Goal: Task Accomplishment & Management: Use online tool/utility

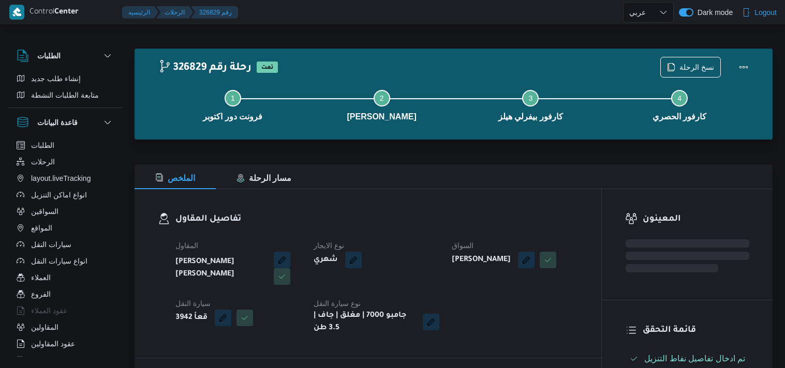
select select "ar"
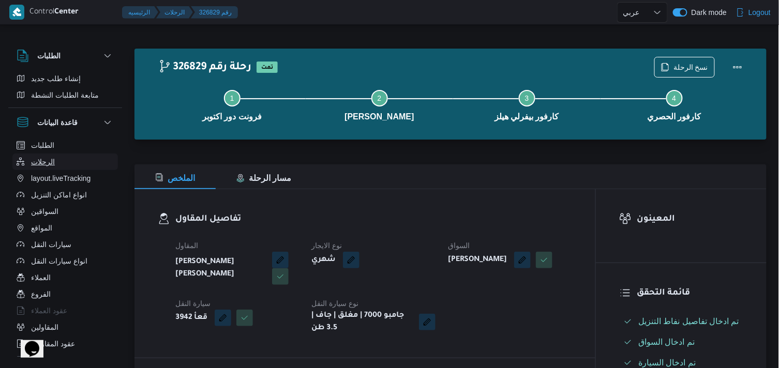
click at [56, 159] on button "الرحلات" at bounding box center [65, 162] width 106 height 17
select select "ar"
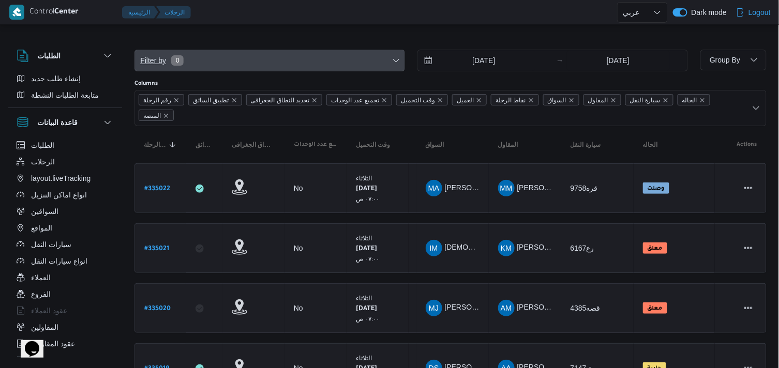
click at [325, 63] on span "Filter by 0" at bounding box center [269, 60] width 269 height 21
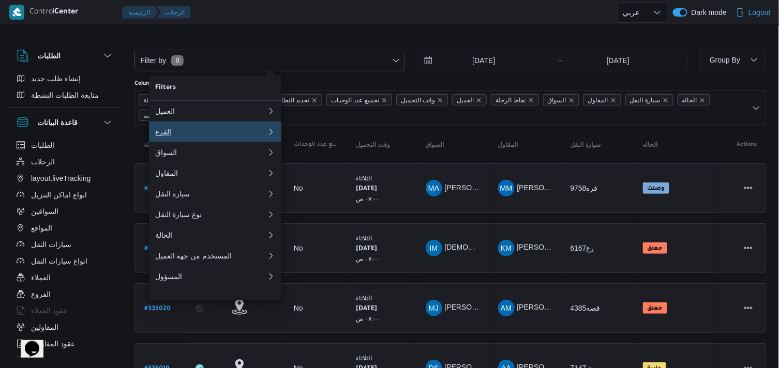
click at [252, 141] on button "الفرع" at bounding box center [215, 132] width 132 height 21
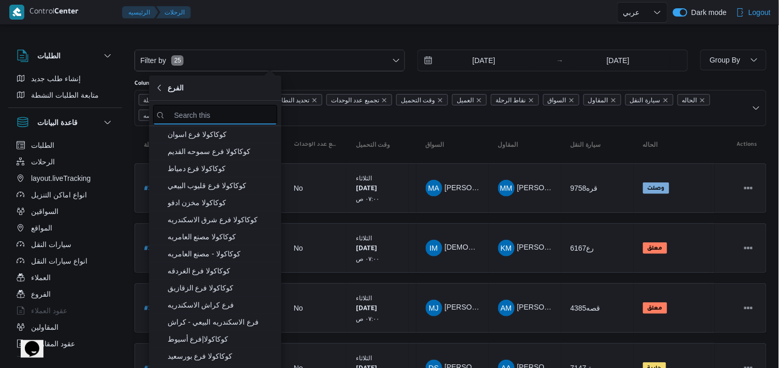
click at [265, 114] on input "search filters" at bounding box center [215, 115] width 124 height 20
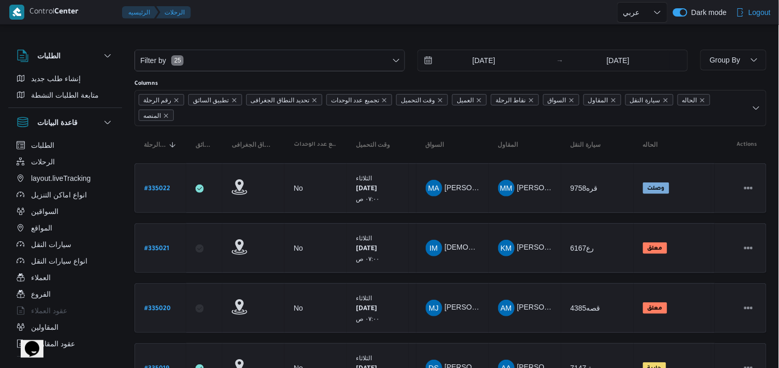
click at [447, 64] on input "26/8/2025" at bounding box center [476, 60] width 117 height 21
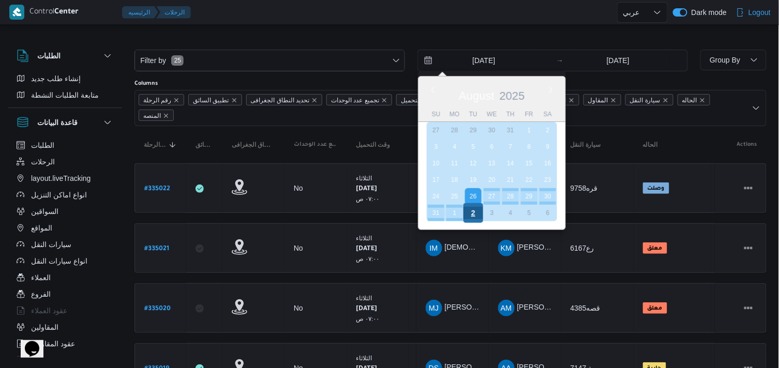
click at [469, 205] on div "2" at bounding box center [473, 213] width 20 height 20
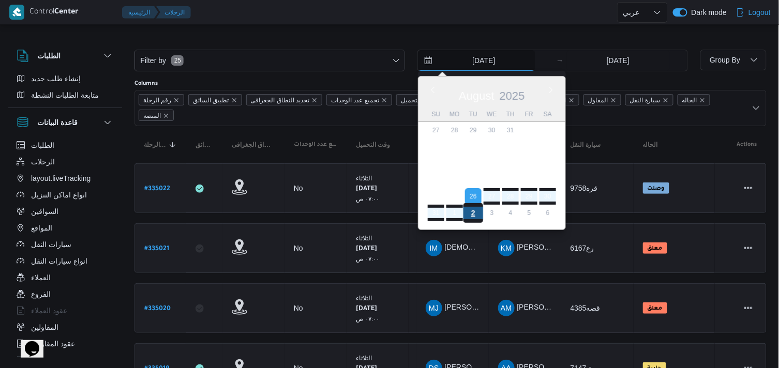
type input "2/9/2025"
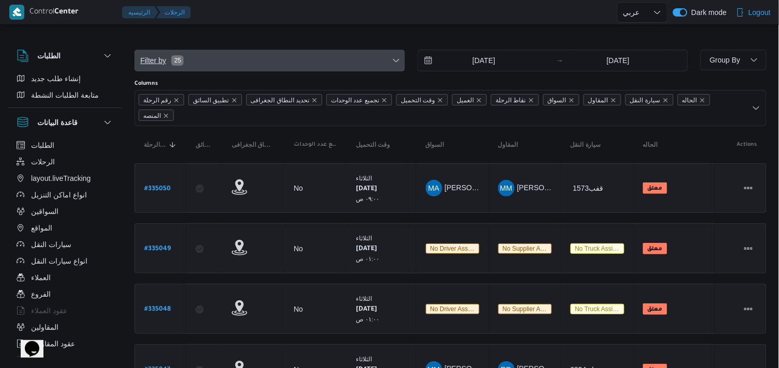
click at [368, 65] on span "Filter by 25" at bounding box center [269, 60] width 269 height 21
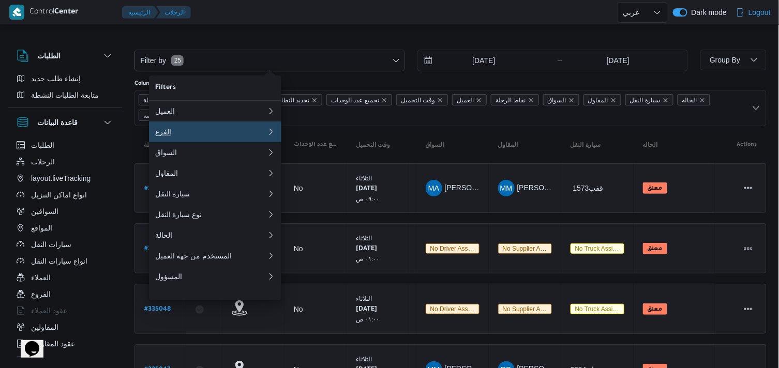
click at [255, 136] on div "الفرع" at bounding box center [211, 132] width 112 height 8
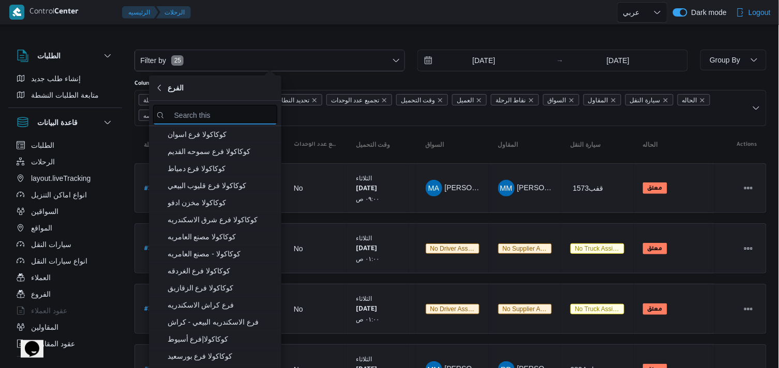
click at [257, 120] on input "search filters" at bounding box center [215, 115] width 124 height 20
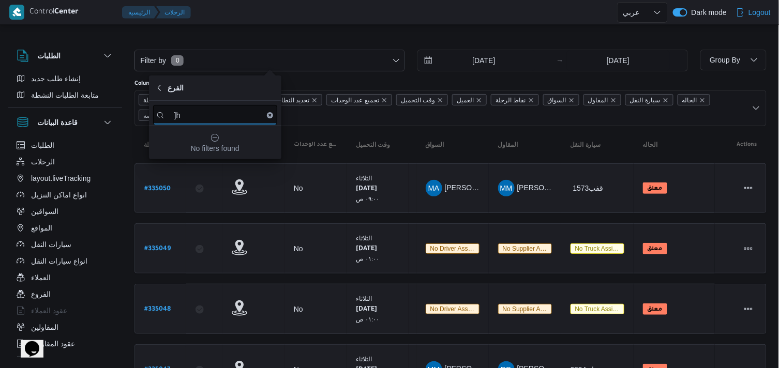
type input "]"
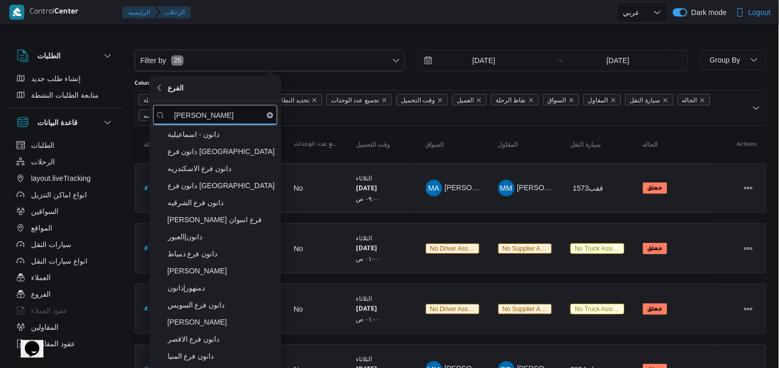
type input "دانون"
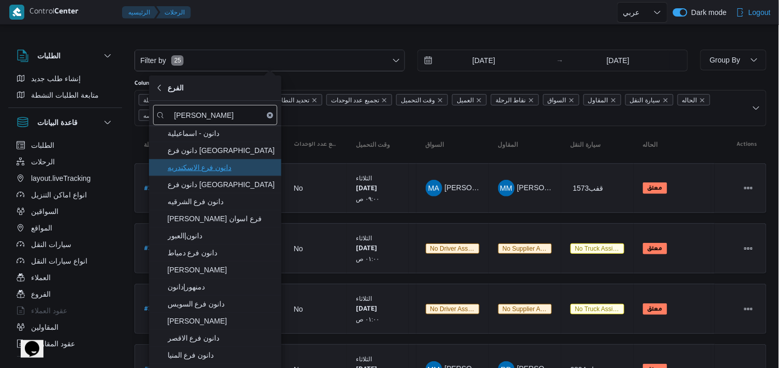
click at [253, 162] on span "دانون فرع الاسكندريه" at bounding box center [222, 167] width 108 height 12
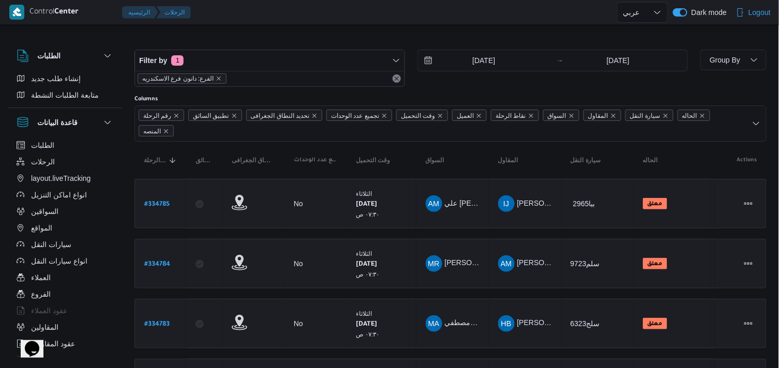
click at [727, 54] on span "Group By" at bounding box center [725, 60] width 33 height 12
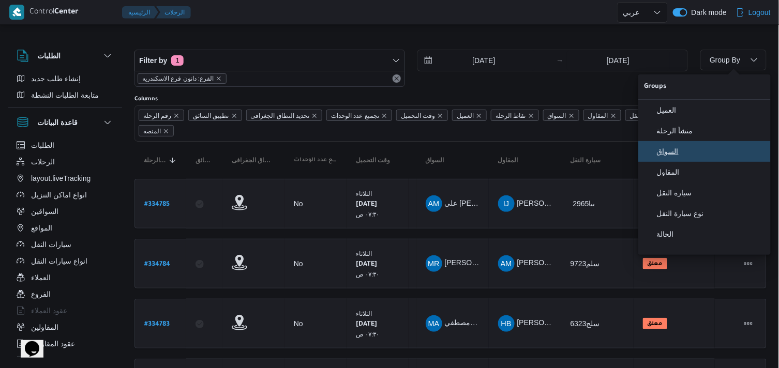
click at [711, 149] on button "السواق" at bounding box center [704, 151] width 132 height 21
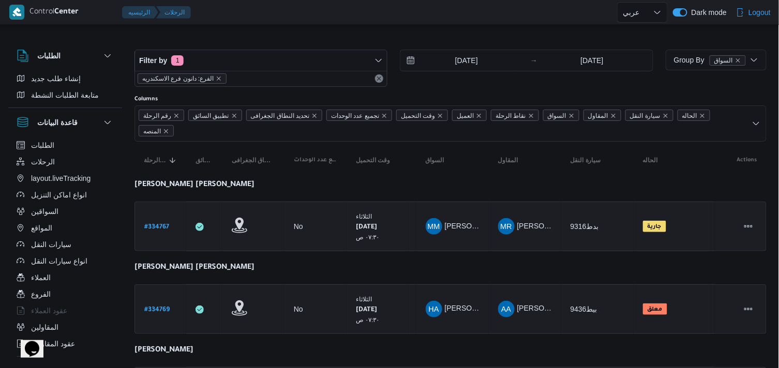
click at [597, 99] on div "Columns" at bounding box center [450, 99] width 632 height 8
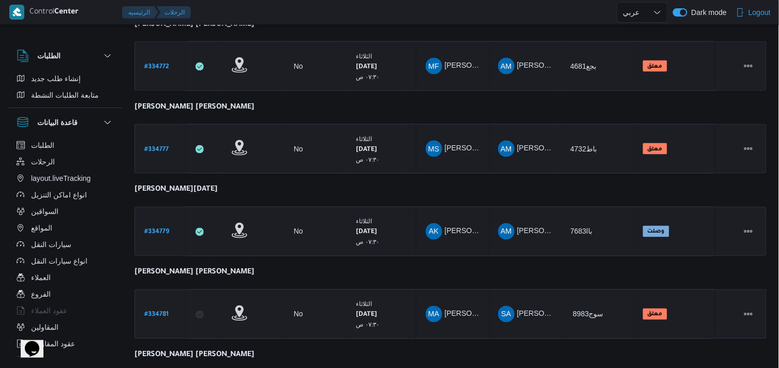
scroll to position [404, 0]
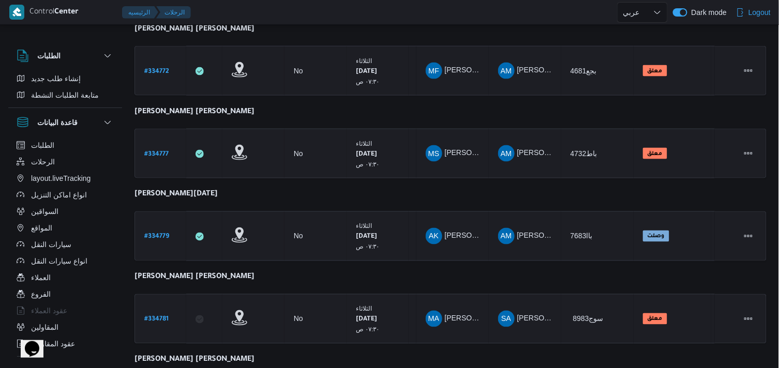
click at [778, 215] on div "الطلبات إنشاء طلب جديد متابعة الطلبات النشطة قاعدة البيانات الطلبات الرحلات lay…" at bounding box center [389, 125] width 779 height 992
drag, startPoint x: 778, startPoint y: 215, endPoint x: 784, endPoint y: 227, distance: 13.4
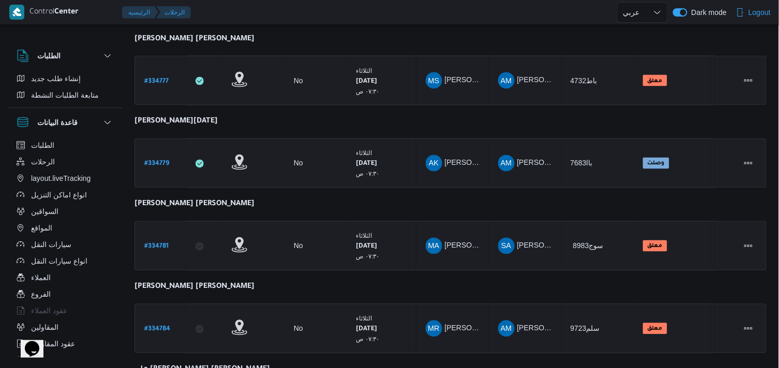
scroll to position [601, 0]
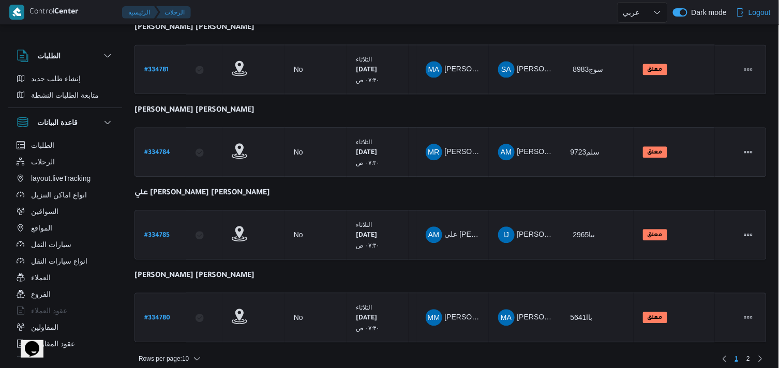
scroll to position [656, 0]
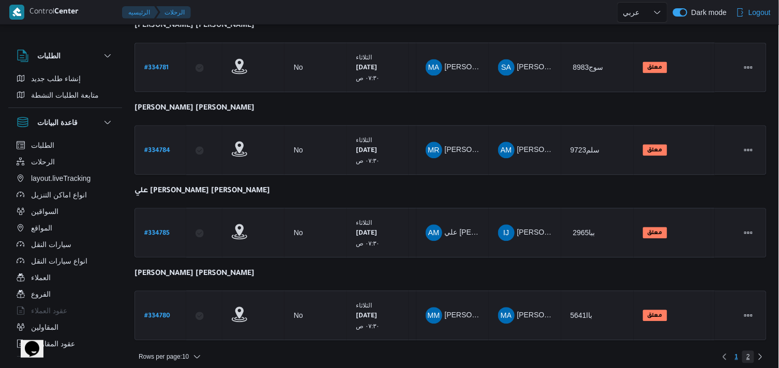
click at [753, 351] on span "2" at bounding box center [748, 357] width 12 height 12
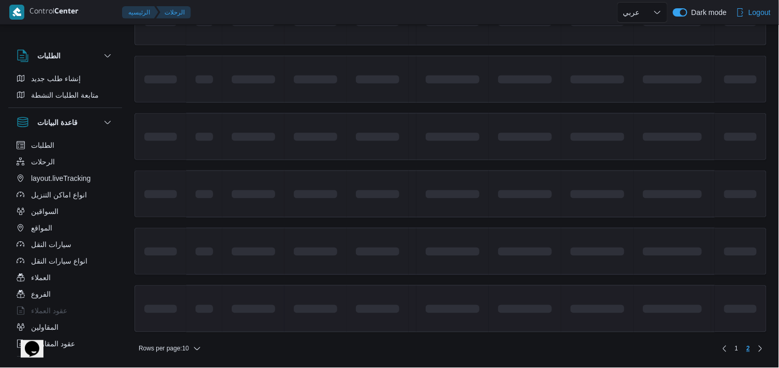
scroll to position [82, 0]
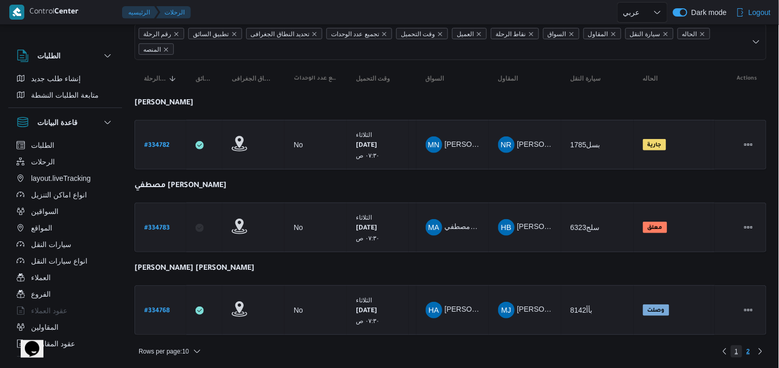
click at [735, 350] on span "1" at bounding box center [737, 351] width 12 height 12
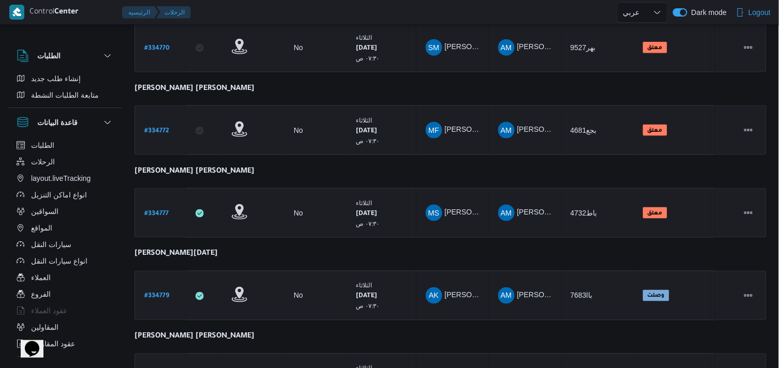
scroll to position [656, 0]
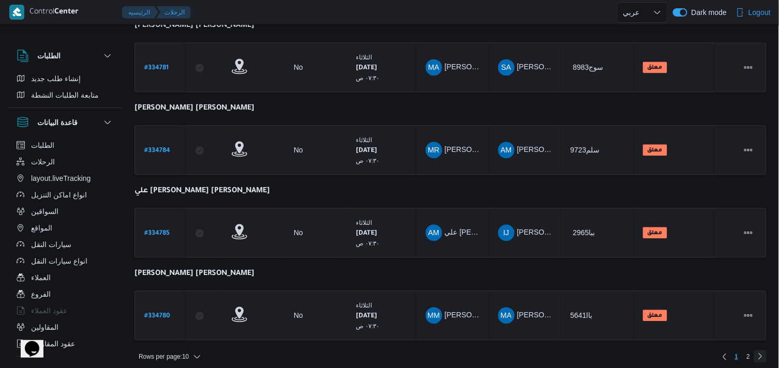
click at [754, 350] on link "Next page, 2" at bounding box center [760, 356] width 12 height 12
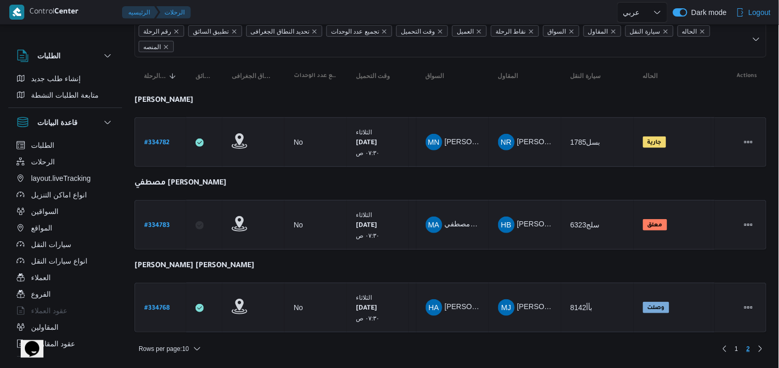
scroll to position [82, 0]
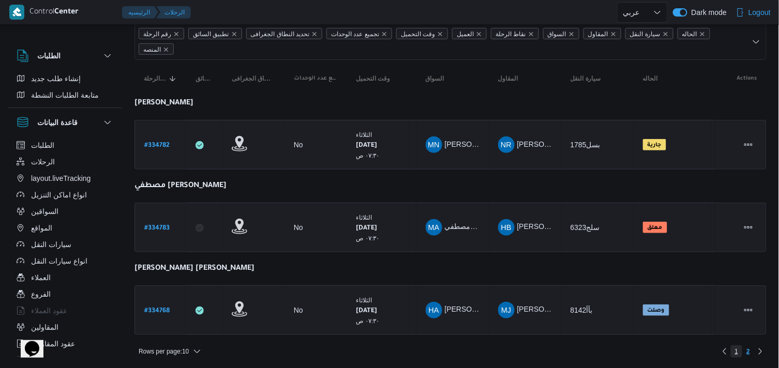
click at [741, 351] on span "1" at bounding box center [737, 351] width 12 height 12
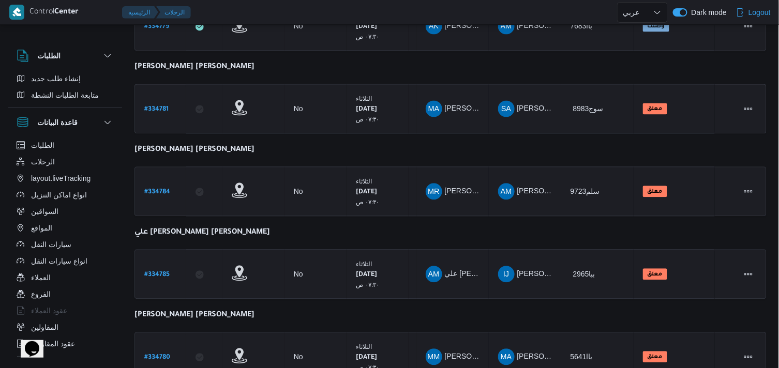
scroll to position [656, 0]
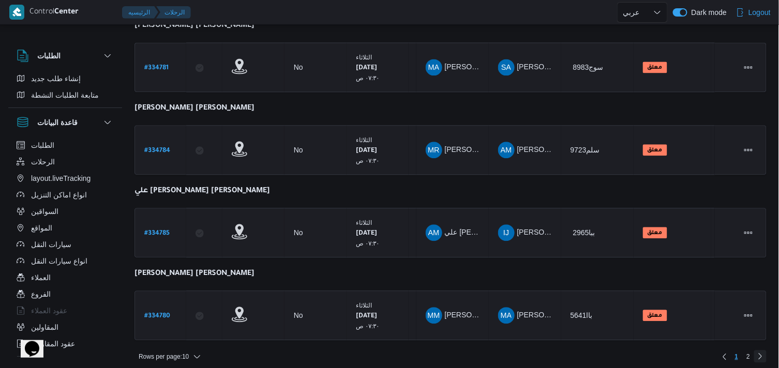
click at [754, 351] on link "Next page, 2" at bounding box center [760, 356] width 12 height 12
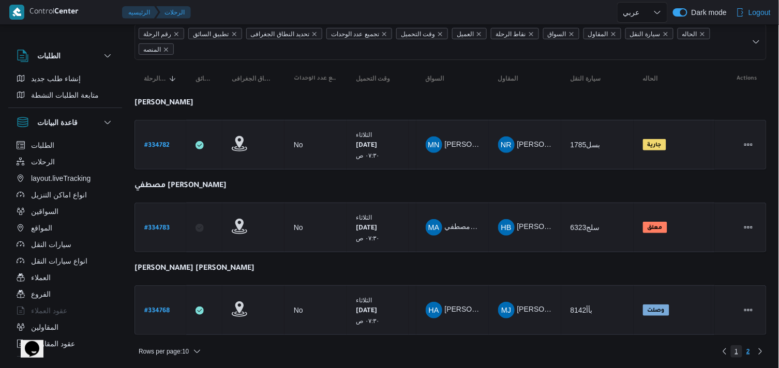
click at [733, 353] on span "1" at bounding box center [737, 351] width 12 height 12
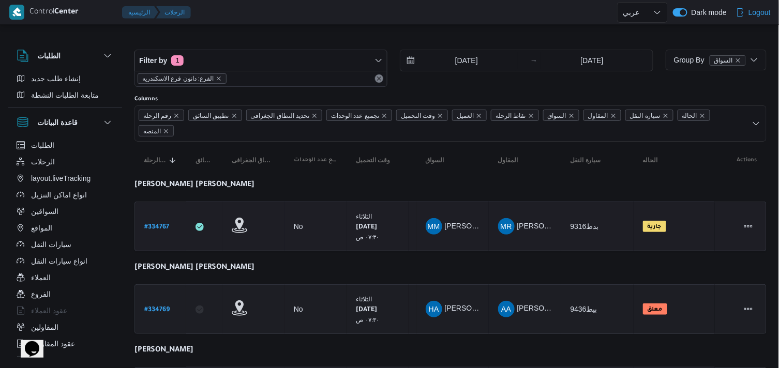
click at [163, 220] on link "# 334767" at bounding box center [156, 227] width 25 height 14
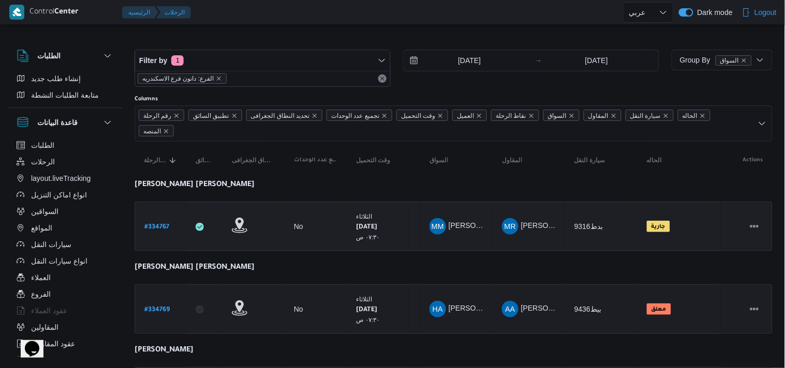
select select "ar"
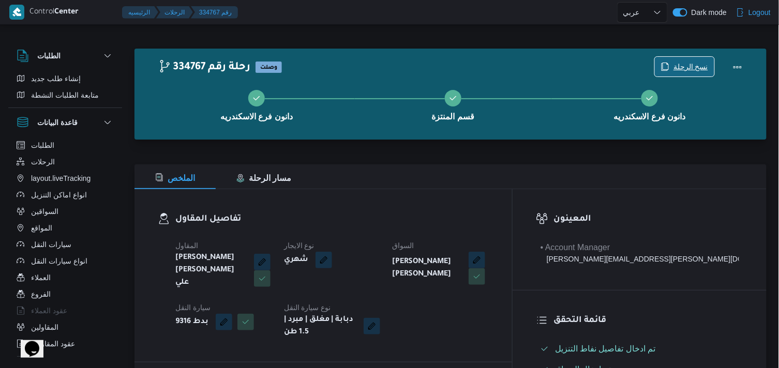
click at [700, 68] on span "نسخ الرحلة" at bounding box center [690, 67] width 35 height 12
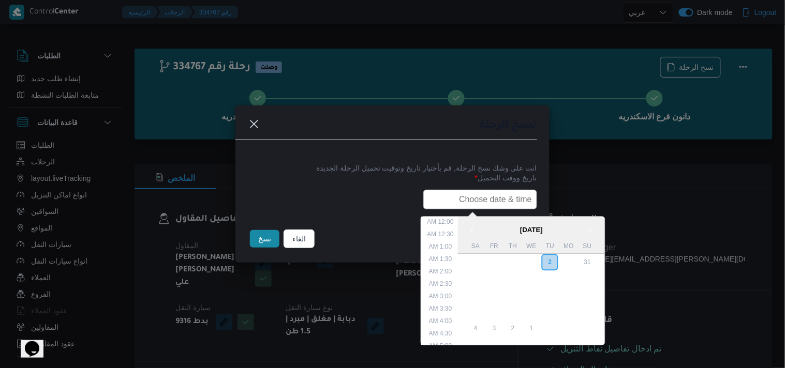
click at [487, 190] on input "text" at bounding box center [480, 200] width 114 height 20
click at [535, 261] on div "3" at bounding box center [531, 263] width 20 height 20
click at [454, 293] on li "7:30 AM" at bounding box center [441, 294] width 32 height 10
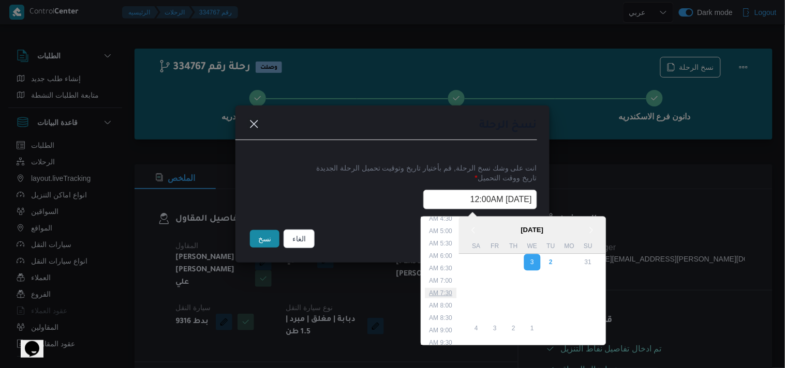
type input "03/09/2025 7:30AM"
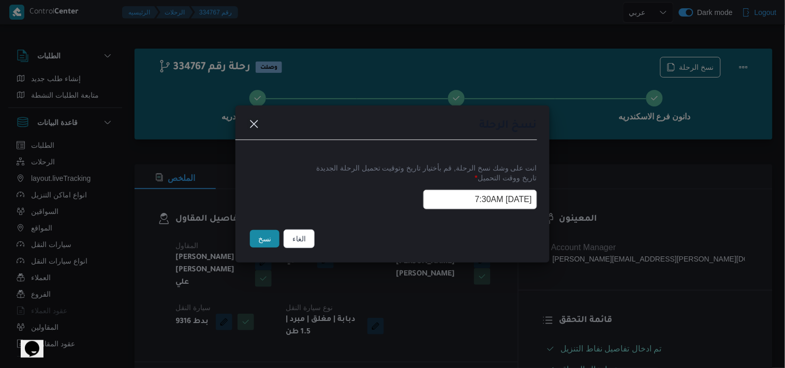
click at [445, 194] on input "03/09/2025 7:30AM" at bounding box center [480, 200] width 114 height 20
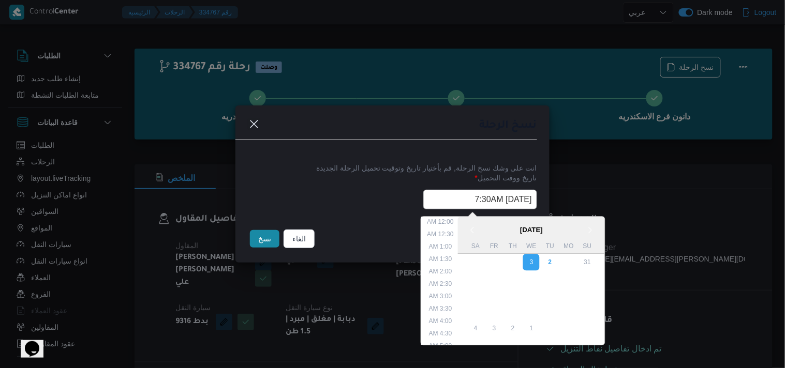
click at [445, 194] on input "03/09/2025 7:30AM" at bounding box center [480, 200] width 114 height 20
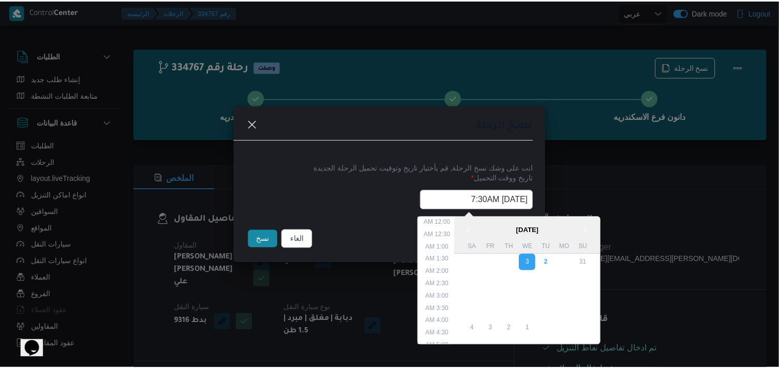
scroll to position [129, 0]
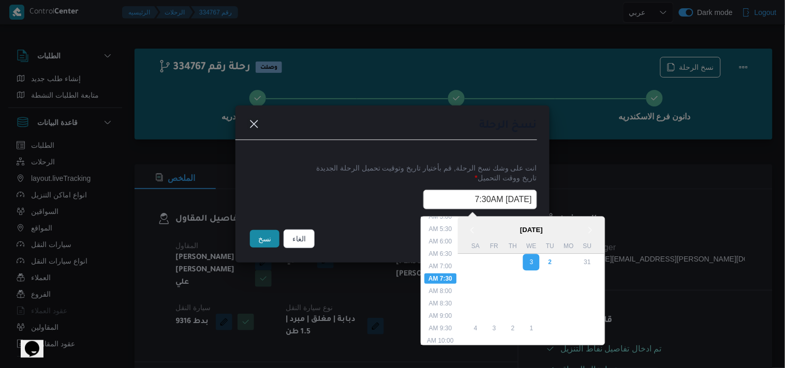
click at [445, 194] on input "03/09/2025 7:30AM" at bounding box center [480, 200] width 114 height 20
click at [272, 239] on button "نسخ" at bounding box center [264, 239] width 29 height 18
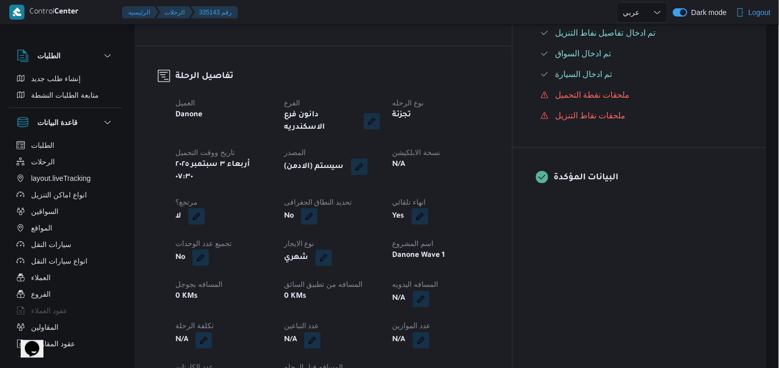
scroll to position [297, 0]
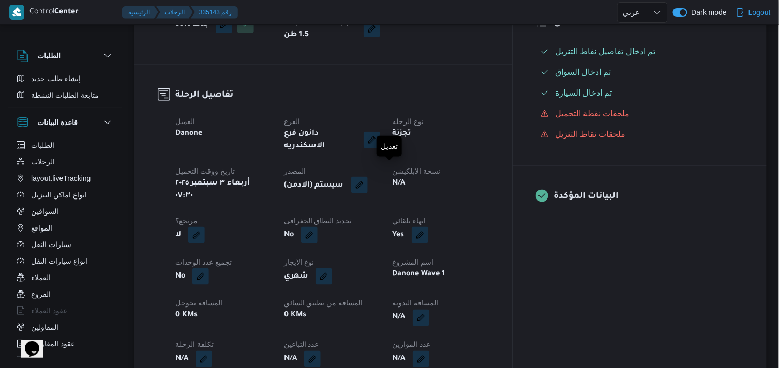
click at [368, 177] on button "button" at bounding box center [359, 185] width 17 height 17
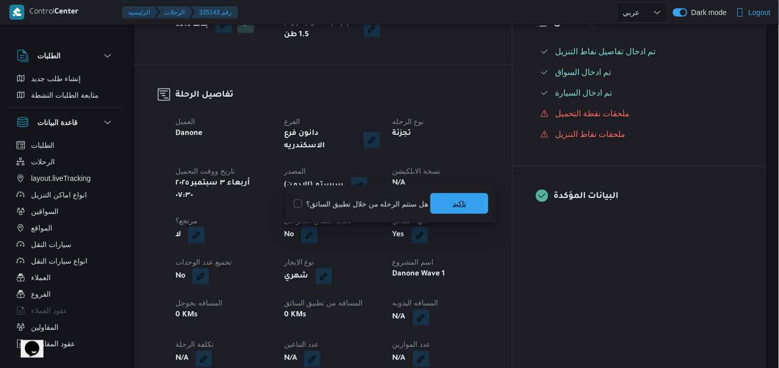
click at [440, 197] on span "تاكيد" at bounding box center [459, 203] width 58 height 21
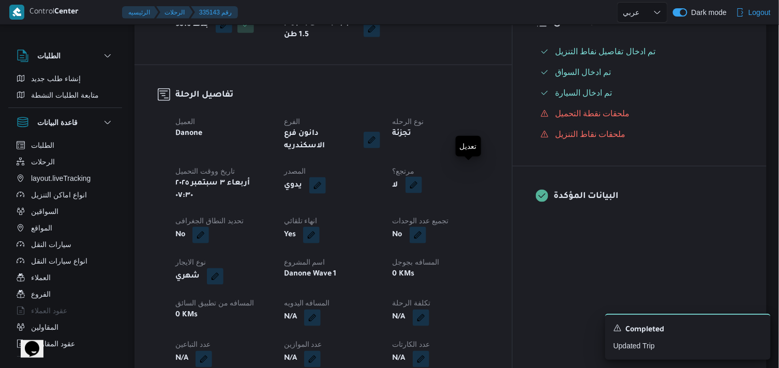
click at [422, 177] on button "button" at bounding box center [413, 185] width 17 height 17
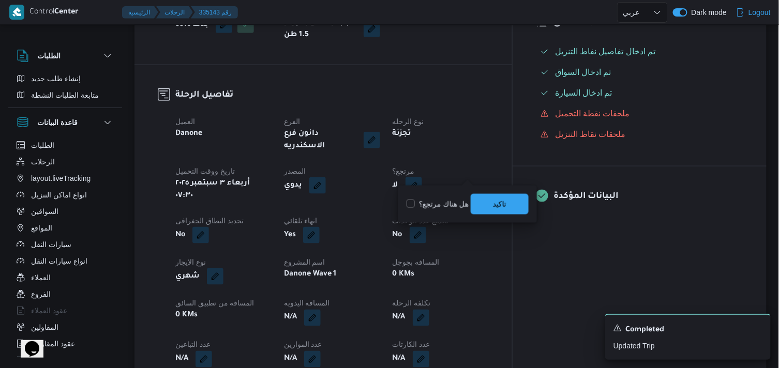
click at [442, 204] on label "هل هناك مرتجع؟" at bounding box center [437, 204] width 62 height 12
checkbox input "true"
click at [487, 197] on span "تاكيد" at bounding box center [500, 203] width 58 height 21
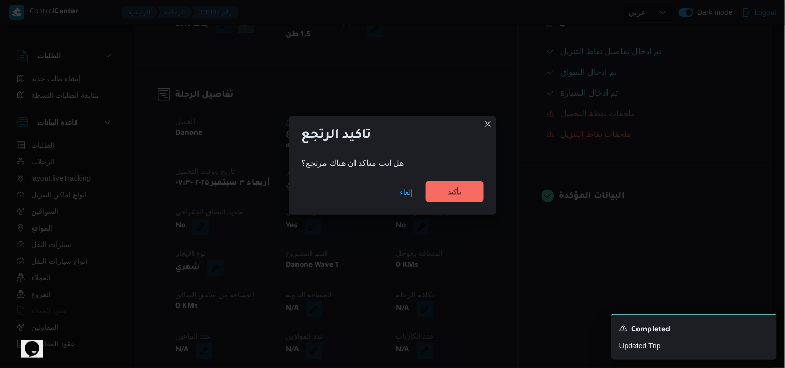
click at [450, 190] on span "تأكيد" at bounding box center [454, 192] width 13 height 12
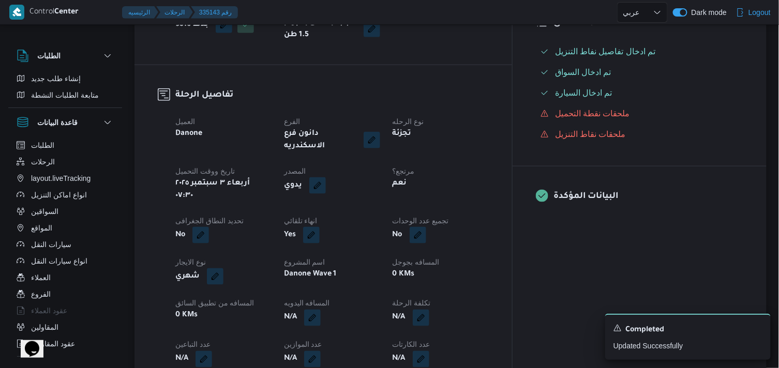
select select "ar"
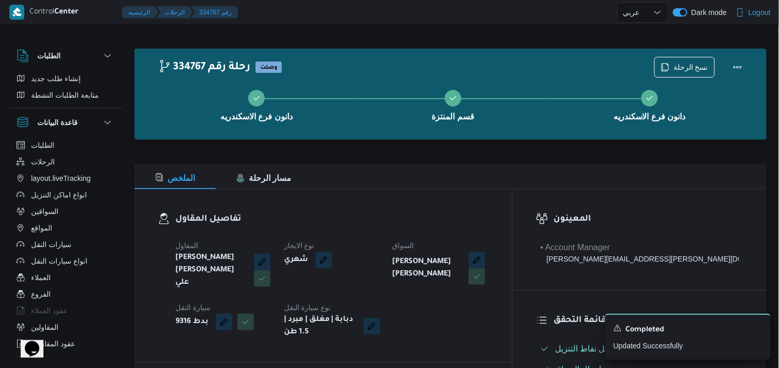
select select "ar"
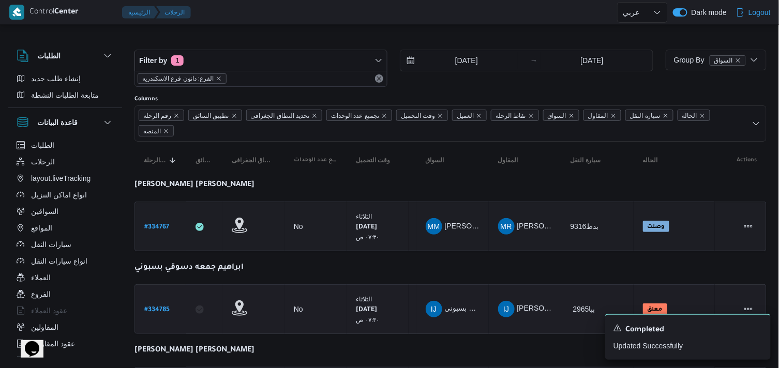
click at [162, 309] on b "# 334785" at bounding box center [156, 310] width 25 height 7
select select "ar"
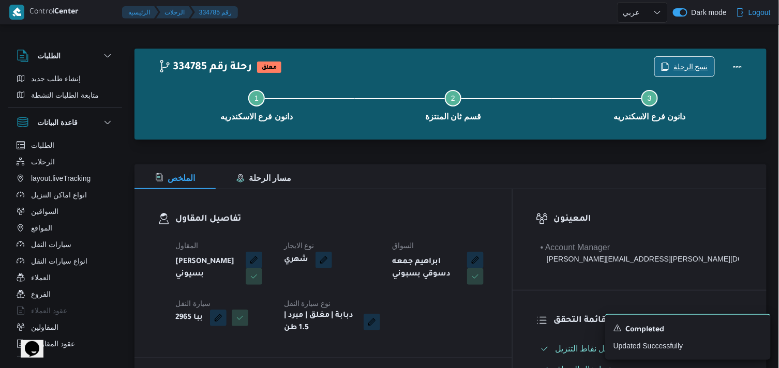
click at [664, 62] on span "نسخ الرحلة" at bounding box center [684, 67] width 59 height 20
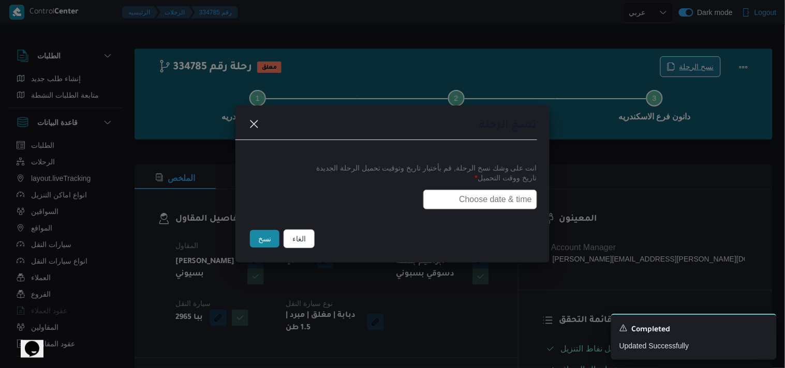
click at [664, 62] on div "نسخ الرحلة انت على وشك نسخ الرحلة, قم بأختيار تاريخ وتوقيت تحميل الرحلة الجديدة…" at bounding box center [392, 184] width 785 height 368
click at [270, 11] on div "نسخ الرحلة انت على وشك نسخ الرحلة, قم بأختيار تاريخ وتوقيت تحميل الرحلة الجديدة…" at bounding box center [392, 184] width 785 height 368
click at [307, 240] on button "الغاء" at bounding box center [298, 239] width 31 height 19
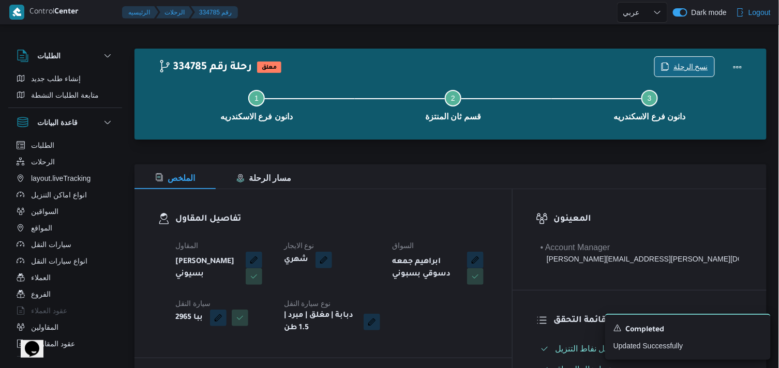
click at [697, 64] on span "نسخ الرحلة" at bounding box center [690, 67] width 35 height 12
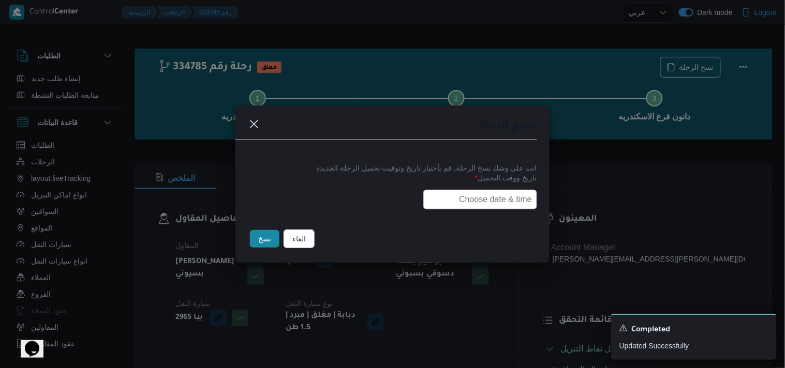
click at [502, 208] on input "text" at bounding box center [480, 200] width 114 height 20
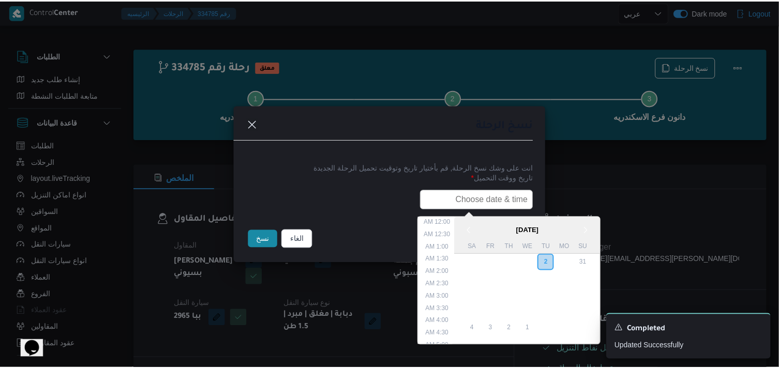
scroll to position [228, 0]
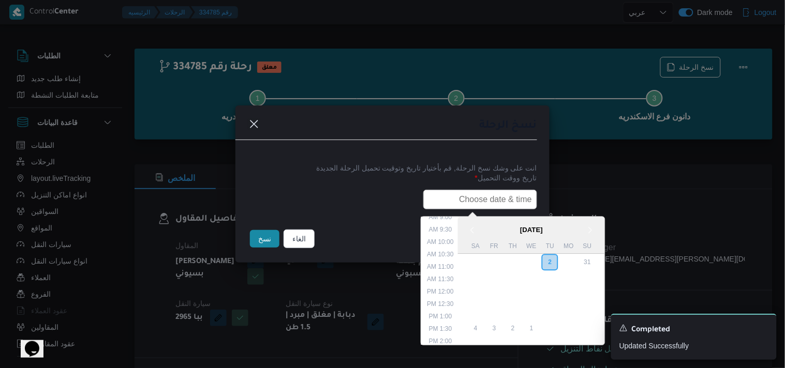
paste input "03/09/2025 7:30AM"
type input "03/09/2025 7:30AM"
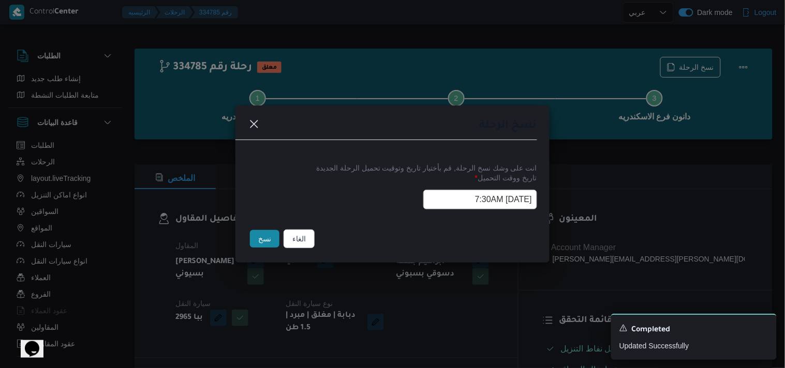
click at [269, 239] on button "نسخ" at bounding box center [264, 239] width 29 height 18
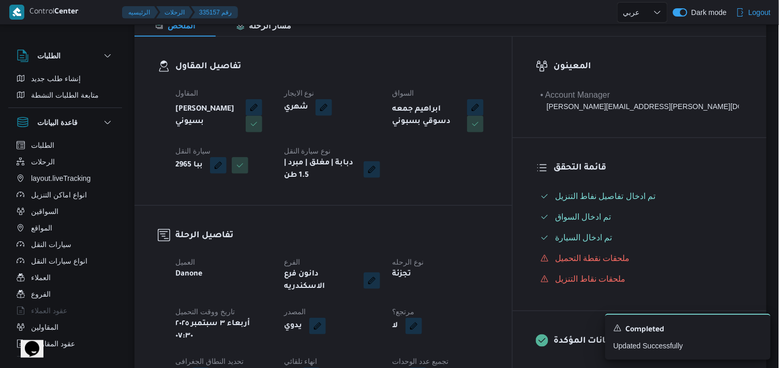
scroll to position [172, 0]
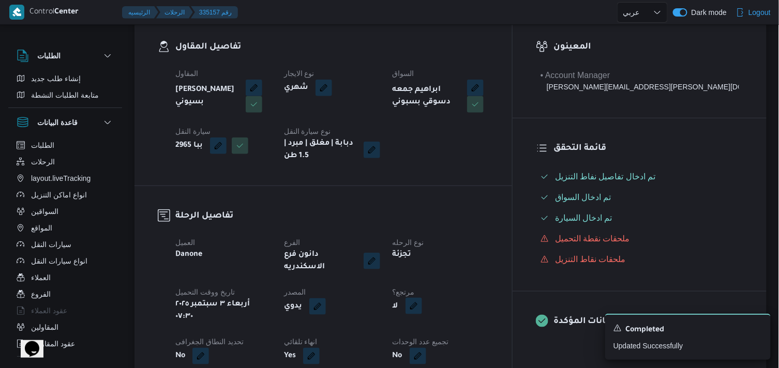
click at [422, 298] on button "button" at bounding box center [413, 306] width 17 height 17
click at [430, 335] on label "هل هناك مرتجع؟" at bounding box center [437, 329] width 62 height 12
checkbox input "true"
click at [520, 324] on span "تاكيد" at bounding box center [500, 329] width 58 height 21
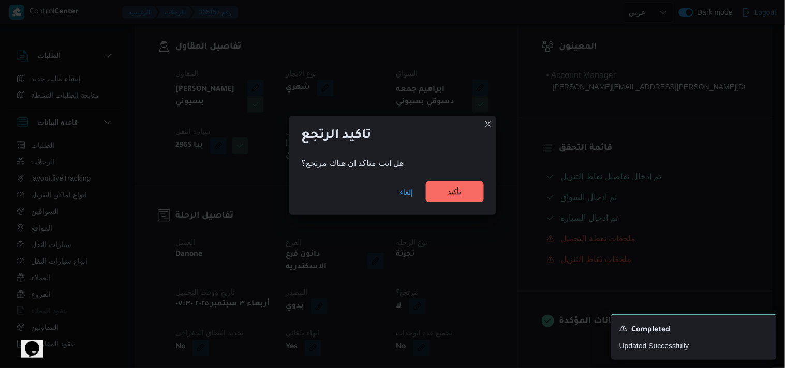
click at [458, 200] on span "تأكيد" at bounding box center [455, 192] width 58 height 21
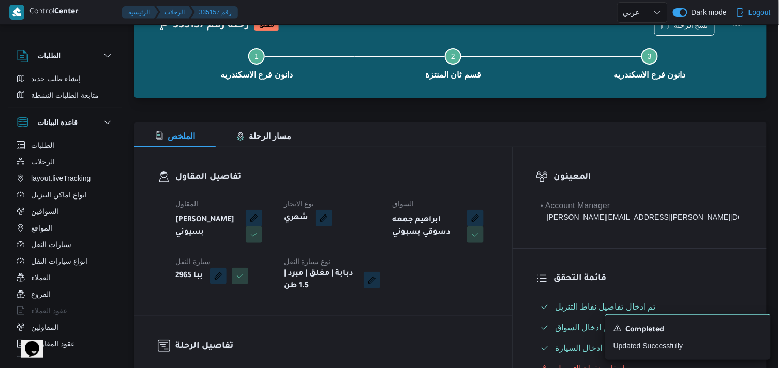
scroll to position [0, 0]
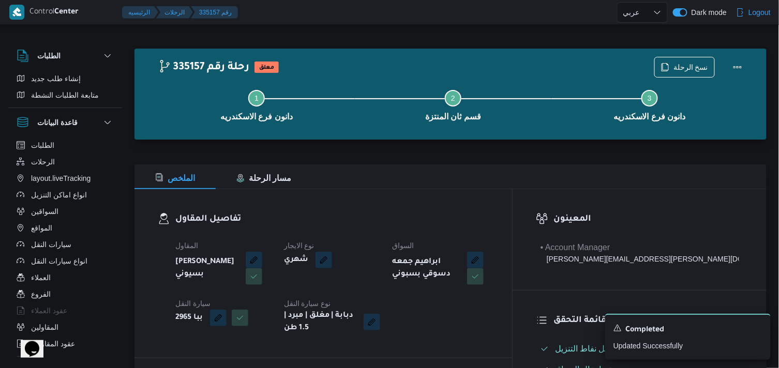
select select "ar"
drag, startPoint x: 119, startPoint y: 211, endPoint x: 207, endPoint y: 208, distance: 88.5
select select "ar"
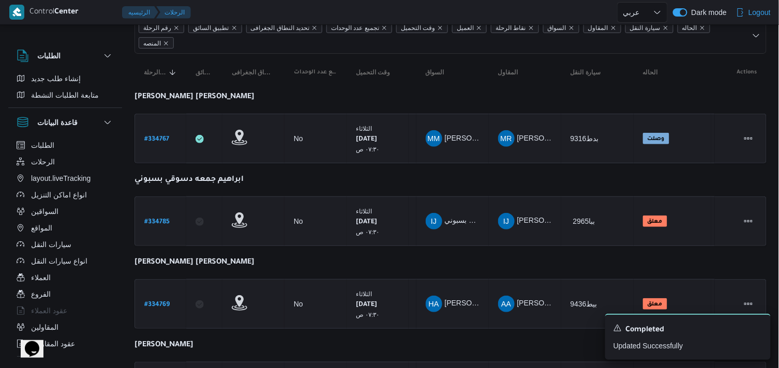
scroll to position [115, 0]
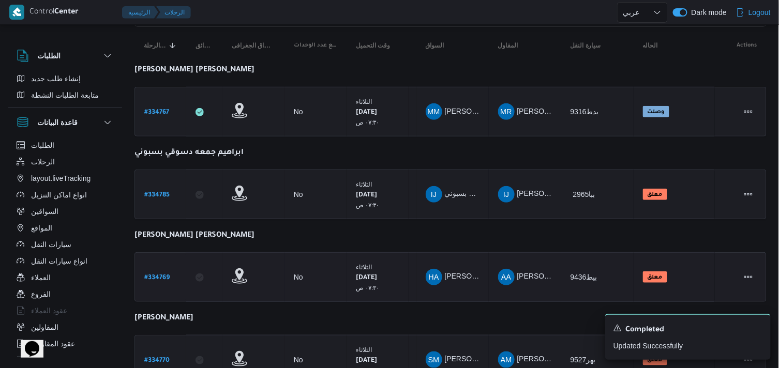
click at [169, 270] on link "# 334769" at bounding box center [156, 277] width 25 height 14
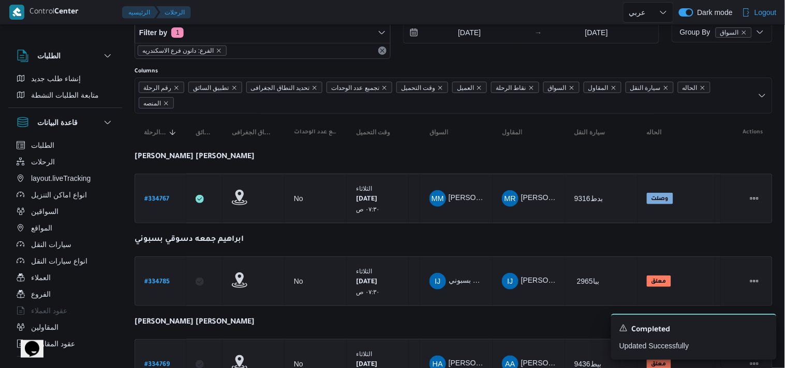
select select "ar"
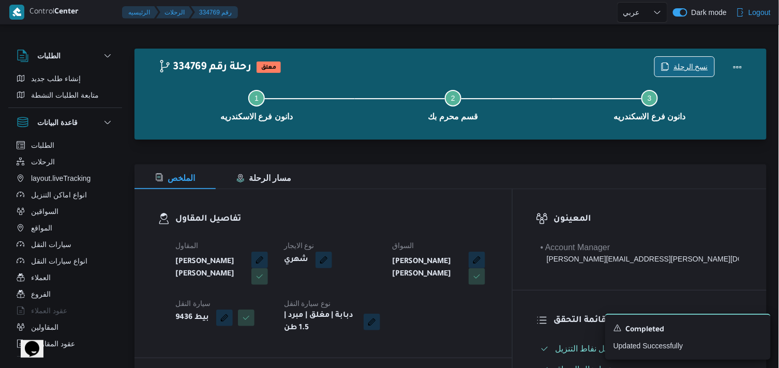
click at [669, 66] on icon "button" at bounding box center [665, 67] width 8 height 8
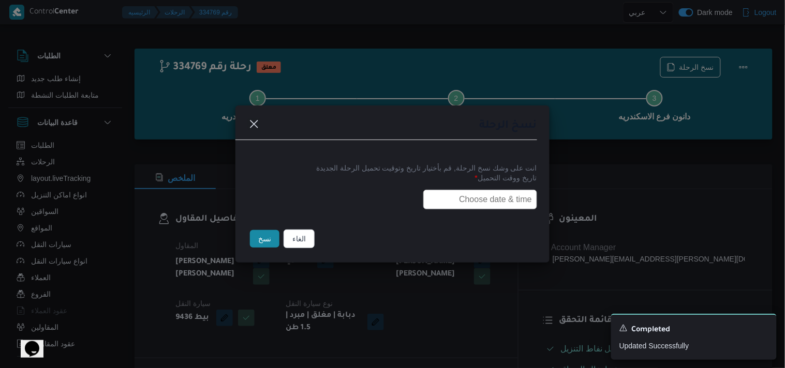
click at [488, 190] on input "text" at bounding box center [480, 200] width 114 height 20
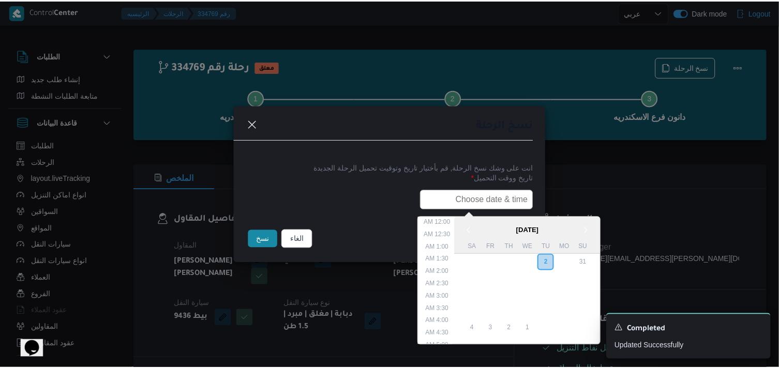
scroll to position [228, 0]
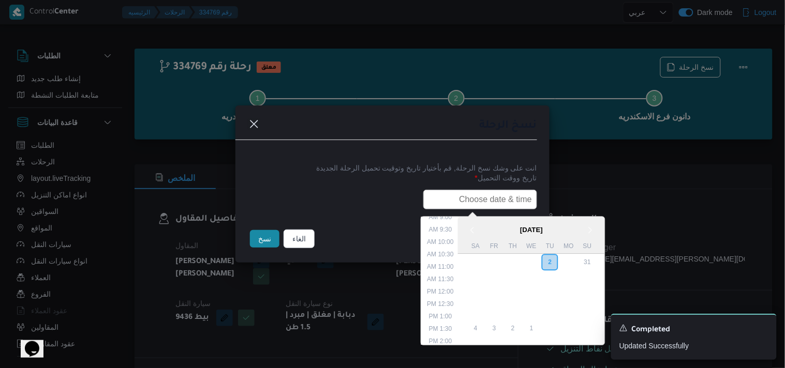
type input "03/09/2025 7:30AM"
click at [255, 231] on button "نسخ" at bounding box center [264, 239] width 29 height 18
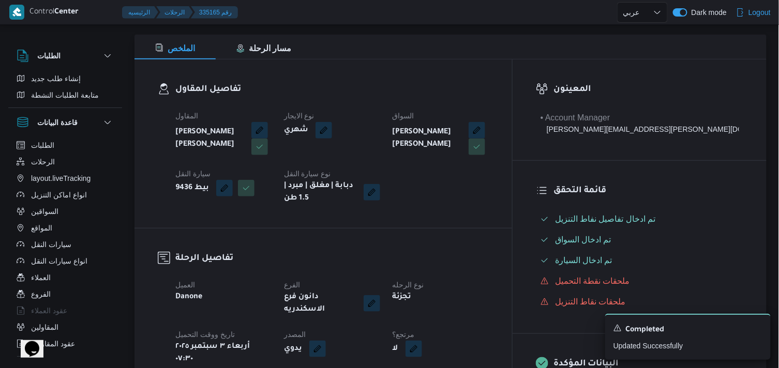
scroll to position [168, 0]
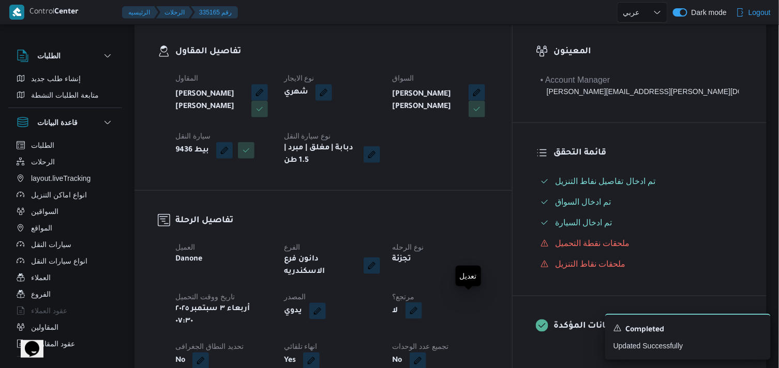
click at [422, 303] on button "button" at bounding box center [413, 311] width 17 height 17
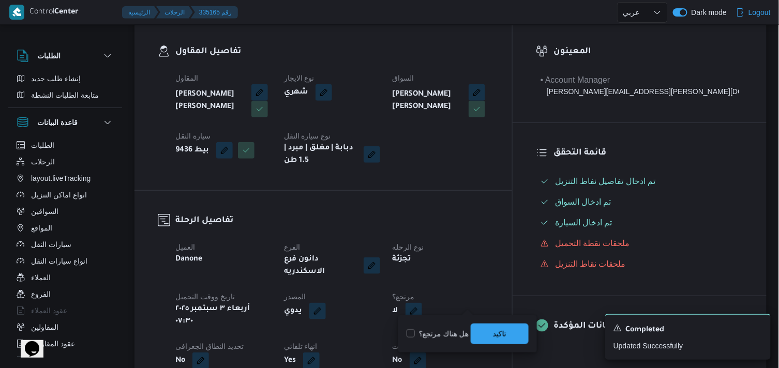
click at [435, 329] on label "هل هناك مرتجع؟" at bounding box center [437, 334] width 62 height 12
checkbox input "true"
click at [492, 329] on span "تاكيد" at bounding box center [500, 333] width 58 height 21
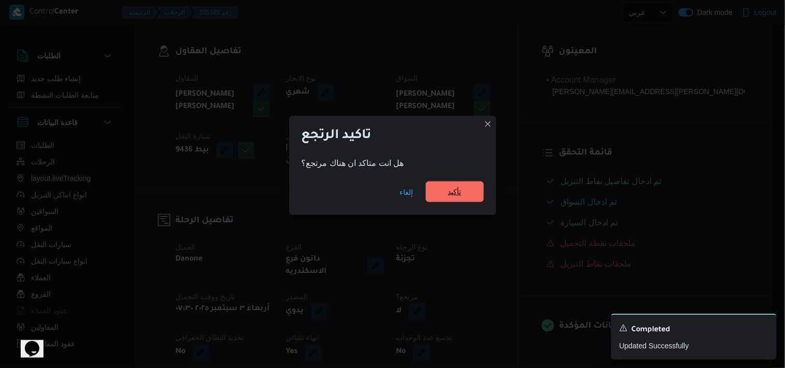
click at [443, 190] on span "تأكيد" at bounding box center [455, 192] width 58 height 21
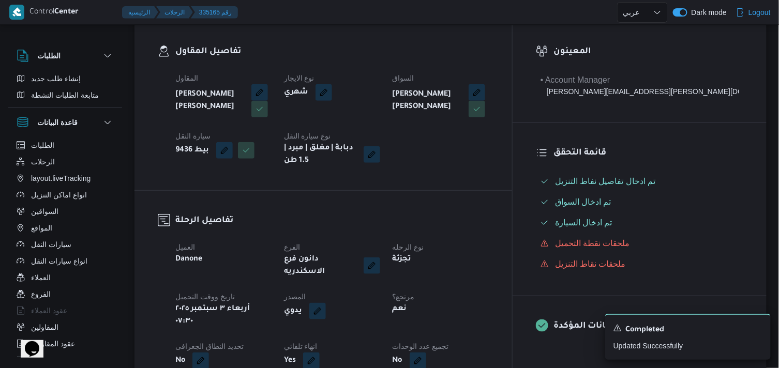
select select "ar"
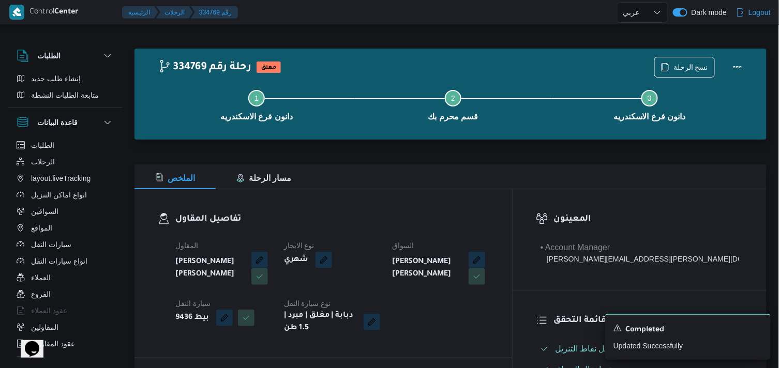
select select "ar"
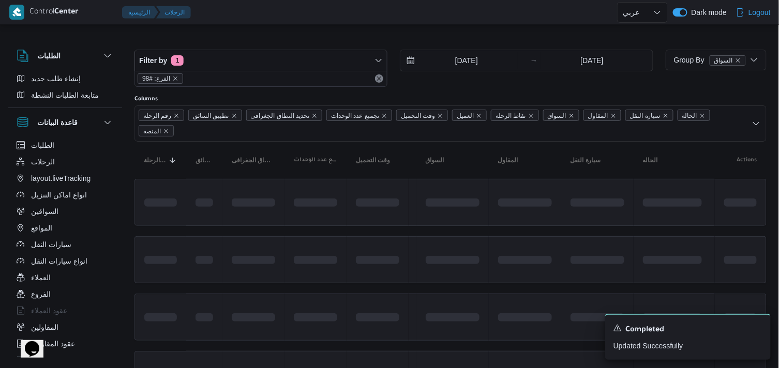
scroll to position [115, 0]
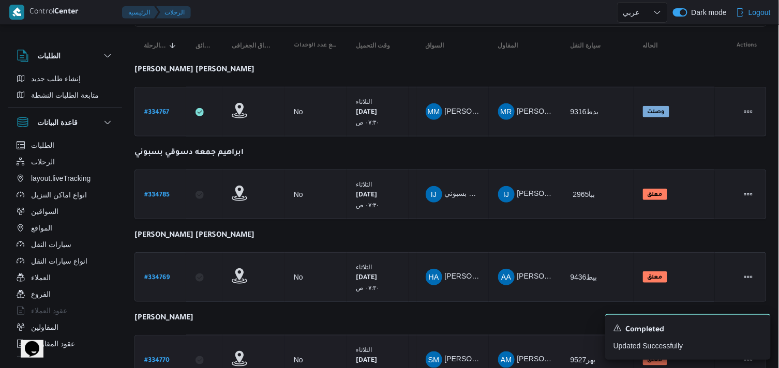
click at [162, 357] on b "# 334770" at bounding box center [156, 360] width 25 height 7
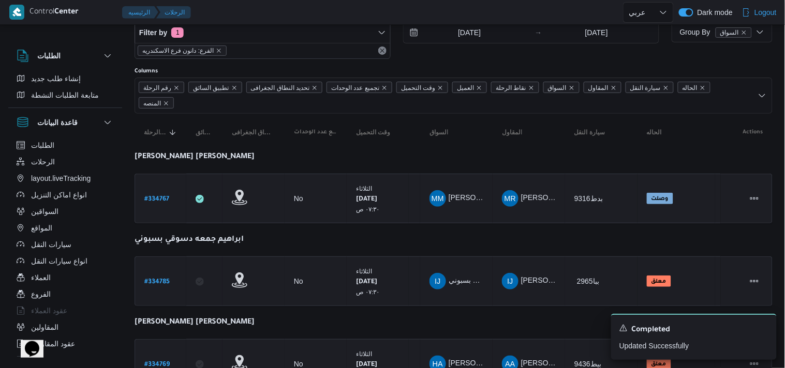
select select "ar"
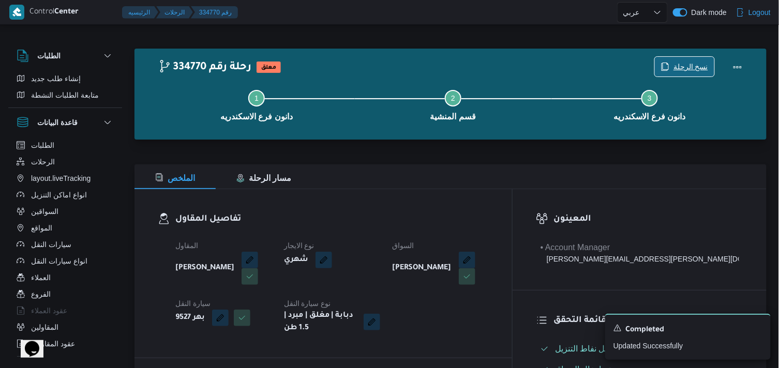
click at [670, 59] on span "نسخ الرحلة" at bounding box center [684, 67] width 59 height 20
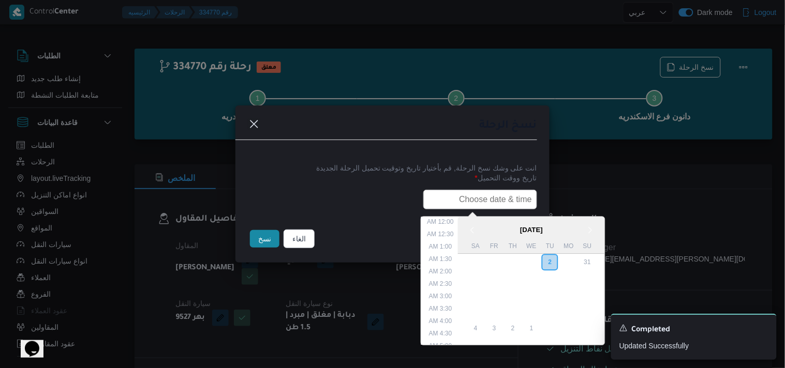
click at [496, 195] on input "text" at bounding box center [480, 200] width 114 height 20
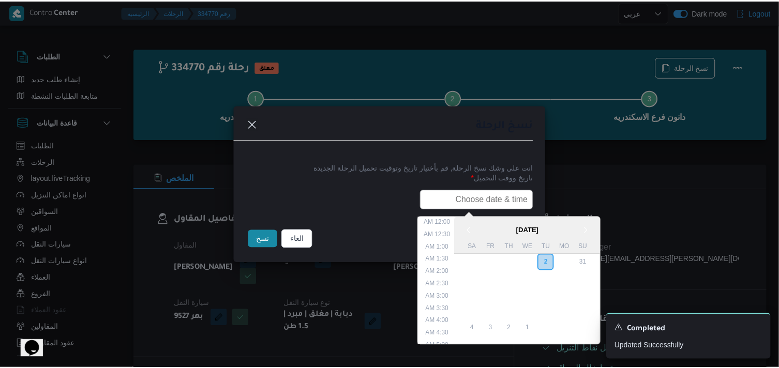
scroll to position [228, 0]
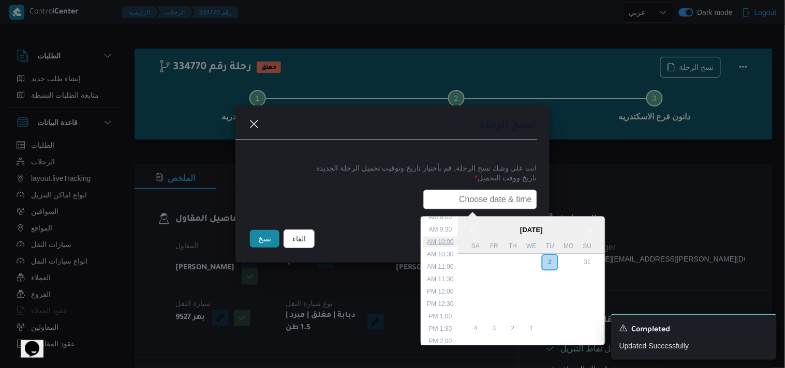
type input "03/09/2025 7:30AM"
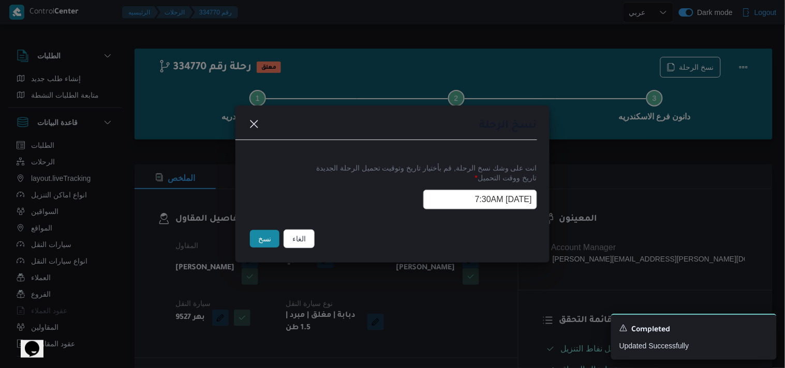
click at [276, 236] on button "نسخ" at bounding box center [264, 239] width 29 height 18
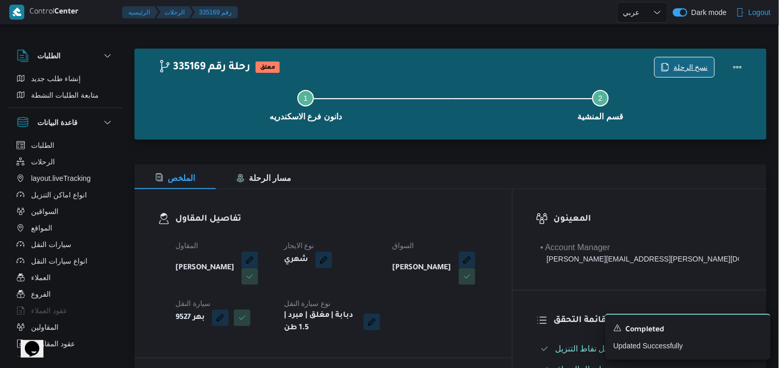
scroll to position [322, 0]
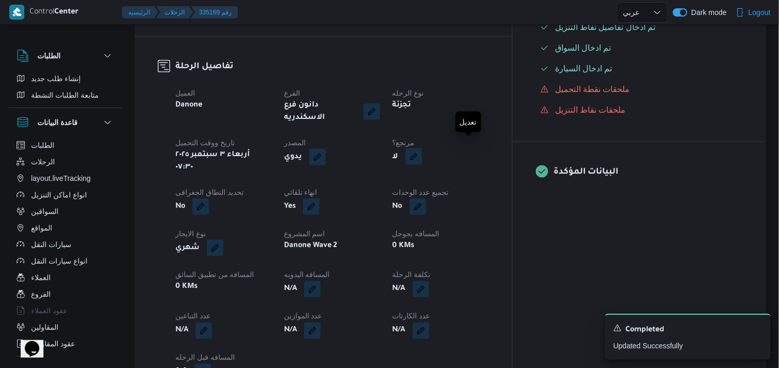
click at [422, 148] on button "button" at bounding box center [413, 156] width 17 height 17
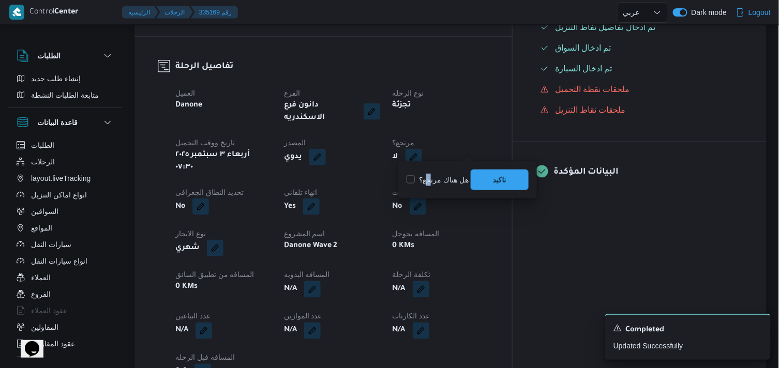
click at [428, 179] on label "هل هناك مرتجع؟" at bounding box center [437, 180] width 62 height 12
click at [461, 177] on label "هل هناك مرتجع؟" at bounding box center [437, 180] width 62 height 12
checkbox input "true"
click at [489, 172] on span "تاكيد" at bounding box center [500, 179] width 58 height 21
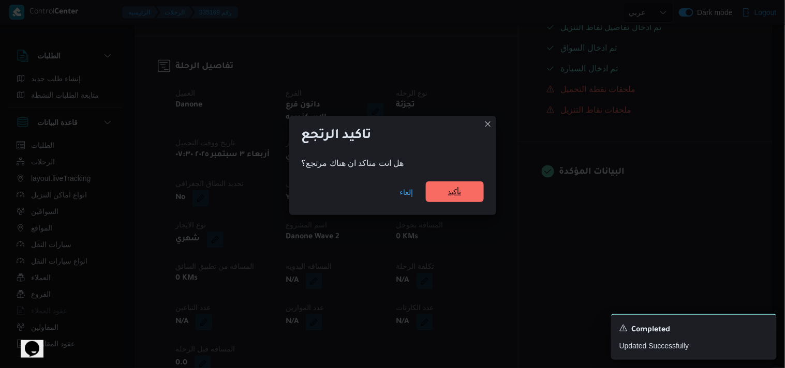
click at [462, 189] on span "تأكيد" at bounding box center [455, 192] width 58 height 21
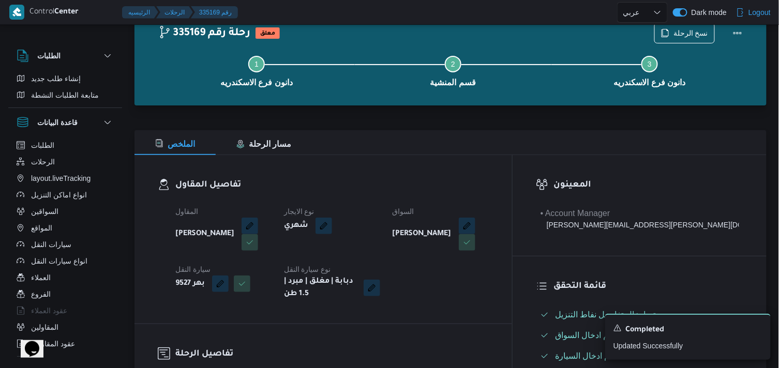
scroll to position [0, 0]
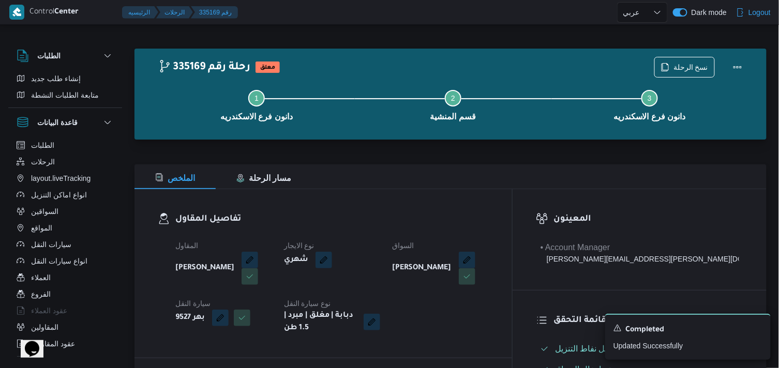
select select "ar"
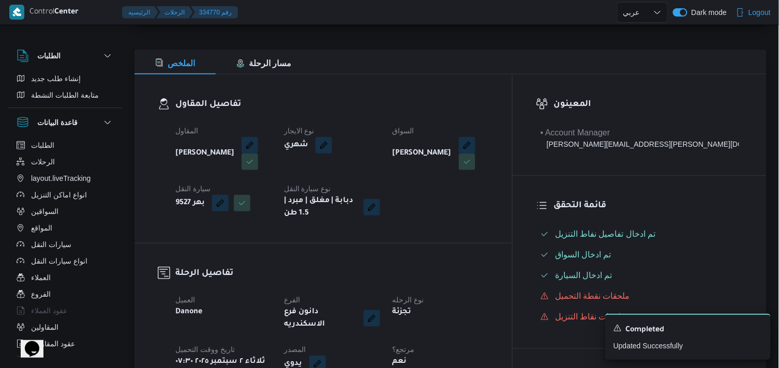
select select "ar"
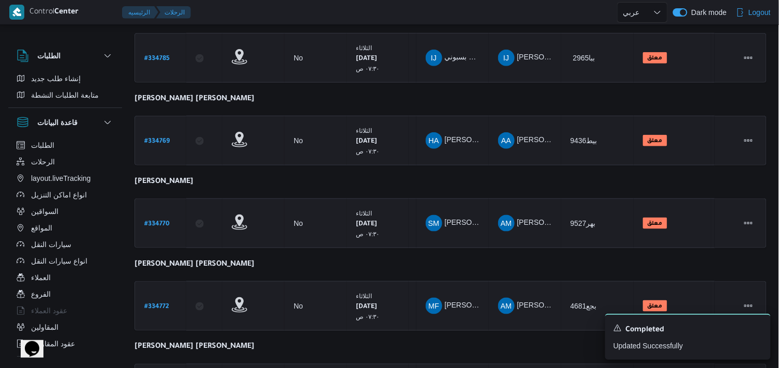
scroll to position [287, 0]
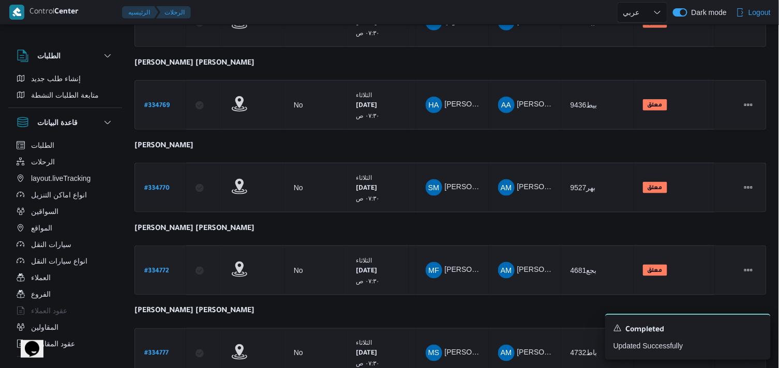
click at [164, 268] on b "# 334772" at bounding box center [156, 271] width 25 height 7
select select "ar"
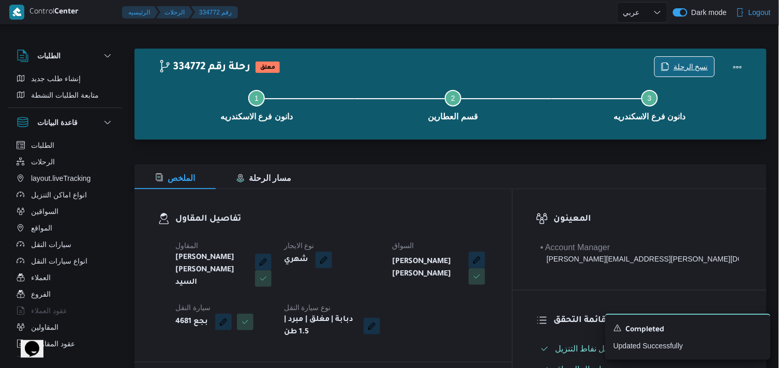
click at [683, 63] on span "نسخ الرحلة" at bounding box center [690, 67] width 35 height 12
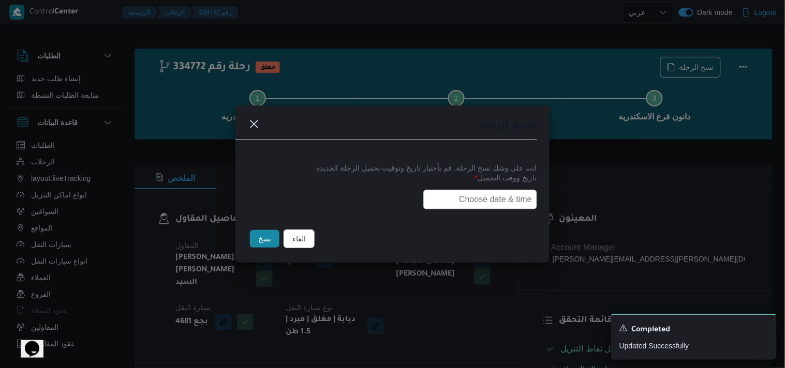
click at [500, 192] on input "text" at bounding box center [480, 200] width 114 height 20
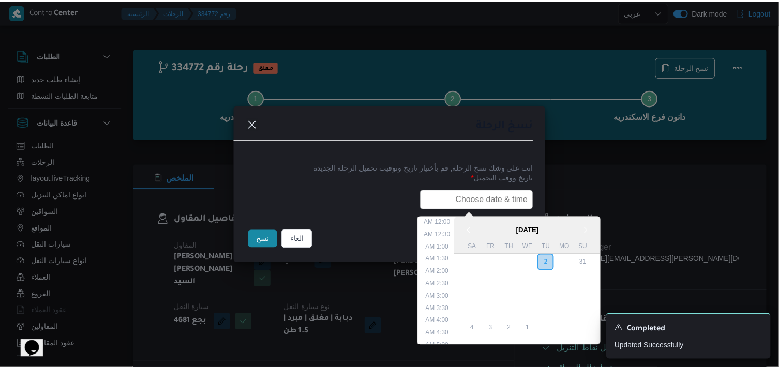
scroll to position [228, 0]
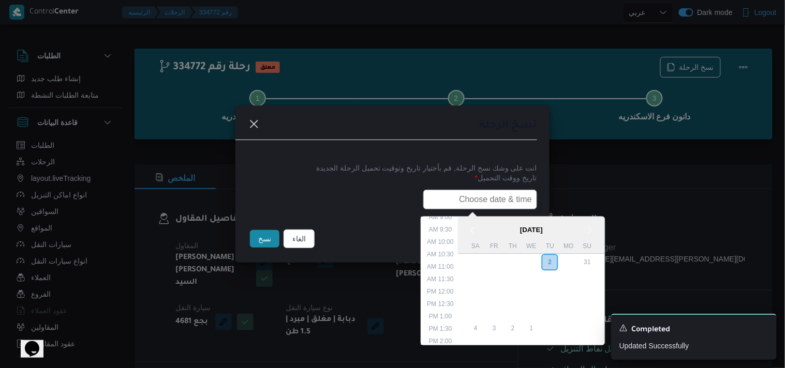
type input "03/09/2025 7:30AM"
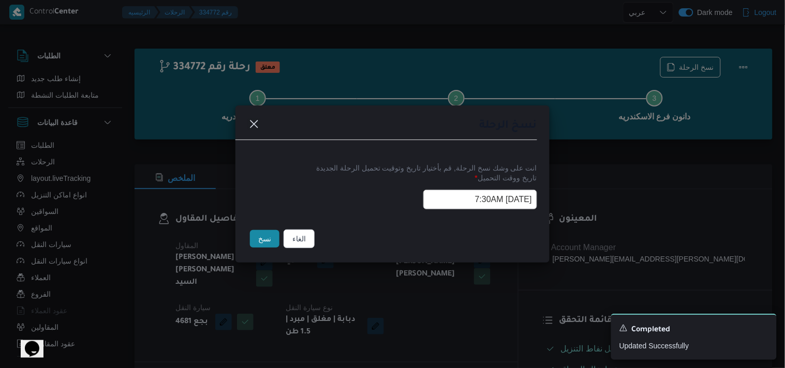
click at [258, 239] on button "نسخ" at bounding box center [264, 239] width 29 height 18
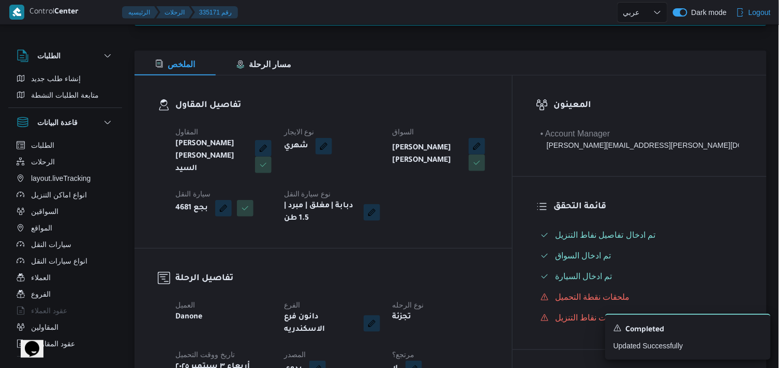
scroll to position [115, 0]
click at [422, 359] on button "button" at bounding box center [413, 367] width 17 height 17
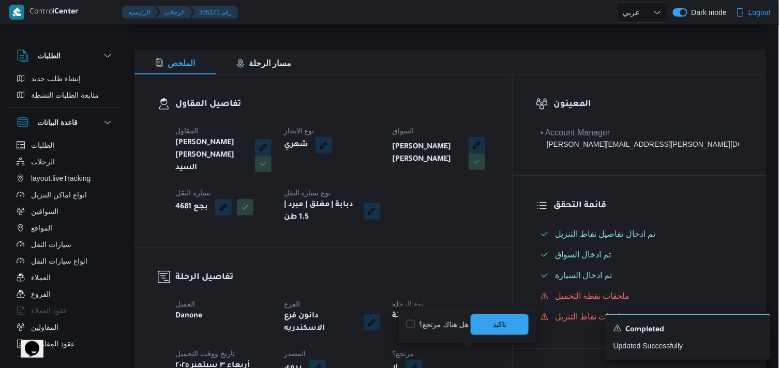
click at [457, 323] on label "هل هناك مرتجع؟" at bounding box center [437, 325] width 62 height 12
checkbox input "true"
click at [489, 323] on span "تاكيد" at bounding box center [500, 324] width 58 height 21
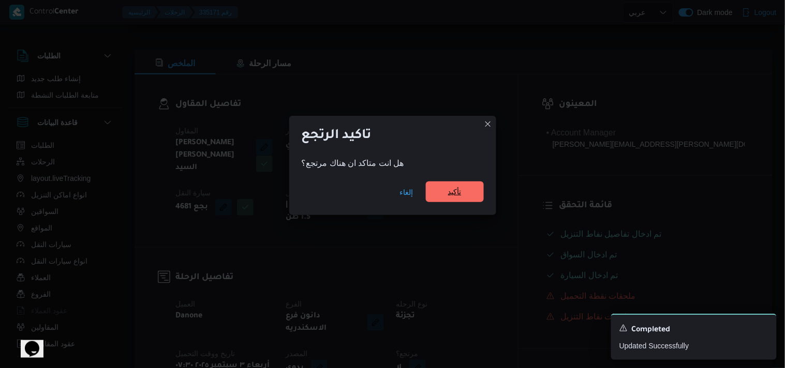
click at [440, 193] on span "تأكيد" at bounding box center [455, 192] width 58 height 21
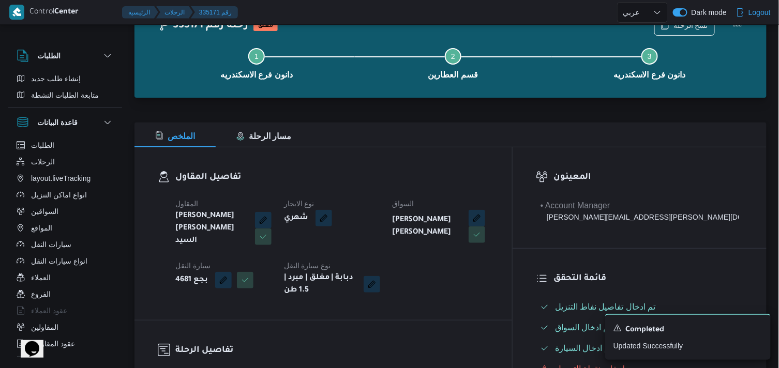
scroll to position [0, 0]
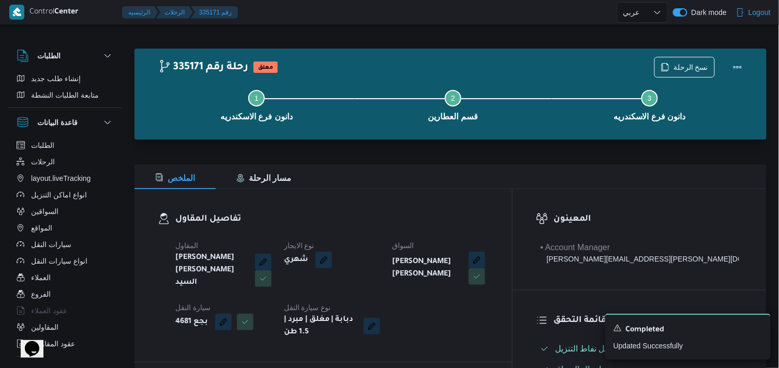
select select "ar"
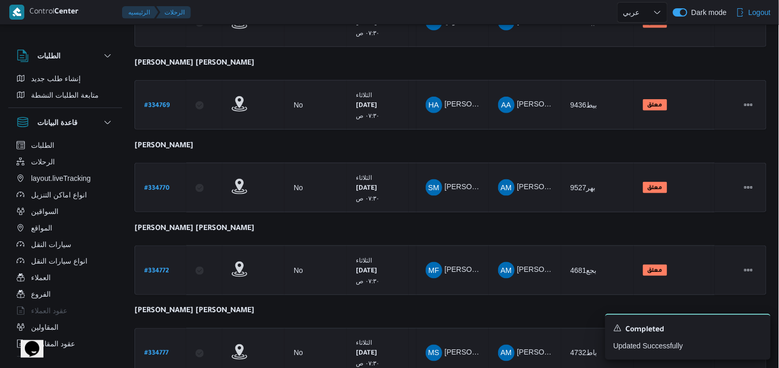
scroll to position [359, 0]
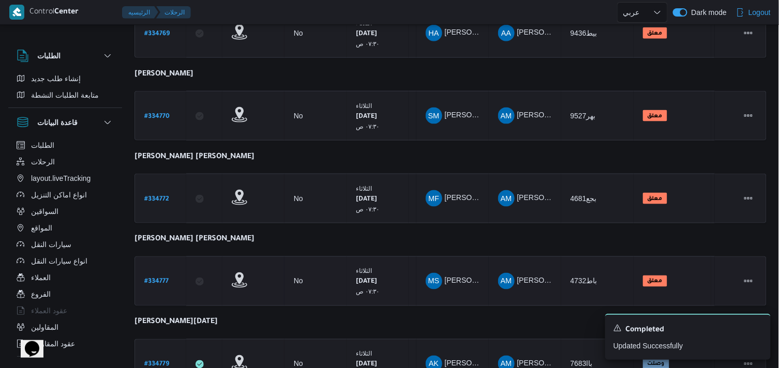
click at [168, 279] on b "# 334777" at bounding box center [156, 282] width 24 height 7
select select "ar"
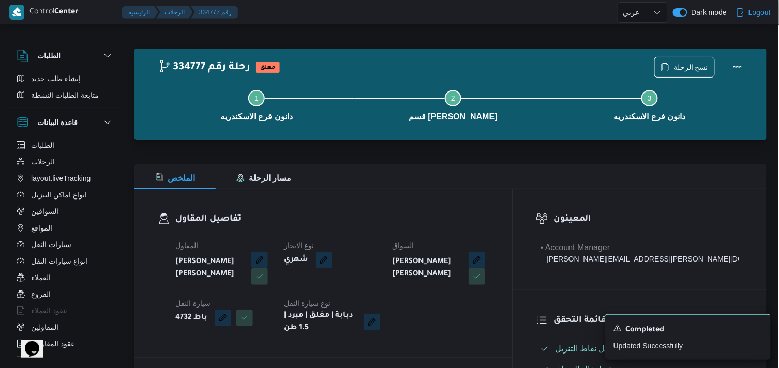
click at [667, 73] on div "Step 1 is incomplete 1 دانون فرع الاسكندريه Step 2 is incomplete 2 قسم سيدى جاب…" at bounding box center [453, 104] width 602 height 66
click at [669, 67] on icon "button" at bounding box center [665, 67] width 8 height 8
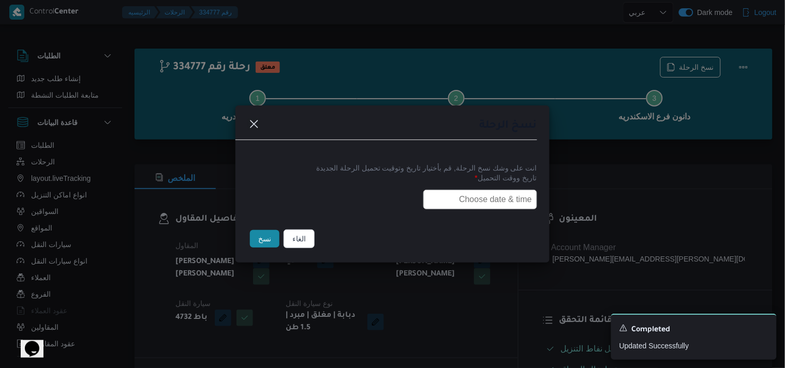
click at [501, 195] on input "text" at bounding box center [480, 200] width 114 height 20
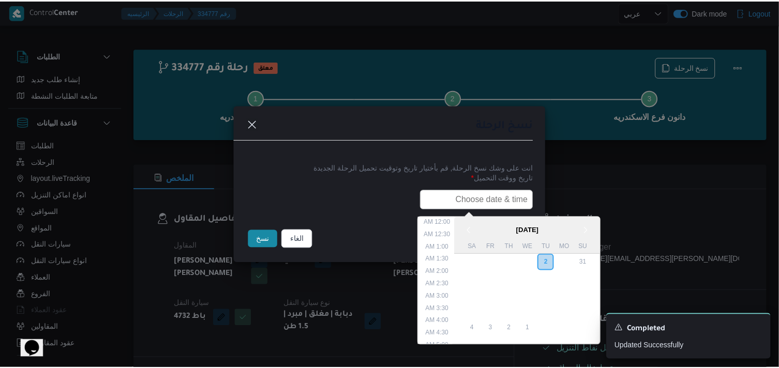
scroll to position [228, 0]
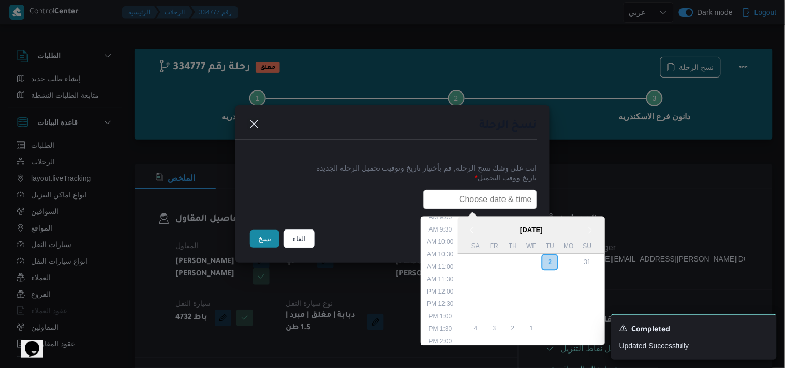
type input "03/09/2025 7:30AM"
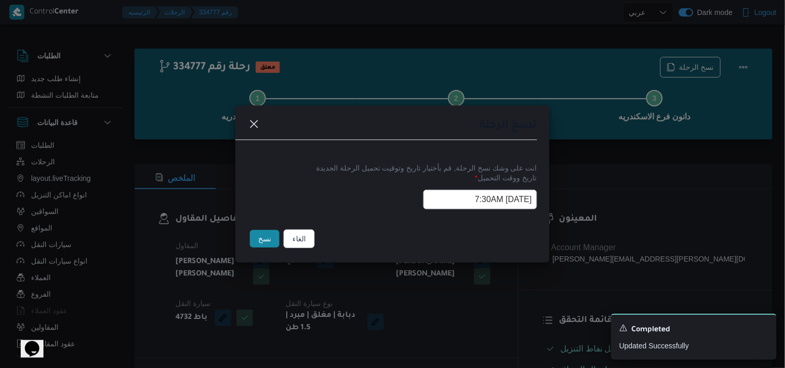
click at [254, 240] on button "نسخ" at bounding box center [264, 239] width 29 height 18
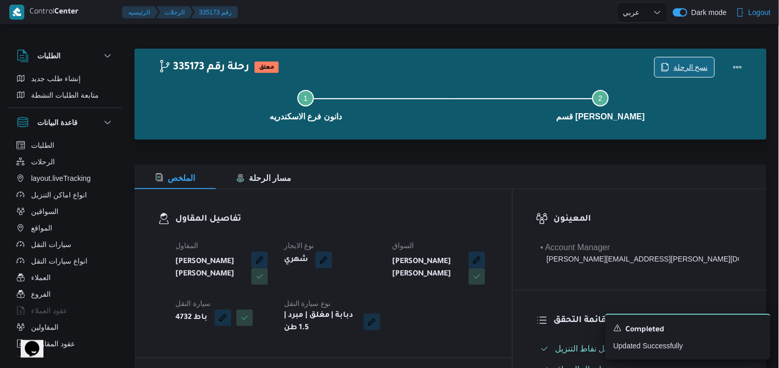
scroll to position [122, 0]
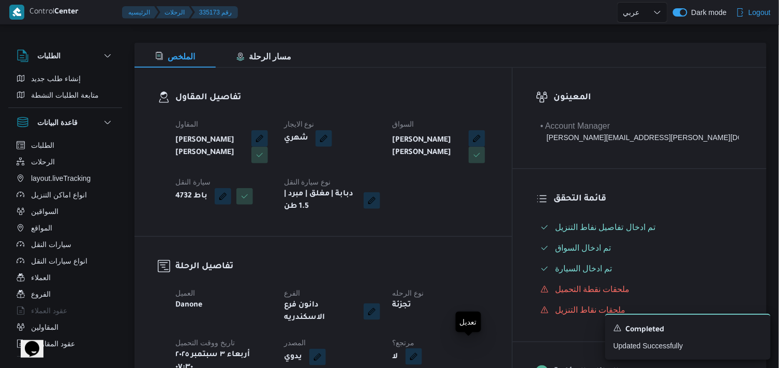
click at [422, 349] on button "button" at bounding box center [413, 357] width 17 height 17
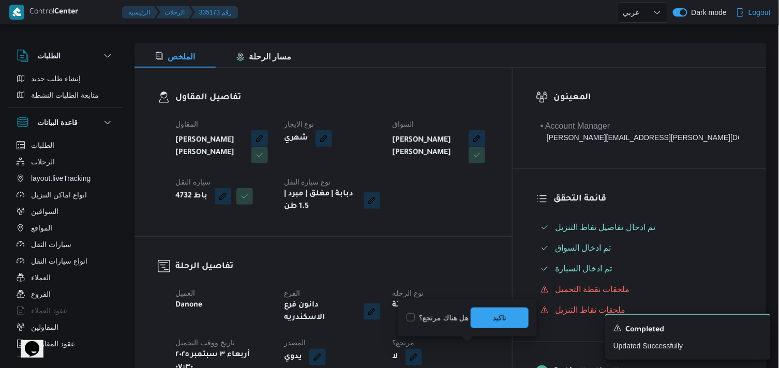
click at [454, 318] on label "هل هناك مرتجع؟" at bounding box center [437, 318] width 62 height 12
checkbox input "true"
click at [477, 313] on span "تاكيد" at bounding box center [500, 317] width 58 height 21
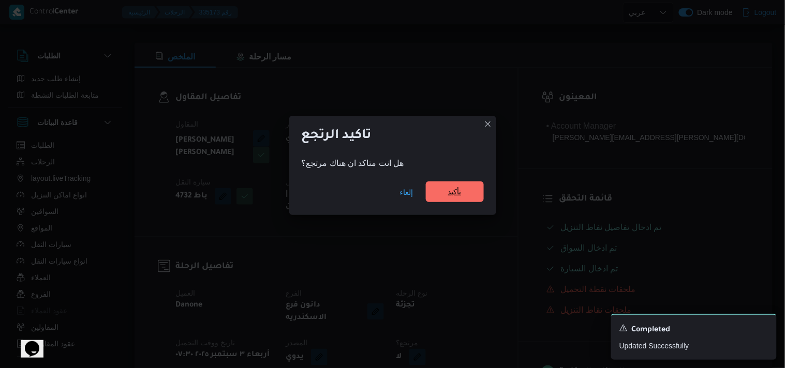
click at [445, 200] on span "تأكيد" at bounding box center [455, 192] width 58 height 21
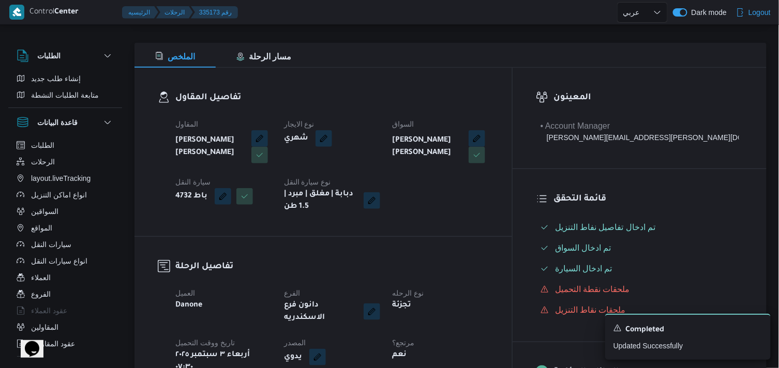
select select "ar"
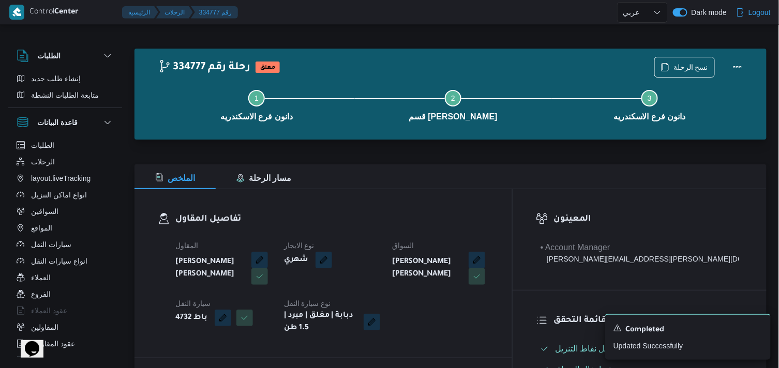
select select "ar"
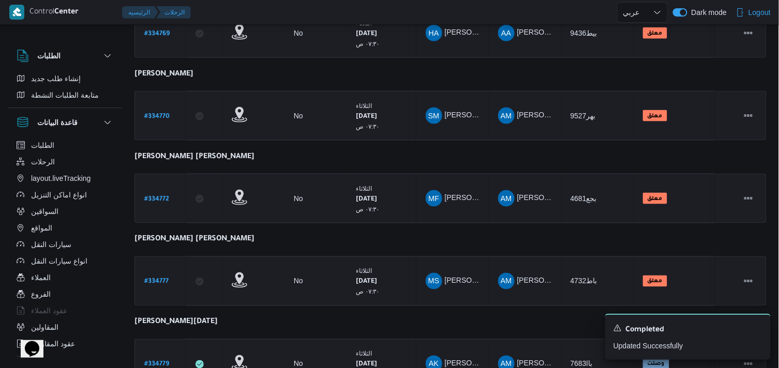
scroll to position [453, 0]
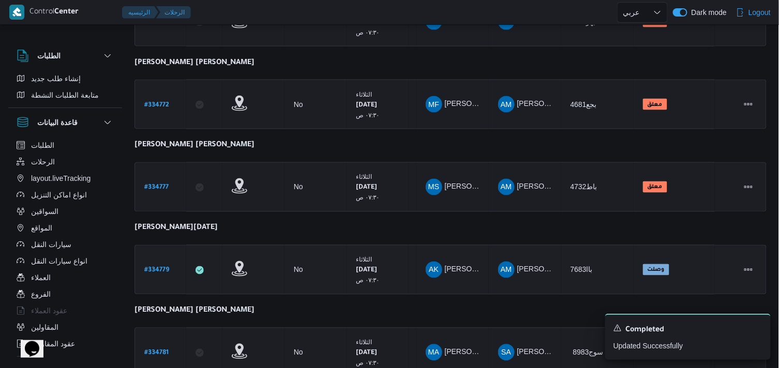
click at [161, 267] on b "# 334779" at bounding box center [156, 270] width 25 height 7
select select "ar"
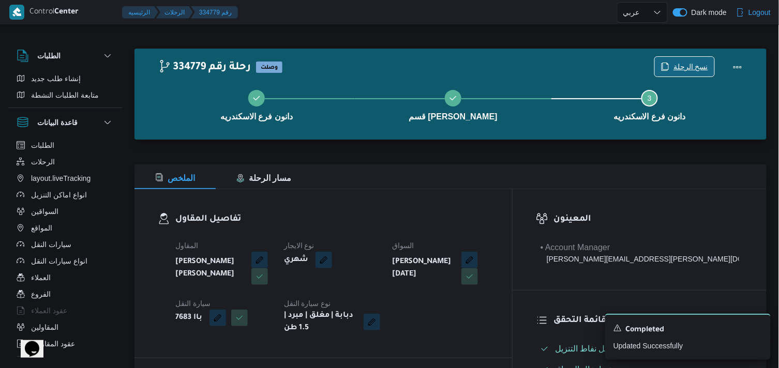
click at [691, 64] on span "نسخ الرحلة" at bounding box center [690, 67] width 35 height 12
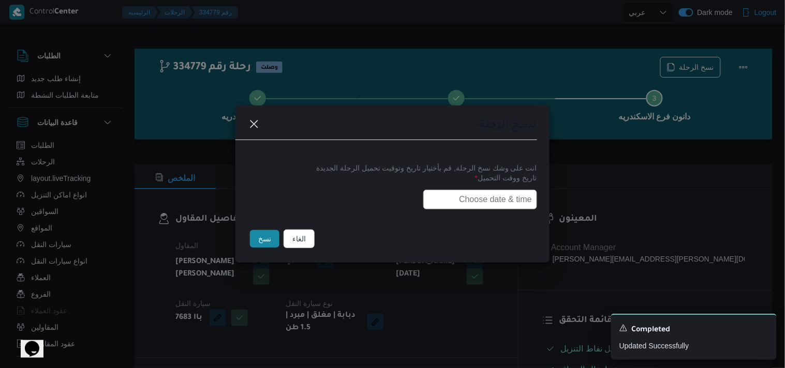
click at [502, 198] on input "text" at bounding box center [480, 200] width 114 height 20
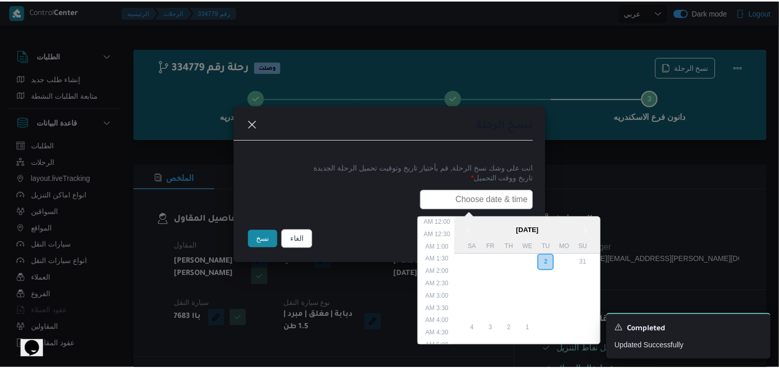
scroll to position [228, 0]
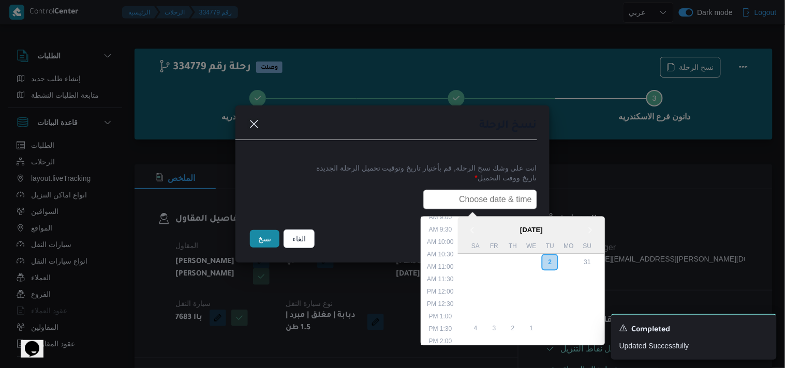
type input "03/09/2025 7:30AM"
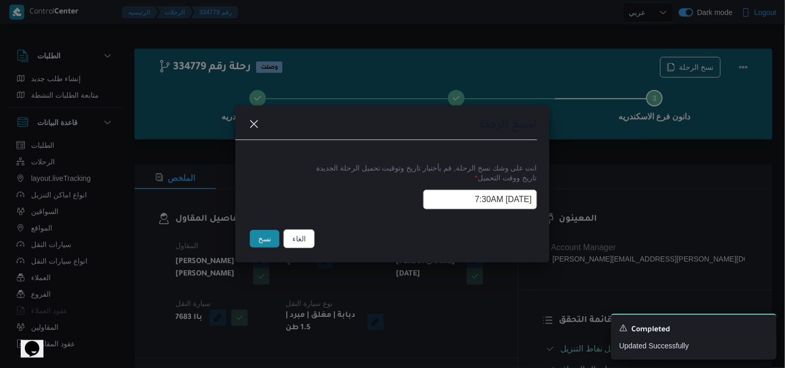
click at [261, 234] on button "نسخ" at bounding box center [264, 239] width 29 height 18
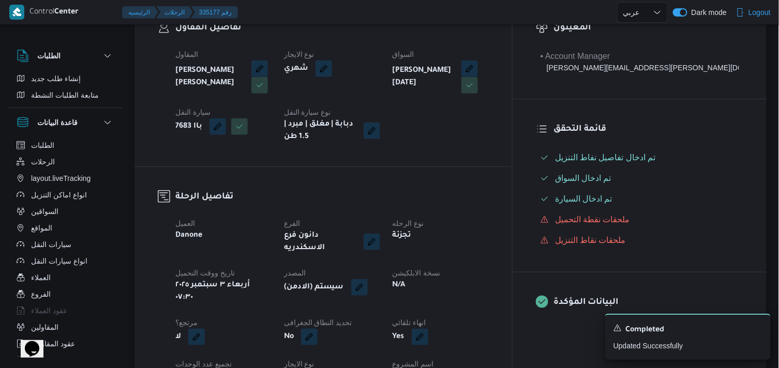
scroll to position [194, 0]
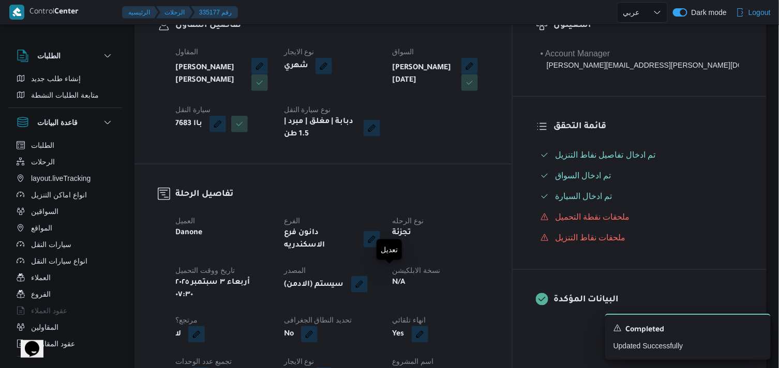
click at [368, 276] on button "button" at bounding box center [359, 284] width 17 height 17
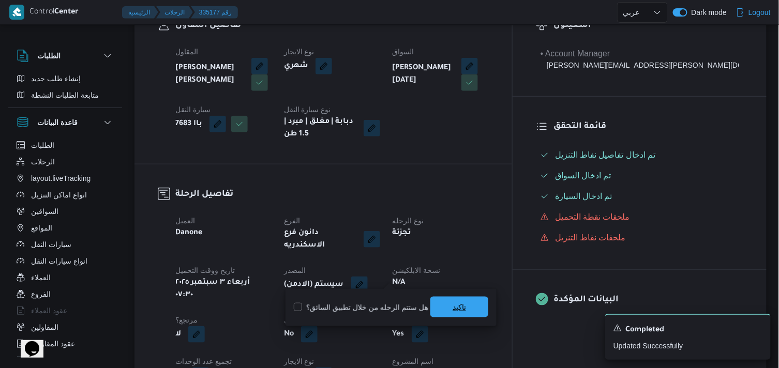
click at [445, 306] on span "تاكيد" at bounding box center [459, 307] width 58 height 21
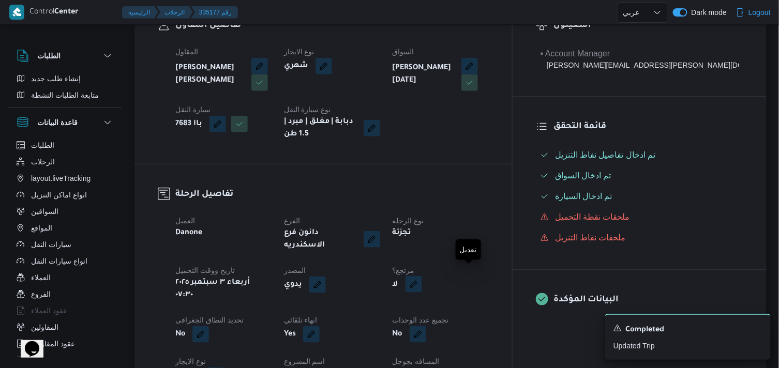
click at [422, 279] on button "button" at bounding box center [413, 284] width 17 height 17
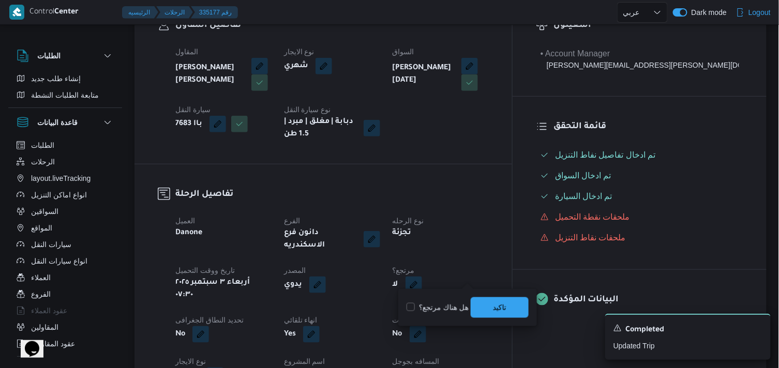
click at [442, 304] on label "هل هناك مرتجع؟" at bounding box center [437, 308] width 62 height 12
checkbox input "true"
click at [490, 301] on span "تاكيد" at bounding box center [500, 307] width 58 height 21
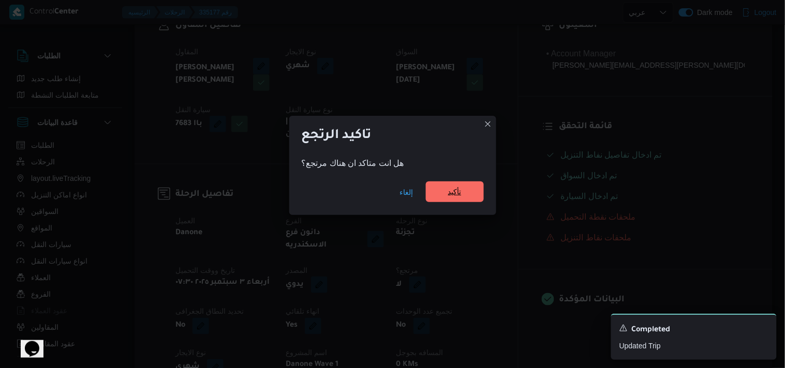
click at [435, 185] on span "تأكيد" at bounding box center [455, 192] width 58 height 21
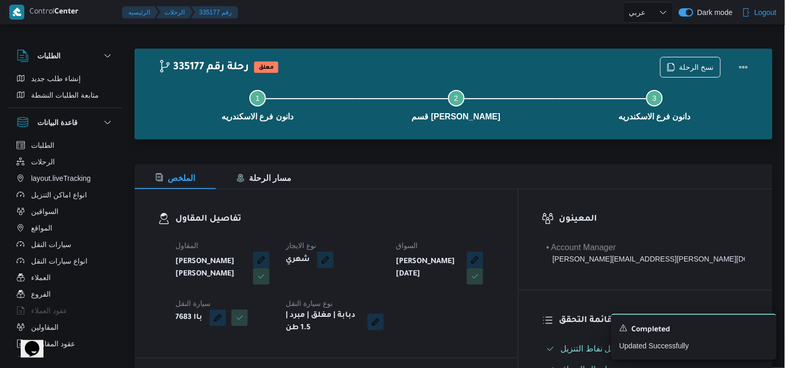
select select "ar"
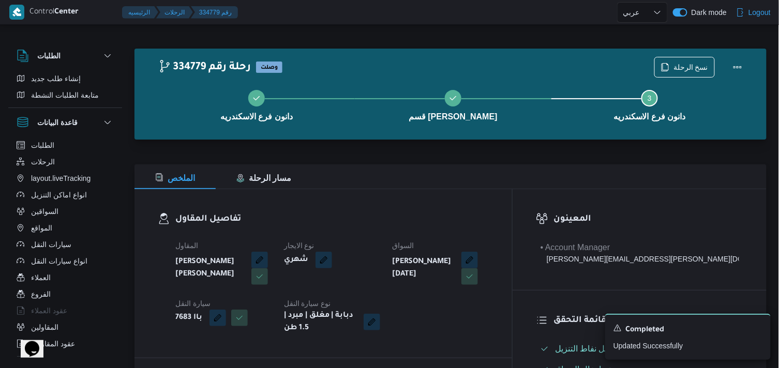
select select "ar"
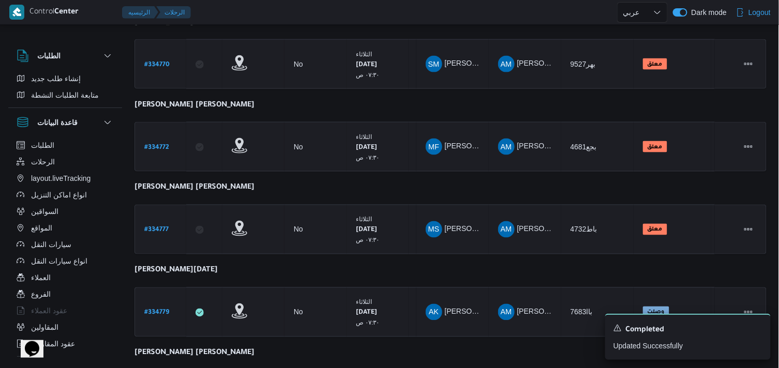
scroll to position [530, 0]
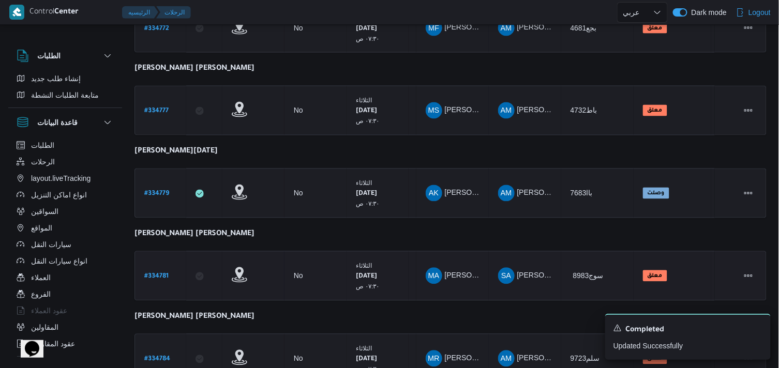
click at [147, 274] on b "# 334781" at bounding box center [156, 277] width 24 height 7
select select "ar"
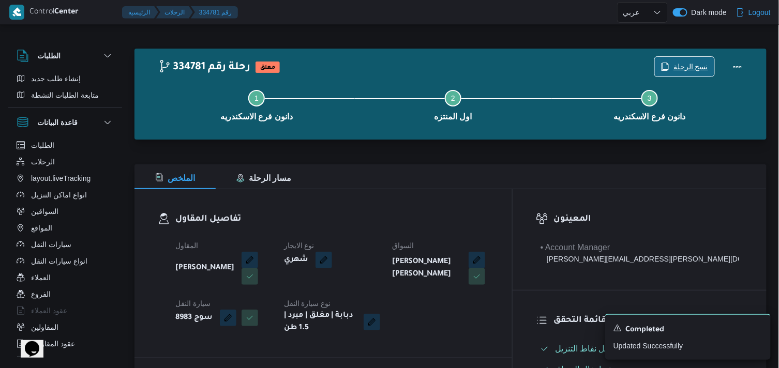
click at [684, 70] on span "نسخ الرحلة" at bounding box center [690, 67] width 35 height 12
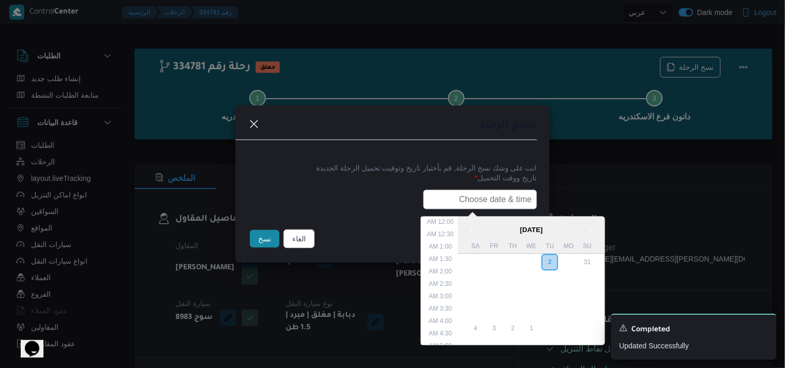
click at [459, 208] on input "text" at bounding box center [480, 200] width 114 height 20
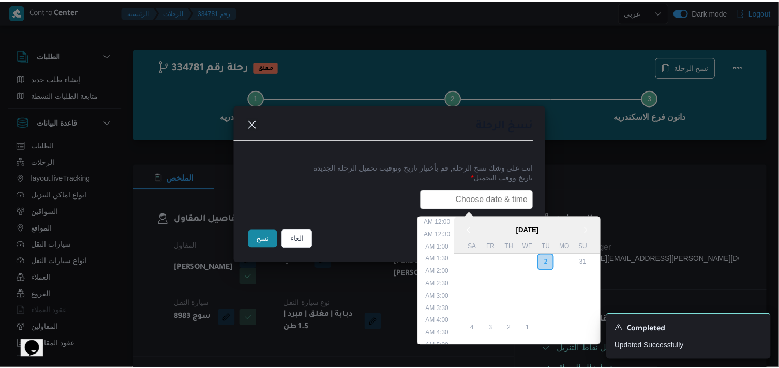
scroll to position [228, 0]
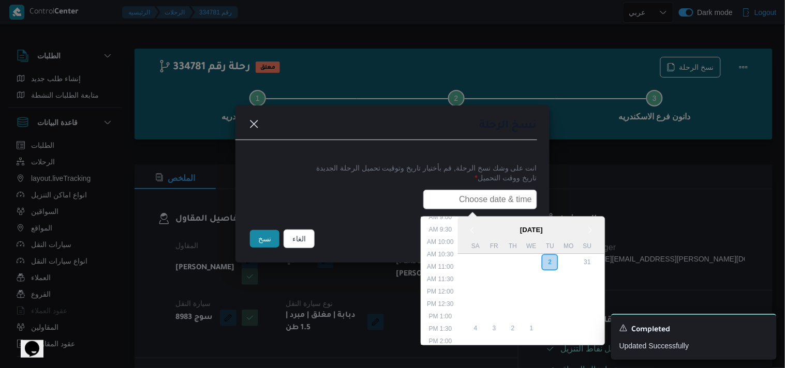
type input "03/09/2025 7:30AM"
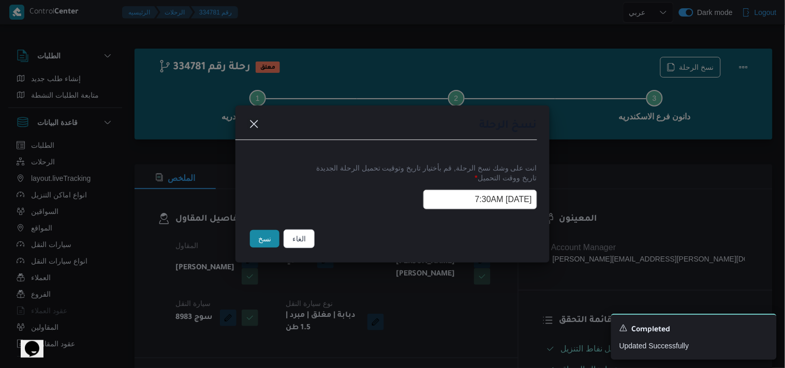
click at [262, 238] on button "نسخ" at bounding box center [264, 239] width 29 height 18
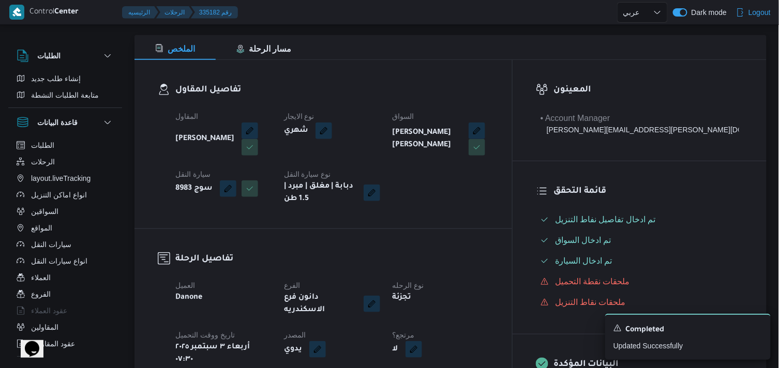
scroll to position [172, 0]
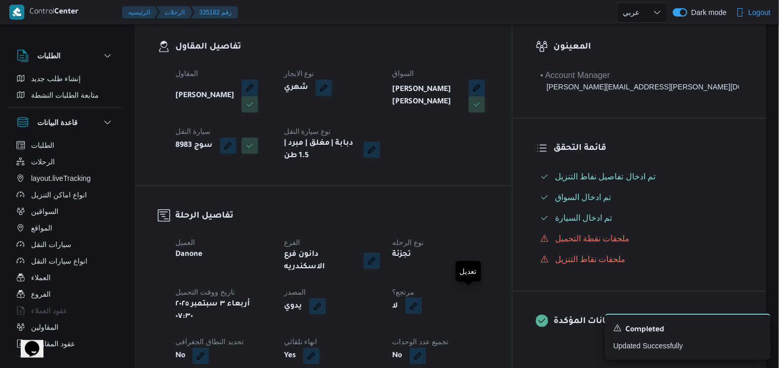
click at [422, 304] on button "button" at bounding box center [413, 306] width 17 height 17
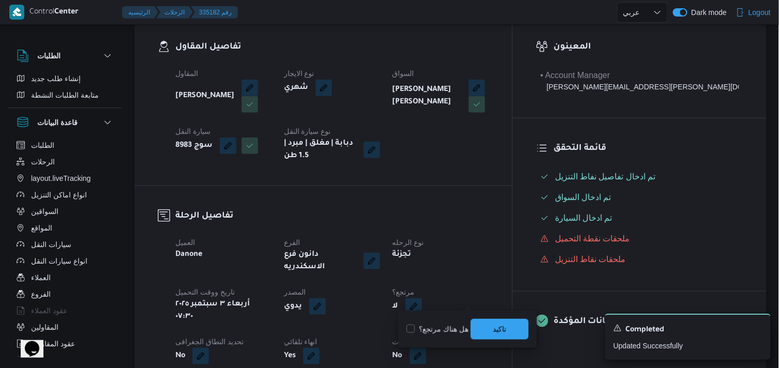
click at [441, 327] on label "هل هناك مرتجع؟" at bounding box center [437, 329] width 62 height 12
checkbox input "true"
click at [484, 338] on span "تاكيد" at bounding box center [500, 329] width 58 height 21
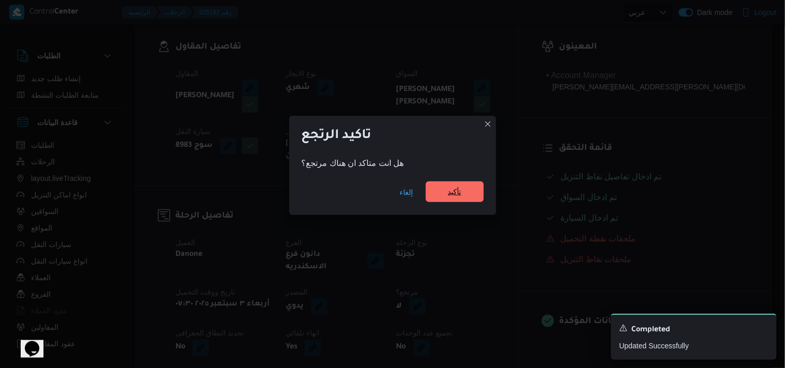
click at [457, 188] on span "تأكيد" at bounding box center [454, 192] width 13 height 12
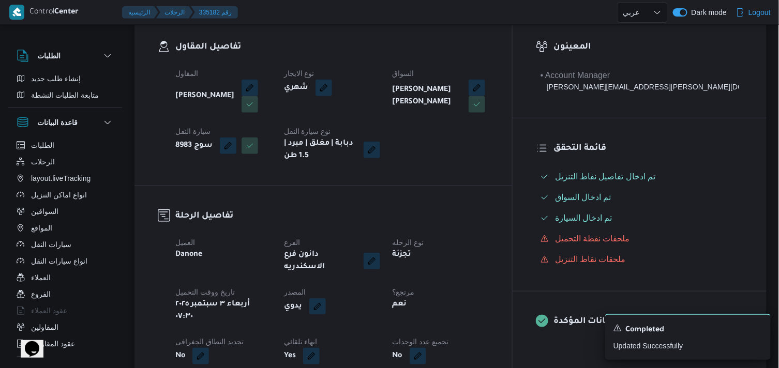
scroll to position [0, 0]
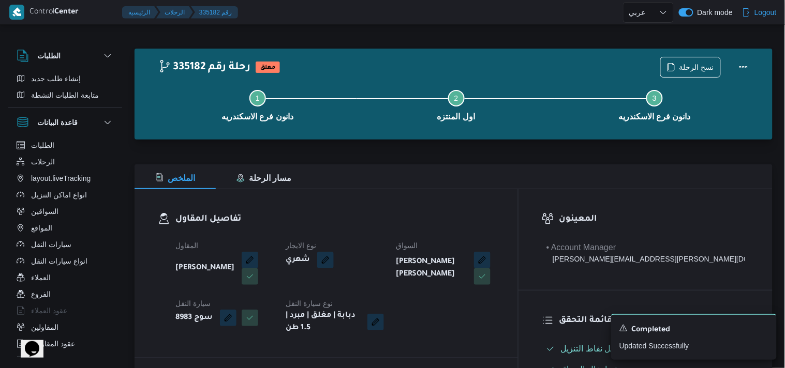
select select "ar"
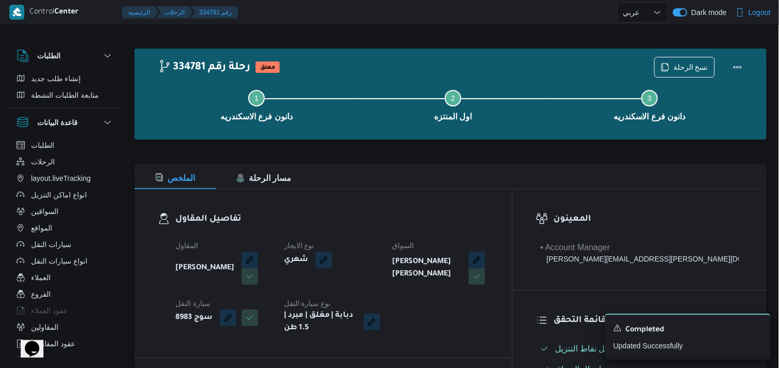
select select "ar"
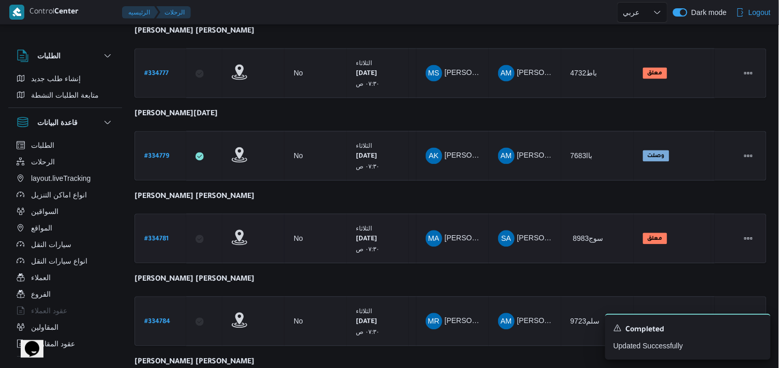
scroll to position [587, 0]
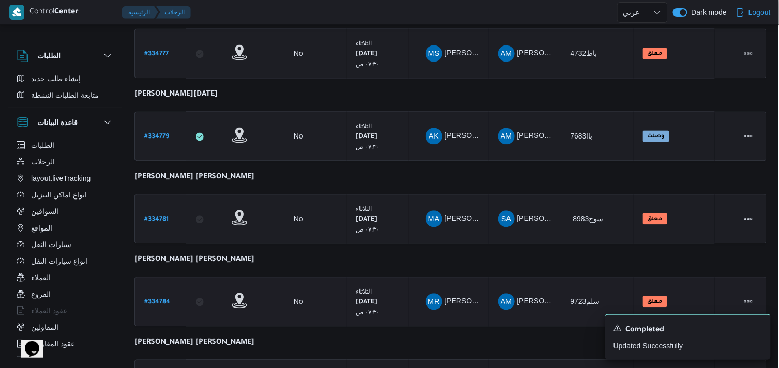
click at [150, 299] on b "# 334784" at bounding box center [157, 302] width 26 height 7
select select "ar"
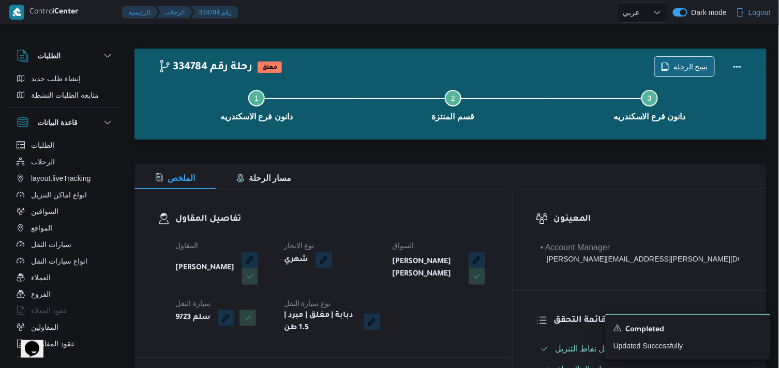
click at [663, 60] on span "نسخ الرحلة" at bounding box center [684, 67] width 59 height 20
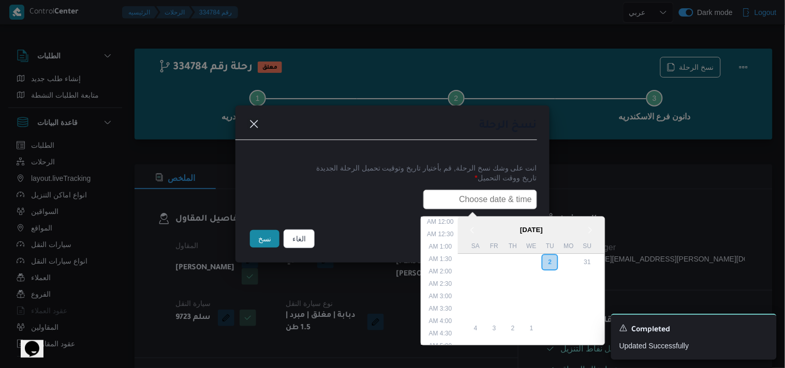
click at [485, 194] on input "text" at bounding box center [480, 200] width 114 height 20
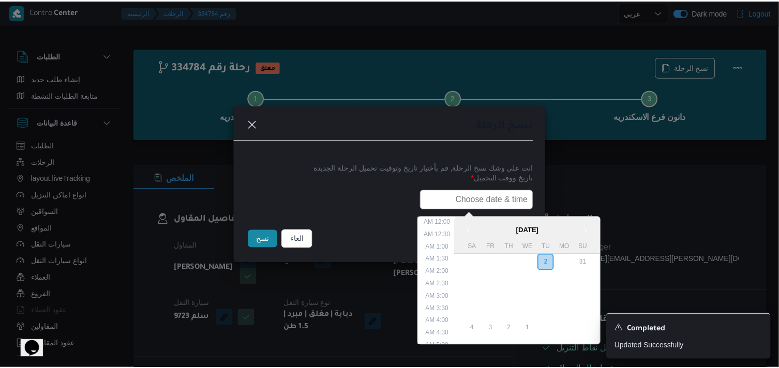
scroll to position [228, 0]
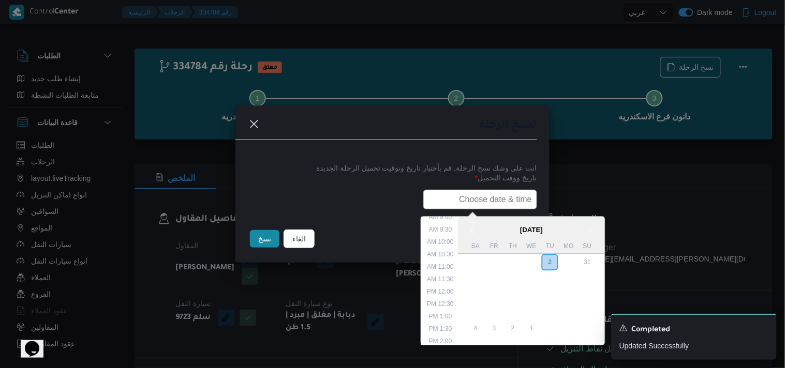
type input "03/09/2025 7:30AM"
click at [252, 245] on button "نسخ" at bounding box center [264, 239] width 29 height 18
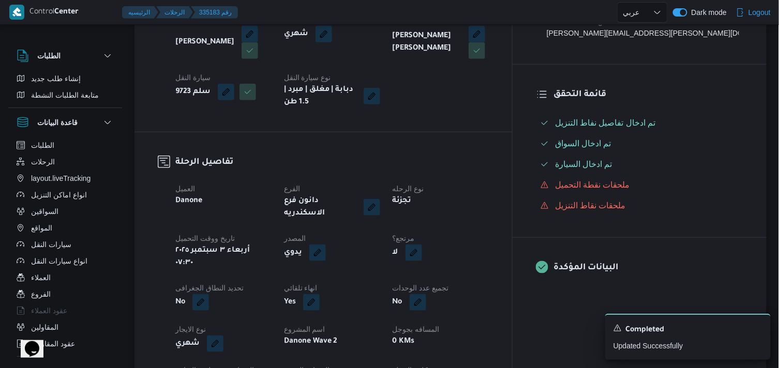
scroll to position [230, 0]
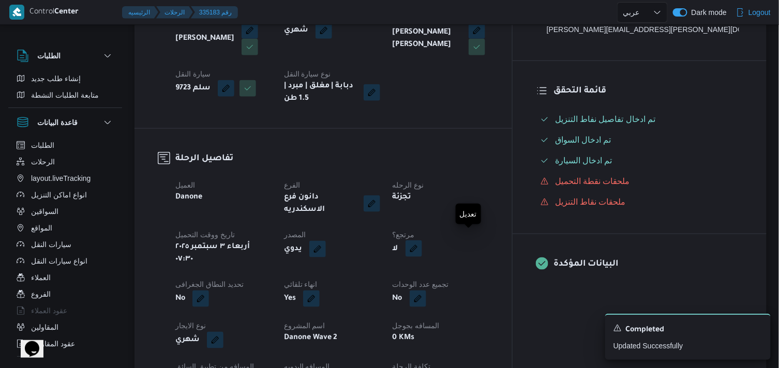
click at [422, 248] on button "button" at bounding box center [413, 248] width 17 height 17
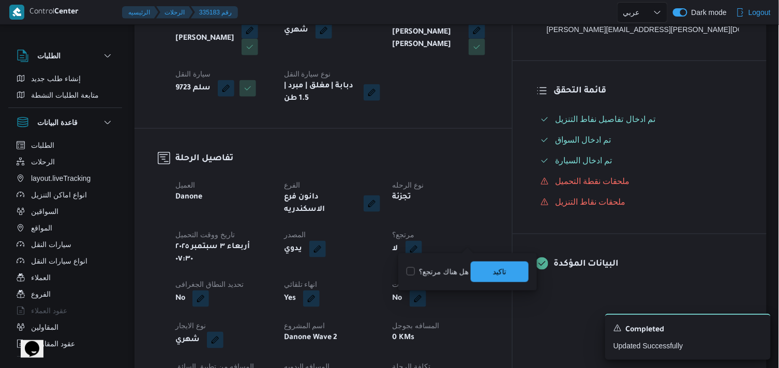
click at [442, 272] on label "هل هناك مرتجع؟" at bounding box center [437, 272] width 62 height 12
checkbox input "true"
click at [502, 269] on span "تاكيد" at bounding box center [499, 271] width 13 height 12
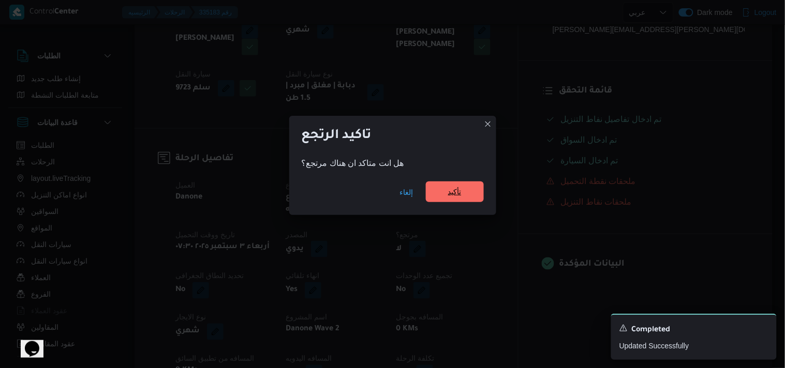
click at [461, 203] on div "إلغاء تأكيد" at bounding box center [392, 194] width 207 height 41
click at [461, 200] on span "تأكيد" at bounding box center [455, 192] width 58 height 21
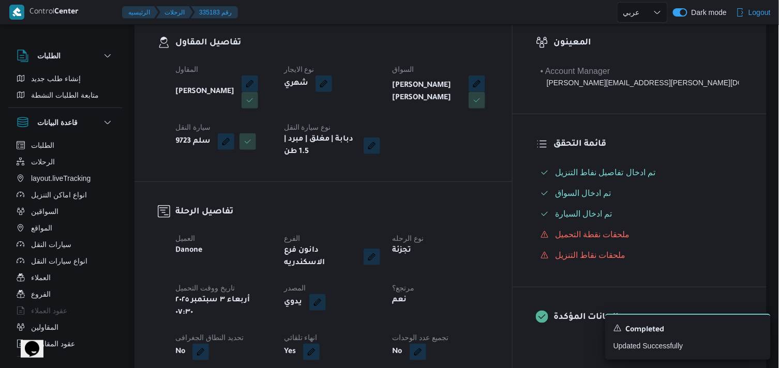
scroll to position [115, 0]
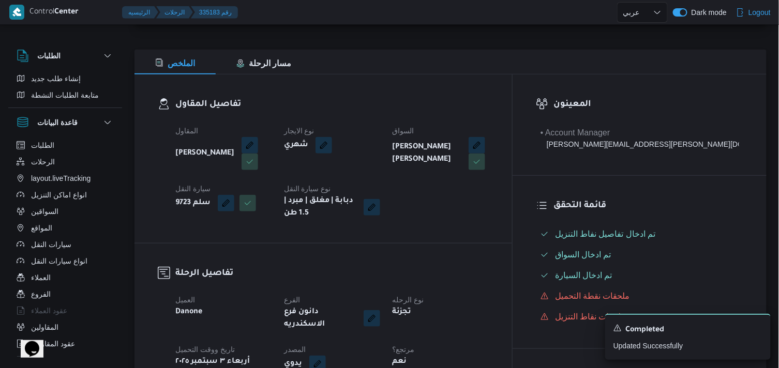
drag, startPoint x: 523, startPoint y: 198, endPoint x: 536, endPoint y: 195, distance: 13.6
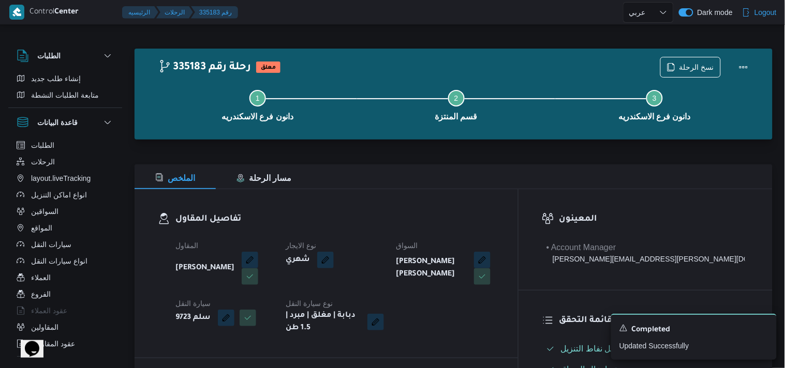
select select "ar"
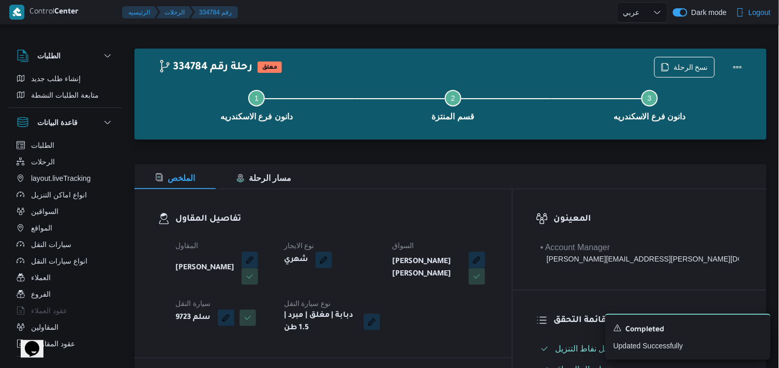
select select "ar"
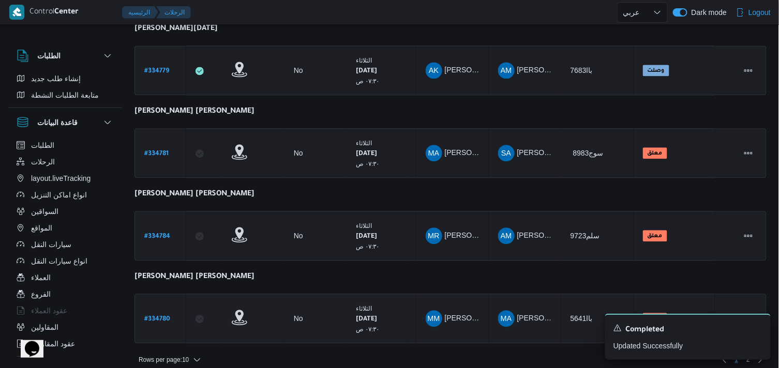
scroll to position [656, 0]
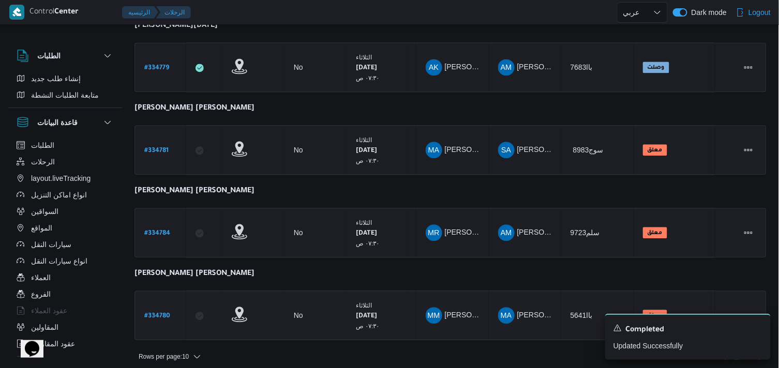
click at [155, 313] on b "# 334780" at bounding box center [157, 316] width 26 height 7
select select "ar"
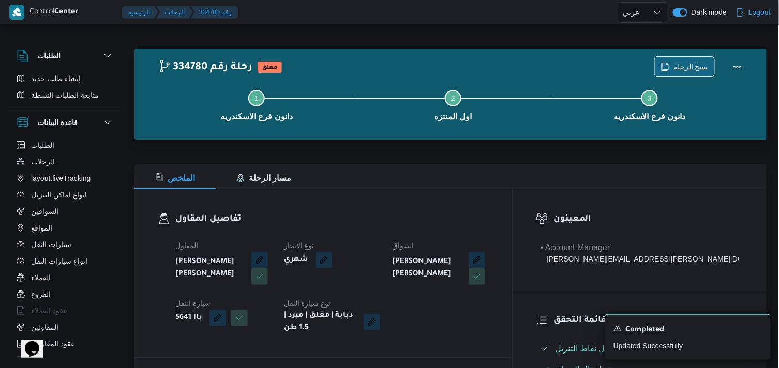
click at [702, 63] on span "نسخ الرحلة" at bounding box center [690, 67] width 35 height 12
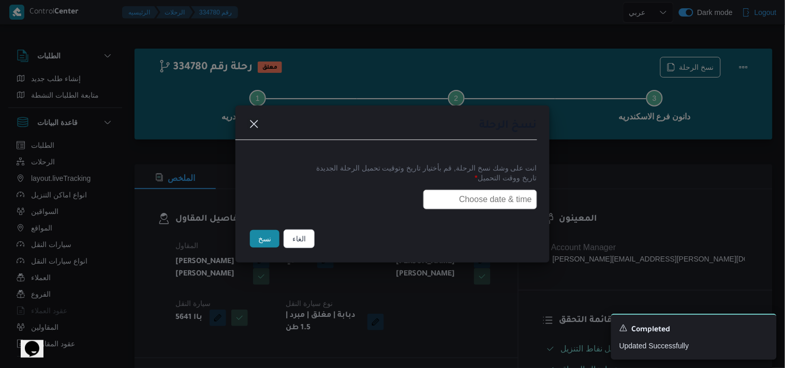
click at [468, 190] on input "text" at bounding box center [480, 200] width 114 height 20
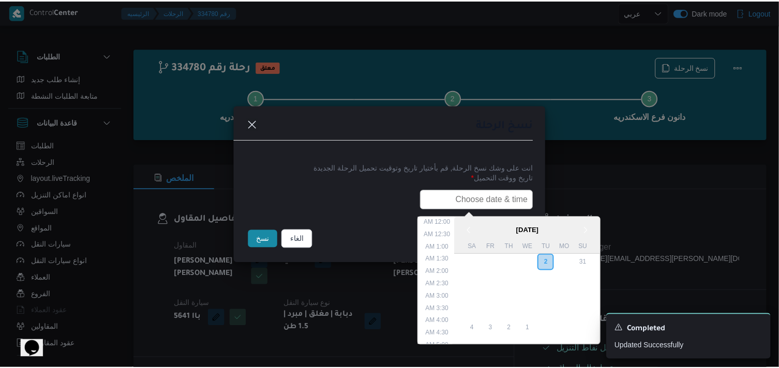
scroll to position [228, 0]
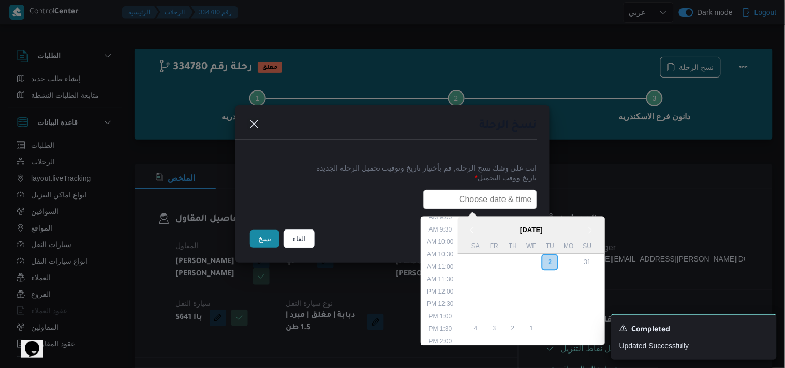
type input "03/09/2025 7:30AM"
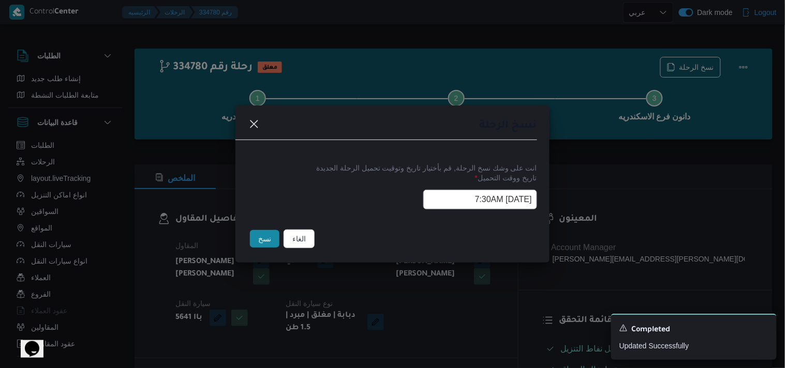
click at [267, 236] on button "نسخ" at bounding box center [264, 239] width 29 height 18
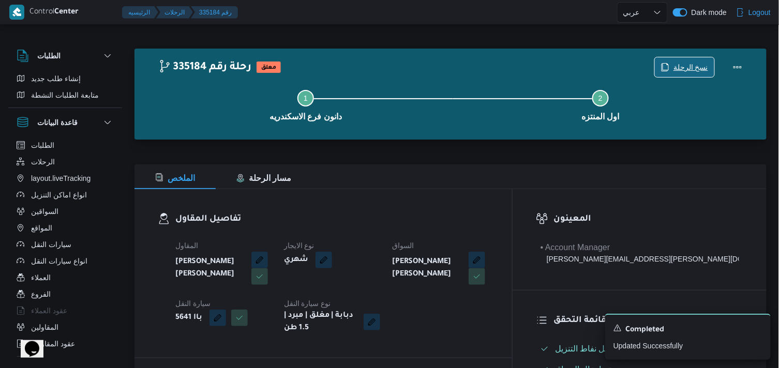
scroll to position [172, 0]
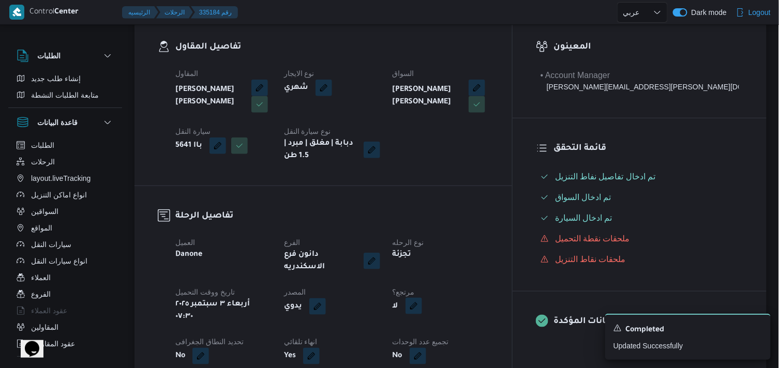
click at [422, 298] on button "button" at bounding box center [413, 306] width 17 height 17
click at [442, 326] on label "هل هناك مرتجع؟" at bounding box center [437, 329] width 62 height 12
checkbox input "true"
click at [495, 336] on span "تاكيد" at bounding box center [500, 329] width 58 height 21
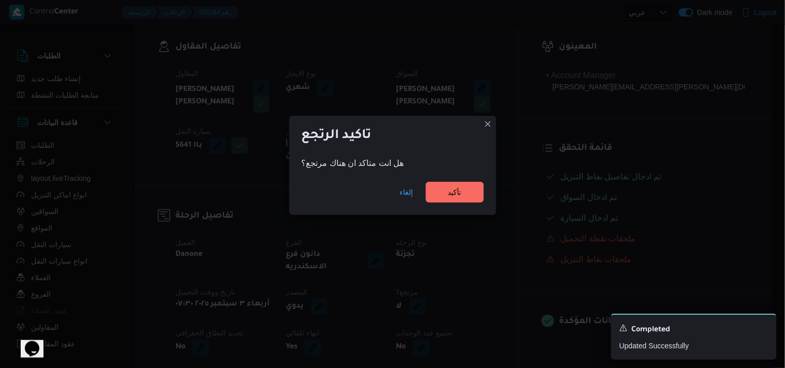
click at [468, 207] on div "إلغاء تأكيد" at bounding box center [392, 194] width 207 height 41
click at [465, 201] on span "تأكيد" at bounding box center [455, 192] width 58 height 21
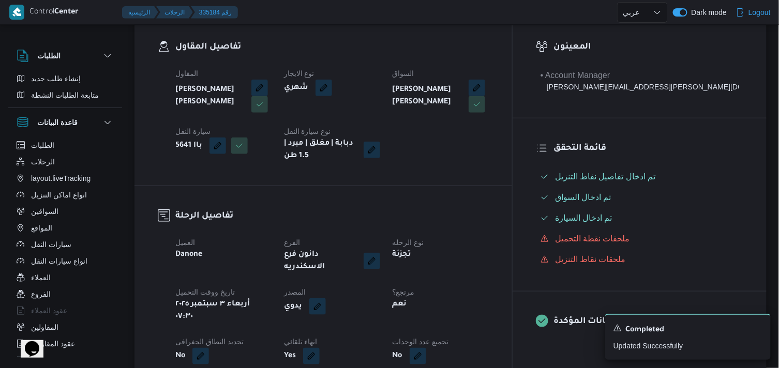
select select "ar"
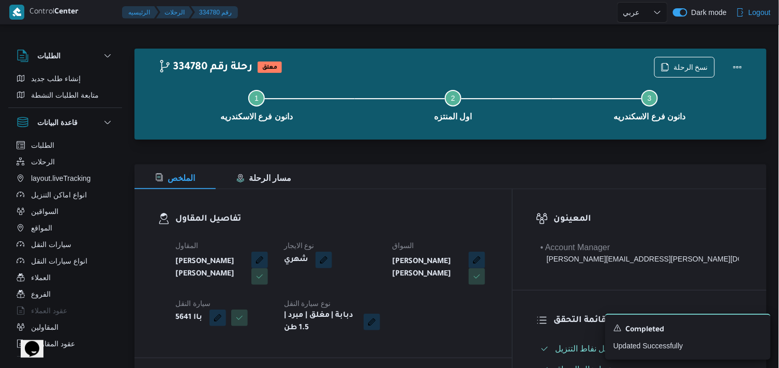
select select "ar"
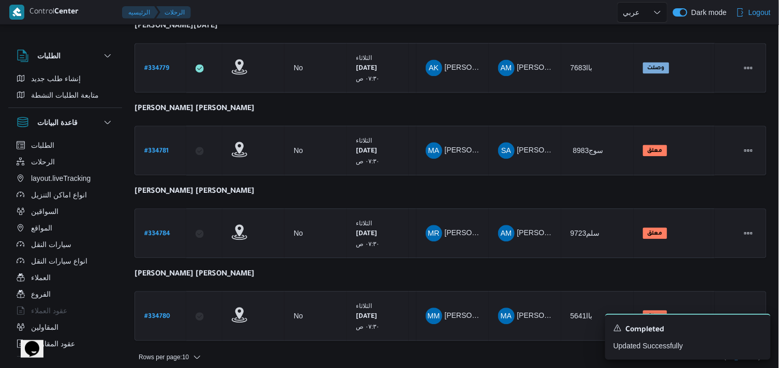
scroll to position [656, 0]
click at [757, 328] on icon "Dismiss toast" at bounding box center [758, 327] width 8 height 8
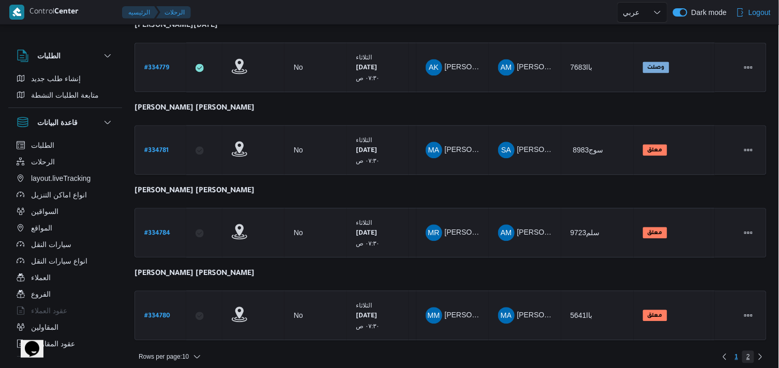
click at [748, 351] on span "2" at bounding box center [748, 357] width 4 height 12
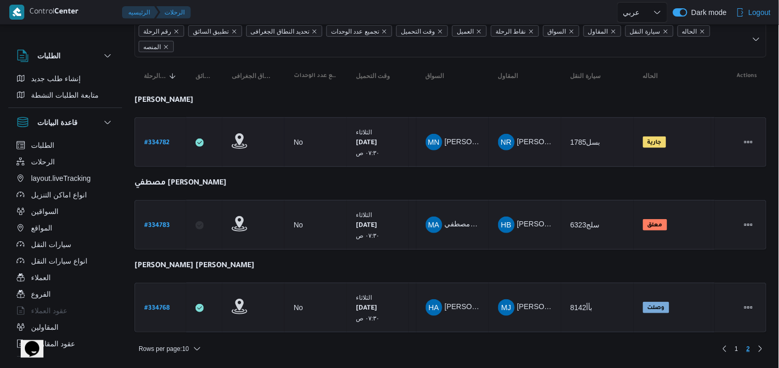
scroll to position [82, 0]
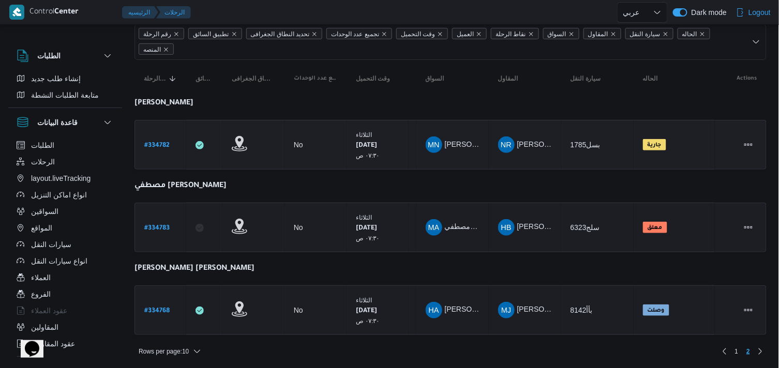
click at [159, 142] on b "# 334782" at bounding box center [156, 145] width 25 height 7
select select "ar"
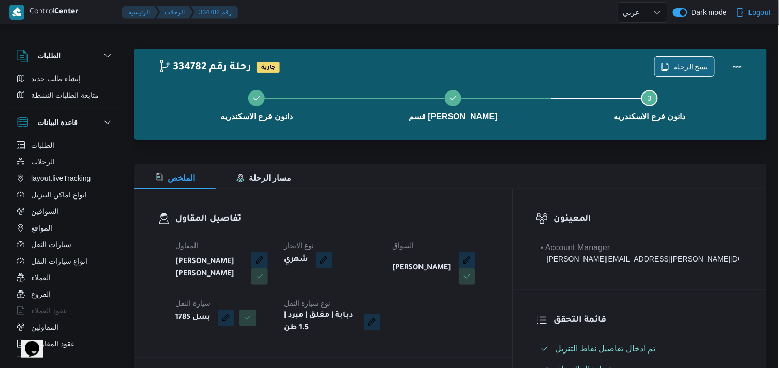
click at [695, 69] on span "نسخ الرحلة" at bounding box center [690, 67] width 35 height 12
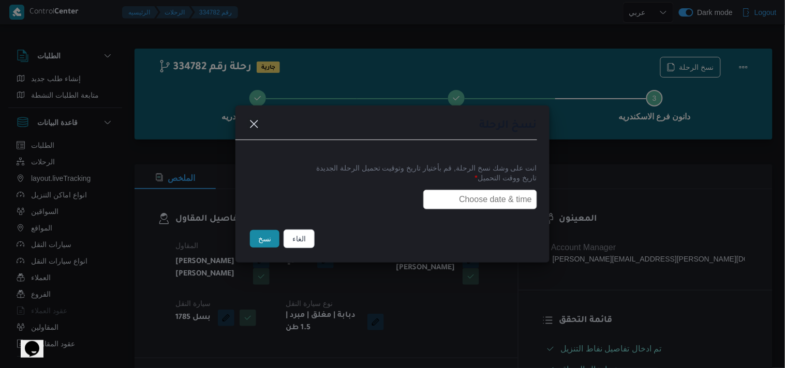
click at [476, 202] on input "text" at bounding box center [480, 200] width 114 height 20
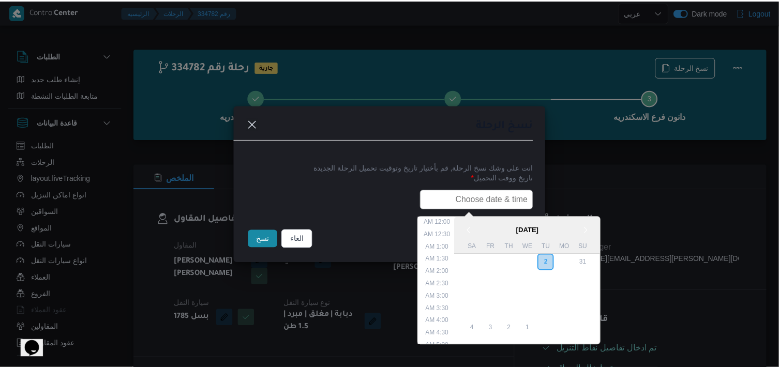
scroll to position [228, 0]
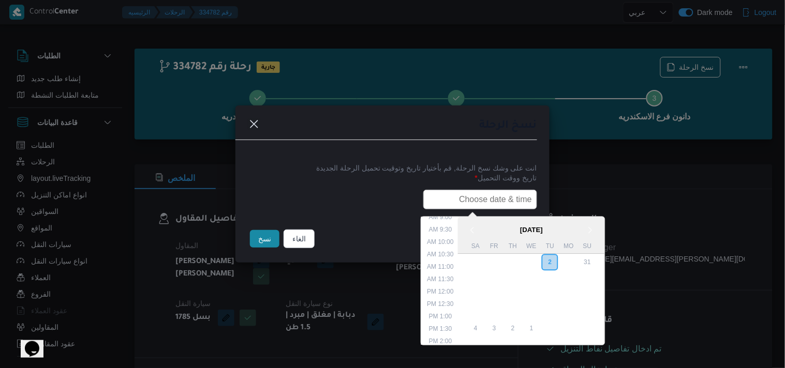
type input "03/09/2025 7:30AM"
click at [278, 235] on button "نسخ" at bounding box center [264, 239] width 29 height 18
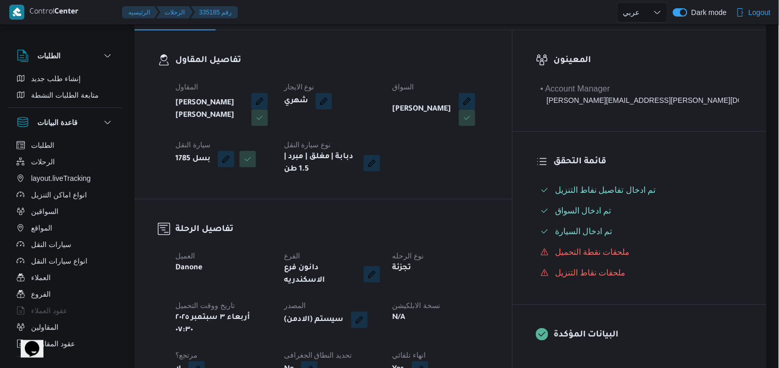
scroll to position [172, 0]
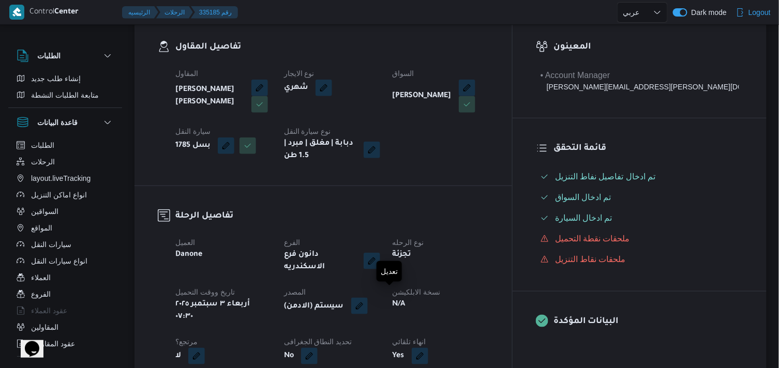
click at [368, 298] on button "button" at bounding box center [359, 306] width 17 height 17
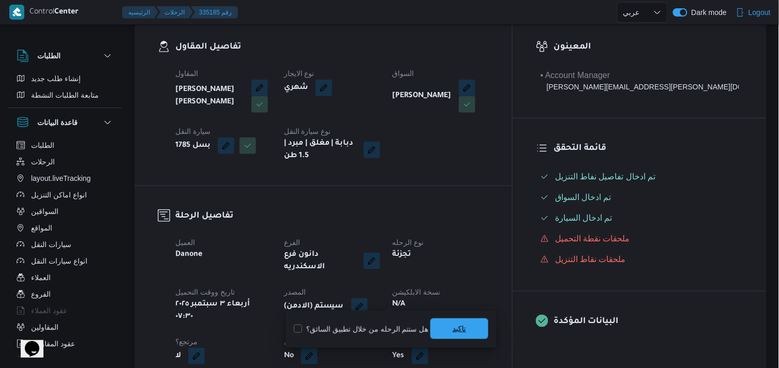
click at [446, 323] on span "تاكيد" at bounding box center [459, 329] width 58 height 21
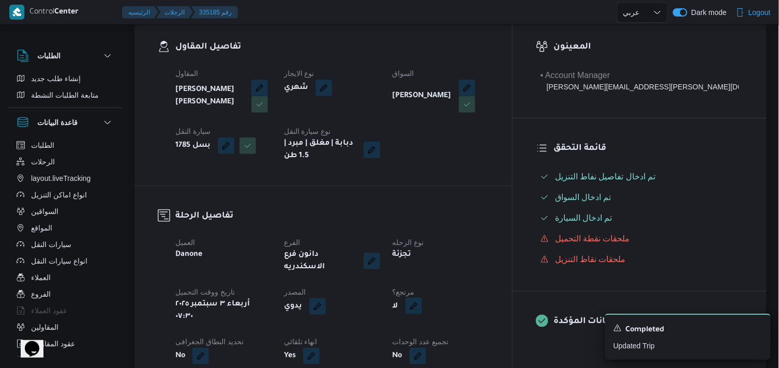
click at [422, 298] on button "button" at bounding box center [413, 306] width 17 height 17
click at [442, 325] on label "هل هناك مرتجع؟" at bounding box center [437, 329] width 62 height 12
checkbox input "true"
click at [497, 333] on span "تاكيد" at bounding box center [499, 329] width 13 height 12
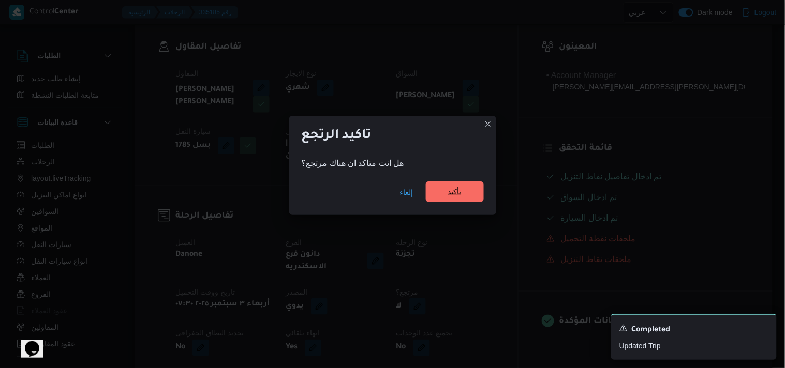
click at [460, 193] on span "تأكيد" at bounding box center [454, 192] width 13 height 12
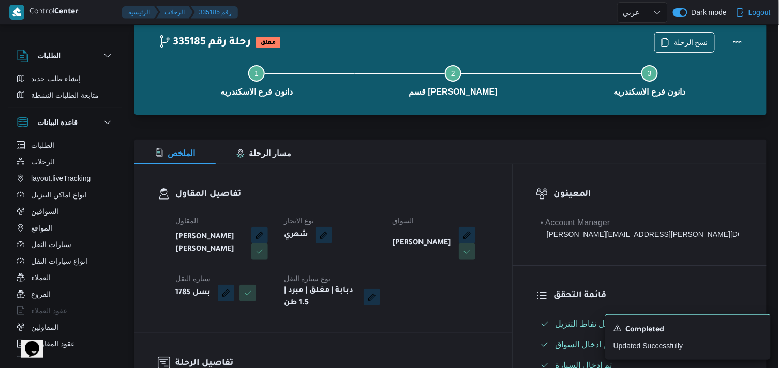
scroll to position [0, 0]
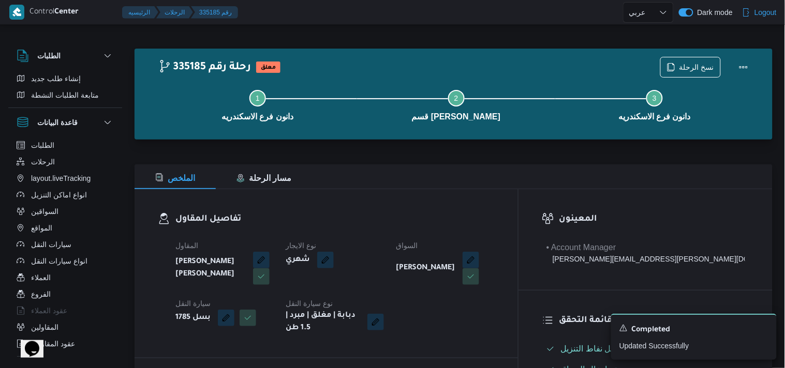
select select "ar"
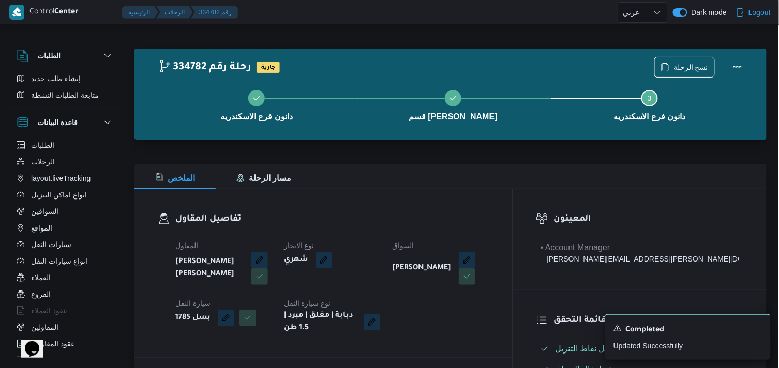
scroll to position [8, 0]
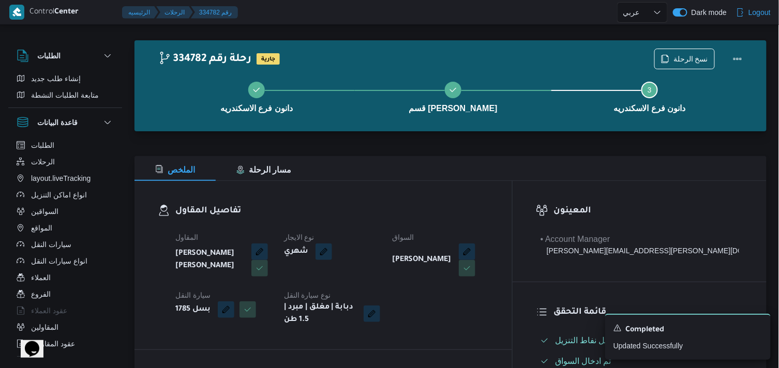
select select "ar"
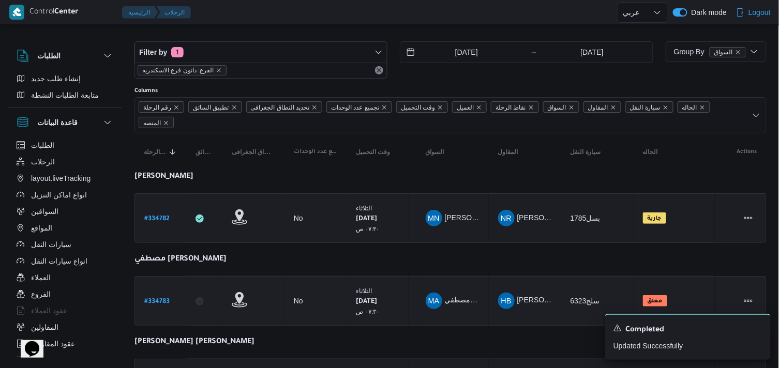
click at [158, 298] on b "# 334783" at bounding box center [156, 301] width 25 height 7
select select "ar"
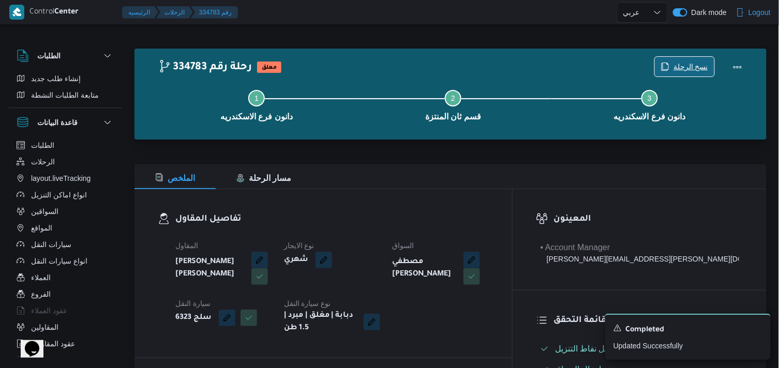
click at [670, 61] on span "نسخ الرحلة" at bounding box center [684, 67] width 59 height 20
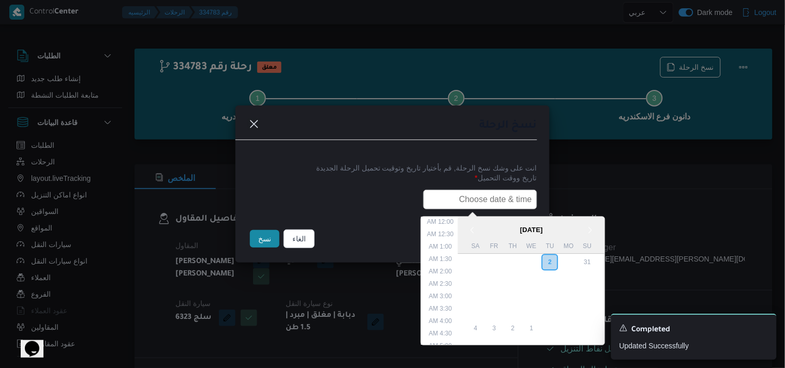
drag, startPoint x: 464, startPoint y: 194, endPoint x: 458, endPoint y: 195, distance: 6.2
click at [464, 194] on input "text" at bounding box center [480, 200] width 114 height 20
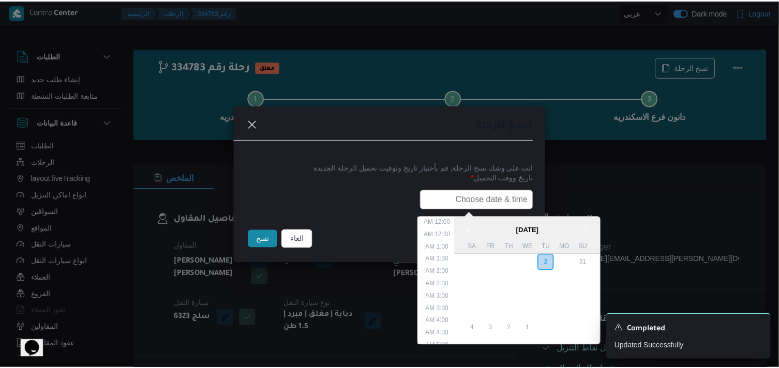
scroll to position [228, 0]
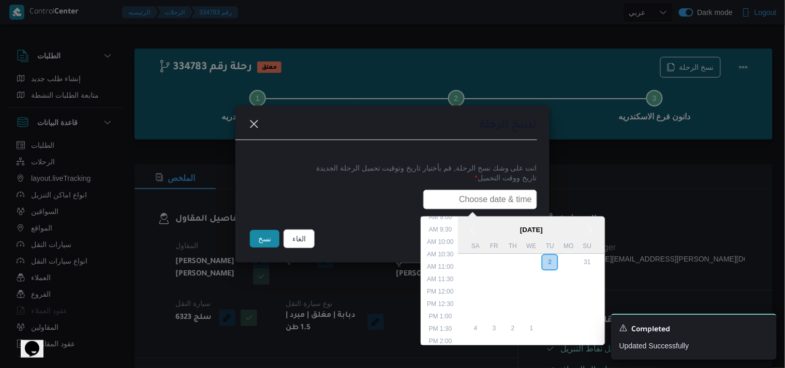
type input "03/09/2025 7:30AM"
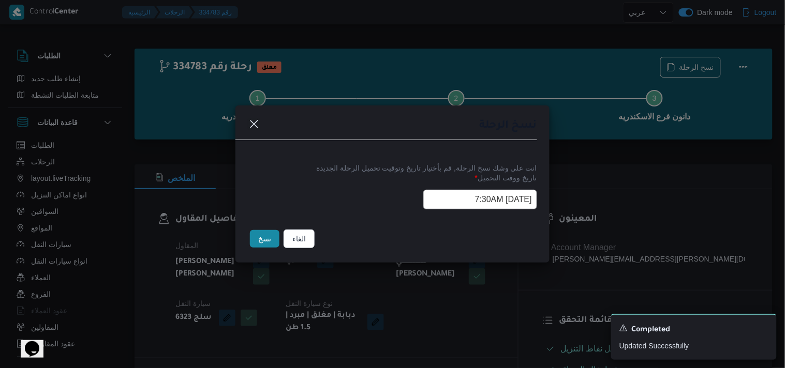
click at [262, 246] on button "نسخ" at bounding box center [264, 239] width 29 height 18
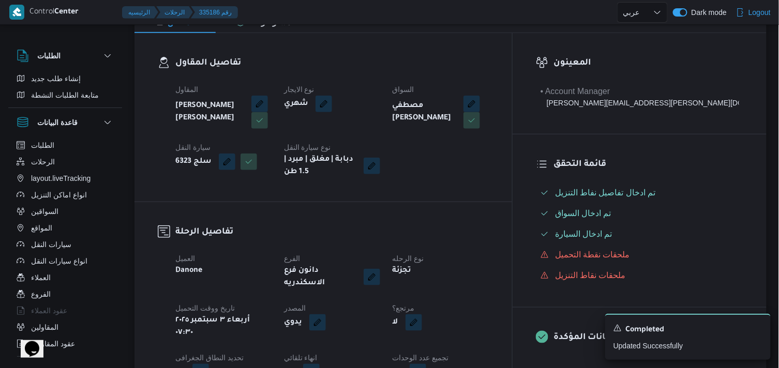
scroll to position [172, 0]
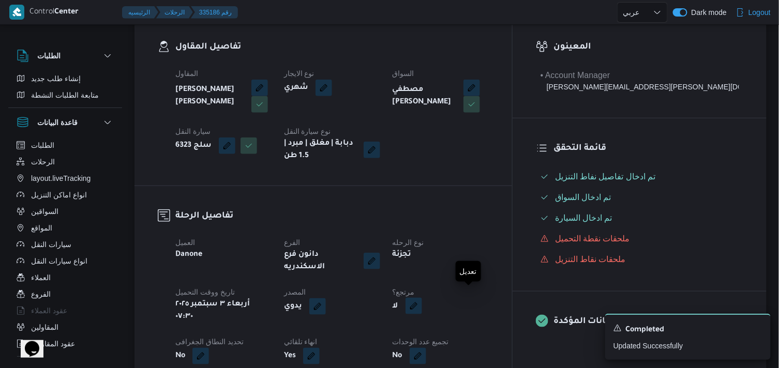
click at [422, 298] on button "button" at bounding box center [413, 306] width 17 height 17
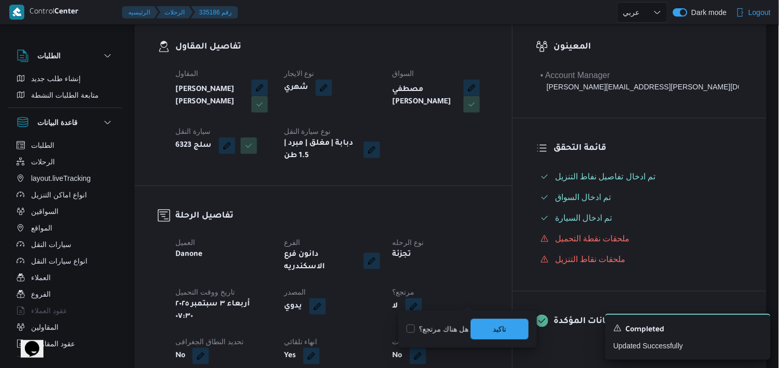
click at [459, 324] on label "هل هناك مرتجع؟" at bounding box center [437, 329] width 62 height 12
checkbox input "true"
click at [475, 336] on span "تاكيد" at bounding box center [500, 329] width 58 height 21
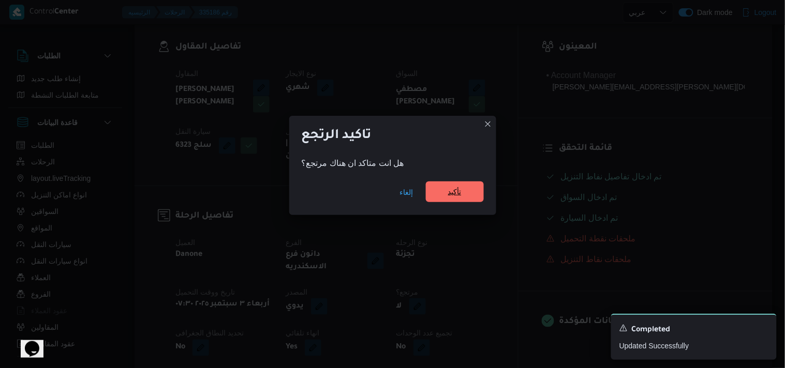
click at [450, 201] on span "تأكيد" at bounding box center [455, 192] width 58 height 21
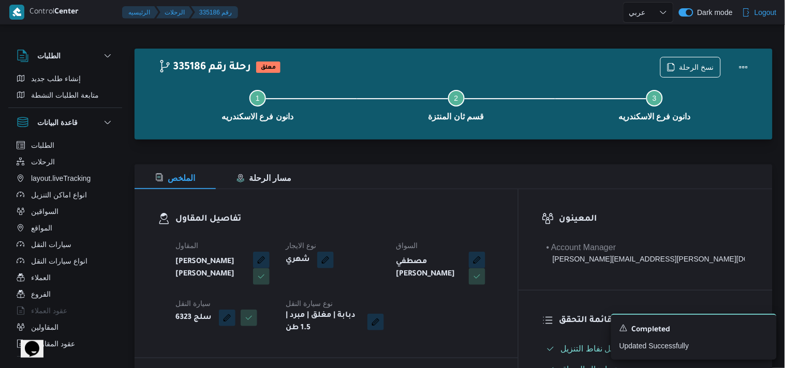
select select "ar"
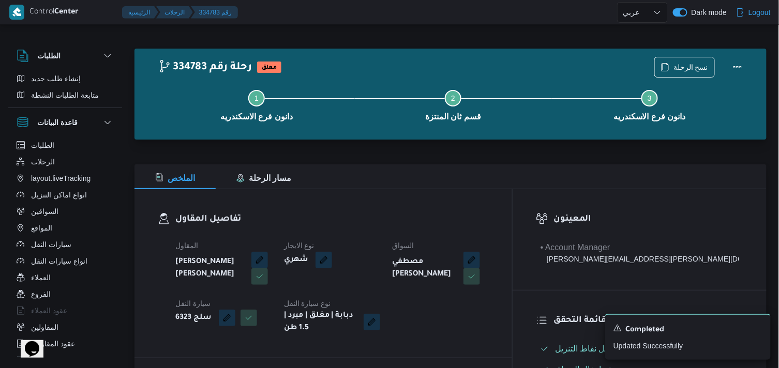
select select "ar"
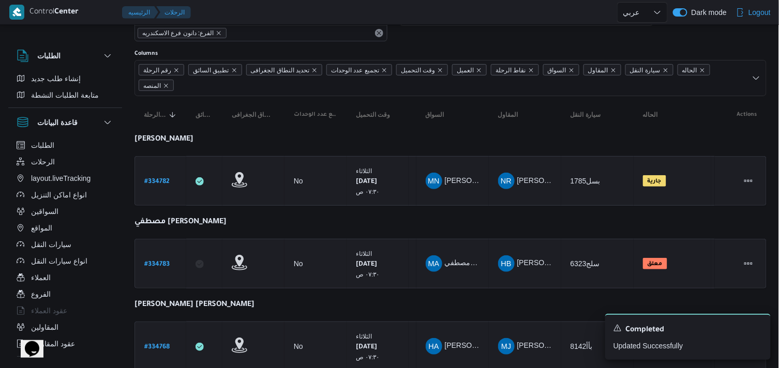
scroll to position [66, 0]
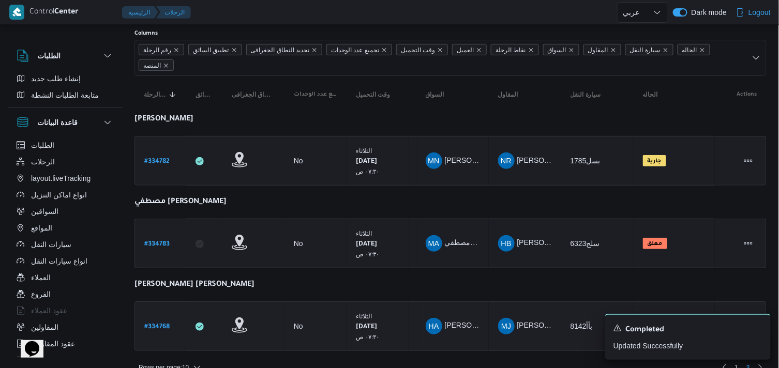
click at [163, 324] on b "# 334768" at bounding box center [156, 327] width 25 height 7
select select "ar"
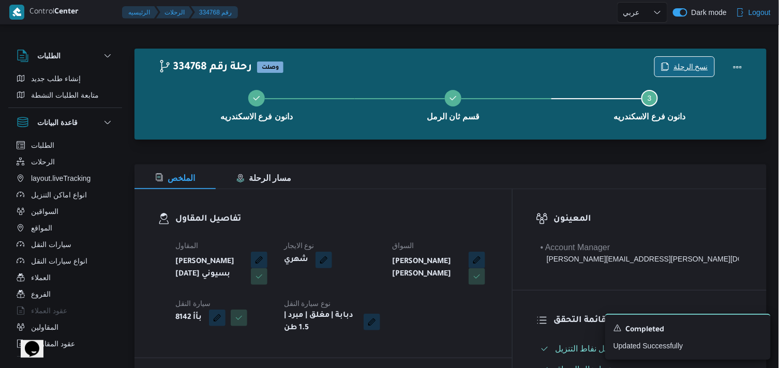
click at [697, 70] on span "نسخ الرحلة" at bounding box center [690, 67] width 35 height 12
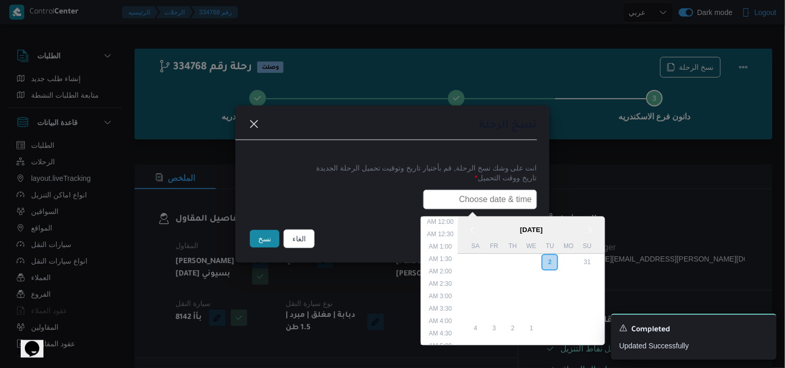
click at [495, 190] on input "text" at bounding box center [480, 200] width 114 height 20
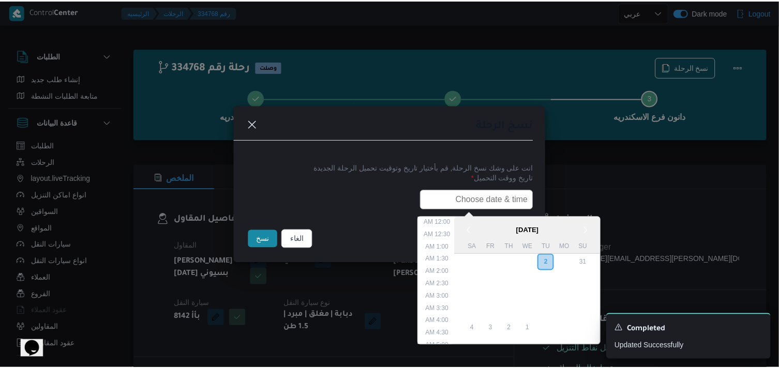
scroll to position [228, 0]
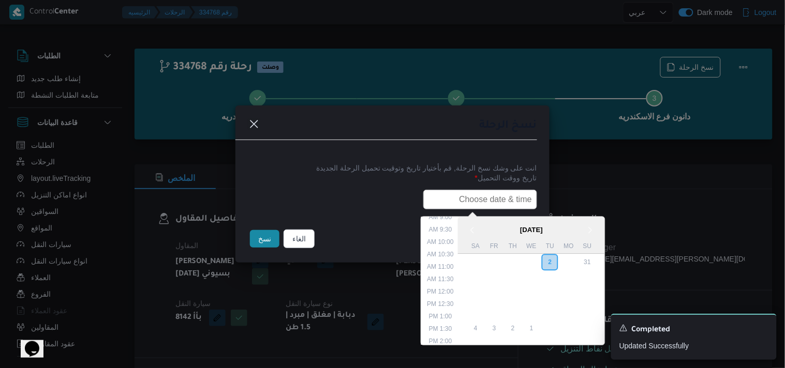
type input "03/09/2025 7:30AM"
click at [272, 236] on button "نسخ" at bounding box center [264, 239] width 29 height 18
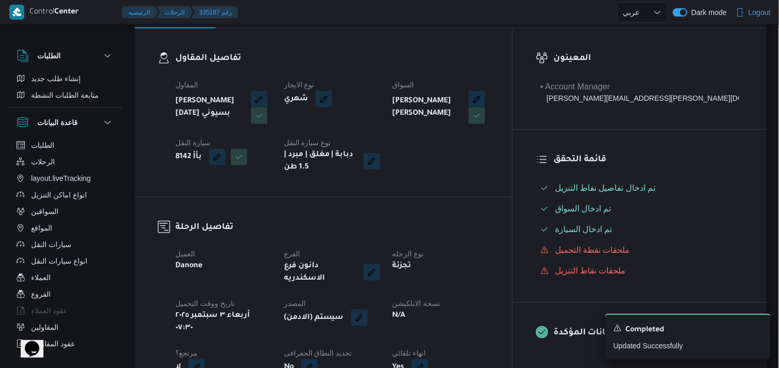
scroll to position [172, 0]
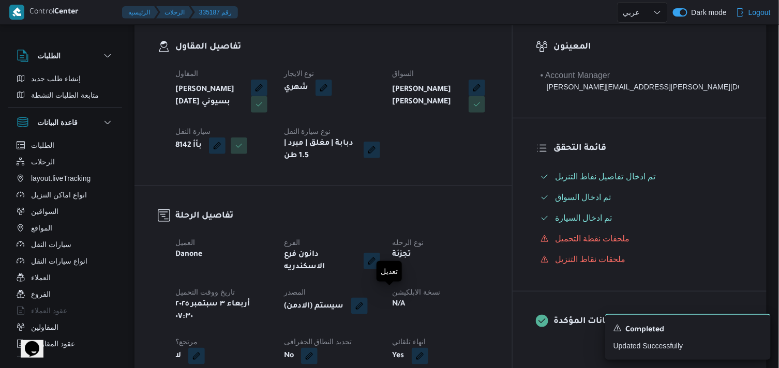
click at [368, 298] on button "button" at bounding box center [359, 306] width 17 height 17
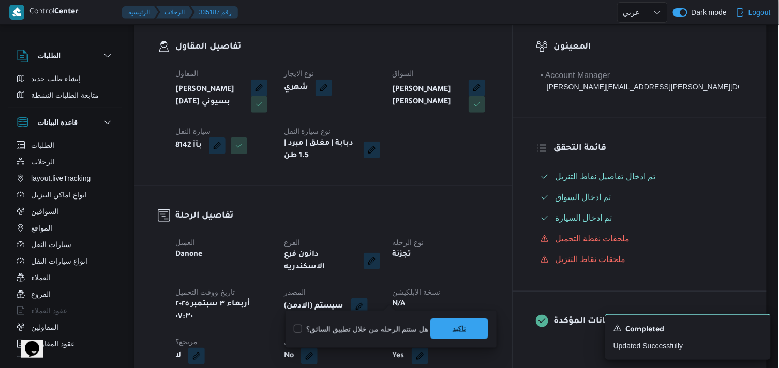
click at [442, 319] on span "تاكيد" at bounding box center [459, 329] width 58 height 21
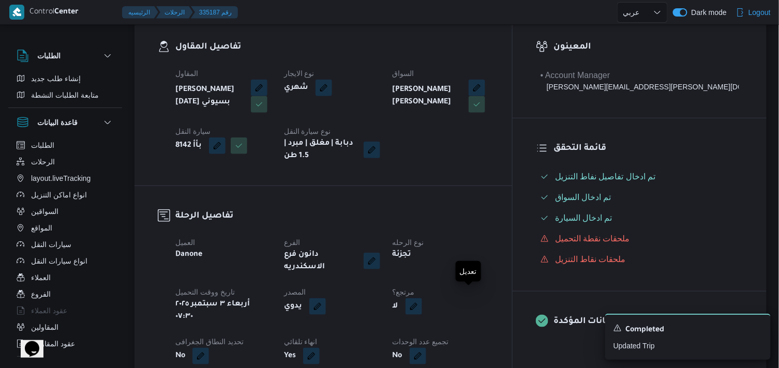
click at [422, 298] on button "button" at bounding box center [413, 306] width 17 height 17
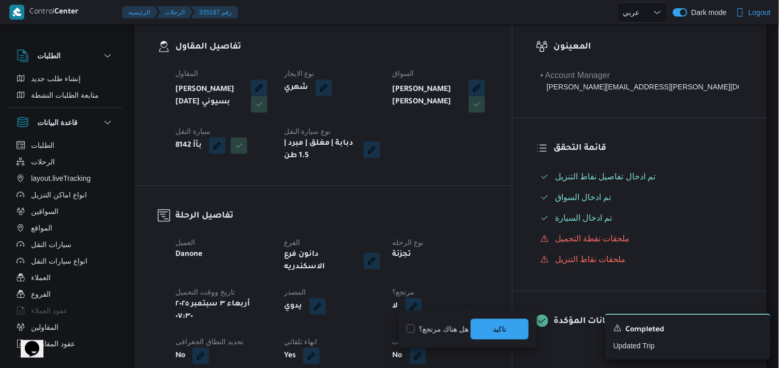
click at [448, 334] on label "هل هناك مرتجع؟" at bounding box center [437, 329] width 62 height 12
checkbox input "true"
click at [484, 327] on span "تاكيد" at bounding box center [500, 329] width 58 height 21
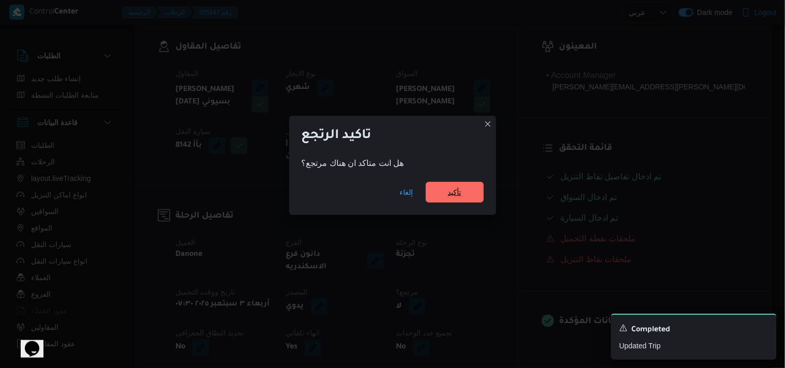
click at [471, 189] on span "تأكيد" at bounding box center [455, 192] width 58 height 21
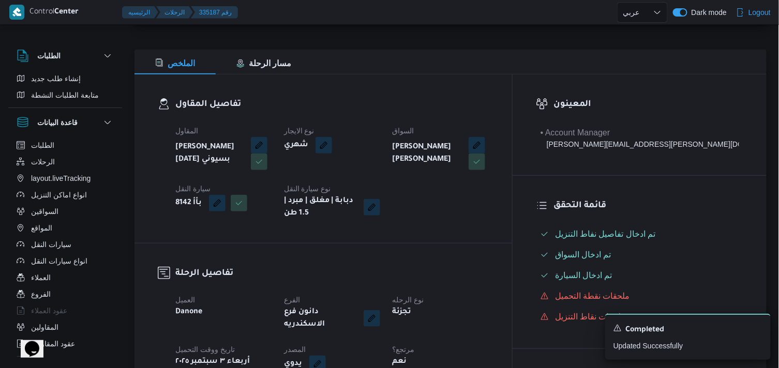
scroll to position [0, 0]
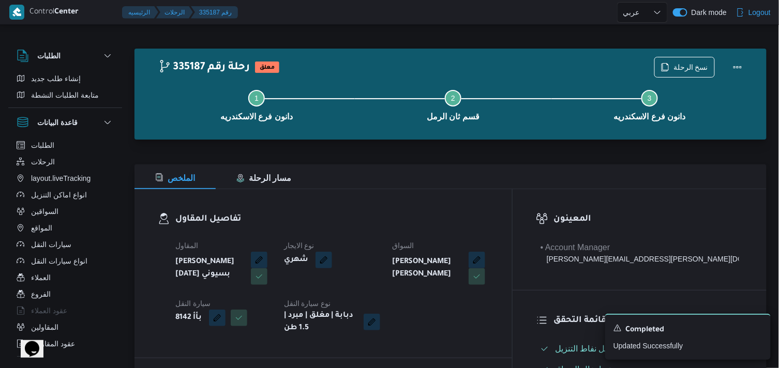
select select "ar"
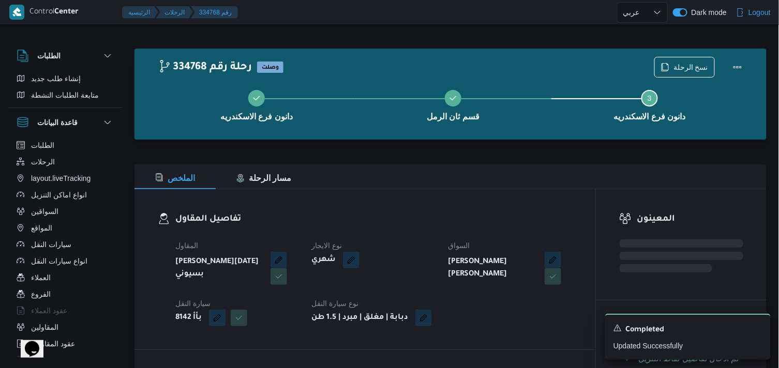
select select "ar"
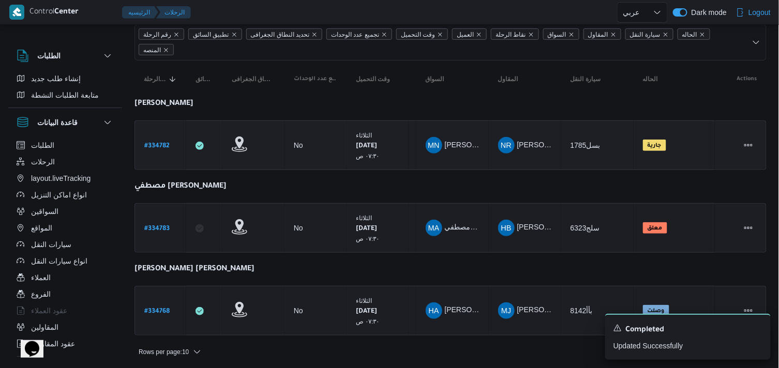
scroll to position [82, 0]
click at [759, 332] on icon "Dismiss toast" at bounding box center [758, 327] width 8 height 8
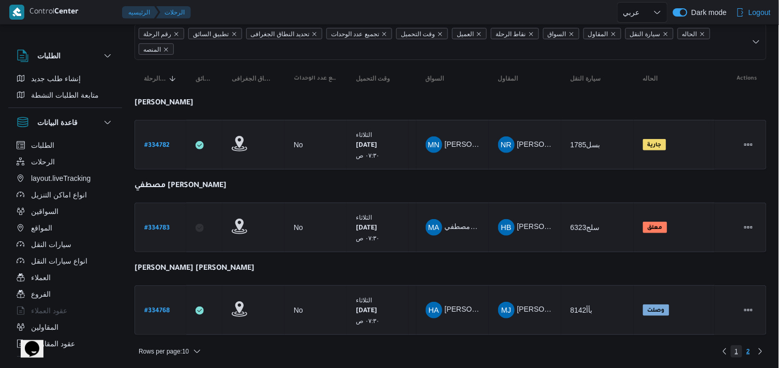
click at [733, 353] on span "1" at bounding box center [737, 351] width 12 height 12
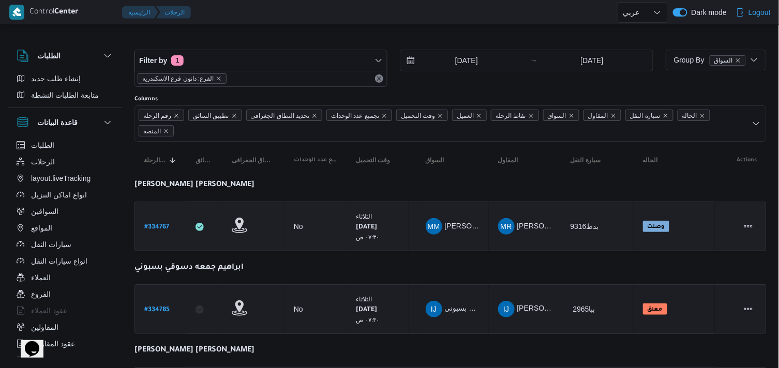
click at [156, 229] on b "# 334767" at bounding box center [156, 227] width 25 height 7
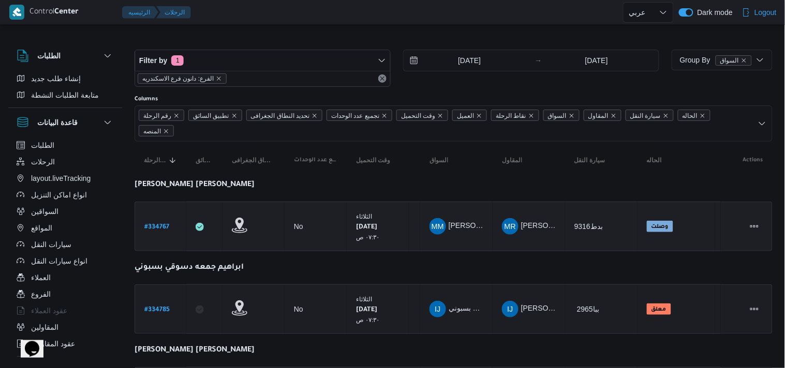
select select "ar"
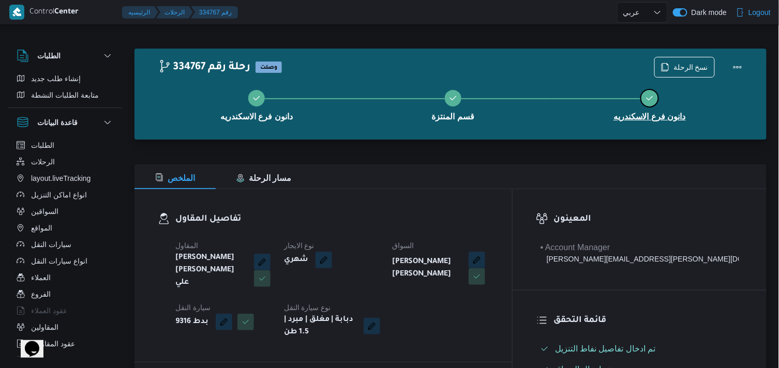
drag, startPoint x: 677, startPoint y: 77, endPoint x: 682, endPoint y: 71, distance: 6.6
click at [682, 71] on div "دانون فرع الاسكندريه قسم المنتزة دانون فرع الاسكندريه" at bounding box center [453, 104] width 602 height 66
click at [678, 52] on div "نسخ الرحلة" at bounding box center [701, 67] width 106 height 33
click at [677, 64] on span "نسخ الرحلة" at bounding box center [690, 67] width 35 height 12
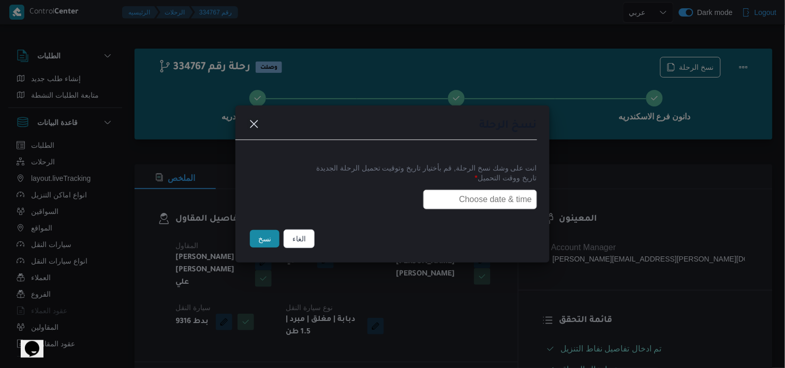
click at [488, 198] on input "text" at bounding box center [480, 200] width 114 height 20
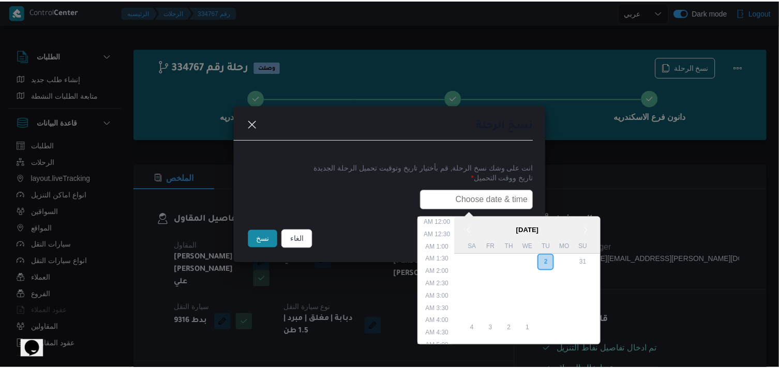
scroll to position [228, 0]
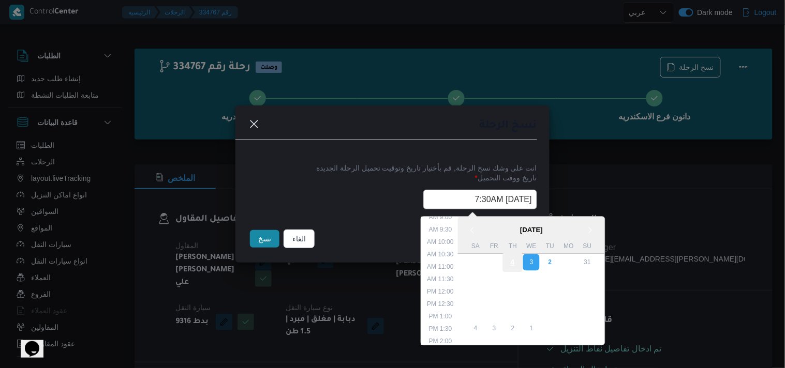
click at [521, 257] on div "4" at bounding box center [513, 263] width 20 height 20
type input "04/09/2025 7:30AM"
click at [444, 191] on input "04/09/2025 7:30AM" at bounding box center [480, 200] width 114 height 20
click at [444, 190] on input "04/09/2025 7:30AM" at bounding box center [480, 200] width 114 height 20
click at [445, 190] on input "04/09/2025 7:30AM" at bounding box center [480, 200] width 114 height 20
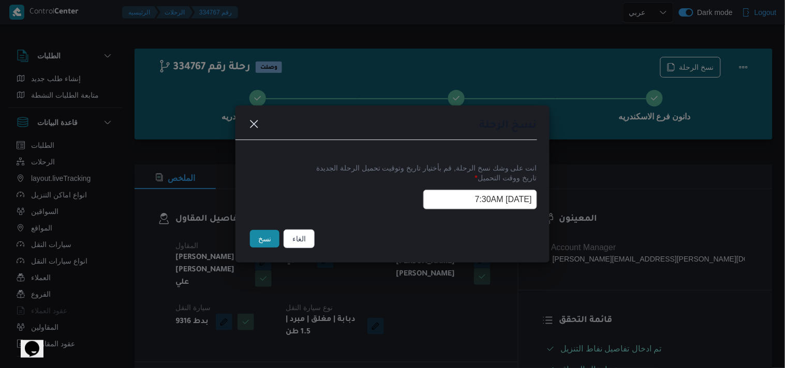
click at [273, 242] on button "نسخ" at bounding box center [264, 239] width 29 height 18
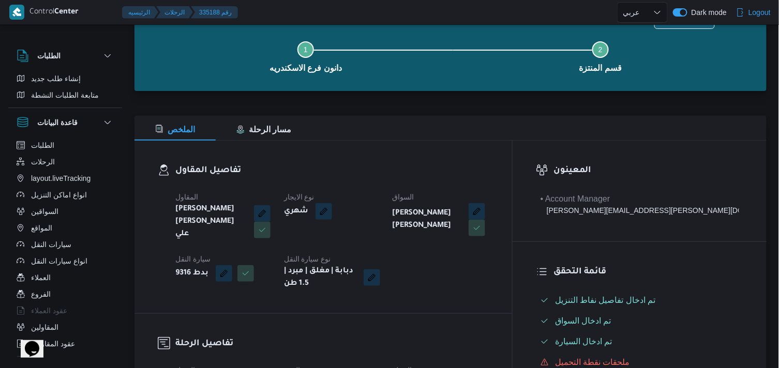
scroll to position [115, 0]
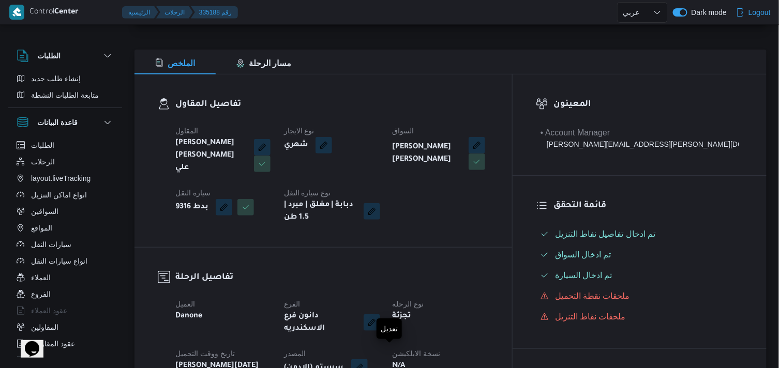
click at [368, 363] on button "button" at bounding box center [359, 367] width 17 height 17
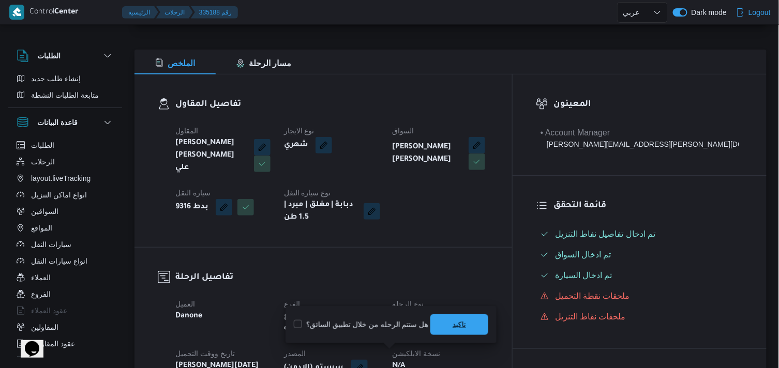
click at [433, 319] on span "تاكيد" at bounding box center [459, 324] width 58 height 21
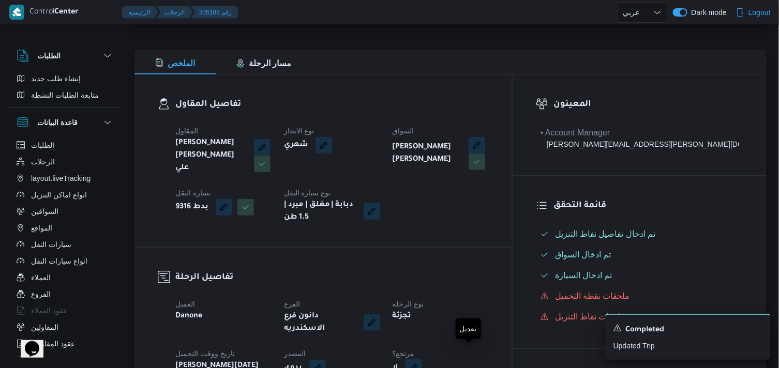
click at [422, 359] on button "button" at bounding box center [413, 367] width 17 height 17
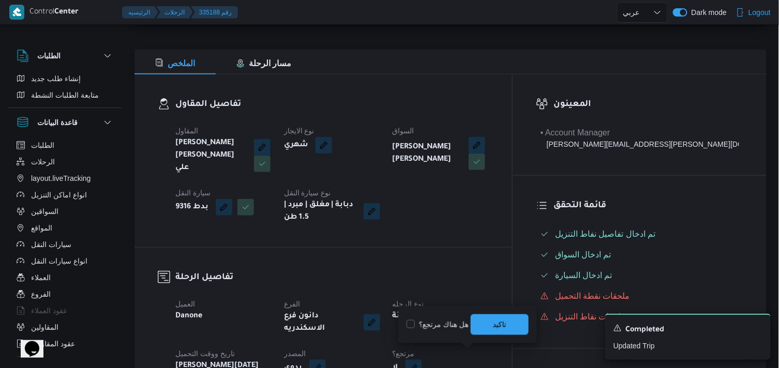
click at [450, 326] on label "هل هناك مرتجع؟" at bounding box center [437, 325] width 62 height 12
checkbox input "true"
click at [481, 327] on span "تاكيد" at bounding box center [500, 324] width 58 height 21
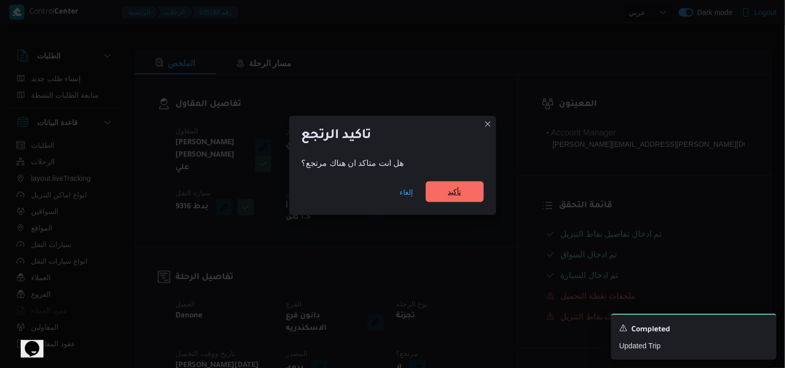
click at [458, 195] on span "تأكيد" at bounding box center [454, 192] width 13 height 12
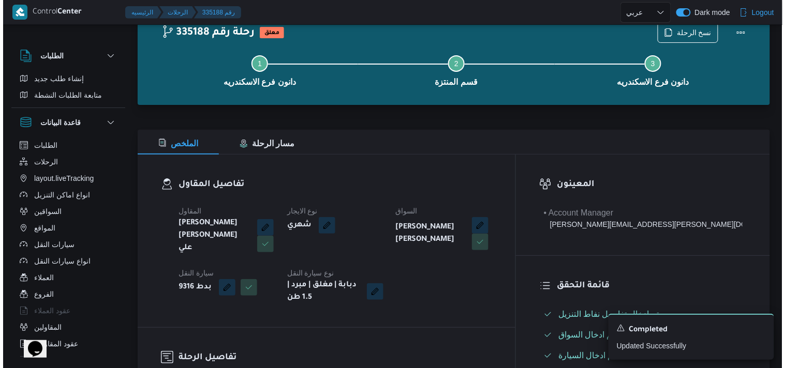
scroll to position [0, 0]
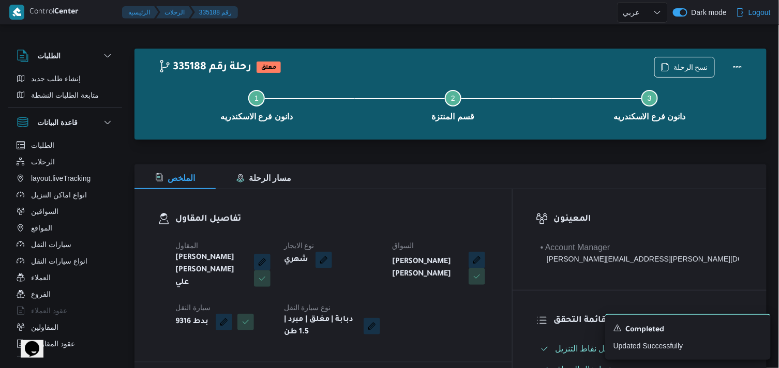
select select "ar"
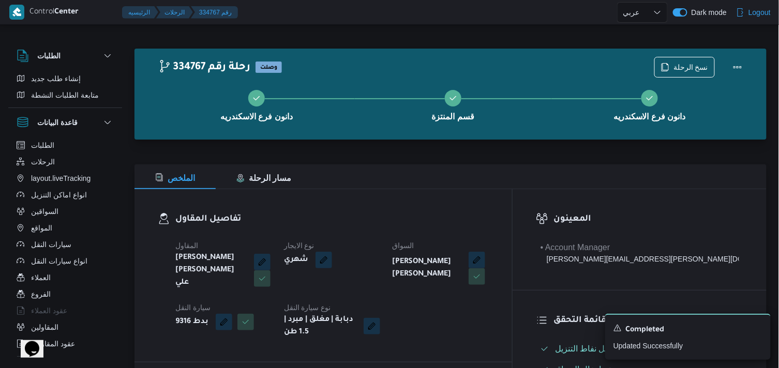
select select "ar"
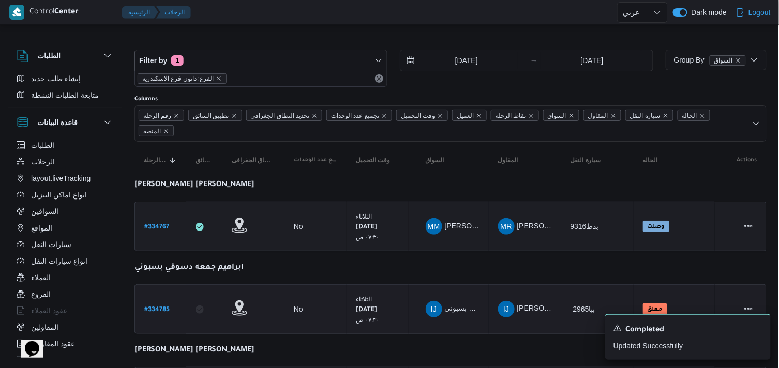
click at [168, 307] on b "# 334785" at bounding box center [156, 310] width 25 height 7
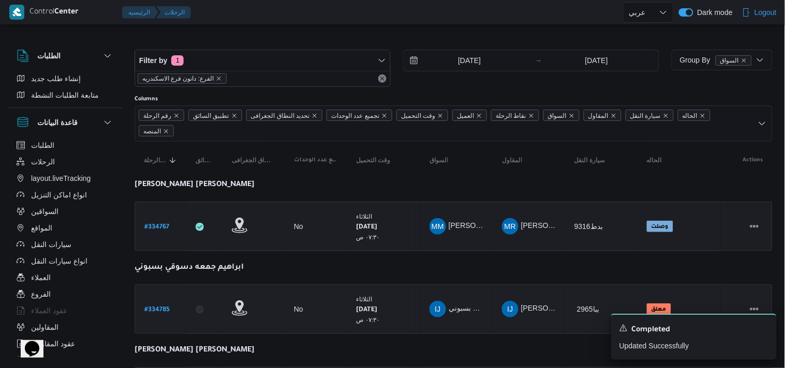
select select "ar"
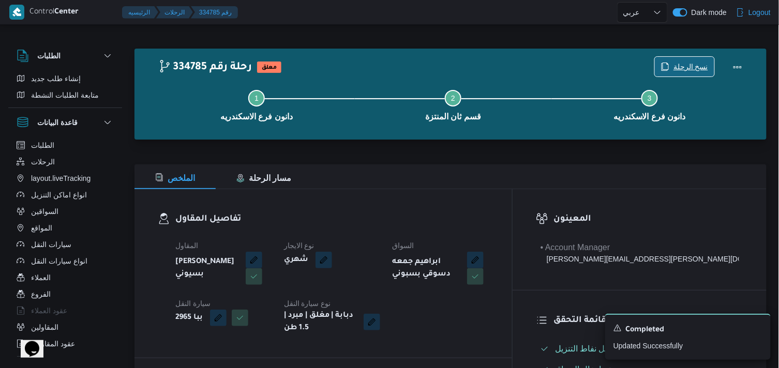
click at [675, 65] on span "نسخ الرحلة" at bounding box center [690, 67] width 35 height 12
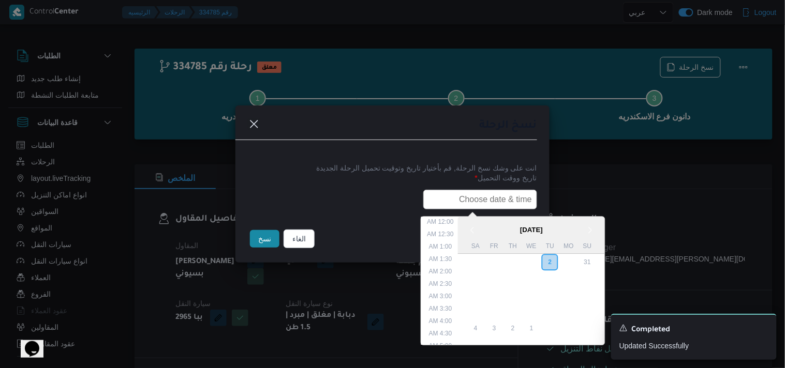
click at [478, 198] on input "text" at bounding box center [480, 200] width 114 height 20
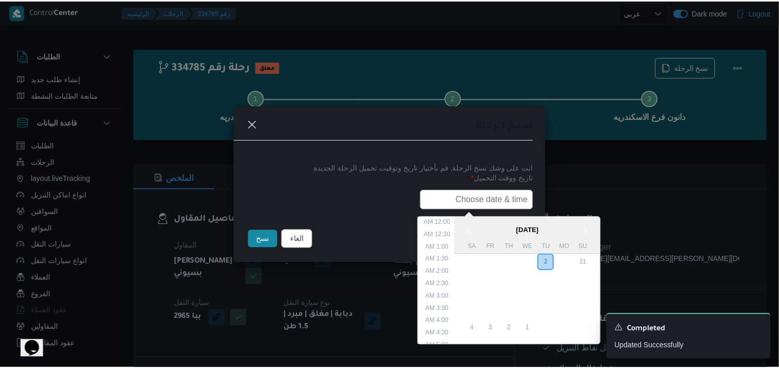
scroll to position [228, 0]
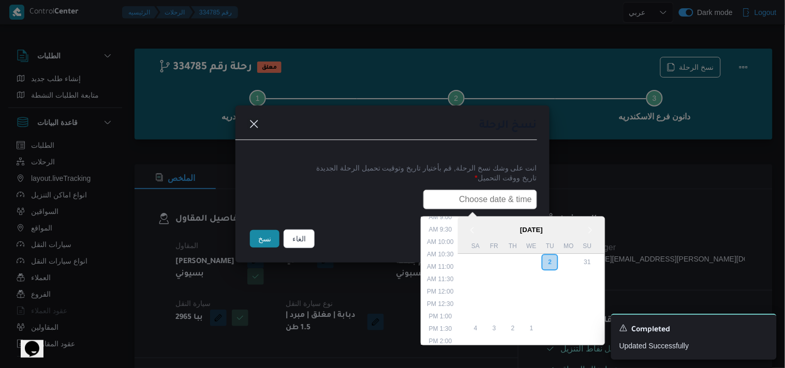
paste input "04/09/2025 7:30AM"
type input "04/09/2025 7:30AM"
click at [259, 235] on button "نسخ" at bounding box center [264, 239] width 29 height 18
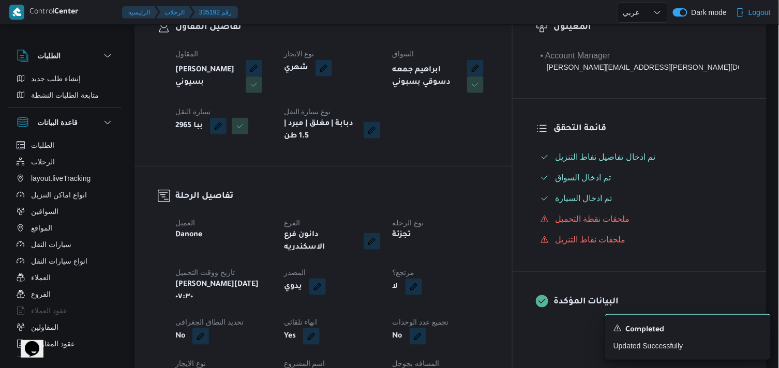
scroll to position [230, 0]
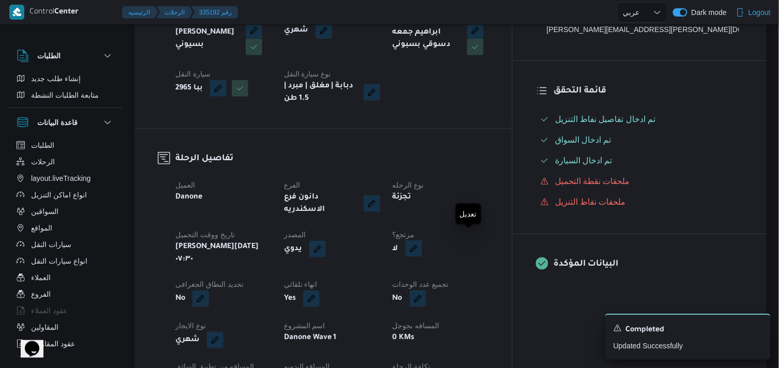
click at [422, 242] on button "button" at bounding box center [413, 248] width 17 height 17
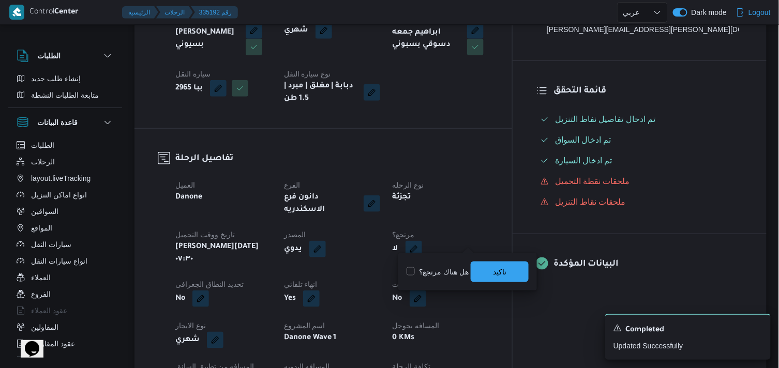
click at [445, 275] on label "هل هناك مرتجع؟" at bounding box center [437, 272] width 62 height 12
checkbox input "true"
click at [495, 264] on span "تاكيد" at bounding box center [500, 271] width 58 height 21
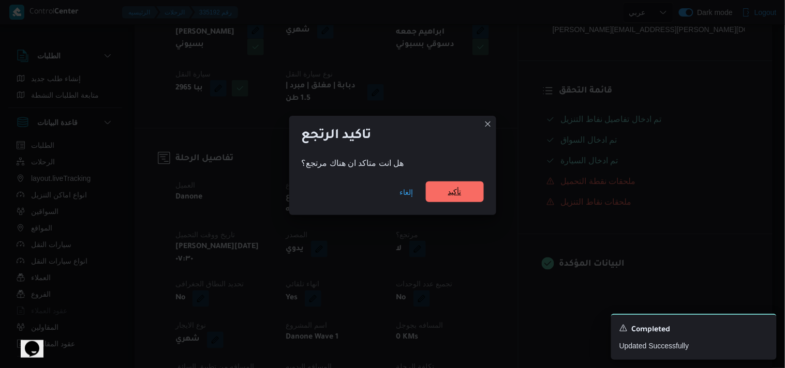
click at [448, 189] on span "تأكيد" at bounding box center [454, 192] width 13 height 12
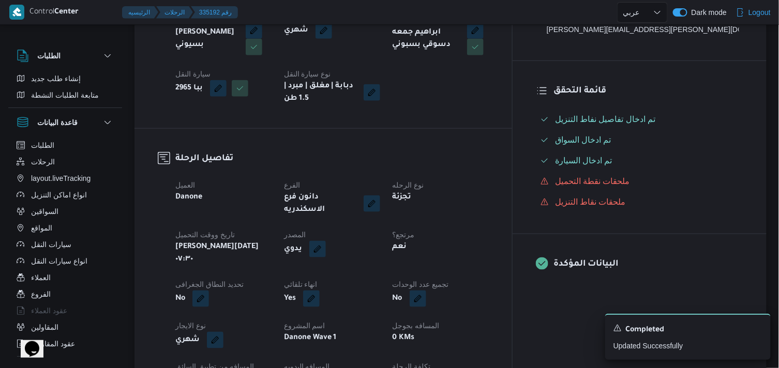
select select "ar"
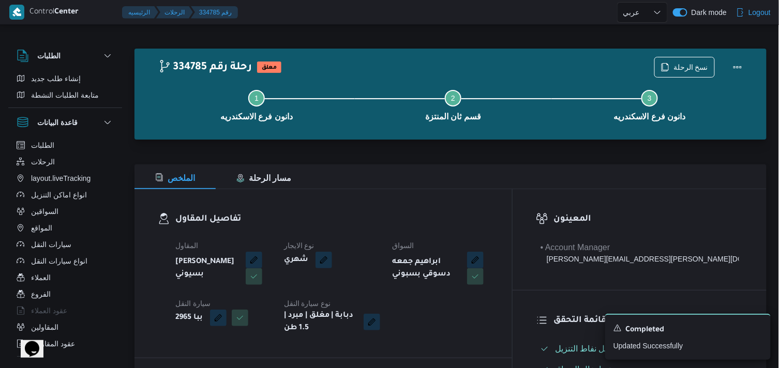
select select "ar"
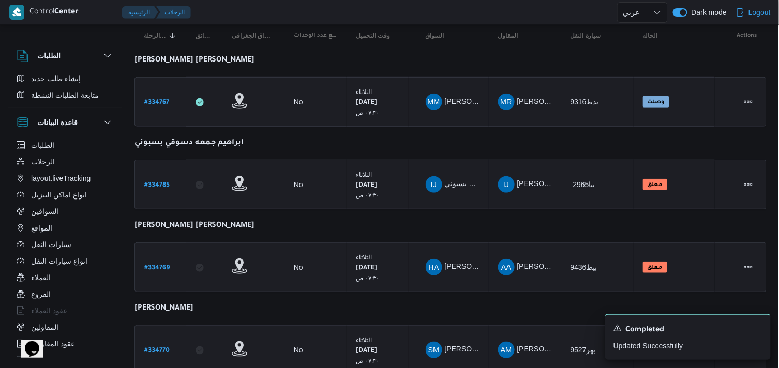
scroll to position [126, 0]
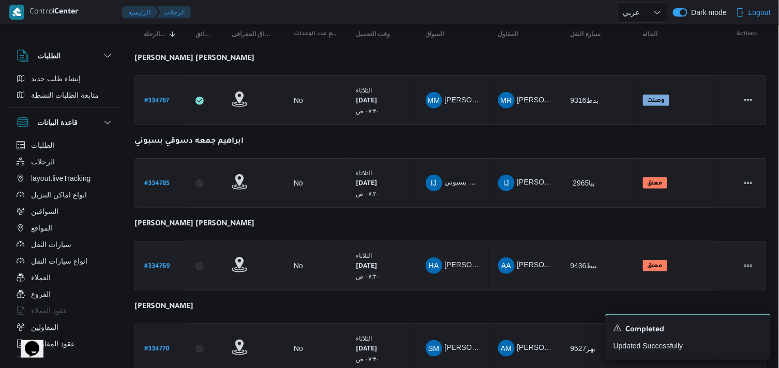
click at [160, 267] on b "# 334769" at bounding box center [156, 266] width 25 height 7
select select "ar"
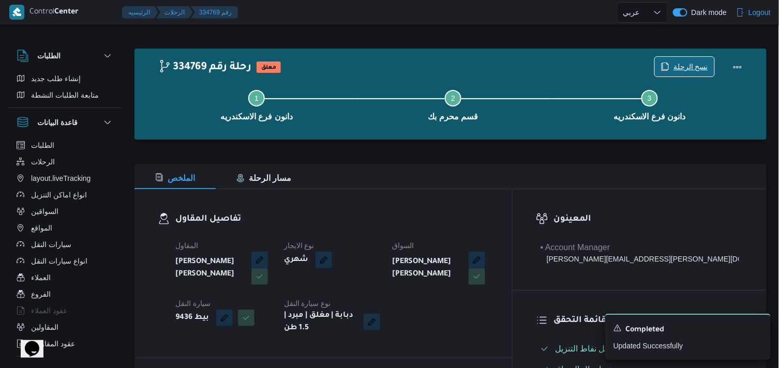
click at [706, 70] on span "نسخ الرحلة" at bounding box center [690, 67] width 35 height 12
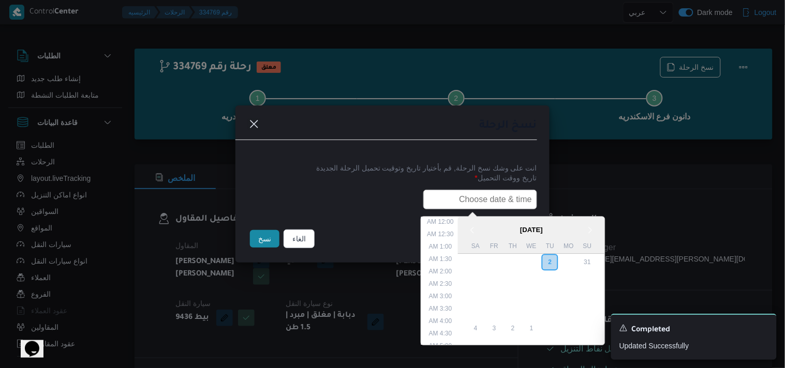
click at [469, 197] on input "text" at bounding box center [480, 200] width 114 height 20
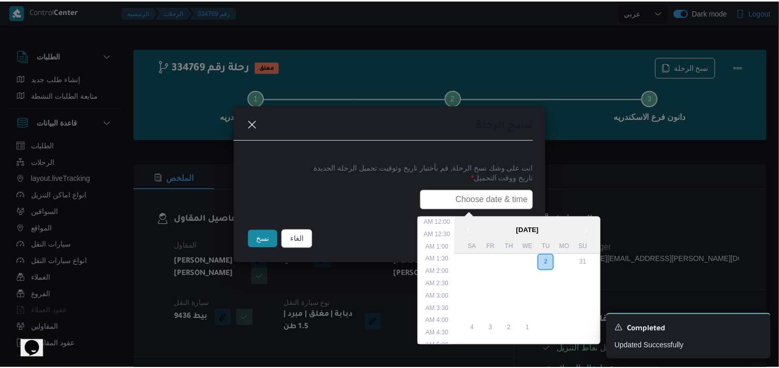
scroll to position [228, 0]
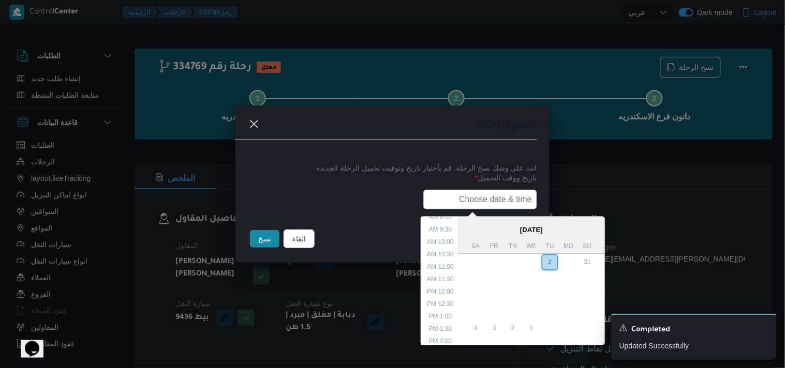
type input "04/09/2025 7:30AM"
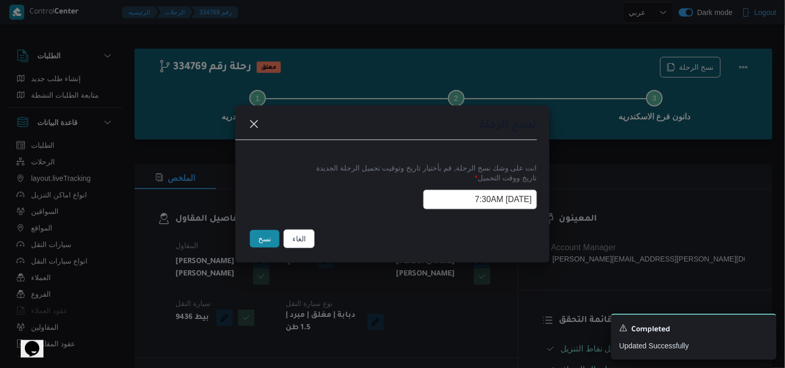
click at [262, 238] on button "نسخ" at bounding box center [264, 239] width 29 height 18
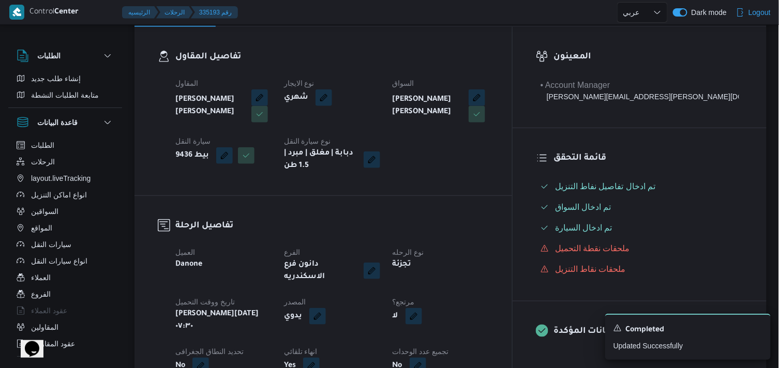
scroll to position [192, 0]
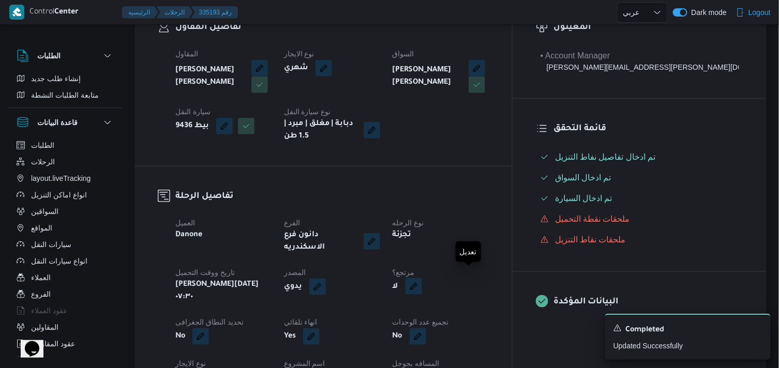
click at [422, 283] on button "button" at bounding box center [413, 286] width 17 height 17
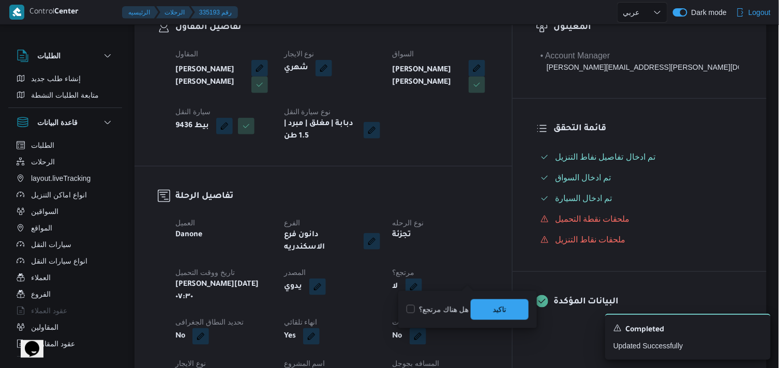
click at [450, 307] on label "هل هناك مرتجع؟" at bounding box center [437, 310] width 62 height 12
checkbox input "true"
click at [478, 306] on span "تاكيد" at bounding box center [500, 309] width 58 height 21
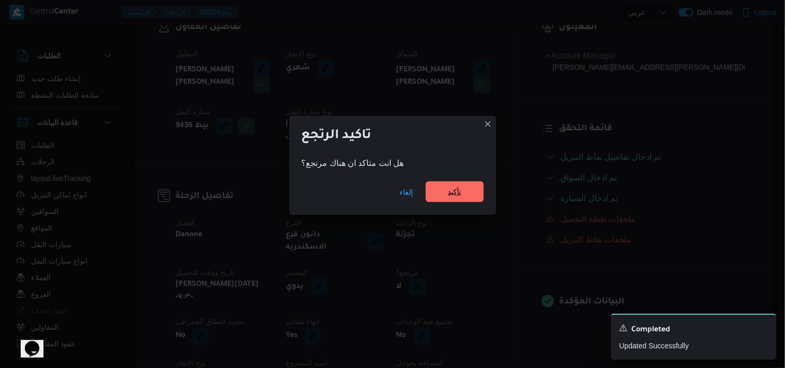
click at [438, 186] on span "تأكيد" at bounding box center [455, 192] width 58 height 21
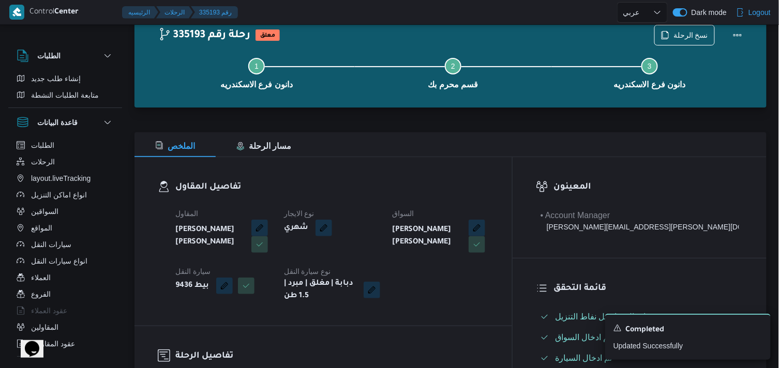
scroll to position [0, 0]
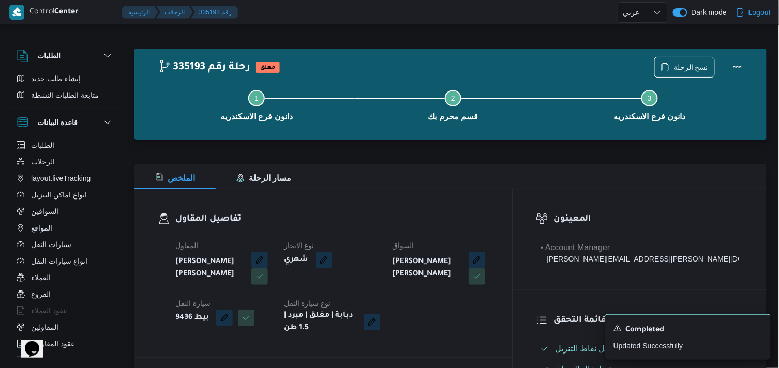
select select "ar"
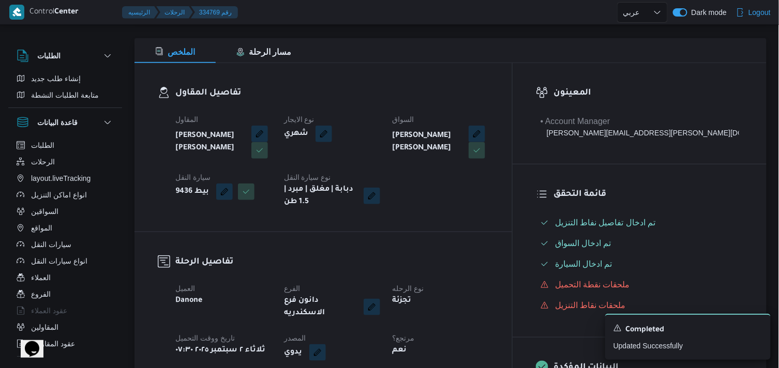
select select "ar"
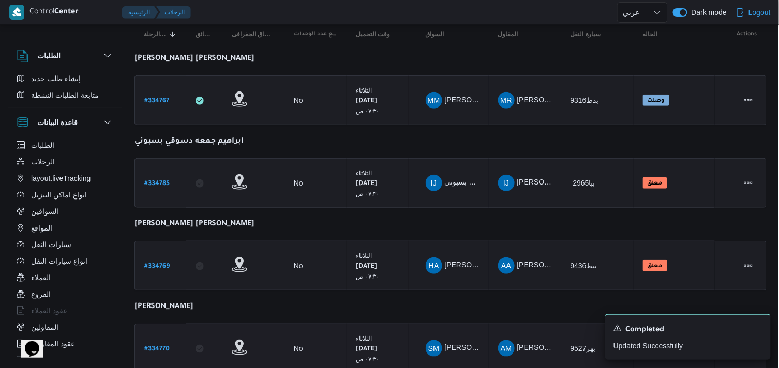
click at [159, 346] on b "# 334770" at bounding box center [156, 349] width 25 height 7
select select "ar"
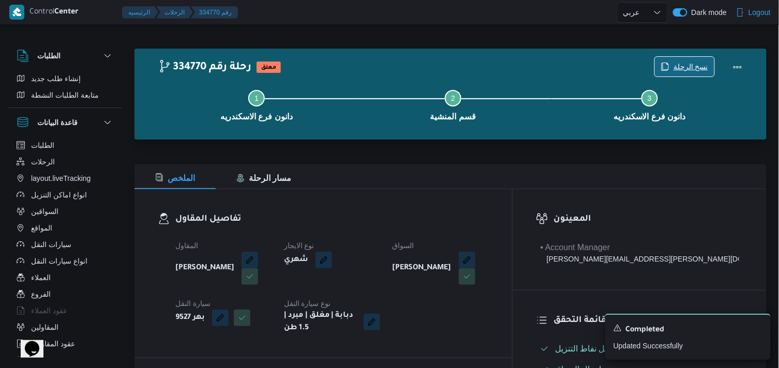
click at [689, 67] on span "نسخ الرحلة" at bounding box center [690, 67] width 35 height 12
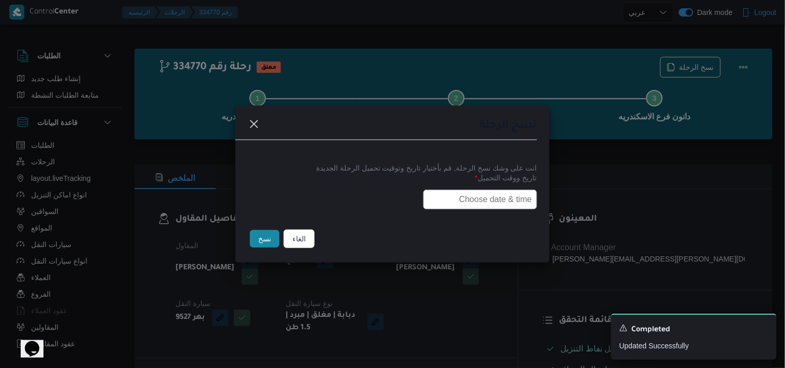
click at [499, 202] on input "text" at bounding box center [480, 200] width 114 height 20
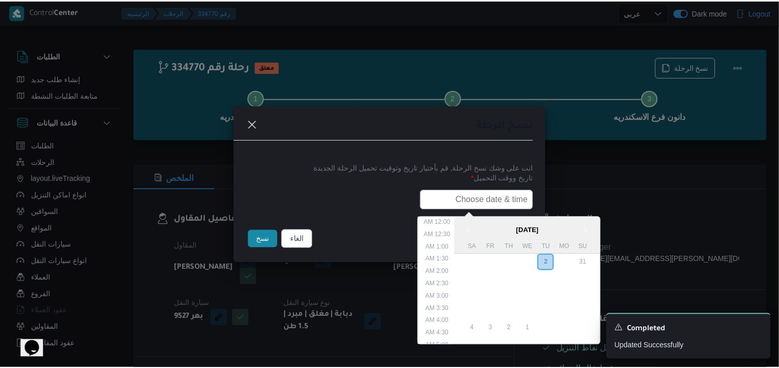
scroll to position [228, 0]
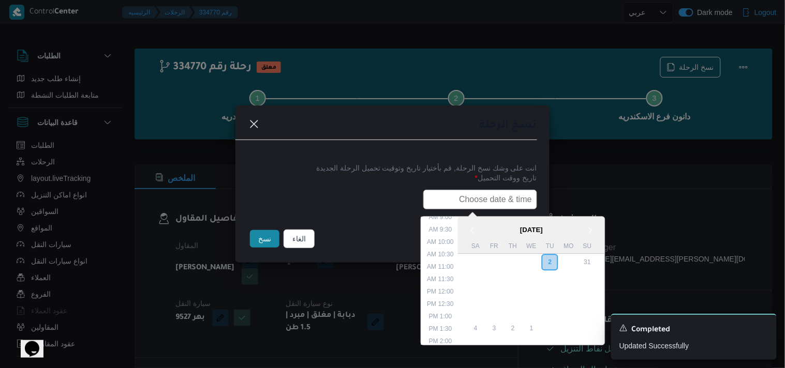
type input "04/09/2025 7:30AM"
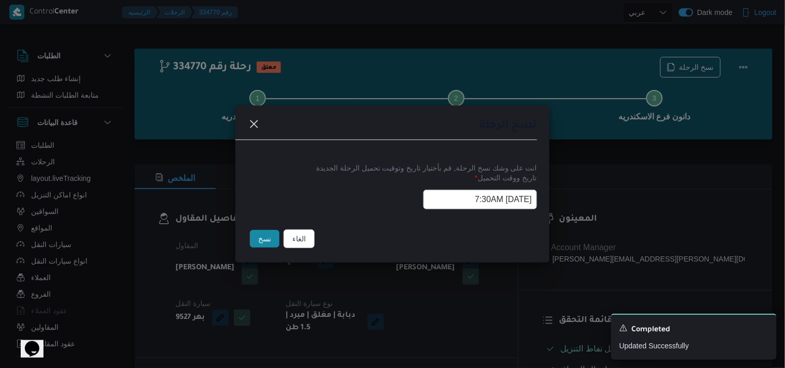
click at [273, 239] on button "نسخ" at bounding box center [264, 239] width 29 height 18
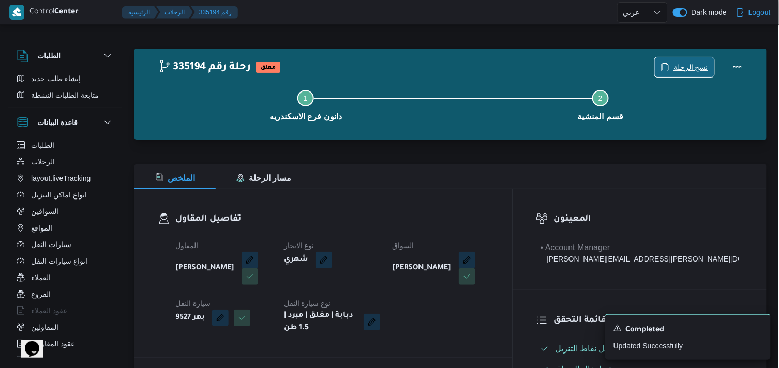
scroll to position [172, 0]
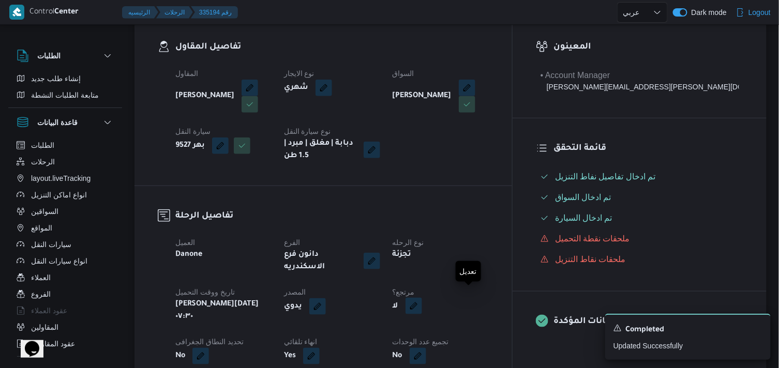
click at [422, 298] on button "button" at bounding box center [413, 306] width 17 height 17
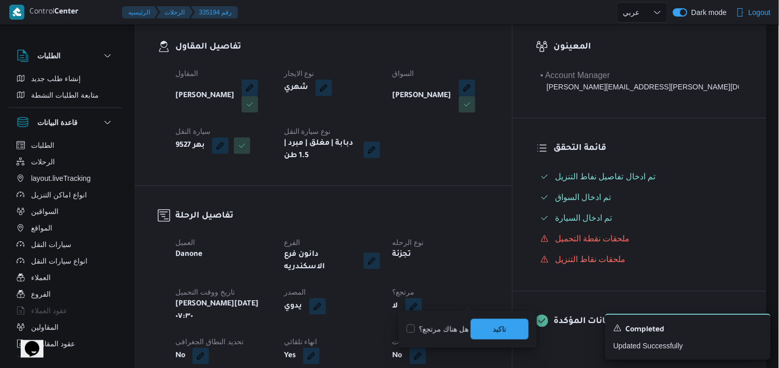
click at [438, 324] on label "هل هناك مرتجع؟" at bounding box center [437, 329] width 62 height 12
checkbox input "true"
click at [478, 334] on span "تاكيد" at bounding box center [500, 329] width 58 height 21
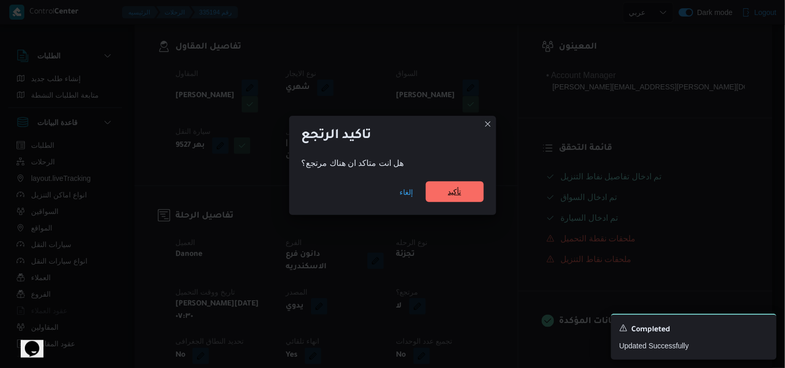
click at [450, 186] on span "تأكيد" at bounding box center [455, 192] width 58 height 21
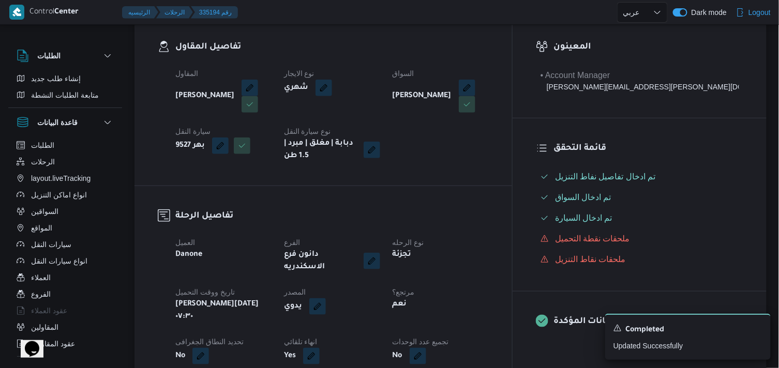
select select "ar"
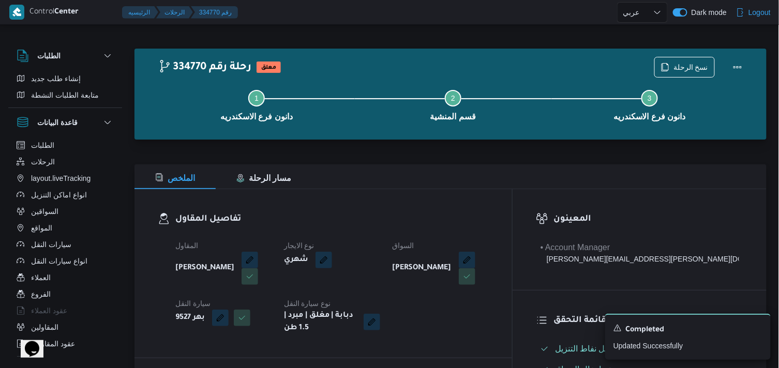
select select "ar"
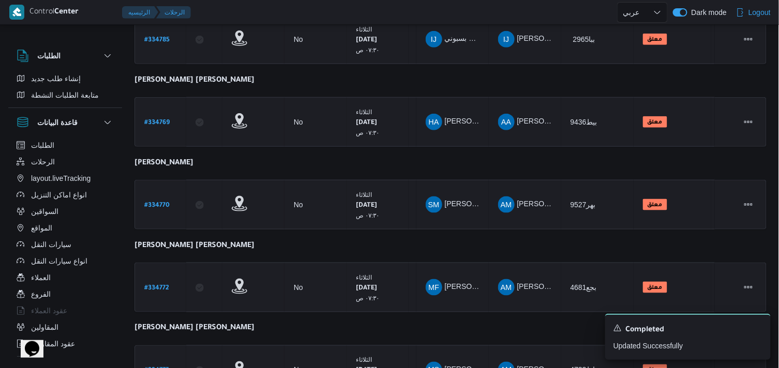
scroll to position [298, 0]
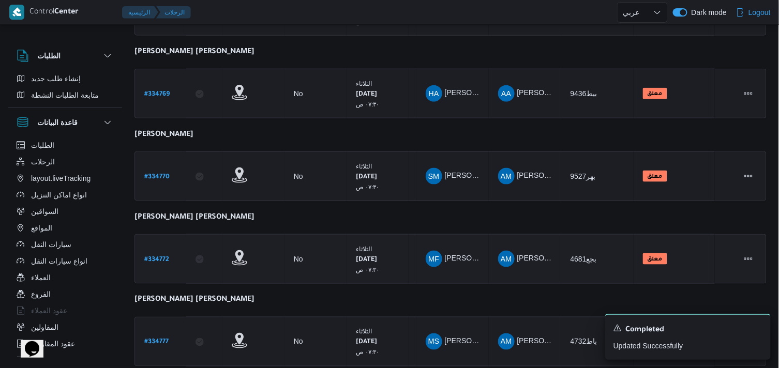
click at [168, 257] on b "# 334772" at bounding box center [156, 260] width 25 height 7
select select "ar"
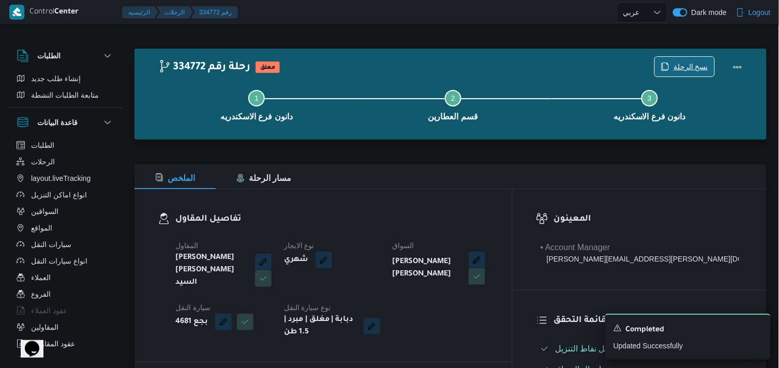
click at [674, 64] on span "نسخ الرحلة" at bounding box center [684, 67] width 59 height 20
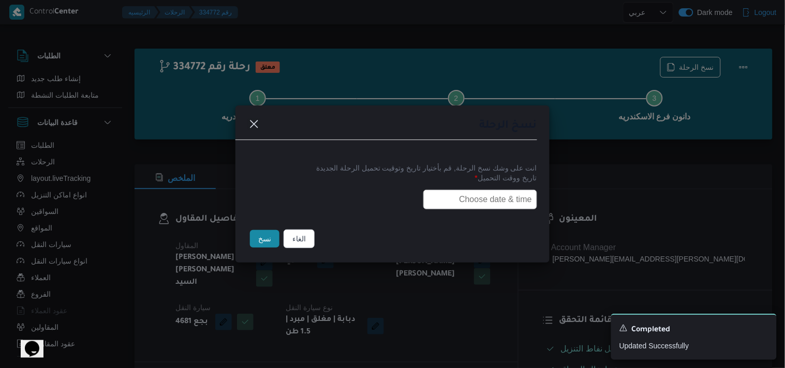
click at [433, 199] on input "text" at bounding box center [480, 200] width 114 height 20
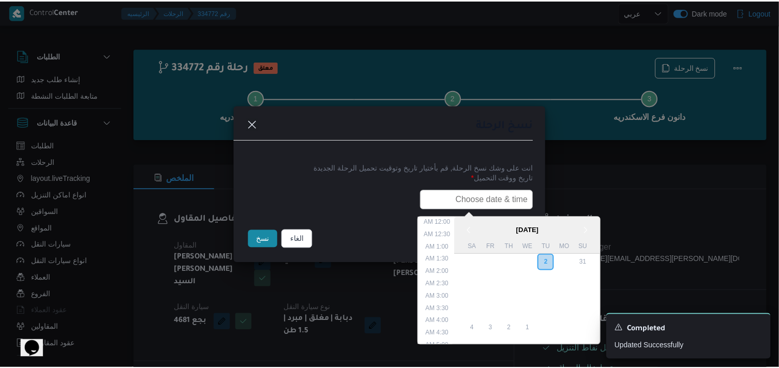
scroll to position [228, 0]
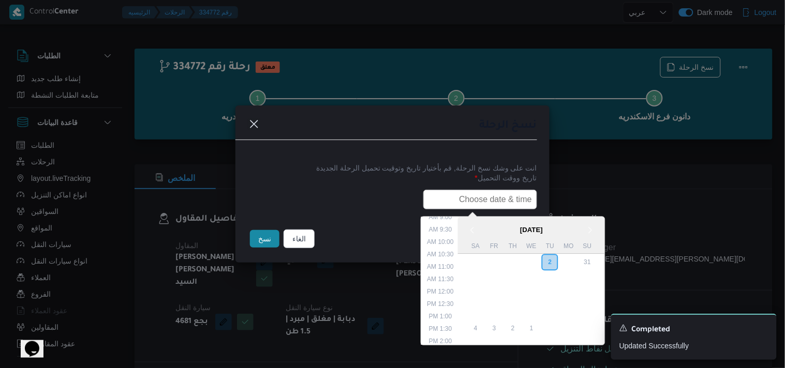
type input "04/09/2025 7:30AM"
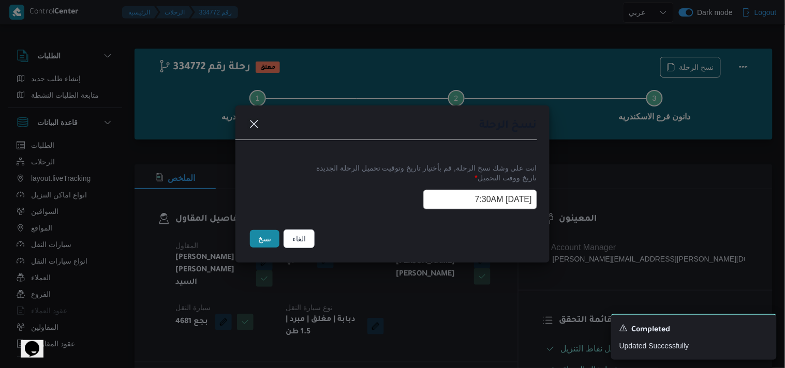
click at [264, 236] on button "نسخ" at bounding box center [264, 239] width 29 height 18
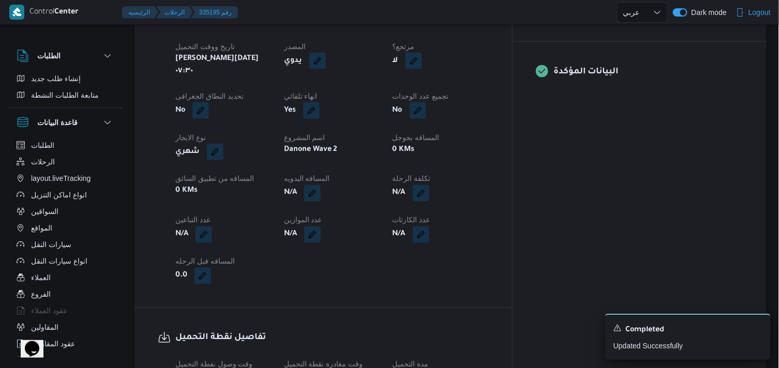
scroll to position [402, 0]
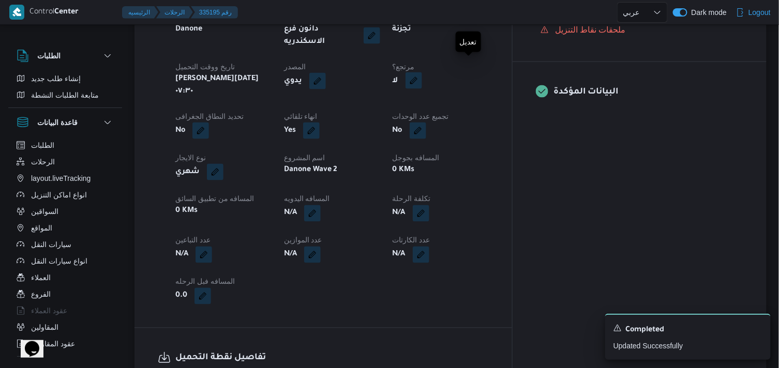
click at [422, 72] on button "button" at bounding box center [413, 80] width 17 height 17
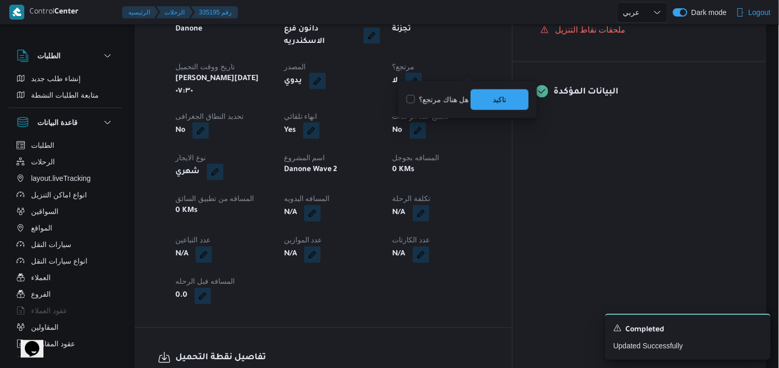
click at [452, 98] on label "هل هناك مرتجع؟" at bounding box center [437, 100] width 62 height 12
click at [468, 95] on label "هل هناك مرتجع؟" at bounding box center [437, 100] width 62 height 12
click at [461, 96] on label "هل هناك مرتجع؟" at bounding box center [437, 100] width 62 height 12
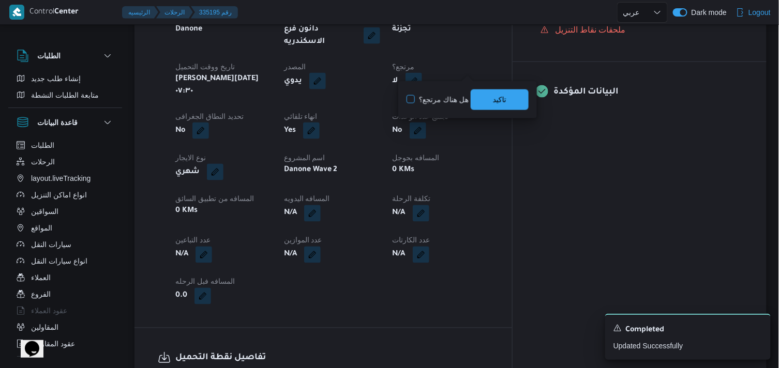
checkbox input "true"
click at [480, 96] on span "تاكيد" at bounding box center [500, 99] width 58 height 21
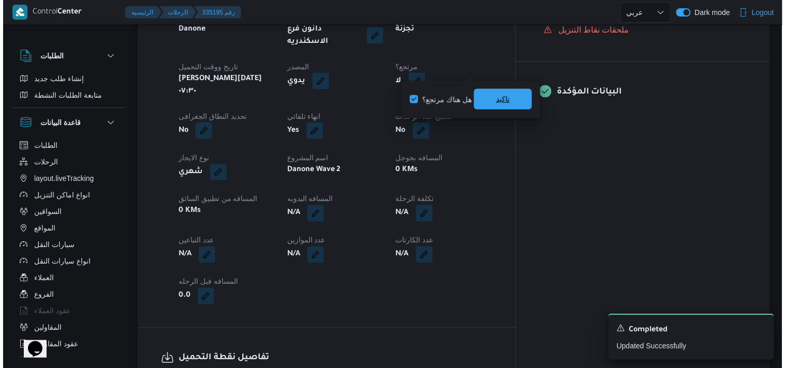
scroll to position [394, 0]
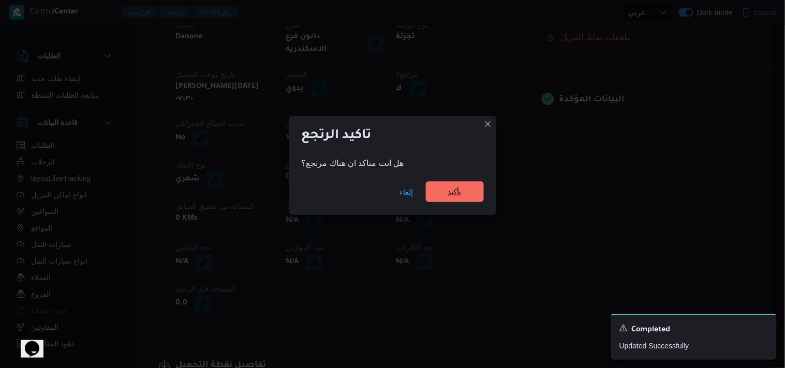
click at [471, 190] on span "تأكيد" at bounding box center [455, 192] width 58 height 21
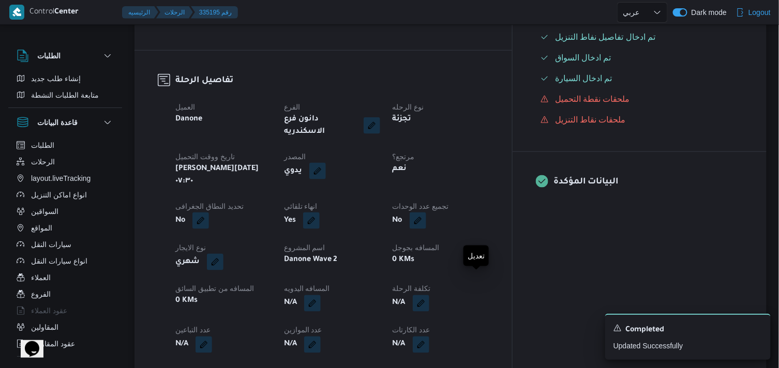
scroll to position [0, 0]
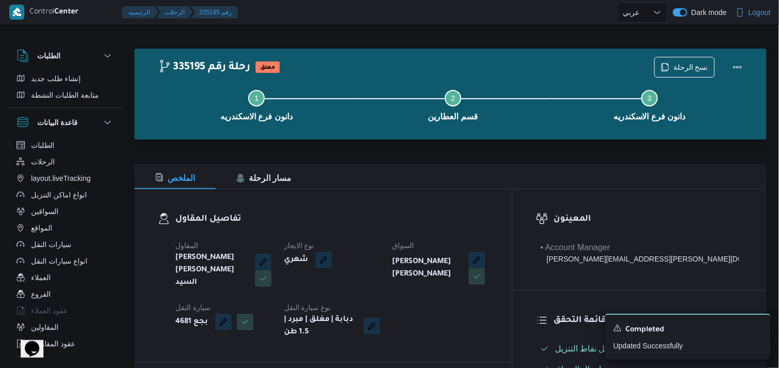
select select "ar"
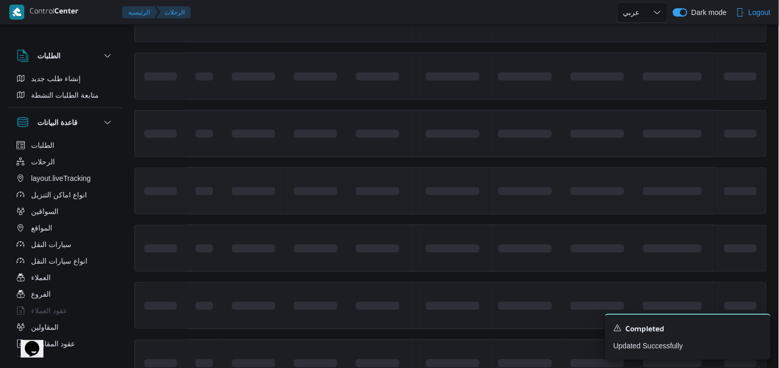
scroll to position [368, 0]
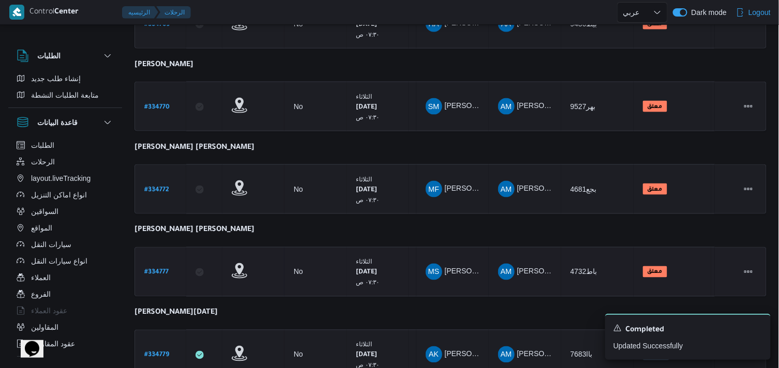
click at [154, 265] on link "# 334777" at bounding box center [156, 272] width 24 height 14
select select "ar"
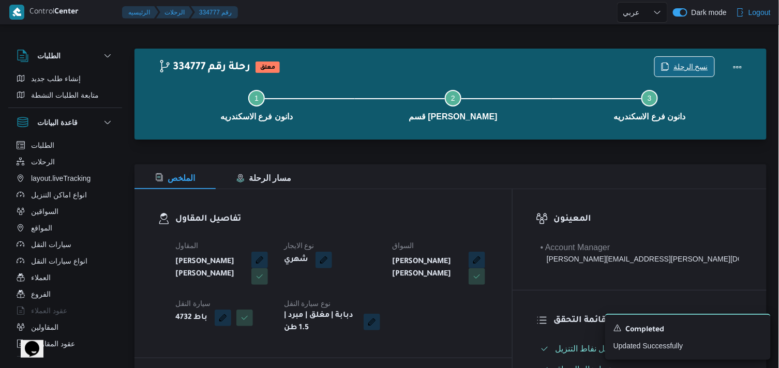
click at [683, 57] on span "نسخ الرحلة" at bounding box center [684, 67] width 59 height 20
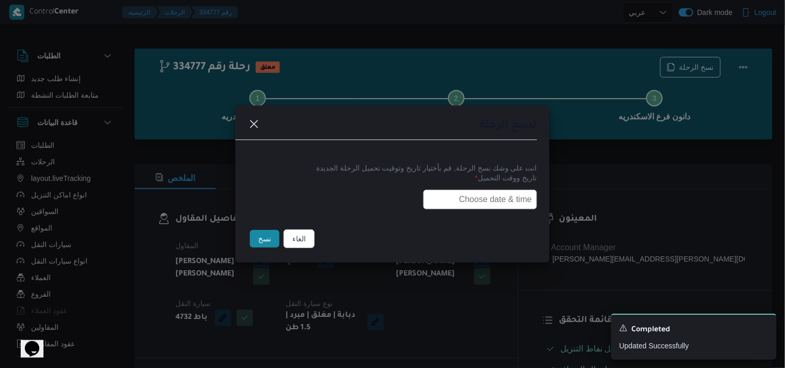
click at [506, 200] on input "text" at bounding box center [480, 200] width 114 height 20
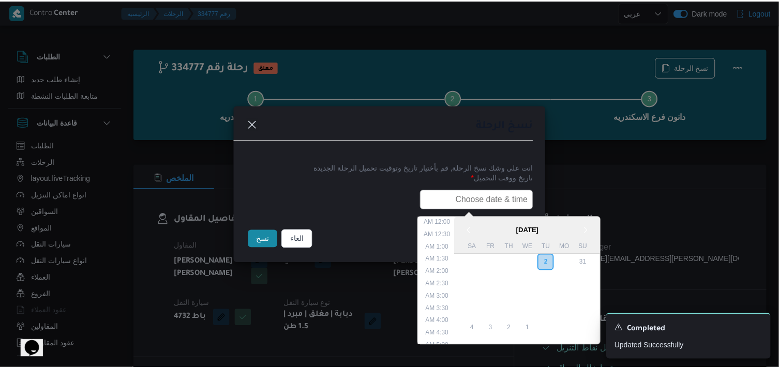
scroll to position [228, 0]
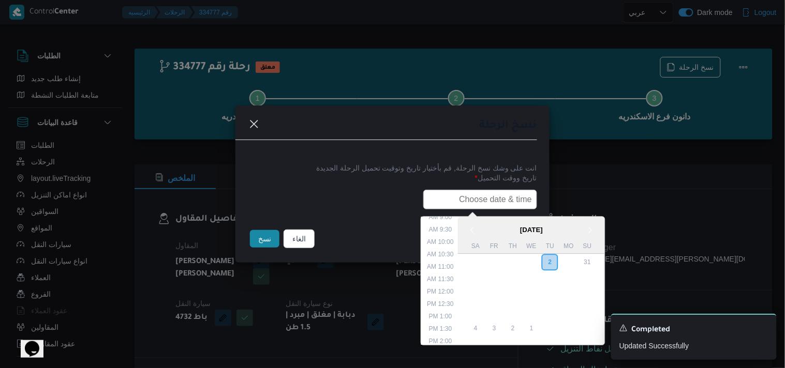
type input "04/09/2025 7:30AM"
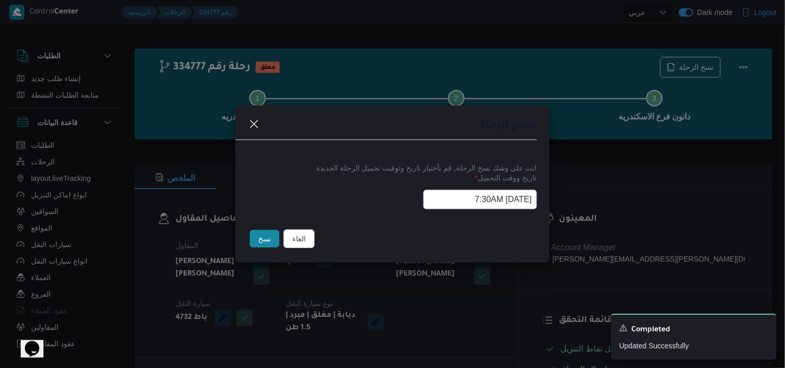
click at [271, 240] on button "نسخ" at bounding box center [264, 239] width 29 height 18
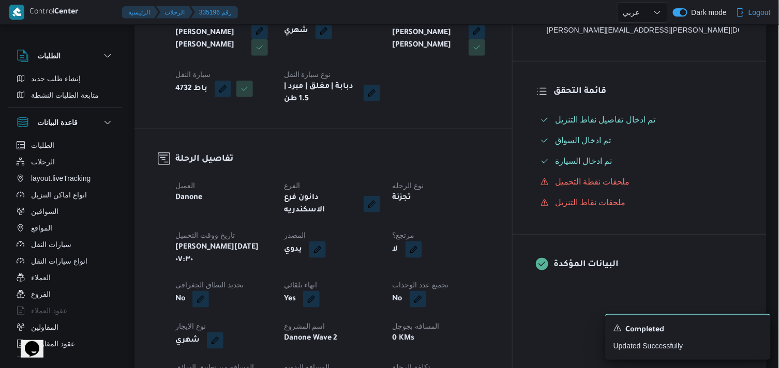
scroll to position [230, 0]
click at [422, 240] on button "button" at bounding box center [413, 248] width 17 height 17
click at [458, 281] on div "هل هناك مرتجع؟ تاكيد" at bounding box center [467, 272] width 124 height 23
click at [458, 272] on label "هل هناك مرتجع؟" at bounding box center [437, 272] width 62 height 12
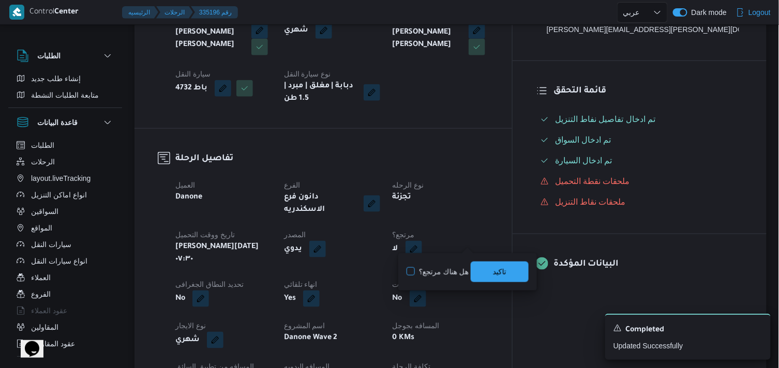
checkbox input "true"
click at [488, 269] on span "تاكيد" at bounding box center [500, 271] width 58 height 21
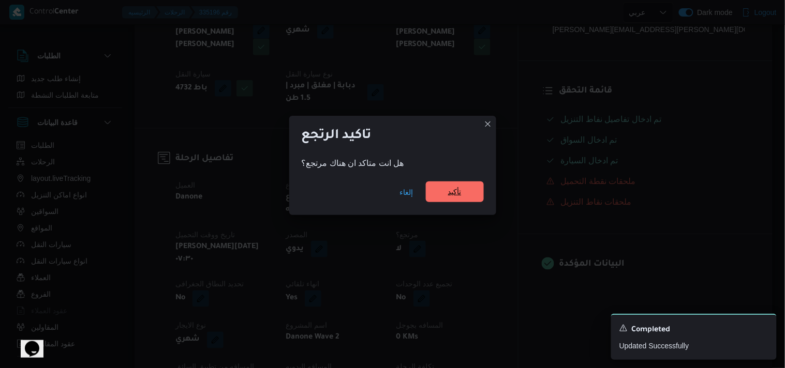
click at [478, 194] on span "تأكيد" at bounding box center [455, 192] width 58 height 21
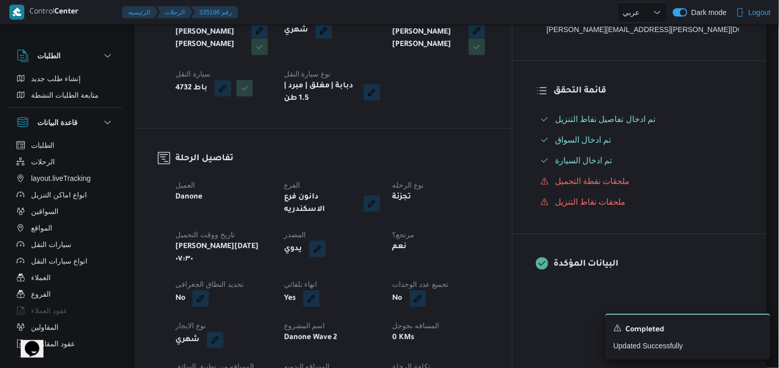
select select "ar"
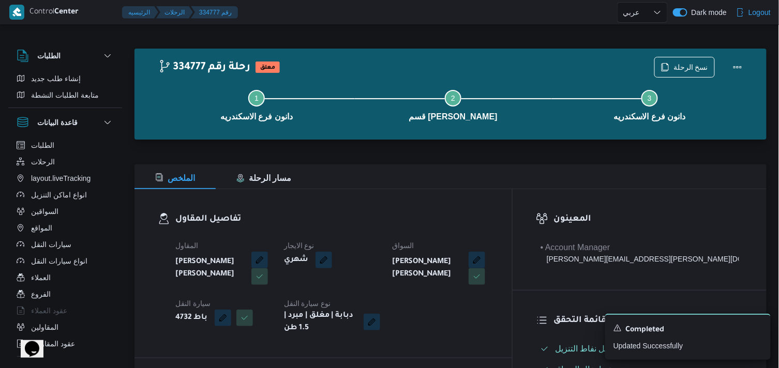
select select "ar"
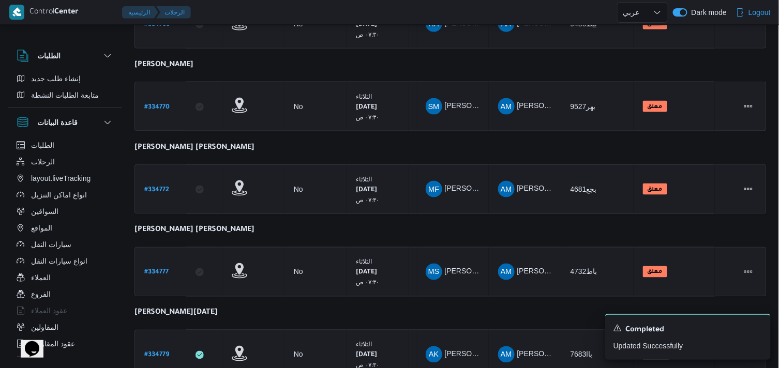
scroll to position [462, 0]
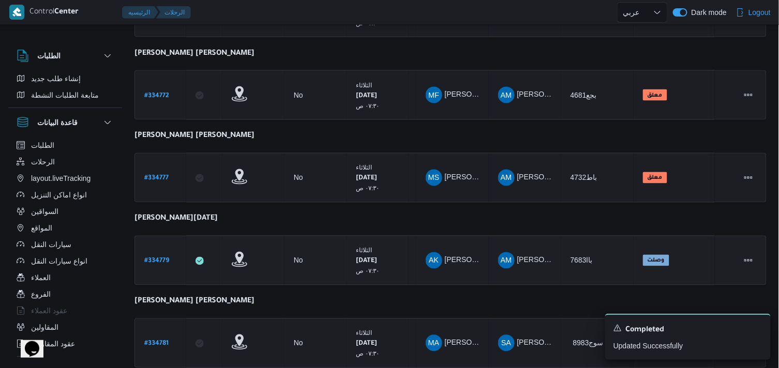
click at [155, 254] on link "# 334779" at bounding box center [156, 261] width 25 height 14
select select "ar"
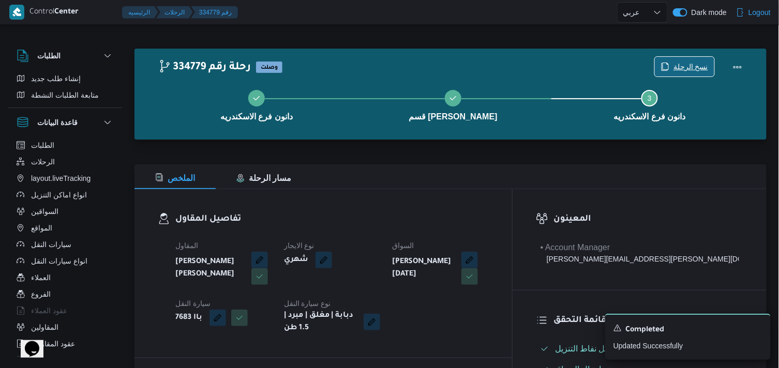
click at [679, 59] on span "نسخ الرحلة" at bounding box center [684, 67] width 59 height 20
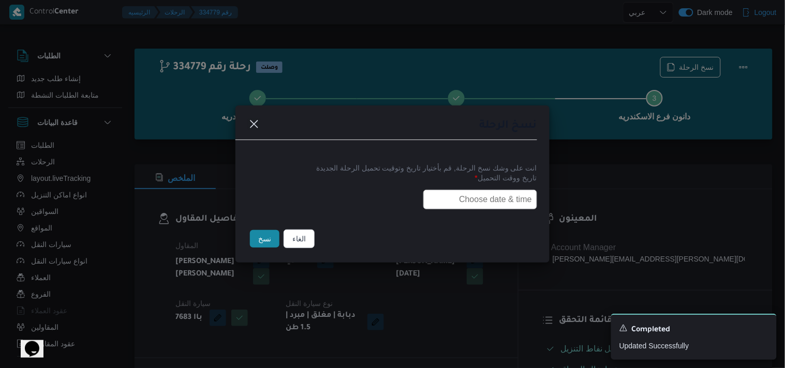
click at [520, 202] on input "text" at bounding box center [480, 200] width 114 height 20
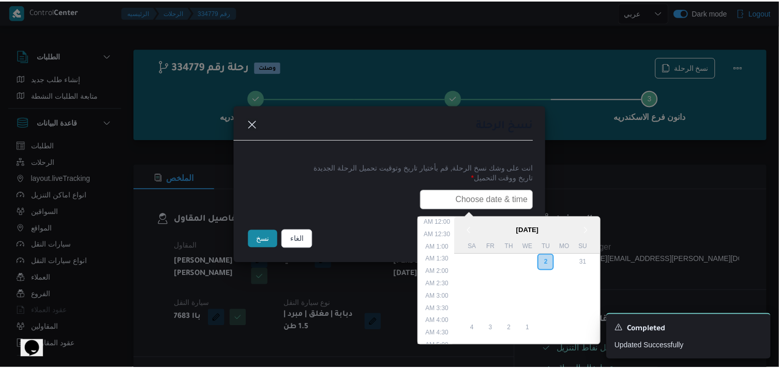
scroll to position [228, 0]
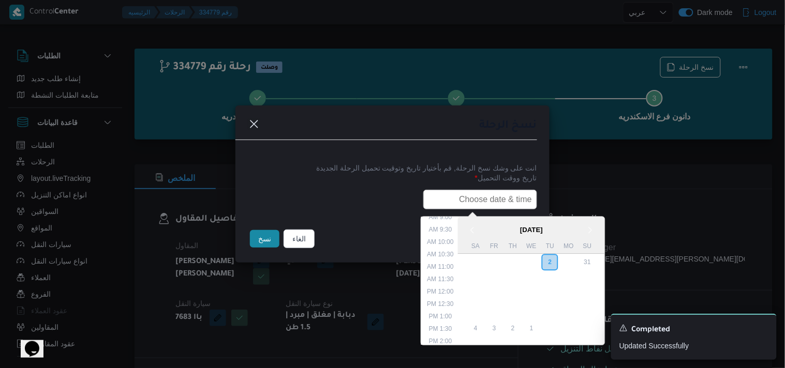
type input "04/09/2025 7:30AM"
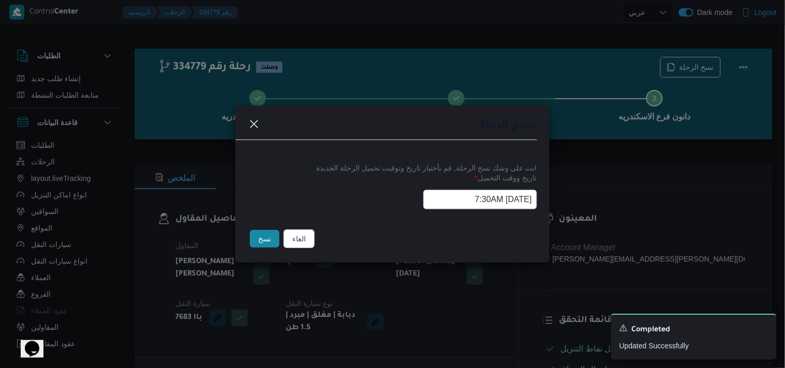
click at [262, 239] on button "نسخ" at bounding box center [264, 239] width 29 height 18
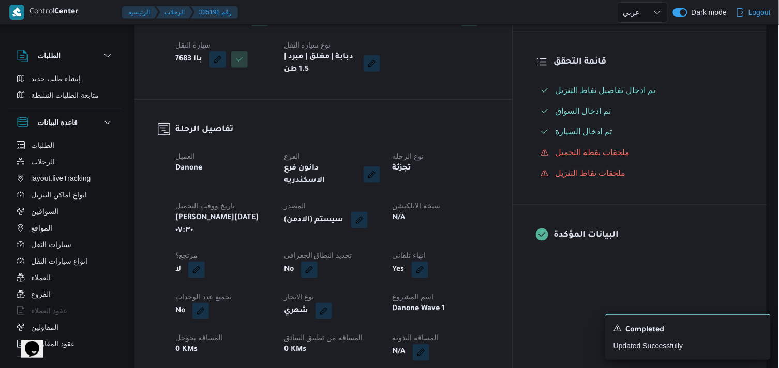
scroll to position [287, 0]
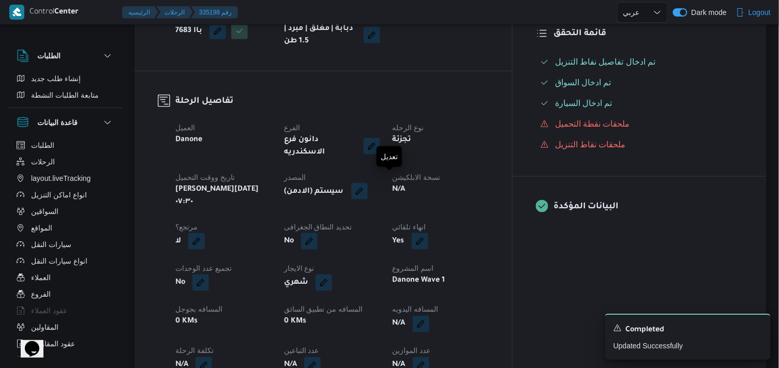
click at [368, 188] on button "button" at bounding box center [359, 191] width 17 height 17
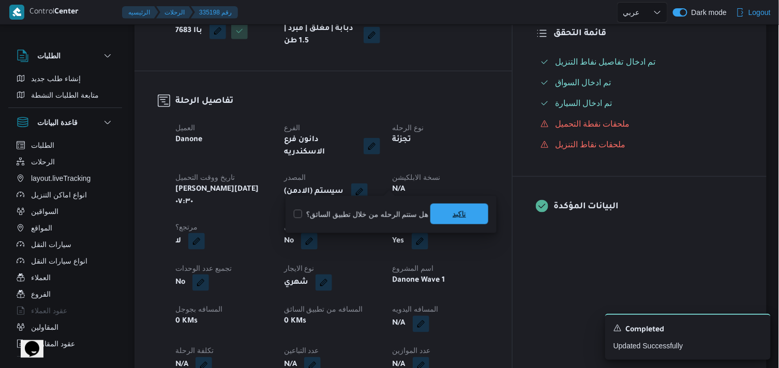
click at [445, 220] on span "تاكيد" at bounding box center [459, 214] width 58 height 21
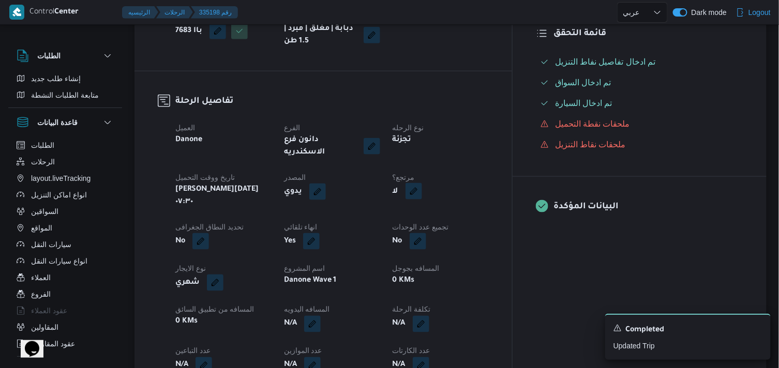
click at [422, 183] on button "button" at bounding box center [413, 191] width 17 height 17
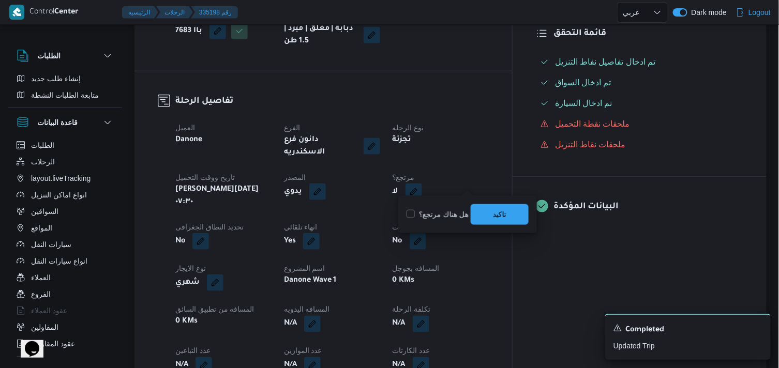
click at [463, 209] on label "هل هناك مرتجع؟" at bounding box center [437, 214] width 62 height 12
checkbox input "true"
click at [480, 209] on span "تاكيد" at bounding box center [500, 214] width 58 height 21
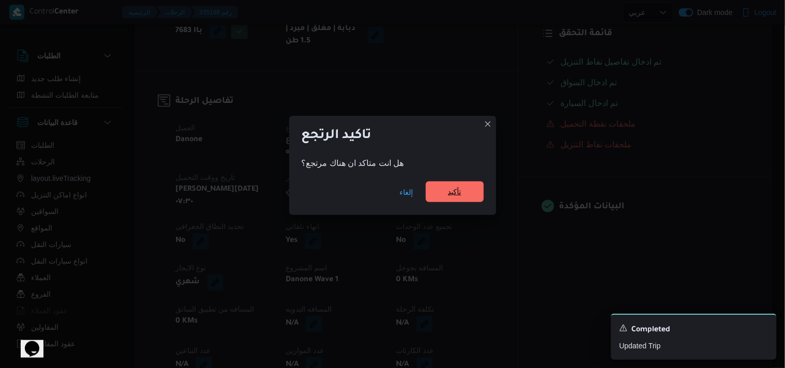
click at [462, 186] on span "تأكيد" at bounding box center [455, 192] width 58 height 21
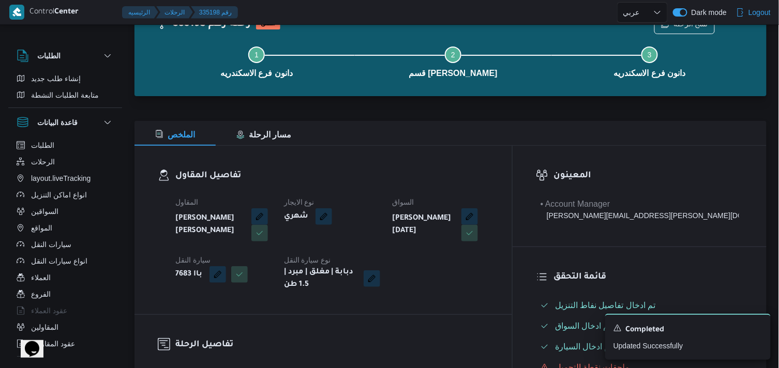
scroll to position [0, 0]
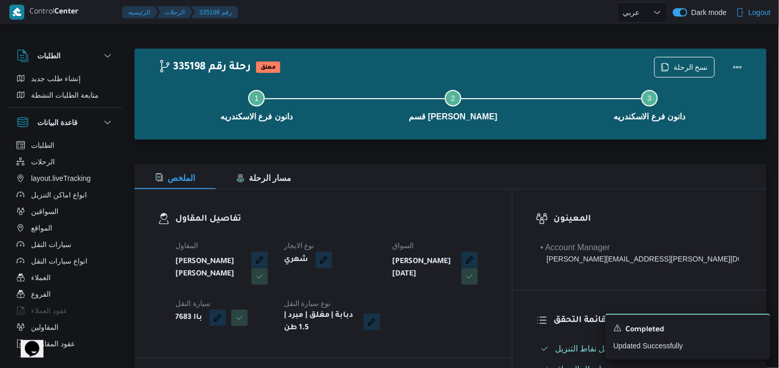
select select "ar"
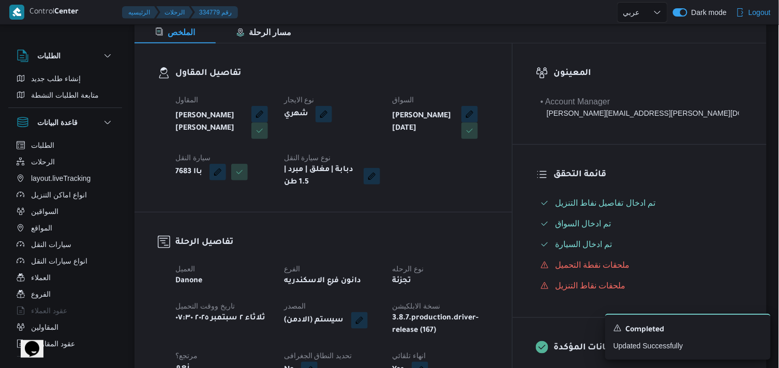
scroll to position [172, 0]
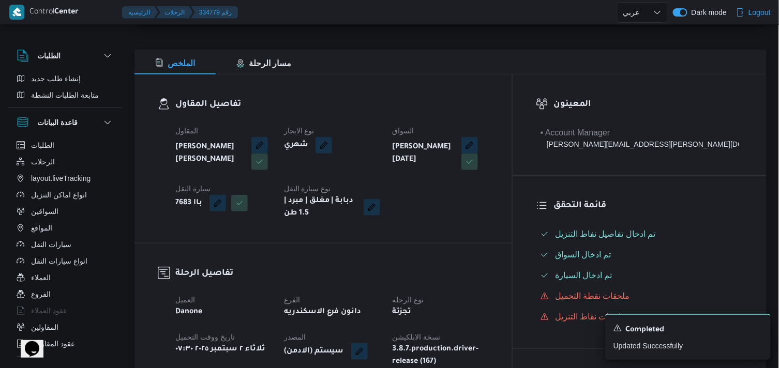
select select "ar"
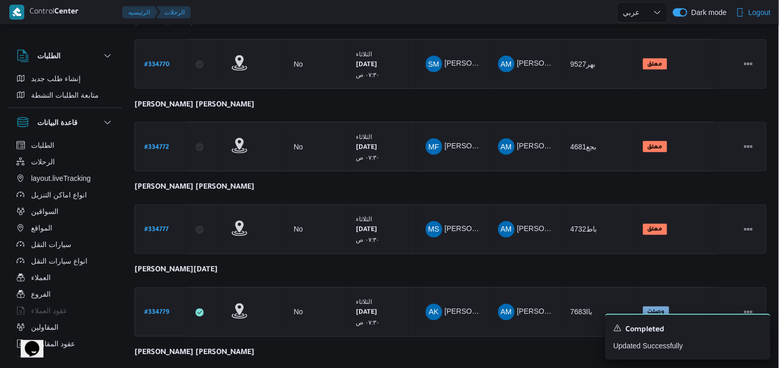
scroll to position [530, 0]
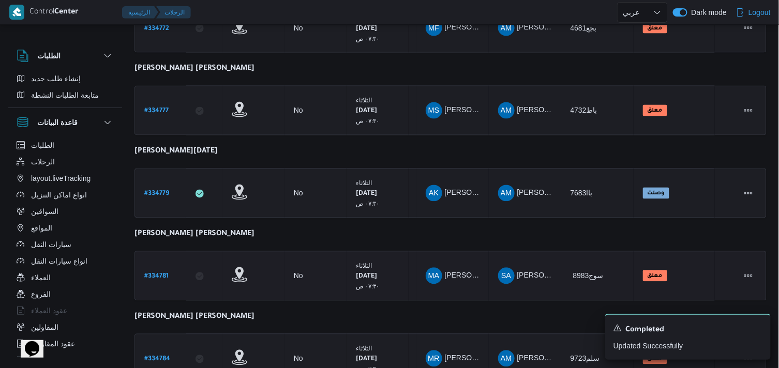
click at [157, 274] on b "# 334781" at bounding box center [156, 277] width 24 height 7
select select "ar"
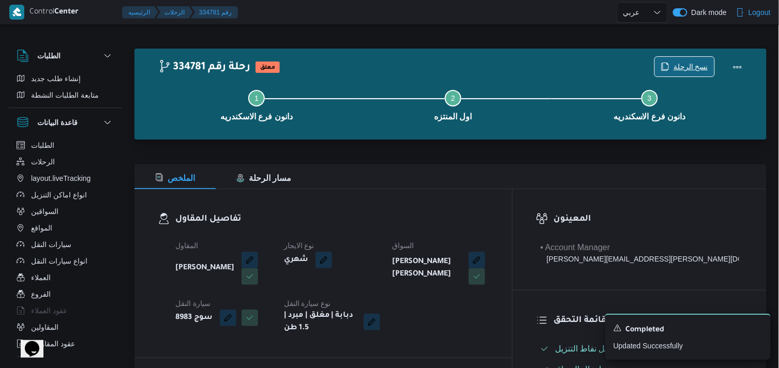
click at [677, 76] on span "نسخ الرحلة" at bounding box center [684, 67] width 59 height 20
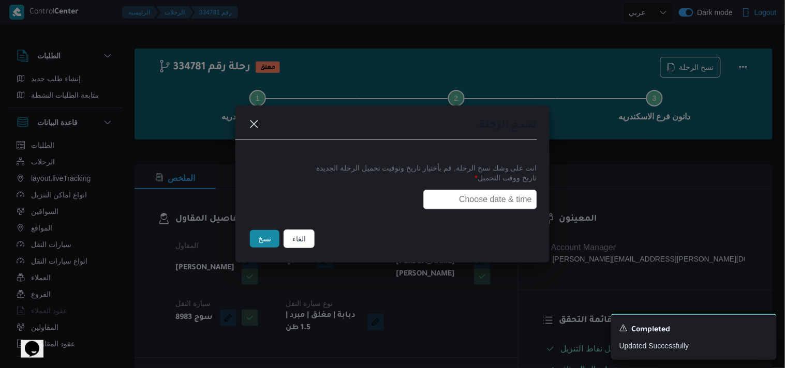
click at [475, 195] on input "text" at bounding box center [480, 200] width 114 height 20
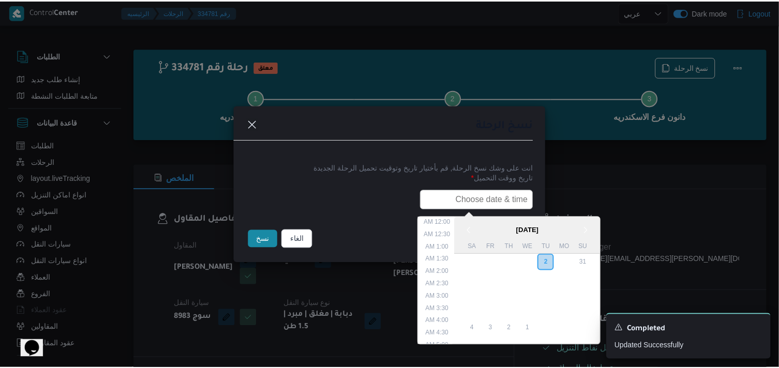
scroll to position [228, 0]
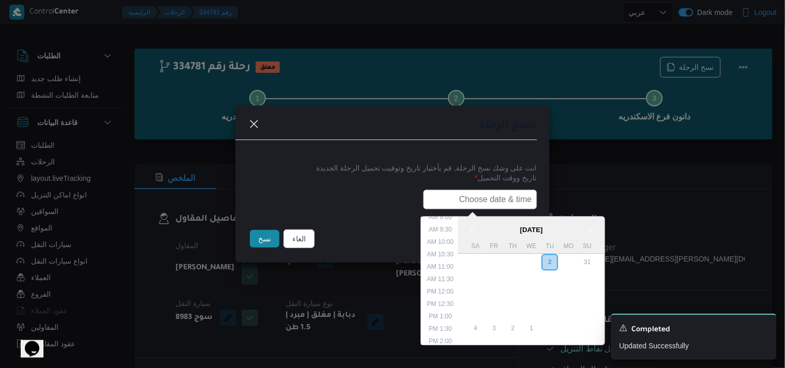
type input "04/09/2025 7:30AM"
click at [262, 239] on button "نسخ" at bounding box center [264, 239] width 29 height 18
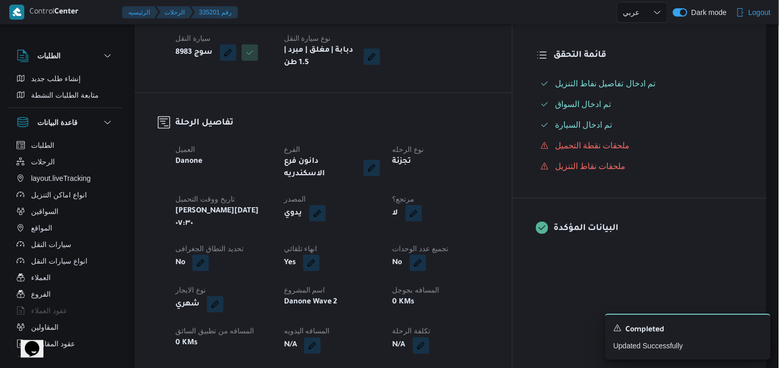
scroll to position [267, 0]
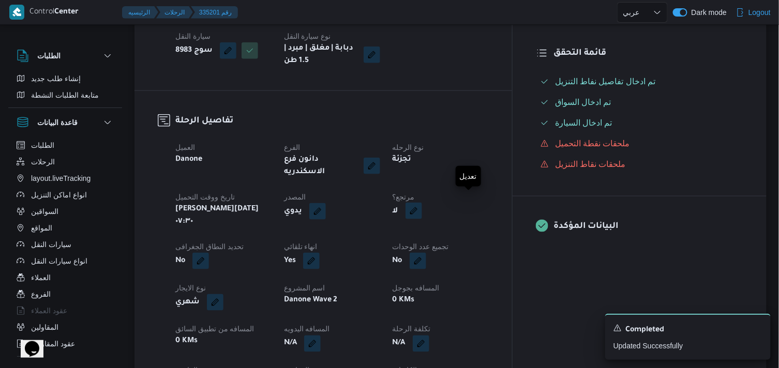
click at [422, 204] on button "button" at bounding box center [413, 211] width 17 height 17
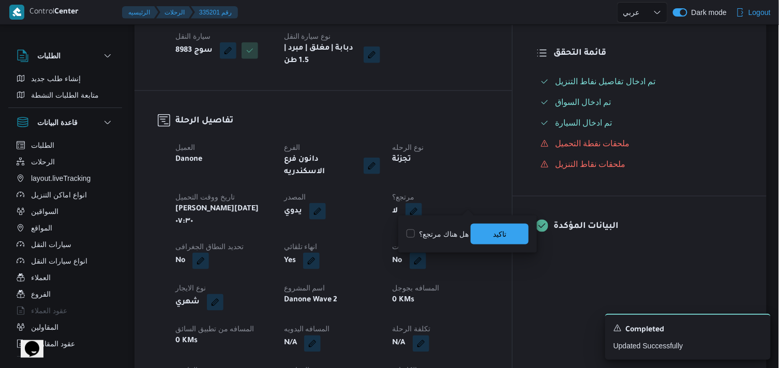
click at [453, 229] on label "هل هناك مرتجع؟" at bounding box center [437, 234] width 62 height 12
checkbox input "true"
click at [498, 231] on span "تاكيد" at bounding box center [499, 234] width 13 height 12
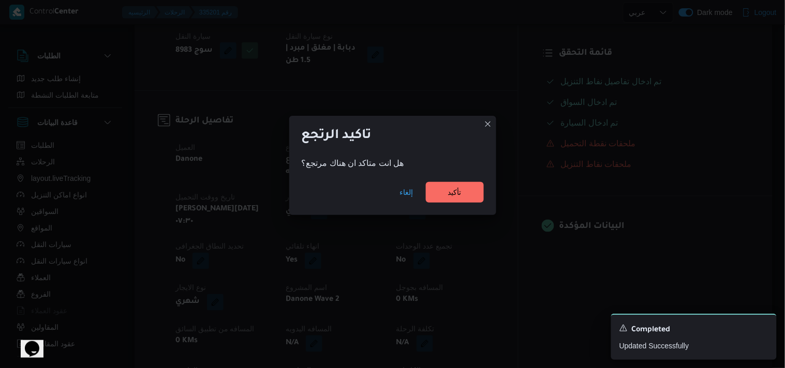
click at [463, 180] on div "إلغاء تأكيد" at bounding box center [392, 194] width 207 height 41
click at [457, 192] on span "تأكيد" at bounding box center [454, 192] width 13 height 12
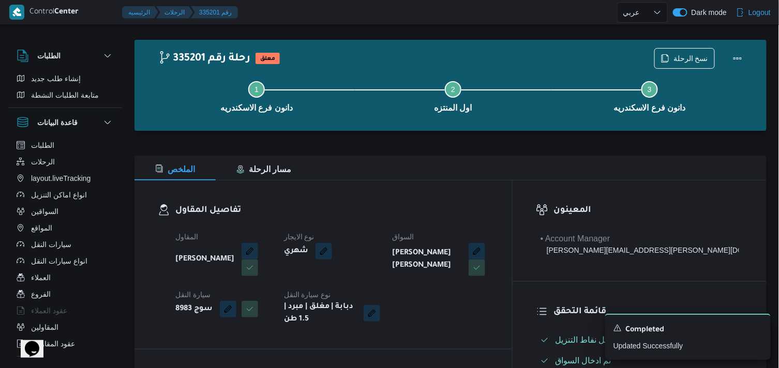
scroll to position [0, 0]
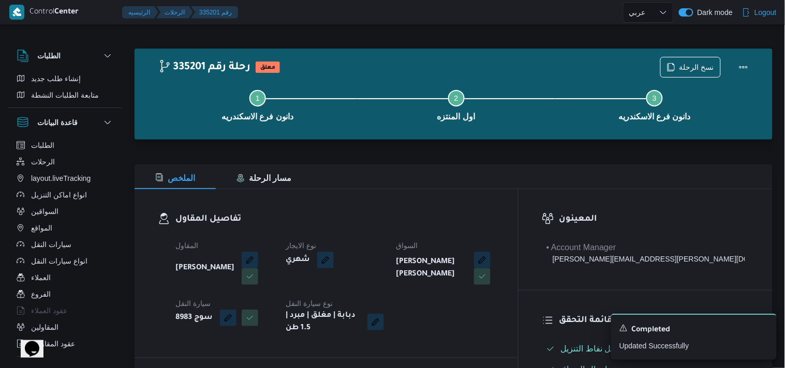
select select "ar"
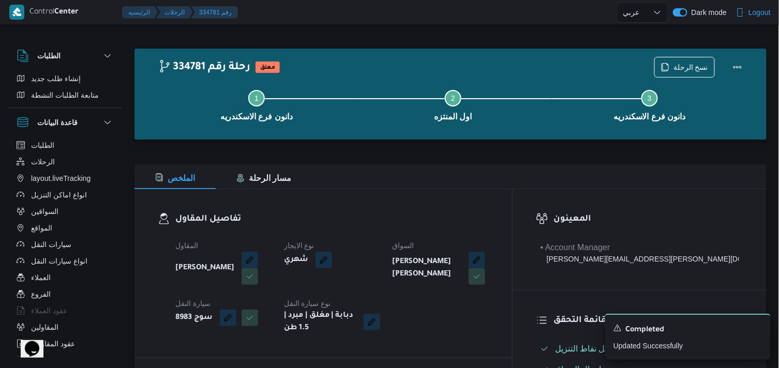
select select "ar"
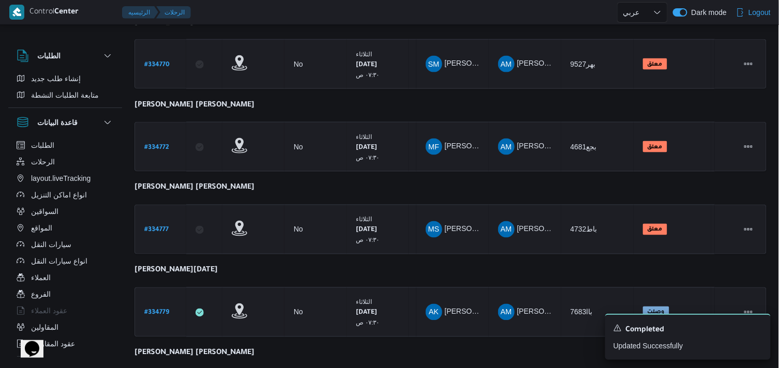
scroll to position [530, 0]
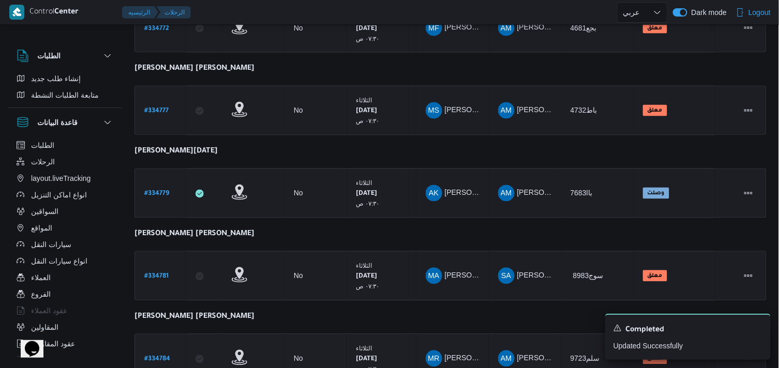
click at [154, 356] on b "# 334784" at bounding box center [157, 359] width 26 height 7
select select "ar"
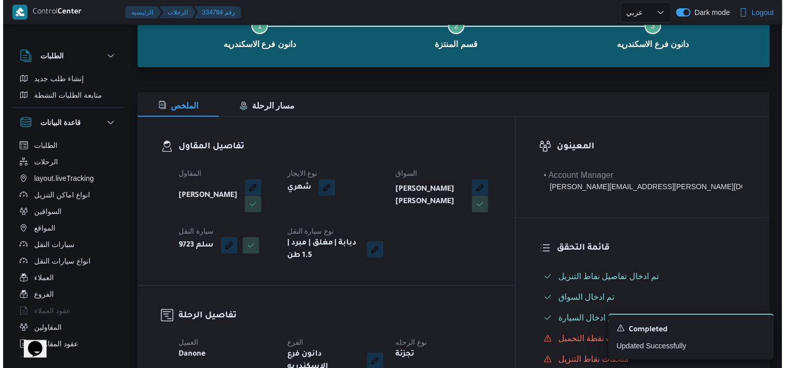
scroll to position [40, 0]
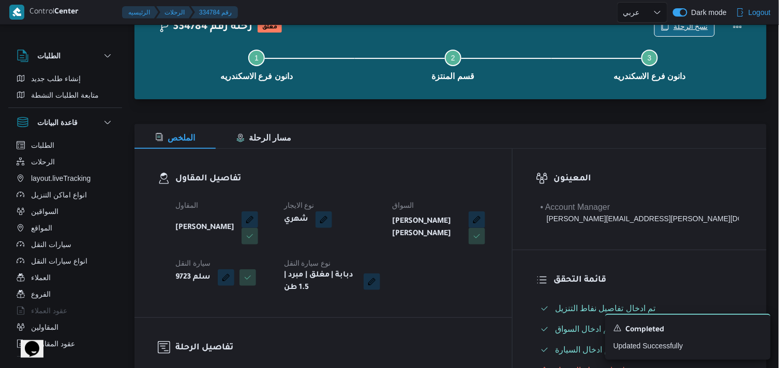
click at [691, 28] on span "نسخ الرحلة" at bounding box center [690, 26] width 35 height 12
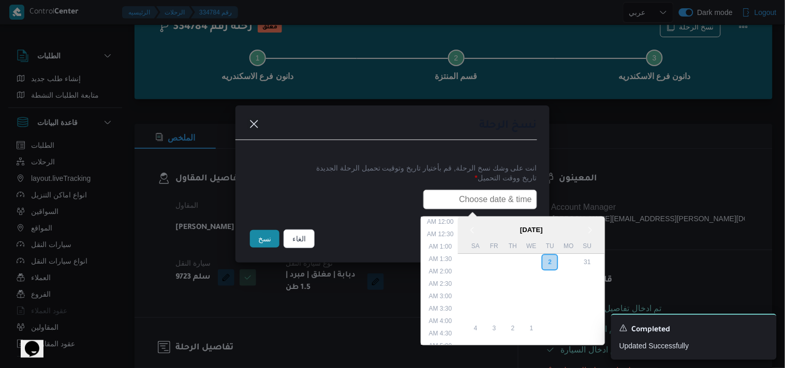
click at [449, 190] on input "text" at bounding box center [480, 200] width 114 height 20
type input "04/09/2025 7:30AM"
click at [269, 243] on button "نسخ" at bounding box center [264, 239] width 29 height 18
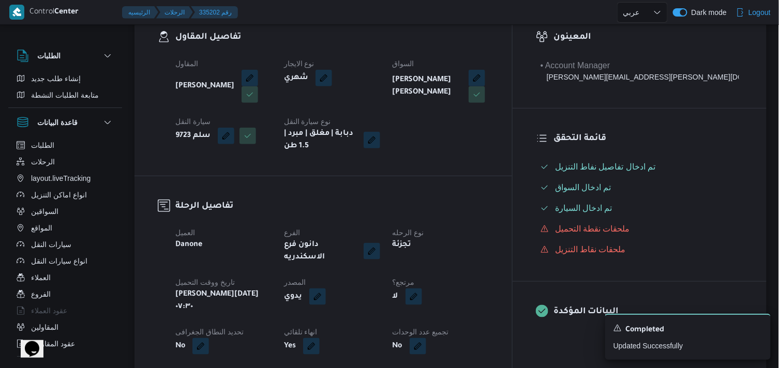
scroll to position [188, 0]
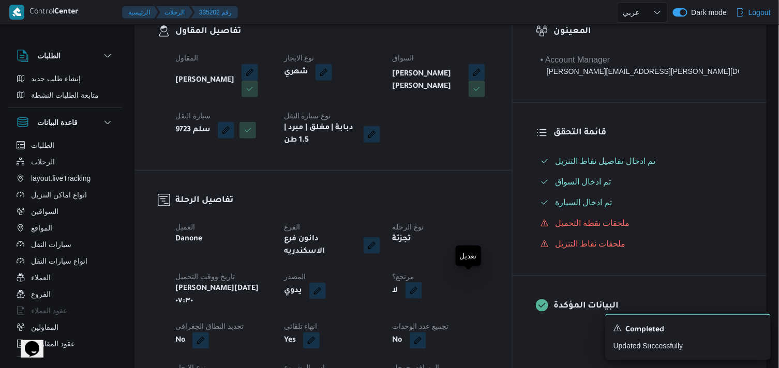
click at [422, 282] on button "button" at bounding box center [413, 290] width 17 height 17
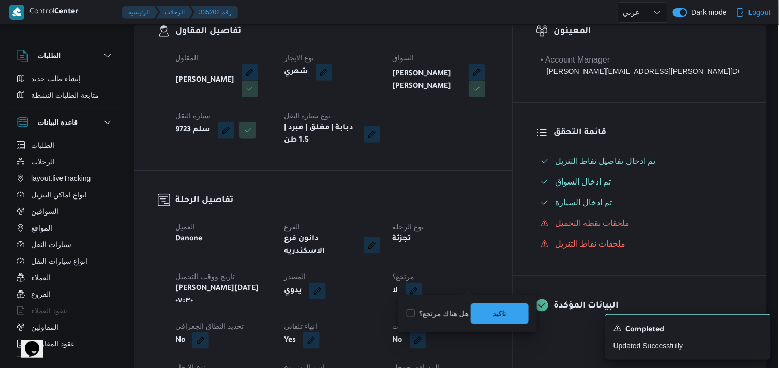
click at [444, 310] on label "هل هناك مرتجع؟" at bounding box center [437, 314] width 62 height 12
checkbox input "true"
click at [482, 313] on span "تاكيد" at bounding box center [500, 313] width 58 height 21
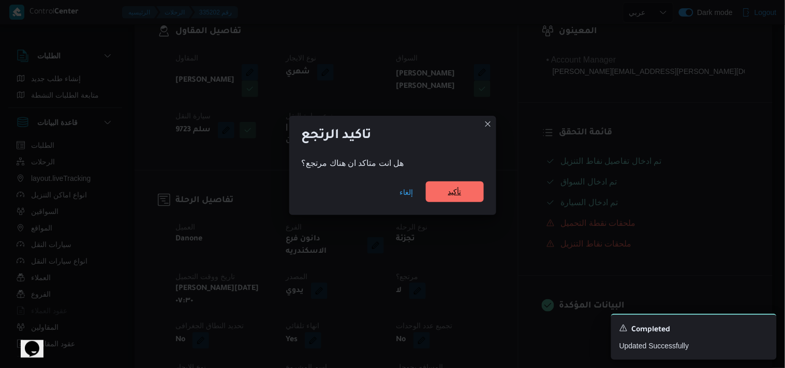
click at [466, 188] on span "تأكيد" at bounding box center [455, 192] width 58 height 21
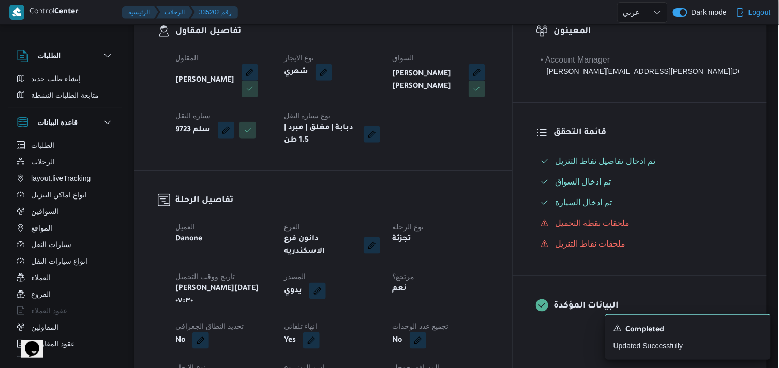
click at [215, 3] on nav "الرئيسيه الرحلات 335202 رقم" at bounding box center [180, 13] width 116 height 26
select select "ar"
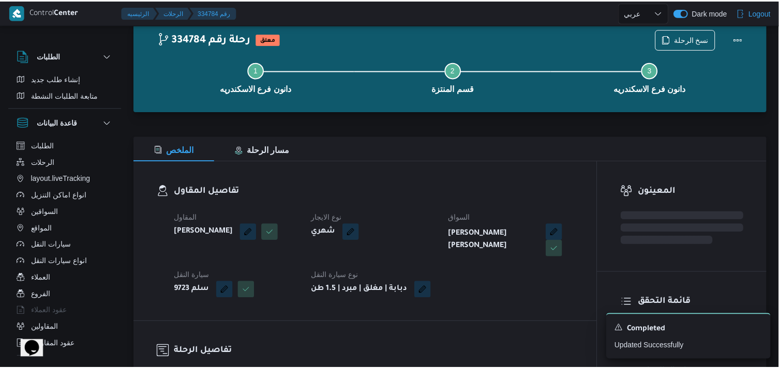
scroll to position [188, 0]
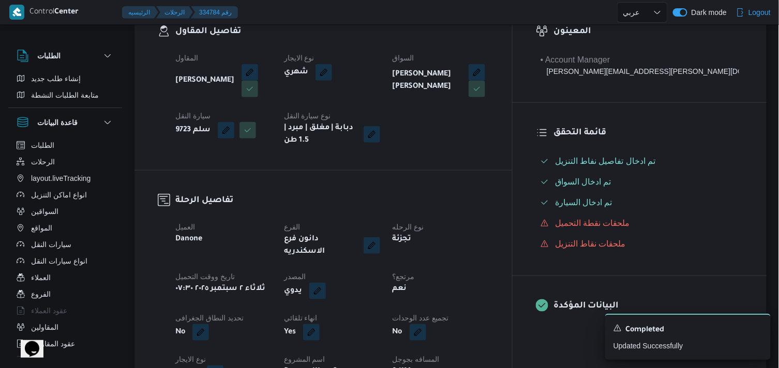
select select "ar"
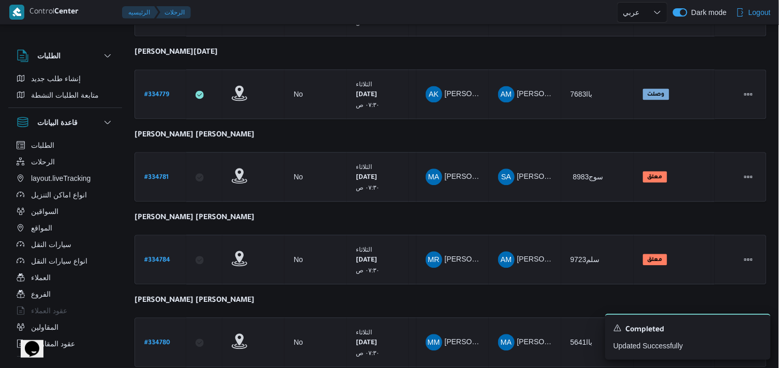
scroll to position [656, 0]
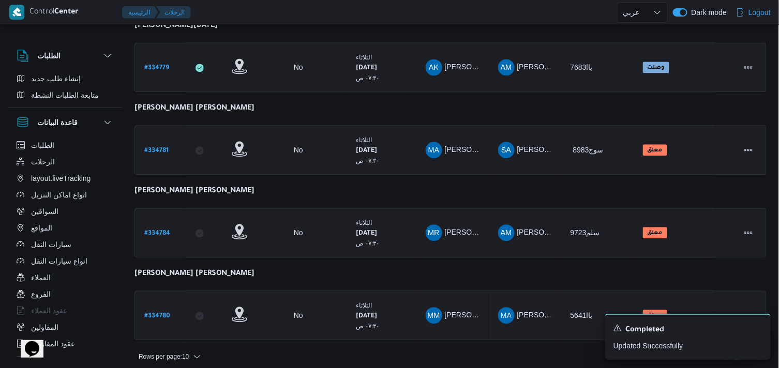
click at [157, 313] on b "# 334780" at bounding box center [157, 316] width 26 height 7
select select "ar"
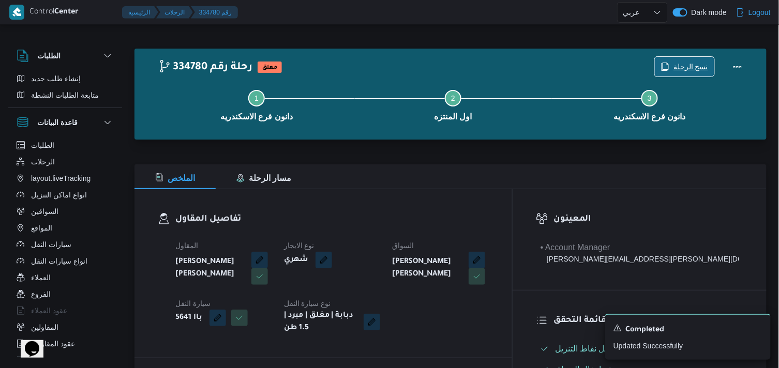
click at [690, 67] on span "نسخ الرحلة" at bounding box center [690, 67] width 35 height 12
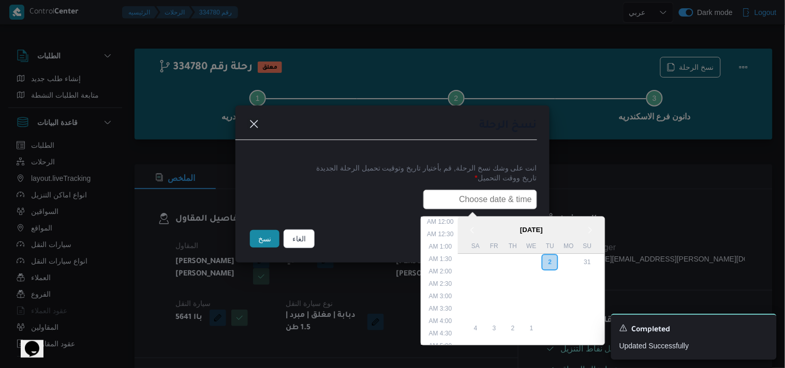
click at [468, 199] on input "text" at bounding box center [480, 200] width 114 height 20
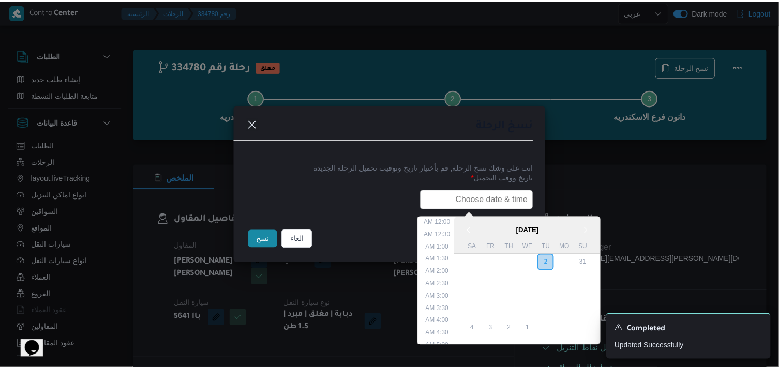
scroll to position [228, 0]
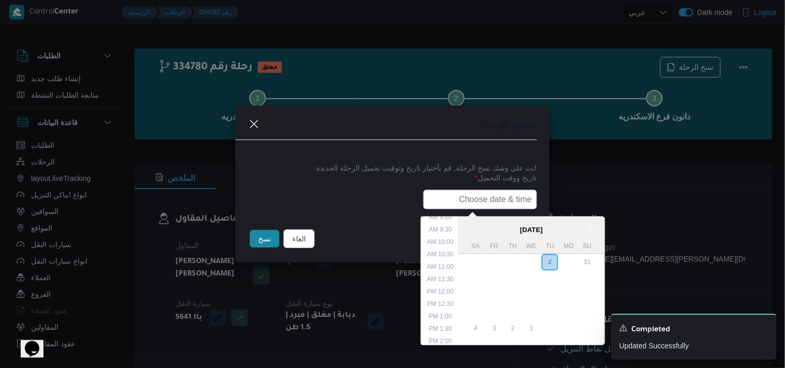
type input "04/09/2025 7:30AM"
click at [260, 238] on button "نسخ" at bounding box center [264, 239] width 29 height 18
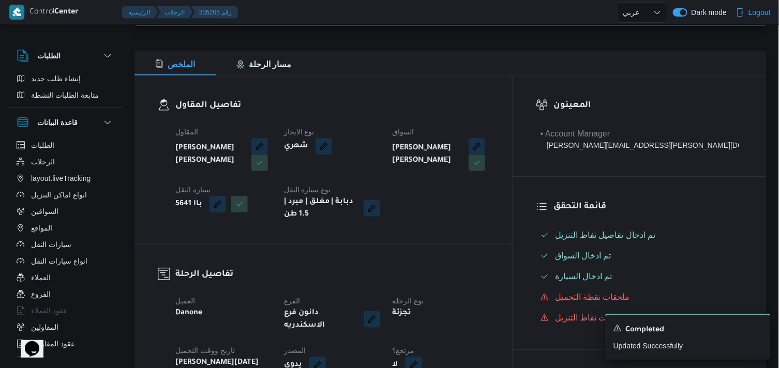
scroll to position [115, 0]
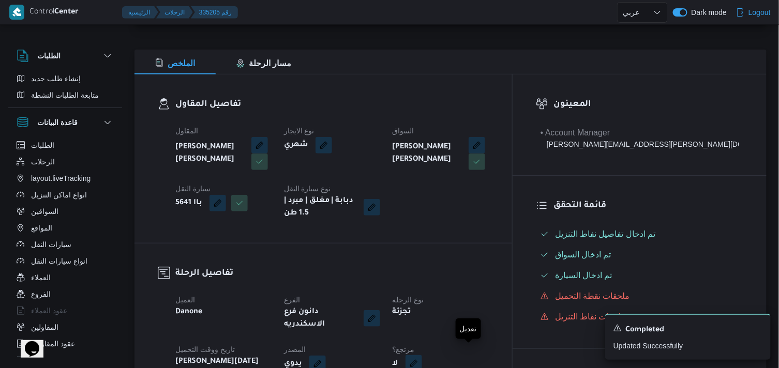
click at [422, 355] on button "button" at bounding box center [413, 363] width 17 height 17
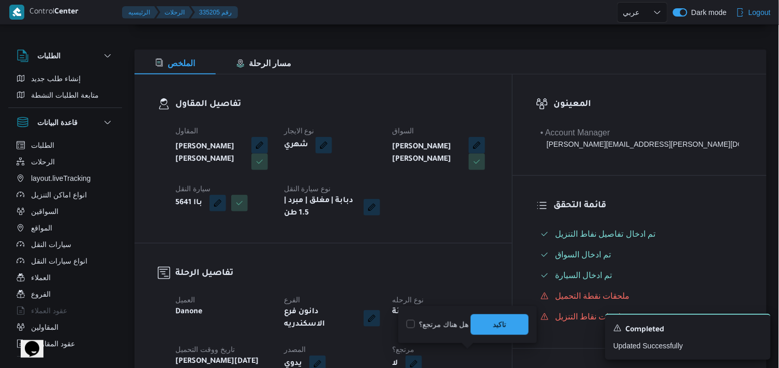
click at [436, 323] on label "هل هناك مرتجع؟" at bounding box center [437, 325] width 62 height 12
checkbox input "true"
click at [500, 327] on span "تاكيد" at bounding box center [499, 324] width 13 height 12
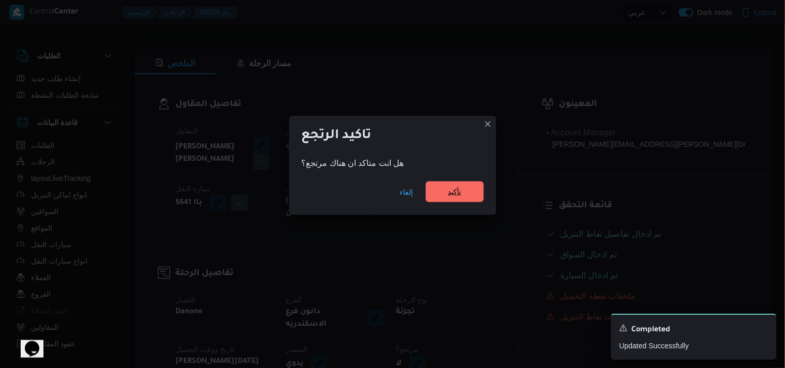
click at [461, 194] on span "تأكيد" at bounding box center [454, 192] width 13 height 12
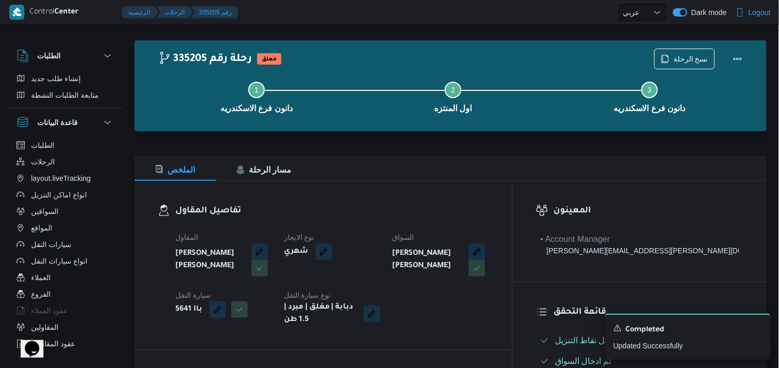
scroll to position [0, 0]
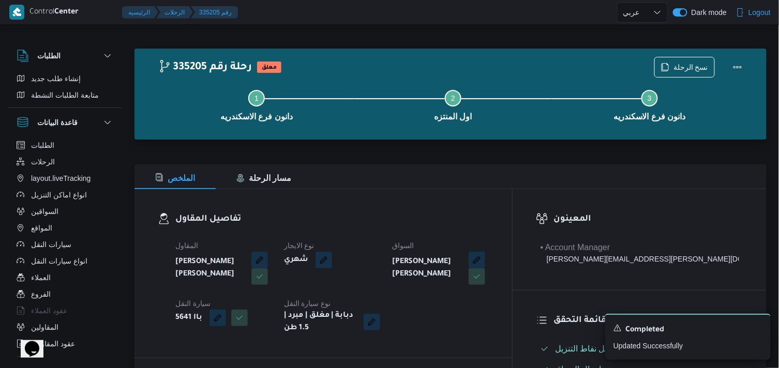
select select "ar"
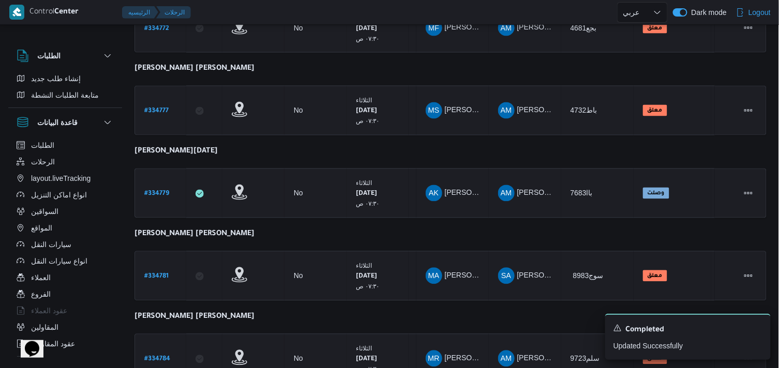
scroll to position [656, 0]
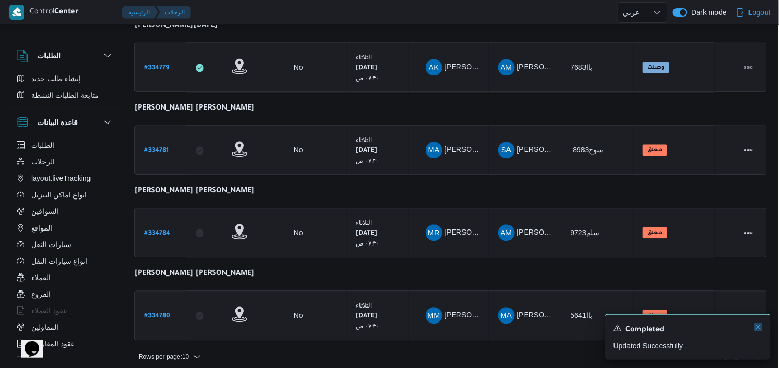
click at [761, 326] on icon "Dismiss toast" at bounding box center [758, 327] width 8 height 8
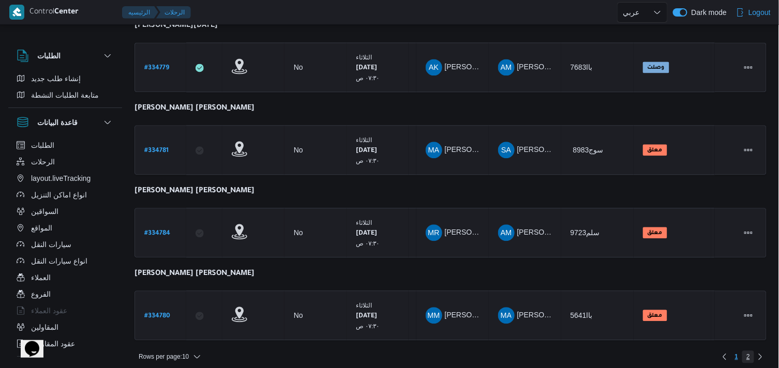
click at [750, 351] on span "2" at bounding box center [748, 357] width 12 height 12
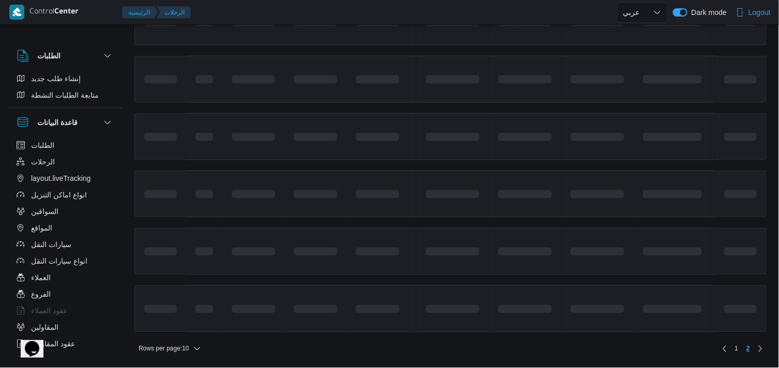
scroll to position [82, 0]
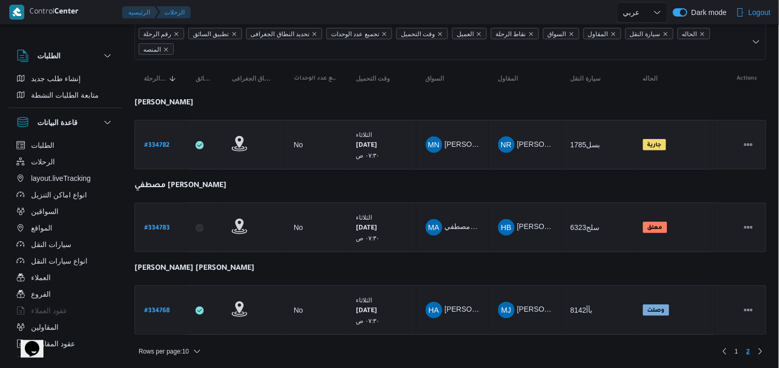
click at [164, 142] on b "# 334782" at bounding box center [156, 145] width 25 height 7
select select "ar"
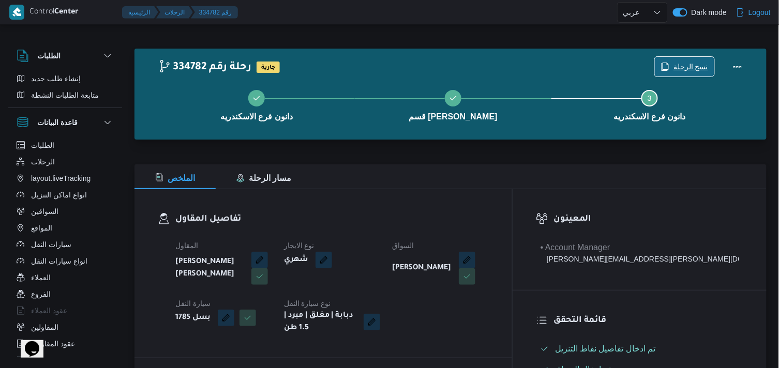
click at [706, 68] on span "نسخ الرحلة" at bounding box center [690, 67] width 35 height 12
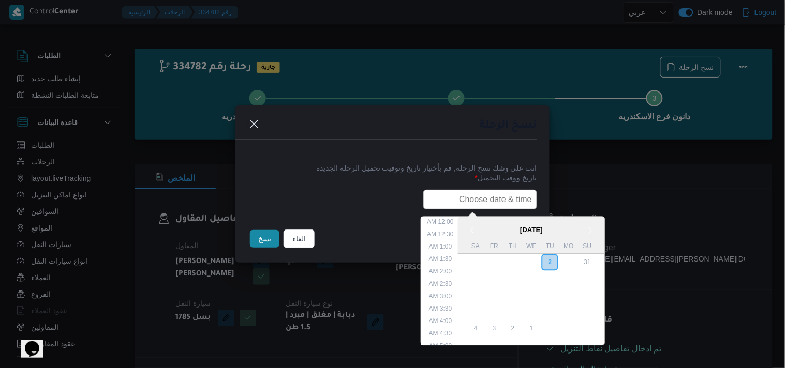
click at [495, 190] on input "text" at bounding box center [480, 200] width 114 height 20
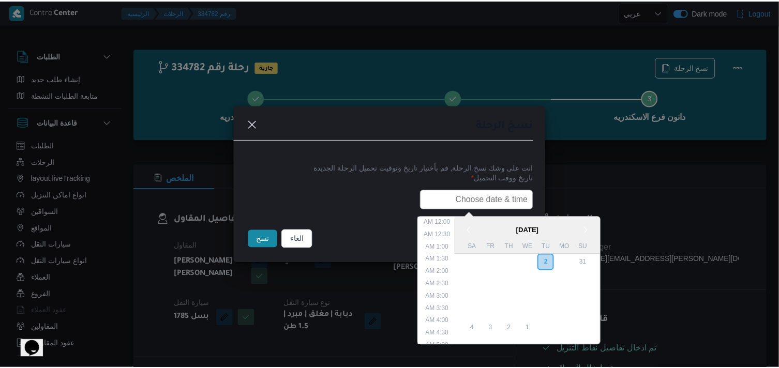
scroll to position [228, 0]
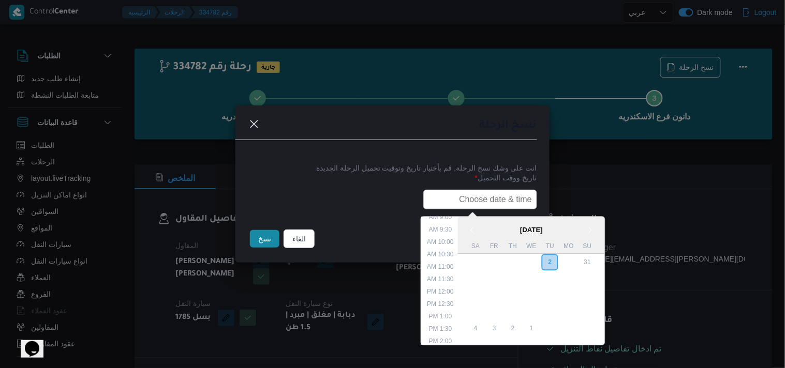
type input "04/09/2025 7:30AM"
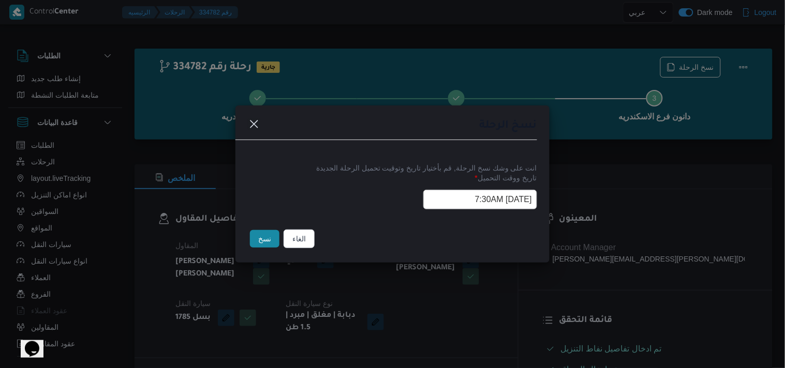
click at [265, 248] on button "نسخ" at bounding box center [264, 239] width 29 height 18
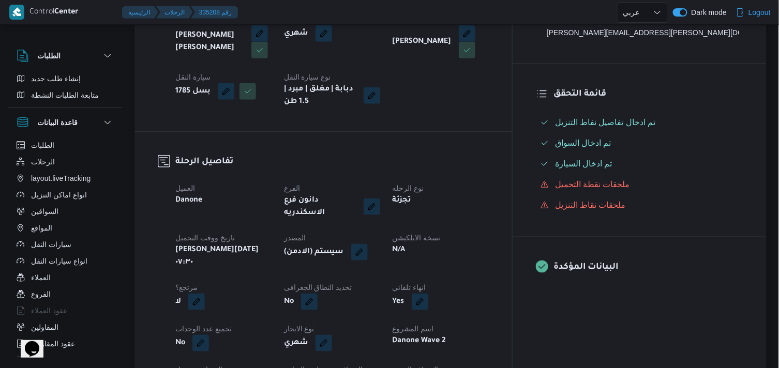
scroll to position [230, 0]
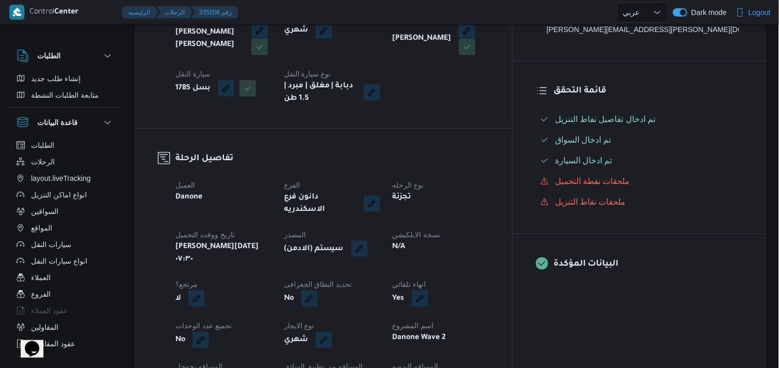
click at [368, 245] on button "button" at bounding box center [359, 248] width 17 height 17
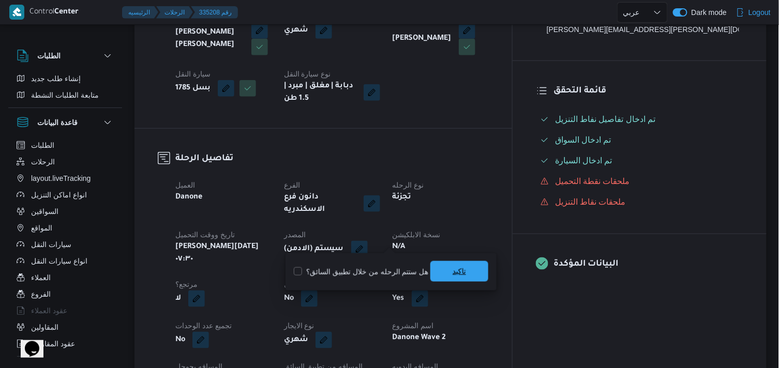
click at [463, 265] on span "تاكيد" at bounding box center [459, 271] width 58 height 21
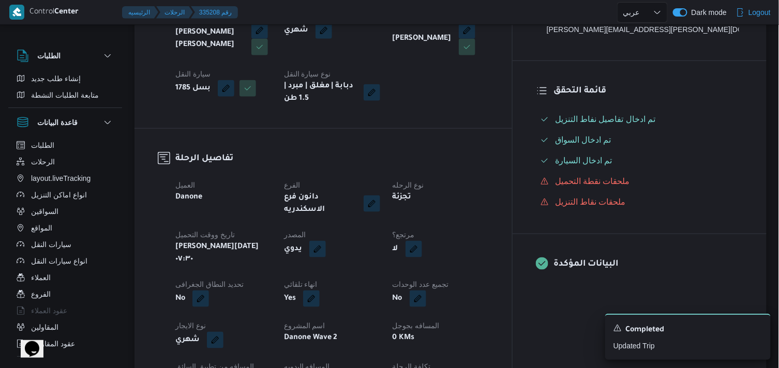
click at [422, 242] on button "button" at bounding box center [413, 249] width 17 height 17
click at [451, 270] on label "هل هناك مرتجع؟" at bounding box center [437, 272] width 62 height 12
checkbox input "true"
click at [515, 267] on span "تاكيد" at bounding box center [500, 271] width 58 height 21
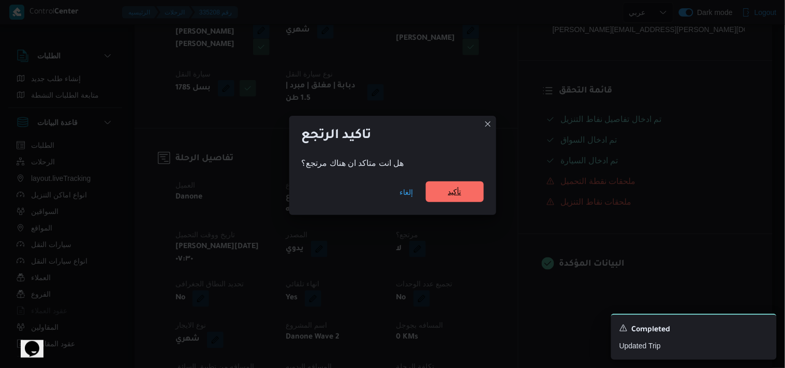
click at [463, 195] on span "تأكيد" at bounding box center [455, 192] width 58 height 21
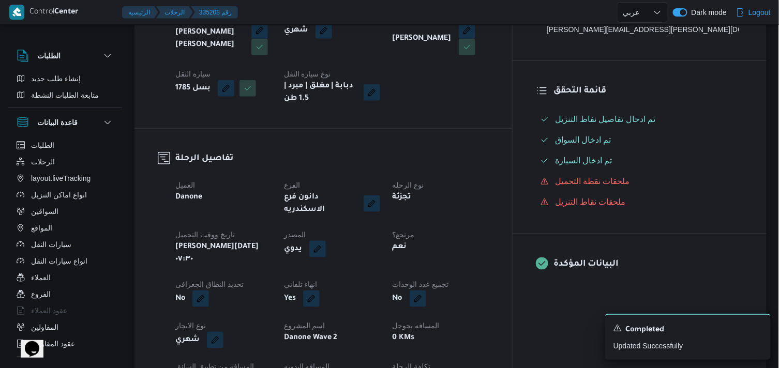
scroll to position [0, 0]
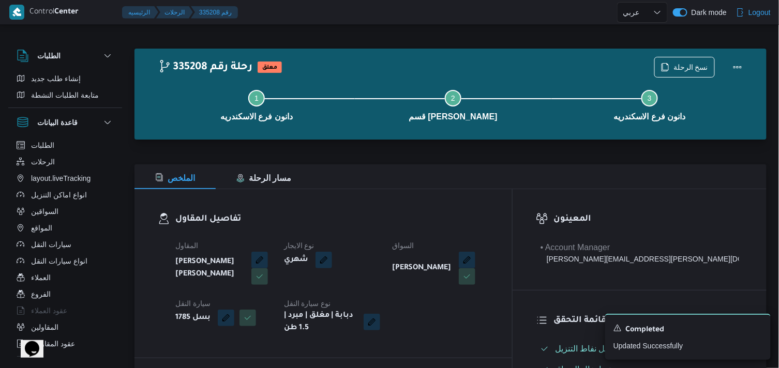
select select "ar"
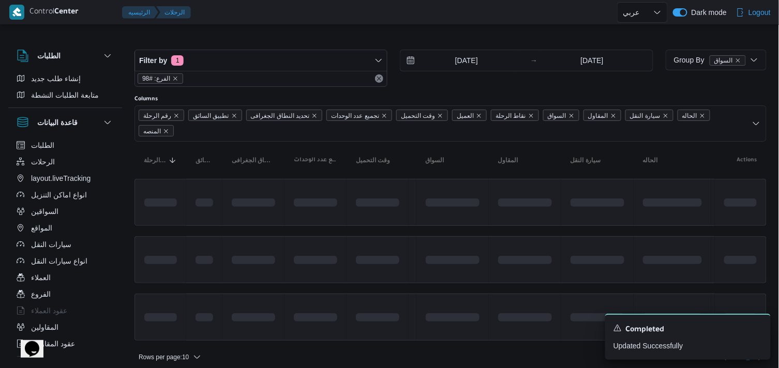
scroll to position [8, 0]
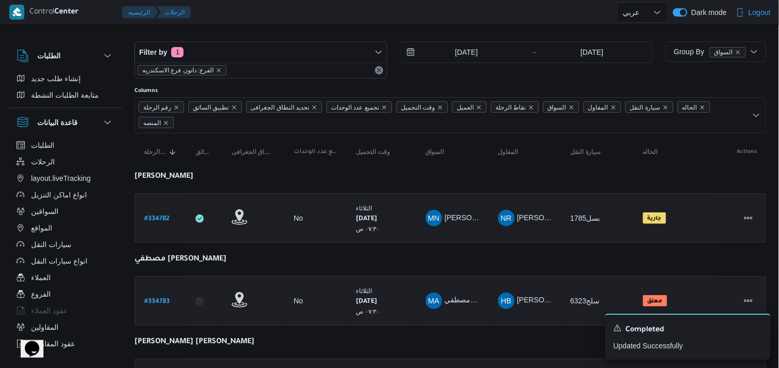
click at [154, 299] on b "# 334783" at bounding box center [156, 301] width 25 height 7
select select "ar"
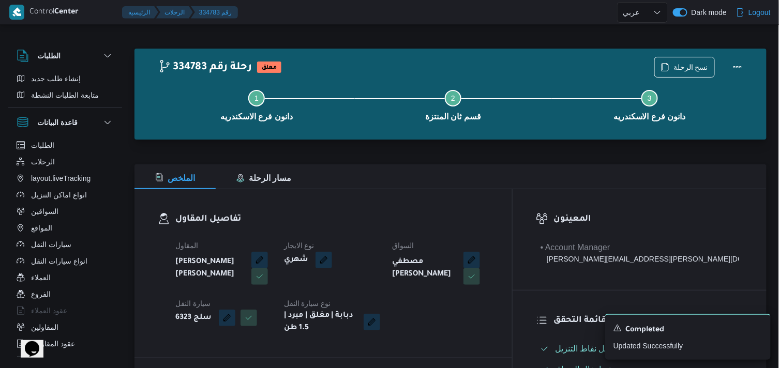
click at [683, 54] on div "نسخ الرحلة" at bounding box center [701, 67] width 106 height 33
click at [683, 66] on span "نسخ الرحلة" at bounding box center [690, 67] width 35 height 12
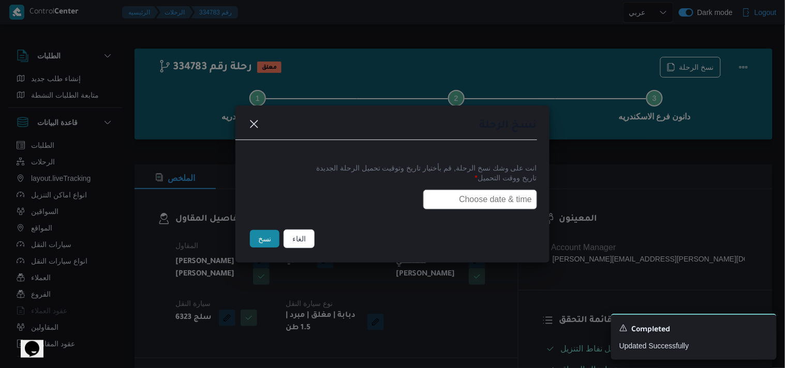
click at [519, 191] on input "text" at bounding box center [480, 200] width 114 height 20
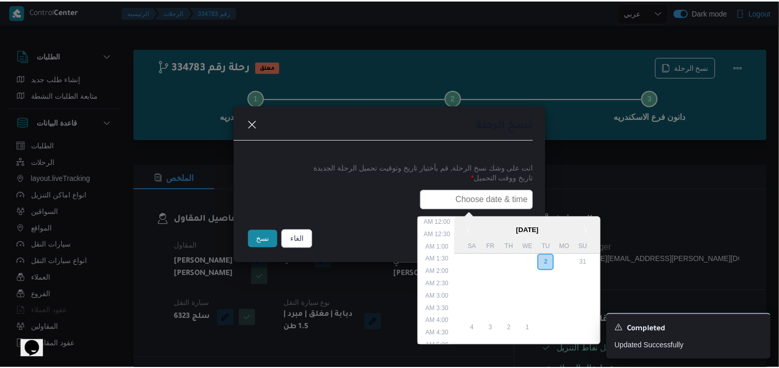
scroll to position [228, 0]
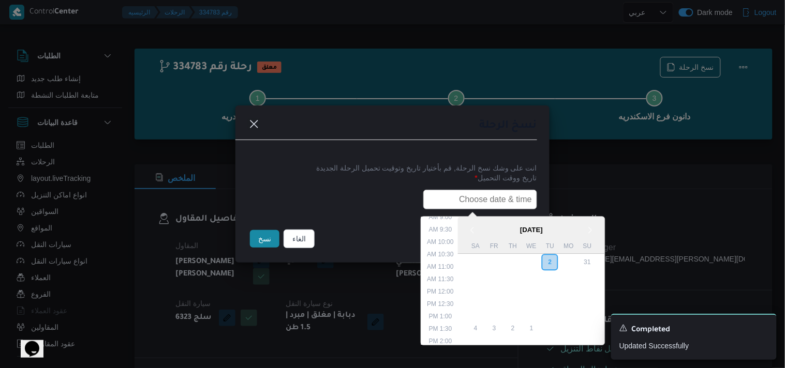
type input "04/09/2025 7:30AM"
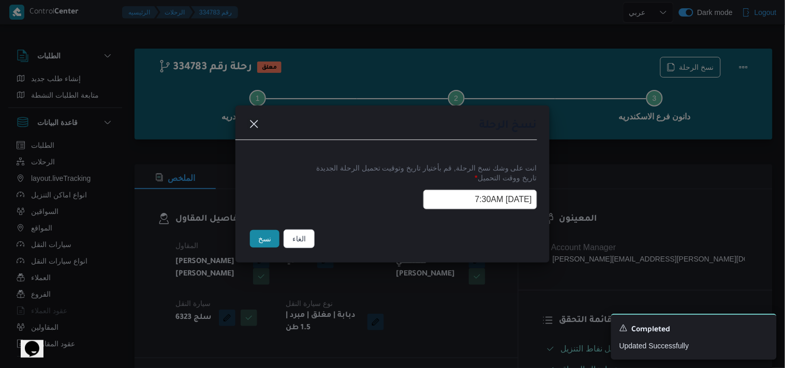
click at [269, 242] on button "نسخ" at bounding box center [264, 239] width 29 height 18
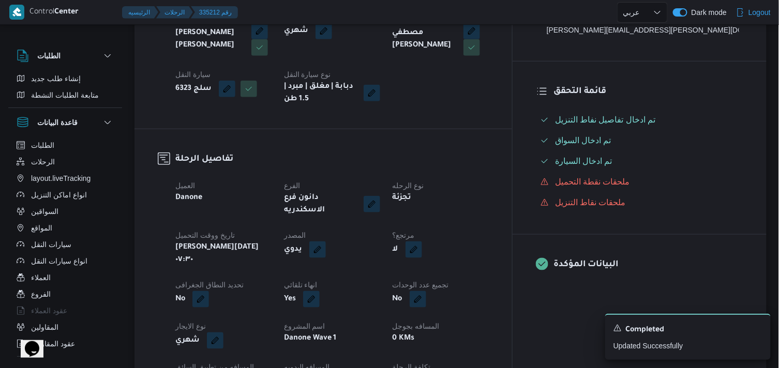
scroll to position [230, 0]
click at [422, 241] on button "button" at bounding box center [413, 248] width 17 height 17
click at [458, 273] on label "هل هناك مرتجع؟" at bounding box center [437, 272] width 62 height 12
checkbox input "true"
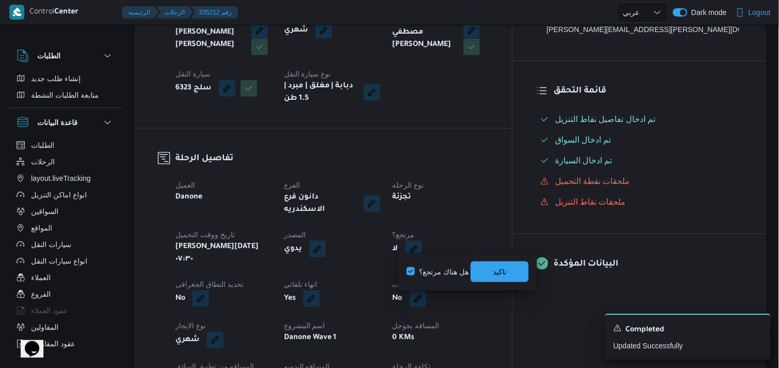
click at [532, 273] on div "You are in a dialog. To close this dialog, hit escape. هل هناك مرتجع؟ تاكيد" at bounding box center [467, 271] width 139 height 37
click at [512, 269] on span "تاكيد" at bounding box center [500, 271] width 58 height 21
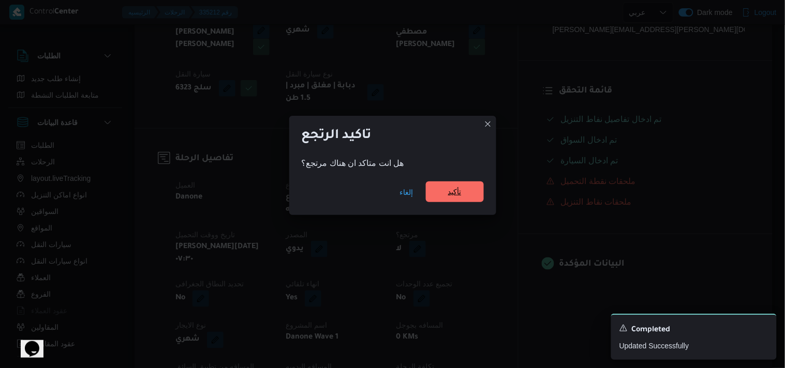
click at [452, 199] on span "تأكيد" at bounding box center [455, 192] width 58 height 21
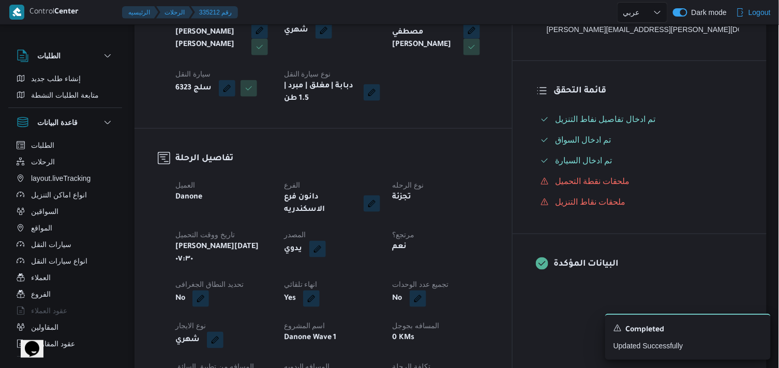
scroll to position [0, 0]
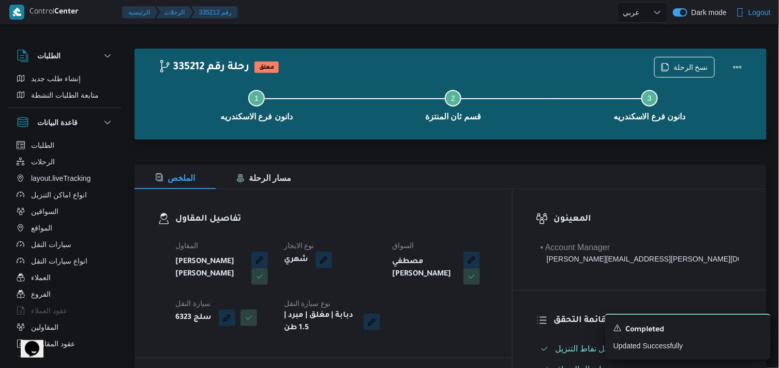
select select "ar"
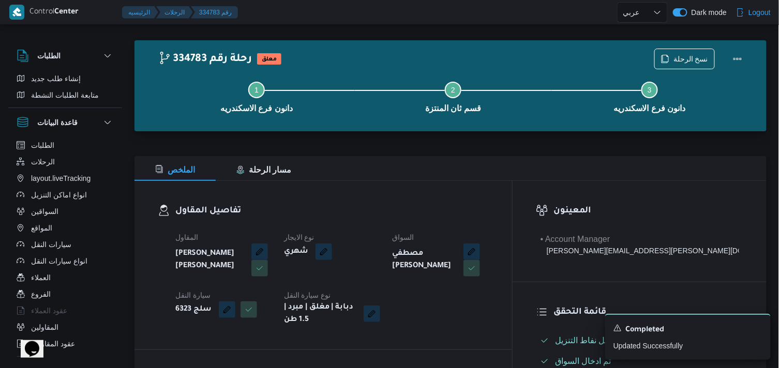
select select "ar"
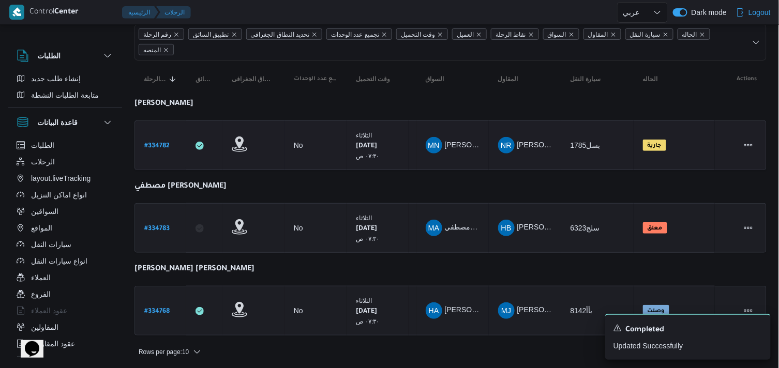
scroll to position [82, 0]
click at [150, 308] on b "# 334768" at bounding box center [156, 311] width 25 height 7
select select "ar"
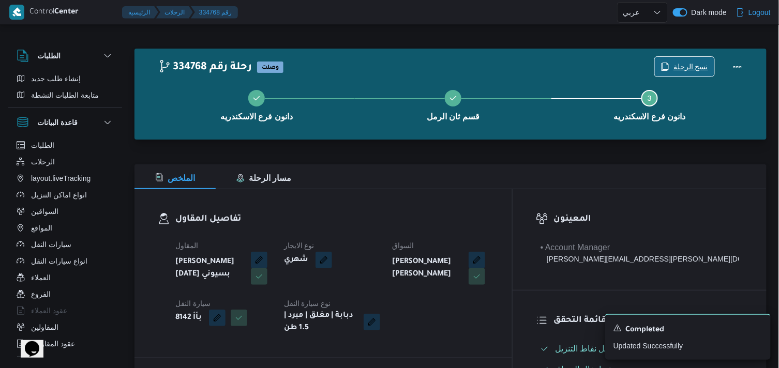
click at [667, 70] on icon "button" at bounding box center [665, 67] width 8 height 8
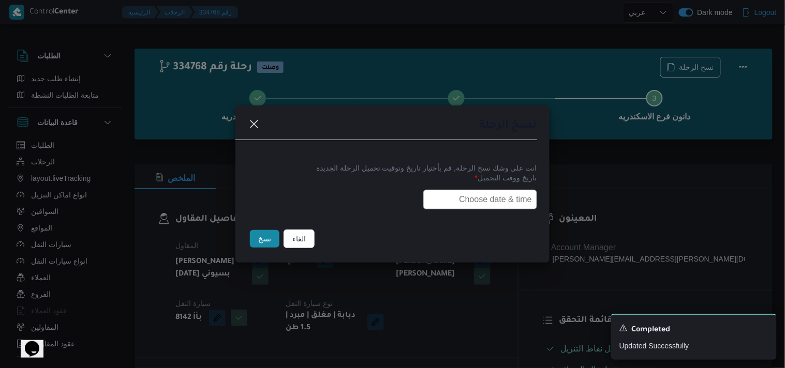
click at [465, 206] on input "text" at bounding box center [480, 200] width 114 height 20
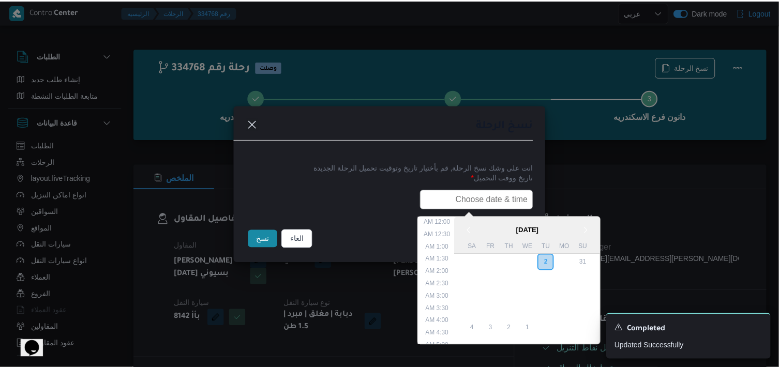
scroll to position [228, 0]
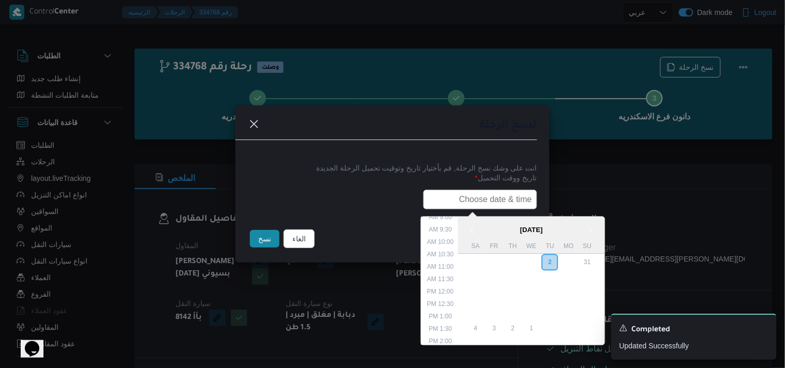
type input "04/09/2025 7:30AM"
click at [273, 244] on button "نسخ" at bounding box center [264, 239] width 29 height 18
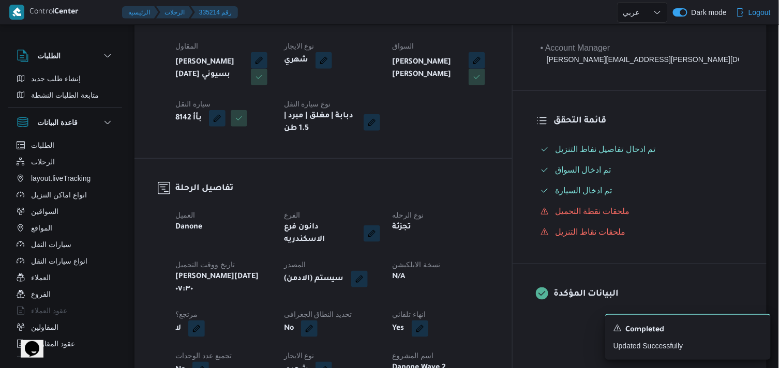
scroll to position [230, 0]
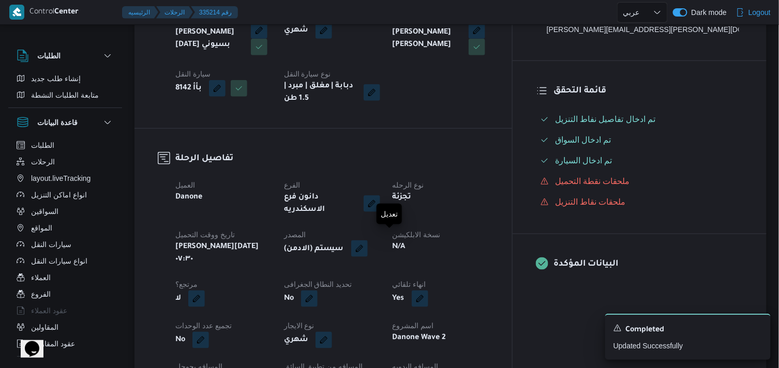
click at [368, 240] on button "button" at bounding box center [359, 248] width 17 height 17
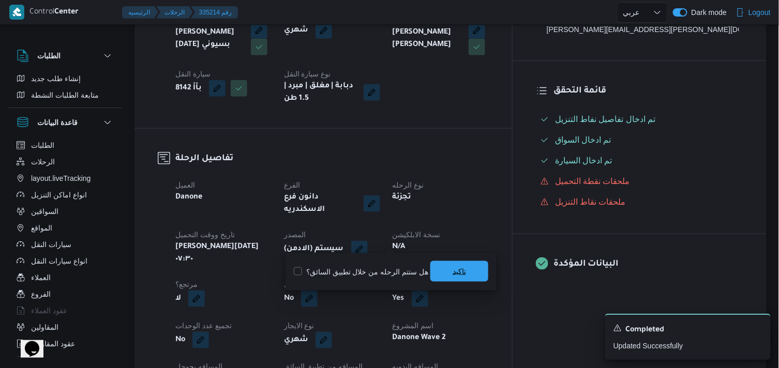
click at [473, 270] on span "تاكيد" at bounding box center [459, 271] width 58 height 21
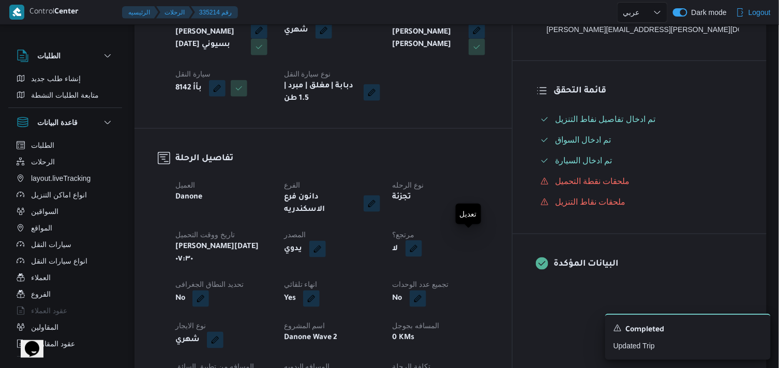
click at [422, 240] on button "button" at bounding box center [413, 248] width 17 height 17
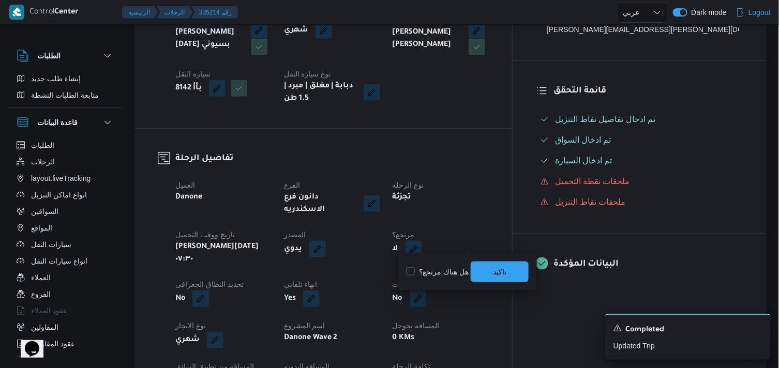
click at [453, 272] on label "هل هناك مرتجع؟" at bounding box center [437, 272] width 62 height 12
checkbox input "true"
click at [478, 270] on span "تاكيد" at bounding box center [500, 271] width 58 height 21
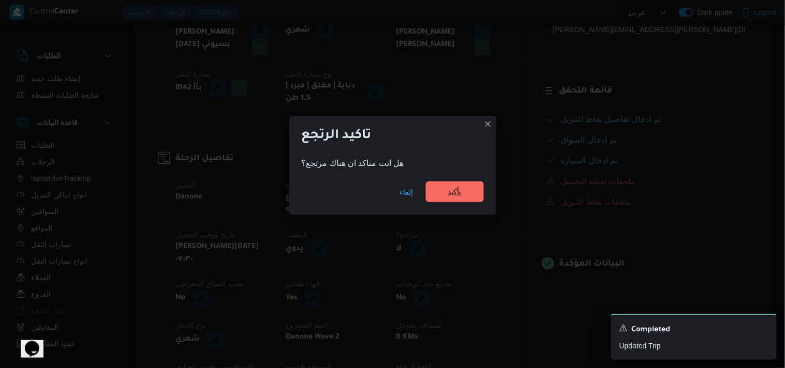
click at [449, 187] on span "تأكيد" at bounding box center [454, 192] width 13 height 12
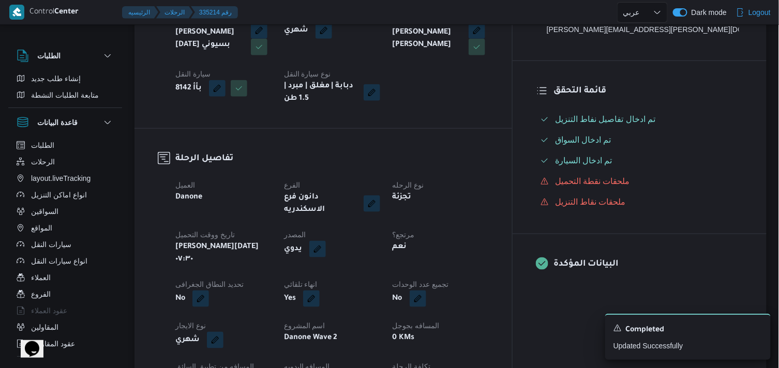
scroll to position [0, 0]
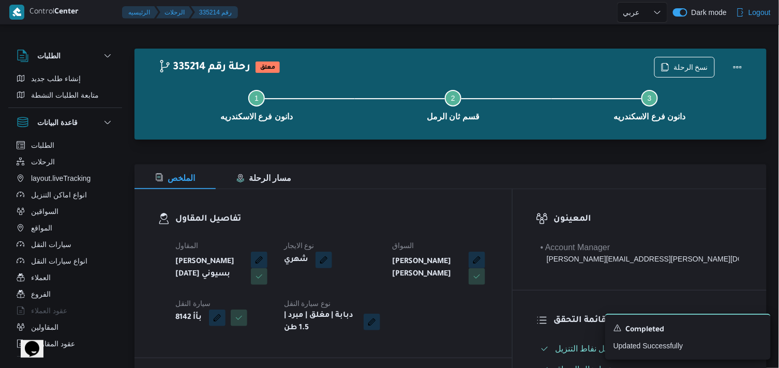
select select "ar"
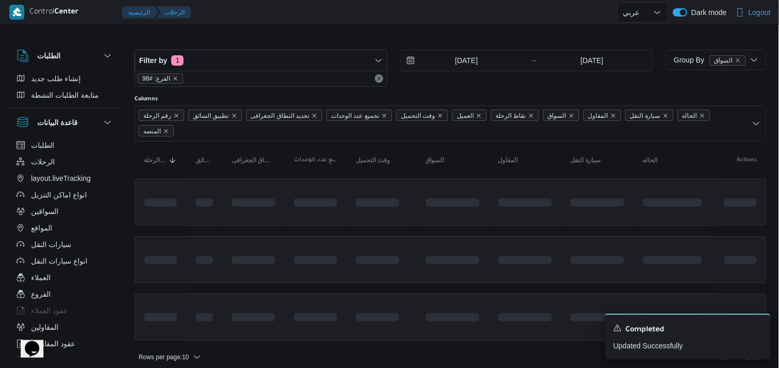
scroll to position [8, 0]
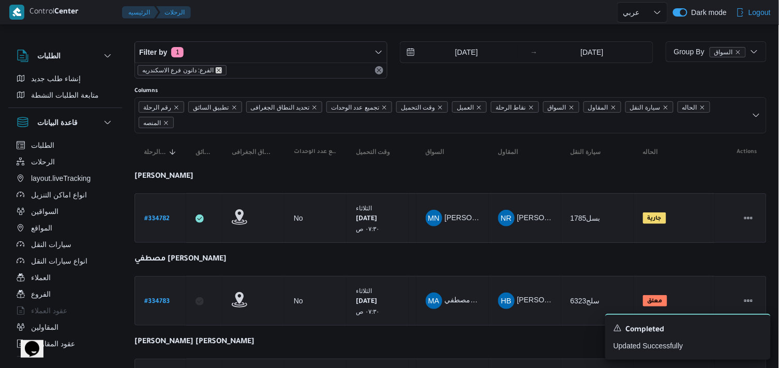
click at [216, 69] on icon "remove selected entity" at bounding box center [219, 70] width 6 height 6
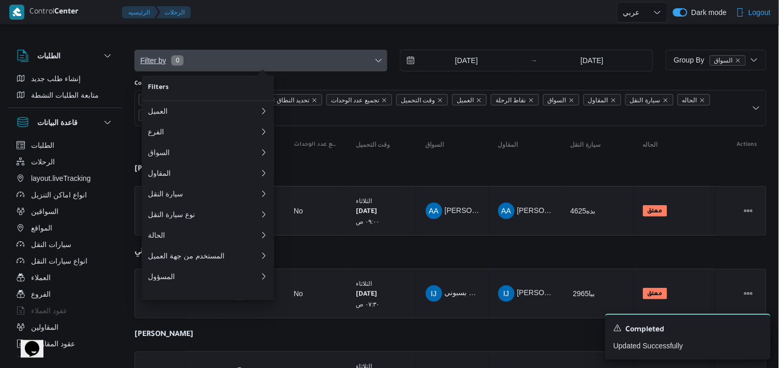
click at [236, 58] on span "Filter by 0" at bounding box center [261, 60] width 252 height 21
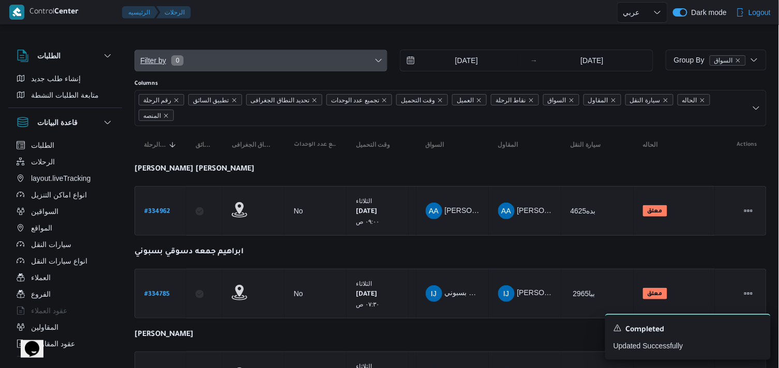
click at [240, 61] on span "Filter by 0" at bounding box center [261, 60] width 252 height 21
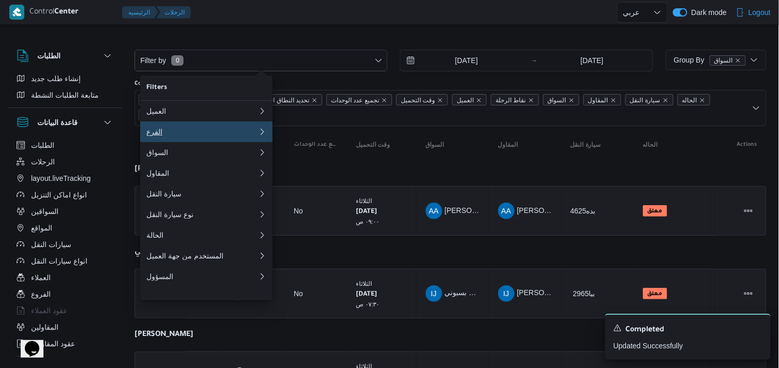
click at [195, 132] on div "الفرع" at bounding box center [200, 132] width 108 height 8
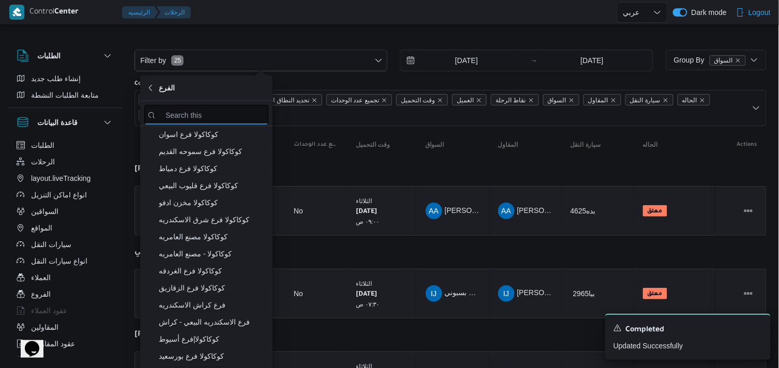
click at [203, 112] on input "search filters" at bounding box center [206, 115] width 124 height 20
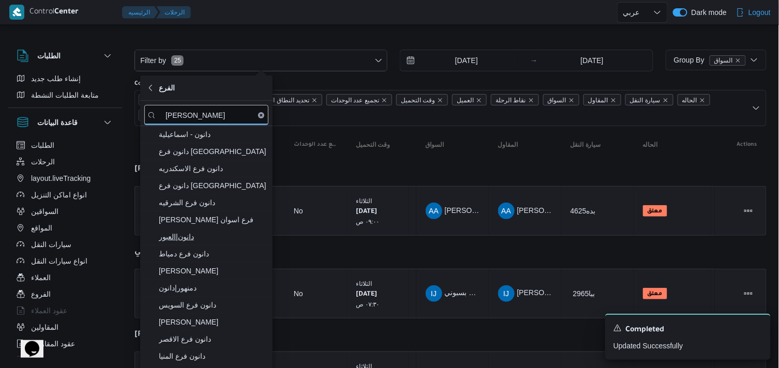
type input "دانون"
click at [230, 236] on span "دانون|العبور" at bounding box center [213, 237] width 108 height 12
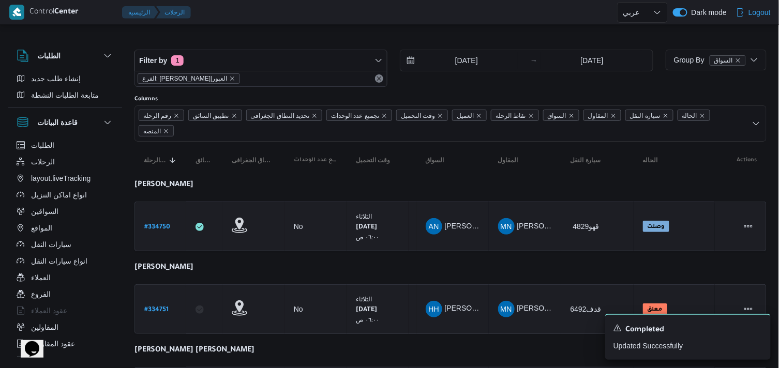
click at [446, 42] on div at bounding box center [450, 41] width 632 height 17
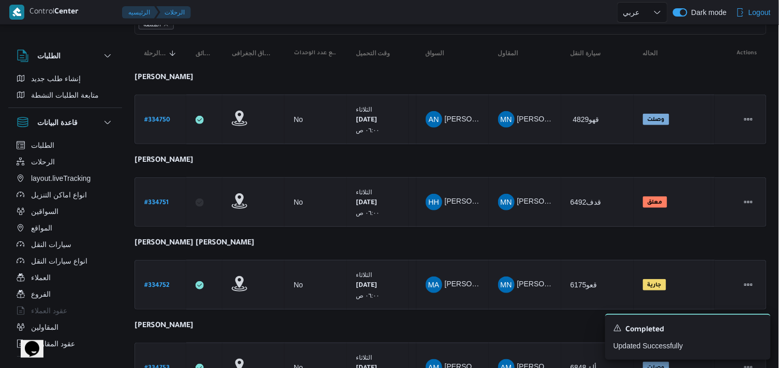
scroll to position [410, 0]
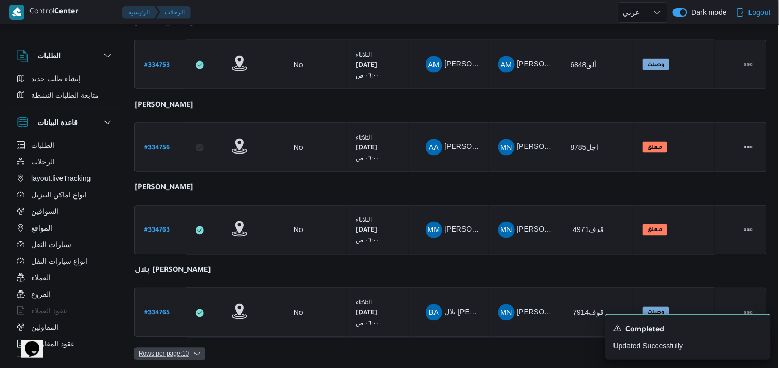
click at [178, 348] on span "Rows per page : 10" at bounding box center [164, 354] width 50 height 12
click at [184, 334] on button "20 rows" at bounding box center [177, 324] width 58 height 21
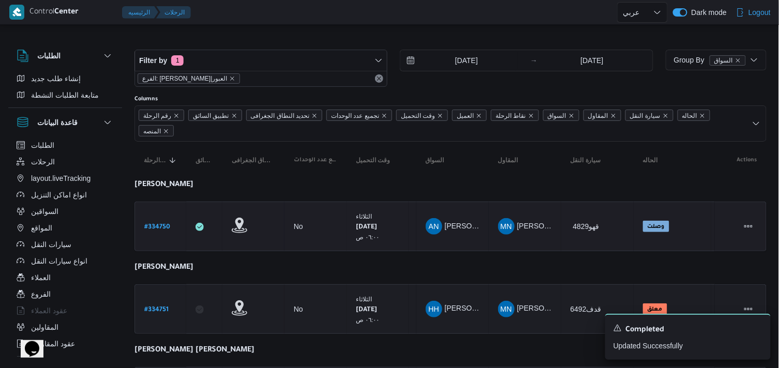
click at [168, 229] on b "# 334750" at bounding box center [157, 227] width 26 height 7
select select "ar"
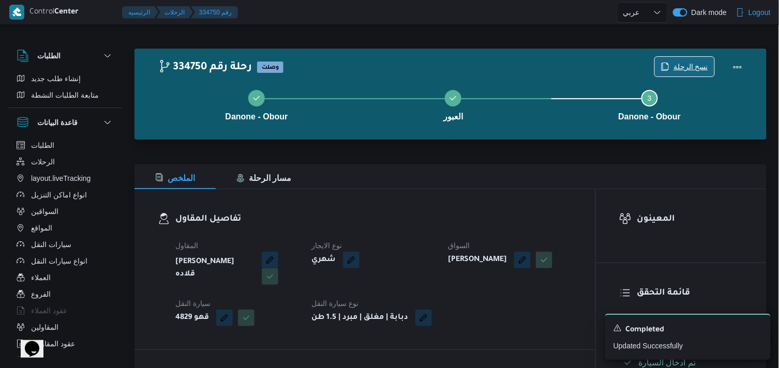
click at [704, 69] on span "نسخ الرحلة" at bounding box center [690, 67] width 35 height 12
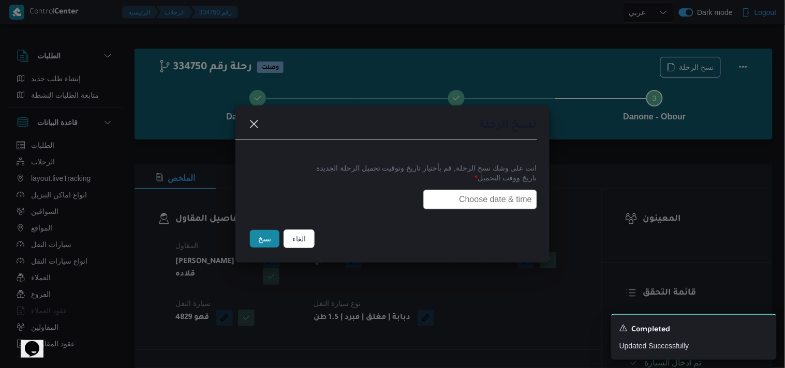
click at [513, 200] on input "text" at bounding box center [480, 200] width 114 height 20
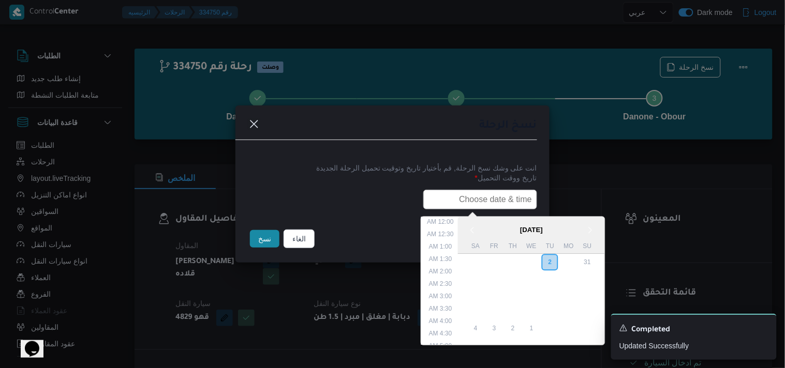
scroll to position [240, 0]
click at [531, 258] on div "3" at bounding box center [531, 263] width 20 height 20
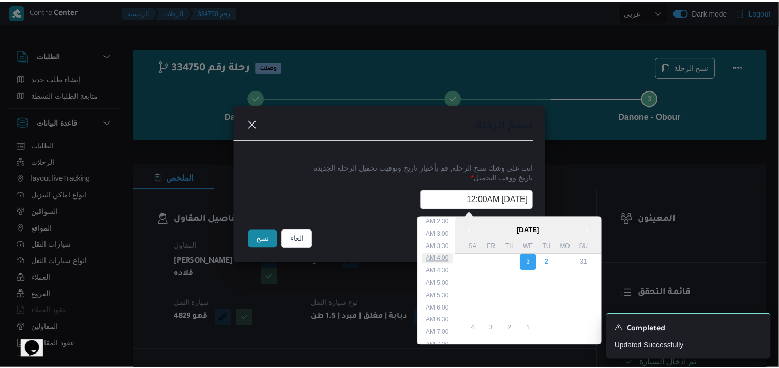
scroll to position [115, 0]
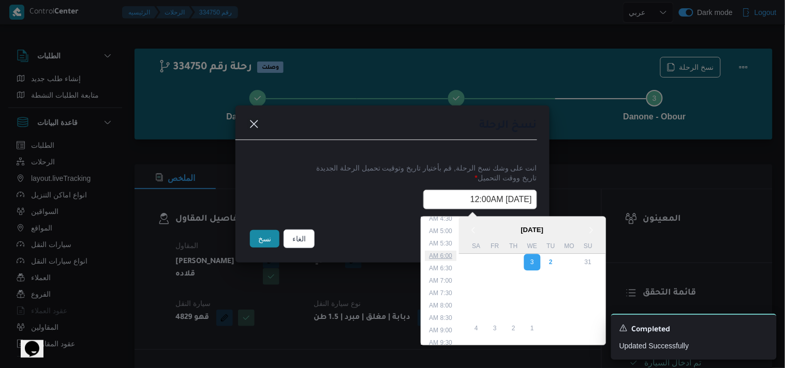
click at [450, 253] on li "6:00 AM" at bounding box center [441, 256] width 32 height 10
type input "03/09/2025 6:00AM"
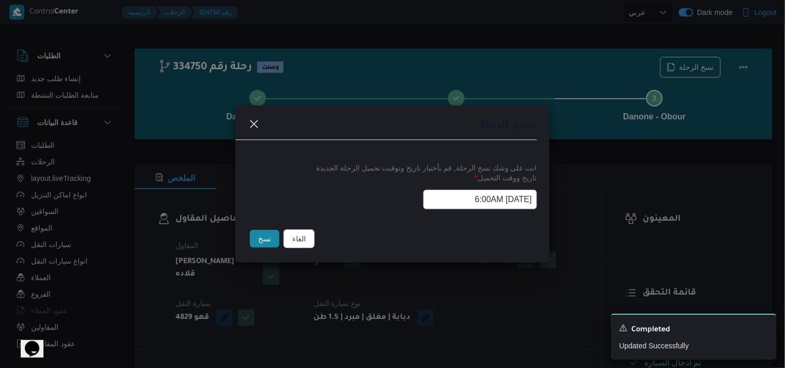
click at [259, 243] on button "نسخ" at bounding box center [264, 239] width 29 height 18
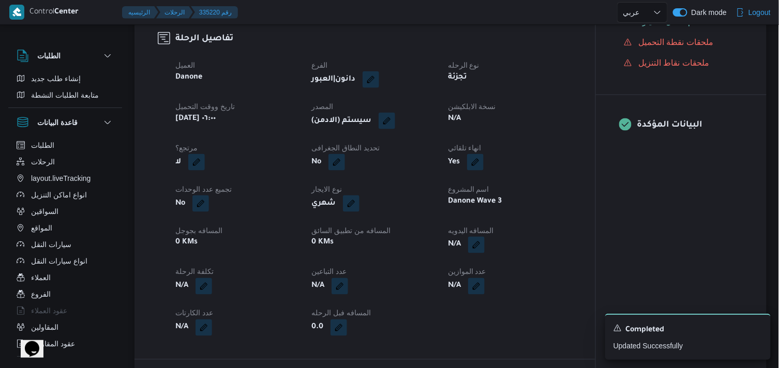
scroll to position [344, 0]
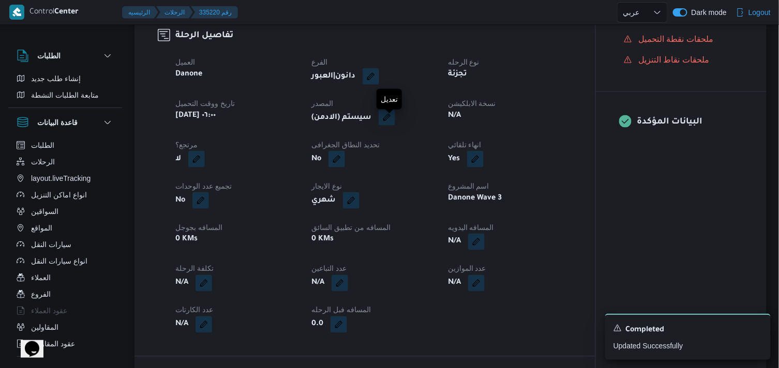
click at [389, 123] on button "button" at bounding box center [387, 117] width 17 height 17
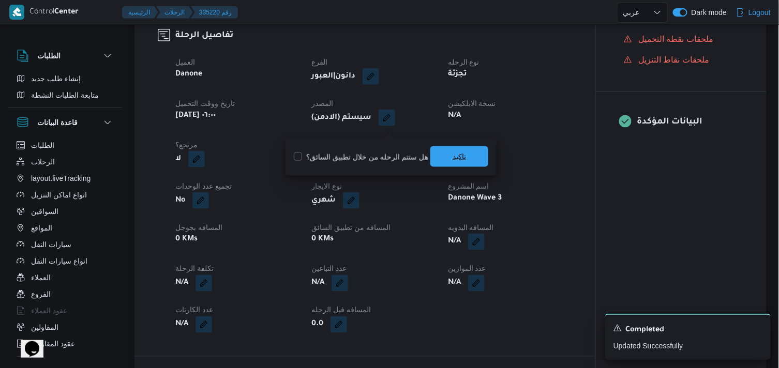
click at [442, 150] on span "تاكيد" at bounding box center [459, 156] width 58 height 21
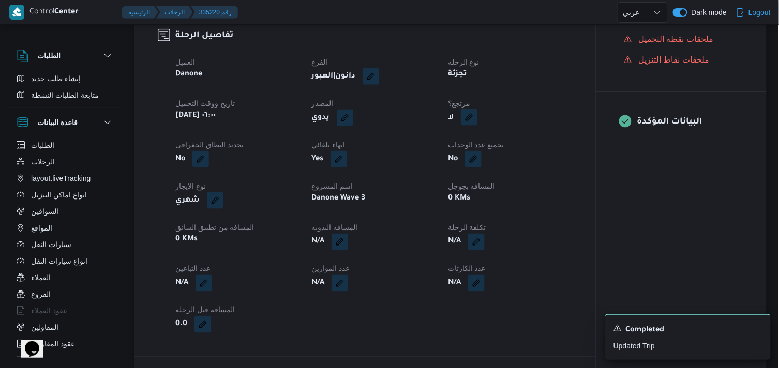
click at [472, 123] on button "button" at bounding box center [469, 117] width 17 height 17
click at [463, 152] on label "هل هناك مرتجع؟" at bounding box center [437, 157] width 62 height 12
checkbox input "true"
click at [486, 155] on span "تاكيد" at bounding box center [500, 156] width 58 height 21
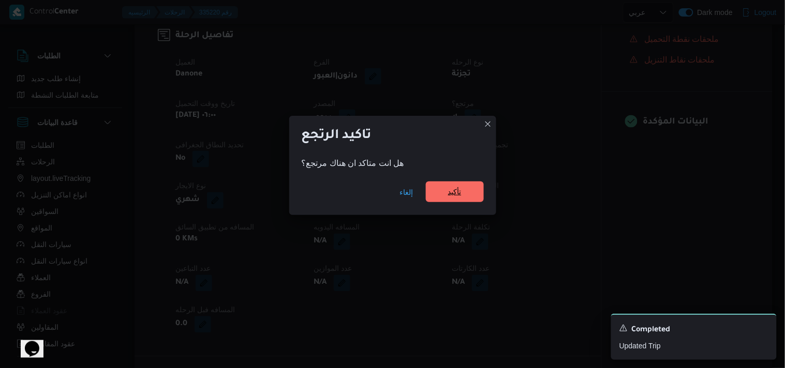
click at [468, 188] on span "تأكيد" at bounding box center [455, 192] width 58 height 21
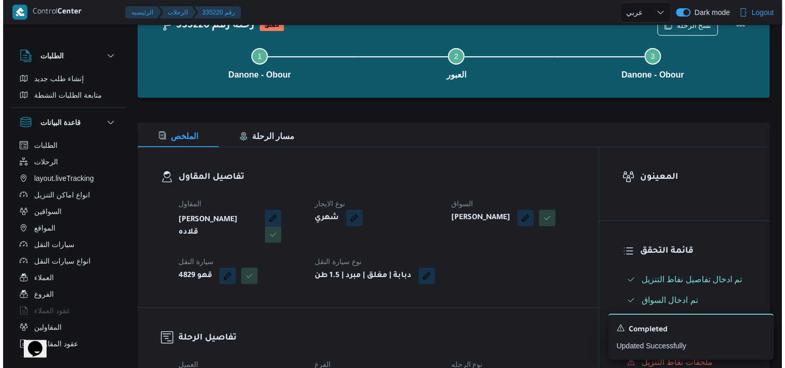
scroll to position [0, 0]
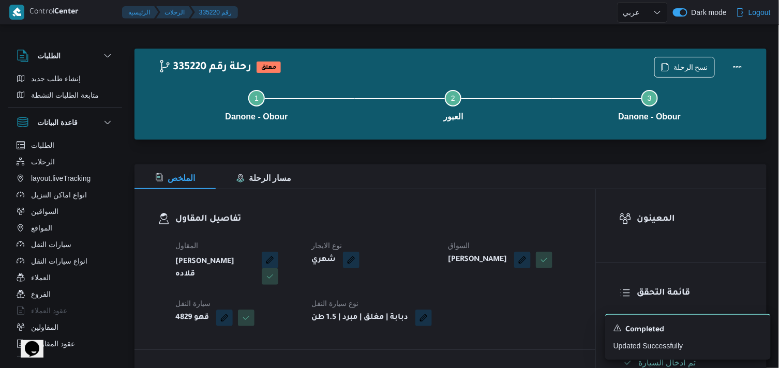
select select "ar"
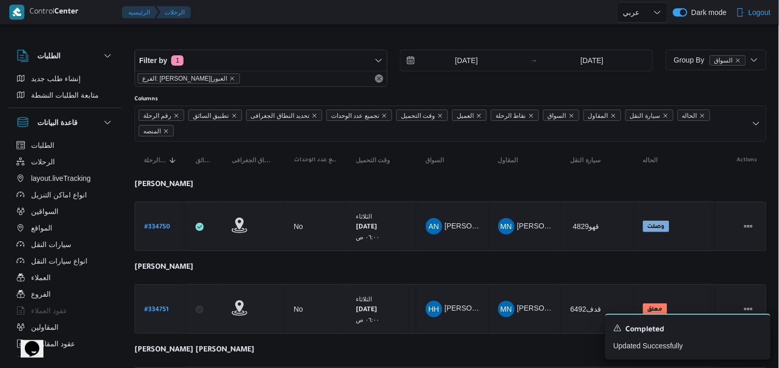
click at [150, 313] on b "# 334751" at bounding box center [156, 310] width 24 height 7
select select "ar"
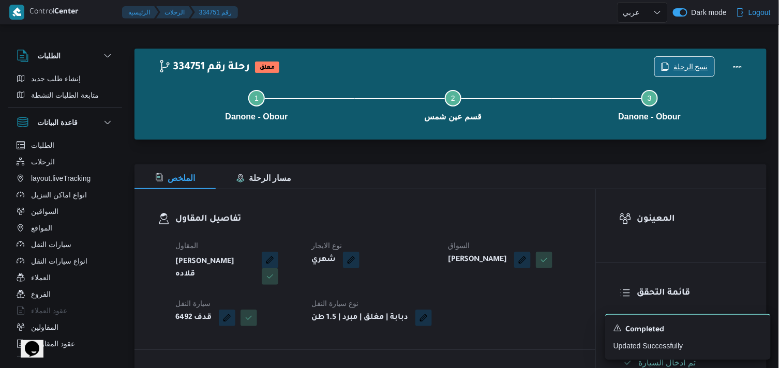
click at [681, 70] on span "نسخ الرحلة" at bounding box center [690, 67] width 35 height 12
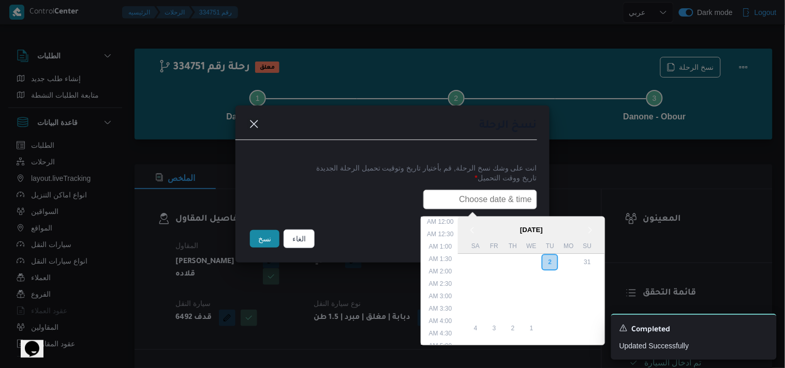
click at [461, 203] on input "text" at bounding box center [480, 200] width 114 height 20
paste input "04/09/2025 7:30AM"
type input "04/09/2025 7:30AM"
click at [297, 238] on button "الغاء" at bounding box center [298, 239] width 31 height 19
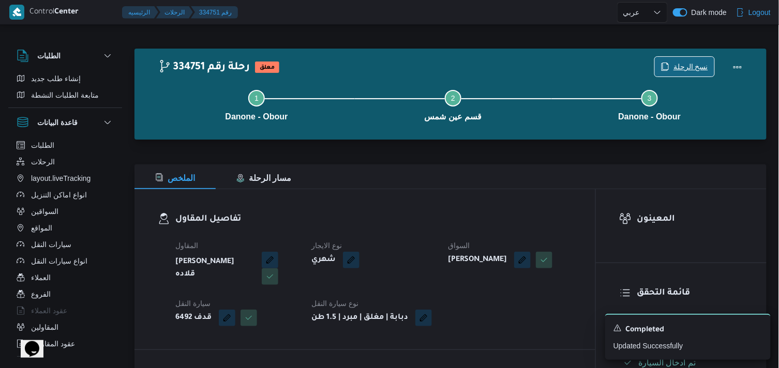
drag, startPoint x: 667, startPoint y: 54, endPoint x: 670, endPoint y: 69, distance: 15.3
click at [670, 69] on div "نسخ الرحلة" at bounding box center [701, 67] width 106 height 33
click at [669, 69] on icon "button" at bounding box center [665, 67] width 8 height 8
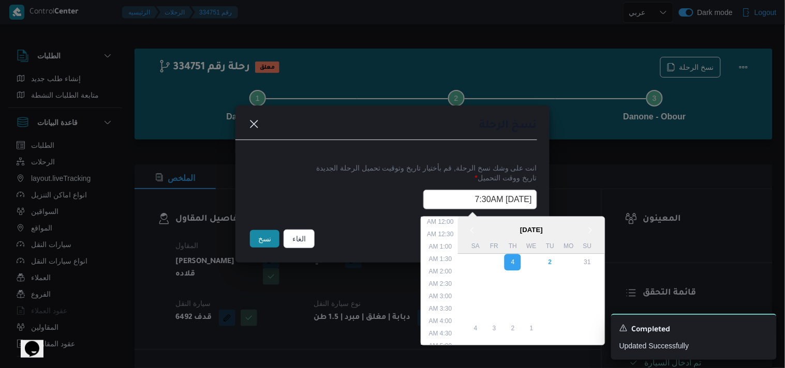
click at [443, 200] on input "04/09/2025 7:30AM" at bounding box center [480, 200] width 114 height 20
click at [533, 263] on div "3" at bounding box center [531, 263] width 20 height 20
click at [446, 239] on li "6:00 AM" at bounding box center [441, 242] width 32 height 10
type input "03/09/2025 6:00AM"
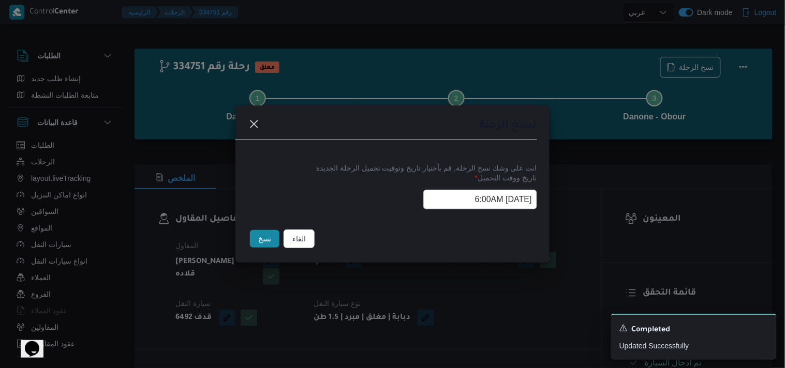
click at [451, 200] on input "03/09/2025 6:00AM" at bounding box center [480, 200] width 114 height 20
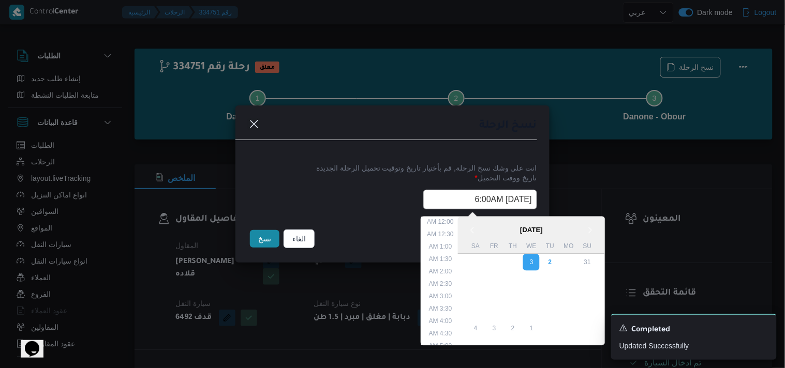
click at [451, 200] on input "03/09/2025 6:00AM" at bounding box center [480, 200] width 114 height 20
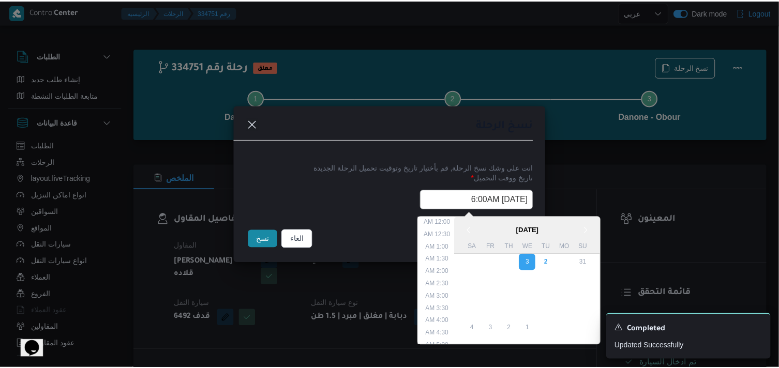
scroll to position [92, 0]
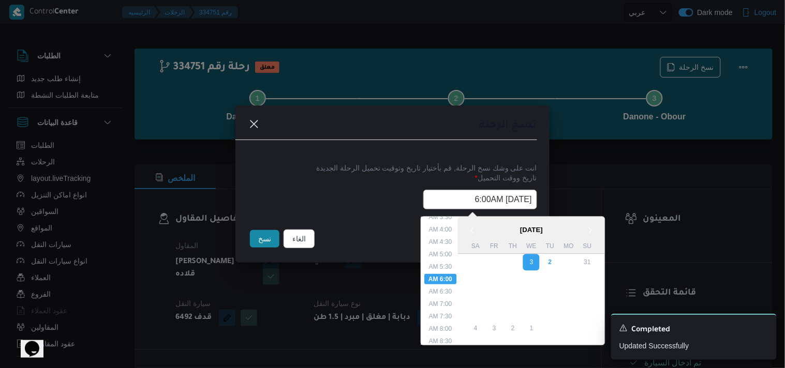
click at [451, 200] on input "03/09/2025 6:00AM" at bounding box center [480, 200] width 114 height 20
click at [255, 242] on button "نسخ" at bounding box center [264, 239] width 29 height 18
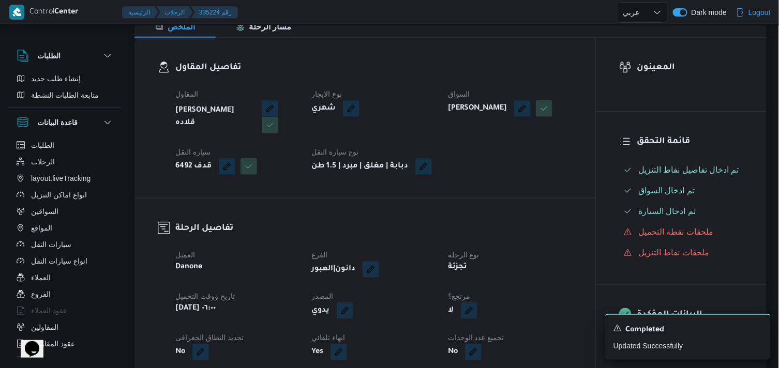
scroll to position [208, 0]
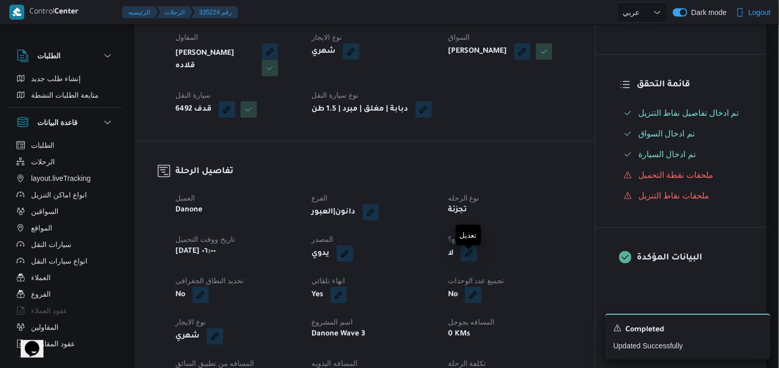
click at [465, 259] on button "button" at bounding box center [469, 253] width 17 height 17
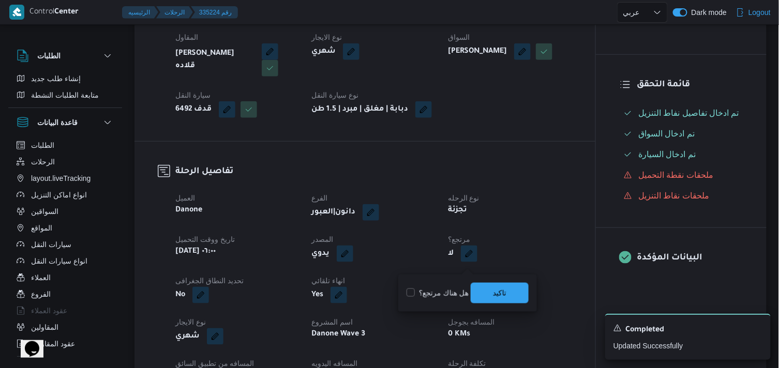
click at [409, 290] on label "هل هناك مرتجع؟" at bounding box center [437, 293] width 62 height 12
checkbox input "true"
click at [518, 296] on span "تاكيد" at bounding box center [500, 292] width 58 height 21
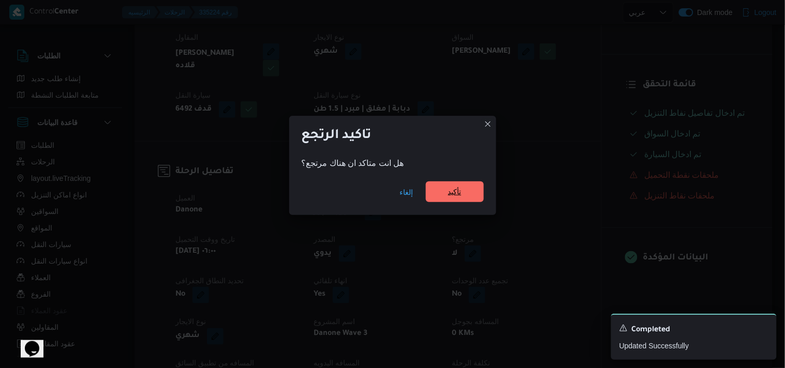
click at [461, 197] on span "تأكيد" at bounding box center [454, 192] width 13 height 12
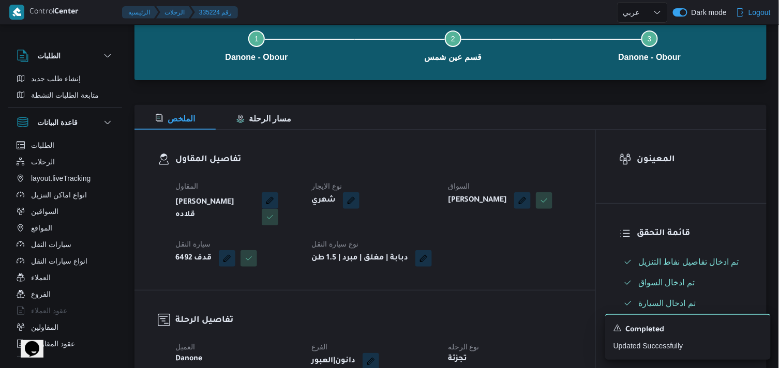
scroll to position [36, 0]
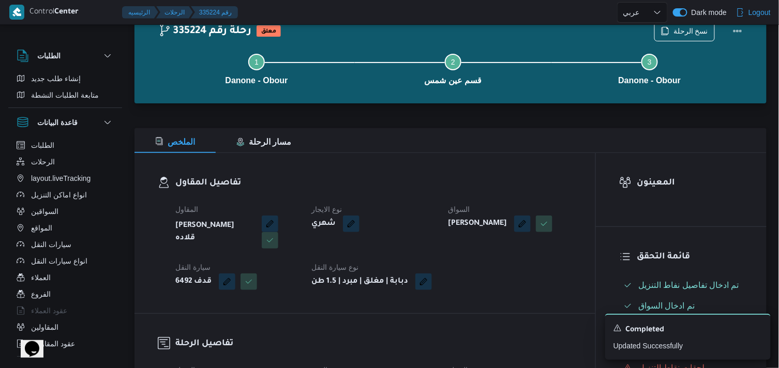
select select "ar"
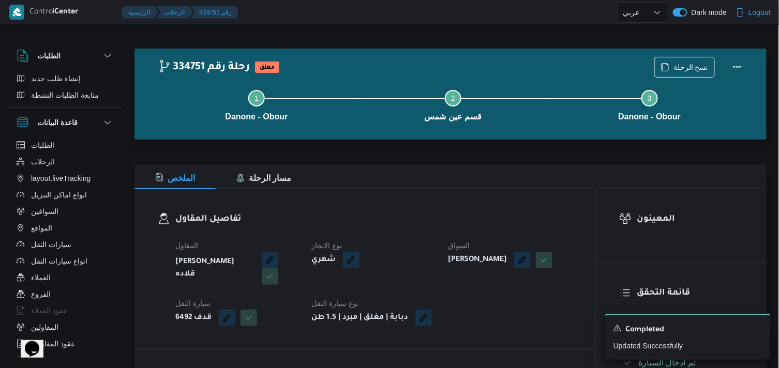
select select "ar"
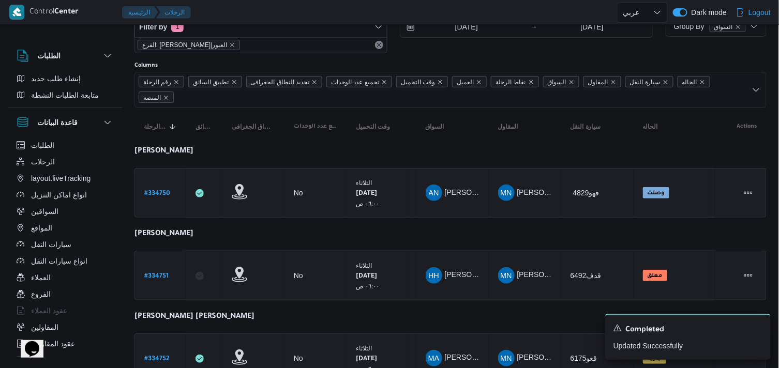
scroll to position [57, 0]
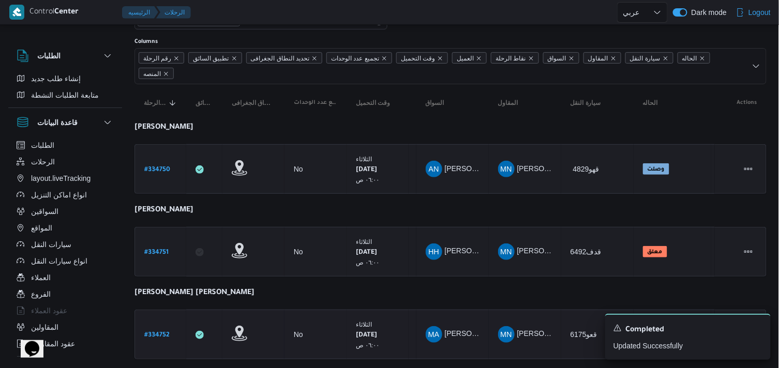
click at [161, 328] on link "# 334752" at bounding box center [156, 335] width 25 height 14
select select "ar"
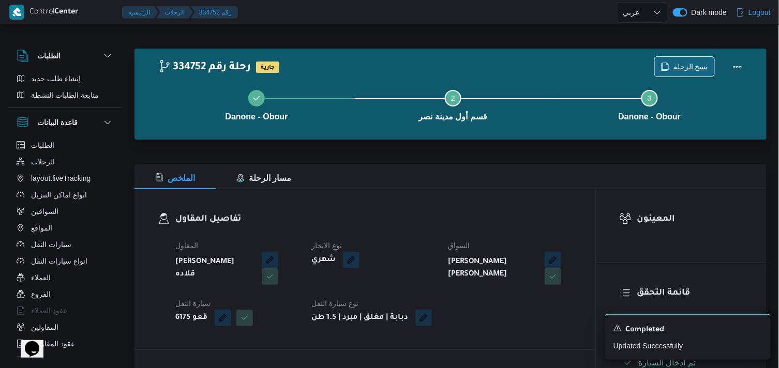
click at [681, 69] on span "نسخ الرحلة" at bounding box center [690, 67] width 35 height 12
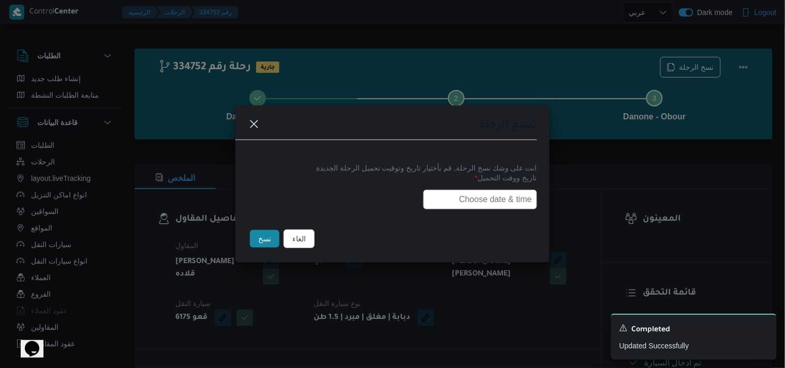
click at [524, 197] on input "text" at bounding box center [480, 200] width 114 height 20
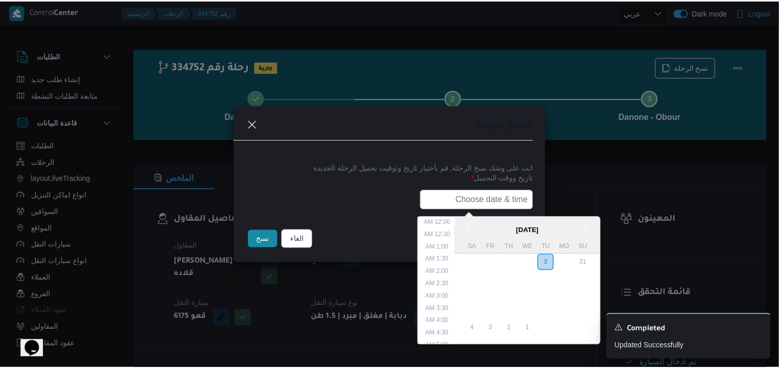
scroll to position [240, 0]
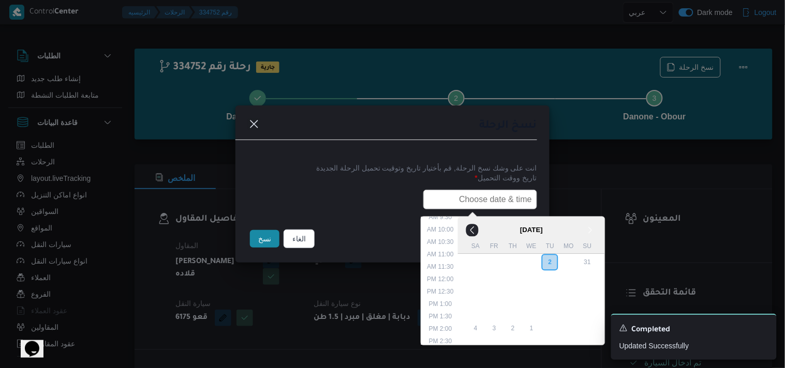
paste input "03/09/2025 6:00AM"
type input "03/09/2025 6:00AM"
click at [258, 236] on button "نسخ" at bounding box center [264, 239] width 29 height 18
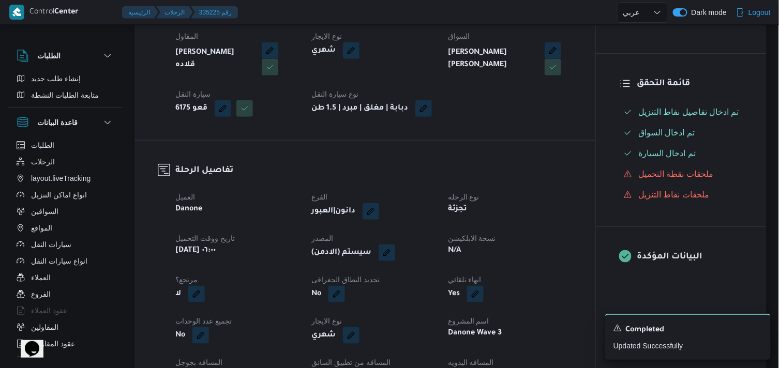
scroll to position [230, 0]
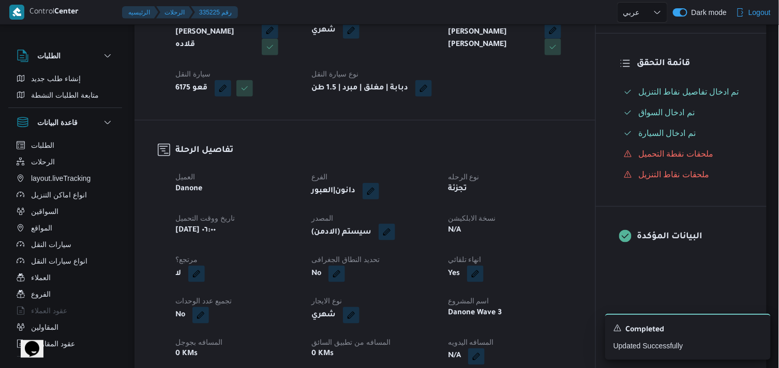
click at [393, 240] on button "button" at bounding box center [387, 232] width 17 height 17
click at [443, 273] on span "تاكيد" at bounding box center [459, 271] width 58 height 21
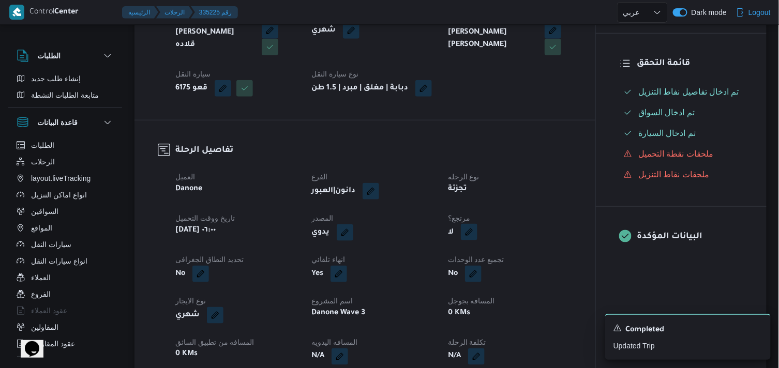
click at [468, 240] on button "button" at bounding box center [469, 232] width 17 height 17
click at [439, 270] on label "هل هناك مرتجع؟" at bounding box center [437, 272] width 62 height 12
checkbox input "true"
click at [511, 265] on span "تاكيد" at bounding box center [500, 271] width 58 height 21
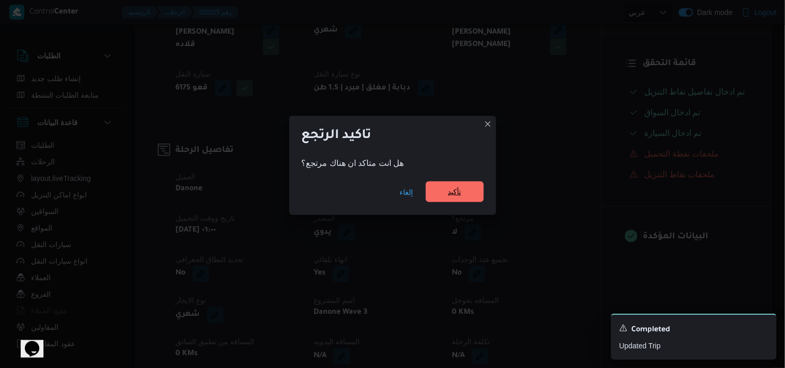
click at [467, 201] on span "تأكيد" at bounding box center [455, 192] width 58 height 21
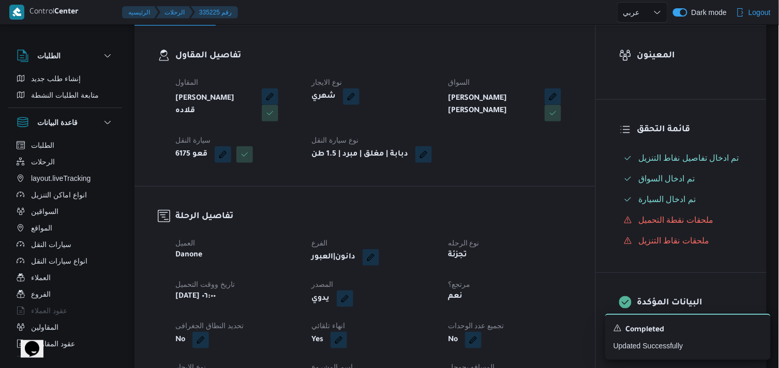
scroll to position [0, 0]
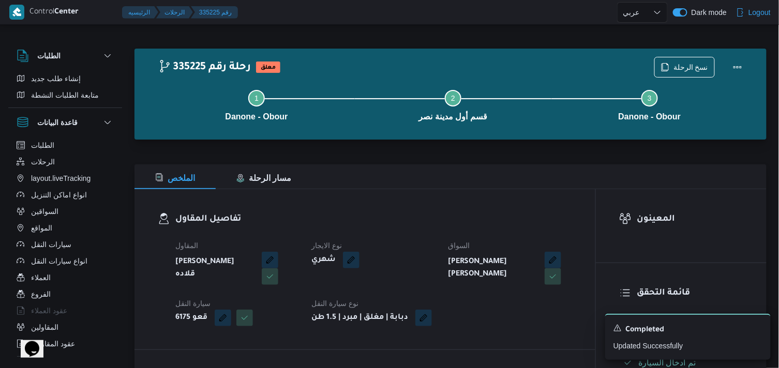
select select "ar"
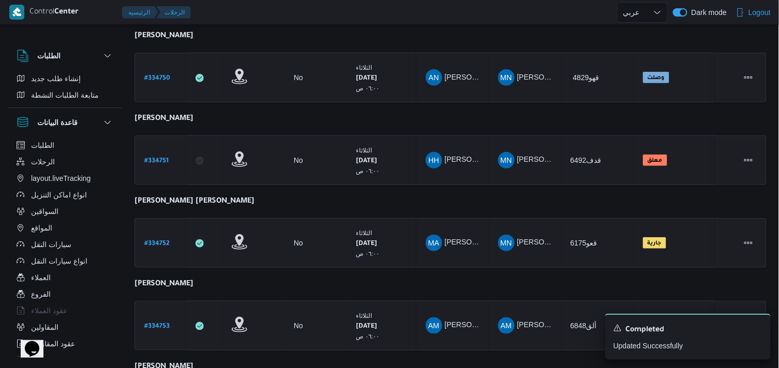
scroll to position [172, 0]
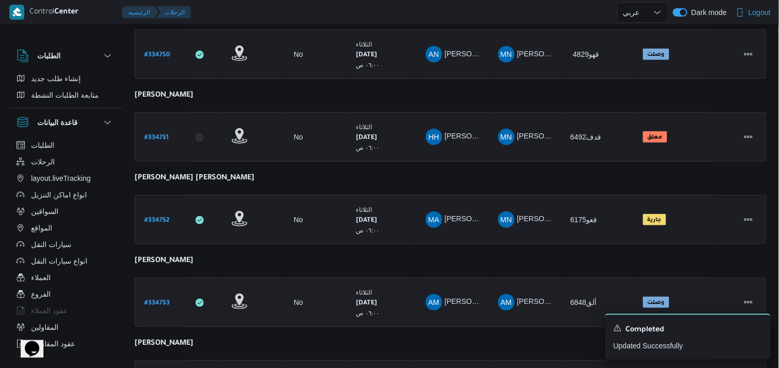
click at [162, 300] on b "# 334753" at bounding box center [156, 303] width 25 height 7
select select "ar"
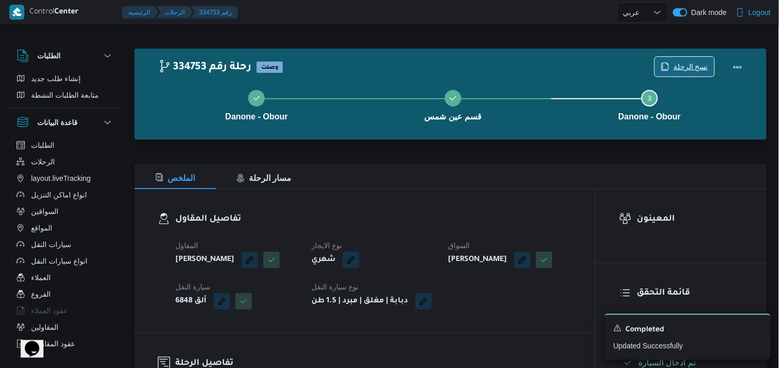
click at [674, 63] on span "نسخ الرحلة" at bounding box center [684, 67] width 59 height 20
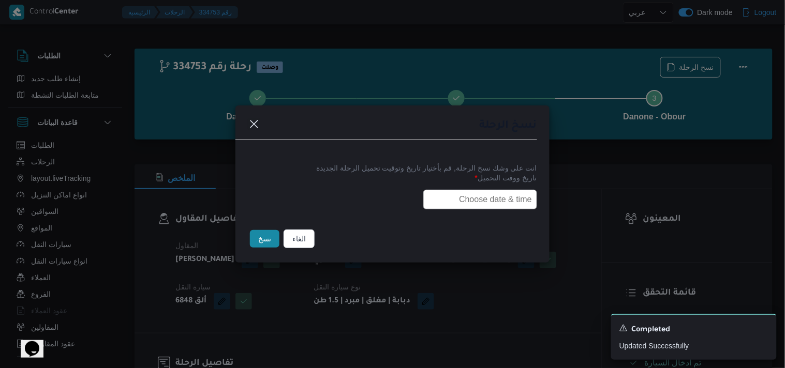
click at [446, 195] on input "text" at bounding box center [480, 200] width 114 height 20
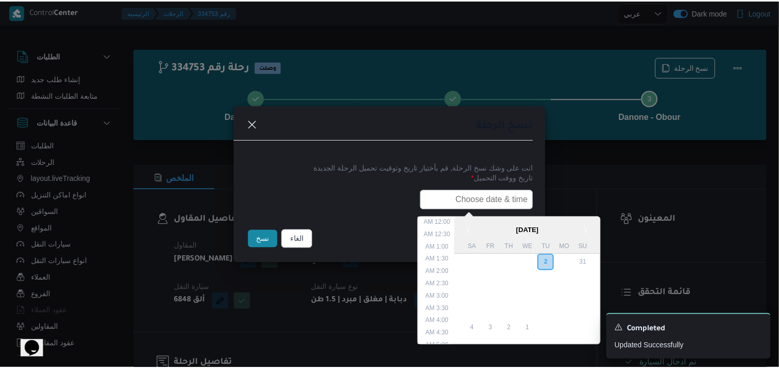
scroll to position [240, 0]
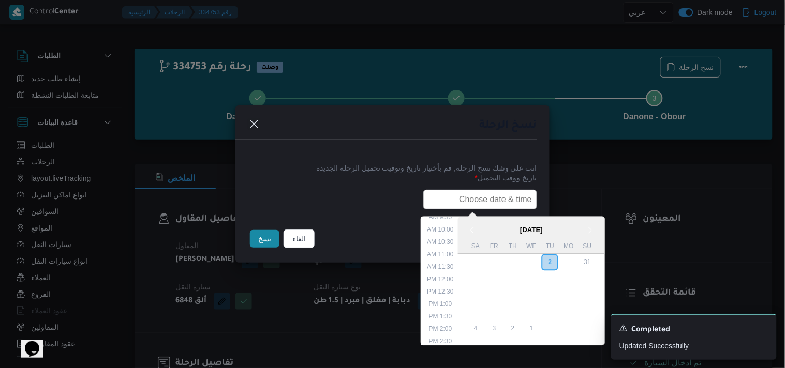
type input "03/09/2025 6:00AM"
click at [267, 244] on button "نسخ" at bounding box center [264, 239] width 29 height 18
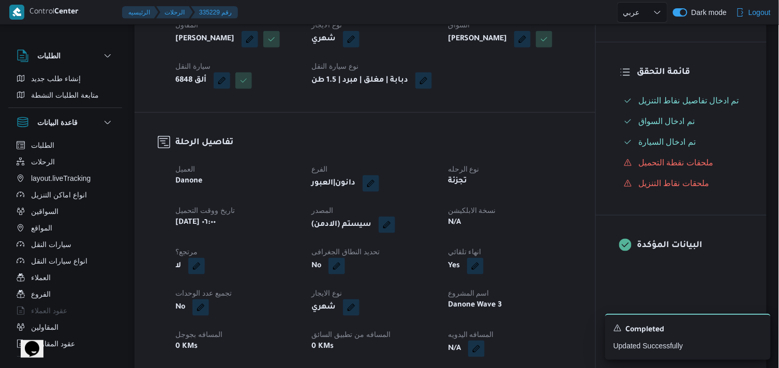
scroll to position [230, 0]
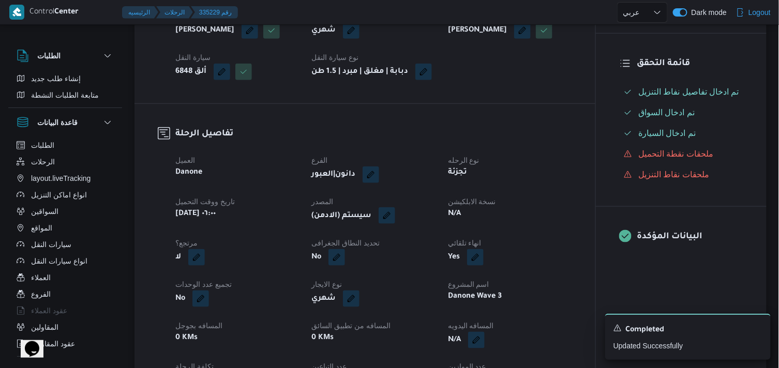
click at [394, 224] on button "button" at bounding box center [387, 215] width 17 height 17
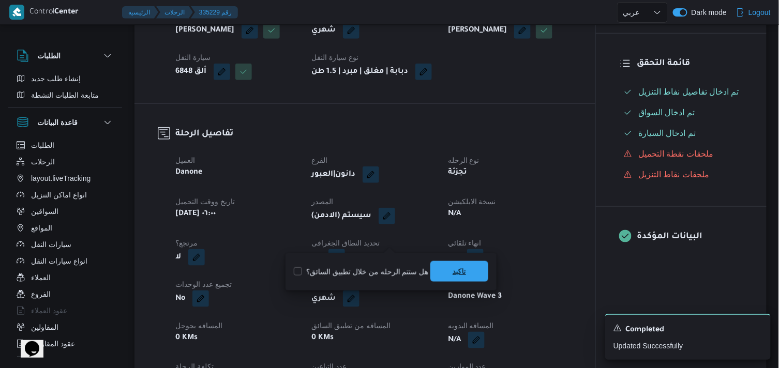
click at [437, 280] on span "تاكيد" at bounding box center [459, 271] width 58 height 21
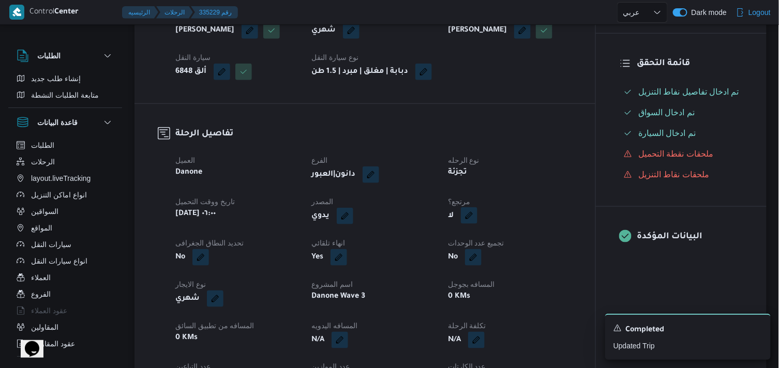
click at [474, 224] on button "button" at bounding box center [469, 215] width 17 height 17
click at [464, 268] on label "هل هناك مرتجع؟" at bounding box center [437, 272] width 62 height 12
checkbox input "true"
click at [486, 275] on span "تاكيد" at bounding box center [500, 271] width 58 height 21
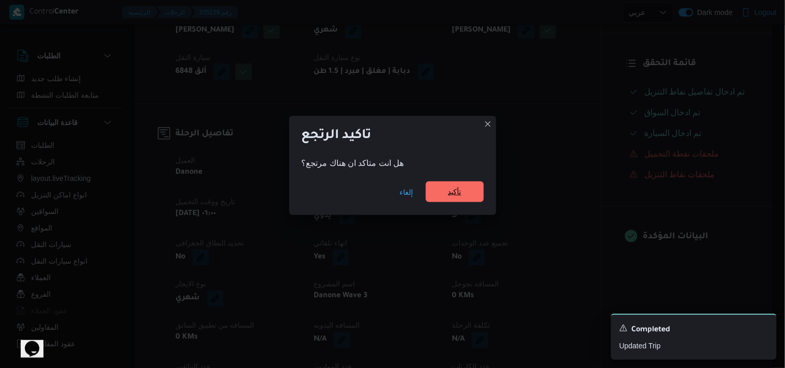
click at [454, 197] on span "تأكيد" at bounding box center [454, 192] width 13 height 12
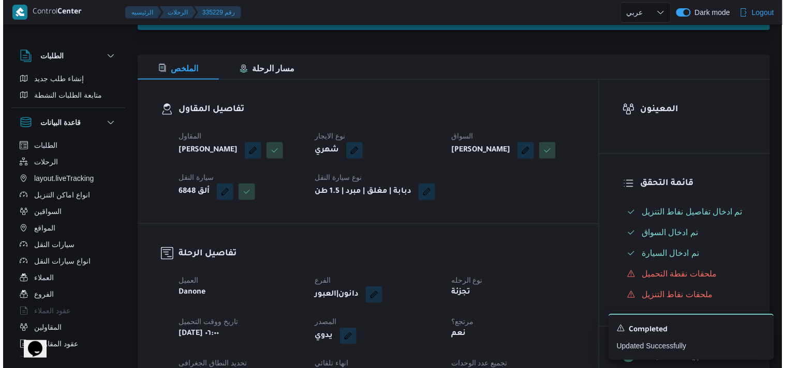
scroll to position [0, 0]
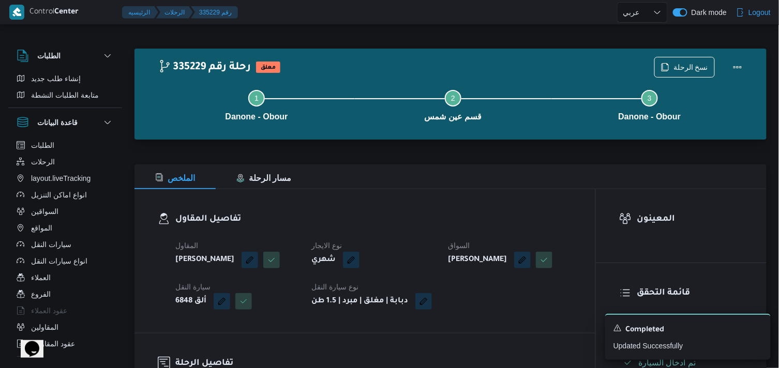
select select "ar"
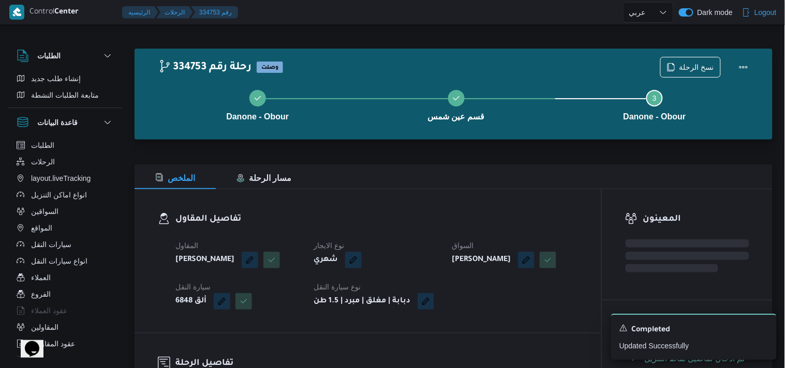
select select "ar"
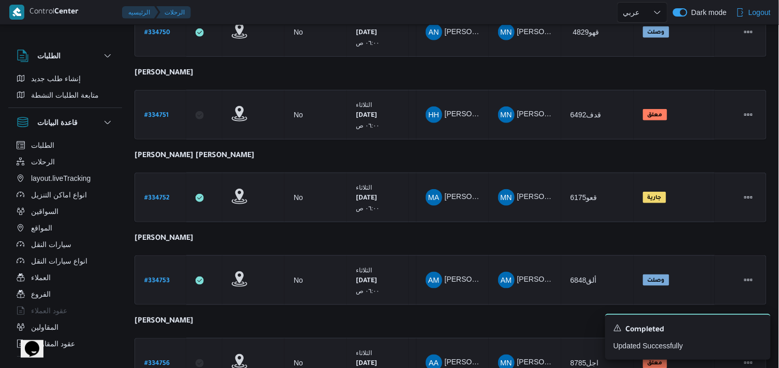
scroll to position [252, 0]
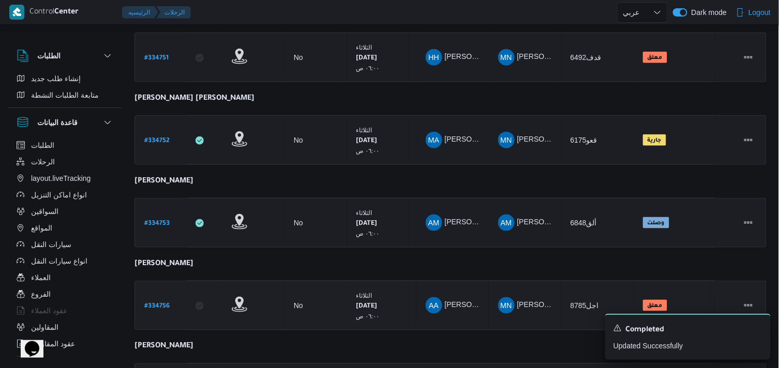
click at [160, 303] on b "# 334756" at bounding box center [156, 306] width 25 height 7
select select "ar"
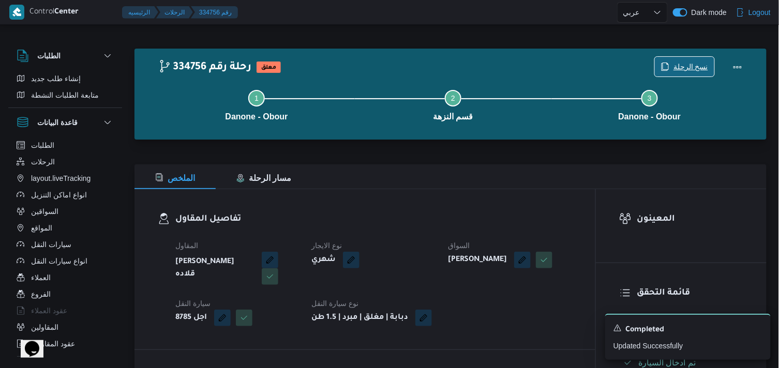
click at [691, 57] on button "نسخ الرحلة" at bounding box center [684, 66] width 61 height 21
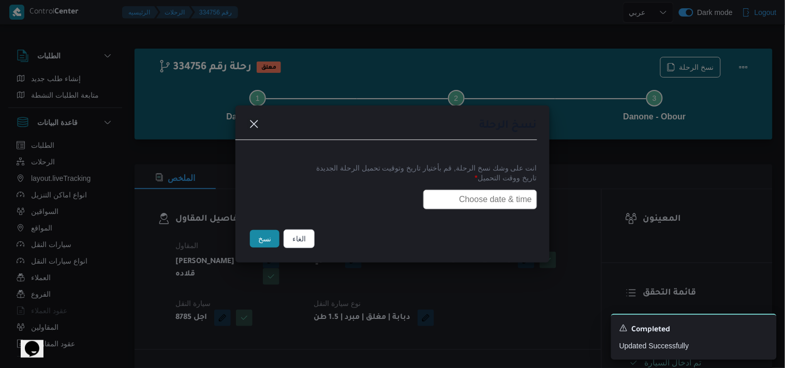
click at [476, 201] on input "text" at bounding box center [480, 200] width 114 height 20
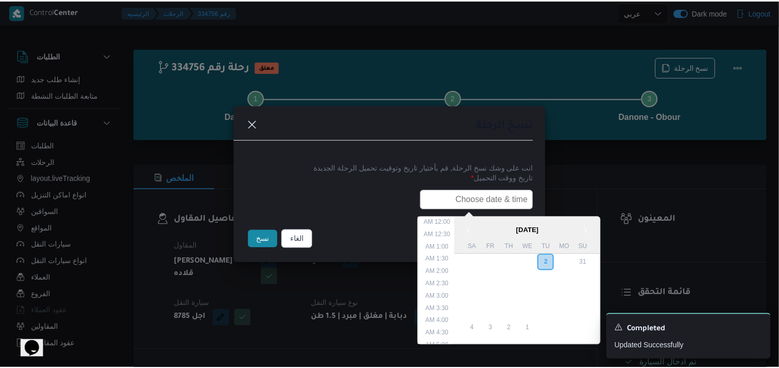
scroll to position [240, 0]
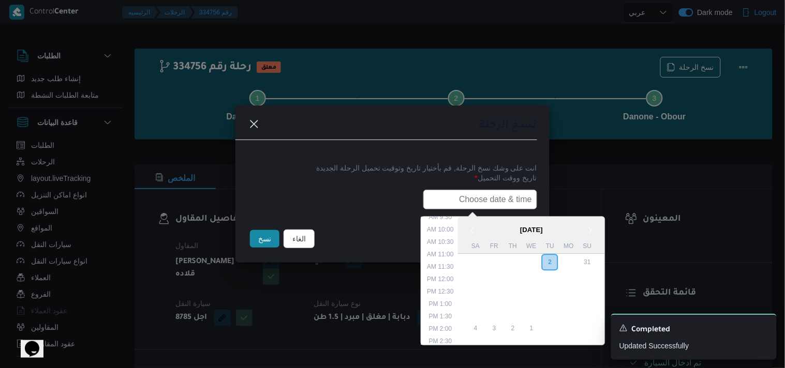
type input "03/09/2025 6:00AM"
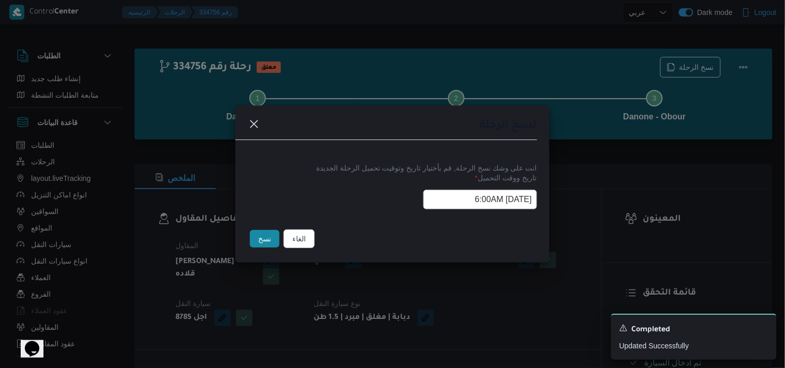
click at [266, 242] on button "نسخ" at bounding box center [264, 239] width 29 height 18
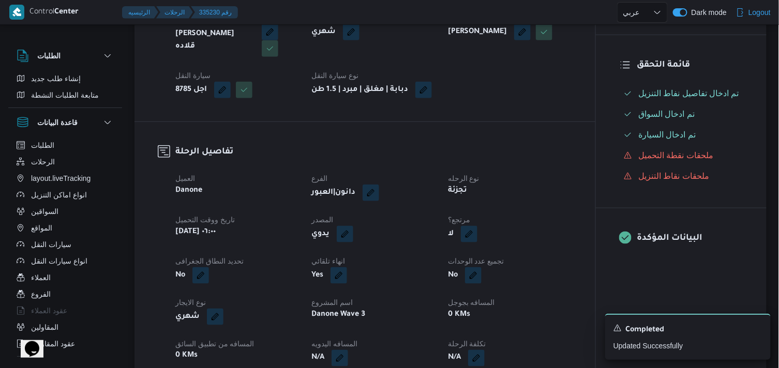
scroll to position [230, 0]
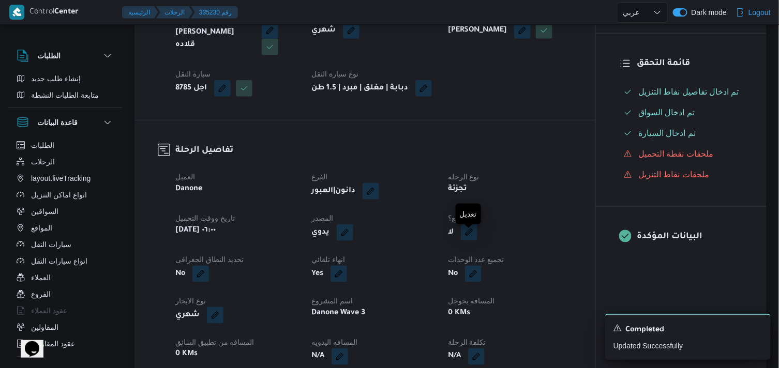
click at [474, 236] on button "button" at bounding box center [469, 232] width 17 height 17
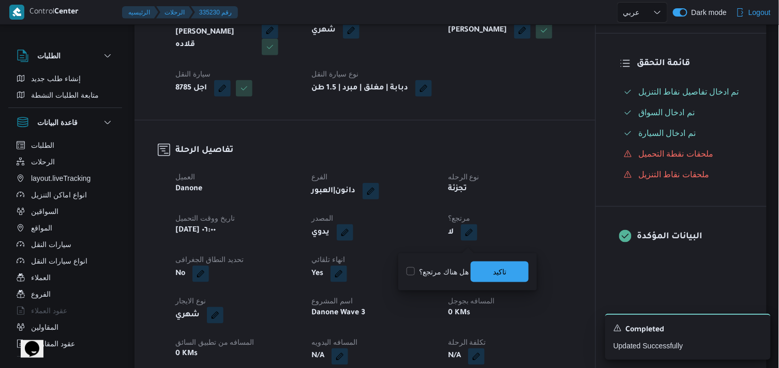
click at [435, 276] on label "هل هناك مرتجع؟" at bounding box center [437, 272] width 62 height 12
checkbox input "true"
click at [471, 269] on span "تاكيد" at bounding box center [500, 271] width 58 height 21
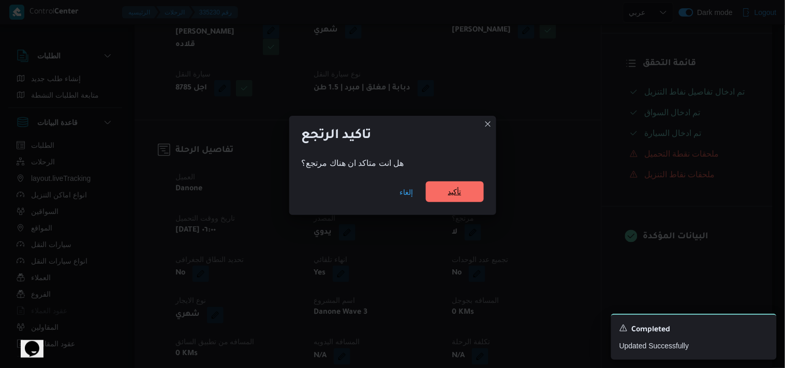
click at [431, 199] on span "تأكيد" at bounding box center [455, 192] width 58 height 21
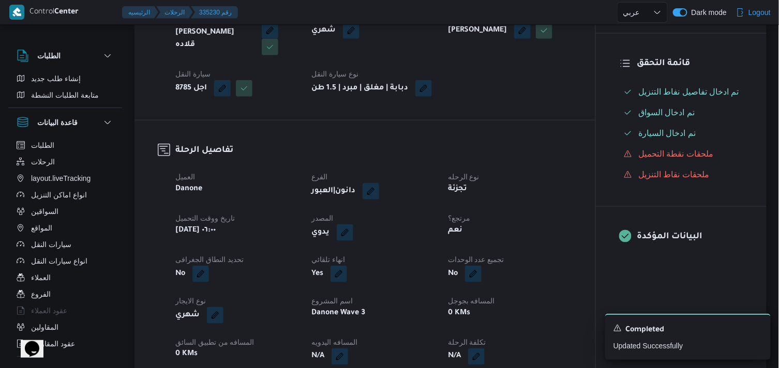
scroll to position [0, 0]
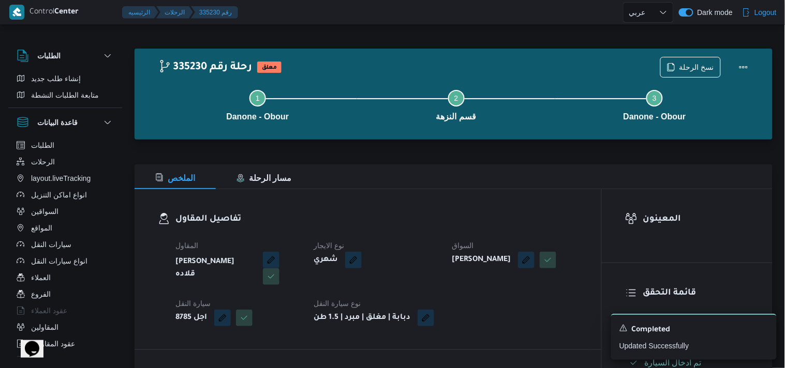
select select "ar"
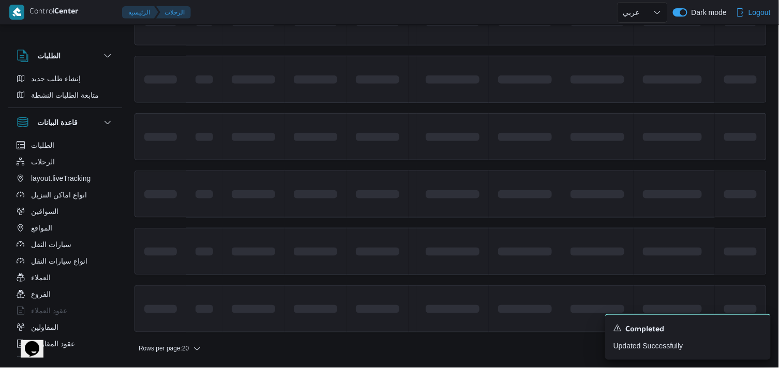
scroll to position [284, 0]
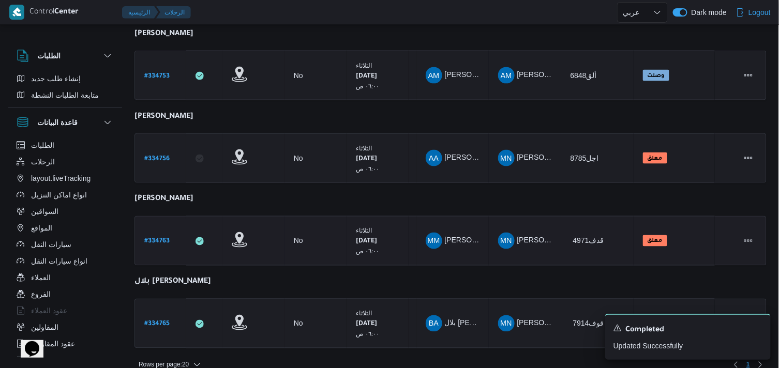
click at [156, 238] on b "# 334763" at bounding box center [156, 241] width 25 height 7
select select "ar"
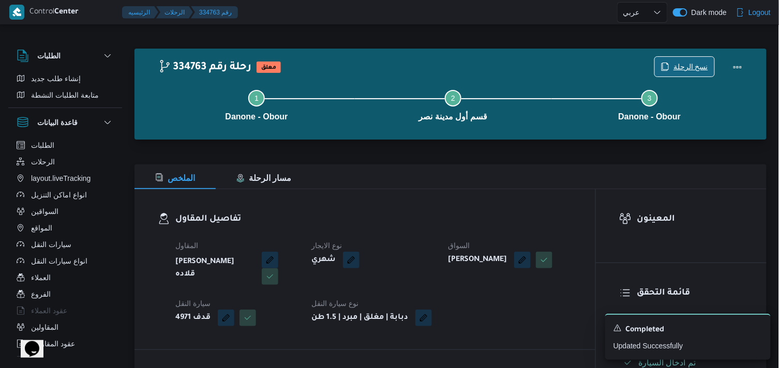
click at [704, 62] on span "نسخ الرحلة" at bounding box center [690, 67] width 35 height 12
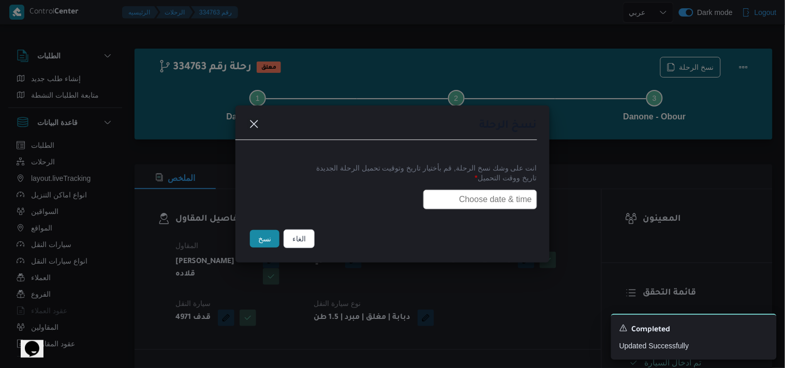
click at [448, 193] on input "text" at bounding box center [480, 200] width 114 height 20
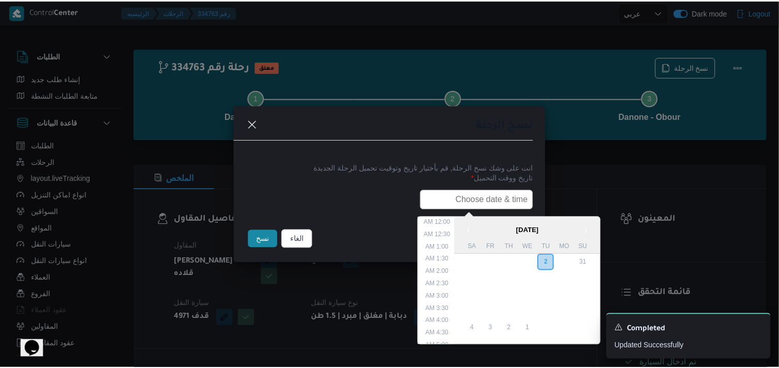
scroll to position [240, 0]
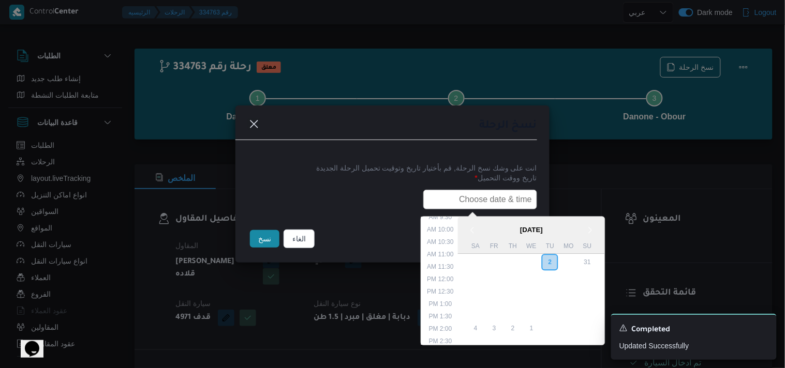
type input "03/09/2025 6:00AM"
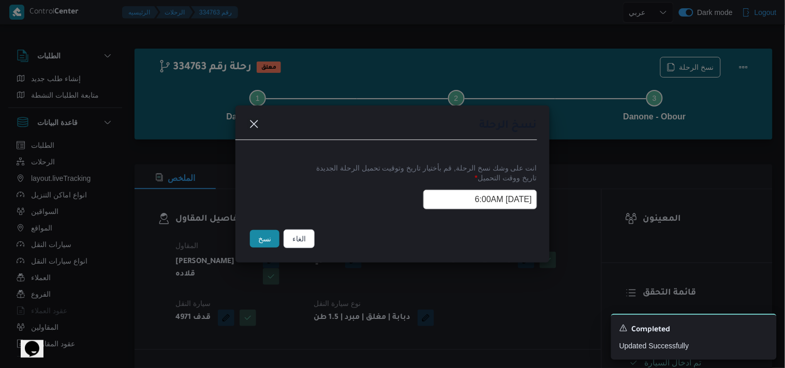
click at [266, 230] on div "نسخ" at bounding box center [265, 239] width 34 height 22
click at [273, 245] on button "نسخ" at bounding box center [264, 239] width 29 height 18
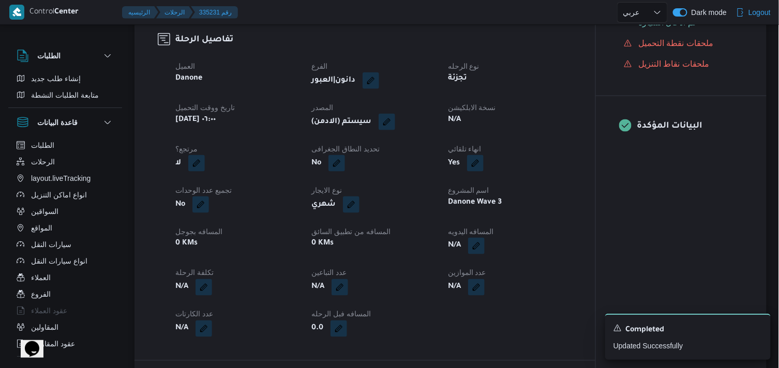
scroll to position [344, 0]
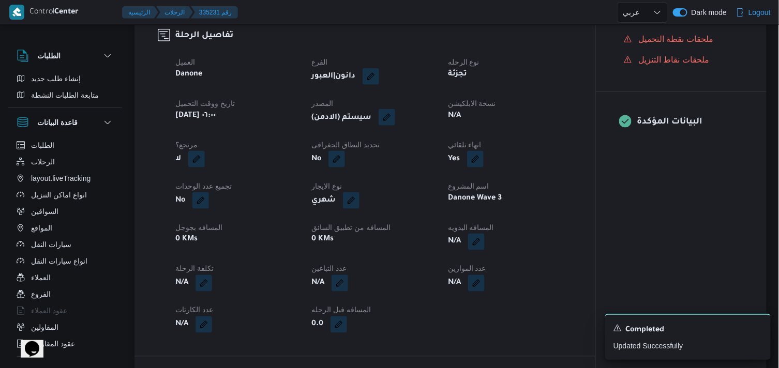
click at [395, 126] on button "button" at bounding box center [387, 117] width 17 height 17
click at [442, 153] on span "تاكيد" at bounding box center [459, 156] width 58 height 21
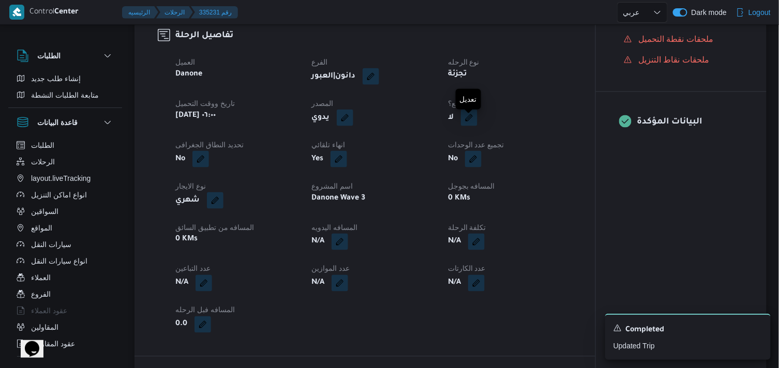
click at [473, 126] on button "button" at bounding box center [469, 118] width 17 height 17
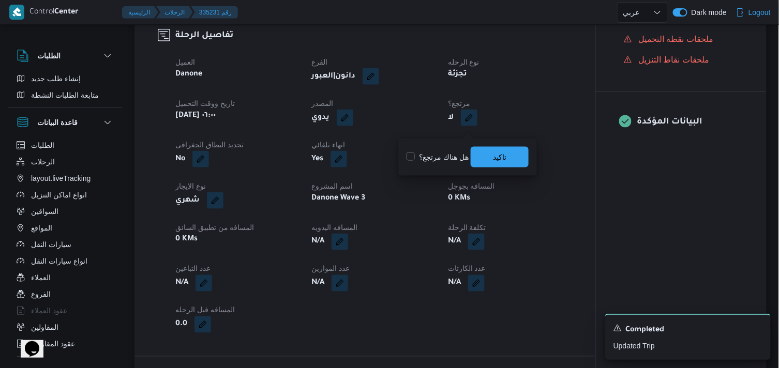
click at [447, 155] on label "هل هناك مرتجع؟" at bounding box center [437, 157] width 62 height 12
checkbox input "true"
click at [482, 150] on span "تاكيد" at bounding box center [500, 156] width 58 height 21
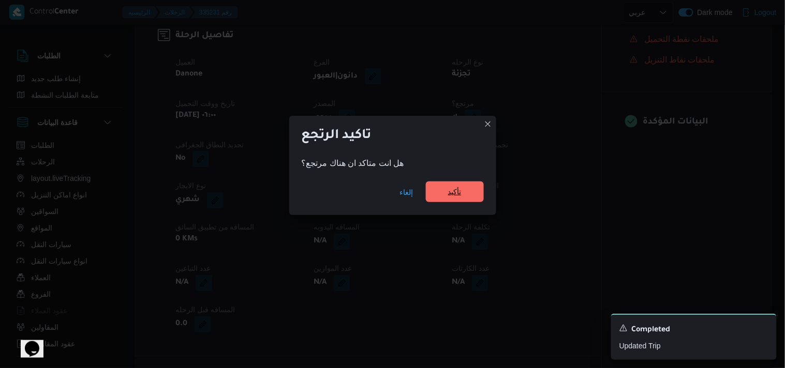
click at [468, 188] on span "تأكيد" at bounding box center [455, 192] width 58 height 21
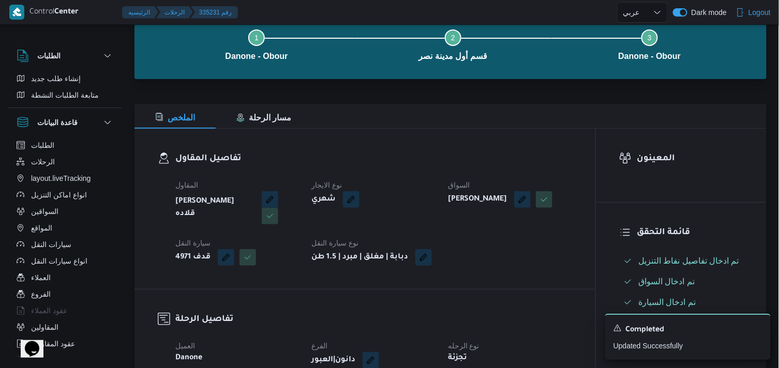
scroll to position [0, 0]
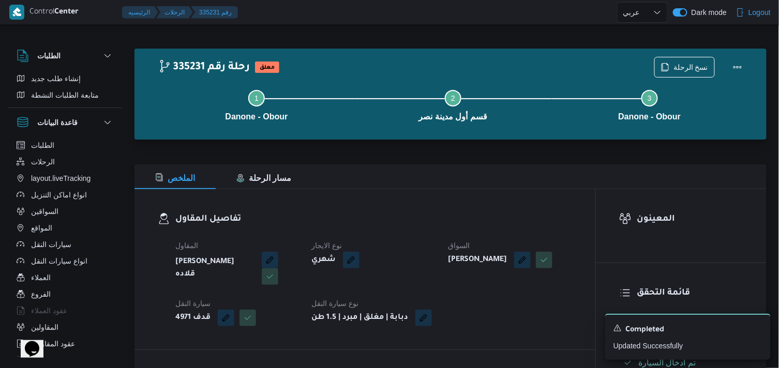
select select "ar"
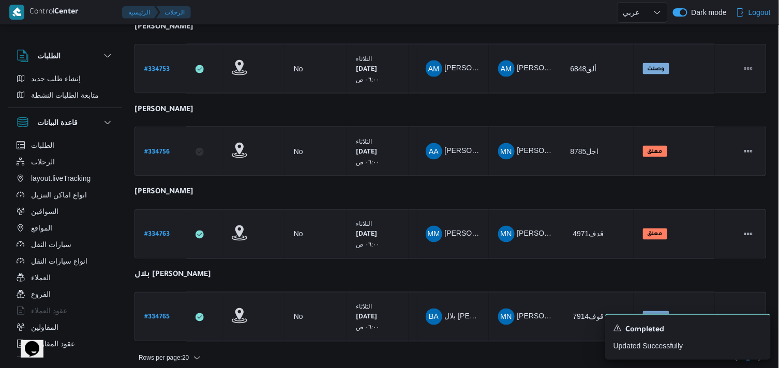
scroll to position [410, 0]
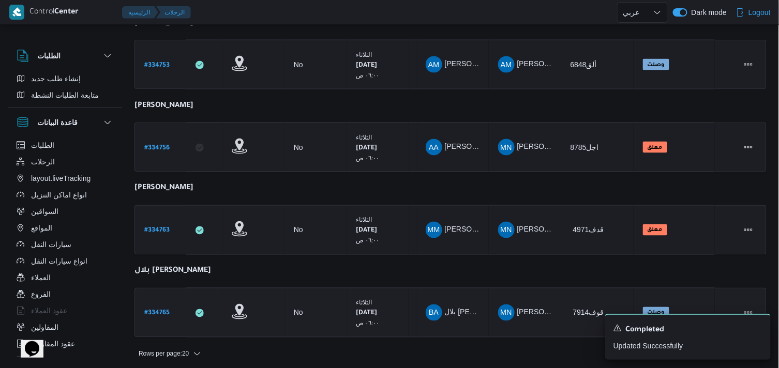
click at [160, 312] on b "# 334765" at bounding box center [156, 313] width 25 height 7
select select "ar"
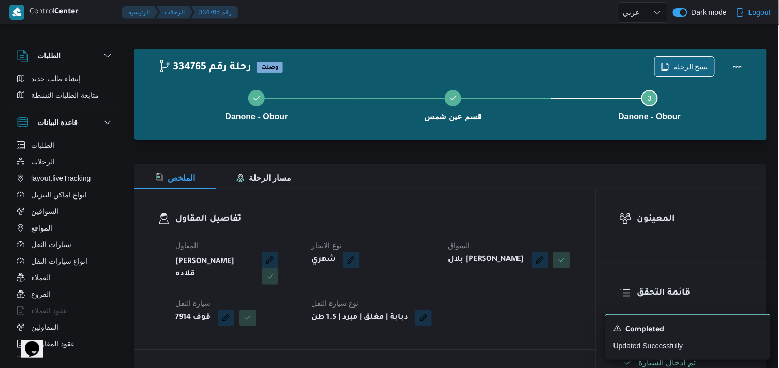
click at [682, 63] on span "نسخ الرحلة" at bounding box center [690, 67] width 35 height 12
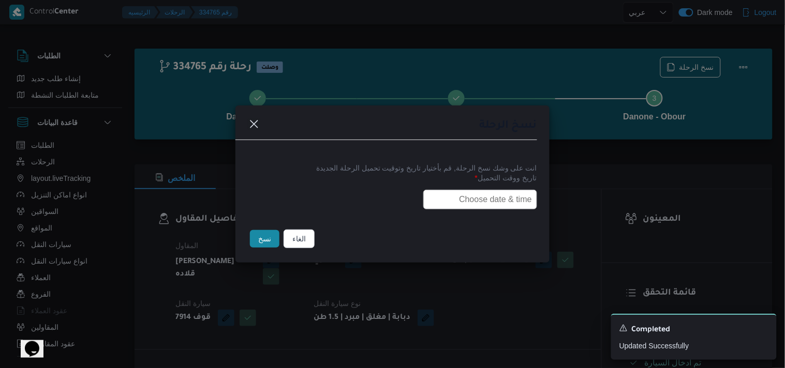
click at [494, 194] on input "text" at bounding box center [480, 200] width 114 height 20
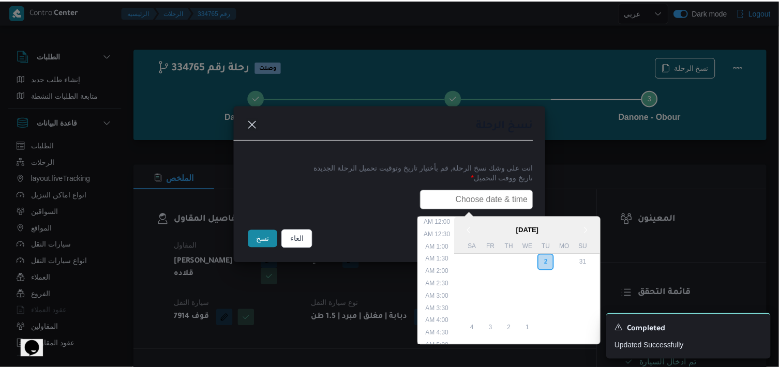
scroll to position [240, 0]
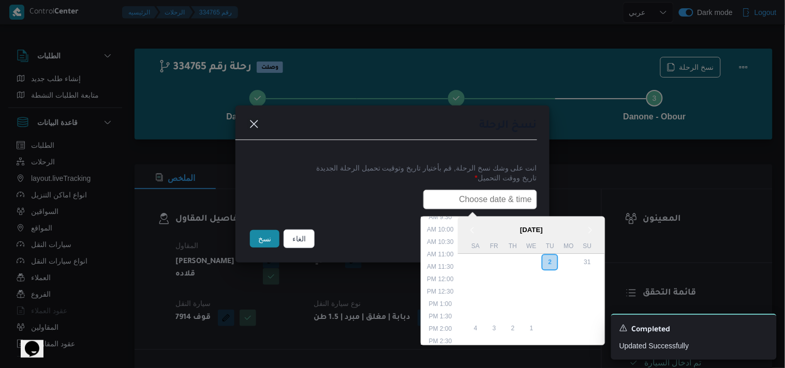
type input "03/09/2025 6:00AM"
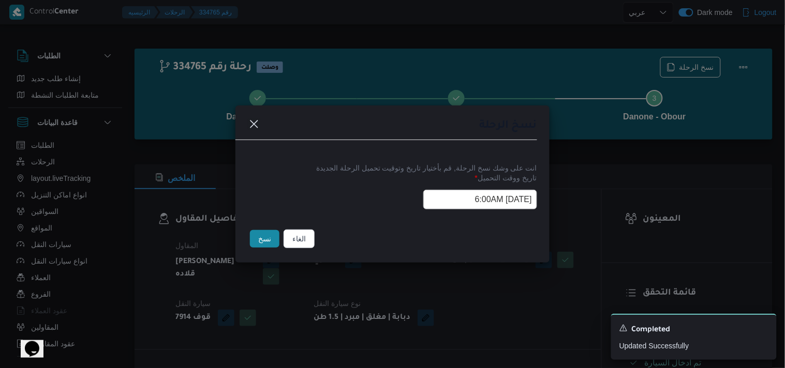
click at [270, 240] on button "نسخ" at bounding box center [264, 239] width 29 height 18
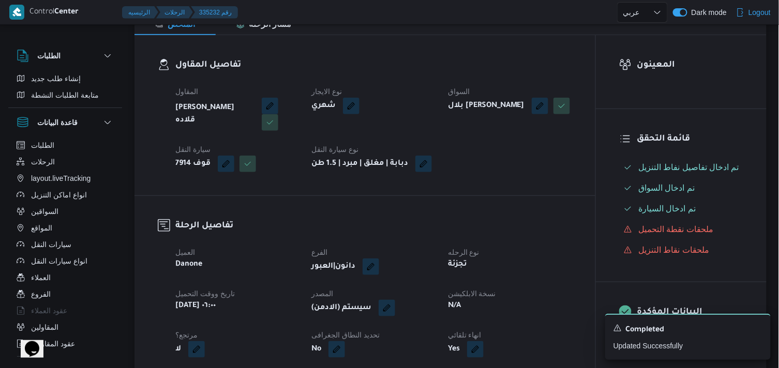
scroll to position [181, 0]
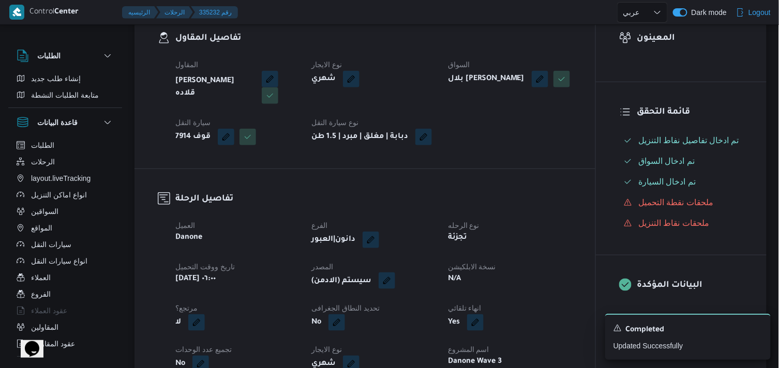
click at [395, 284] on button "button" at bounding box center [387, 281] width 17 height 17
click at [456, 307] on div "You are in a dialog. To close this dialog, hit escape. هل ستتم الرحله من خلال ت…" at bounding box center [390, 320] width 211 height 37
click at [458, 314] on span "تاكيد" at bounding box center [459, 320] width 13 height 12
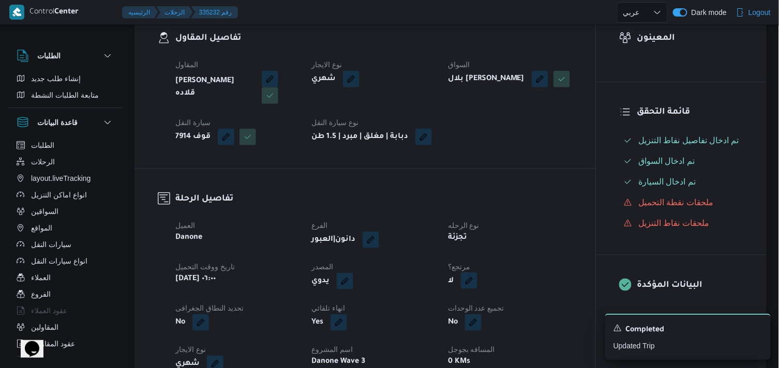
click at [468, 289] on button "button" at bounding box center [469, 281] width 17 height 17
click at [441, 314] on label "هل هناك مرتجع؟" at bounding box center [437, 320] width 62 height 12
click at [441, 322] on label "هل هناك مرتجع؟" at bounding box center [437, 320] width 62 height 12
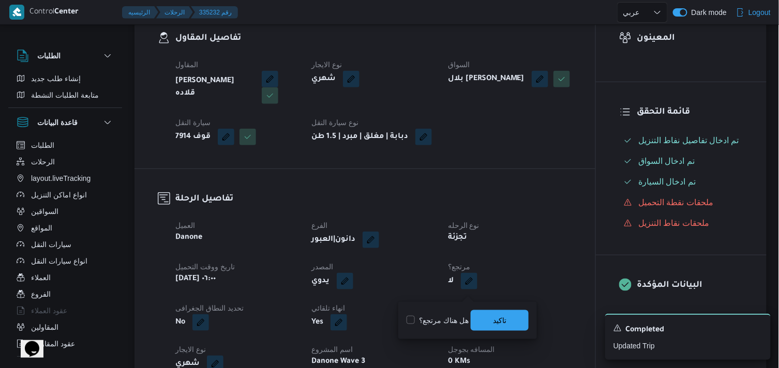
click at [456, 318] on label "هل هناك مرتجع؟" at bounding box center [437, 320] width 62 height 12
checkbox input "true"
click at [496, 318] on span "تاكيد" at bounding box center [499, 320] width 13 height 12
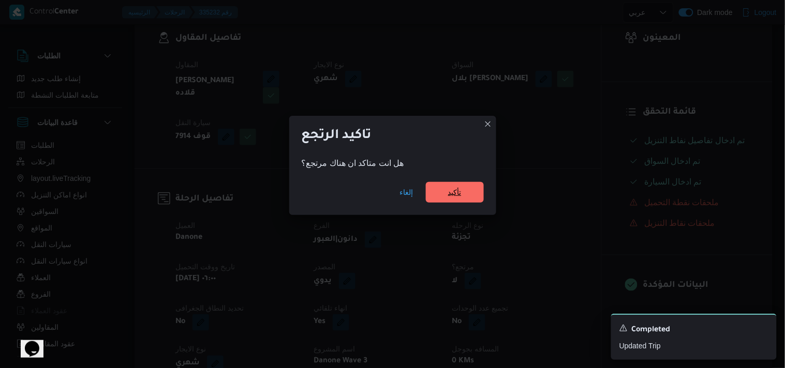
click at [457, 193] on span "تأكيد" at bounding box center [454, 192] width 13 height 12
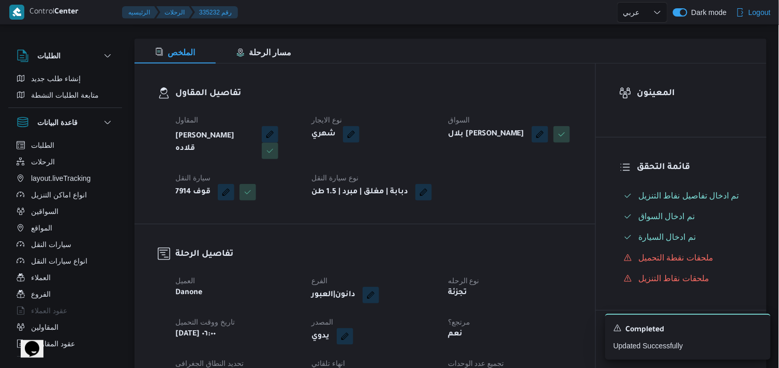
scroll to position [8, 0]
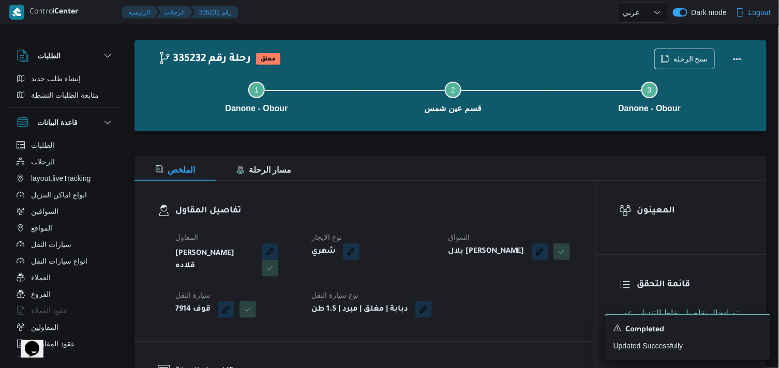
select select "ar"
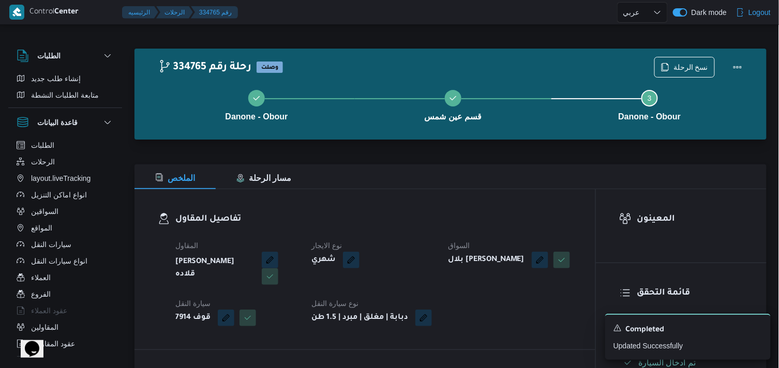
select select "ar"
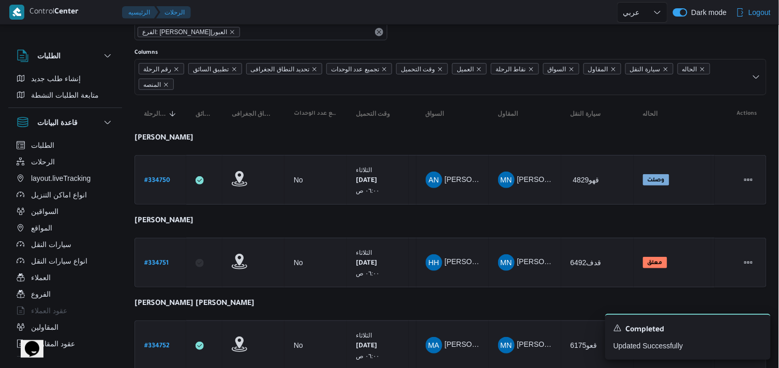
scroll to position [8, 0]
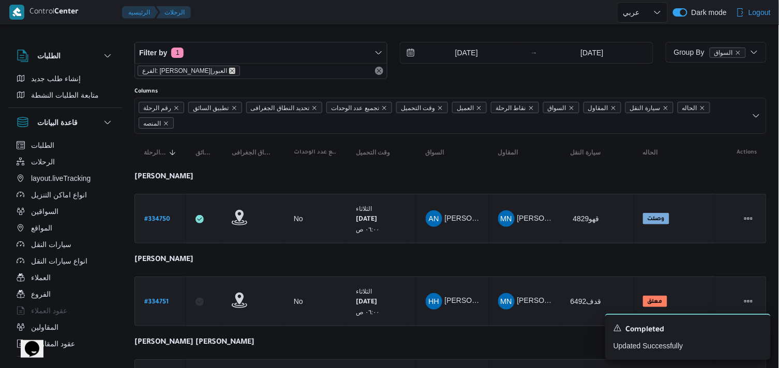
click at [229, 68] on icon "remove selected entity" at bounding box center [232, 71] width 6 height 6
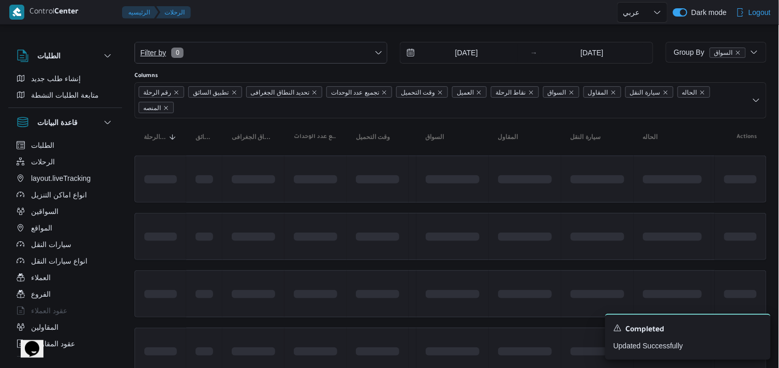
click at [210, 58] on span "Filter by 0" at bounding box center [261, 52] width 252 height 21
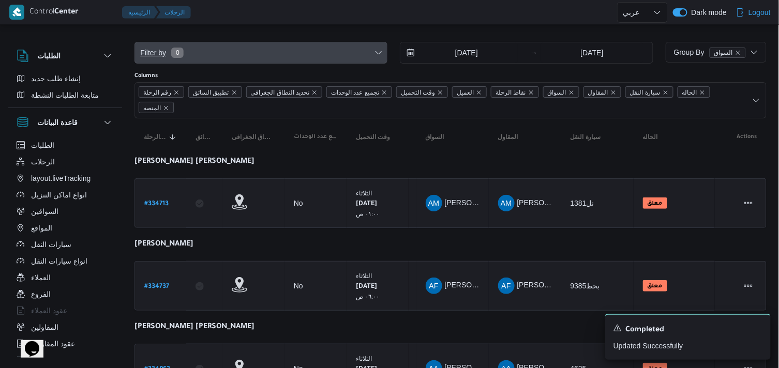
click at [241, 47] on span "Filter by 0" at bounding box center [261, 52] width 252 height 21
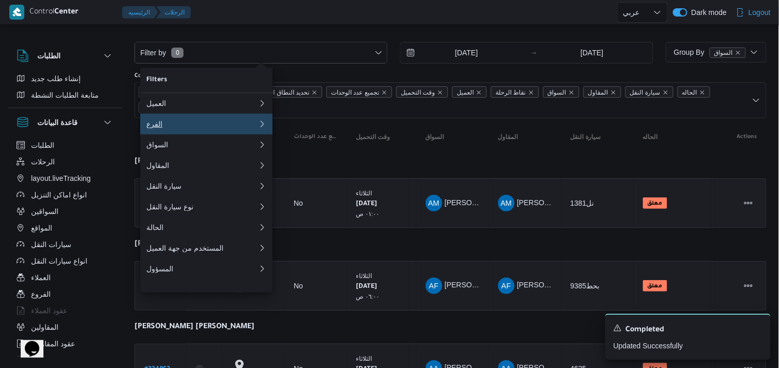
click at [215, 128] on div "الفرع" at bounding box center [200, 124] width 108 height 8
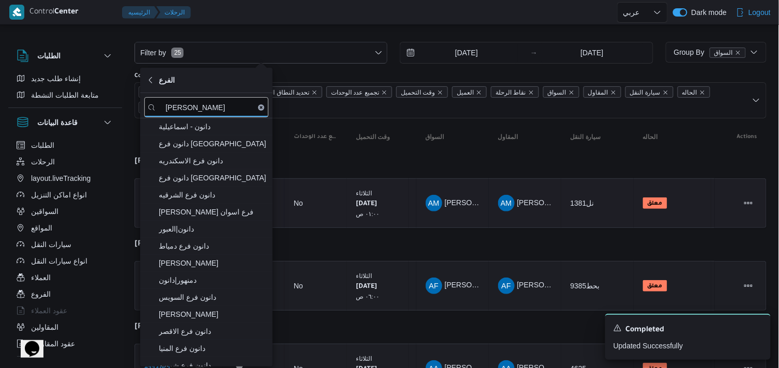
type input "دانون"
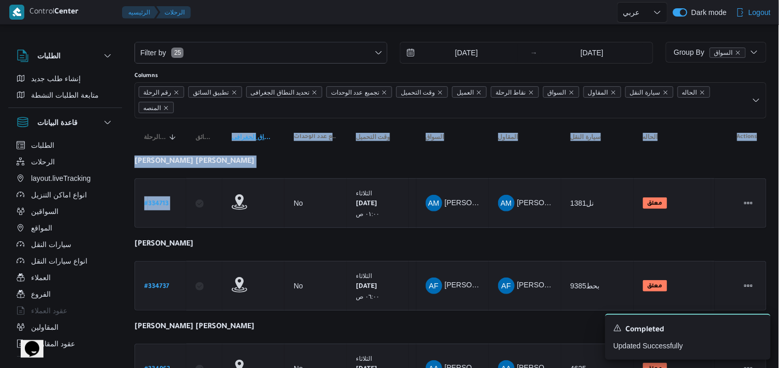
drag, startPoint x: 273, startPoint y: 187, endPoint x: 256, endPoint y: 137, distance: 52.8
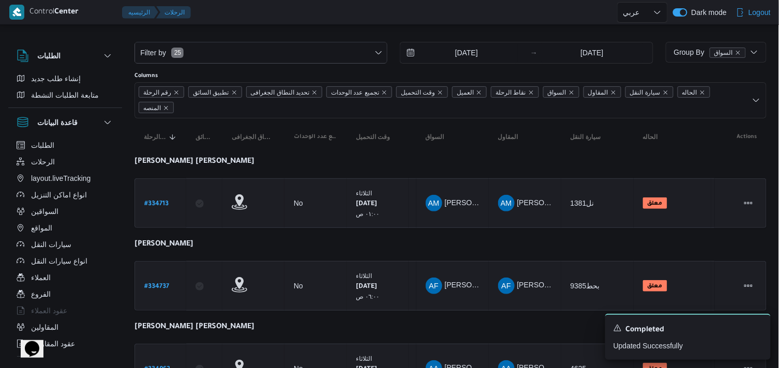
click at [324, 39] on div "Filter by 25 2/9/2025 → 2/9/2025" at bounding box center [393, 53] width 531 height 34
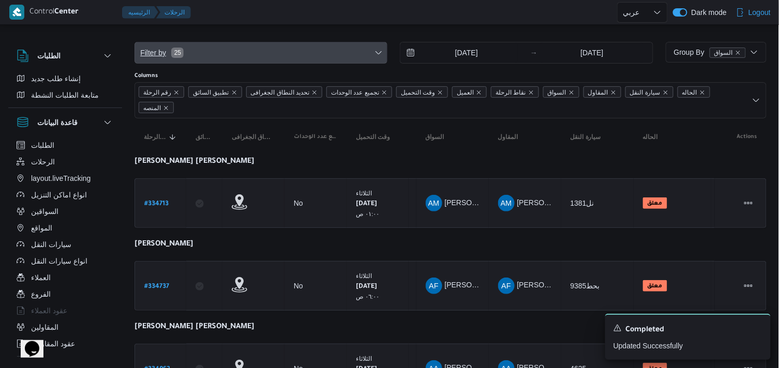
drag, startPoint x: 326, startPoint y: 48, endPoint x: 303, endPoint y: 73, distance: 34.1
click at [313, 55] on span "Filter by 25" at bounding box center [261, 52] width 252 height 21
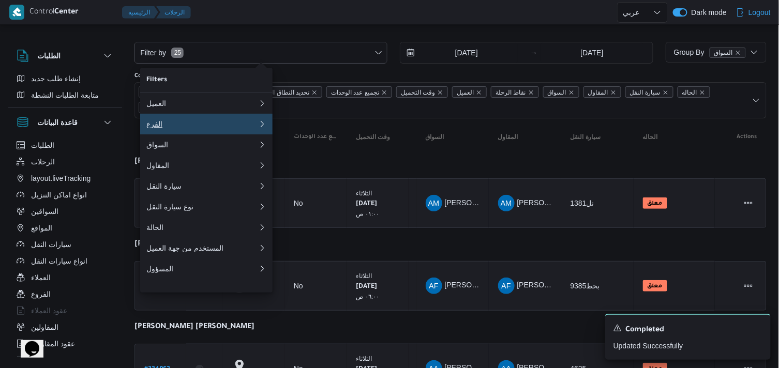
click at [202, 124] on div "الفرع" at bounding box center [200, 124] width 108 height 8
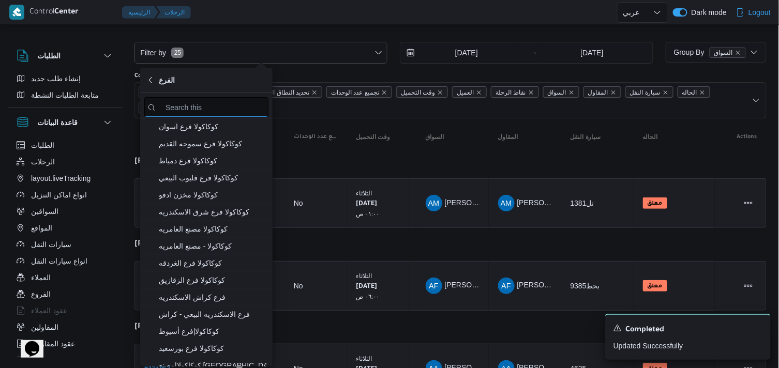
click at [213, 107] on input "search filters" at bounding box center [206, 107] width 124 height 20
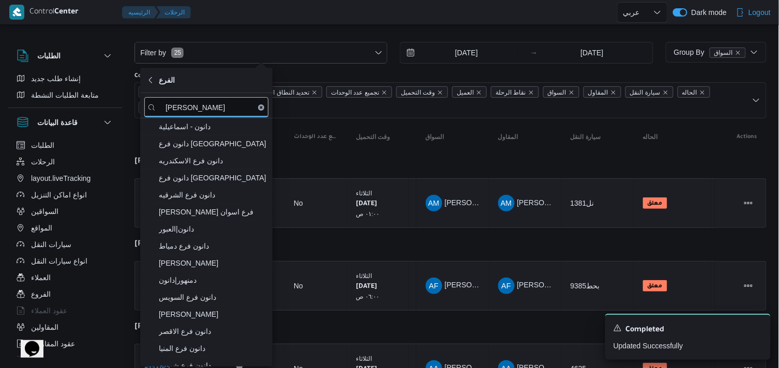
type input "دانون"
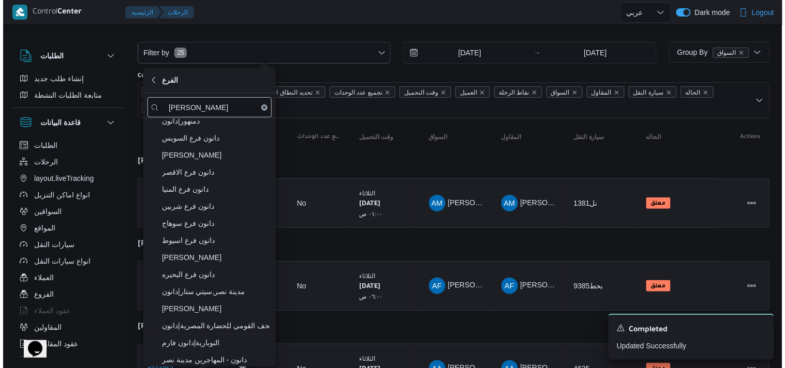
scroll to position [179, 0]
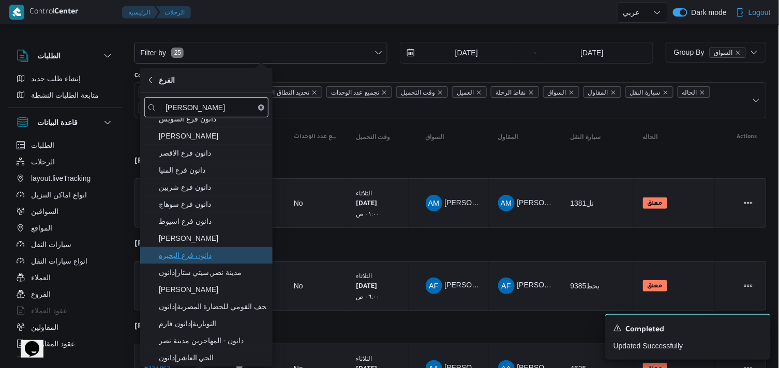
click at [233, 255] on span "دانون فرع البحيره" at bounding box center [213, 255] width 108 height 12
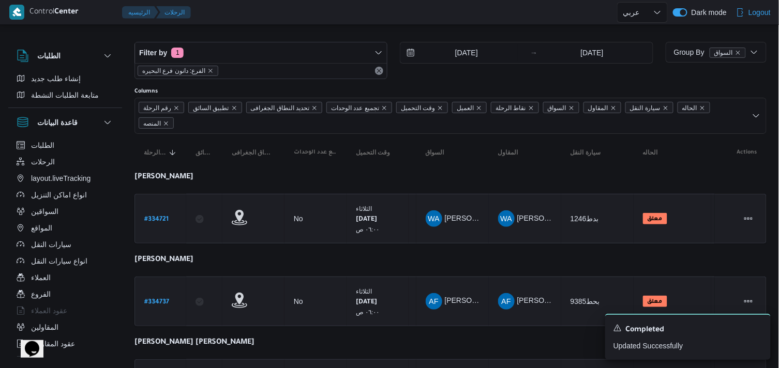
click at [341, 32] on div at bounding box center [450, 33] width 632 height 17
click at [158, 221] on b "# 334721" at bounding box center [156, 219] width 24 height 7
select select "ar"
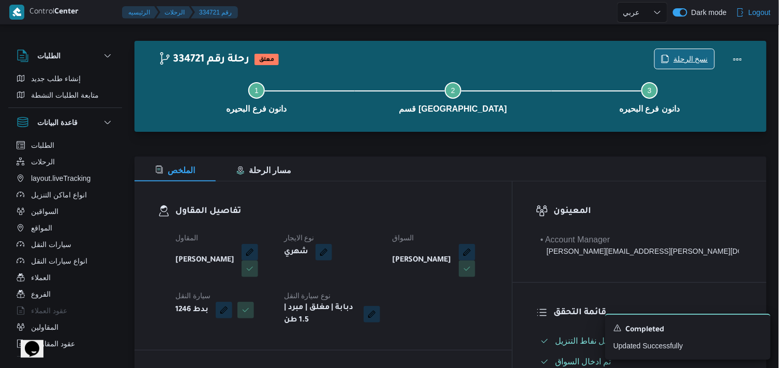
click at [669, 62] on icon "button" at bounding box center [665, 59] width 8 height 8
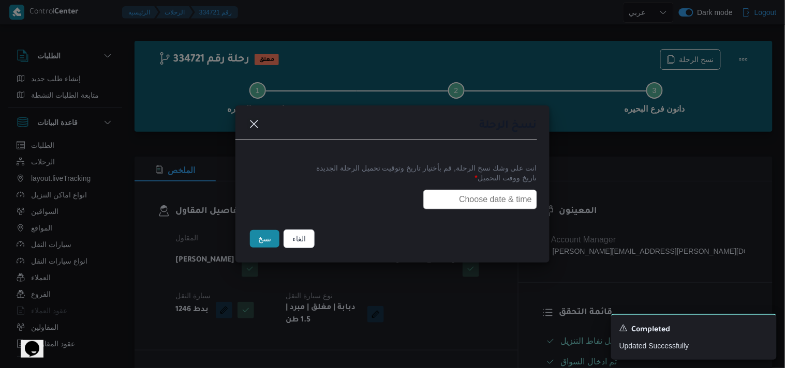
click at [485, 203] on input "text" at bounding box center [480, 200] width 114 height 20
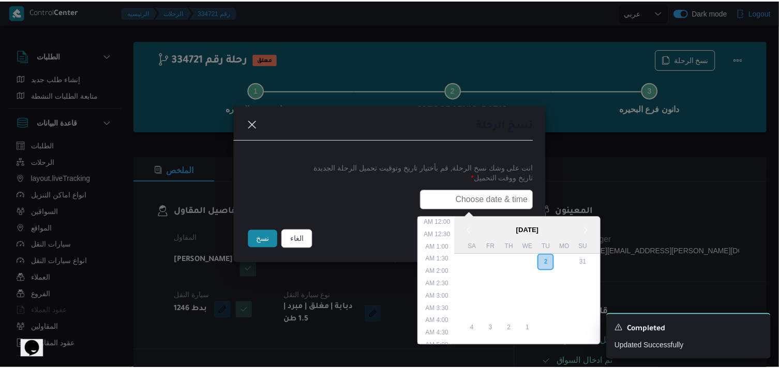
scroll to position [240, 0]
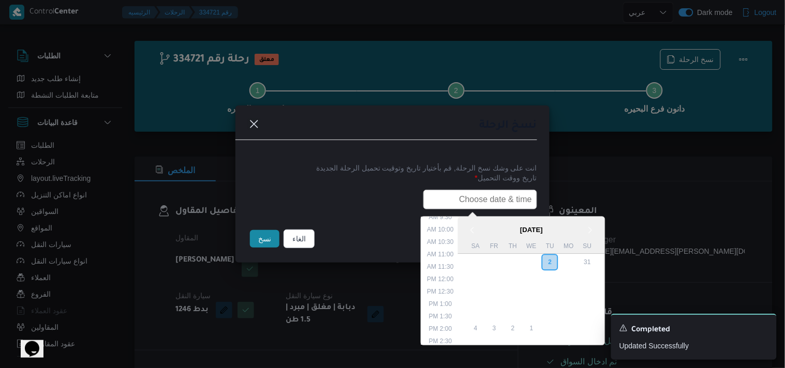
type input "03/09/2025 6:00AM"
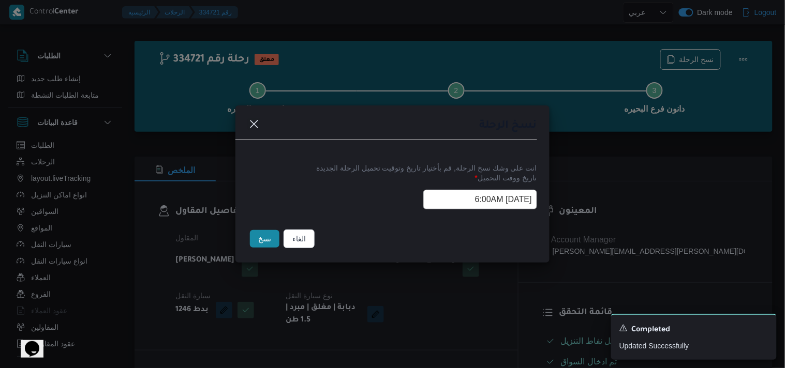
click at [261, 239] on button "نسخ" at bounding box center [264, 239] width 29 height 18
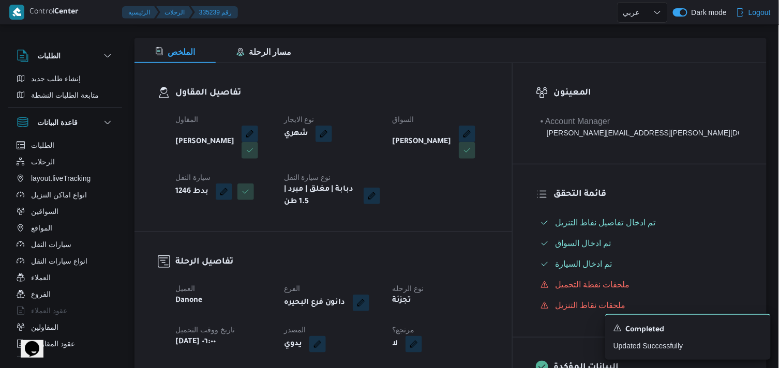
scroll to position [180, 0]
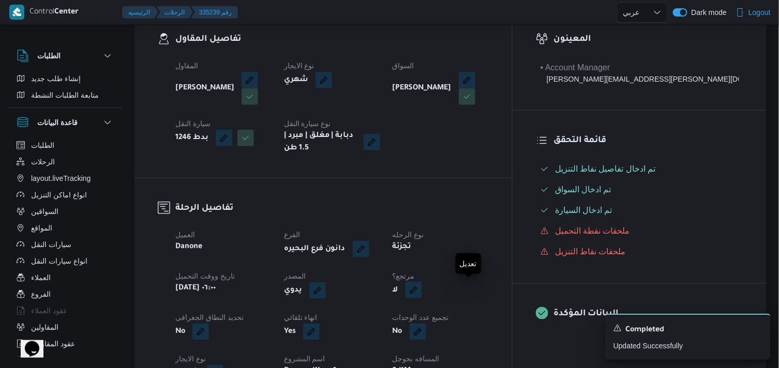
click at [422, 291] on button "button" at bounding box center [413, 290] width 17 height 17
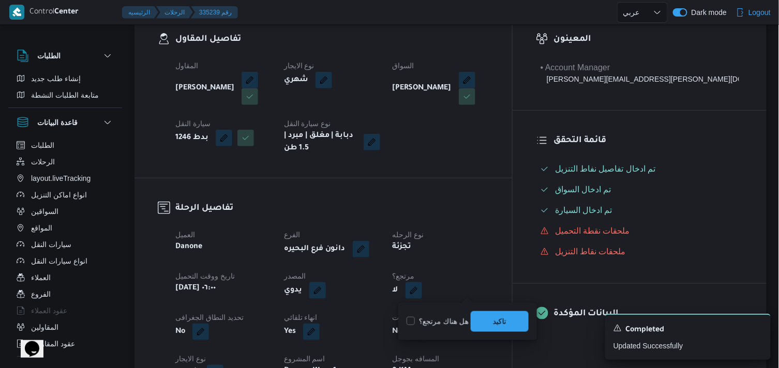
click at [405, 313] on div "هل هناك مرتجع؟ تاكيد" at bounding box center [467, 321] width 124 height 23
click at [409, 318] on label "هل هناك مرتجع؟" at bounding box center [437, 321] width 62 height 12
checkbox input "true"
click at [477, 314] on span "تاكيد" at bounding box center [500, 321] width 58 height 21
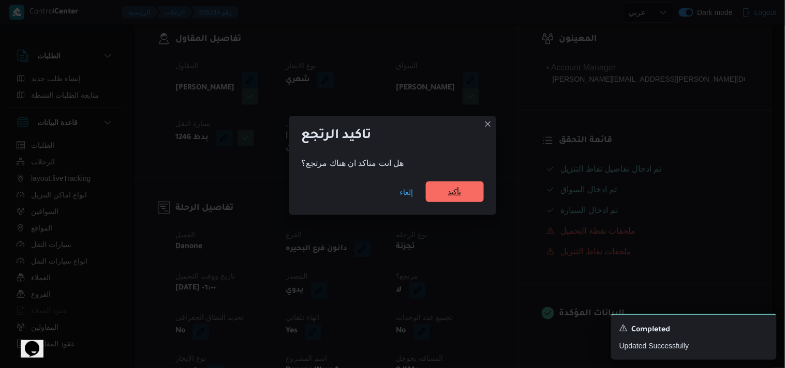
click at [437, 201] on span "تأكيد" at bounding box center [455, 192] width 58 height 21
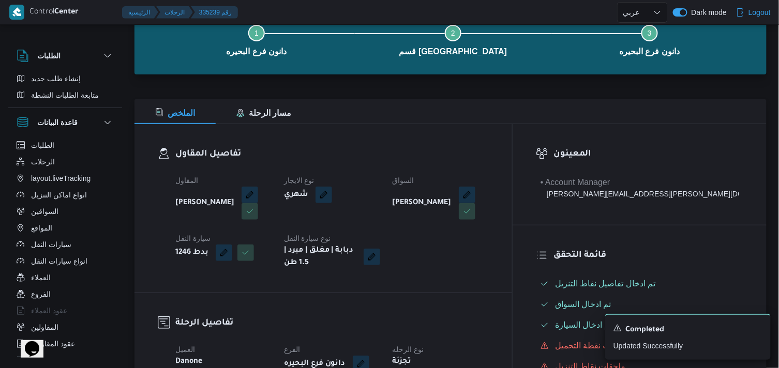
scroll to position [8, 0]
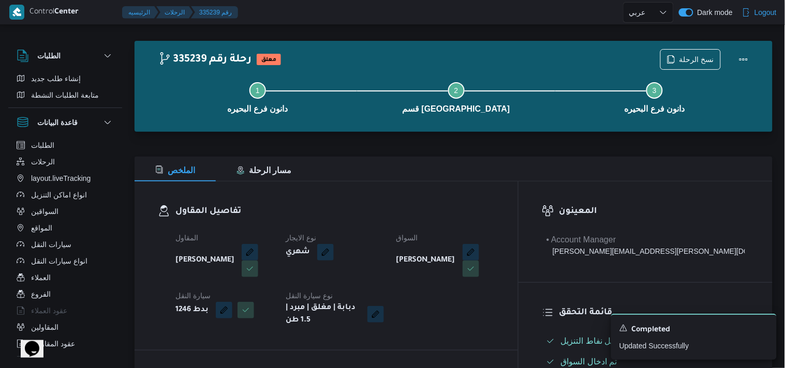
select select "ar"
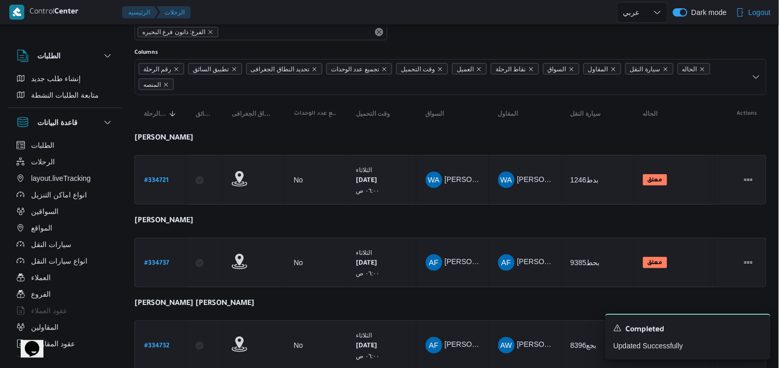
scroll to position [65, 0]
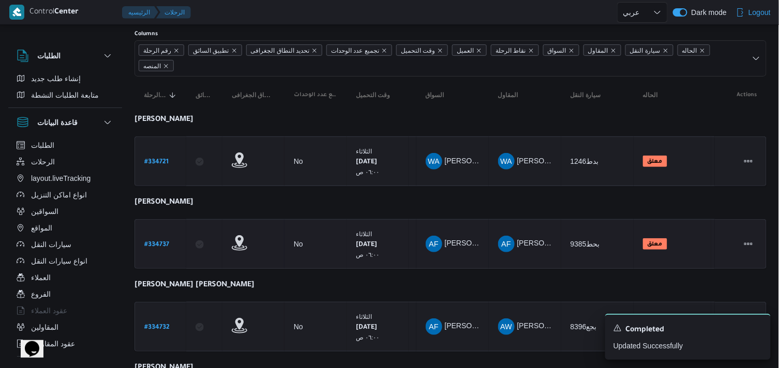
click at [161, 242] on b "# 334737" at bounding box center [156, 245] width 25 height 7
select select "ar"
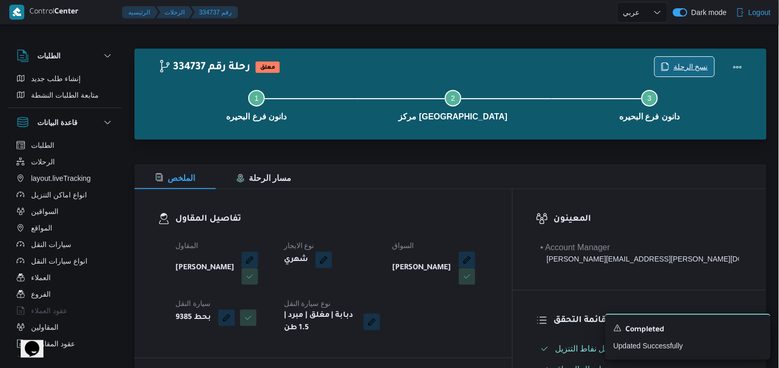
click at [674, 65] on span "نسخ الرحلة" at bounding box center [684, 67] width 59 height 20
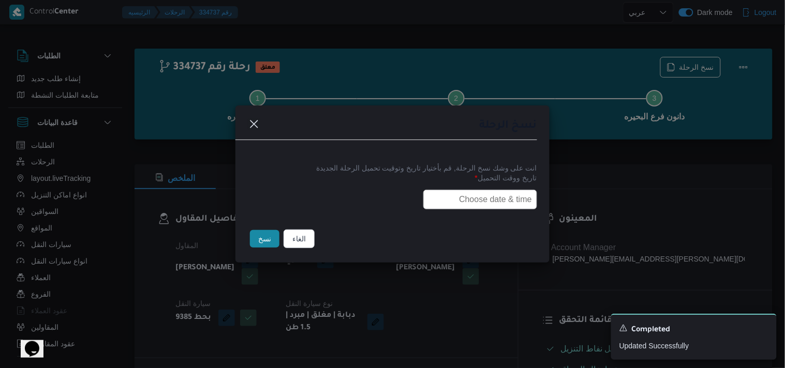
click at [497, 197] on input "text" at bounding box center [480, 200] width 114 height 20
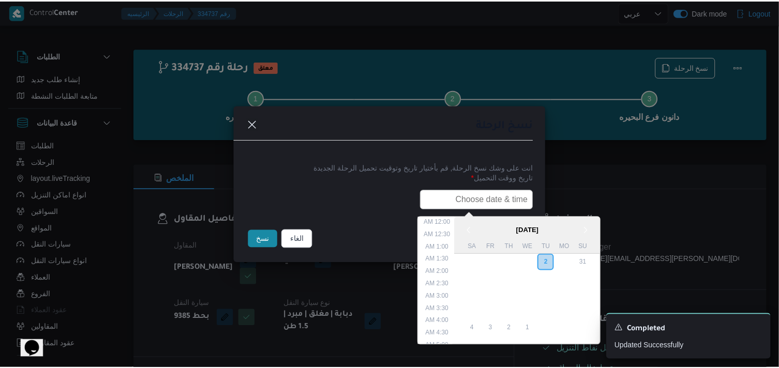
scroll to position [240, 0]
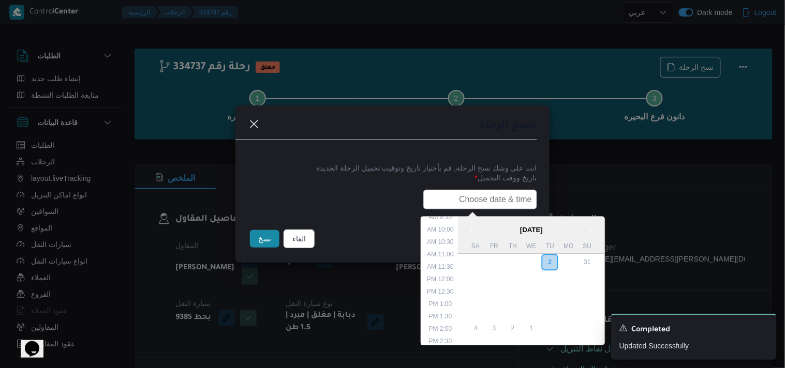
type input "03/09/2025 6:00AM"
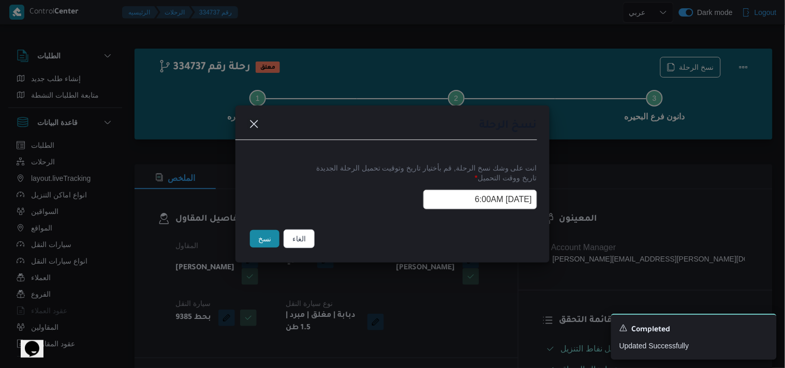
click at [272, 230] on div "نسخ" at bounding box center [265, 239] width 34 height 22
click at [269, 230] on button "نسخ" at bounding box center [264, 239] width 29 height 18
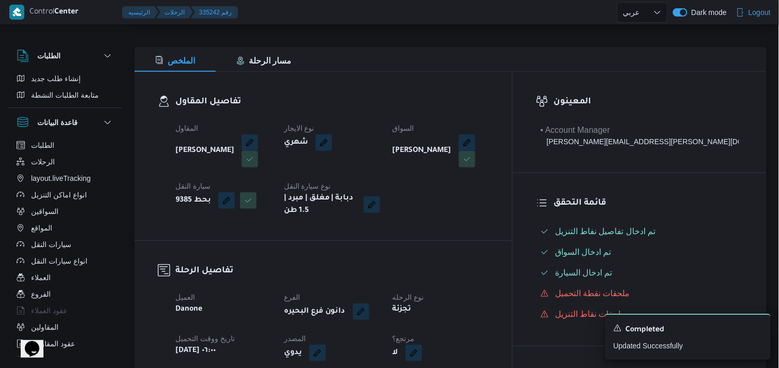
scroll to position [230, 0]
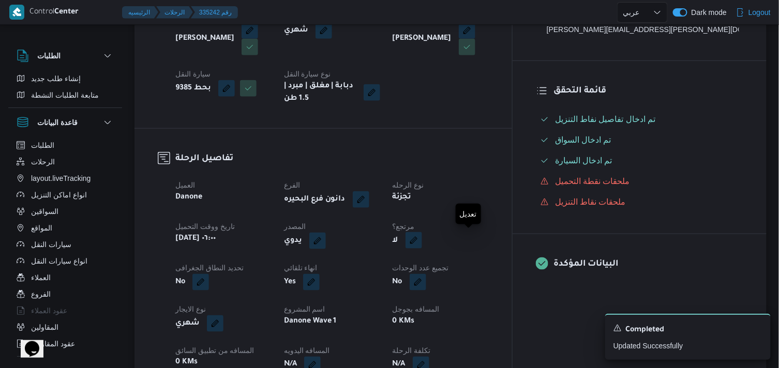
click at [422, 239] on button "button" at bounding box center [413, 240] width 17 height 17
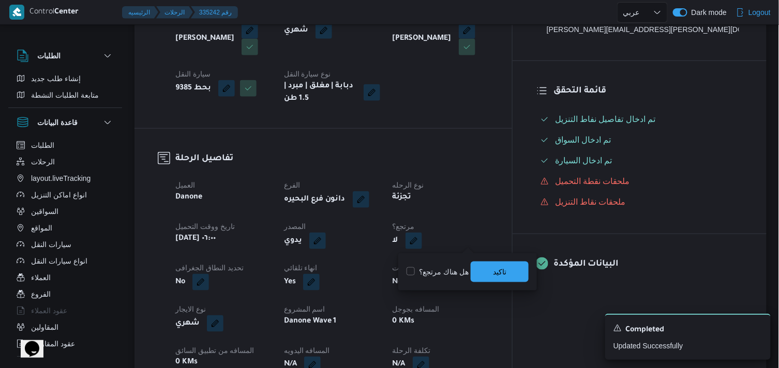
click at [459, 266] on label "هل هناك مرتجع؟" at bounding box center [437, 272] width 62 height 12
checkbox input "true"
click at [481, 276] on span "تاكيد" at bounding box center [500, 271] width 58 height 21
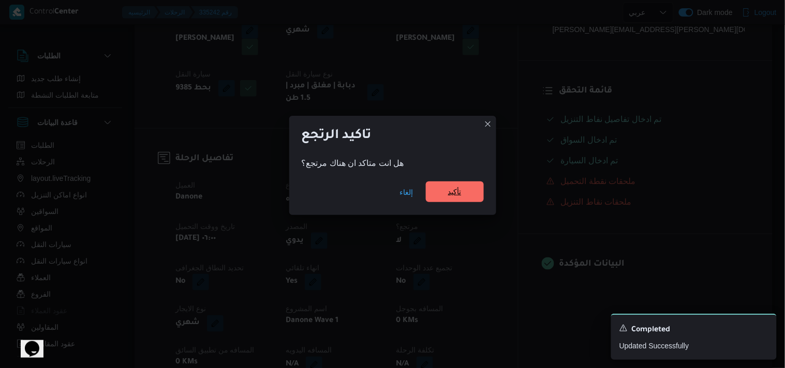
click at [470, 197] on span "تأكيد" at bounding box center [455, 192] width 58 height 21
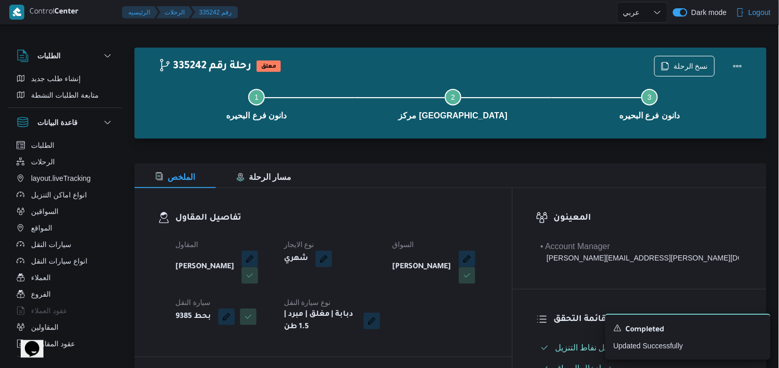
scroll to position [0, 0]
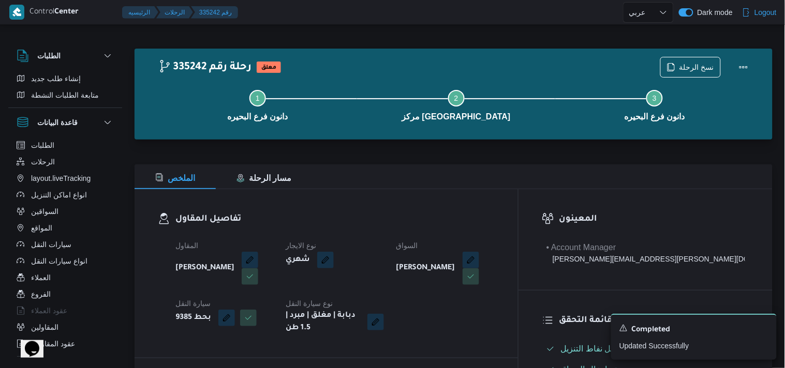
select select "ar"
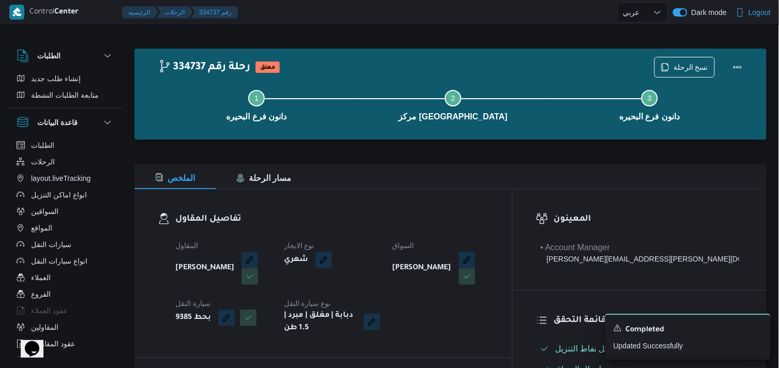
select select "ar"
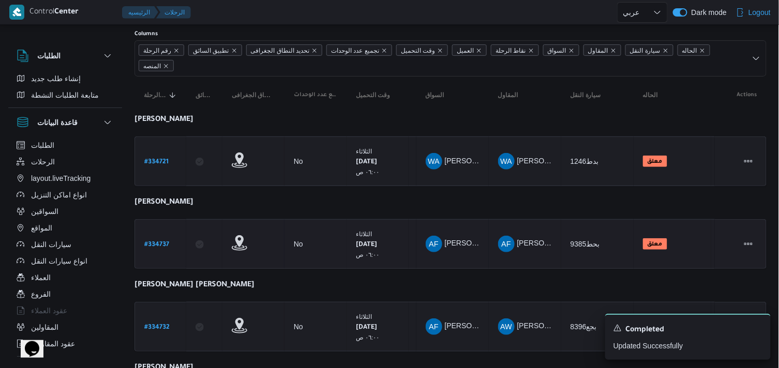
scroll to position [123, 0]
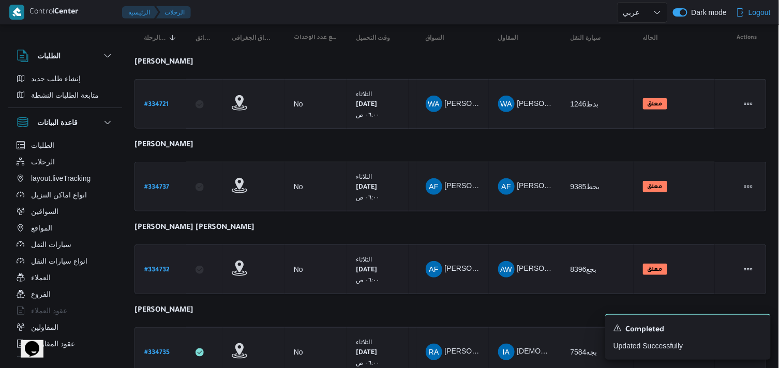
click at [149, 267] on b "# 334732" at bounding box center [156, 270] width 25 height 7
select select "ar"
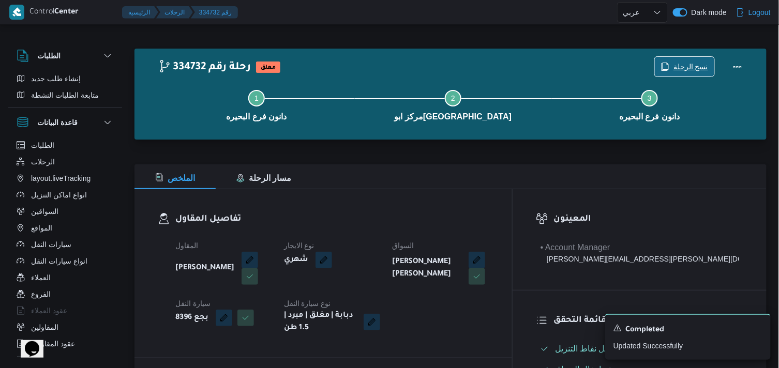
click at [707, 64] on span "نسخ الرحلة" at bounding box center [690, 67] width 35 height 12
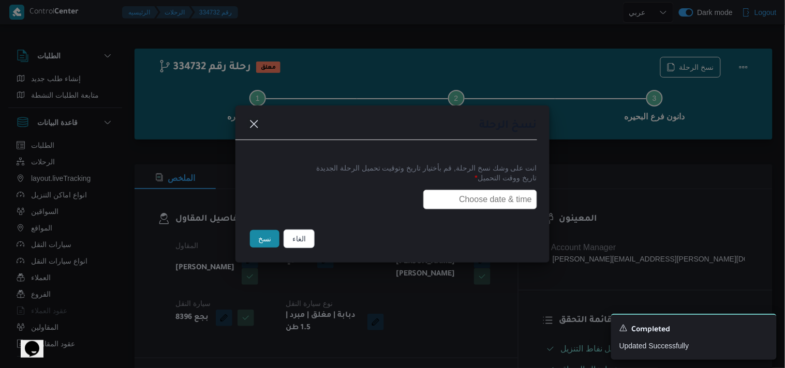
click at [503, 192] on input "text" at bounding box center [480, 200] width 114 height 20
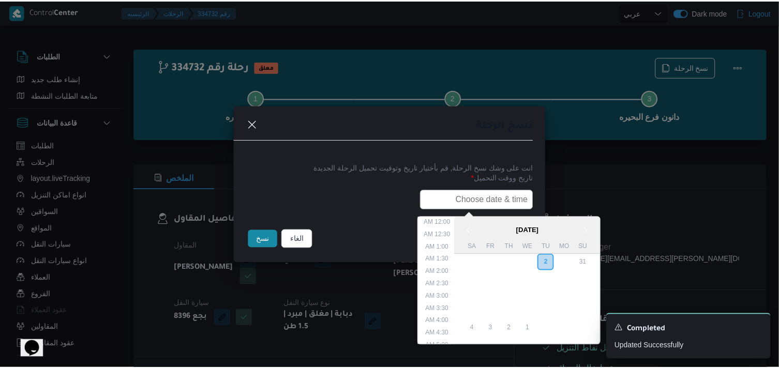
scroll to position [240, 0]
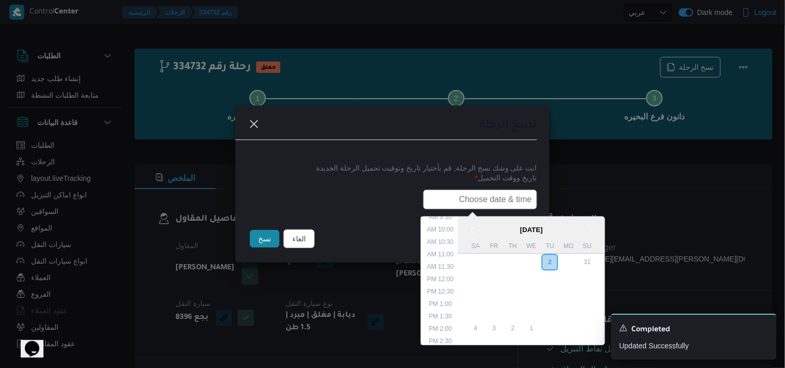
type input "03/09/2025 6:00AM"
click at [254, 233] on button "نسخ" at bounding box center [264, 239] width 29 height 18
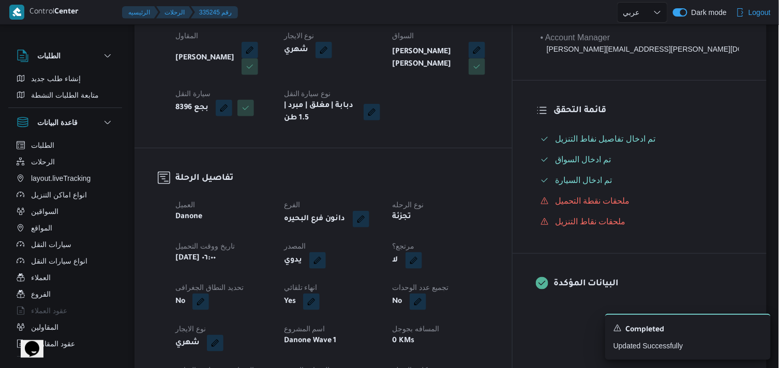
scroll to position [230, 0]
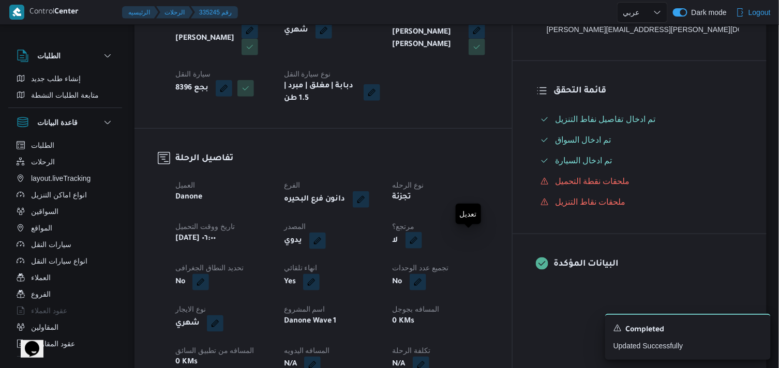
click at [422, 239] on button "button" at bounding box center [413, 240] width 17 height 17
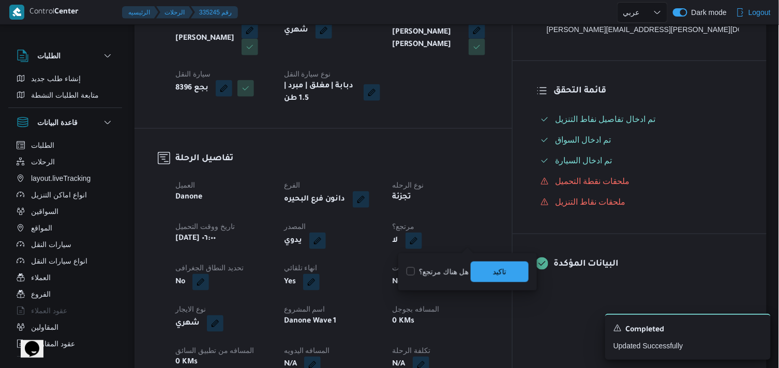
click at [454, 270] on label "هل هناك مرتجع؟" at bounding box center [437, 272] width 62 height 12
checkbox input "true"
click at [474, 273] on span "تاكيد" at bounding box center [500, 271] width 58 height 21
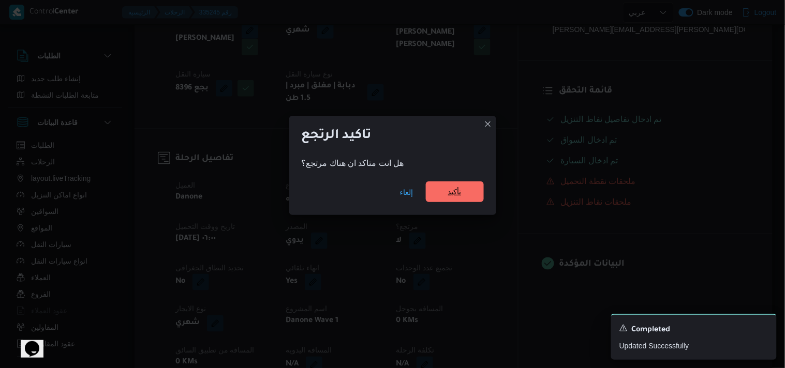
click at [457, 194] on span "تأكيد" at bounding box center [454, 192] width 13 height 12
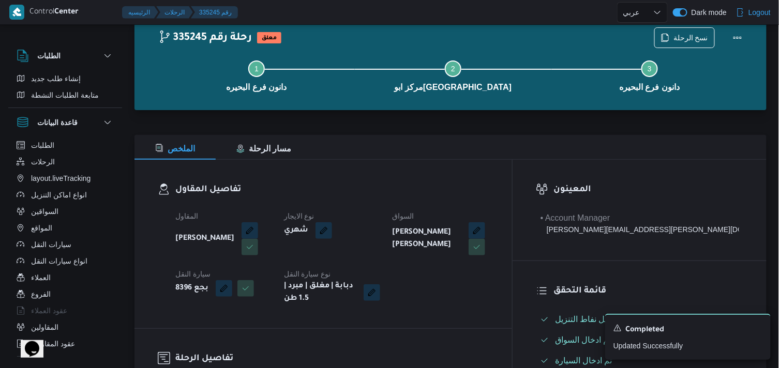
scroll to position [0, 0]
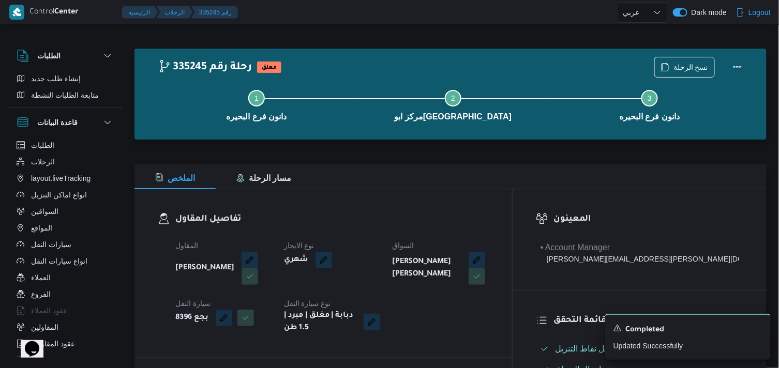
select select "ar"
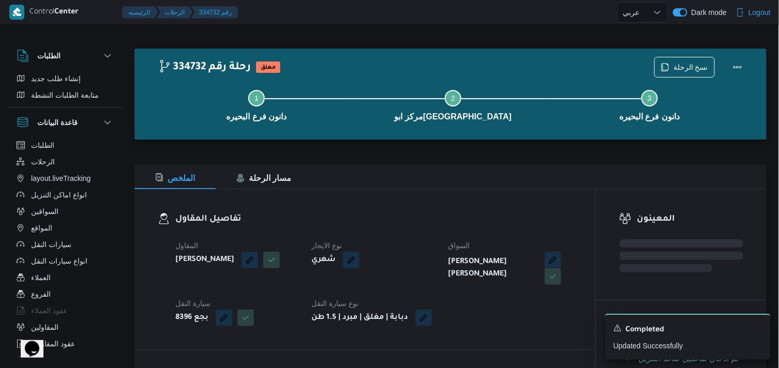
select select "ar"
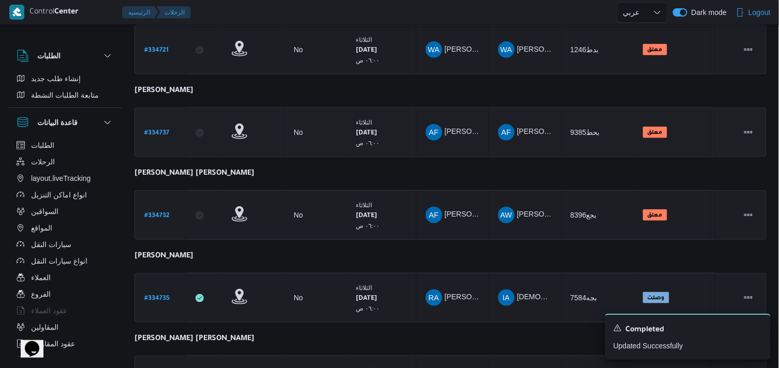
scroll to position [238, 0]
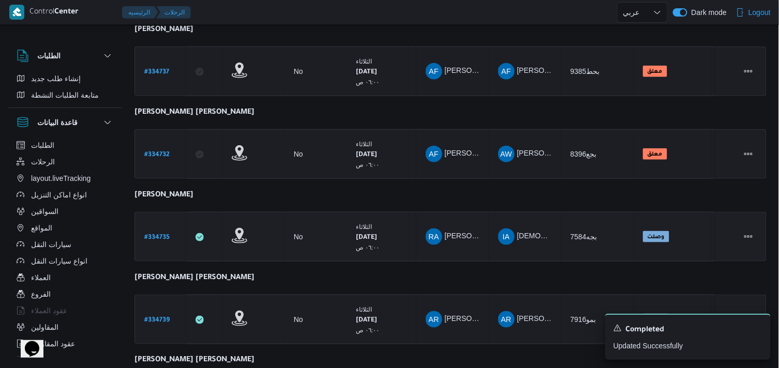
click at [150, 236] on b "# 334735" at bounding box center [156, 237] width 25 height 7
select select "ar"
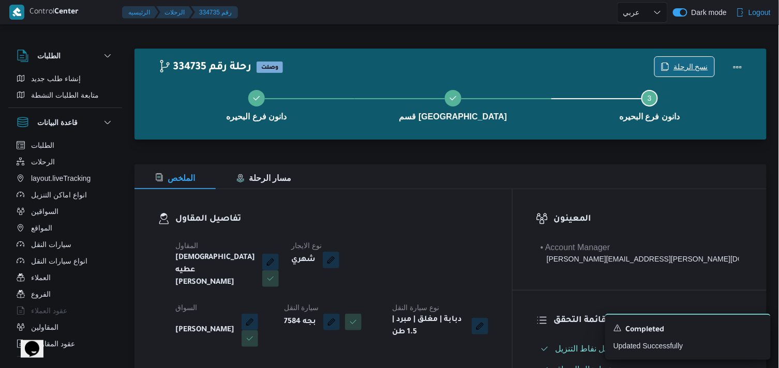
click at [680, 58] on span "نسخ الرحلة" at bounding box center [684, 67] width 59 height 20
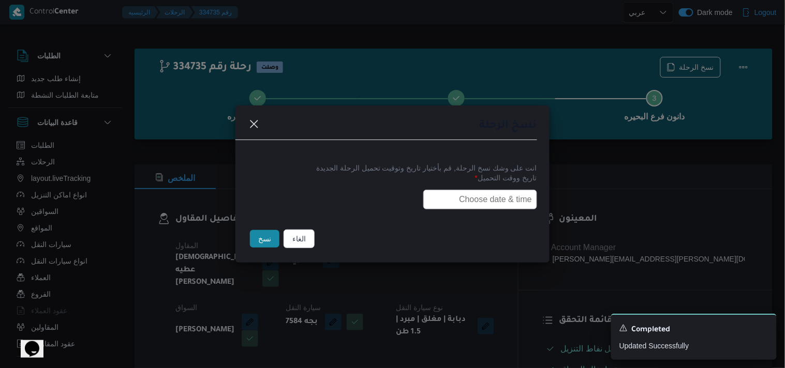
click at [500, 195] on input "text" at bounding box center [480, 200] width 114 height 20
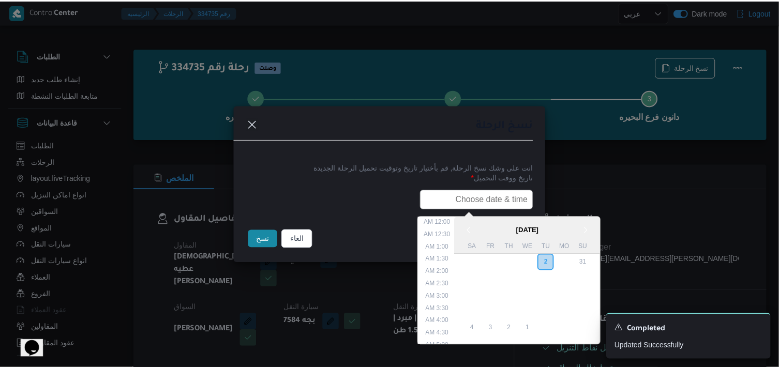
scroll to position [240, 0]
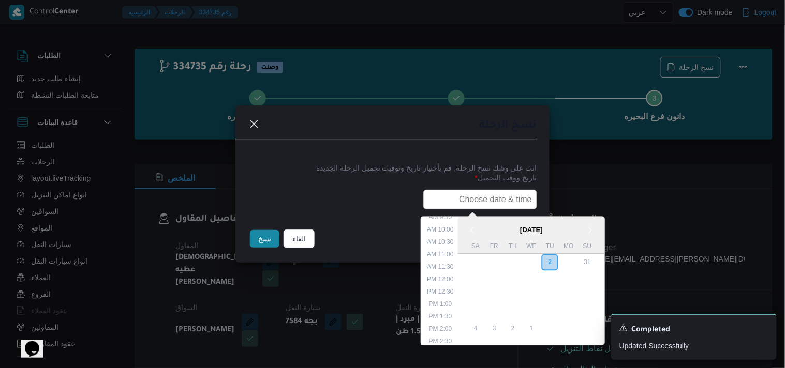
type input "03/09/2025 6:00AM"
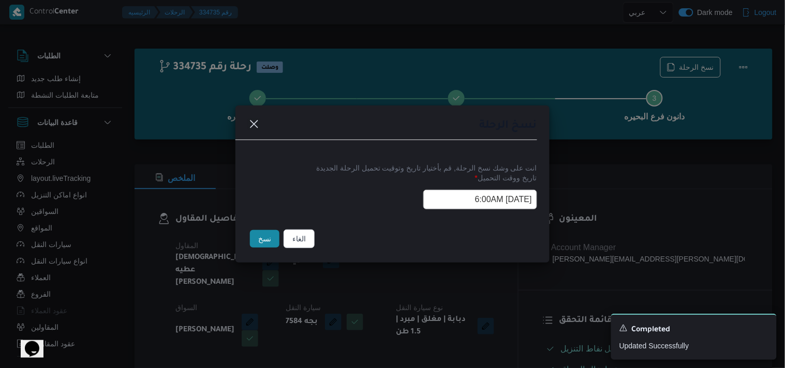
click at [266, 235] on button "نسخ" at bounding box center [264, 239] width 29 height 18
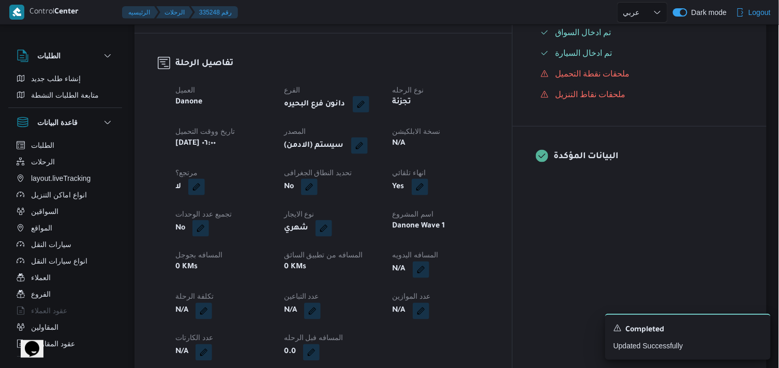
scroll to position [344, 0]
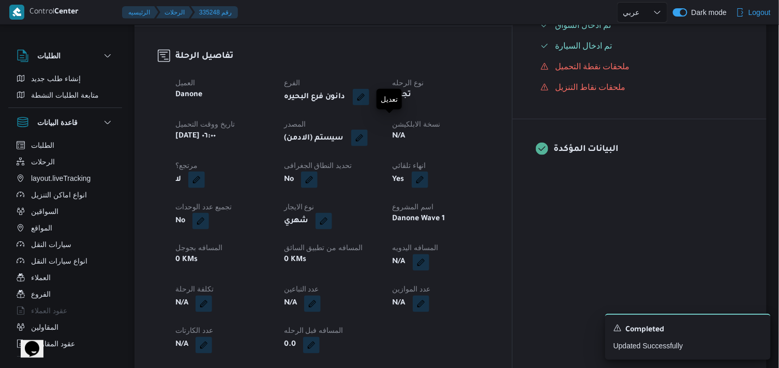
click at [368, 130] on button "button" at bounding box center [359, 138] width 17 height 17
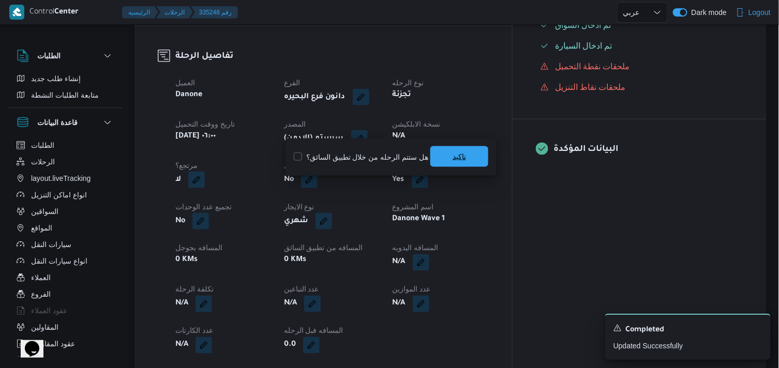
click at [440, 162] on span "تاكيد" at bounding box center [459, 156] width 58 height 21
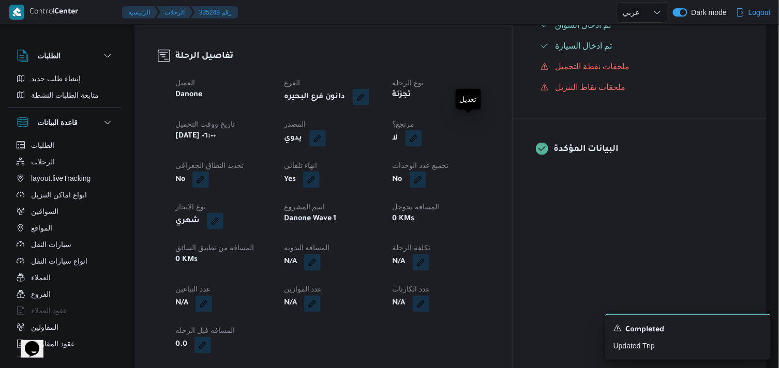
click at [422, 130] on button "button" at bounding box center [413, 138] width 17 height 17
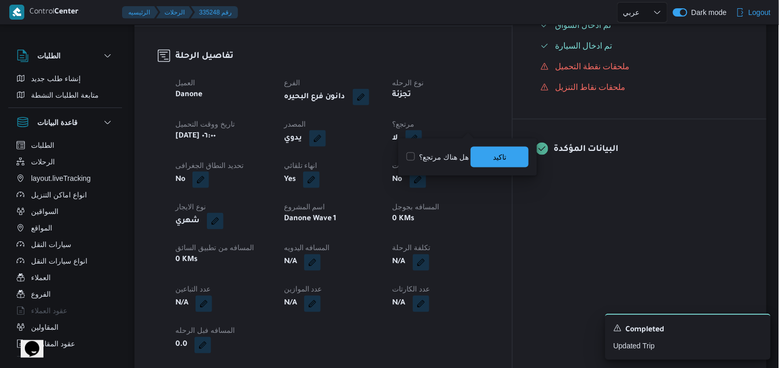
click at [433, 163] on div "هل هناك مرتجع؟ تاكيد" at bounding box center [467, 157] width 124 height 23
click at [435, 159] on label "هل هناك مرتجع؟" at bounding box center [437, 157] width 62 height 12
checkbox input "true"
click at [477, 153] on span "تاكيد" at bounding box center [500, 156] width 58 height 21
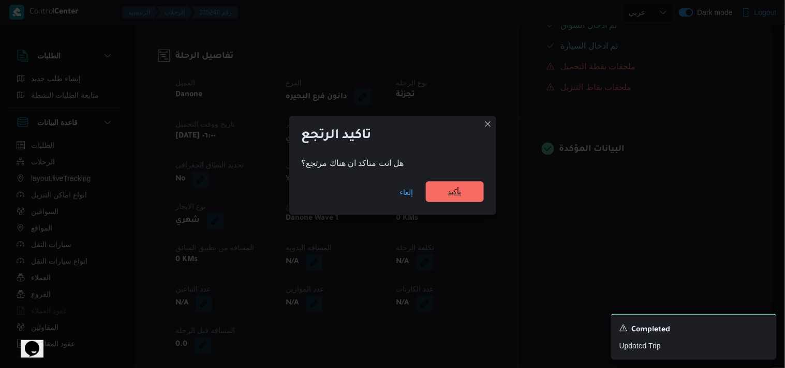
click at [458, 189] on span "تأكيد" at bounding box center [454, 192] width 13 height 12
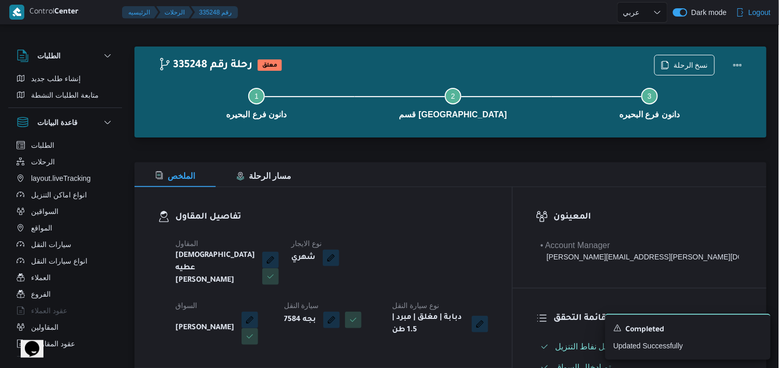
scroll to position [0, 0]
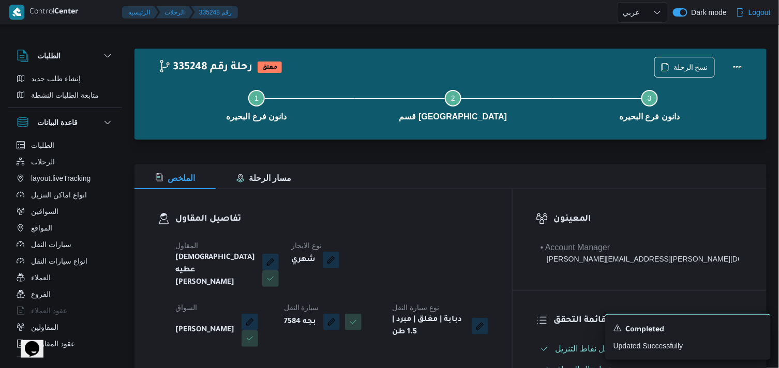
select select "ar"
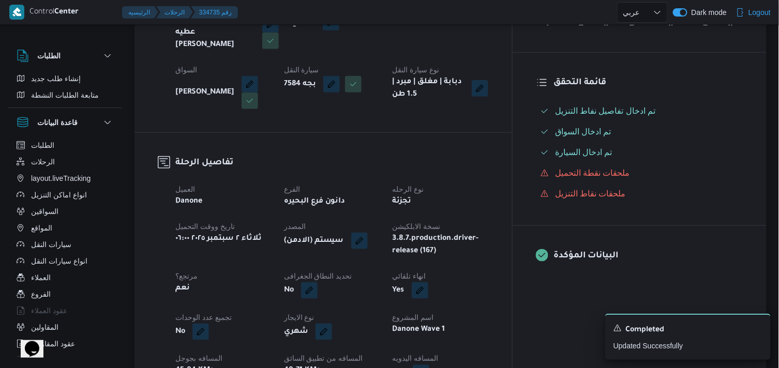
select select "ar"
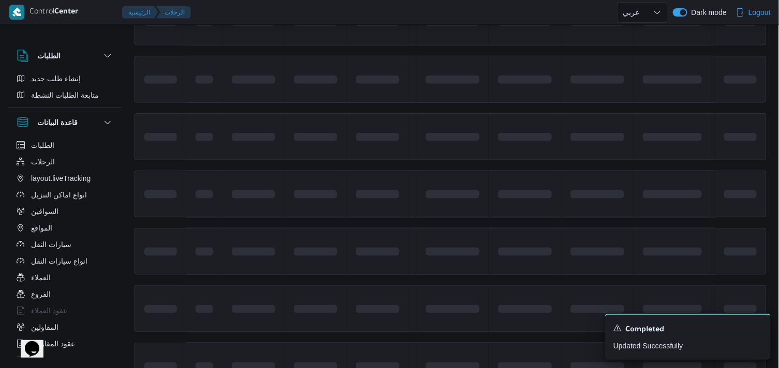
scroll to position [283, 0]
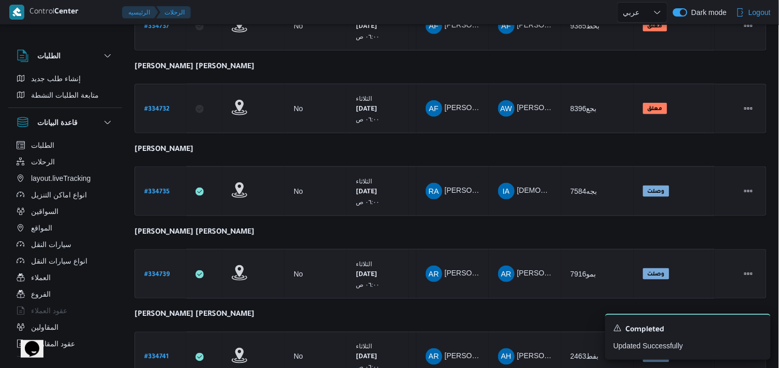
click at [150, 272] on b "# 334739" at bounding box center [156, 275] width 25 height 7
select select "ar"
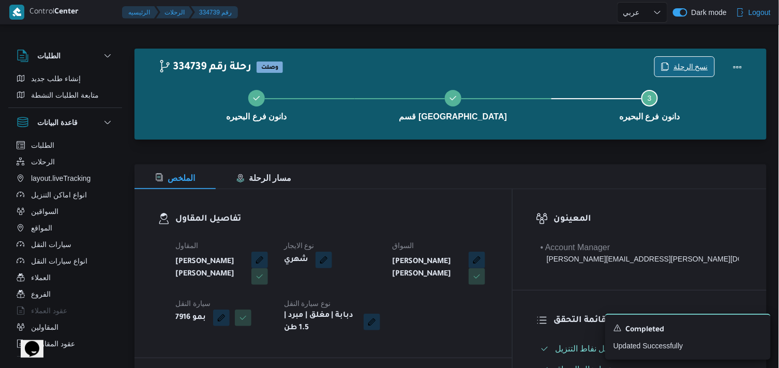
click at [689, 64] on span "نسخ الرحلة" at bounding box center [690, 67] width 35 height 12
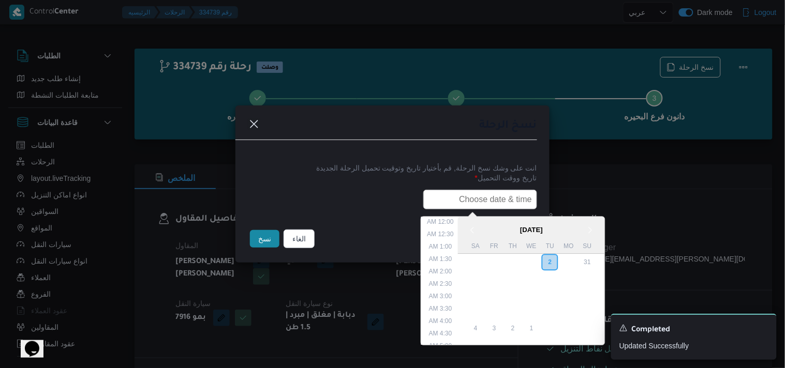
click at [499, 194] on input "text" at bounding box center [480, 200] width 114 height 20
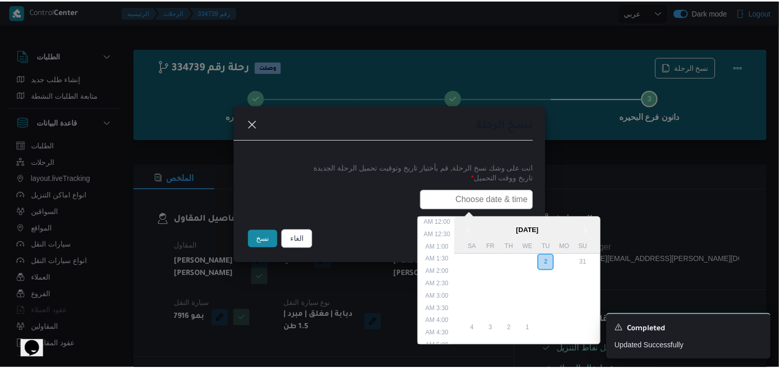
scroll to position [240, 0]
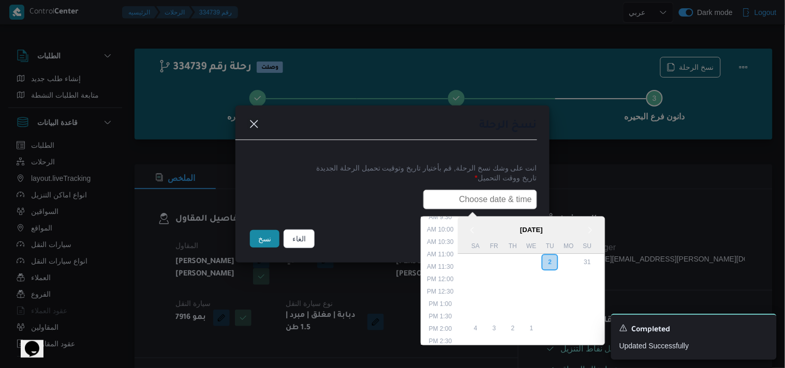
type input "03/09/2025 6:00AM"
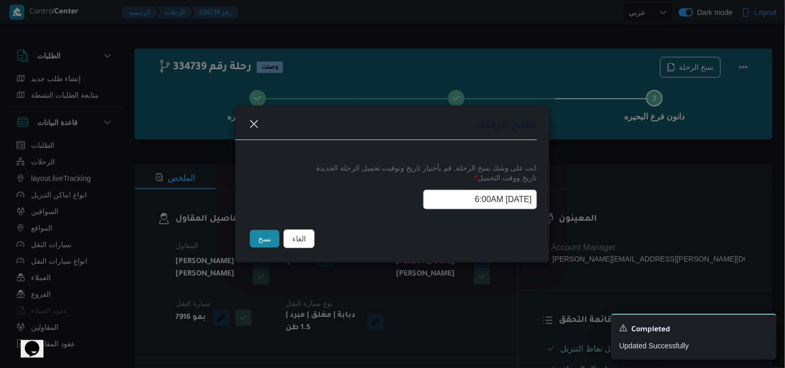
click at [261, 242] on button "نسخ" at bounding box center [264, 239] width 29 height 18
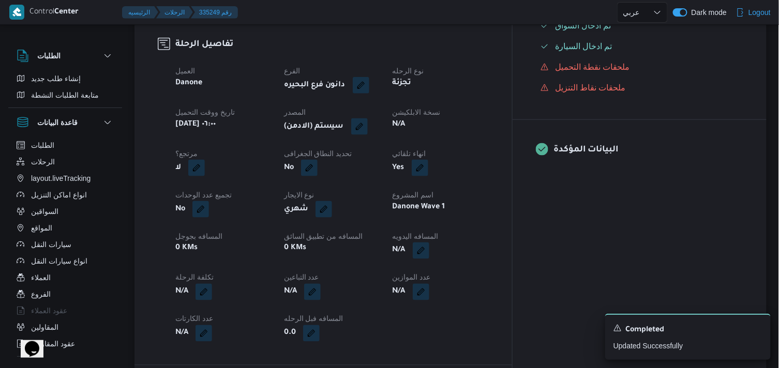
scroll to position [344, 0]
click at [368, 123] on button "button" at bounding box center [359, 125] width 17 height 17
click at [448, 159] on span "تاكيد" at bounding box center [459, 156] width 58 height 21
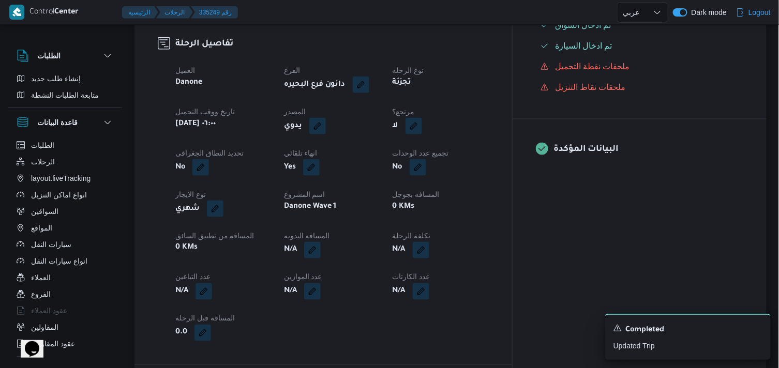
click at [422, 128] on button "button" at bounding box center [413, 126] width 17 height 17
click at [453, 159] on label "هل هناك مرتجع؟" at bounding box center [437, 157] width 62 height 12
checkbox input "true"
click at [473, 167] on div "هل هناك مرتجع؟ تاكيد" at bounding box center [467, 157] width 124 height 23
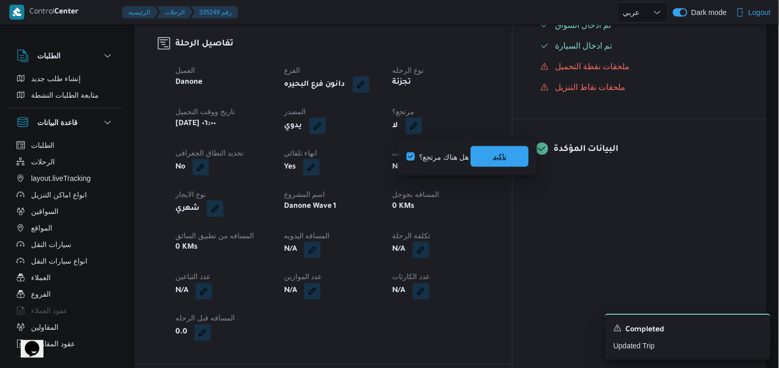
click at [491, 154] on span "تاكيد" at bounding box center [500, 156] width 58 height 21
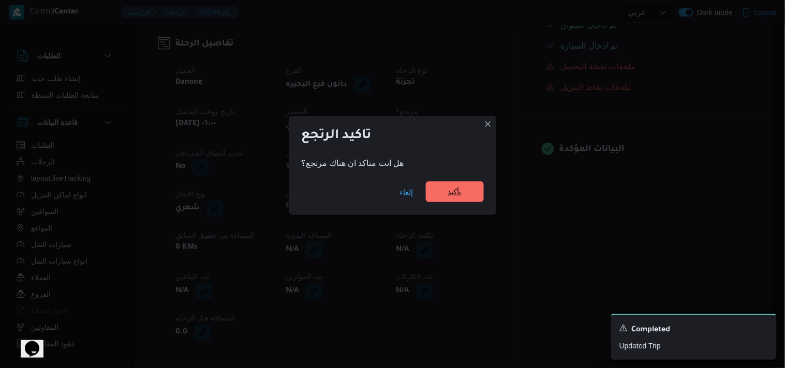
click at [463, 183] on span "تأكيد" at bounding box center [455, 192] width 58 height 21
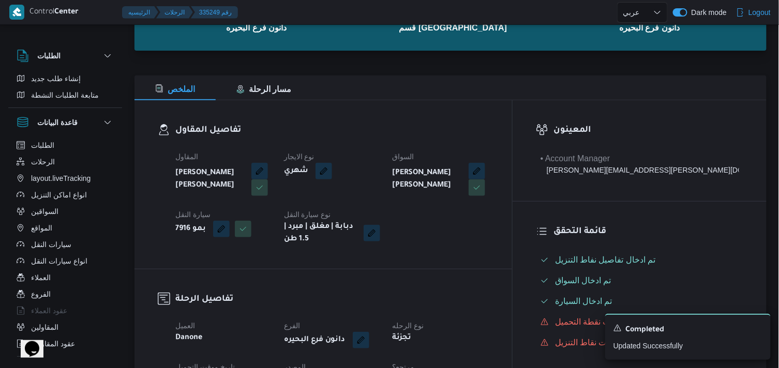
scroll to position [0, 0]
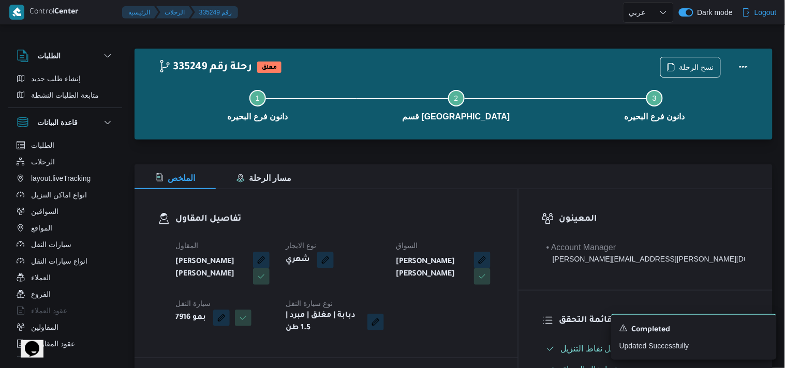
select select "ar"
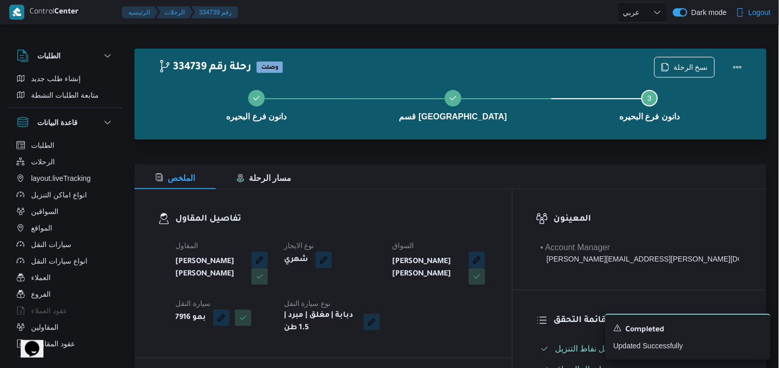
select select "ar"
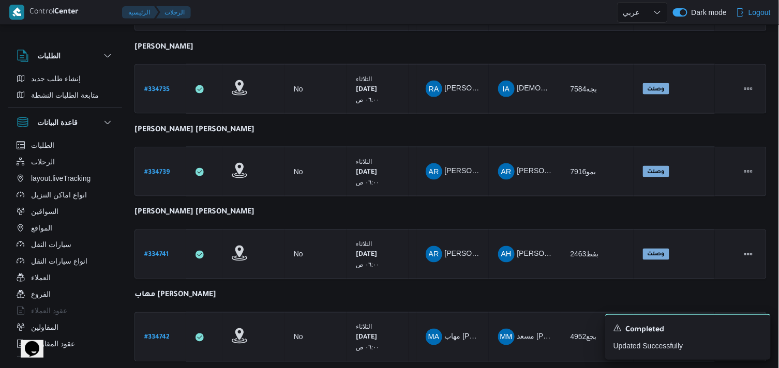
scroll to position [413, 0]
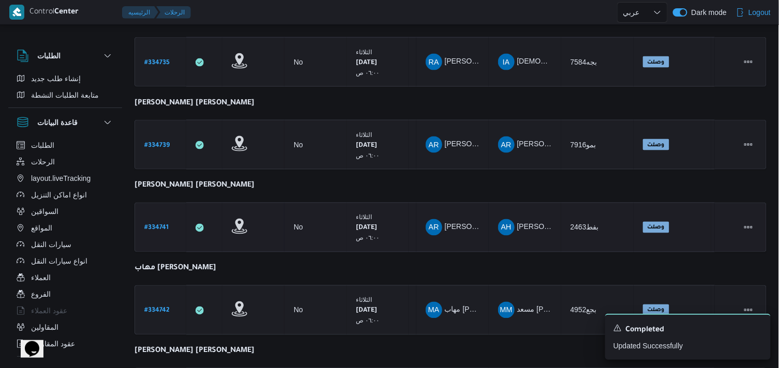
click at [162, 225] on b "# 334741" at bounding box center [156, 228] width 24 height 7
select select "ar"
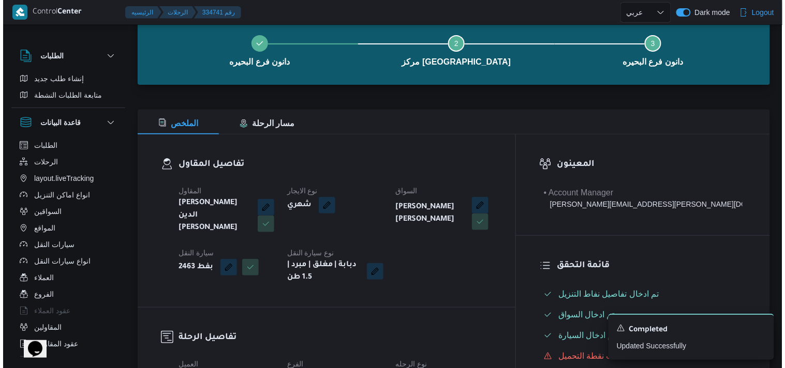
scroll to position [11, 0]
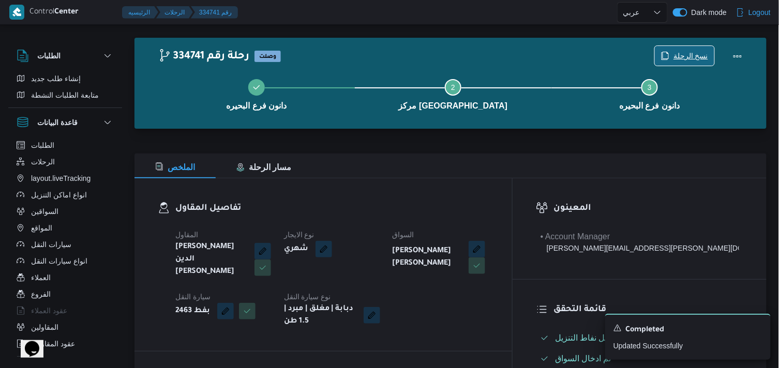
click at [689, 54] on span "نسخ الرحلة" at bounding box center [690, 56] width 35 height 12
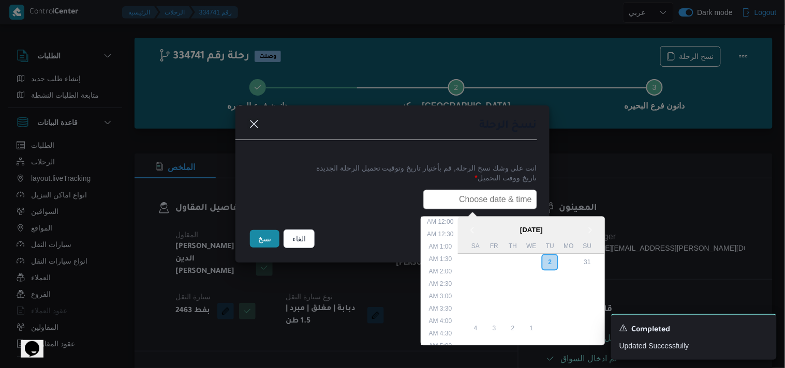
click at [464, 192] on input "text" at bounding box center [480, 200] width 114 height 20
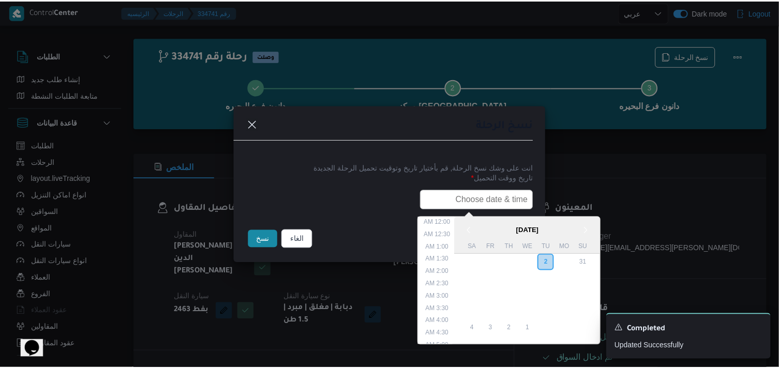
scroll to position [240, 0]
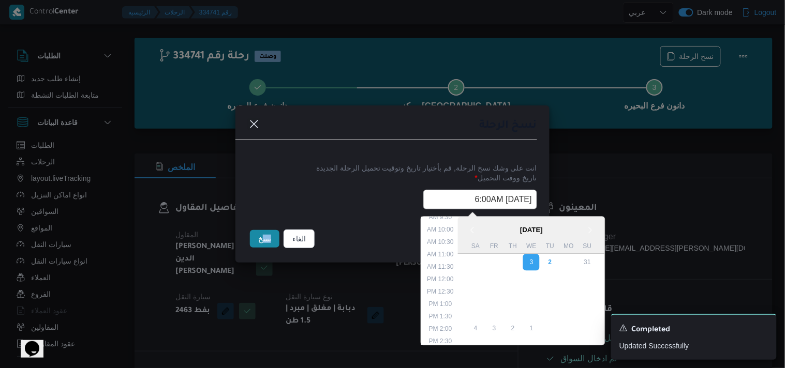
click at [265, 229] on div "الغاء نسخ" at bounding box center [392, 240] width 314 height 43
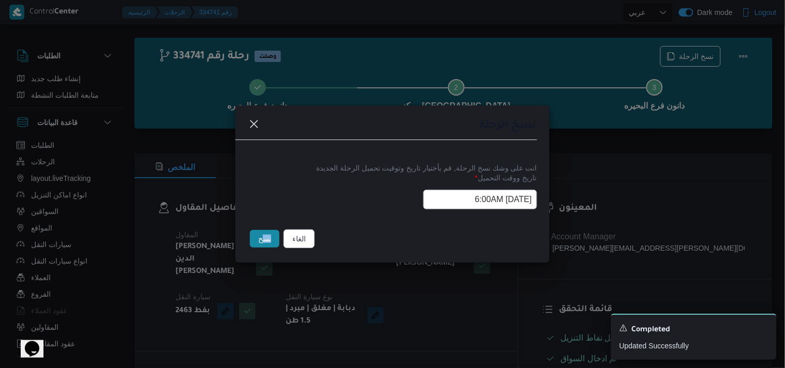
click at [265, 234] on button "نسخ" at bounding box center [264, 239] width 29 height 18
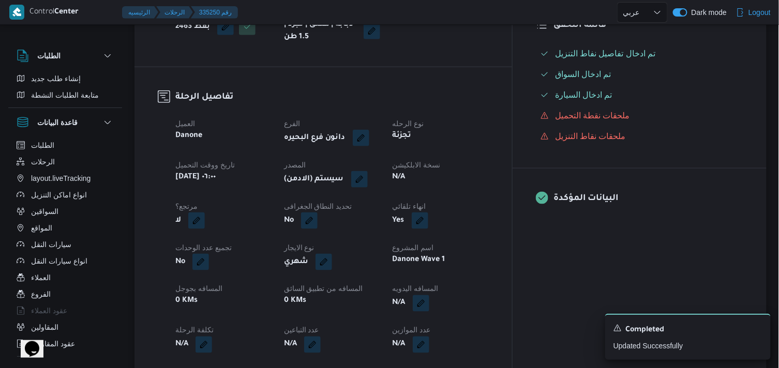
scroll to position [298, 0]
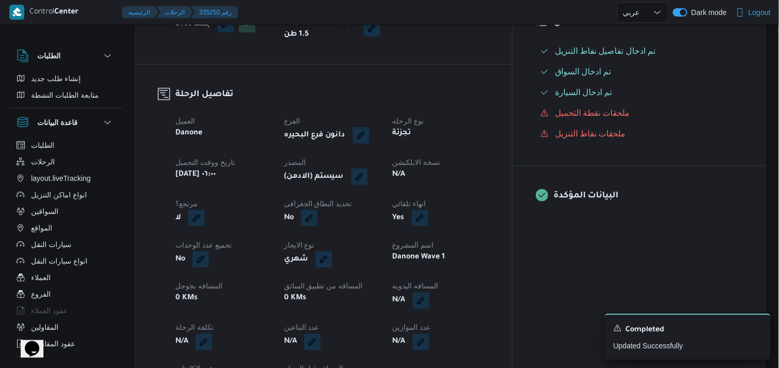
click at [344, 171] on b "(سيستم (الادمن" at bounding box center [314, 177] width 60 height 12
click at [368, 174] on button "button" at bounding box center [359, 176] width 17 height 17
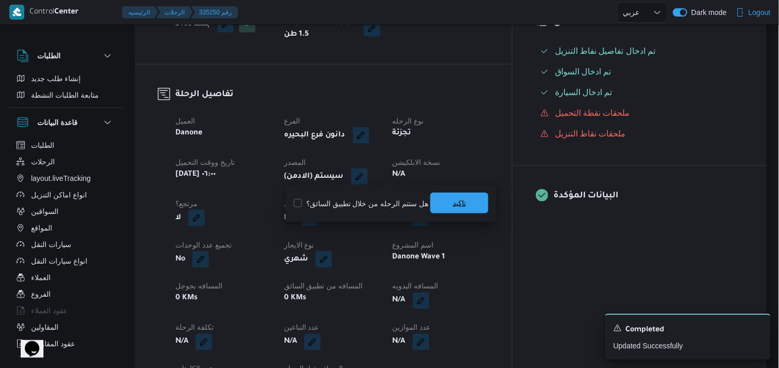
click at [453, 200] on span "تاكيد" at bounding box center [459, 203] width 13 height 12
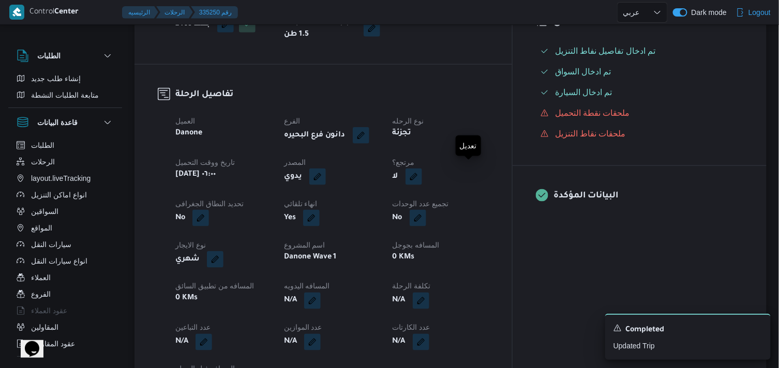
click at [422, 171] on button "button" at bounding box center [413, 177] width 17 height 17
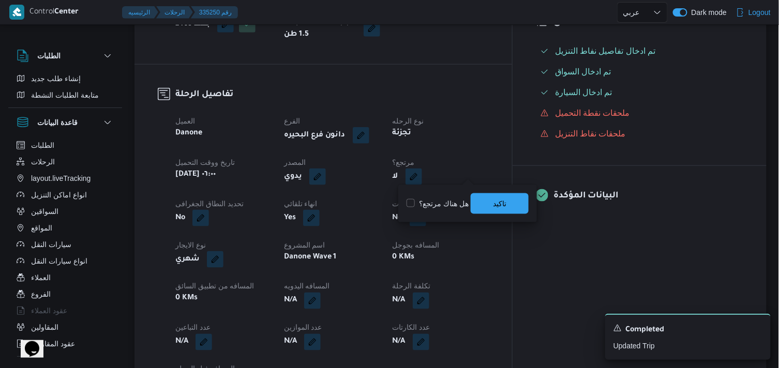
click at [460, 198] on label "هل هناك مرتجع؟" at bounding box center [437, 204] width 62 height 12
click at [517, 202] on span "تاكيد" at bounding box center [500, 203] width 58 height 21
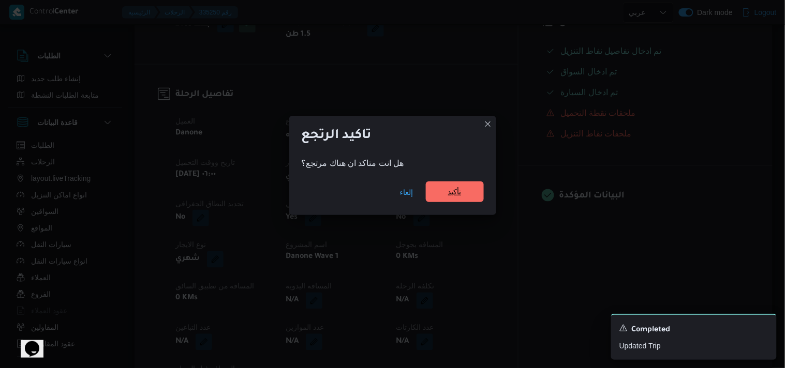
click at [471, 200] on span "تأكيد" at bounding box center [455, 192] width 58 height 21
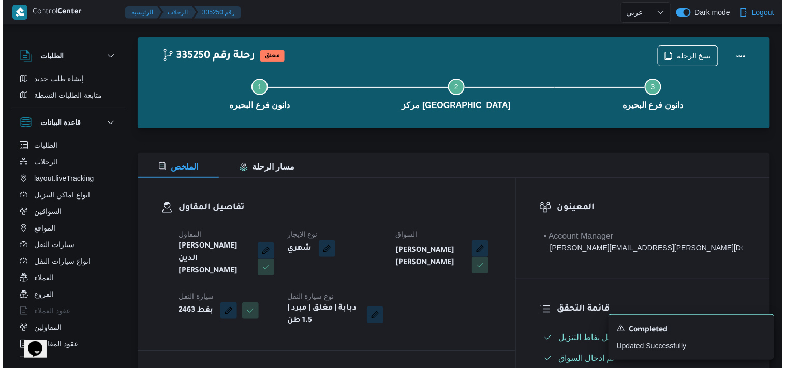
scroll to position [11, 0]
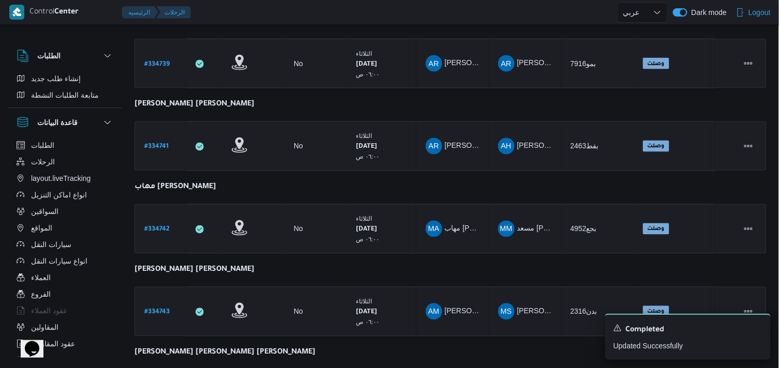
scroll to position [474, 0]
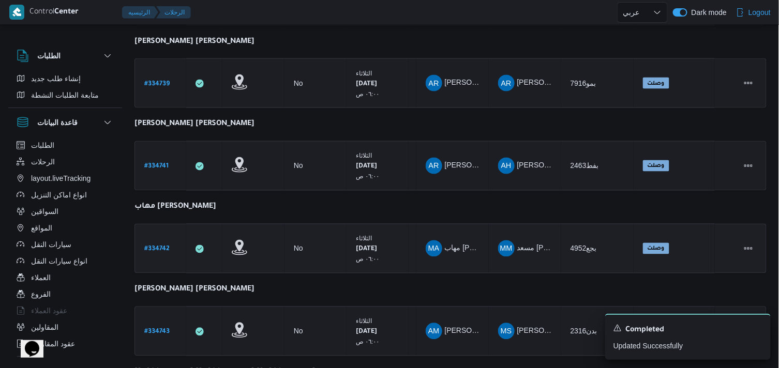
click at [152, 247] on b "# 334742" at bounding box center [156, 249] width 25 height 7
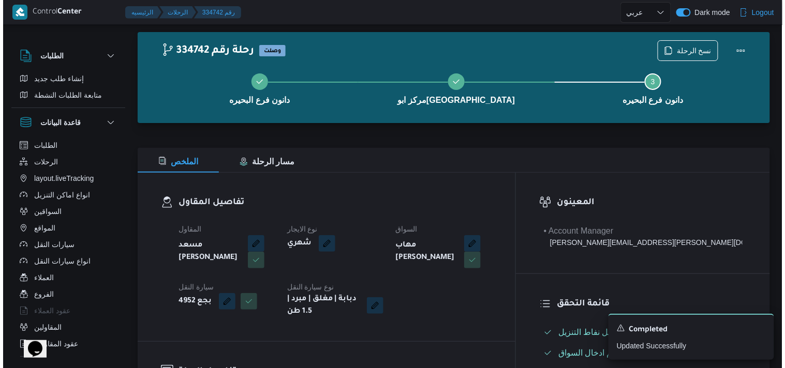
scroll to position [14, 0]
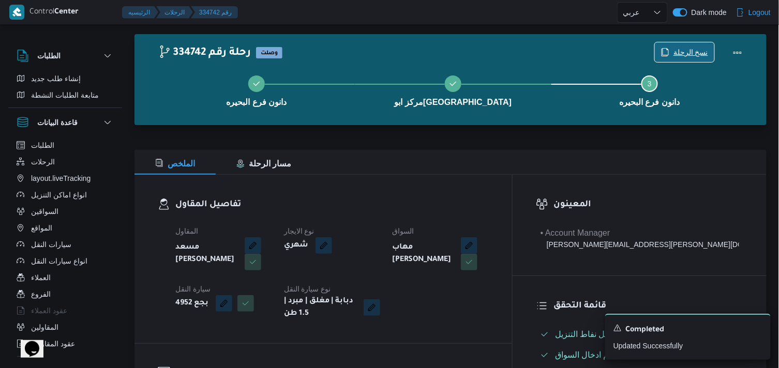
click at [675, 55] on span "نسخ الرحلة" at bounding box center [690, 52] width 35 height 12
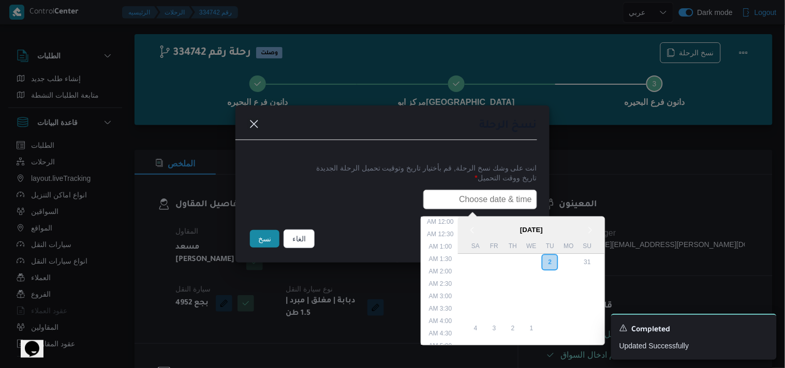
click at [464, 202] on input "text" at bounding box center [480, 200] width 114 height 20
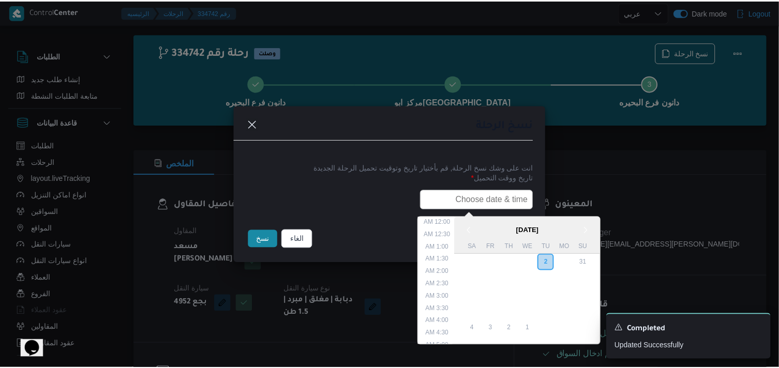
scroll to position [240, 0]
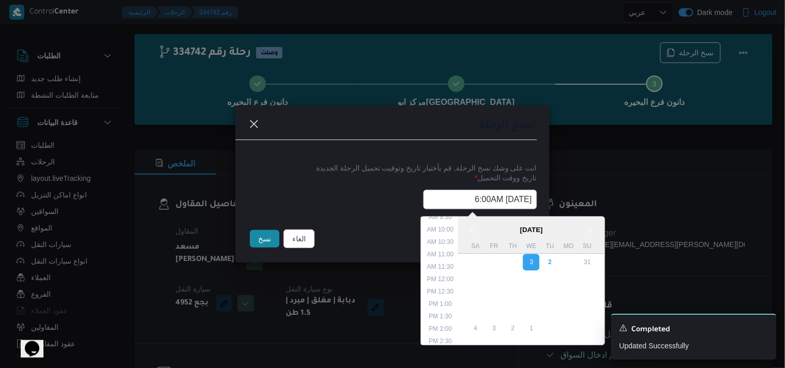
click at [266, 248] on button "نسخ" at bounding box center [264, 239] width 29 height 18
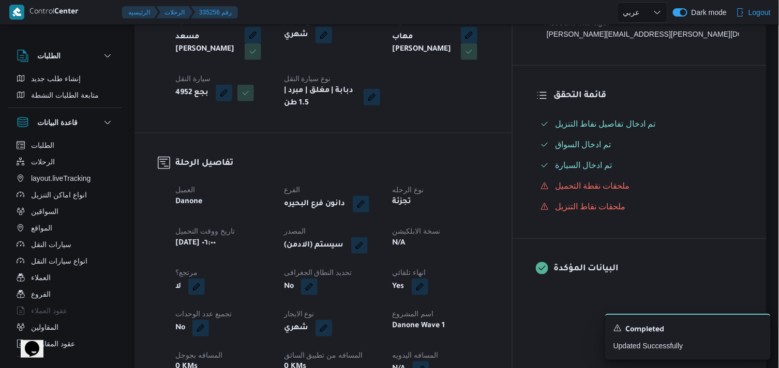
scroll to position [245, 0]
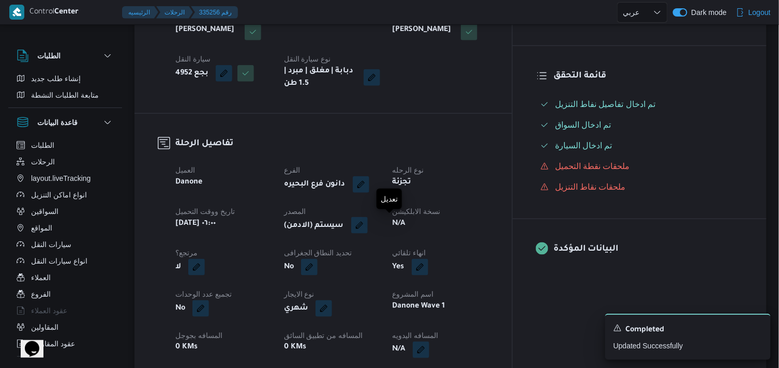
click at [368, 230] on button "button" at bounding box center [359, 225] width 17 height 17
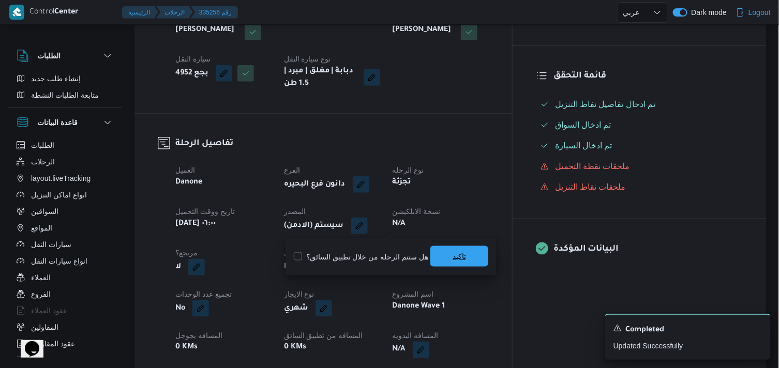
click at [441, 250] on span "تاكيد" at bounding box center [459, 256] width 58 height 21
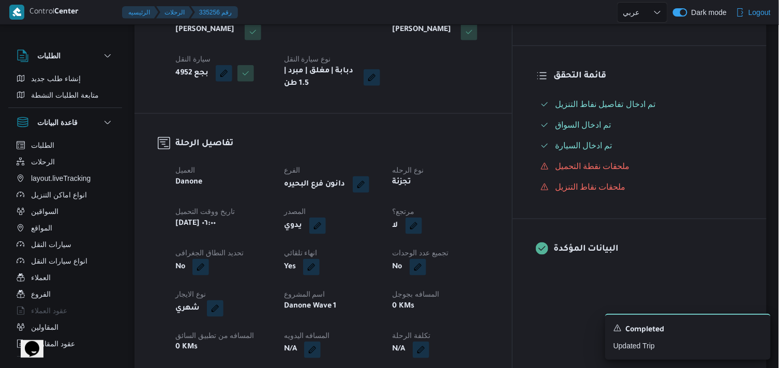
click at [422, 228] on button "button" at bounding box center [413, 226] width 17 height 17
click at [439, 255] on label "هل هناك مرتجع؟" at bounding box center [437, 257] width 62 height 12
click at [490, 255] on span "تاكيد" at bounding box center [500, 256] width 58 height 21
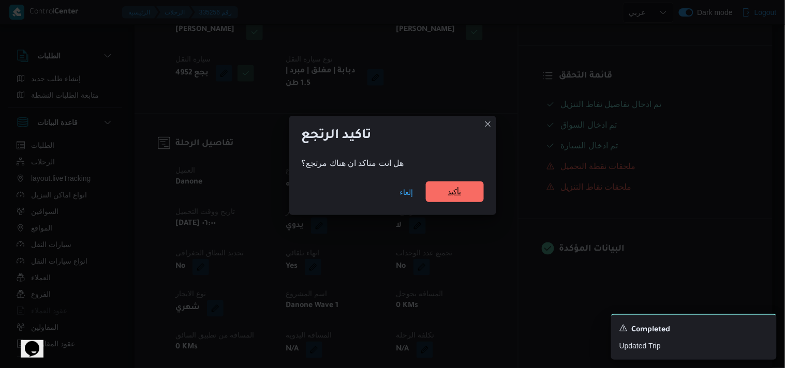
click at [455, 189] on span "تأكيد" at bounding box center [454, 192] width 13 height 12
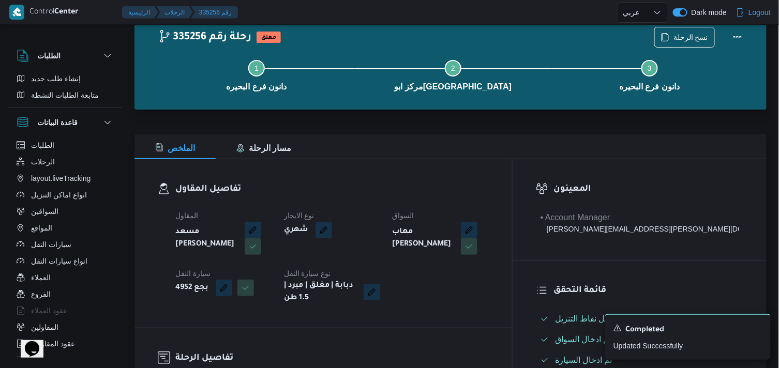
scroll to position [0, 0]
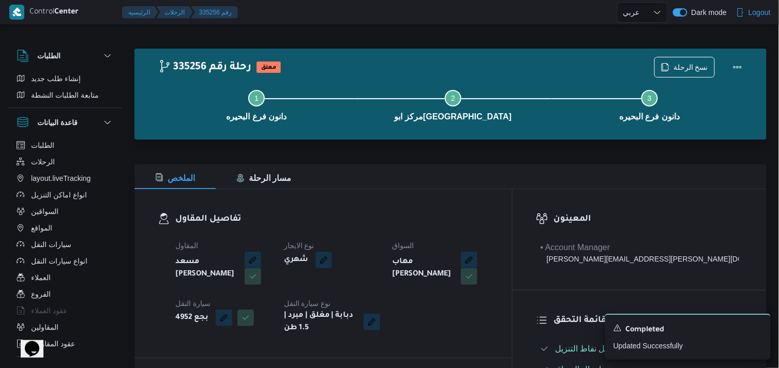
scroll to position [14, 0]
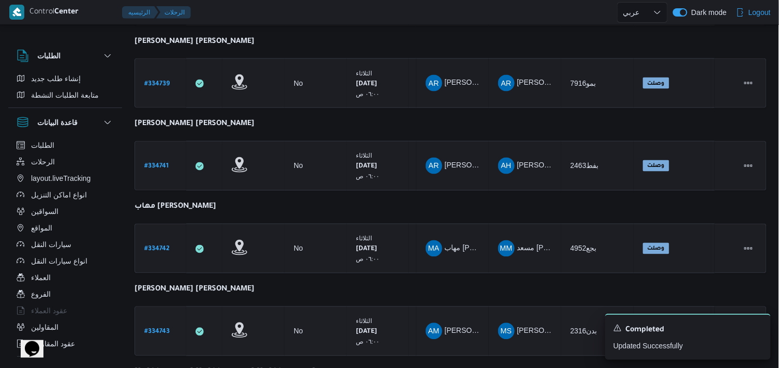
scroll to position [618, 0]
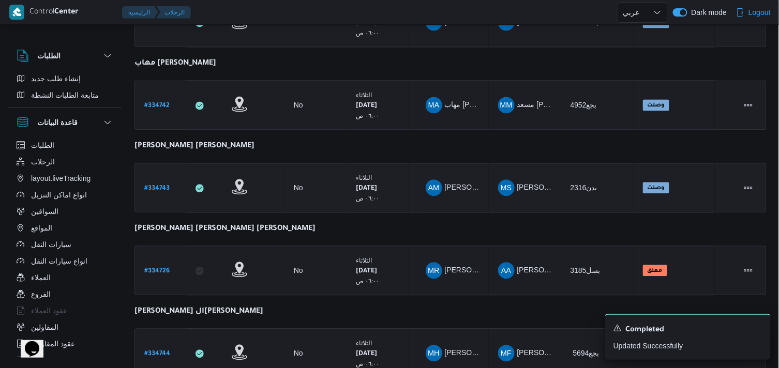
click at [148, 185] on b "# 334743" at bounding box center [156, 188] width 25 height 7
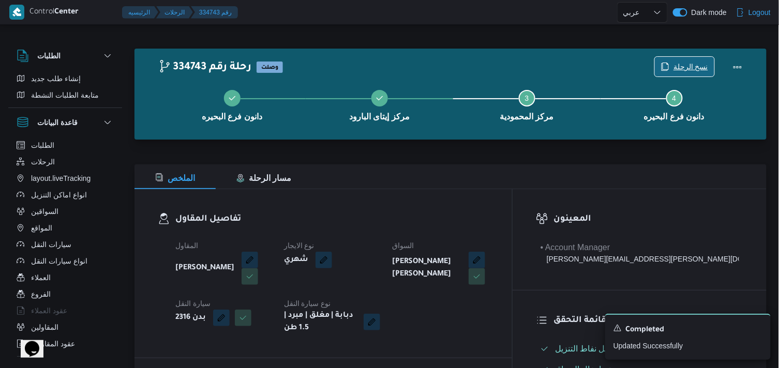
click at [669, 68] on icon "button" at bounding box center [665, 67] width 8 height 8
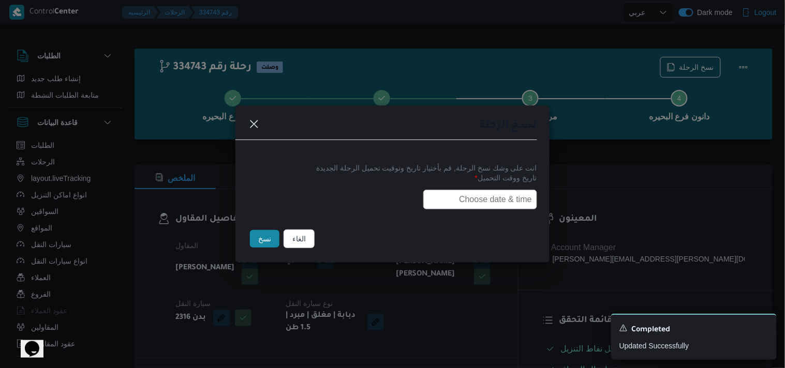
click at [503, 194] on input "text" at bounding box center [480, 200] width 114 height 20
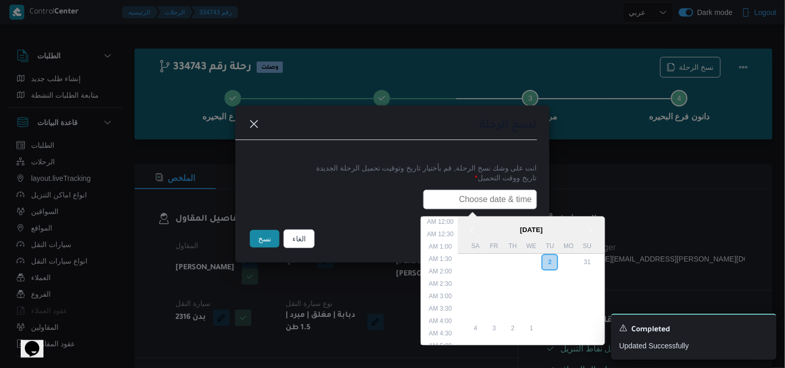
click at [465, 202] on input "text" at bounding box center [480, 200] width 114 height 20
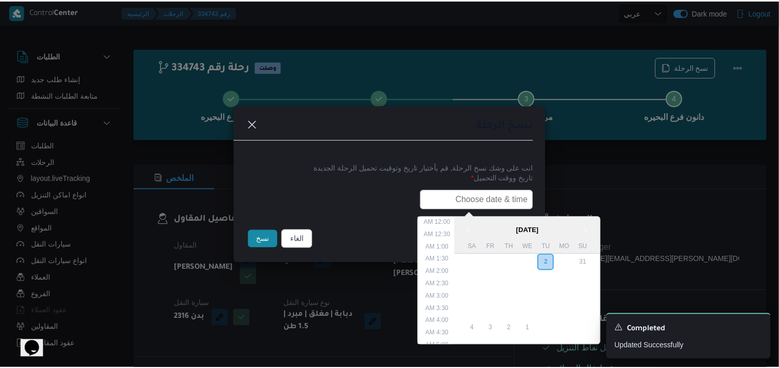
scroll to position [240, 0]
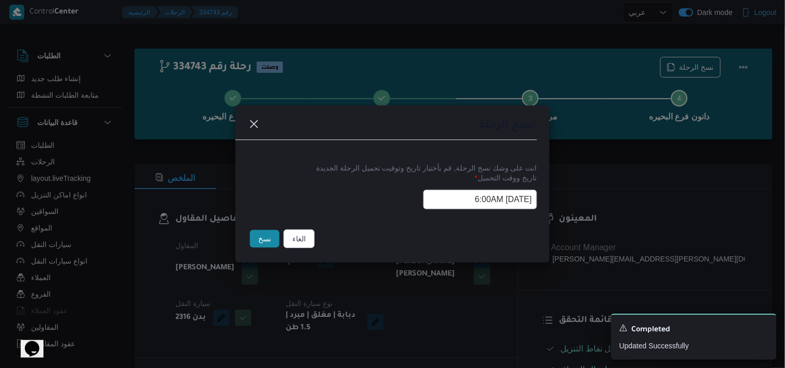
click at [256, 240] on button "نسخ" at bounding box center [264, 239] width 29 height 18
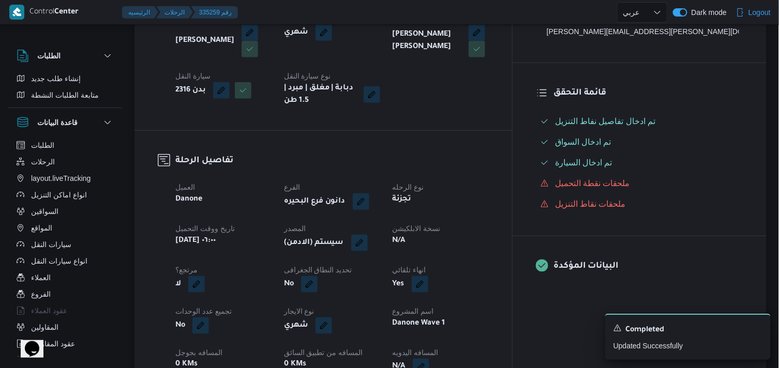
scroll to position [230, 0]
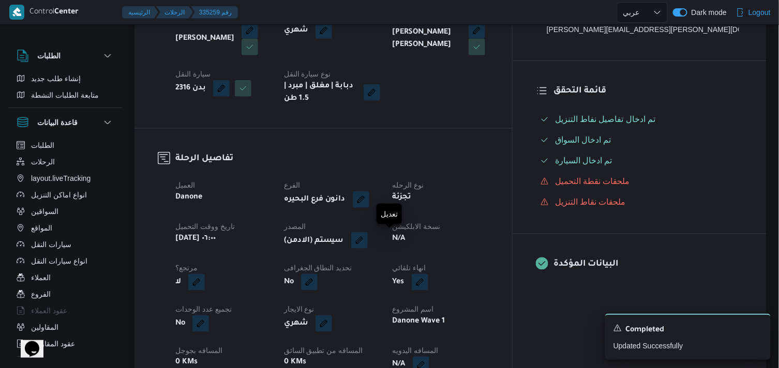
click at [368, 239] on button "button" at bounding box center [359, 240] width 17 height 17
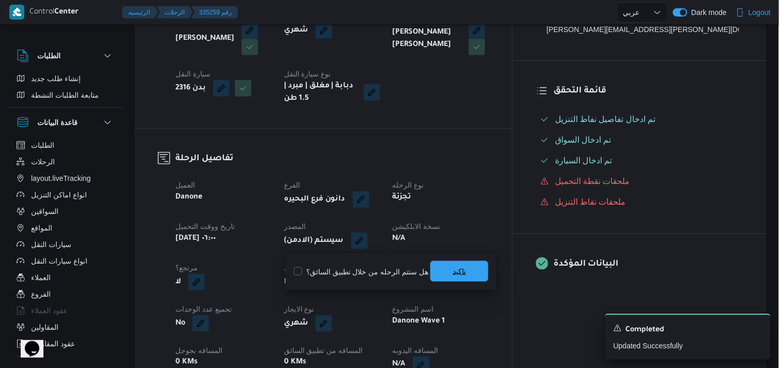
click at [443, 262] on span "تاكيد" at bounding box center [459, 271] width 58 height 21
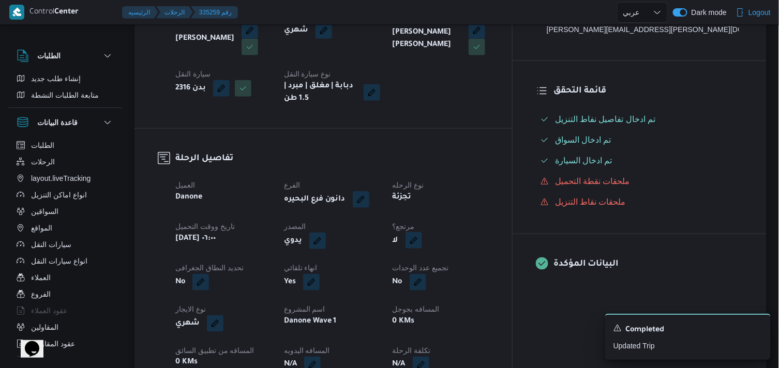
click at [422, 246] on button "button" at bounding box center [413, 240] width 17 height 17
click at [454, 272] on label "هل هناك مرتجع؟" at bounding box center [437, 272] width 62 height 12
click at [492, 272] on span "تاكيد" at bounding box center [500, 271] width 58 height 21
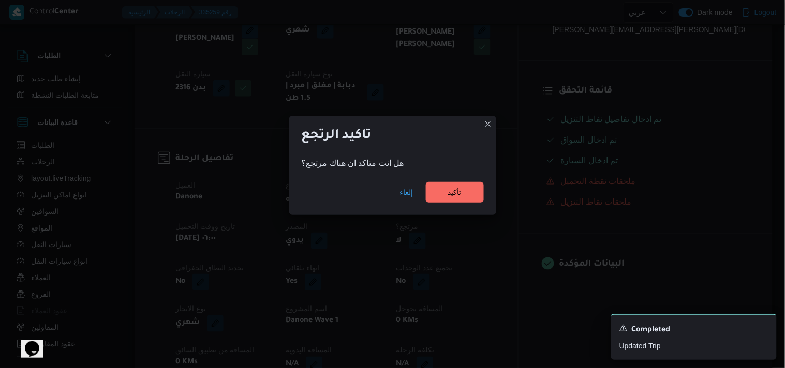
click at [457, 178] on div "إلغاء تأكيد" at bounding box center [392, 194] width 207 height 41
click at [456, 193] on span "تأكيد" at bounding box center [454, 192] width 13 height 12
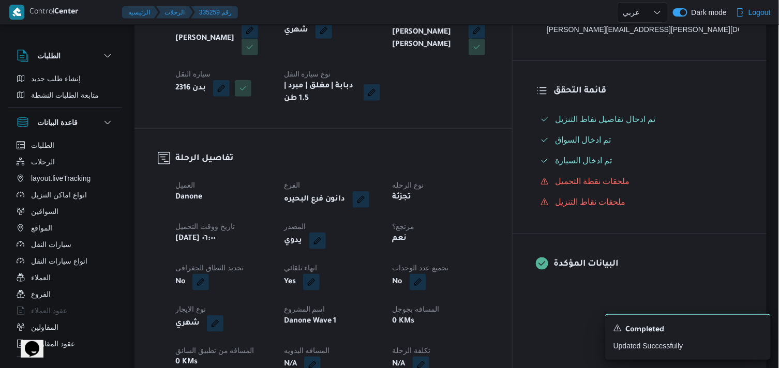
scroll to position [0, 0]
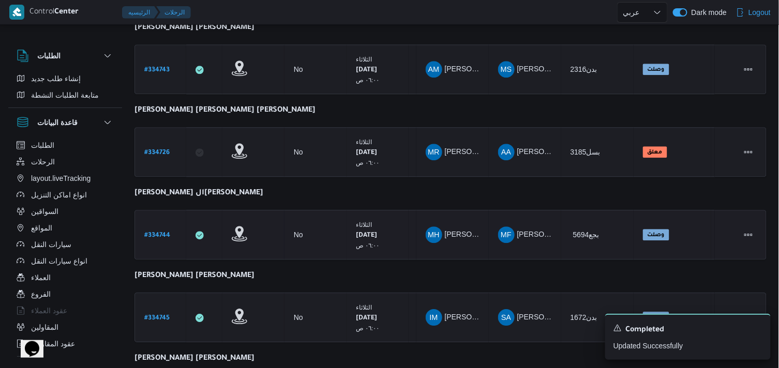
scroll to position [719, 0]
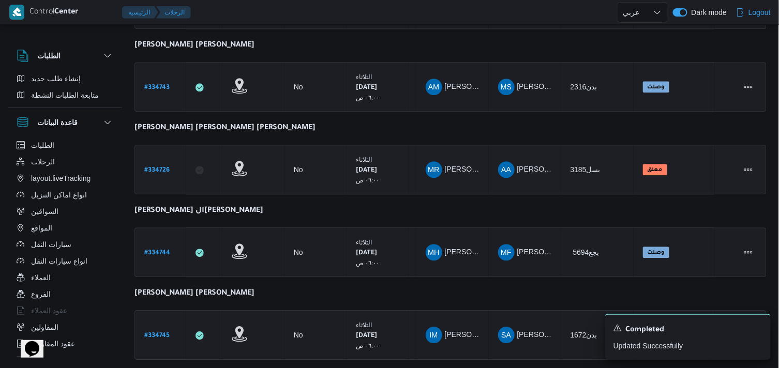
click at [158, 167] on b "# 334726" at bounding box center [156, 170] width 25 height 7
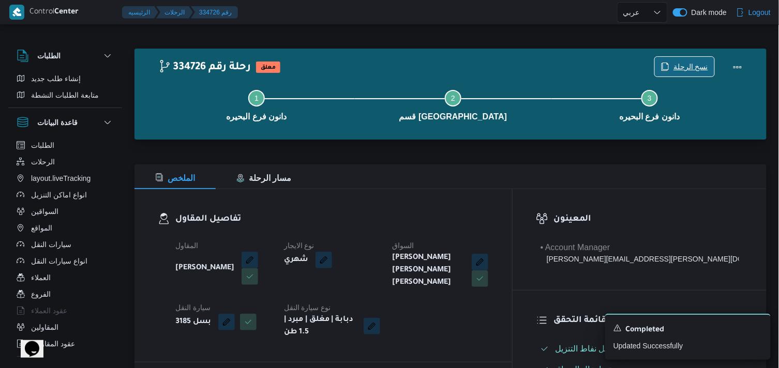
click at [659, 65] on span "نسخ الرحلة" at bounding box center [684, 67] width 59 height 20
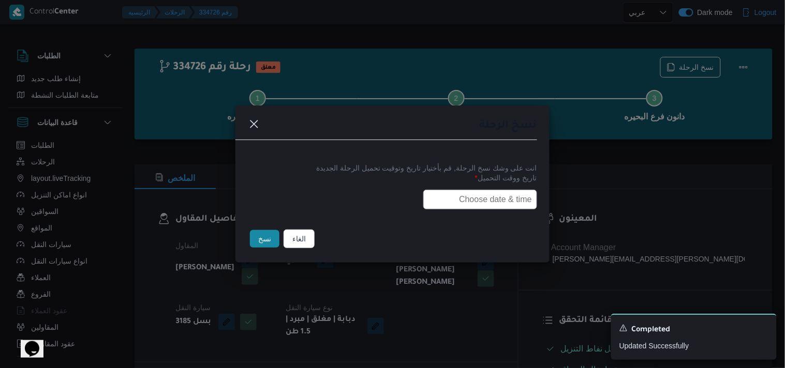
click at [469, 208] on input "text" at bounding box center [480, 200] width 114 height 20
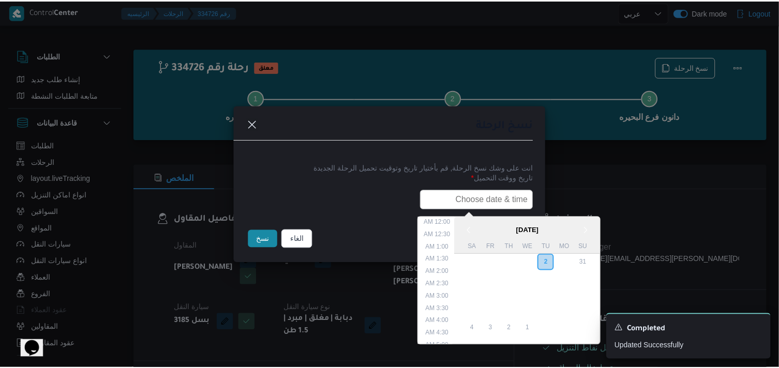
scroll to position [240, 0]
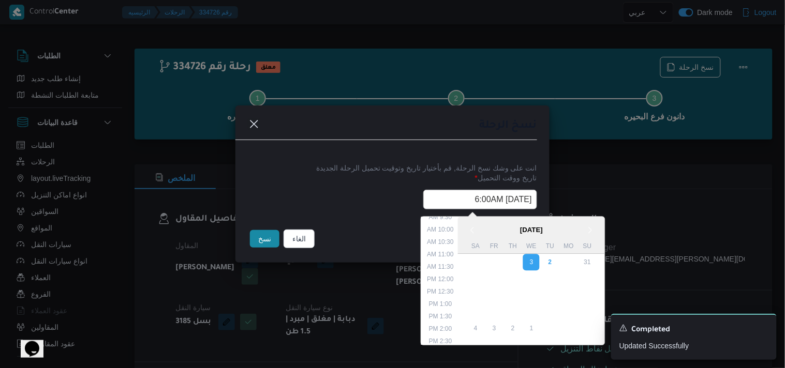
click at [270, 234] on button "نسخ" at bounding box center [264, 239] width 29 height 18
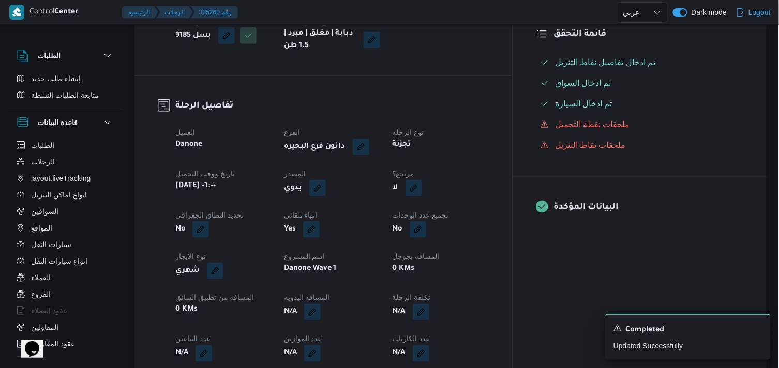
scroll to position [287, 0]
click at [422, 179] on button "button" at bounding box center [413, 187] width 17 height 17
click at [439, 216] on label "هل هناك مرتجع؟" at bounding box center [437, 214] width 62 height 12
click at [495, 204] on span "تاكيد" at bounding box center [500, 214] width 58 height 21
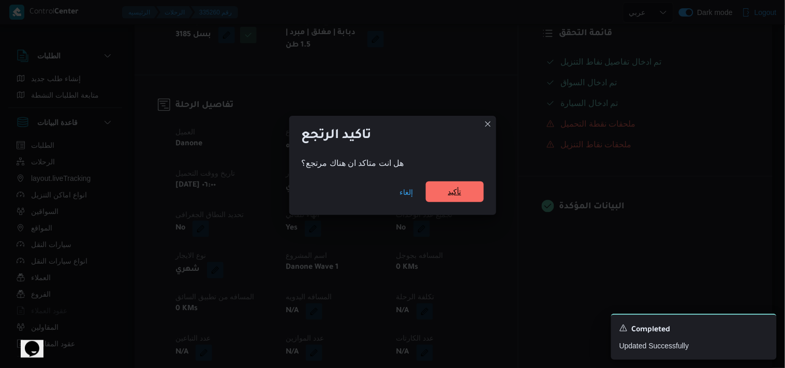
click at [451, 192] on span "تأكيد" at bounding box center [454, 192] width 13 height 12
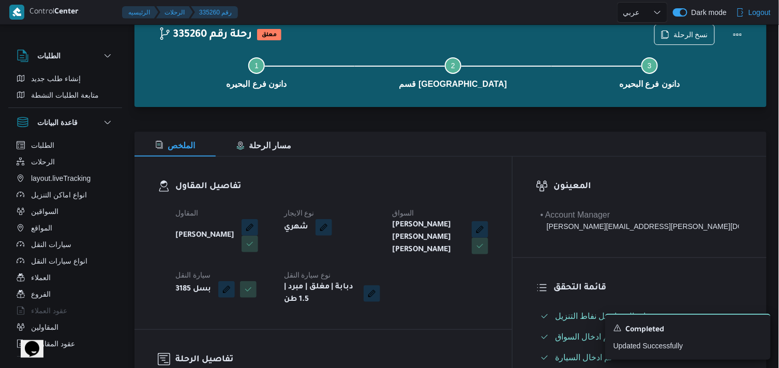
scroll to position [0, 0]
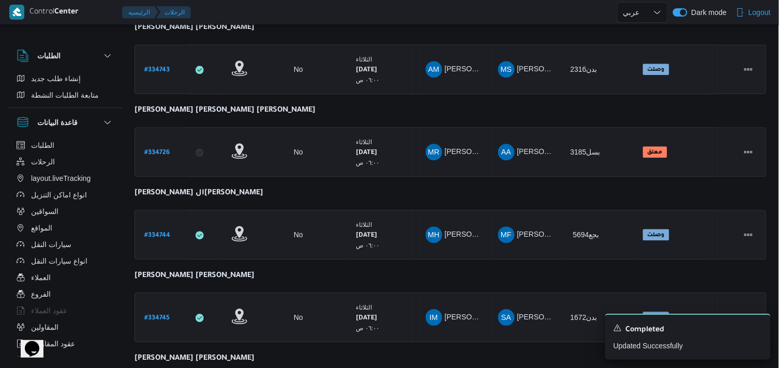
scroll to position [719, 0]
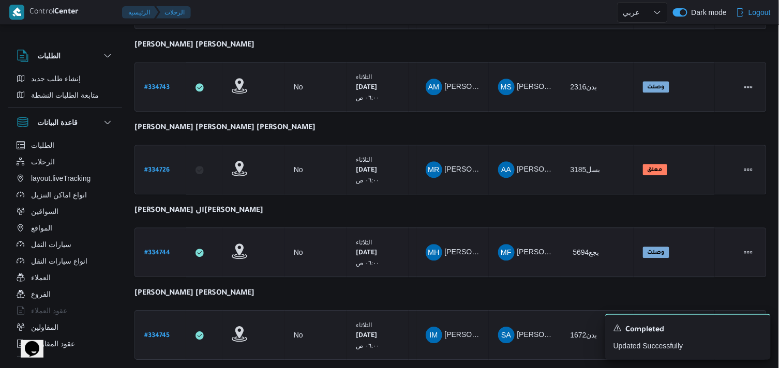
click at [165, 250] on b "# 334744" at bounding box center [157, 253] width 26 height 7
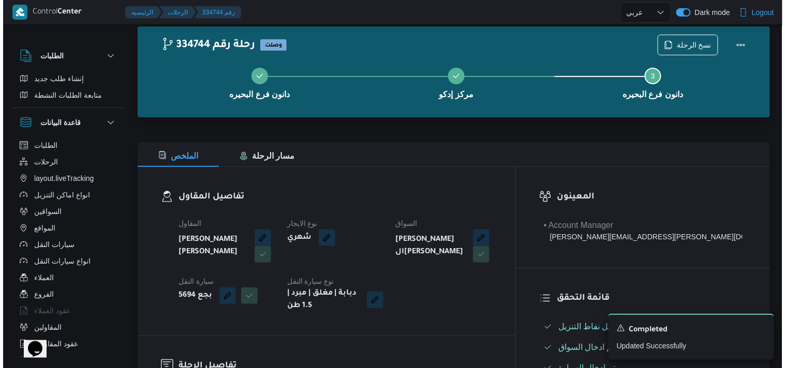
scroll to position [7, 0]
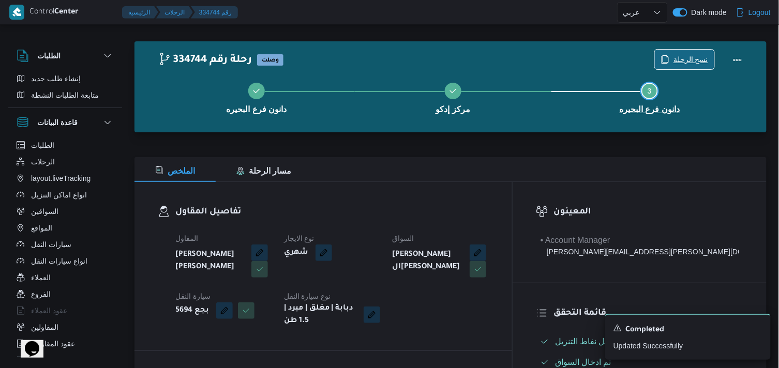
drag, startPoint x: 684, startPoint y: 49, endPoint x: 691, endPoint y: 55, distance: 9.1
click at [691, 55] on div "334744 رحلة رقم وصلت نسخ الرحلة دانون فرع البحيره مركز إدكو Step 3 is incomplet…" at bounding box center [453, 87] width 590 height 74
click at [691, 55] on span "نسخ الرحلة" at bounding box center [690, 59] width 35 height 12
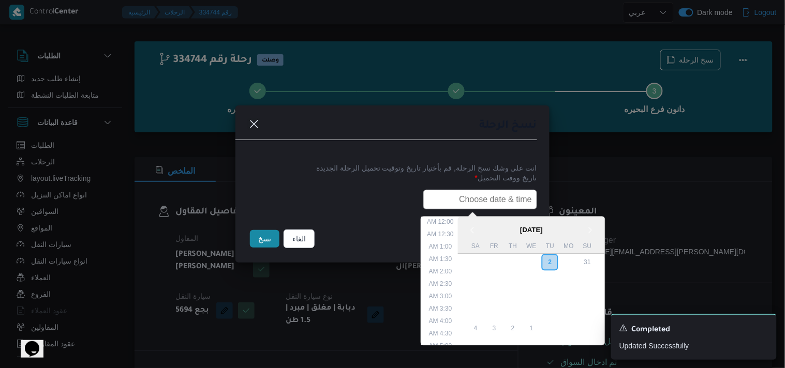
click at [478, 190] on input "text" at bounding box center [480, 200] width 114 height 20
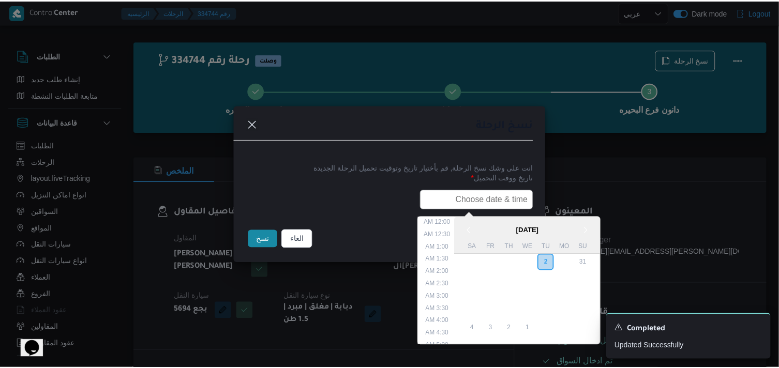
scroll to position [240, 0]
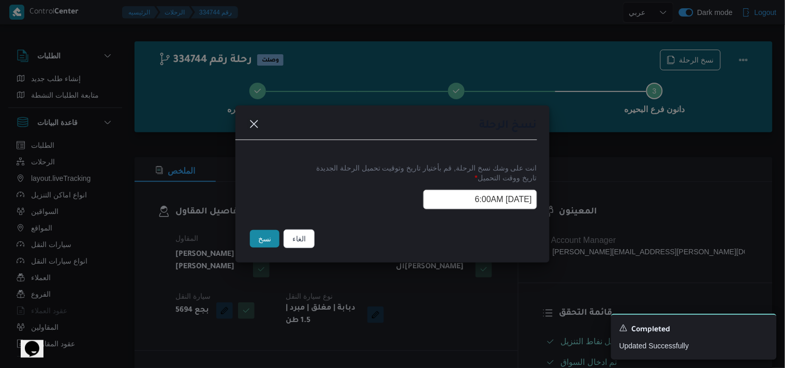
click at [258, 244] on button "نسخ" at bounding box center [264, 239] width 29 height 18
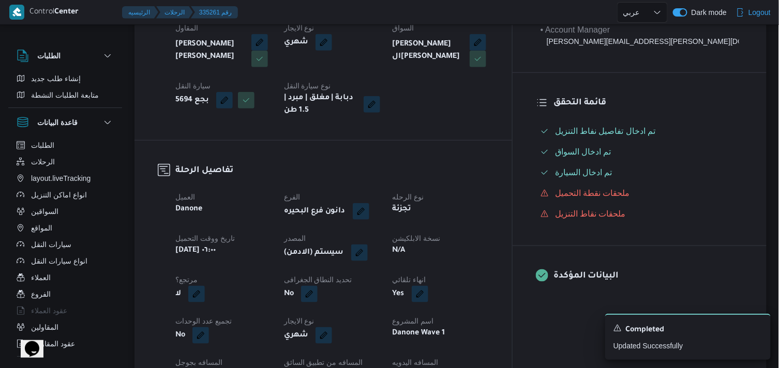
scroll to position [241, 0]
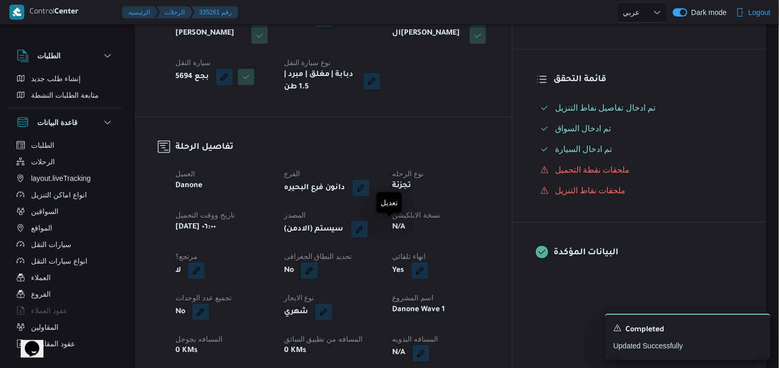
click at [368, 237] on span at bounding box center [357, 229] width 22 height 17
click at [368, 233] on button "button" at bounding box center [359, 229] width 17 height 17
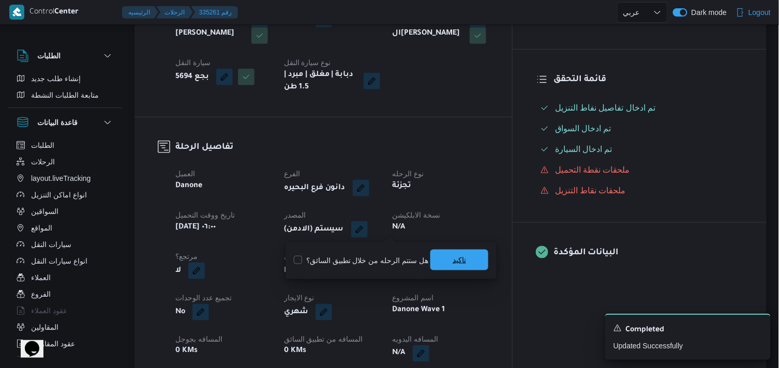
click at [450, 267] on span "تاكيد" at bounding box center [459, 260] width 58 height 21
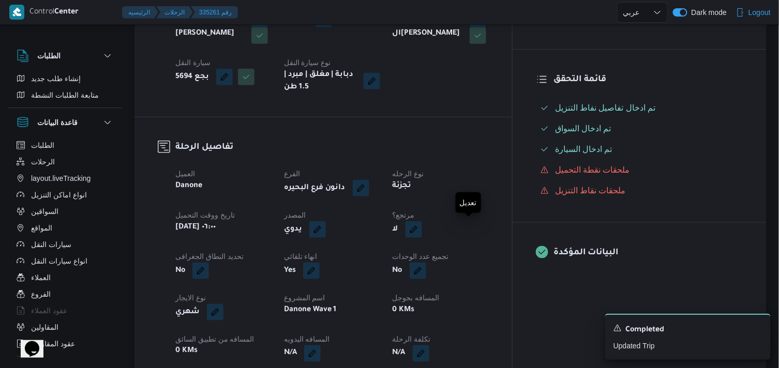
click at [422, 225] on button "button" at bounding box center [413, 229] width 17 height 17
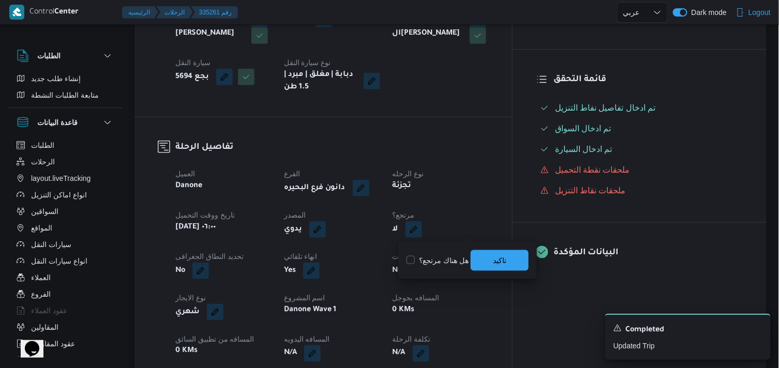
click at [457, 257] on label "هل هناك مرتجع؟" at bounding box center [437, 260] width 62 height 12
click at [508, 259] on span "تاكيد" at bounding box center [500, 260] width 58 height 21
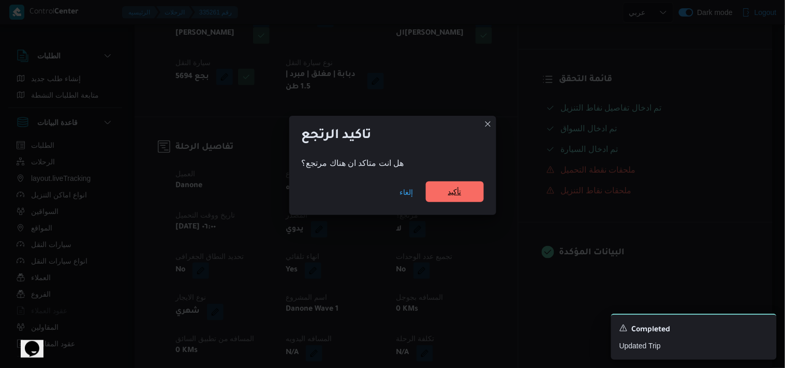
click at [469, 194] on span "تأكيد" at bounding box center [455, 192] width 58 height 21
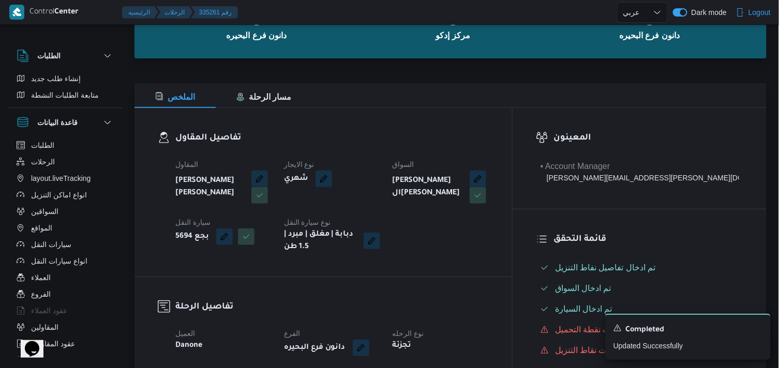
scroll to position [29, 0]
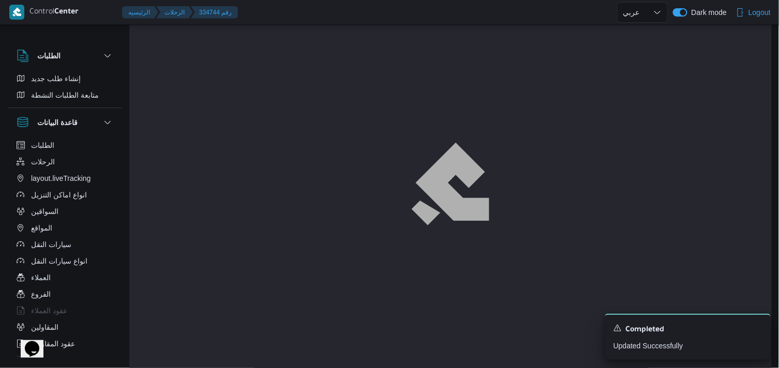
scroll to position [7, 0]
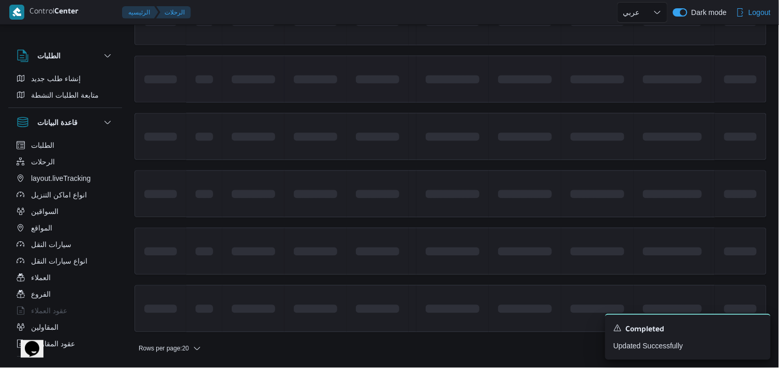
scroll to position [776, 0]
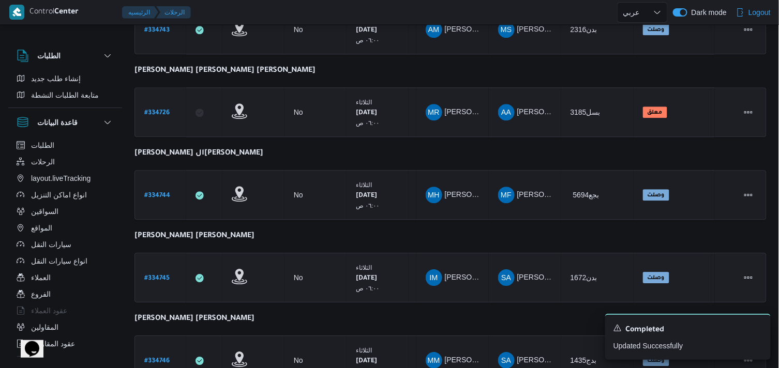
click at [159, 275] on b "# 334745" at bounding box center [156, 278] width 25 height 7
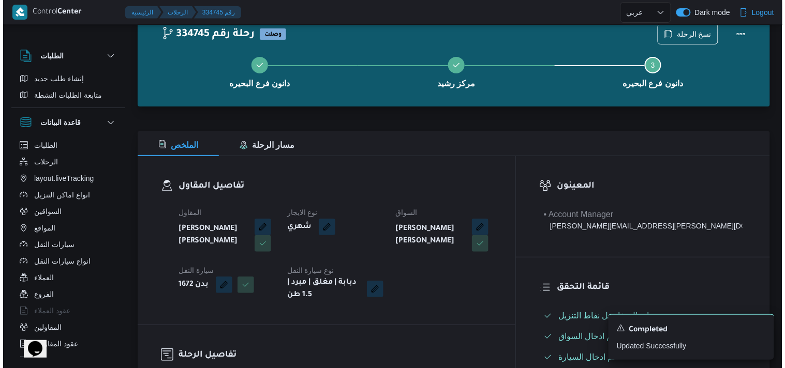
scroll to position [29, 0]
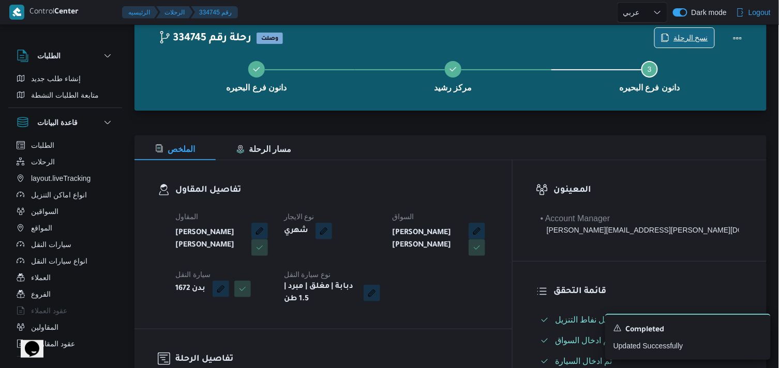
click at [682, 36] on span "نسخ الرحلة" at bounding box center [690, 38] width 35 height 12
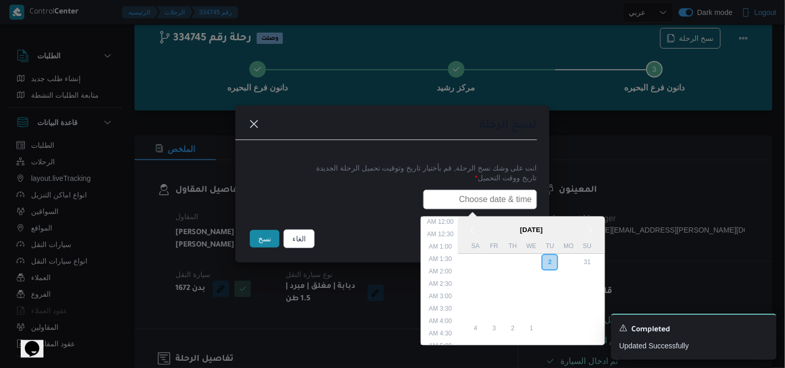
click at [453, 191] on input "text" at bounding box center [480, 200] width 114 height 20
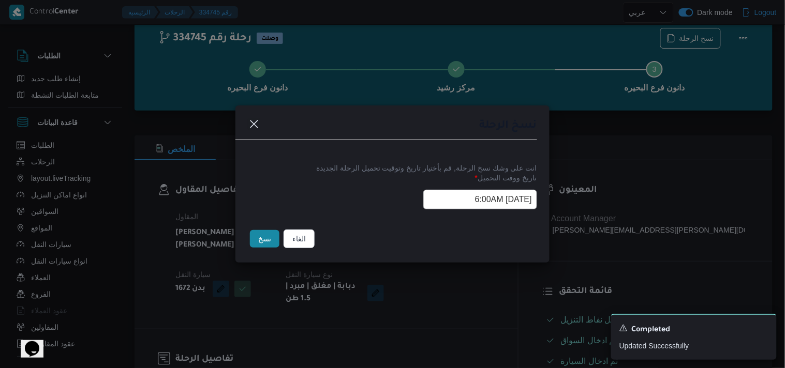
click at [277, 237] on button "نسخ" at bounding box center [264, 239] width 29 height 18
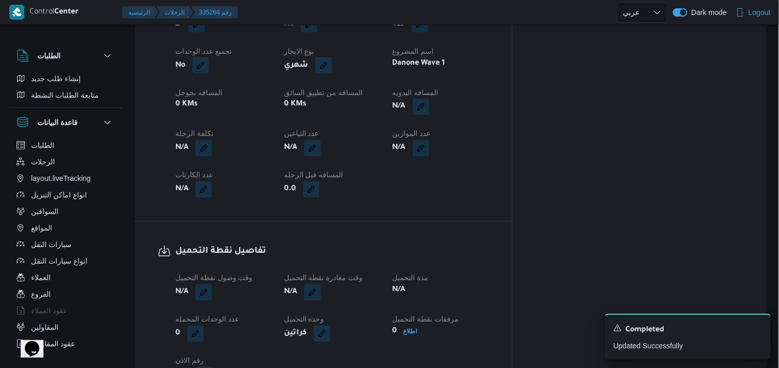
scroll to position [373, 0]
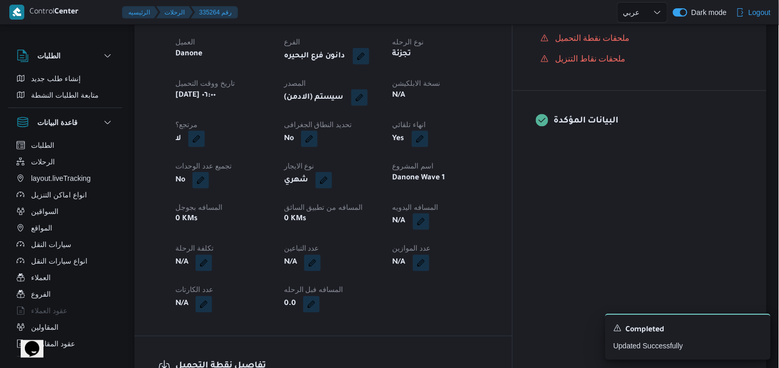
click at [381, 96] on div "(سيستم (الادمن" at bounding box center [332, 97] width 98 height 19
click at [368, 100] on button "button" at bounding box center [359, 97] width 17 height 17
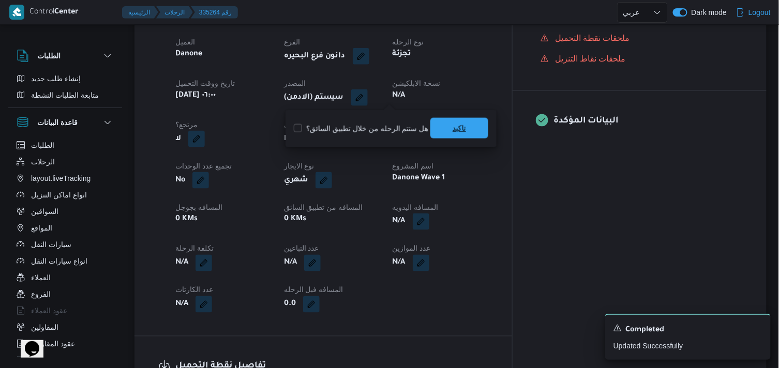
click at [435, 122] on span "تاكيد" at bounding box center [459, 128] width 58 height 21
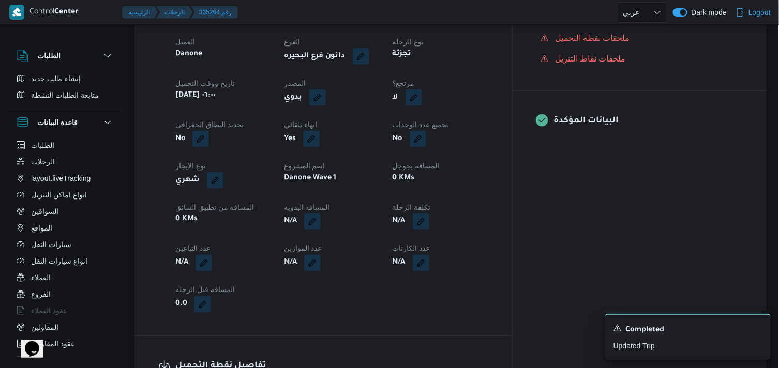
click at [422, 94] on button "button" at bounding box center [413, 97] width 17 height 17
click at [454, 128] on label "هل هناك مرتجع؟" at bounding box center [437, 129] width 62 height 12
click at [471, 127] on span "تاكيد" at bounding box center [500, 128] width 58 height 21
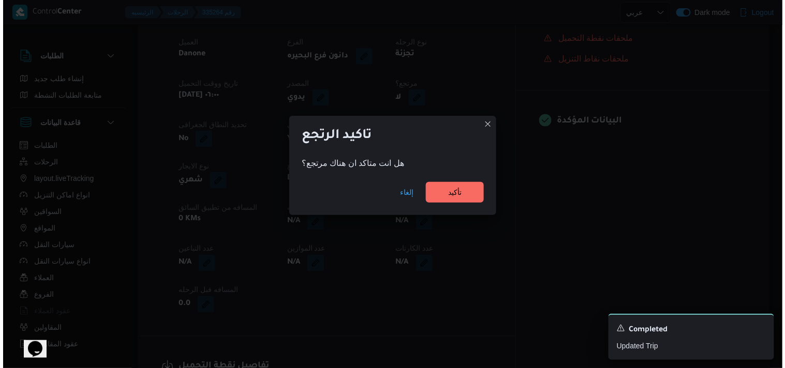
scroll to position [365, 0]
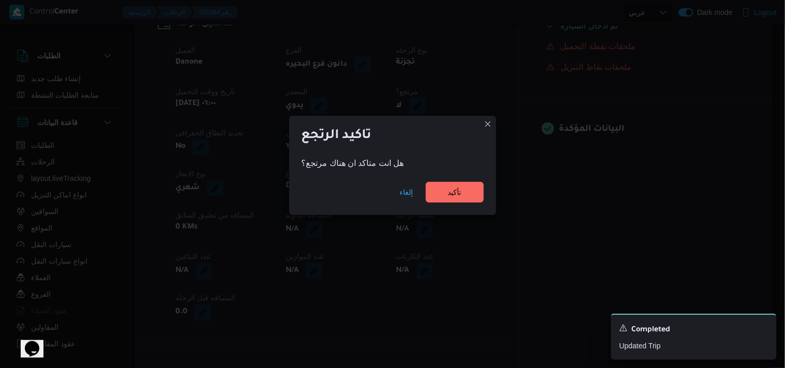
click at [451, 180] on div "إلغاء تأكيد" at bounding box center [392, 194] width 207 height 41
click at [450, 189] on span "تأكيد" at bounding box center [454, 192] width 13 height 12
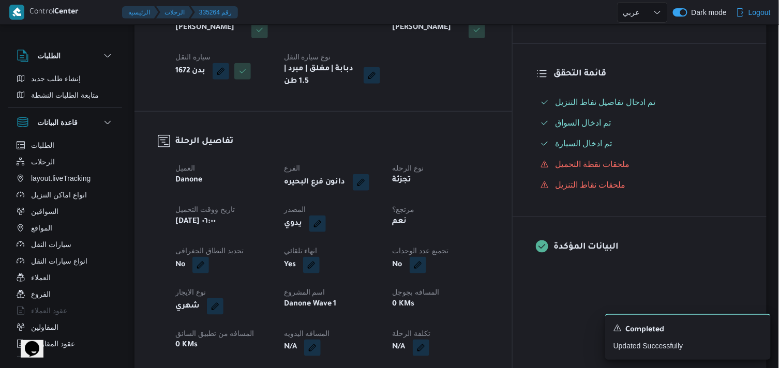
scroll to position [0, 0]
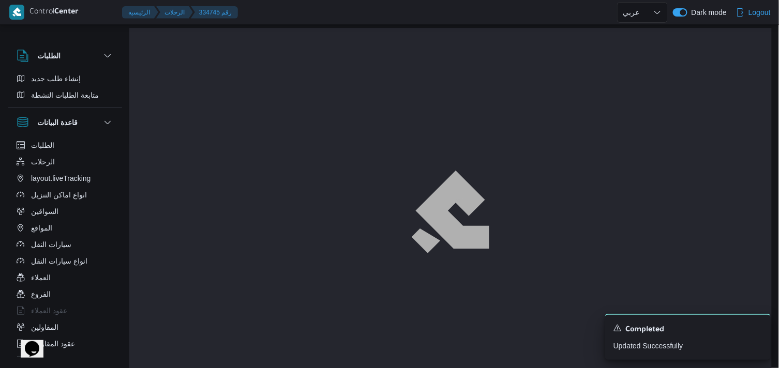
scroll to position [28, 0]
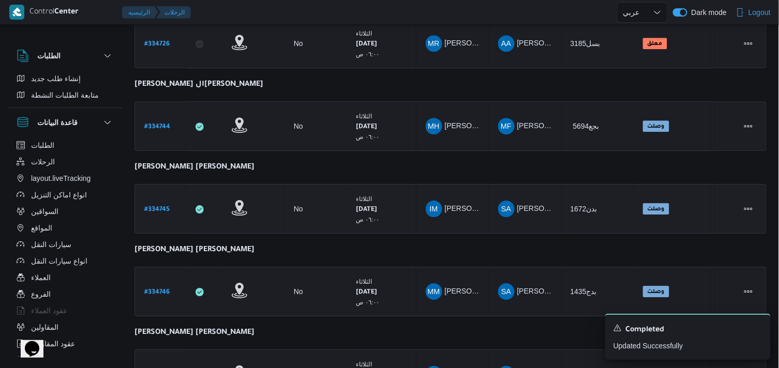
scroll to position [902, 0]
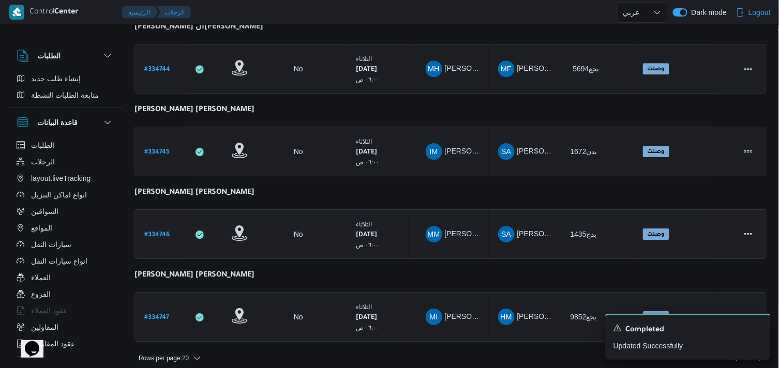
click at [152, 232] on b "# 334746" at bounding box center [156, 235] width 25 height 7
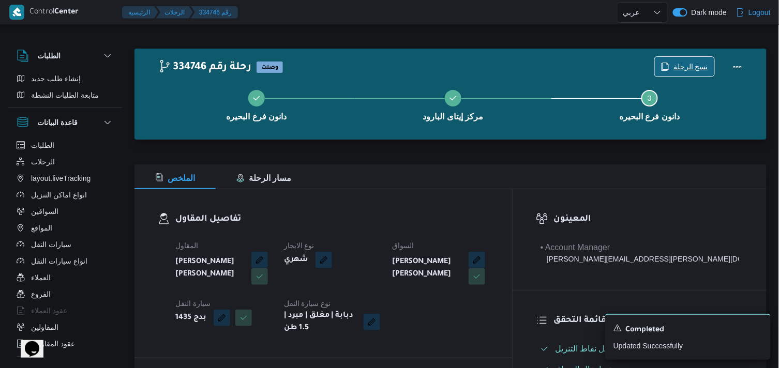
click at [681, 65] on span "نسخ الرحلة" at bounding box center [690, 67] width 35 height 12
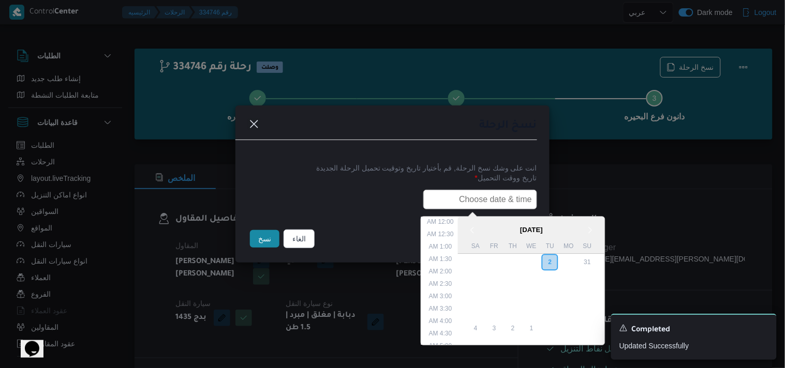
click at [463, 203] on input "text" at bounding box center [480, 200] width 114 height 20
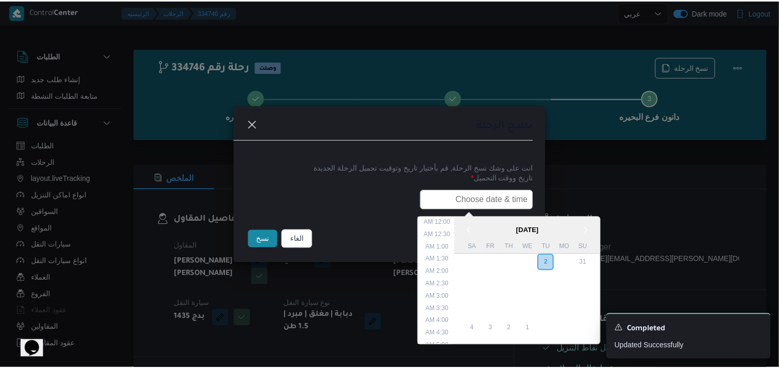
scroll to position [240, 0]
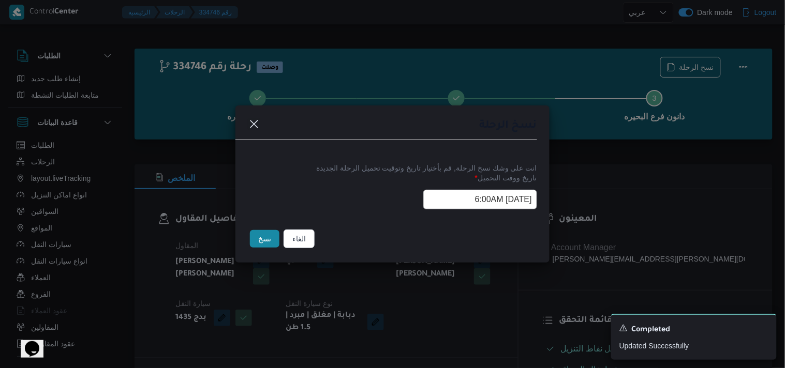
click at [267, 246] on button "نسخ" at bounding box center [264, 239] width 29 height 18
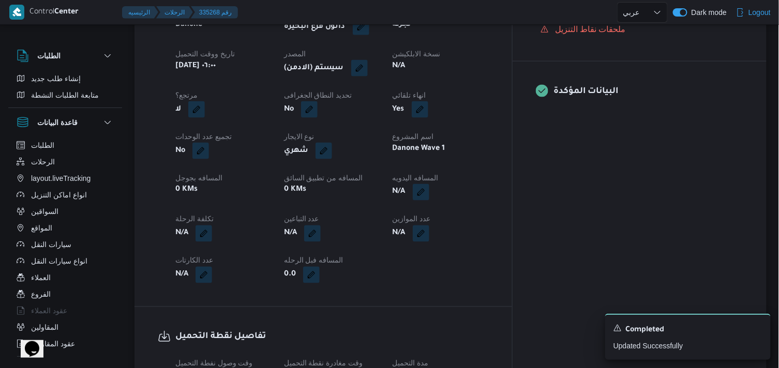
scroll to position [402, 0]
click at [368, 70] on button "button" at bounding box center [359, 68] width 17 height 17
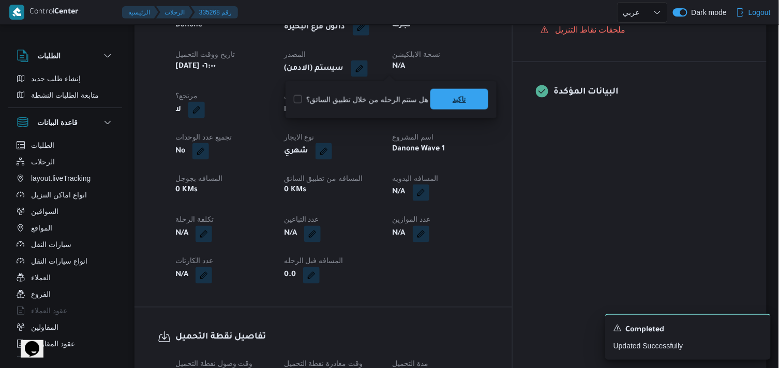
click at [430, 100] on span "تاكيد" at bounding box center [459, 99] width 58 height 21
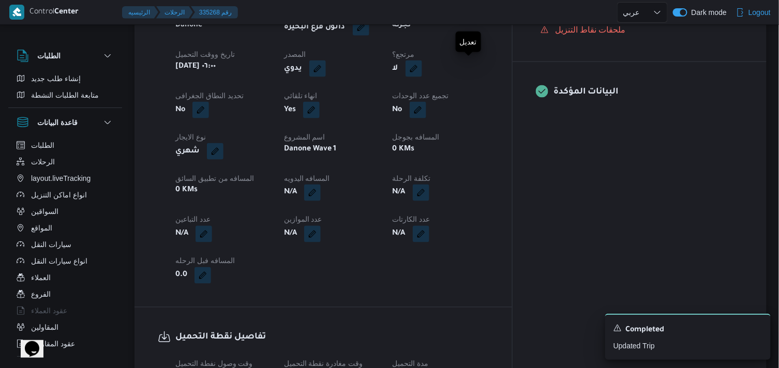
click at [422, 73] on button "button" at bounding box center [413, 69] width 17 height 17
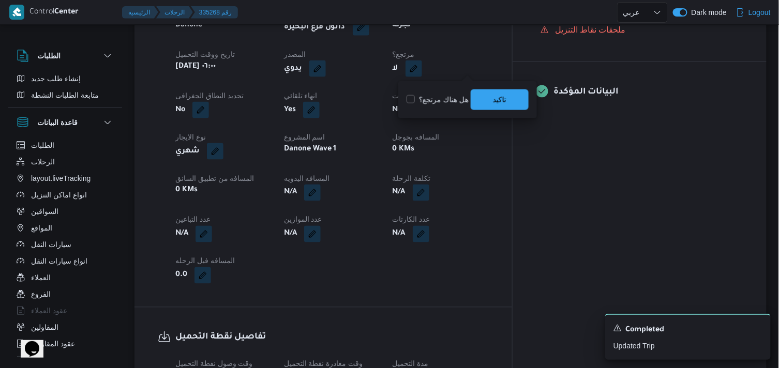
click at [445, 104] on label "هل هناك مرتجع؟" at bounding box center [437, 100] width 62 height 12
click at [509, 104] on span "تاكيد" at bounding box center [500, 99] width 58 height 21
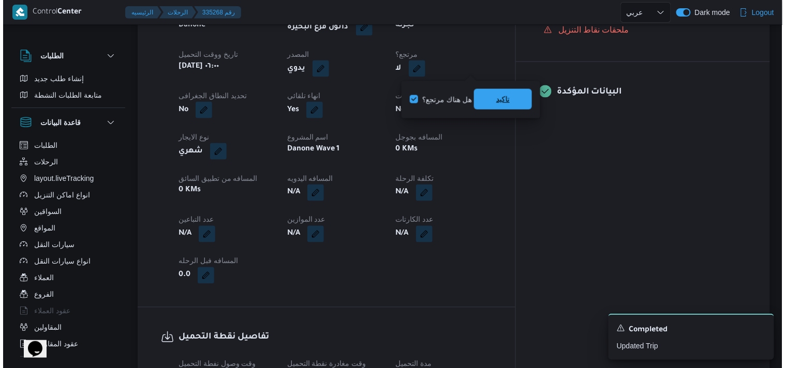
scroll to position [394, 0]
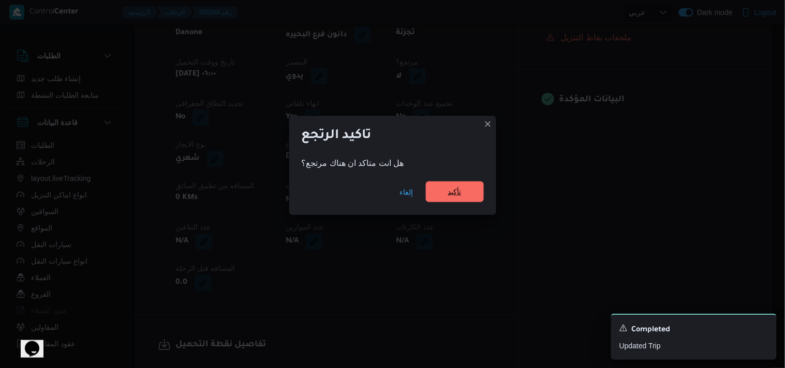
click at [448, 190] on span "تأكيد" at bounding box center [454, 192] width 13 height 12
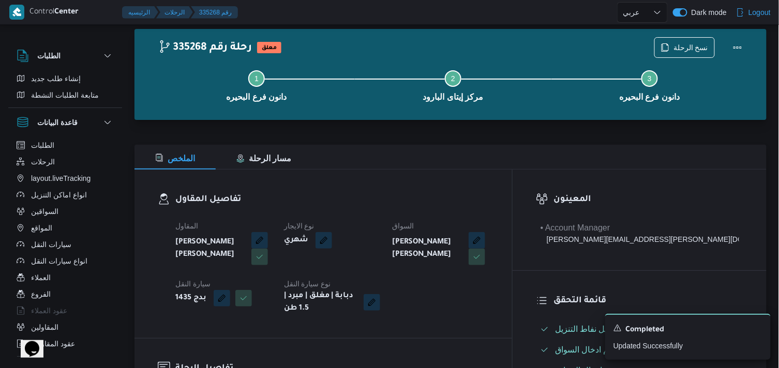
scroll to position [0, 0]
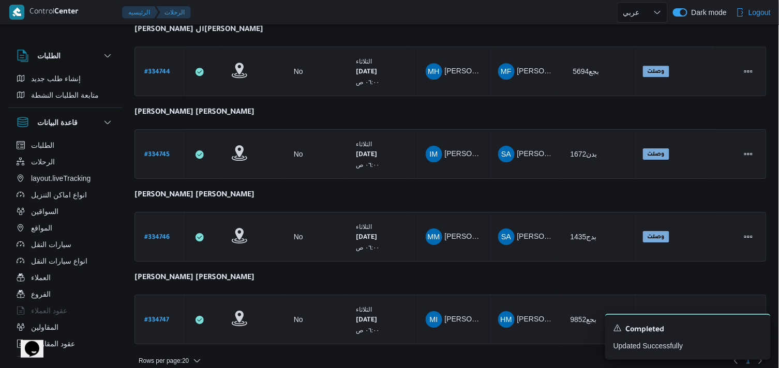
scroll to position [902, 0]
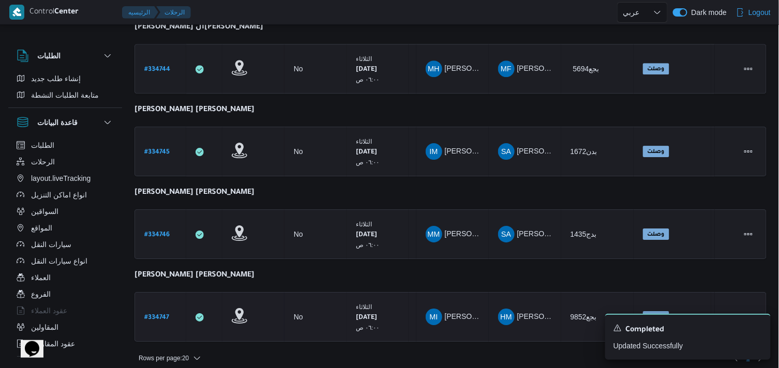
click at [166, 314] on b "# 334747" at bounding box center [156, 317] width 25 height 7
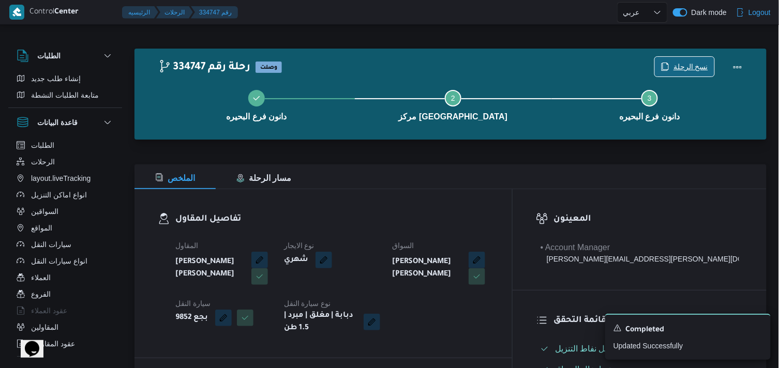
click at [661, 57] on div "نسخ الرحلة" at bounding box center [684, 67] width 61 height 21
click at [657, 70] on span "نسخ الرحلة" at bounding box center [684, 67] width 59 height 20
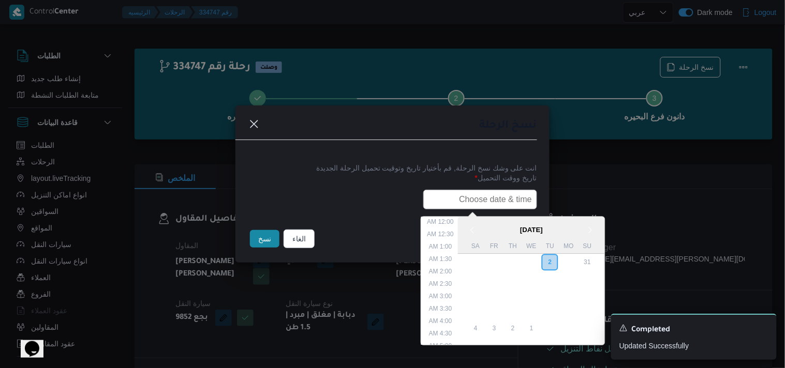
click at [494, 194] on input "text" at bounding box center [480, 200] width 114 height 20
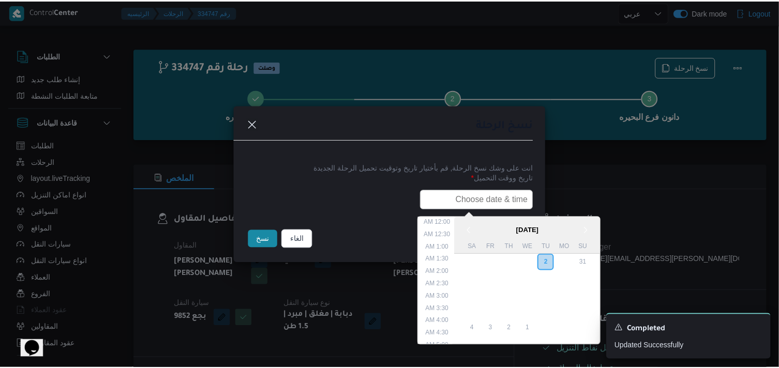
scroll to position [240, 0]
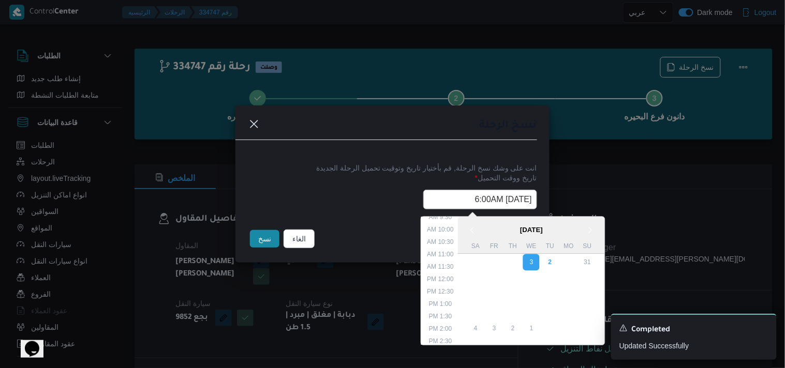
click at [269, 246] on button "نسخ" at bounding box center [264, 239] width 29 height 18
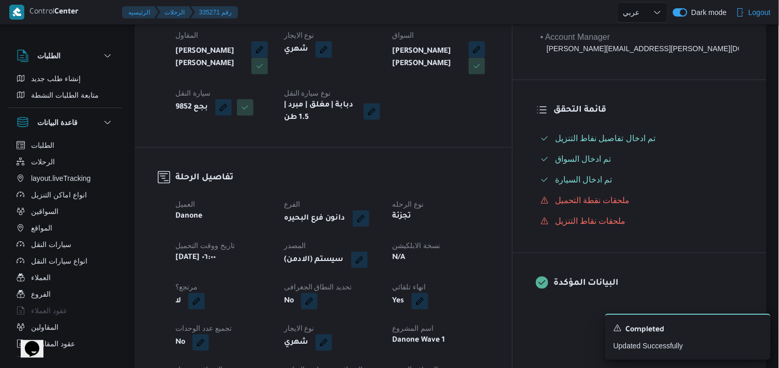
scroll to position [230, 0]
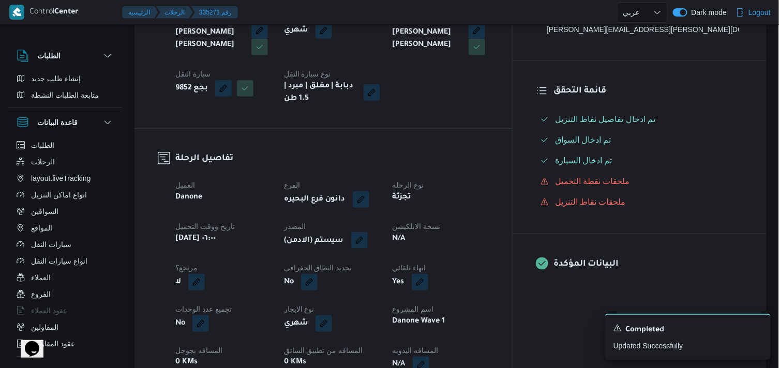
click at [368, 234] on button "button" at bounding box center [359, 240] width 17 height 17
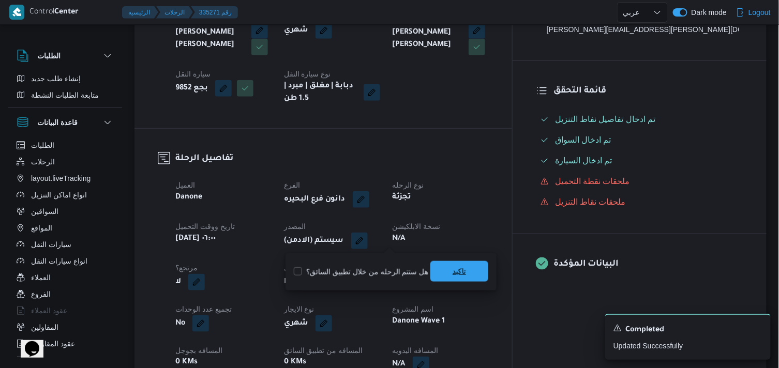
click at [433, 264] on span "تاكيد" at bounding box center [459, 271] width 58 height 21
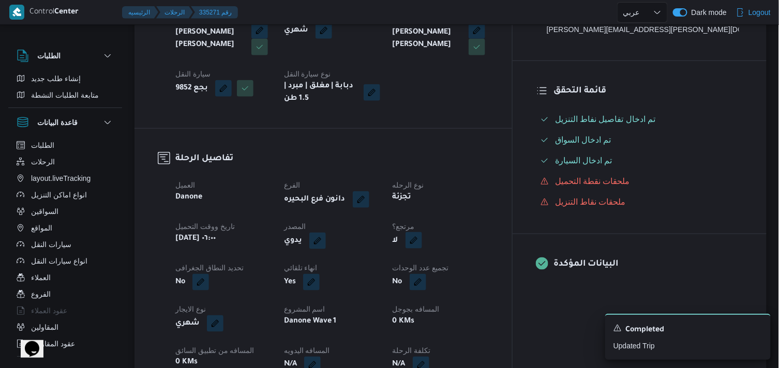
click at [422, 242] on button "button" at bounding box center [413, 240] width 17 height 17
click at [438, 270] on label "هل هناك مرتجع؟" at bounding box center [437, 272] width 62 height 12
click at [500, 273] on span "تاكيد" at bounding box center [499, 271] width 13 height 12
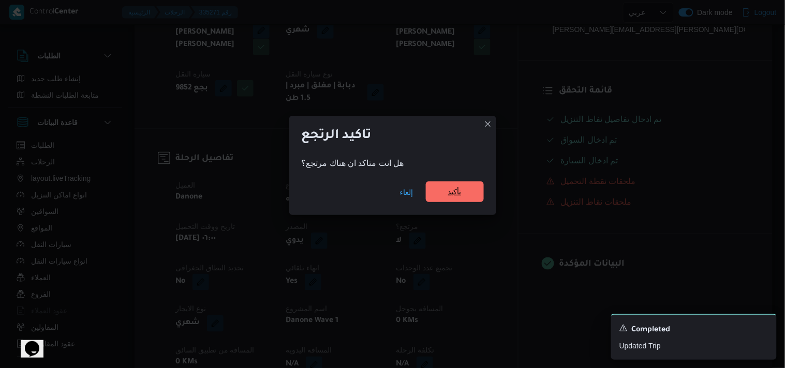
click at [462, 202] on span "تأكيد" at bounding box center [455, 192] width 58 height 21
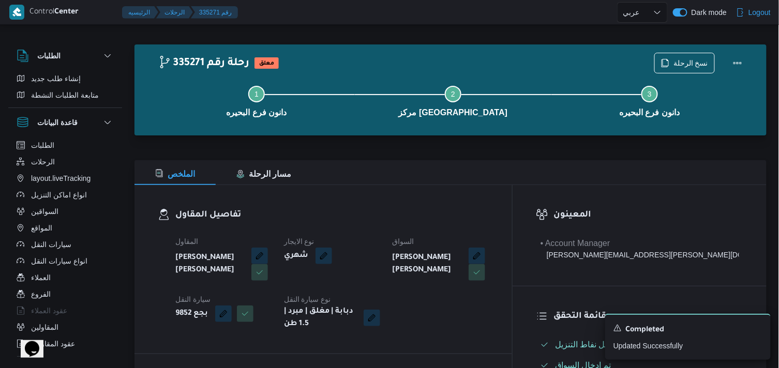
scroll to position [0, 0]
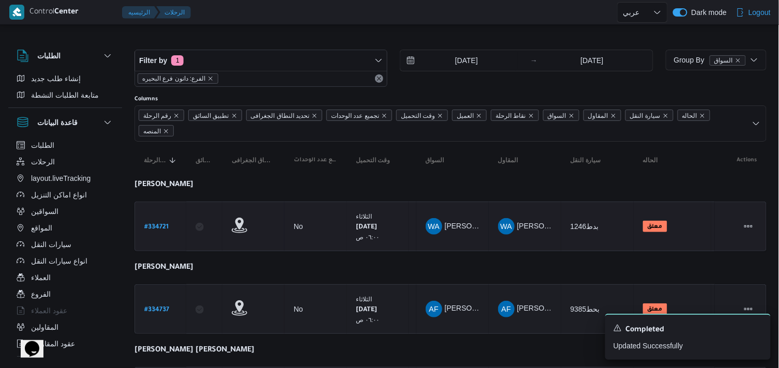
click at [150, 224] on b "# 334721" at bounding box center [156, 227] width 24 height 7
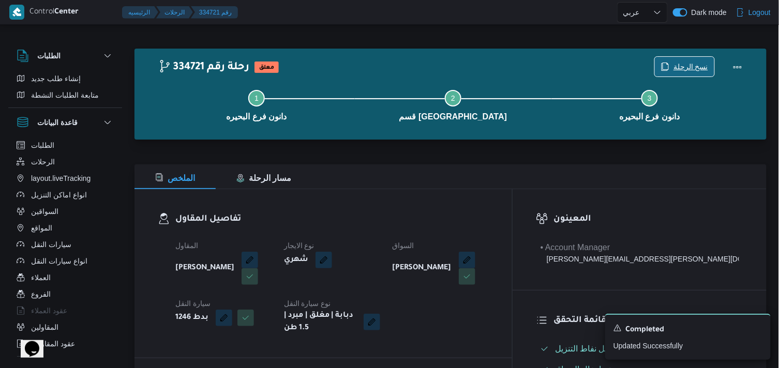
click at [683, 61] on span "نسخ الرحلة" at bounding box center [690, 67] width 35 height 12
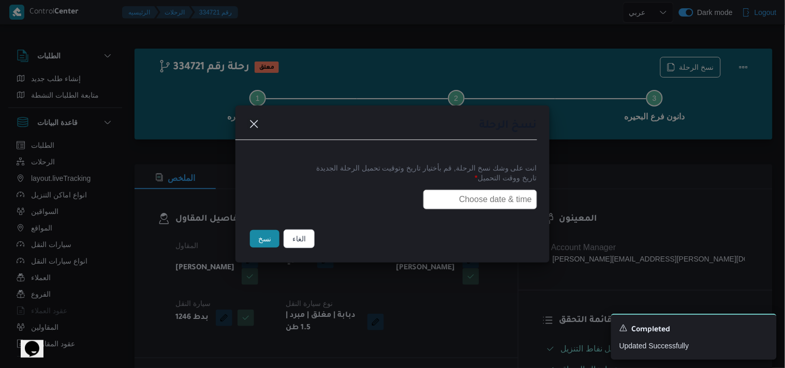
click at [450, 190] on input "text" at bounding box center [480, 200] width 114 height 20
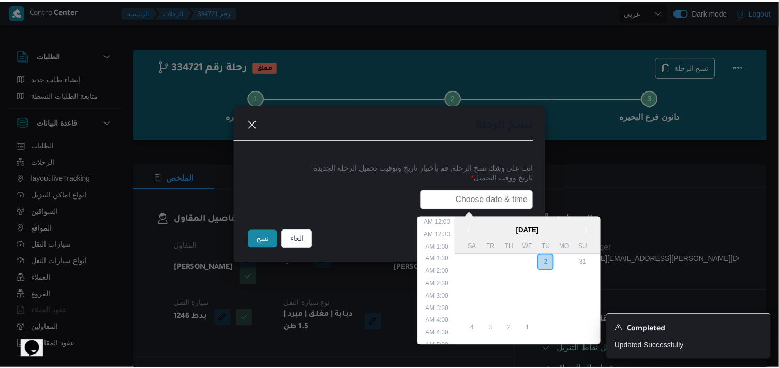
scroll to position [240, 0]
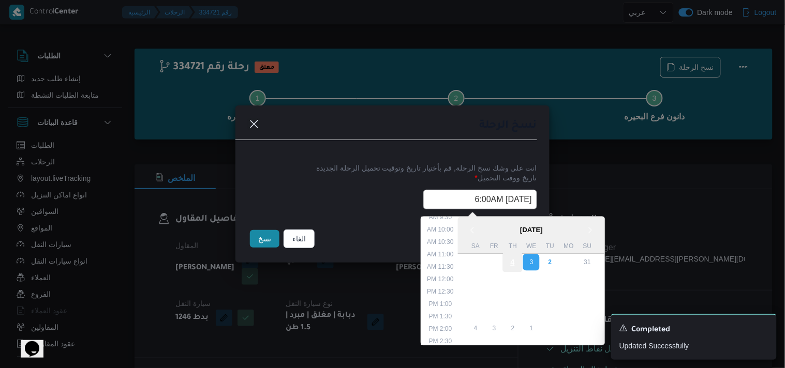
click at [519, 264] on div "4" at bounding box center [513, 263] width 20 height 20
click at [442, 198] on input "04/09/2025 6:00AM" at bounding box center [480, 200] width 114 height 20
click at [269, 242] on button "نسخ" at bounding box center [264, 239] width 29 height 18
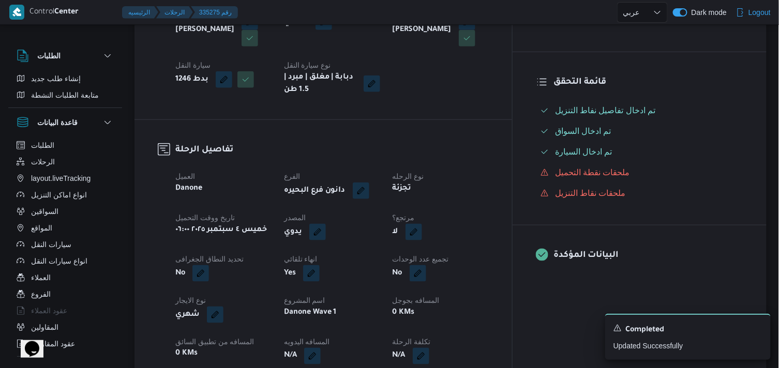
scroll to position [240, 0]
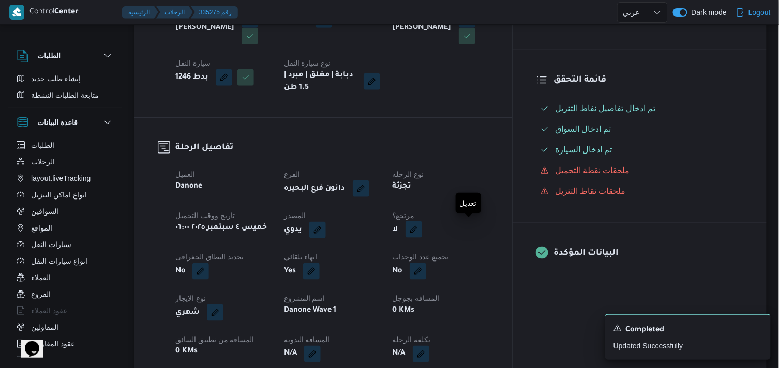
click at [422, 227] on button "button" at bounding box center [413, 229] width 17 height 17
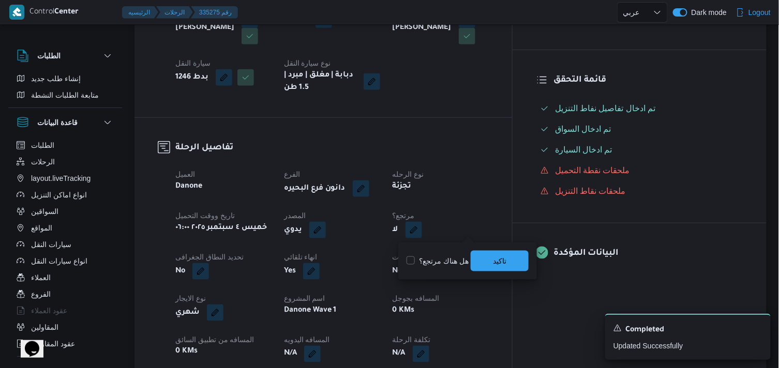
click at [447, 258] on label "هل هناك مرتجع؟" at bounding box center [437, 261] width 62 height 12
click at [484, 259] on span "تاكيد" at bounding box center [500, 260] width 58 height 21
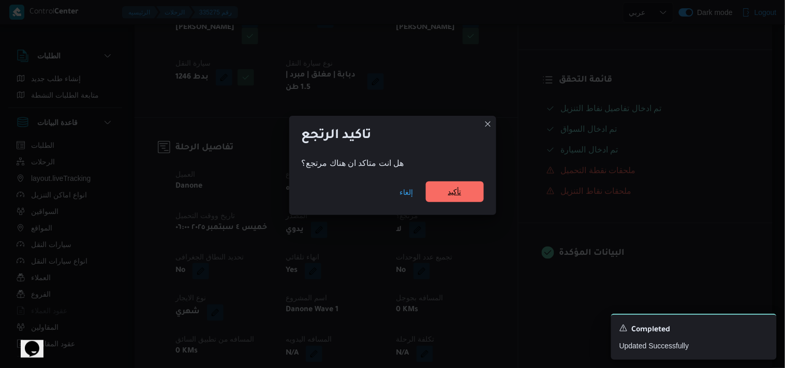
click at [460, 188] on span "تأكيد" at bounding box center [454, 192] width 13 height 12
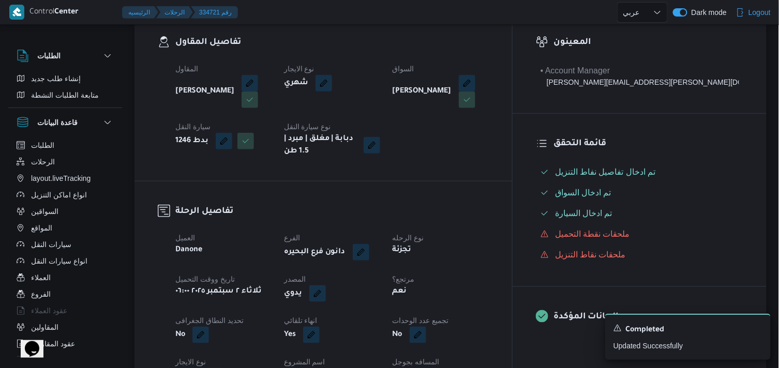
scroll to position [172, 0]
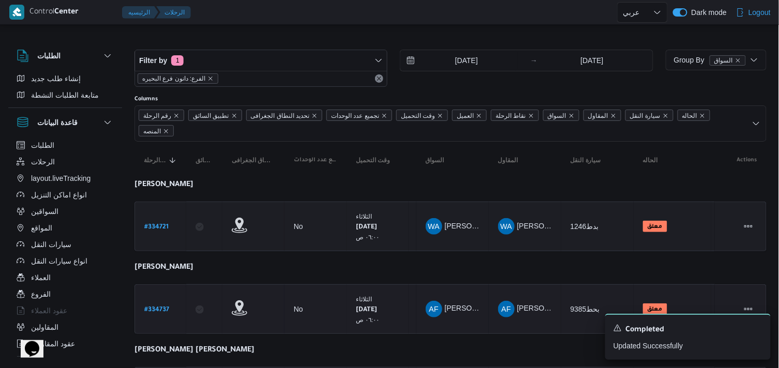
click at [165, 311] on b "# 334737" at bounding box center [156, 310] width 25 height 7
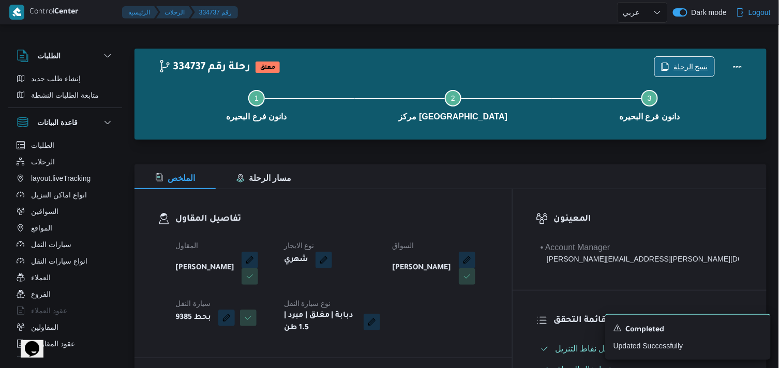
click at [697, 66] on span "نسخ الرحلة" at bounding box center [690, 67] width 35 height 12
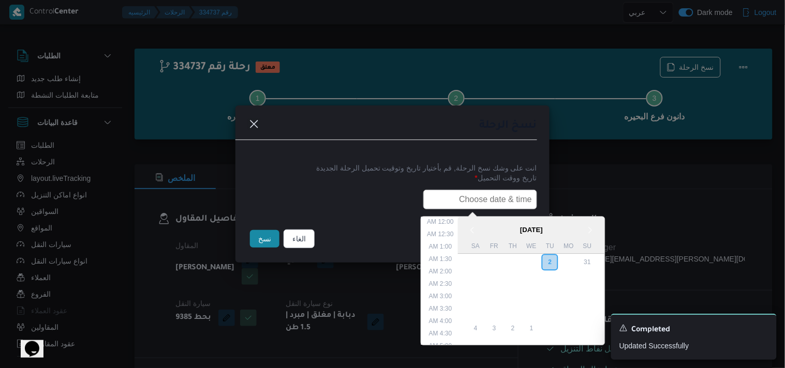
click at [503, 201] on input "text" at bounding box center [480, 200] width 114 height 20
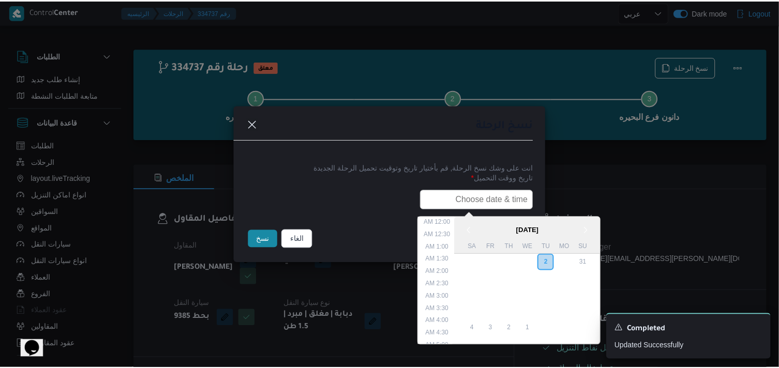
scroll to position [240, 0]
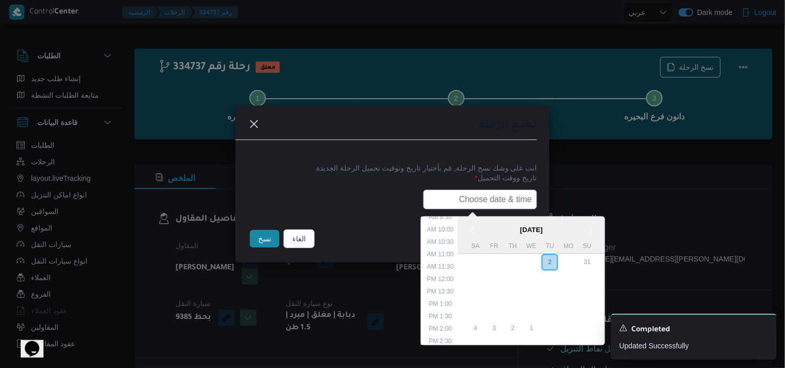
paste input "04/09/2025 6:00AM"
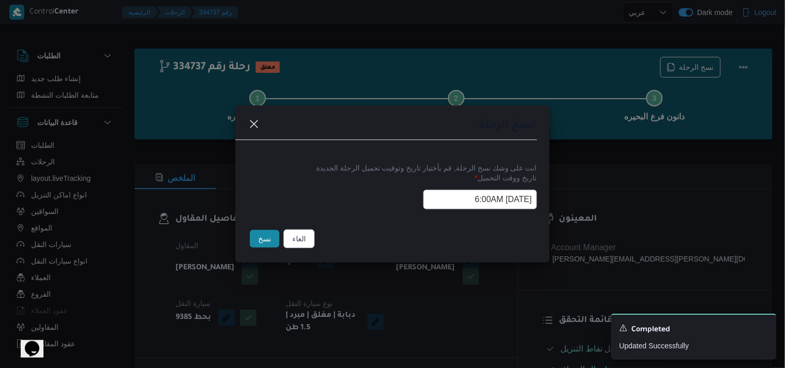
click at [262, 236] on button "نسخ" at bounding box center [264, 239] width 29 height 18
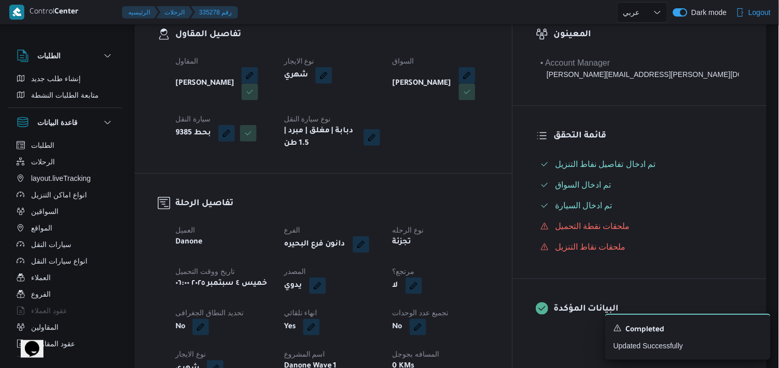
scroll to position [230, 0]
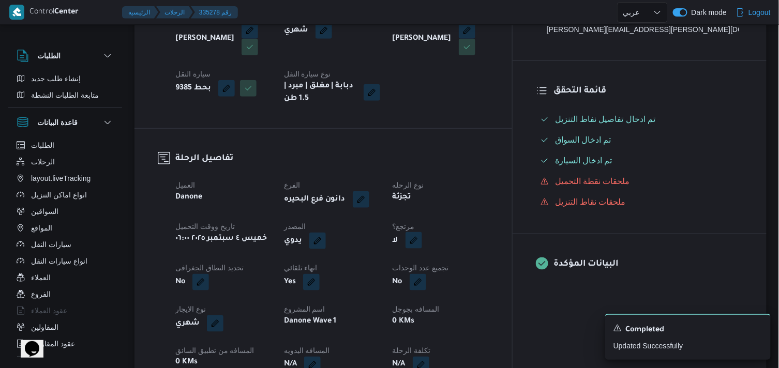
click at [422, 236] on button "button" at bounding box center [413, 240] width 17 height 17
click at [416, 278] on div "هل هناك مرتجع؟ تاكيد" at bounding box center [467, 272] width 124 height 23
click at [422, 274] on label "هل هناك مرتجع؟" at bounding box center [437, 272] width 62 height 12
click at [490, 263] on span "تاكيد" at bounding box center [500, 271] width 58 height 21
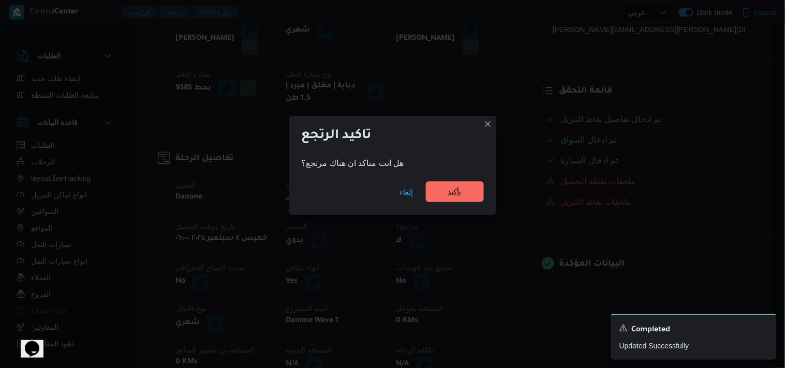
click at [444, 183] on span "تأكيد" at bounding box center [455, 192] width 58 height 21
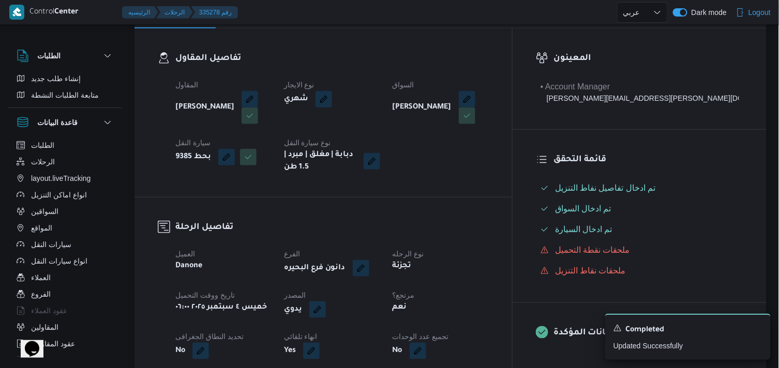
scroll to position [172, 0]
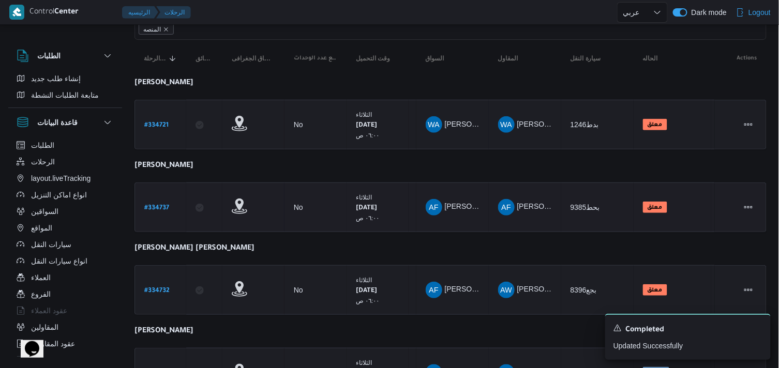
scroll to position [172, 0]
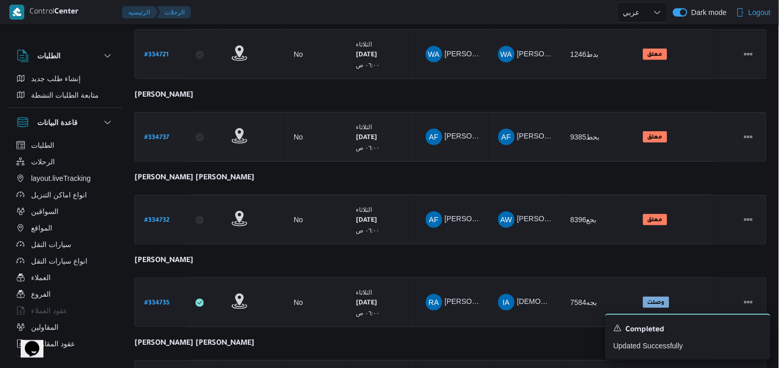
click at [163, 213] on link "# 334732" at bounding box center [156, 220] width 25 height 14
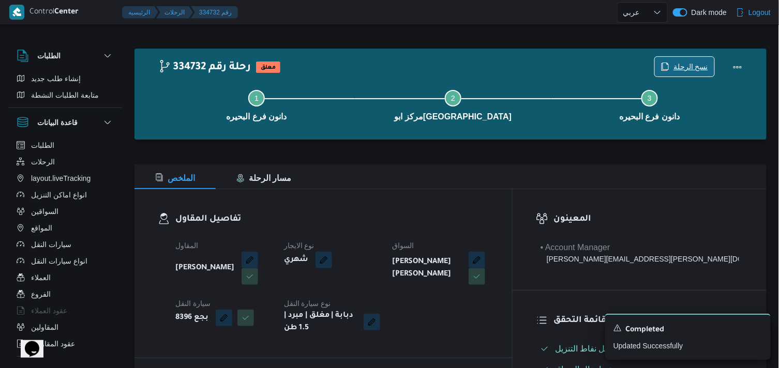
click at [664, 69] on icon "button" at bounding box center [664, 67] width 6 height 8
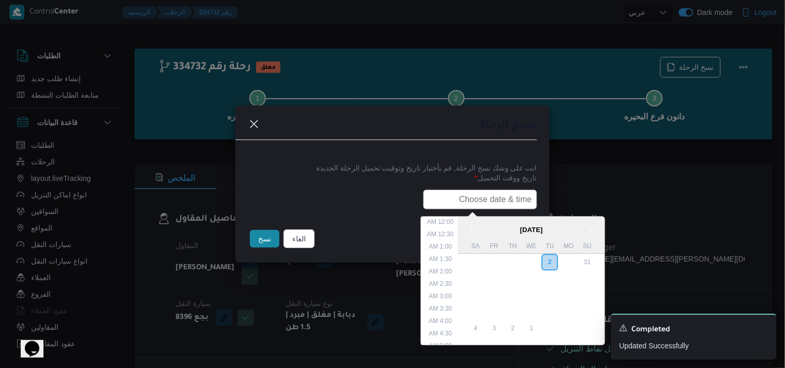
click at [441, 195] on input "text" at bounding box center [480, 200] width 114 height 20
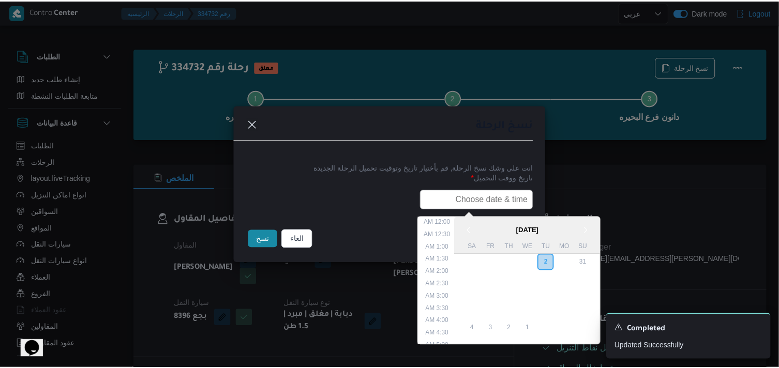
scroll to position [240, 0]
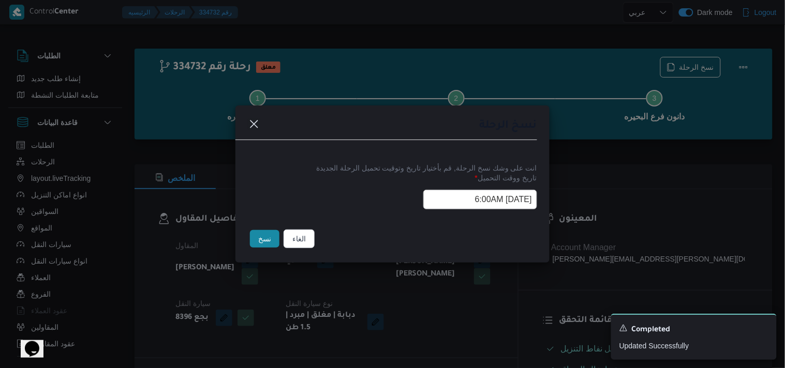
click at [255, 244] on button "نسخ" at bounding box center [264, 239] width 29 height 18
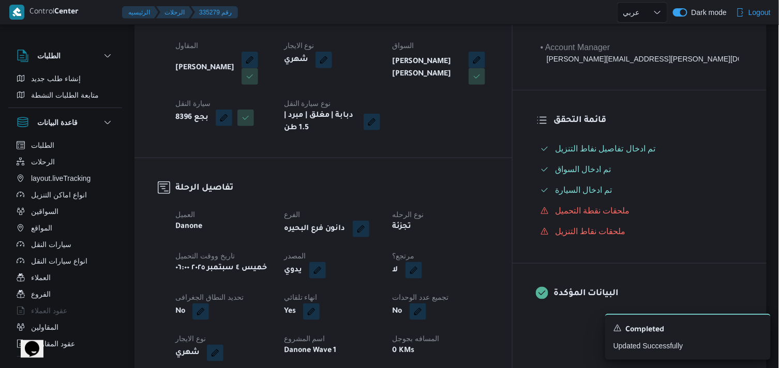
scroll to position [205, 0]
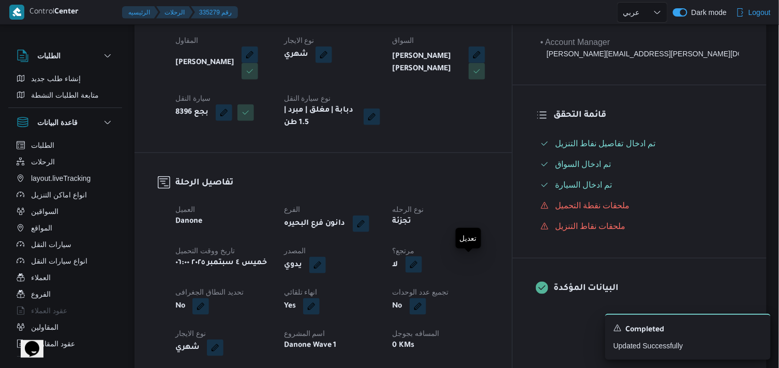
click at [422, 271] on button "button" at bounding box center [413, 265] width 17 height 17
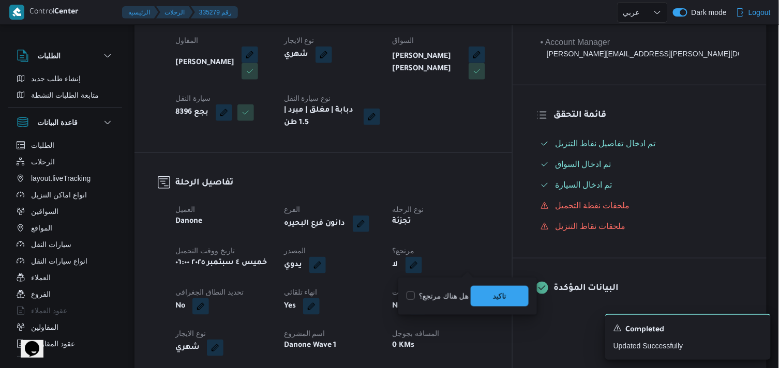
click at [442, 297] on label "هل هناك مرتجع؟" at bounding box center [437, 296] width 62 height 12
click at [476, 297] on span "تاكيد" at bounding box center [500, 295] width 58 height 21
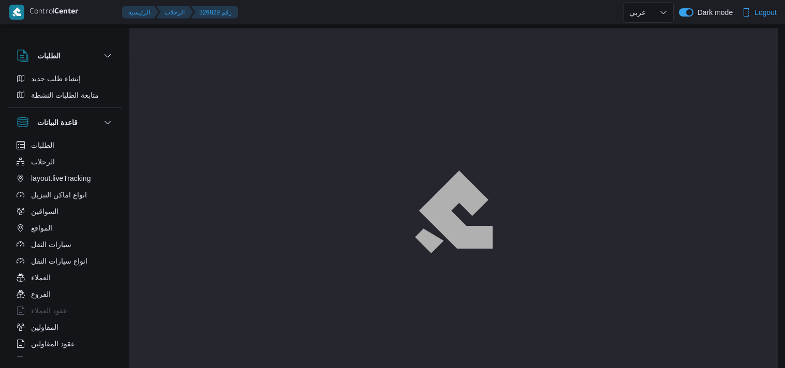
select select "ar"
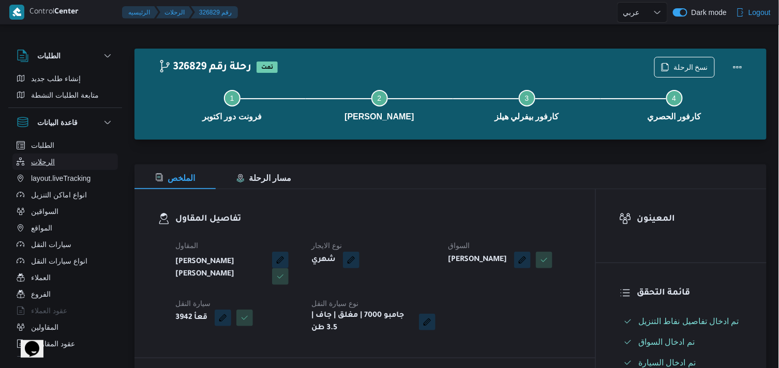
click at [90, 158] on button "الرحلات" at bounding box center [65, 162] width 106 height 17
select select "ar"
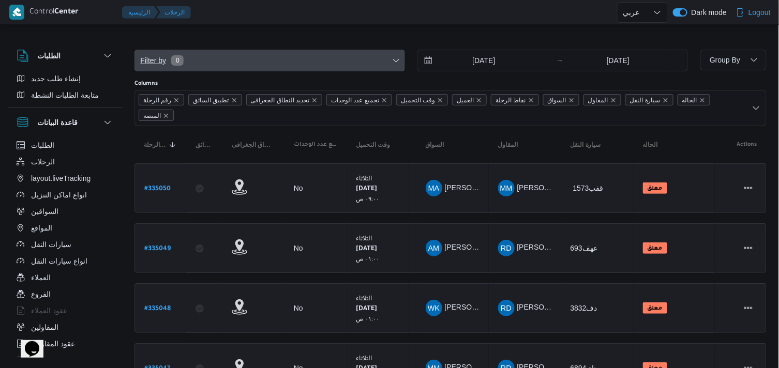
click at [351, 60] on span "Filter by 0" at bounding box center [269, 60] width 269 height 21
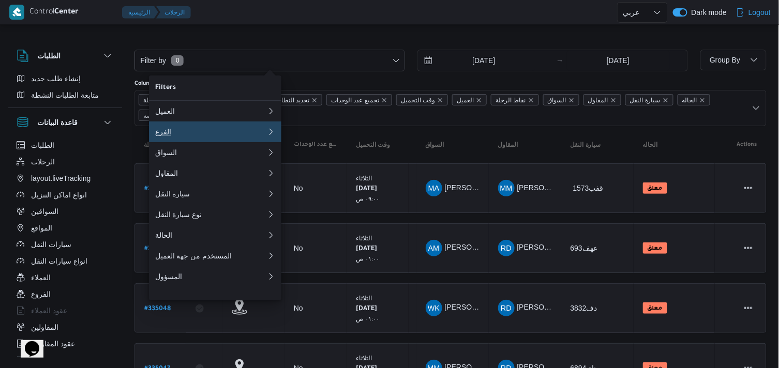
click at [197, 131] on div "الفرع" at bounding box center [211, 132] width 112 height 8
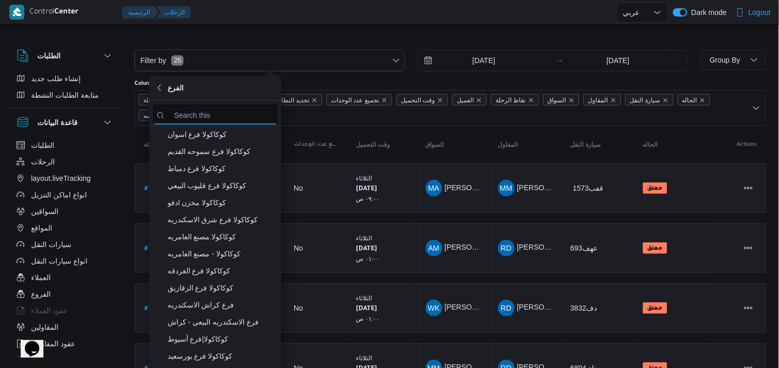
click at [213, 109] on input "search filters" at bounding box center [215, 115] width 124 height 20
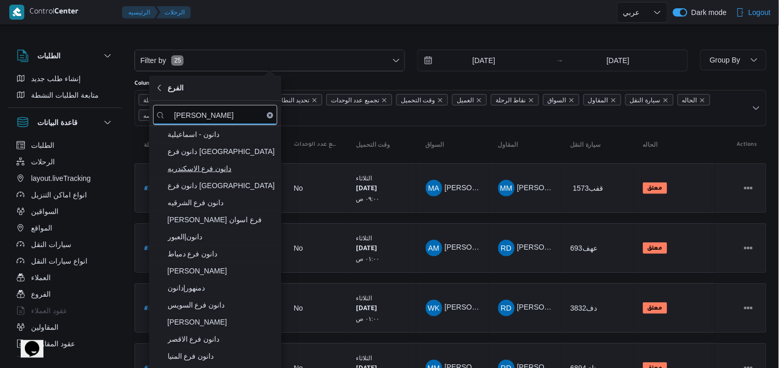
type input "دانون"
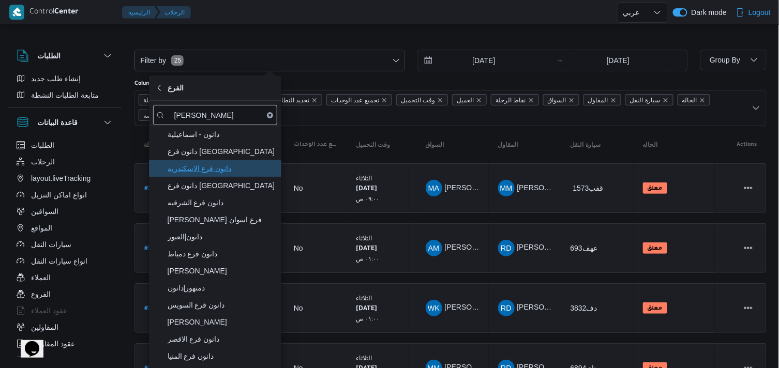
click at [213, 175] on span "دانون فرع الاسكندريه" at bounding box center [215, 168] width 124 height 17
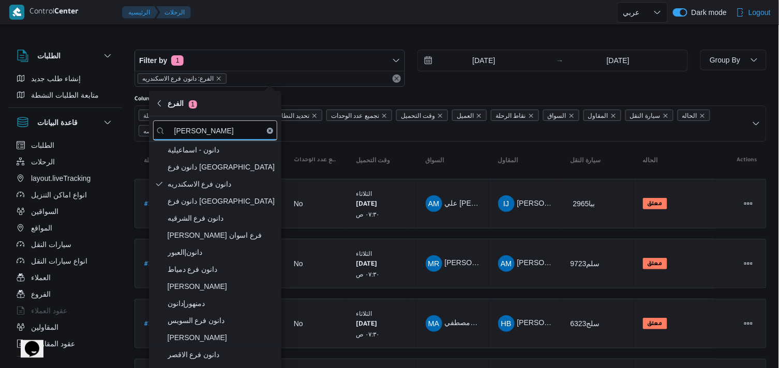
click at [490, 61] on input "26/8/2025" at bounding box center [476, 60] width 117 height 21
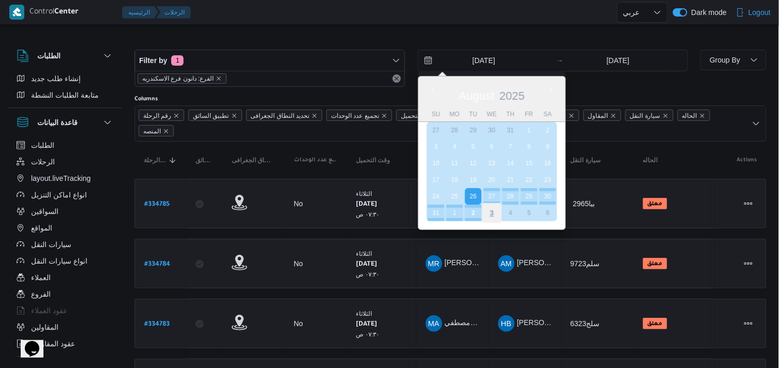
click at [495, 208] on div "3" at bounding box center [492, 213] width 20 height 20
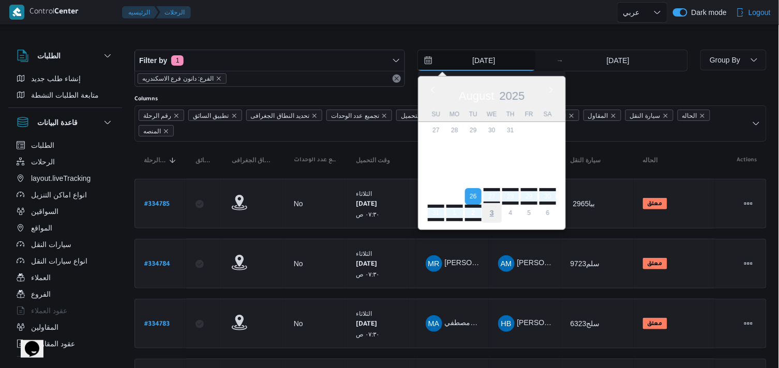
type input "[DATE]"
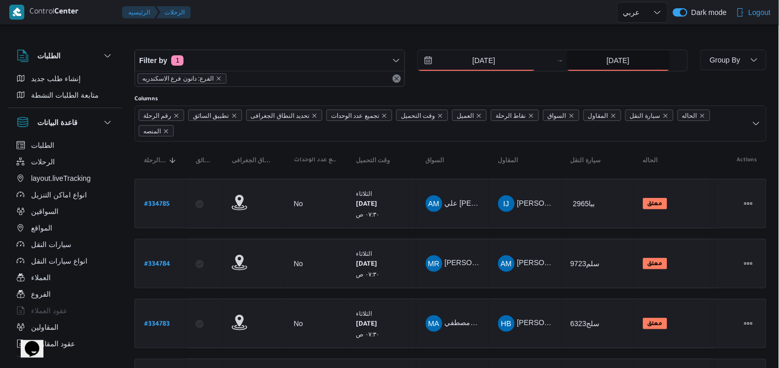
click at [585, 62] on input "2/9/2025" at bounding box center [618, 60] width 103 height 21
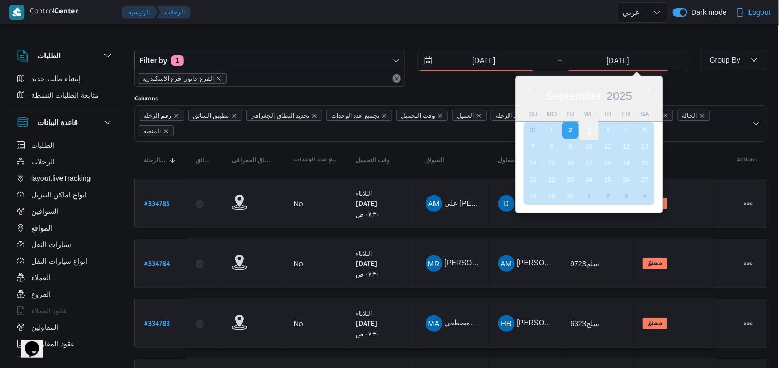
click at [587, 125] on div "3" at bounding box center [589, 130] width 20 height 20
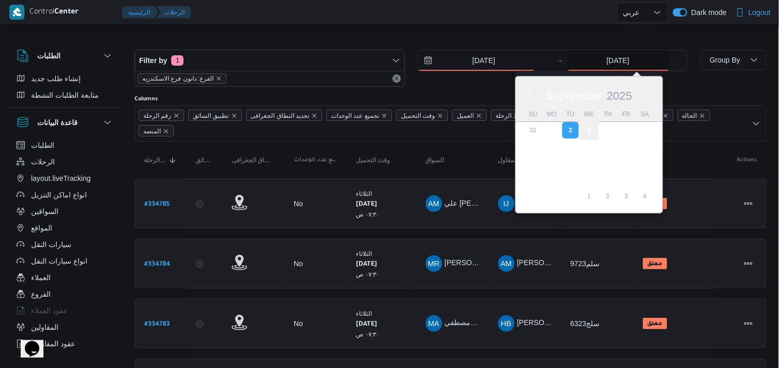
type input "3/9/2025"
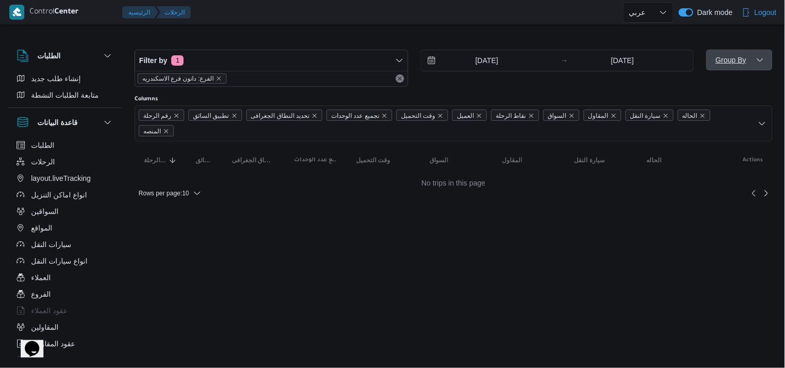
click at [721, 68] on span "Group By" at bounding box center [739, 60] width 58 height 21
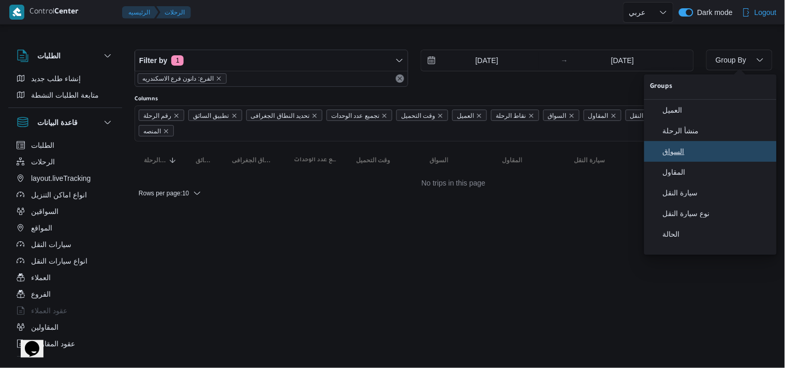
click at [707, 147] on button "السواق" at bounding box center [710, 151] width 132 height 21
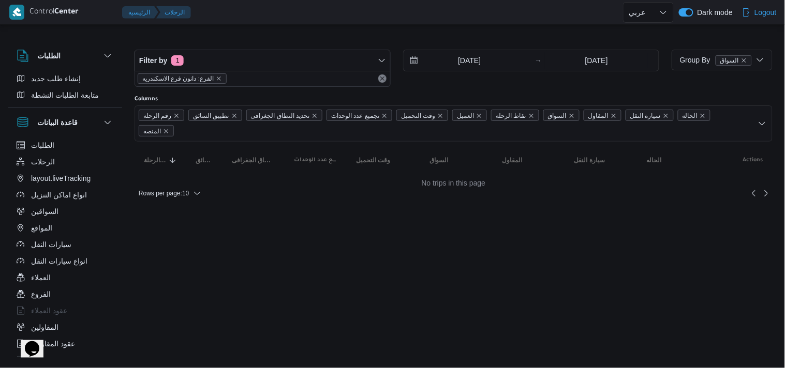
click at [318, 319] on html "Control Center الرئيسيه الرحلات English عربي Dark mode Logout الطلبات إنشاء طلب…" at bounding box center [392, 184] width 785 height 368
select select "ar"
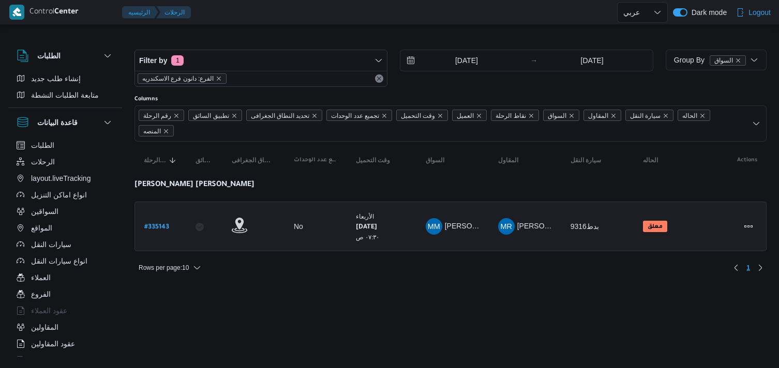
select select "ar"
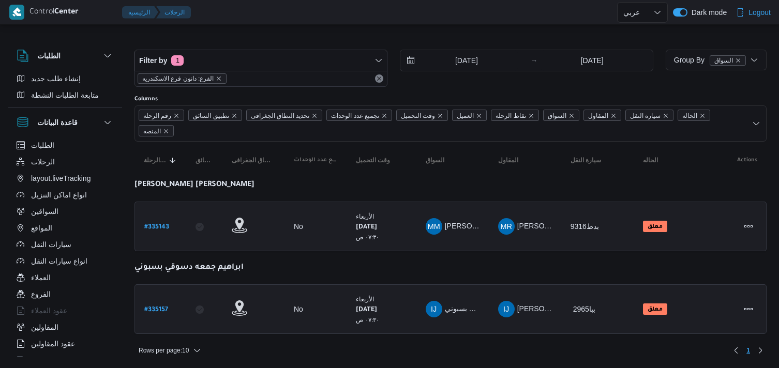
select select "ar"
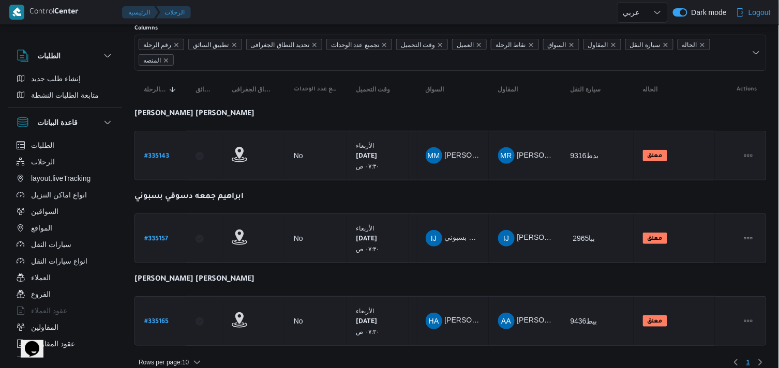
scroll to position [76, 0]
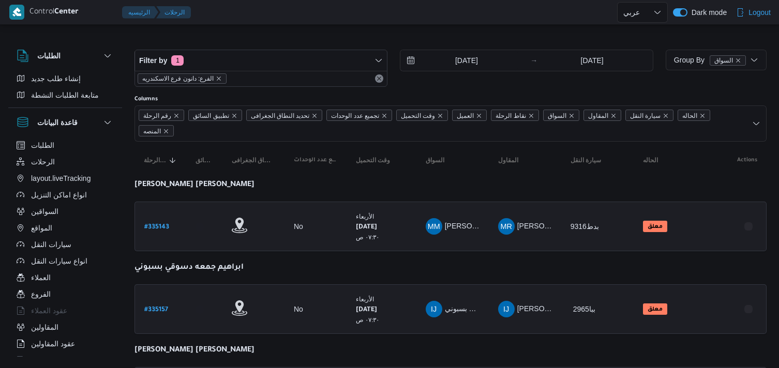
select select "ar"
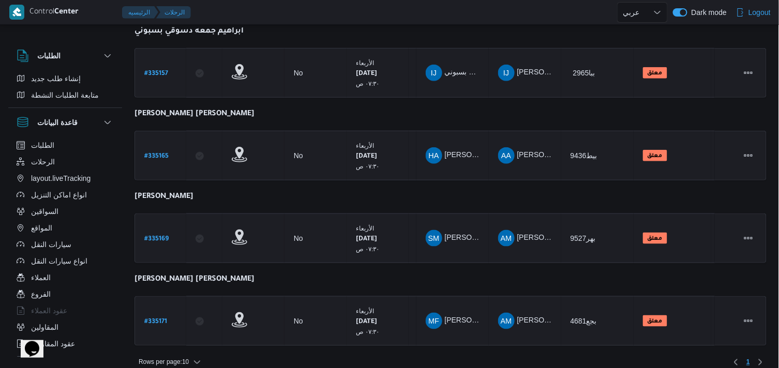
scroll to position [246, 0]
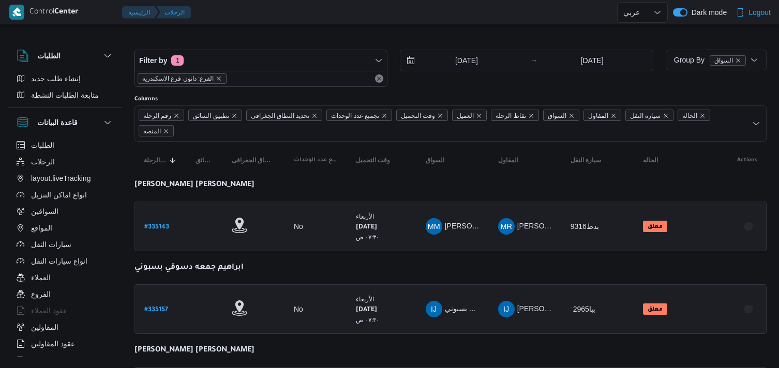
select select "ar"
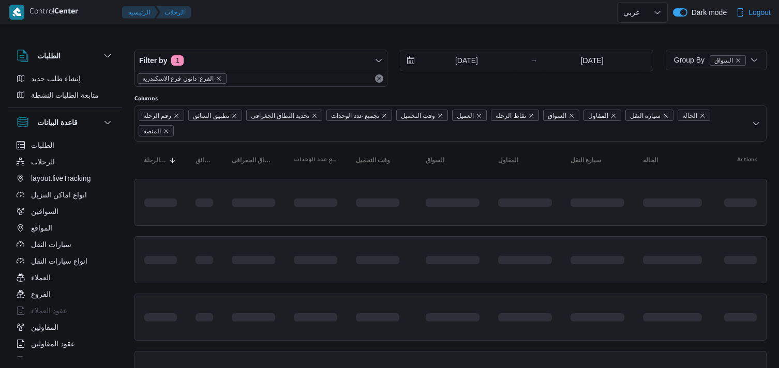
select select "ar"
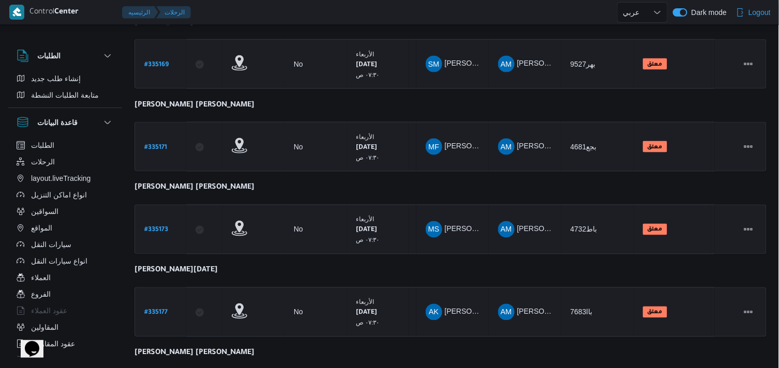
scroll to position [575, 0]
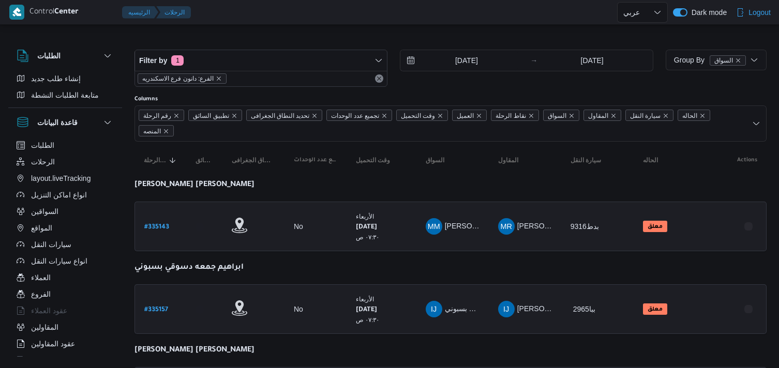
select select "ar"
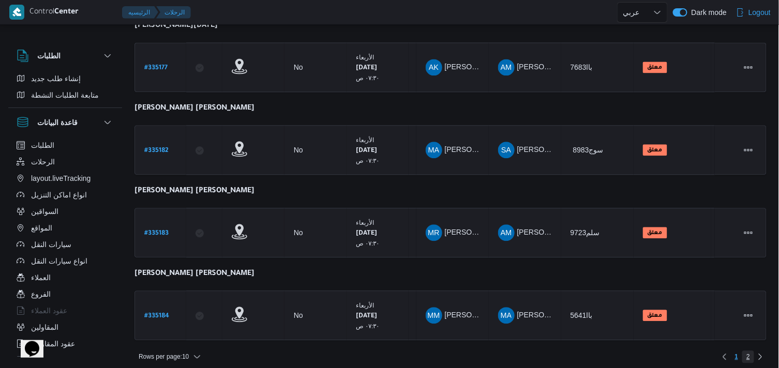
click at [745, 351] on span "2" at bounding box center [748, 357] width 12 height 12
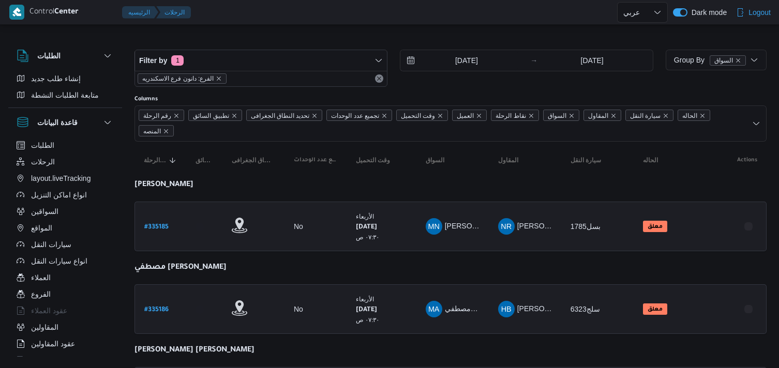
select select "ar"
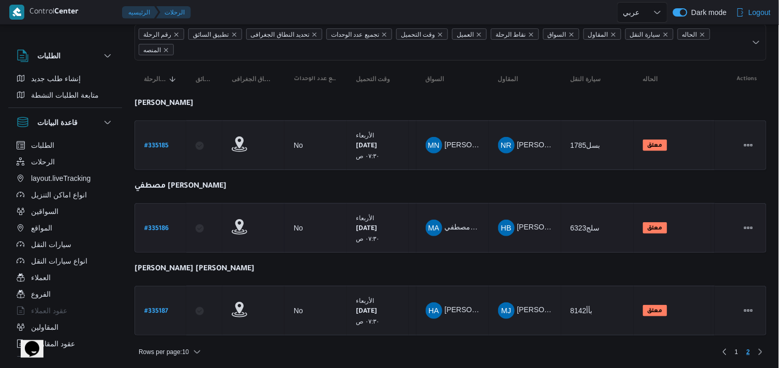
scroll to position [82, 0]
click at [730, 346] on link "Previous page, 1" at bounding box center [724, 351] width 12 height 12
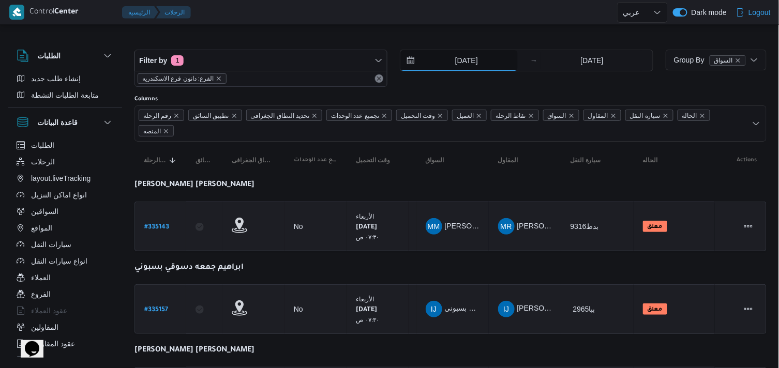
click at [484, 53] on input "[DATE]" at bounding box center [458, 60] width 117 height 21
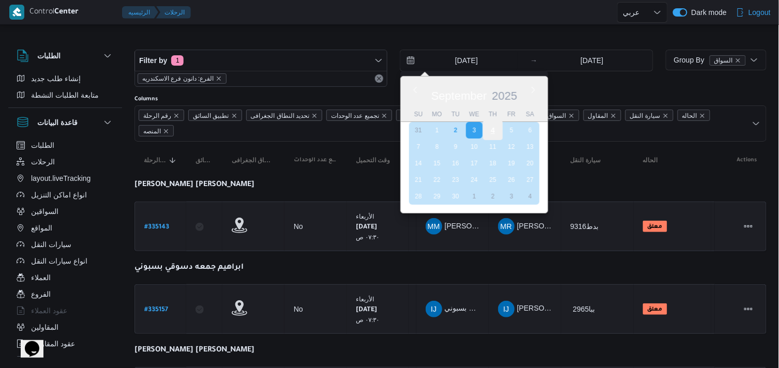
click at [494, 132] on div "4" at bounding box center [493, 130] width 20 height 20
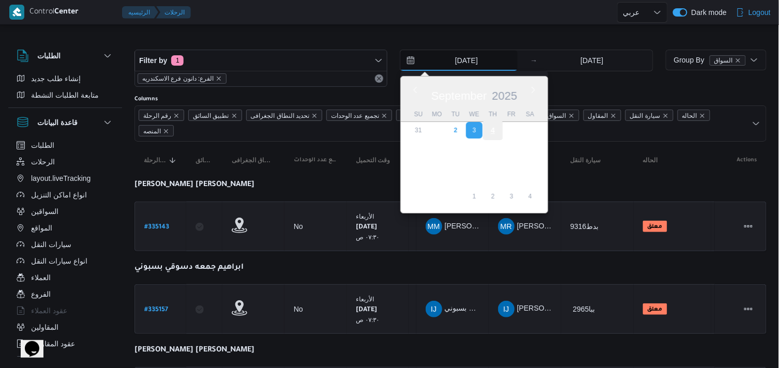
type input "[DATE]"
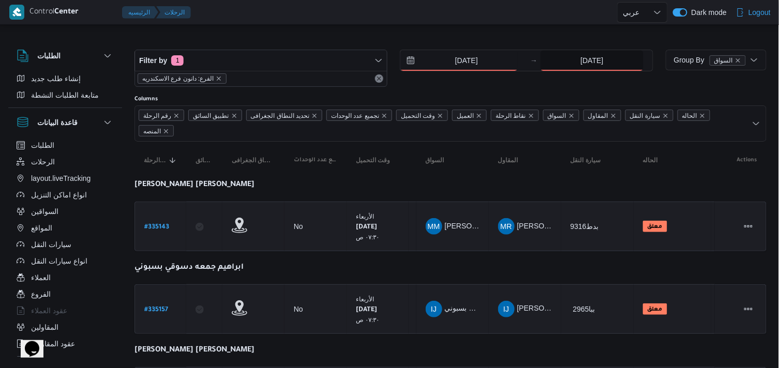
click at [567, 56] on input "3/9/2025" at bounding box center [591, 60] width 103 height 21
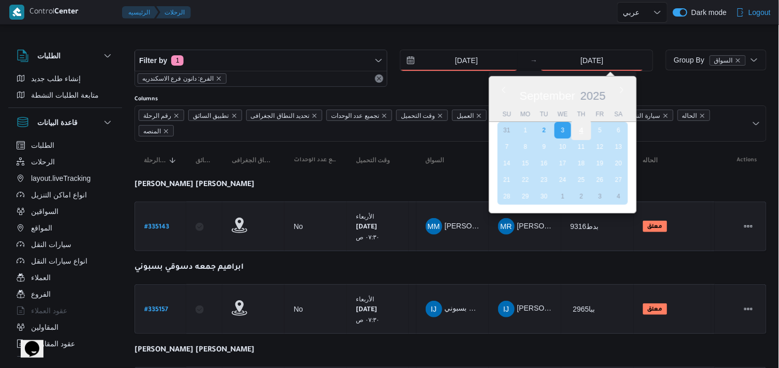
click at [573, 132] on div "4" at bounding box center [581, 130] width 20 height 20
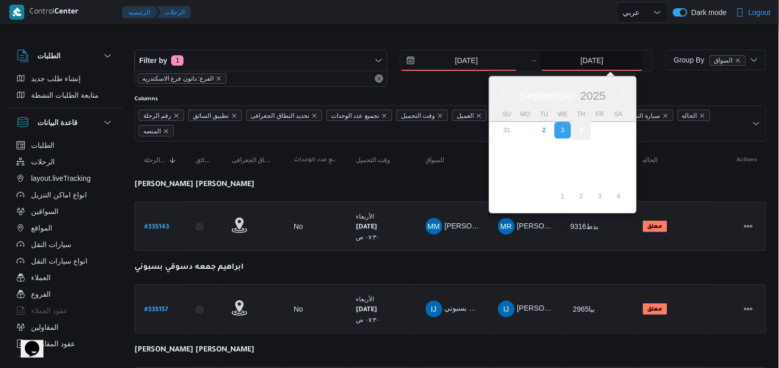
type input "[DATE]"
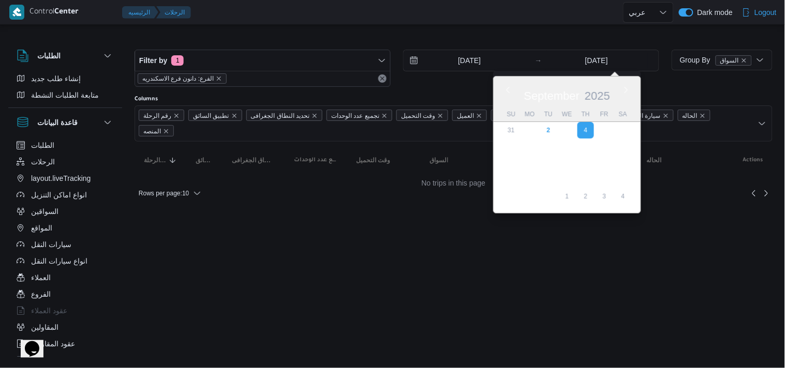
click at [233, 34] on div at bounding box center [453, 41] width 638 height 17
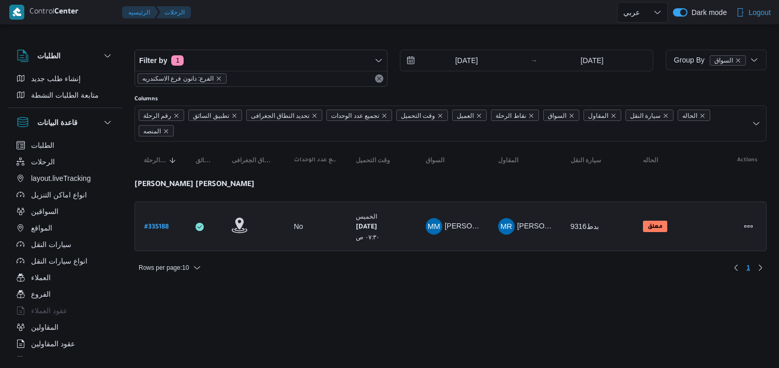
select select "ar"
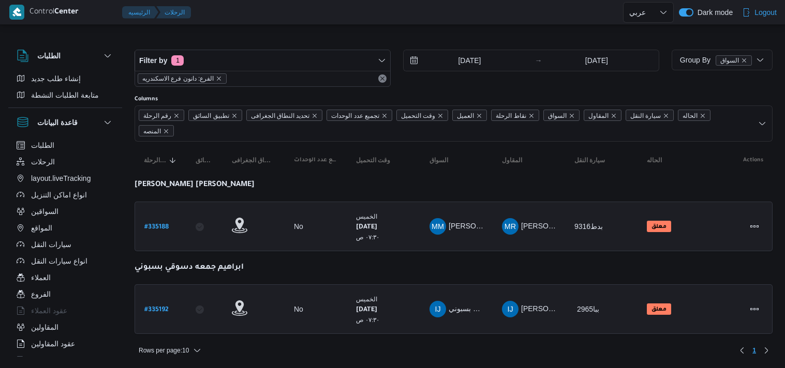
select select "ar"
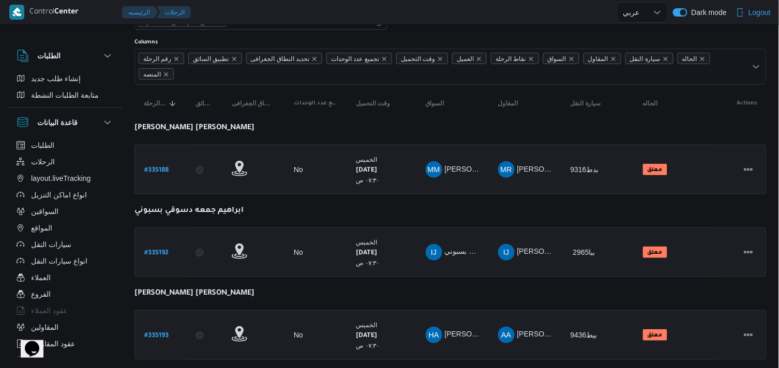
scroll to position [82, 0]
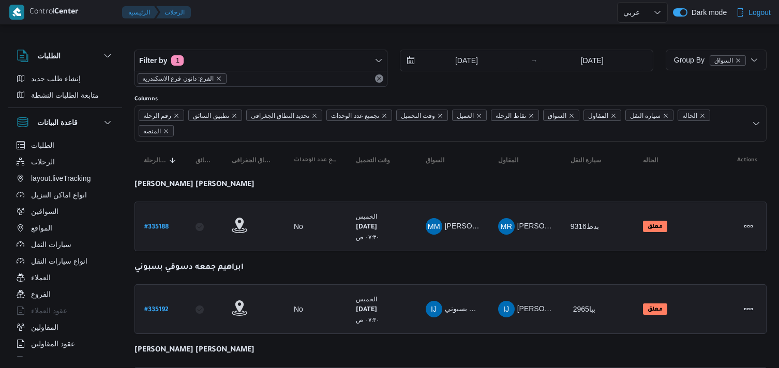
select select "ar"
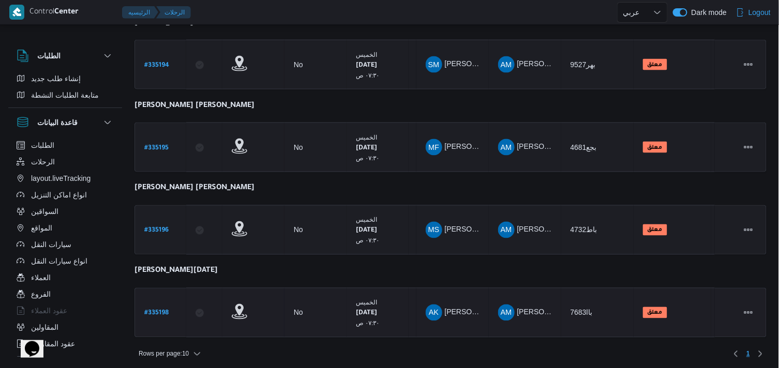
click at [143, 307] on div "# 335198" at bounding box center [160, 313] width 41 height 22
click at [153, 310] on b "# 335198" at bounding box center [156, 313] width 24 height 7
select select "ar"
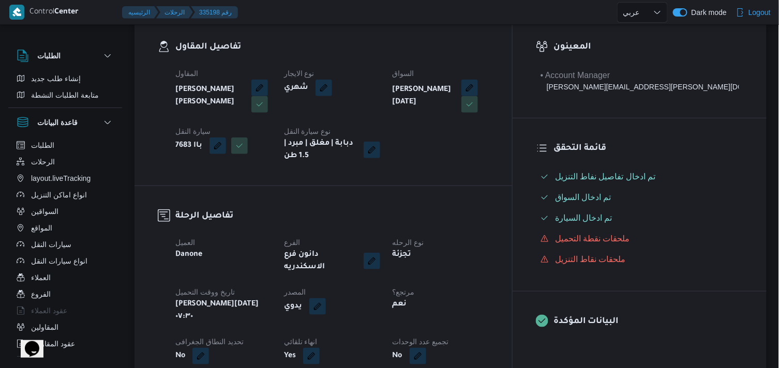
select select "ar"
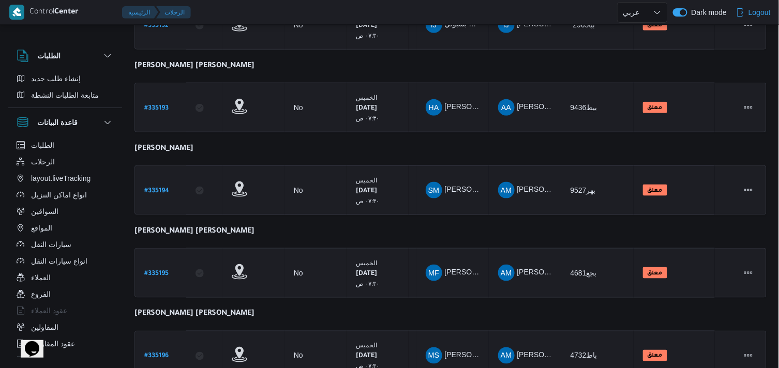
scroll to position [410, 0]
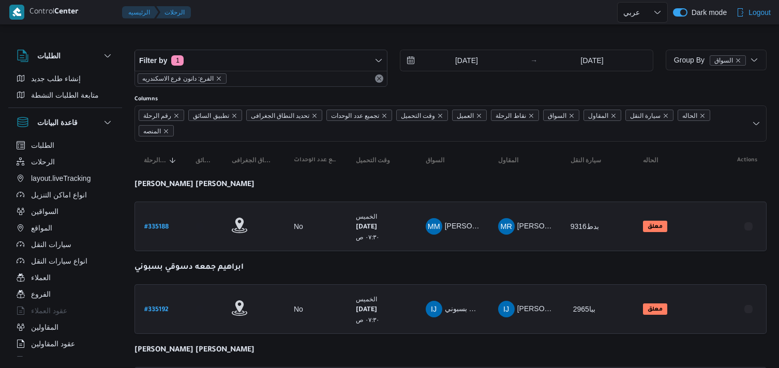
select select "ar"
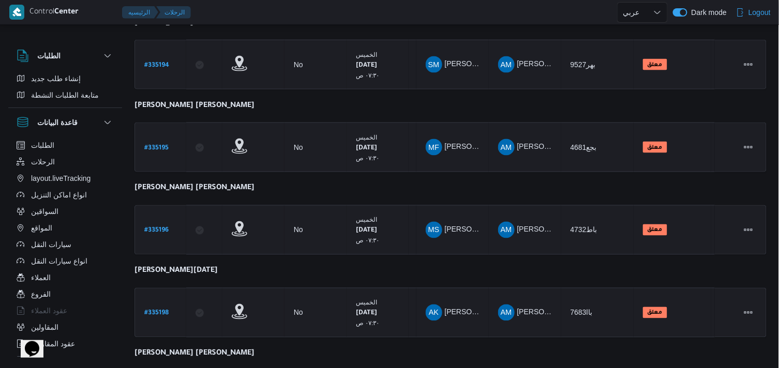
scroll to position [575, 0]
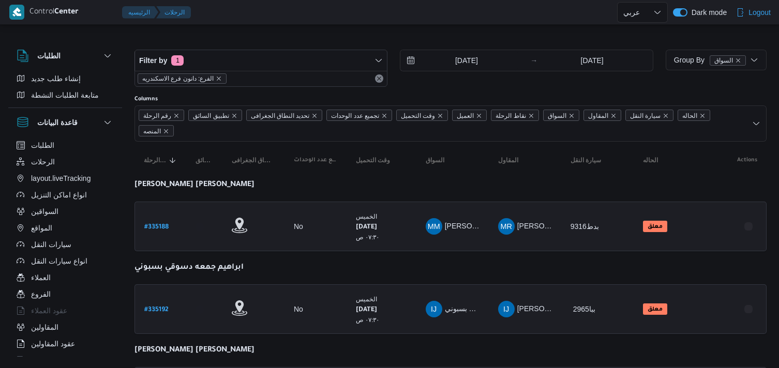
select select "ar"
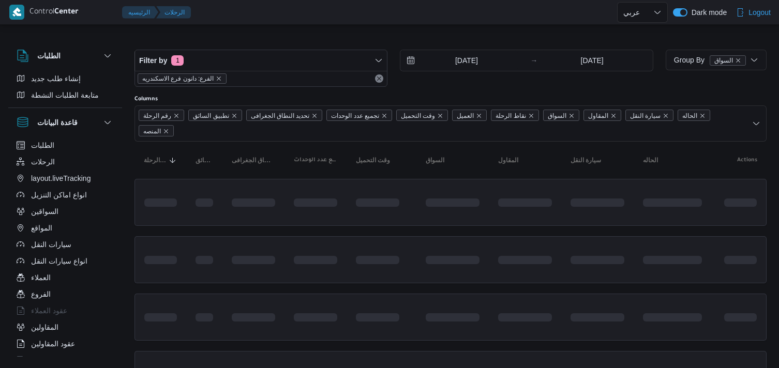
select select "ar"
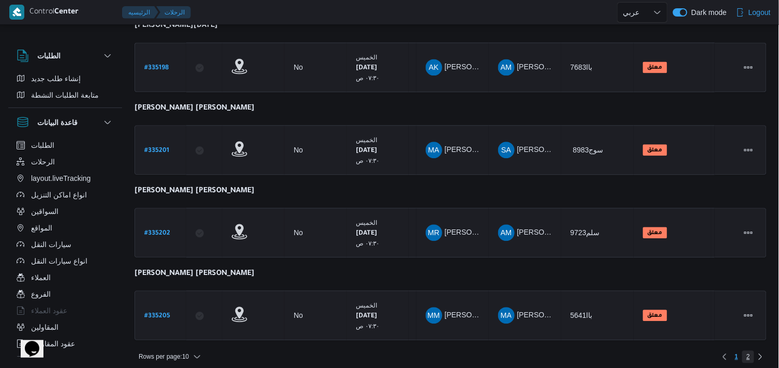
click at [750, 351] on span "2" at bounding box center [748, 357] width 4 height 12
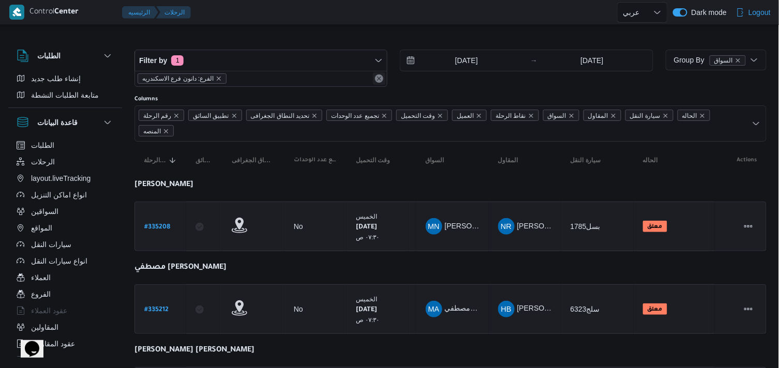
click at [385, 78] on button "Remove" at bounding box center [379, 78] width 12 height 12
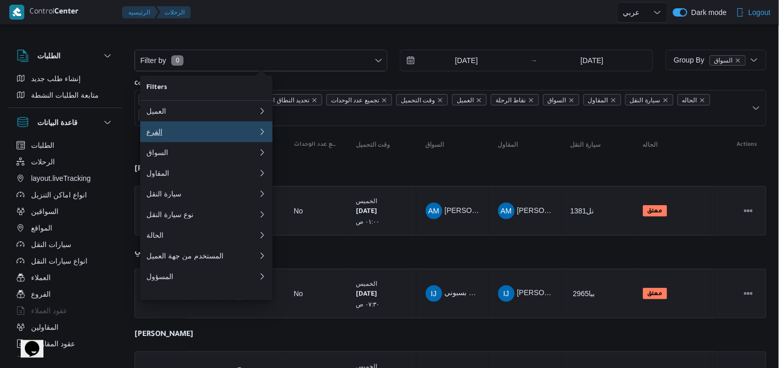
click at [234, 136] on div "الفرع" at bounding box center [200, 132] width 108 height 8
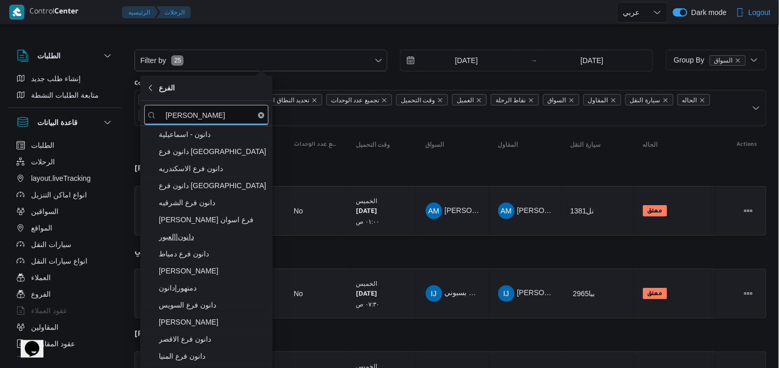
type input "دانون"
click at [226, 238] on span "دانون|العبور" at bounding box center [213, 237] width 108 height 12
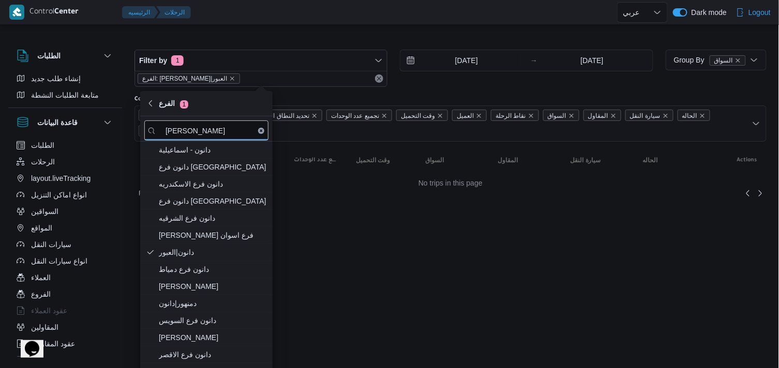
click at [468, 62] on input "4/9/2025" at bounding box center [458, 60] width 117 height 21
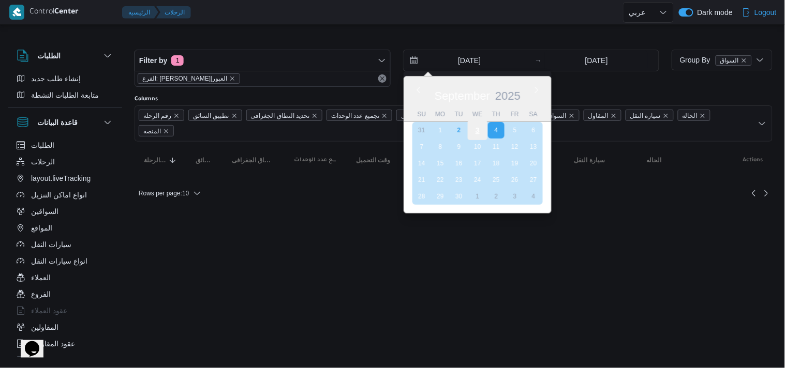
click at [475, 128] on div "3" at bounding box center [478, 130] width 20 height 20
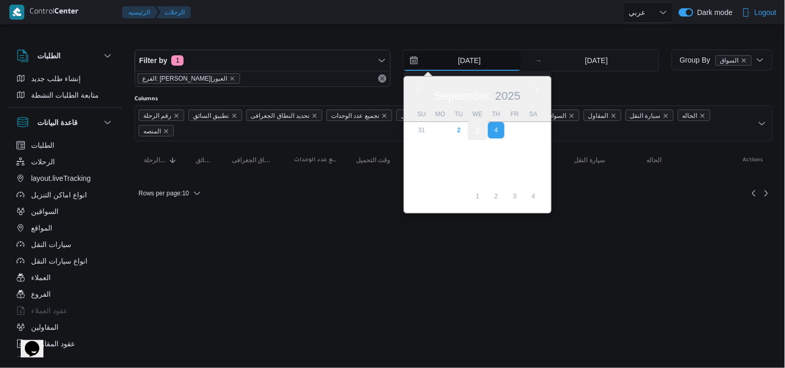
type input "[DATE]"
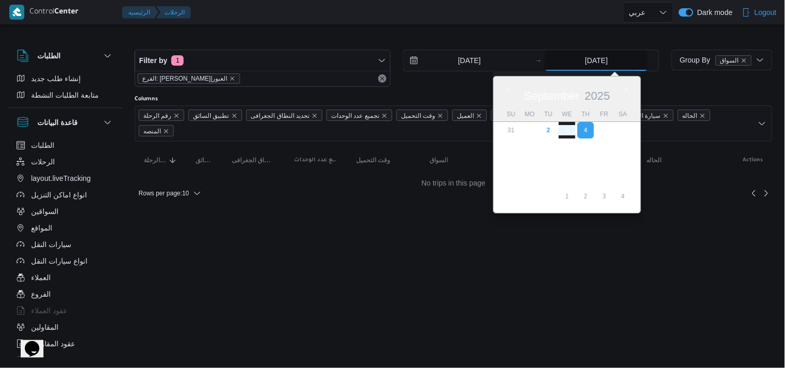
click at [552, 56] on input "4/9/2025" at bounding box center [596, 60] width 103 height 21
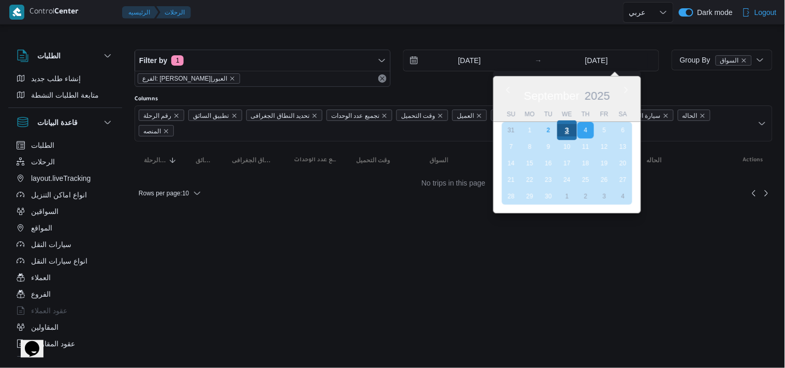
click at [567, 130] on div "3" at bounding box center [567, 130] width 20 height 20
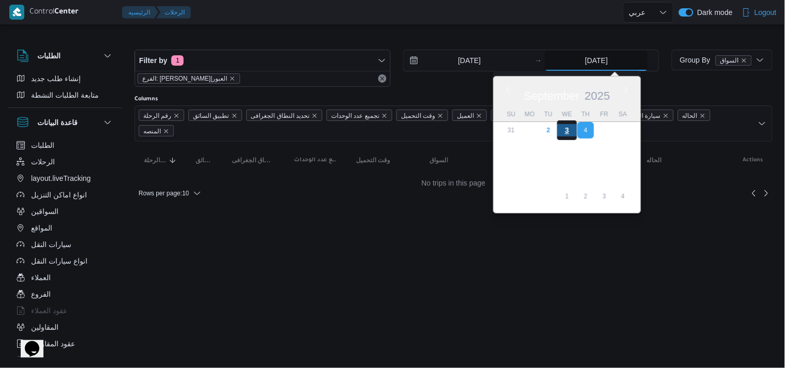
type input "[DATE]"
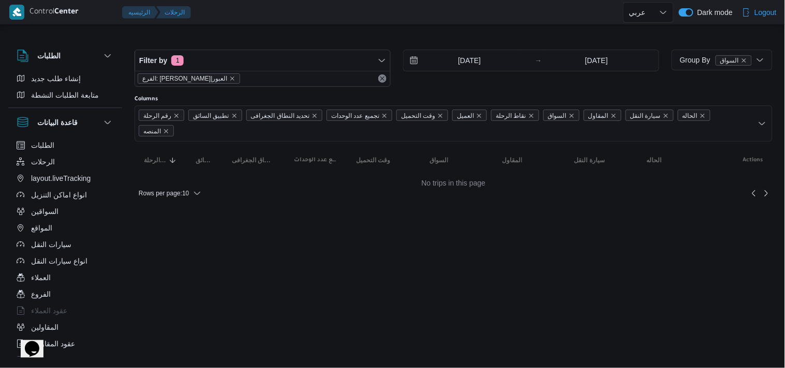
click at [184, 181] on div "Rows per page : 10" at bounding box center [453, 193] width 650 height 25
click at [179, 187] on span "Rows per page : 10" at bounding box center [164, 193] width 50 height 12
click at [180, 163] on button "20 rows" at bounding box center [177, 153] width 58 height 21
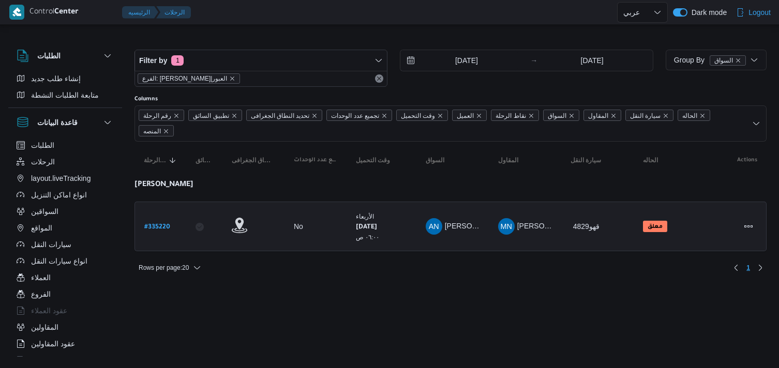
select select "ar"
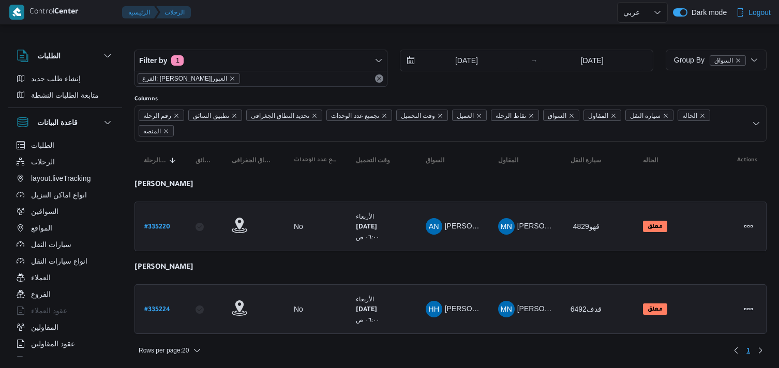
select select "ar"
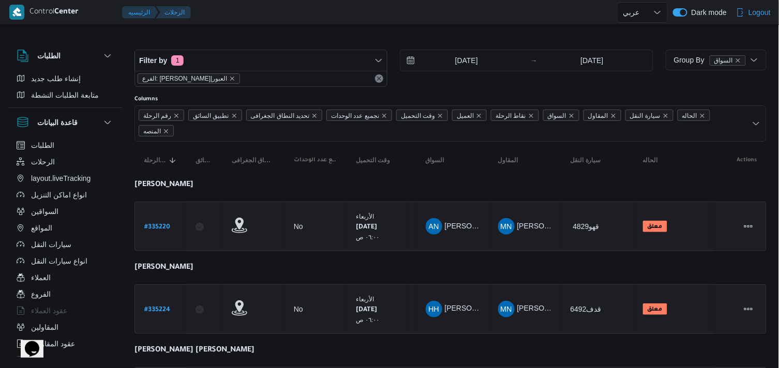
click at [386, 81] on div "الفرع: [PERSON_NAME]|العبور" at bounding box center [261, 79] width 252 height 16
click at [380, 79] on div "الفرع: [PERSON_NAME]|العبور" at bounding box center [261, 79] width 252 height 16
click at [349, 83] on div "الفرع: [PERSON_NAME]|العبور" at bounding box center [261, 79] width 252 height 16
click at [379, 78] on div "الفرع: [PERSON_NAME]|العبور" at bounding box center [261, 79] width 252 height 16
click at [194, 74] on span "الفرع: [PERSON_NAME]|العبور" at bounding box center [188, 78] width 93 height 9
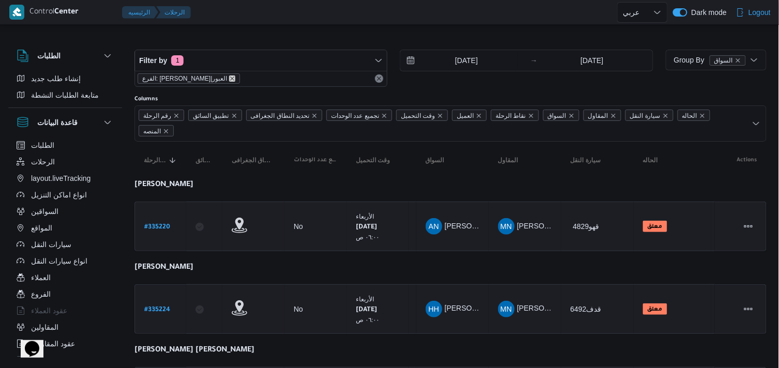
click at [231, 78] on icon "remove selected entity" at bounding box center [233, 79] width 4 height 4
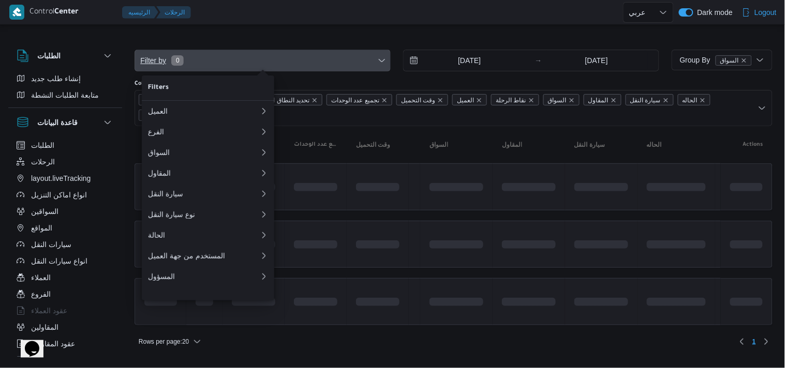
click at [213, 63] on span "Filter by 0" at bounding box center [262, 60] width 255 height 21
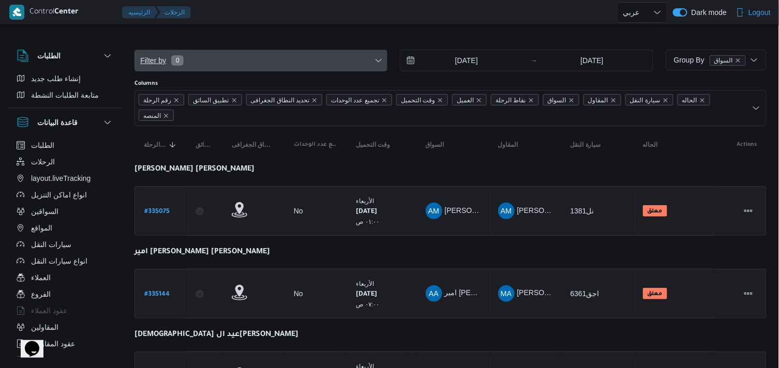
click at [214, 56] on span "Filter by 0" at bounding box center [261, 60] width 252 height 21
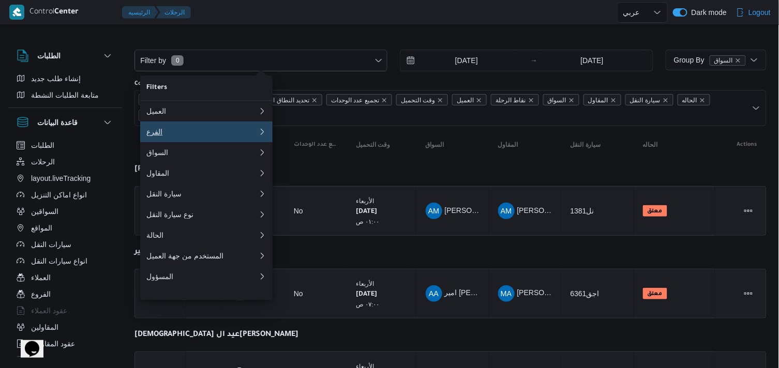
click at [199, 127] on button "الفرع 0" at bounding box center [206, 132] width 132 height 21
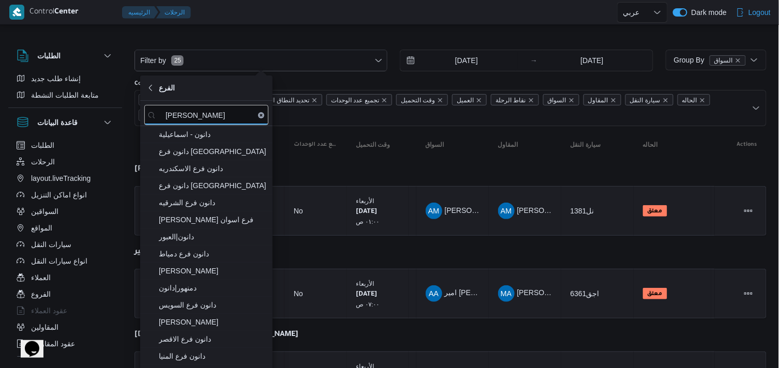
type input "دانون"
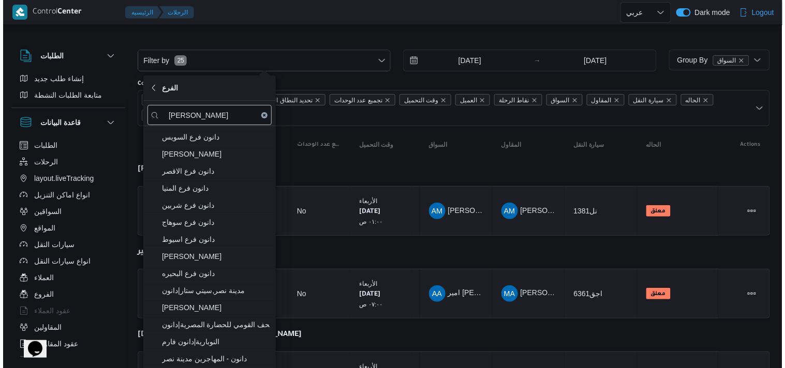
scroll to position [169, 0]
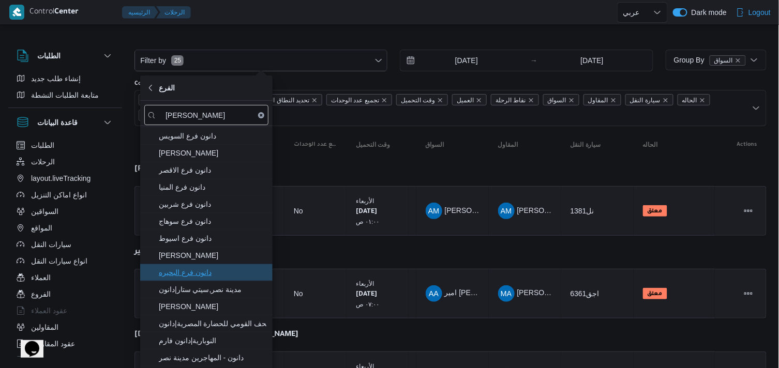
click at [241, 272] on span "دانون فرع البحيره" at bounding box center [213, 272] width 108 height 12
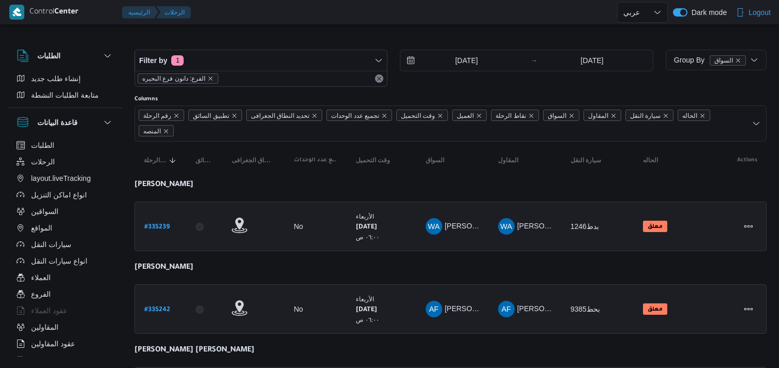
select select "ar"
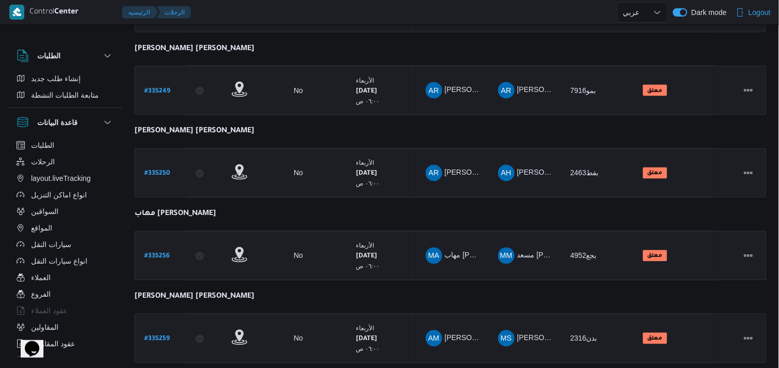
scroll to position [738, 0]
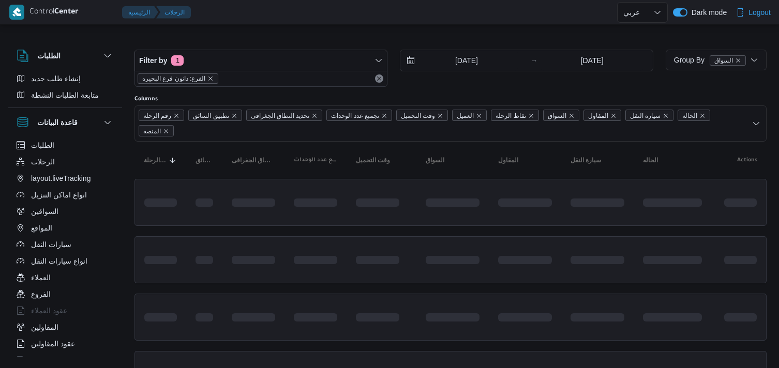
select select "ar"
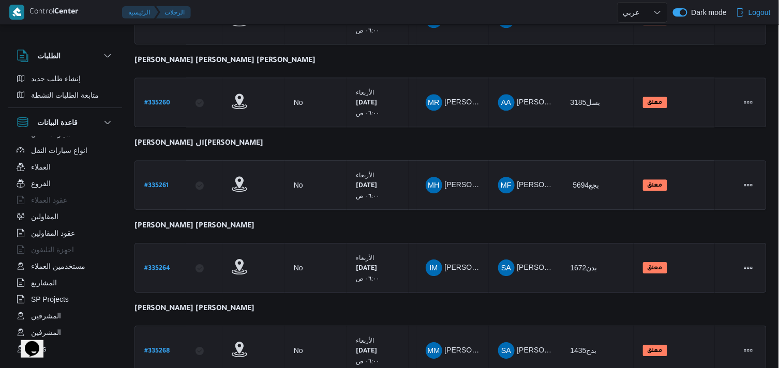
scroll to position [820, 0]
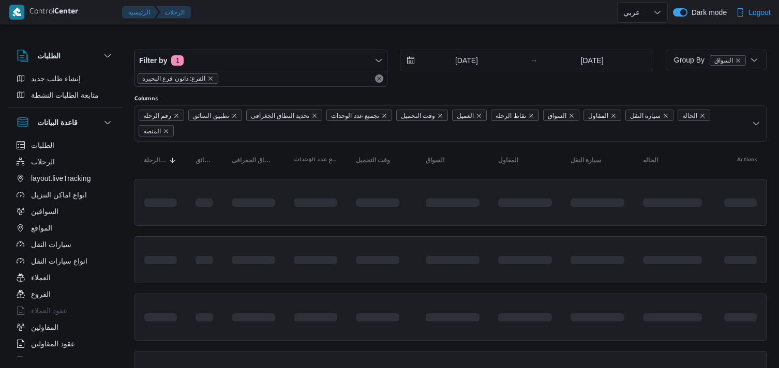
select select "ar"
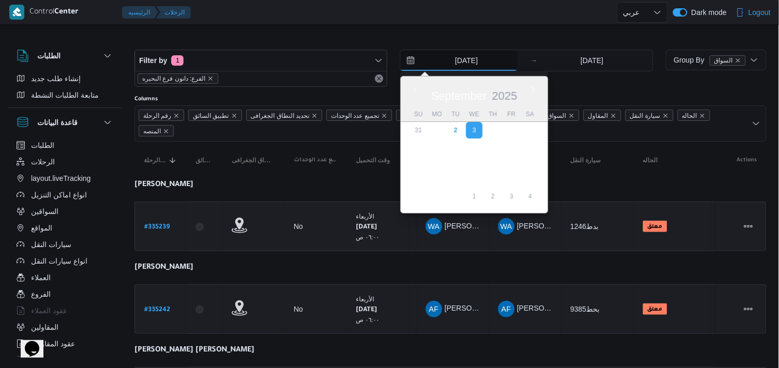
click at [478, 68] on input "[DATE]" at bounding box center [458, 60] width 117 height 21
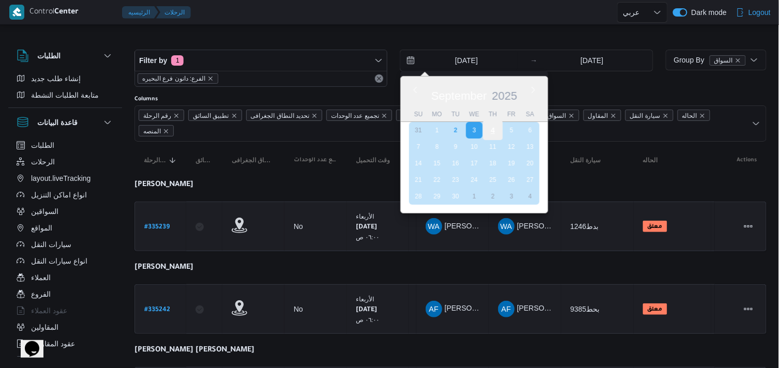
click at [489, 132] on div "4" at bounding box center [493, 130] width 20 height 20
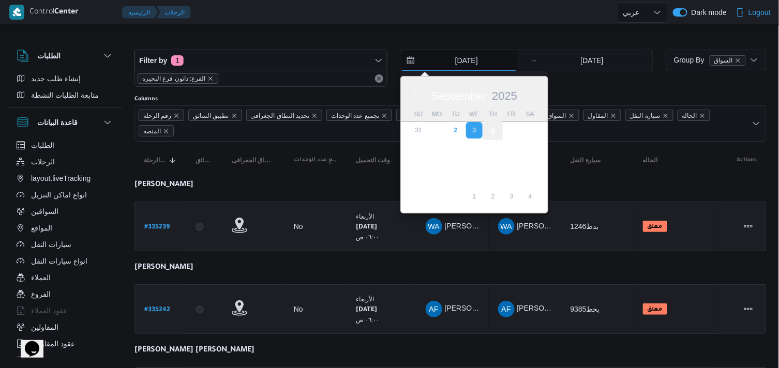
type input "[DATE]"
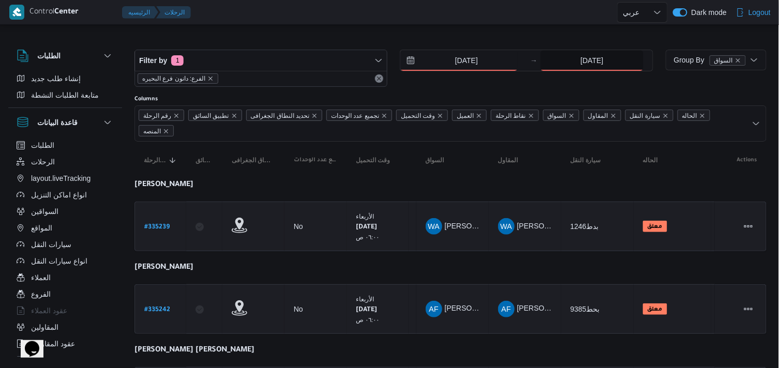
click at [574, 66] on input "[DATE]" at bounding box center [591, 60] width 103 height 21
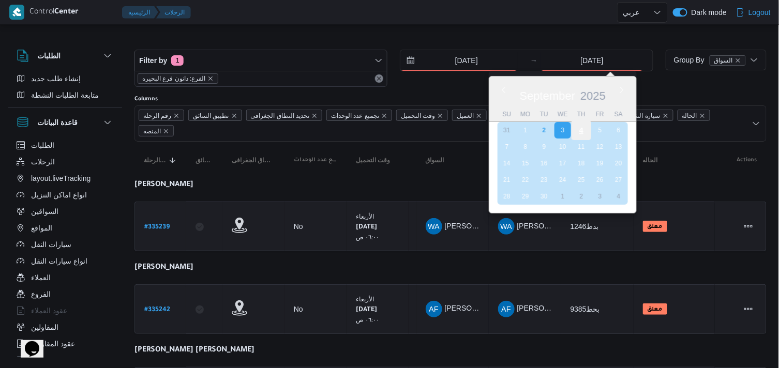
click at [581, 133] on div "4" at bounding box center [581, 130] width 20 height 20
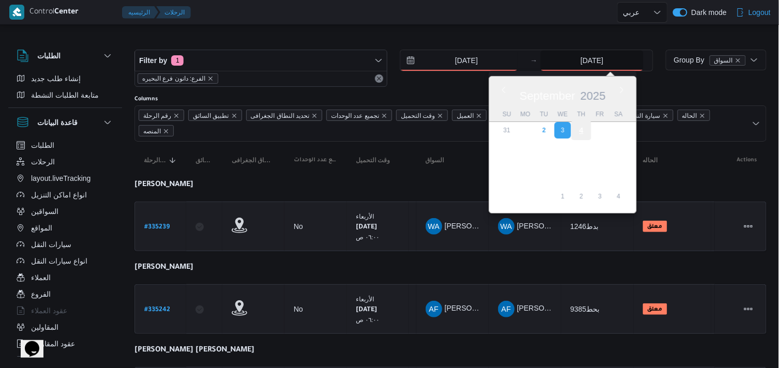
type input "[DATE]"
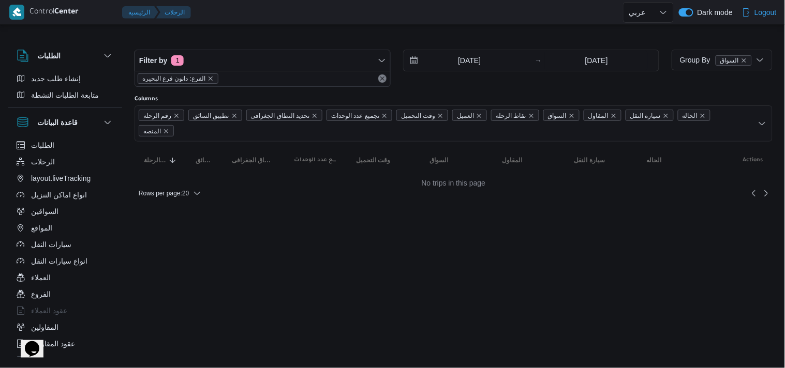
select select "ar"
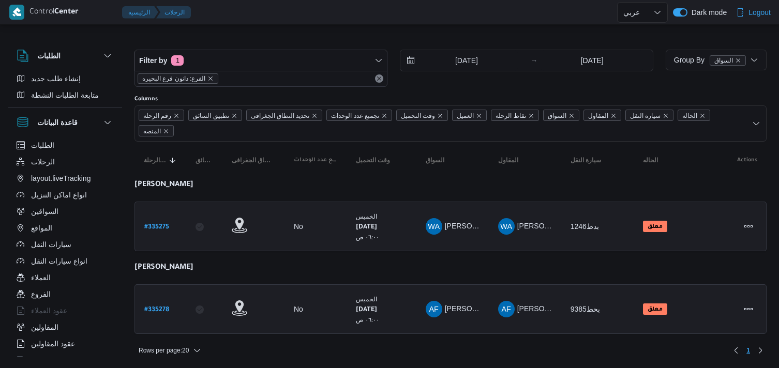
select select "ar"
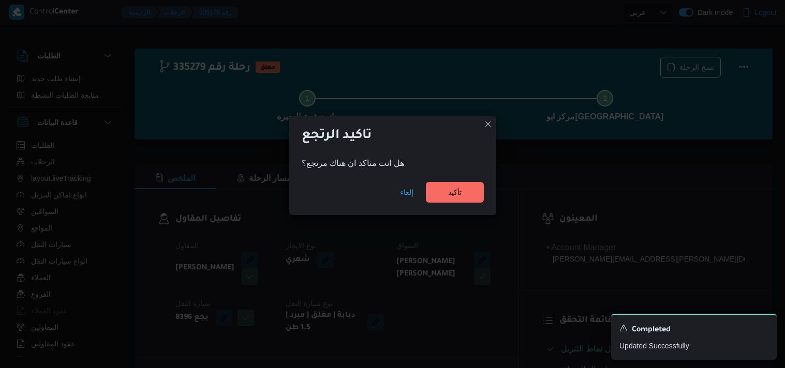
select select "ar"
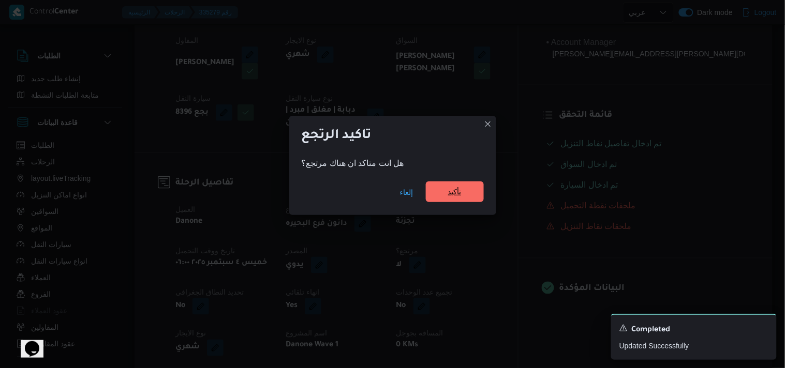
click at [454, 193] on span "تأكيد" at bounding box center [454, 192] width 13 height 12
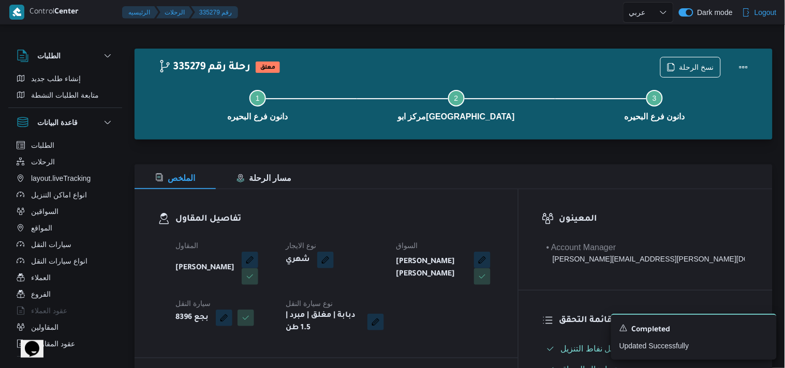
select select "ar"
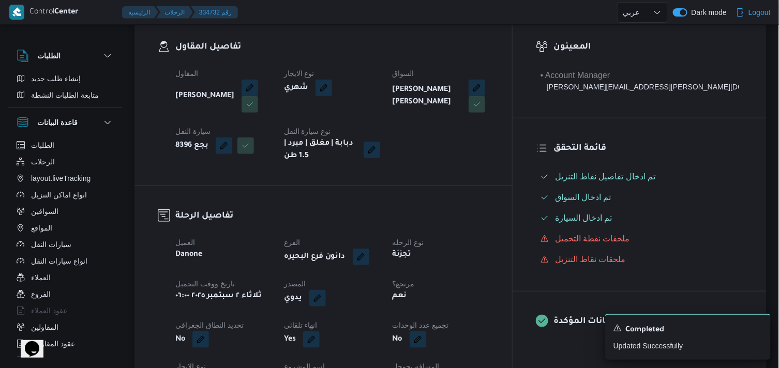
select select "ar"
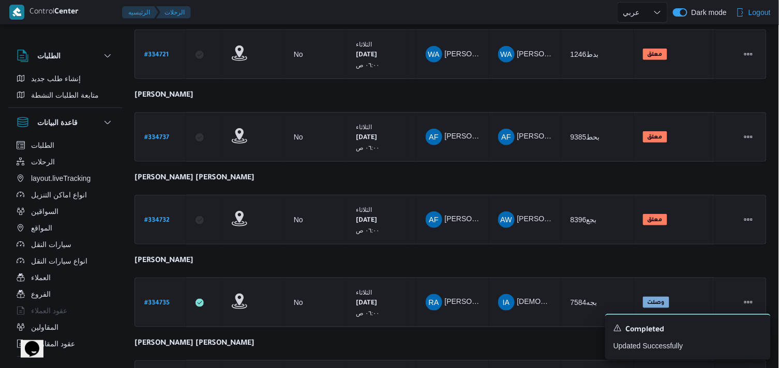
scroll to position [194, 0]
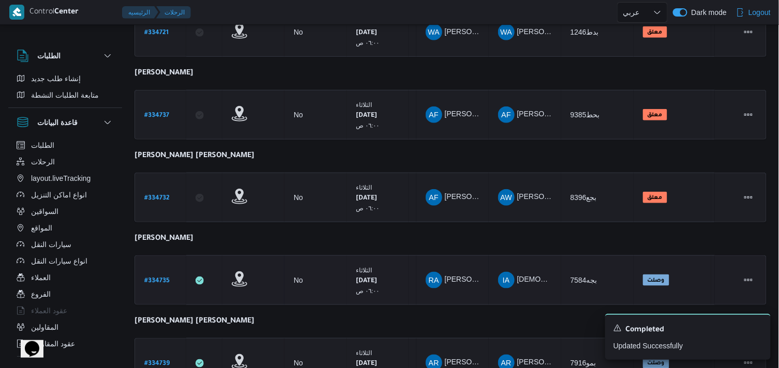
click at [168, 278] on b "# 334735" at bounding box center [156, 281] width 25 height 7
select select "ar"
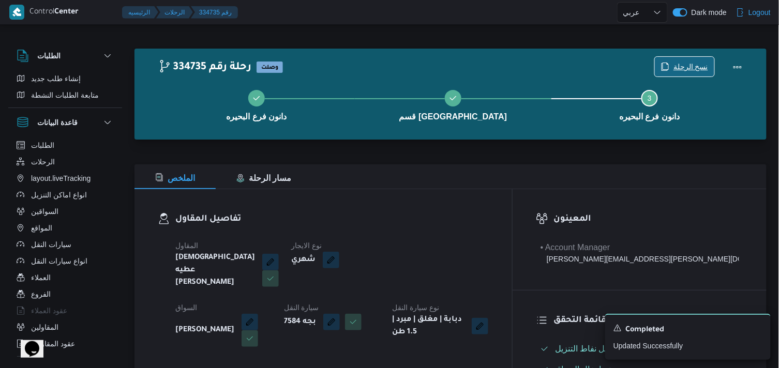
click at [674, 68] on span "نسخ الرحلة" at bounding box center [684, 67] width 59 height 20
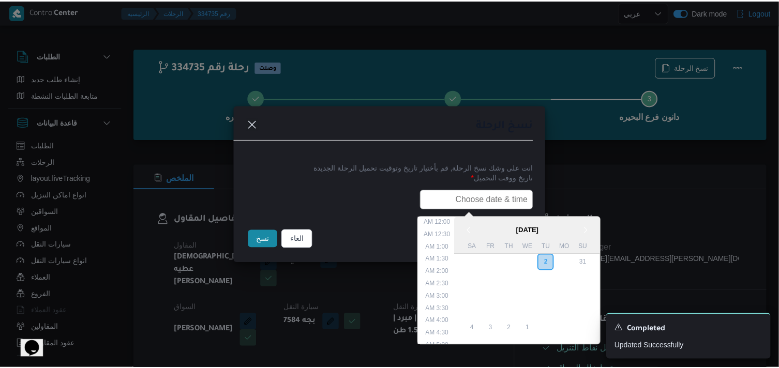
scroll to position [240, 0]
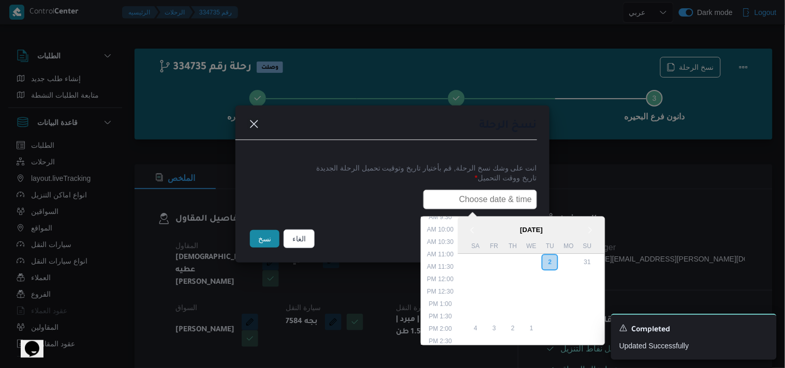
click at [461, 201] on input "text" at bounding box center [480, 200] width 114 height 20
type input "04/09/2025 6:00AM"
click at [267, 239] on button "نسخ" at bounding box center [264, 239] width 29 height 18
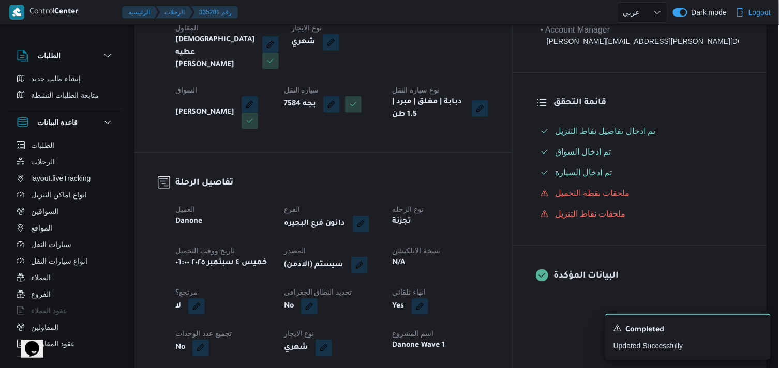
scroll to position [215, 0]
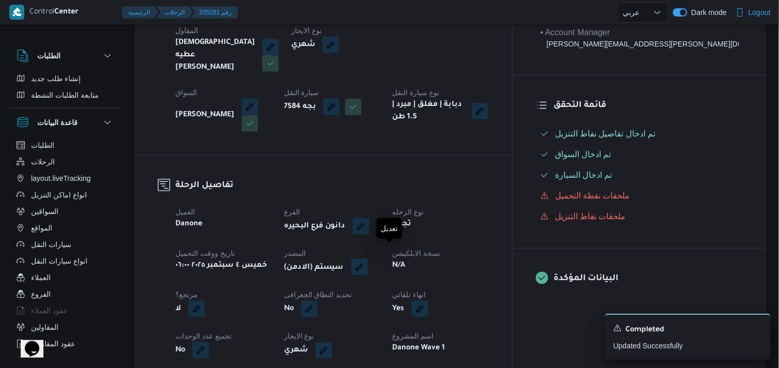
click at [368, 259] on button "button" at bounding box center [359, 267] width 17 height 17
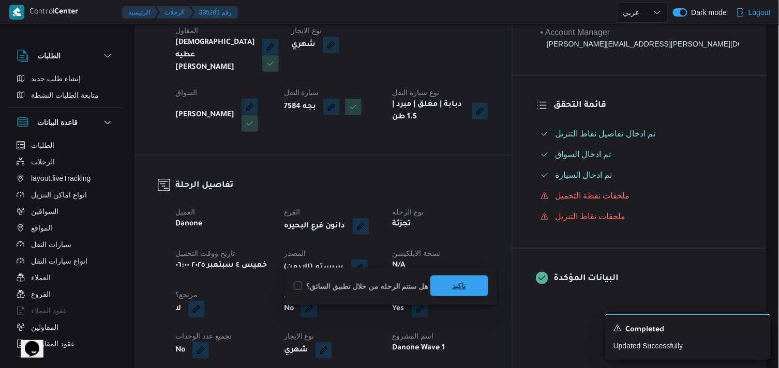
click at [438, 288] on span "تاكيد" at bounding box center [459, 286] width 58 height 21
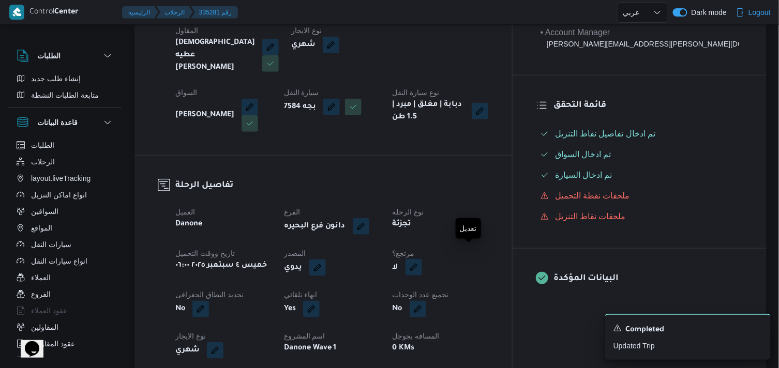
click at [422, 260] on button "button" at bounding box center [413, 267] width 17 height 17
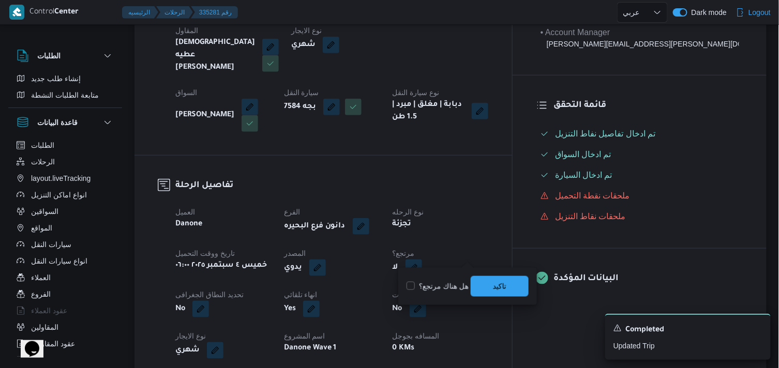
click at [435, 287] on label "هل هناك مرتجع؟" at bounding box center [437, 286] width 62 height 12
click at [452, 290] on label "هل هناك مرتجع؟" at bounding box center [437, 286] width 62 height 12
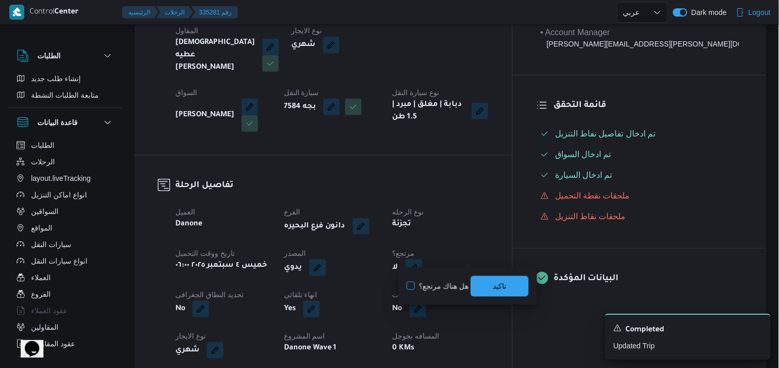
checkbox input "true"
click at [499, 278] on span "تاكيد" at bounding box center [500, 286] width 58 height 21
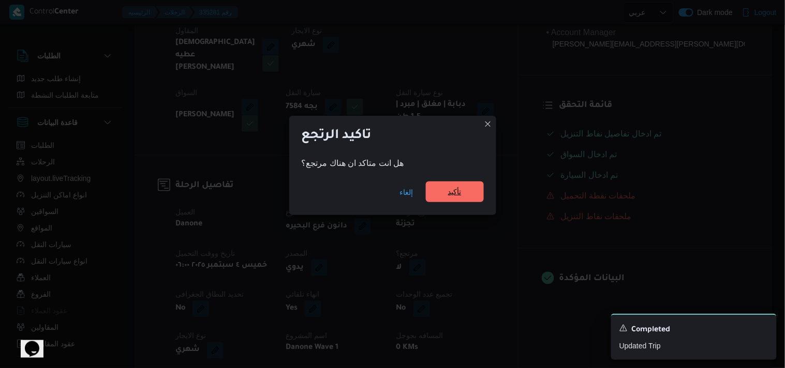
click at [462, 193] on span "تأكيد" at bounding box center [455, 192] width 58 height 21
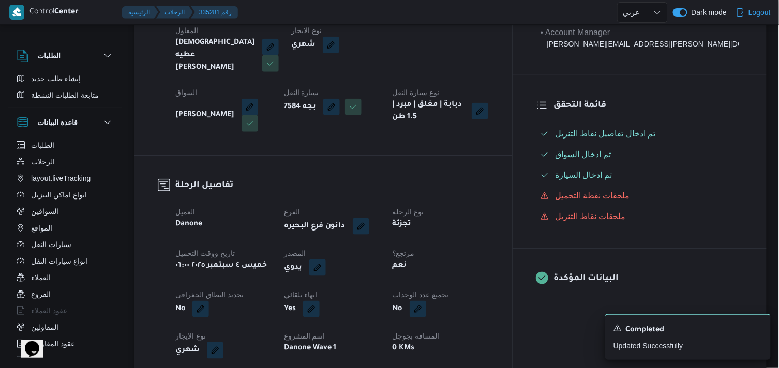
select select "ar"
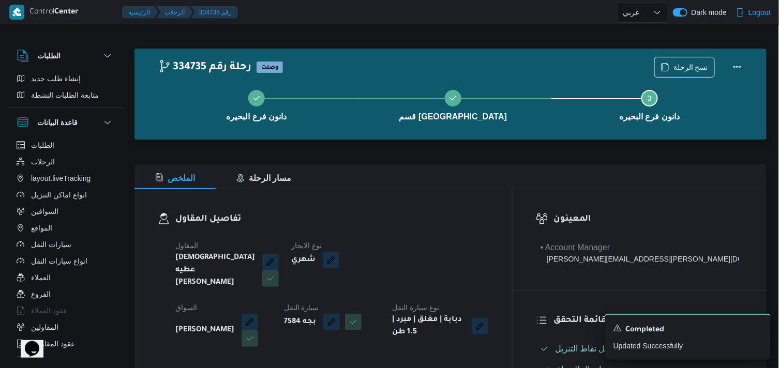
select select "ar"
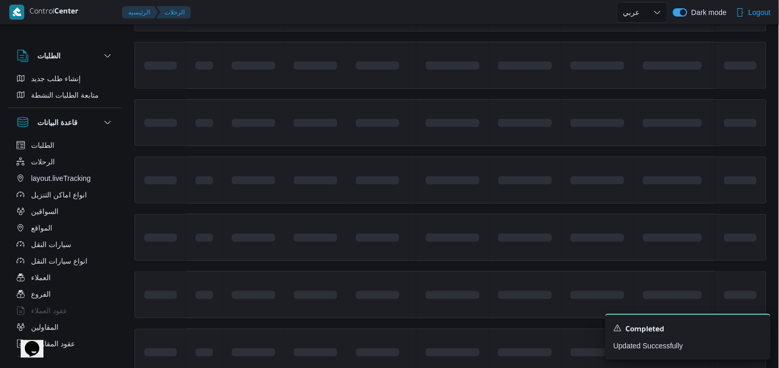
scroll to position [216, 0]
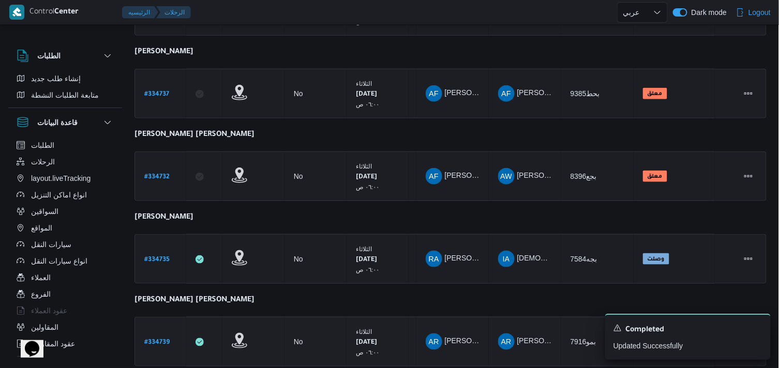
click at [158, 339] on b "# 334739" at bounding box center [156, 342] width 25 height 7
select select "ar"
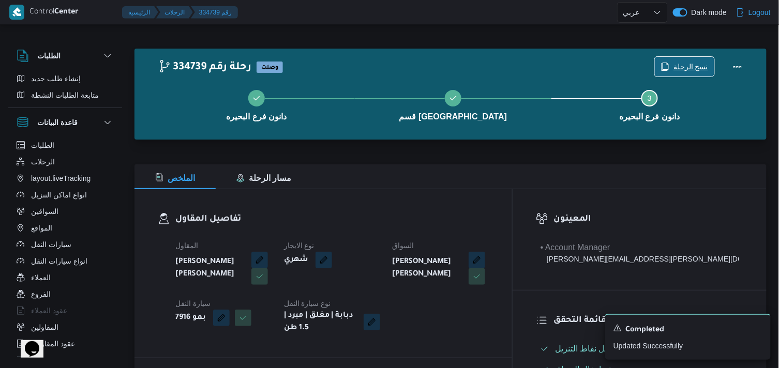
click at [686, 65] on span "نسخ الرحلة" at bounding box center [690, 67] width 35 height 12
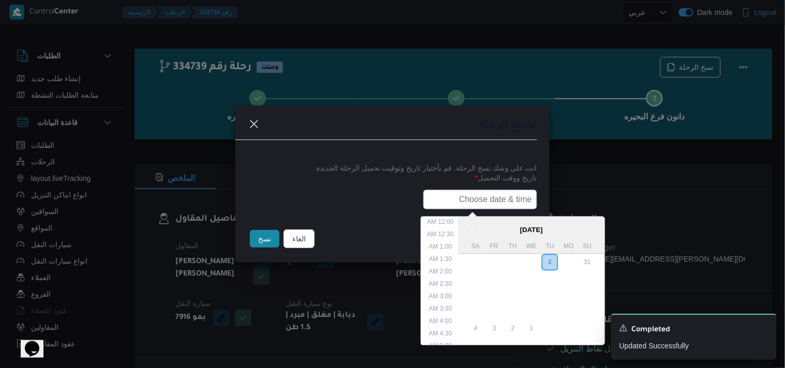
click at [514, 198] on input "text" at bounding box center [480, 200] width 114 height 20
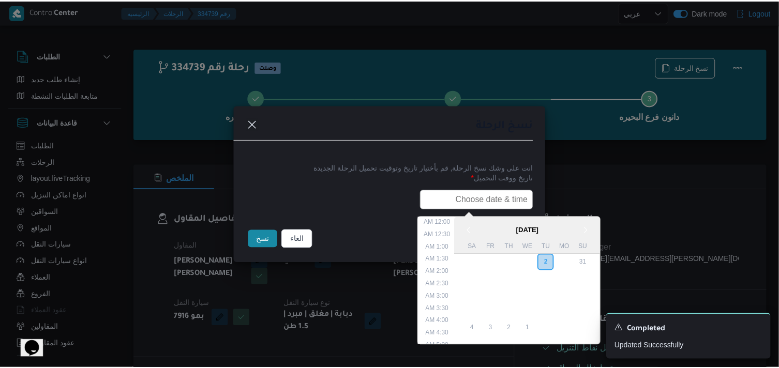
scroll to position [240, 0]
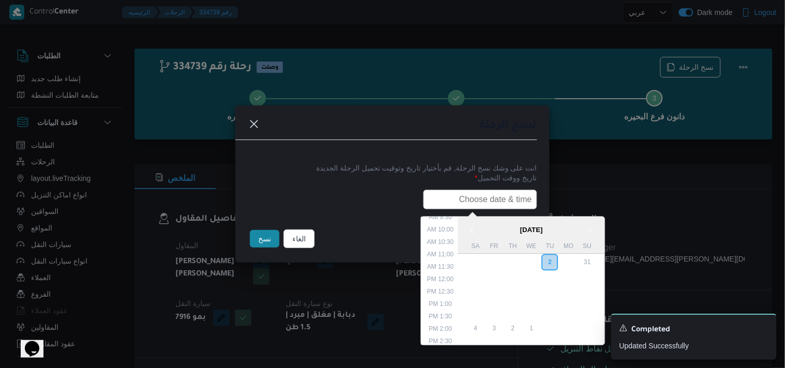
type input "04/09/2025 6:00AM"
click at [262, 243] on button "نسخ" at bounding box center [264, 239] width 29 height 18
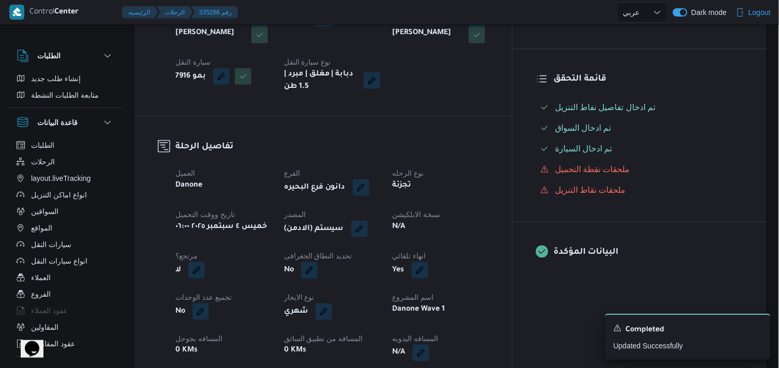
scroll to position [229, 0]
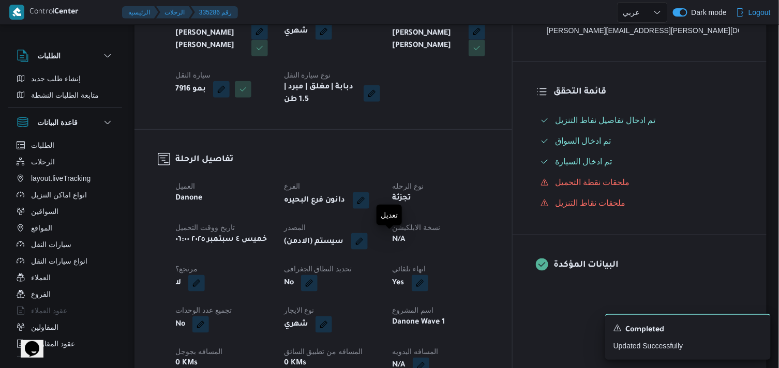
click at [368, 246] on button "button" at bounding box center [359, 241] width 17 height 17
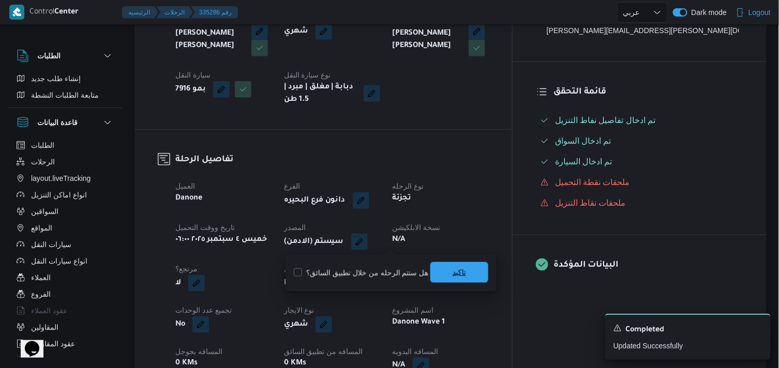
click at [446, 267] on span "تاكيد" at bounding box center [459, 272] width 58 height 21
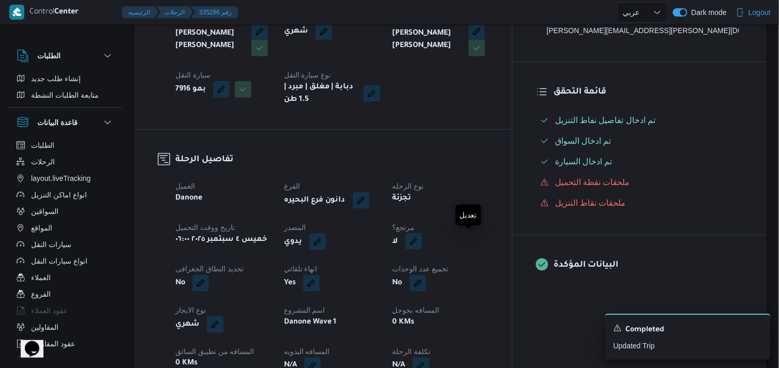
click at [422, 243] on button "button" at bounding box center [413, 241] width 17 height 17
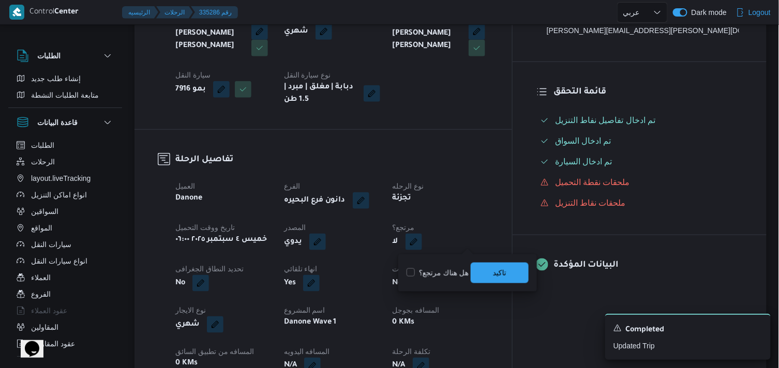
click at [448, 269] on label "هل هناك مرتجع؟" at bounding box center [437, 273] width 62 height 12
checkbox input "true"
click at [492, 269] on span "تاكيد" at bounding box center [500, 272] width 58 height 21
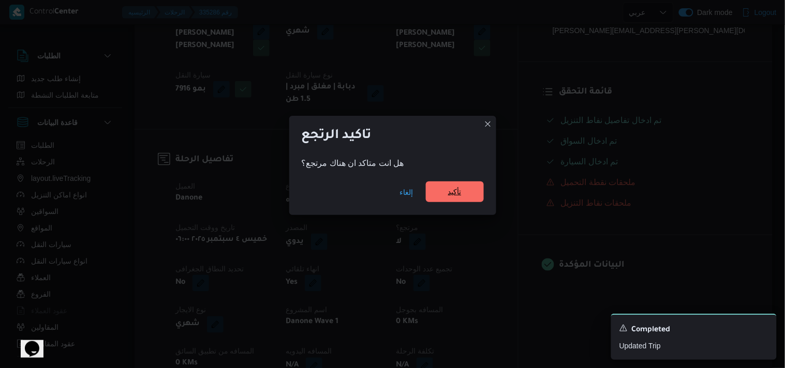
click at [457, 195] on span "تأكيد" at bounding box center [454, 192] width 13 height 12
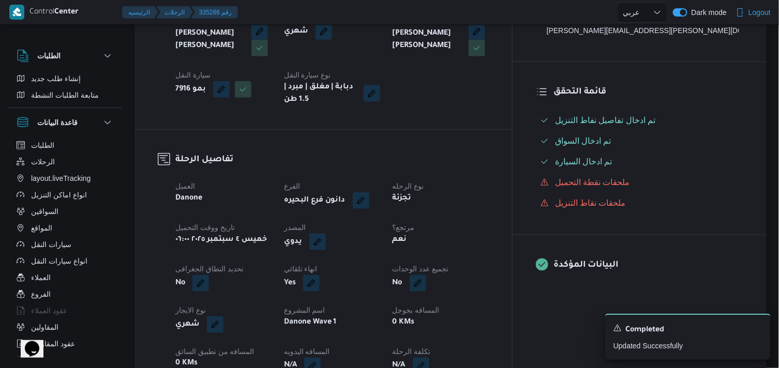
select select "ar"
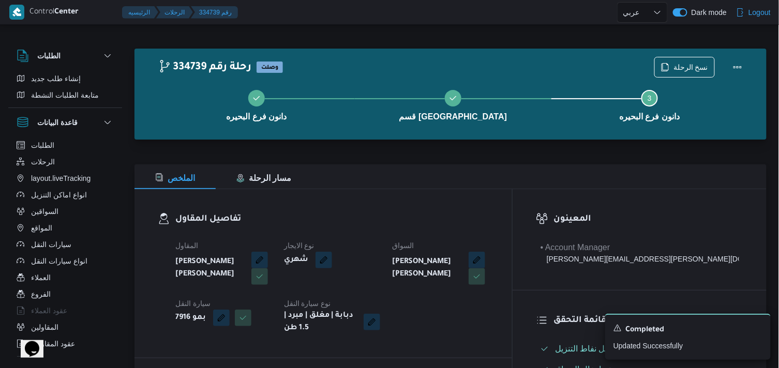
select select "ar"
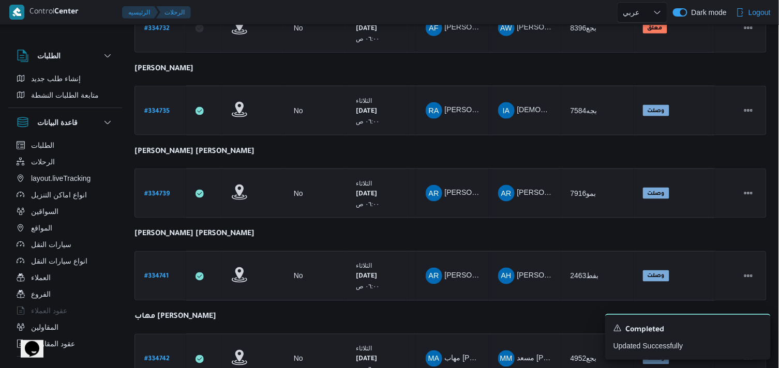
scroll to position [360, 0]
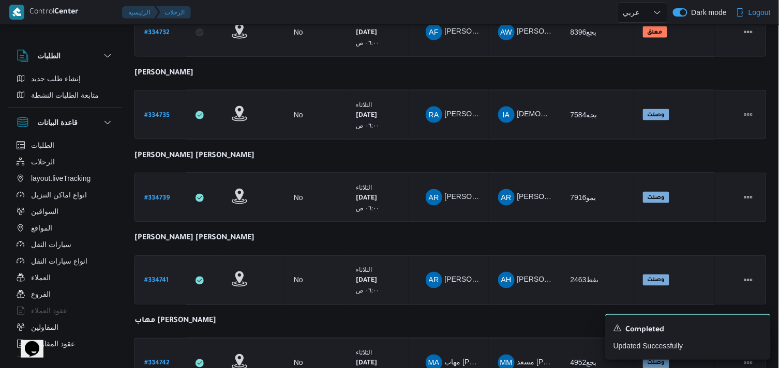
click at [154, 278] on b "# 334741" at bounding box center [156, 281] width 24 height 7
select select "ar"
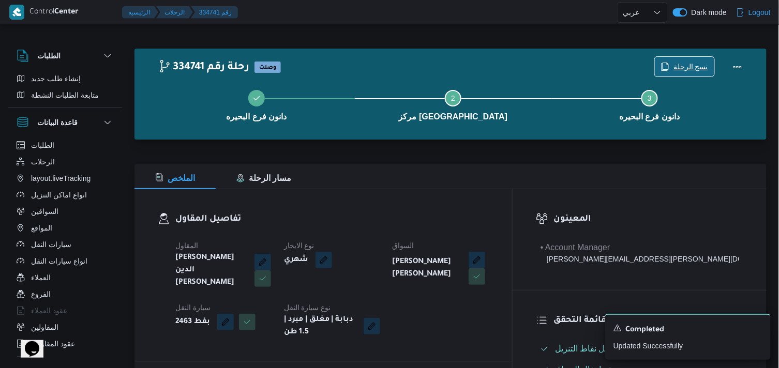
click at [688, 59] on span "نسخ الرحلة" at bounding box center [684, 67] width 59 height 20
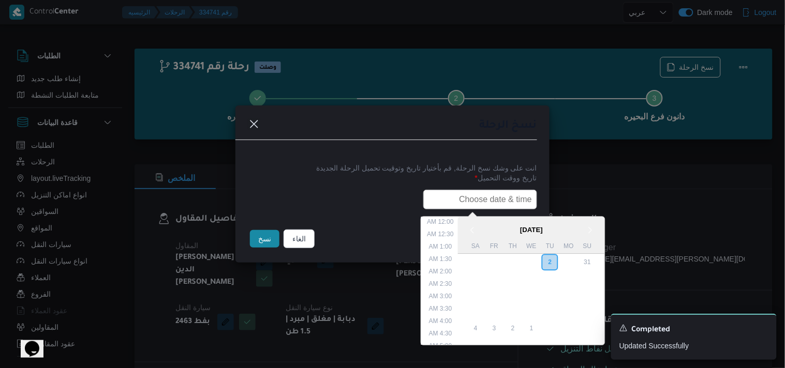
click at [488, 193] on input "text" at bounding box center [480, 200] width 114 height 20
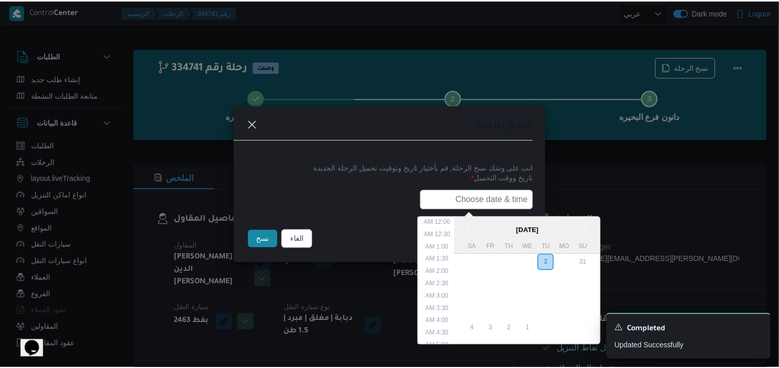
scroll to position [240, 0]
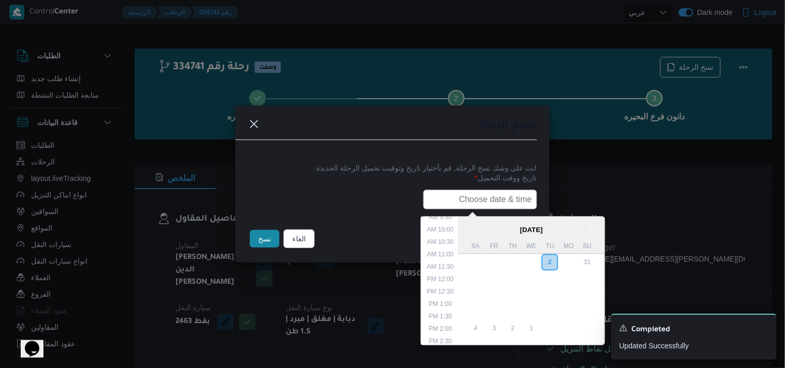
type input "04/09/2025 6:00AM"
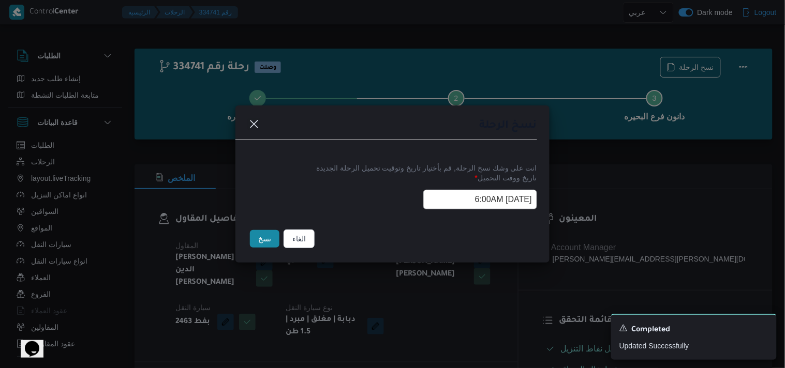
click at [265, 242] on button "نسخ" at bounding box center [264, 239] width 29 height 18
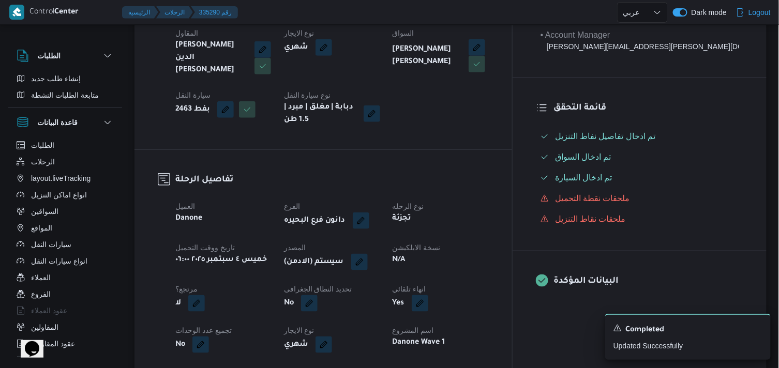
scroll to position [250, 0]
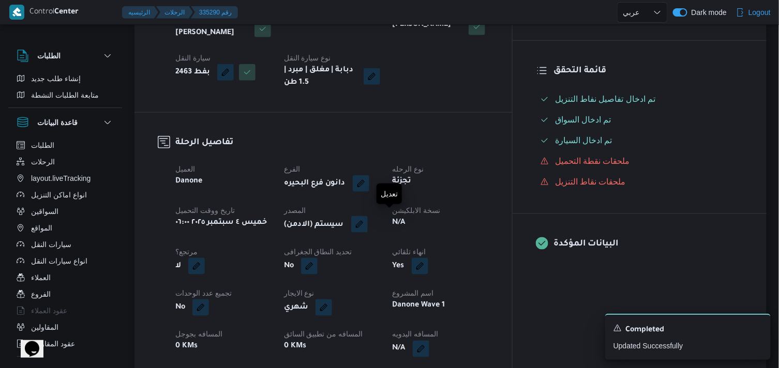
click at [368, 221] on button "button" at bounding box center [359, 224] width 17 height 17
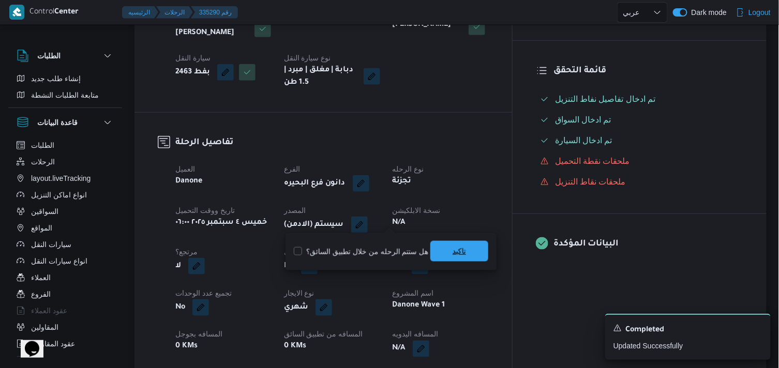
click at [446, 250] on span "تاكيد" at bounding box center [459, 251] width 58 height 21
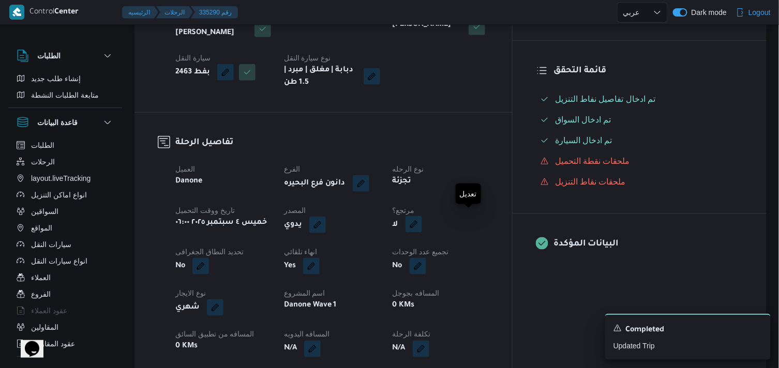
click at [422, 223] on button "button" at bounding box center [413, 224] width 17 height 17
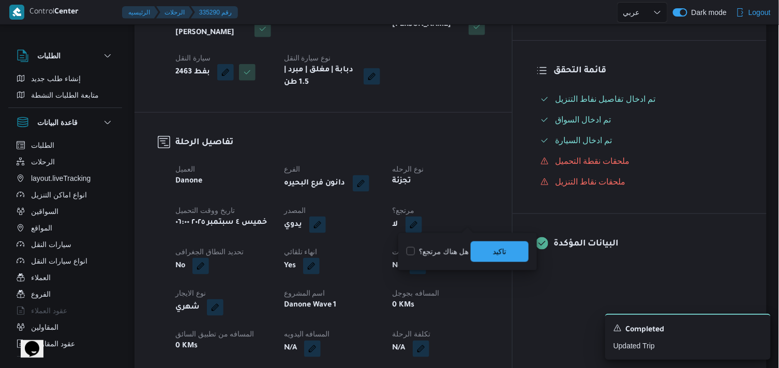
click at [442, 246] on label "هل هناك مرتجع؟" at bounding box center [437, 252] width 62 height 12
checkbox input "true"
click at [493, 246] on span "تاكيد" at bounding box center [499, 251] width 13 height 12
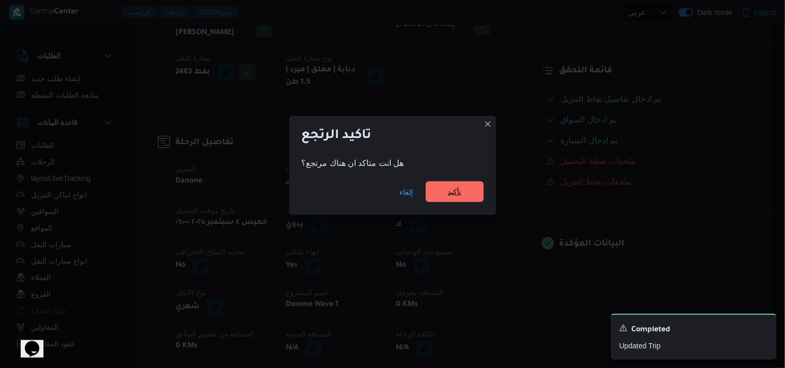
click at [472, 184] on span "تأكيد" at bounding box center [455, 192] width 58 height 21
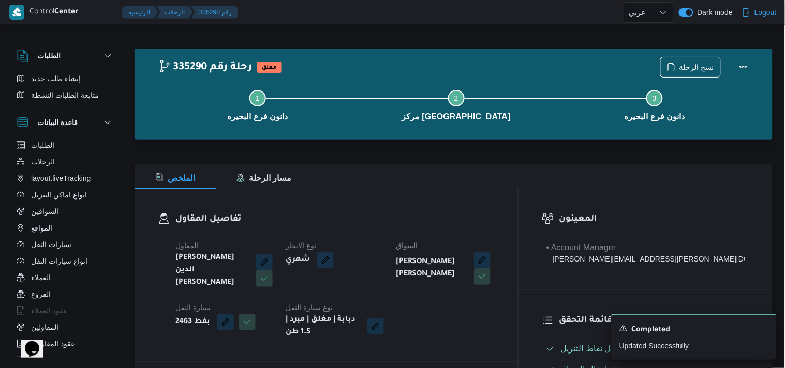
select select "ar"
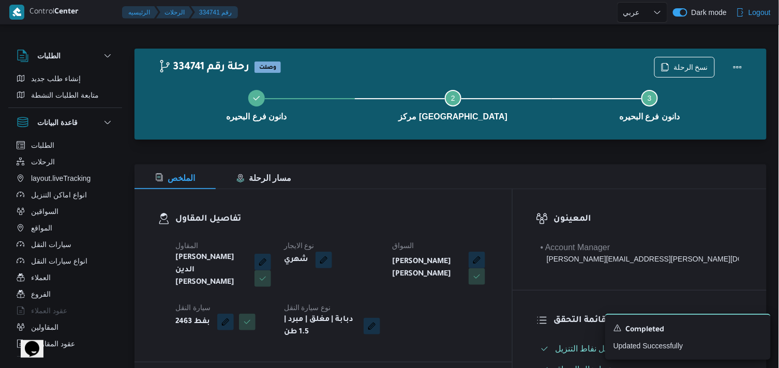
select select "ar"
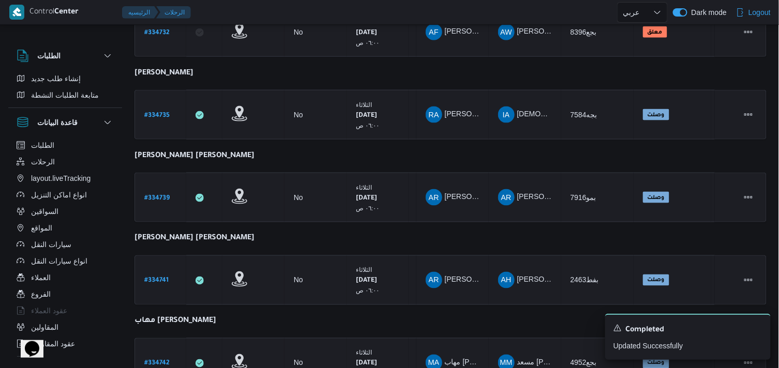
scroll to position [454, 0]
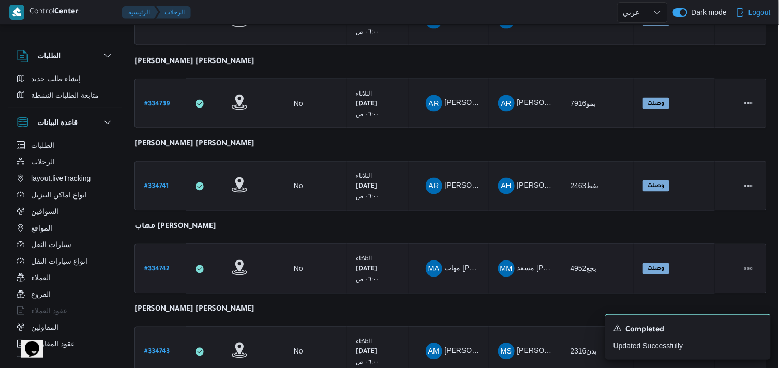
click at [149, 262] on link "# 334742" at bounding box center [156, 269] width 25 height 14
select select "ar"
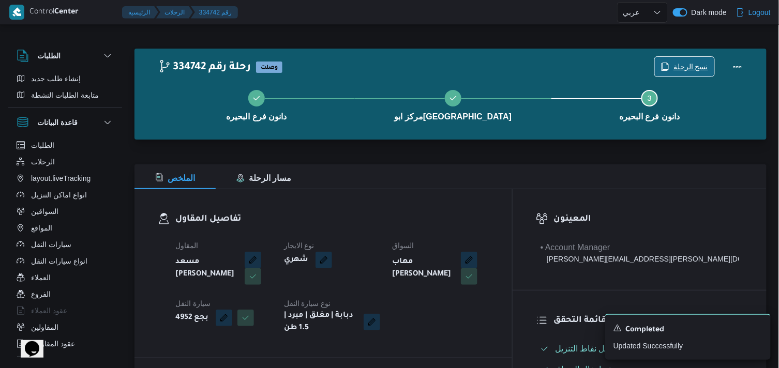
click at [701, 68] on span "نسخ الرحلة" at bounding box center [690, 67] width 35 height 12
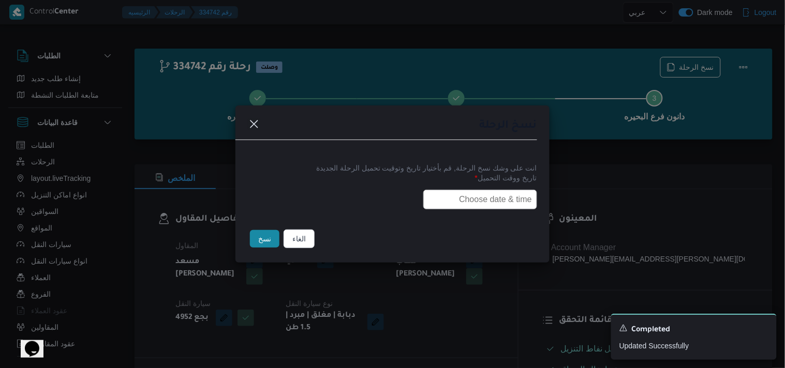
click at [508, 203] on input "text" at bounding box center [480, 200] width 114 height 20
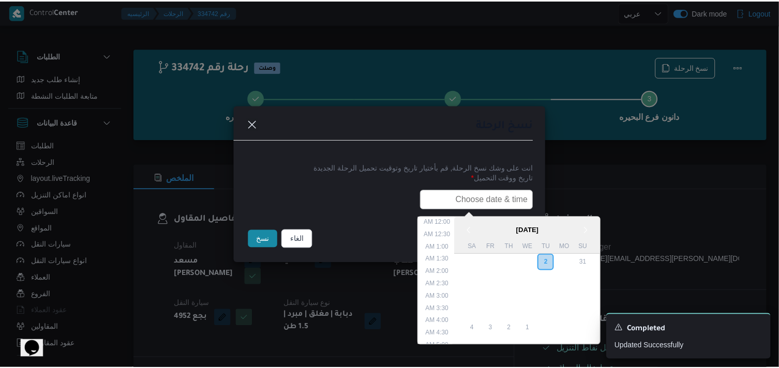
scroll to position [240, 0]
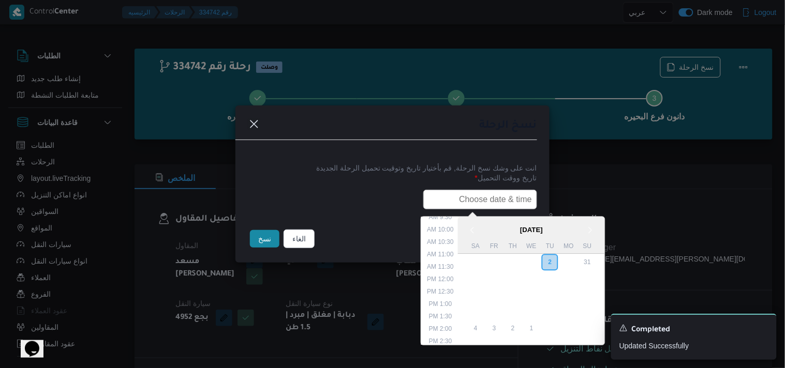
type input "04/09/2025 6:00AM"
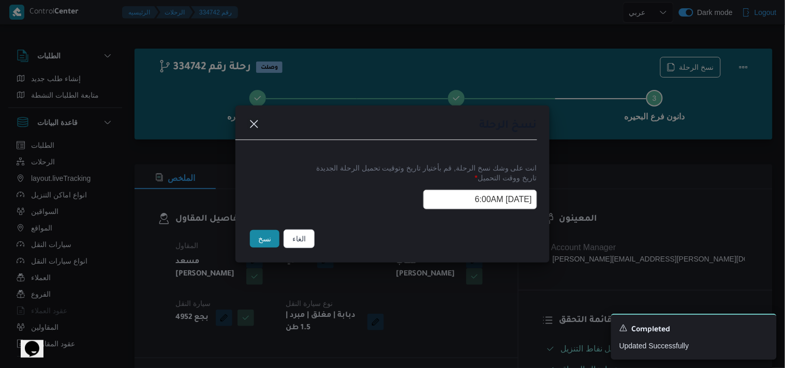
click at [270, 242] on button "نسخ" at bounding box center [264, 239] width 29 height 18
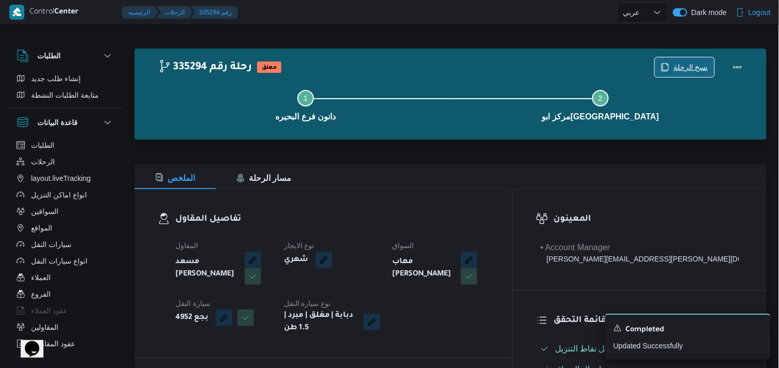
scroll to position [322, 0]
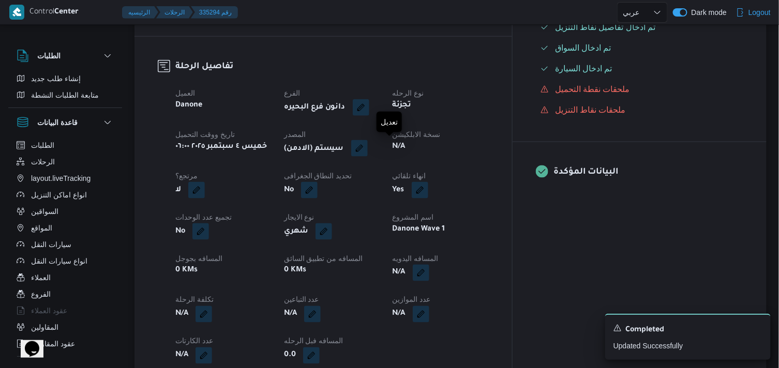
click at [368, 150] on button "button" at bounding box center [359, 148] width 17 height 17
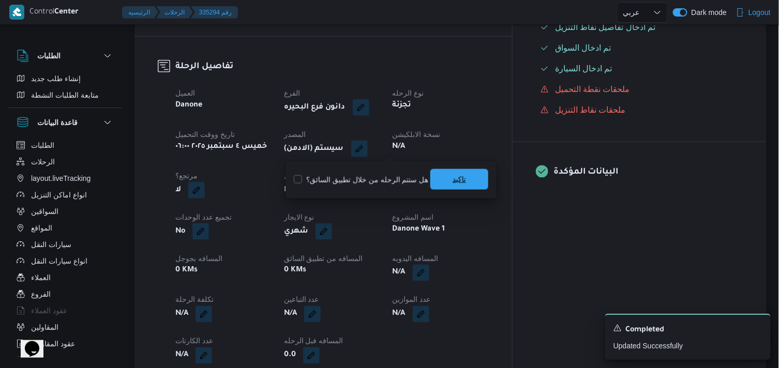
click at [453, 178] on span "تاكيد" at bounding box center [459, 179] width 13 height 12
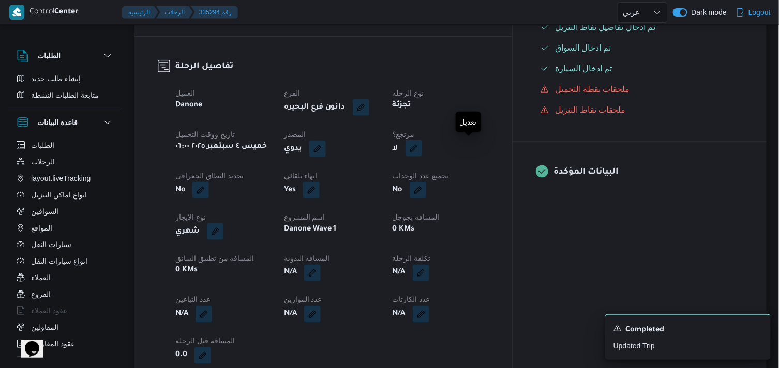
click at [422, 146] on button "button" at bounding box center [413, 148] width 17 height 17
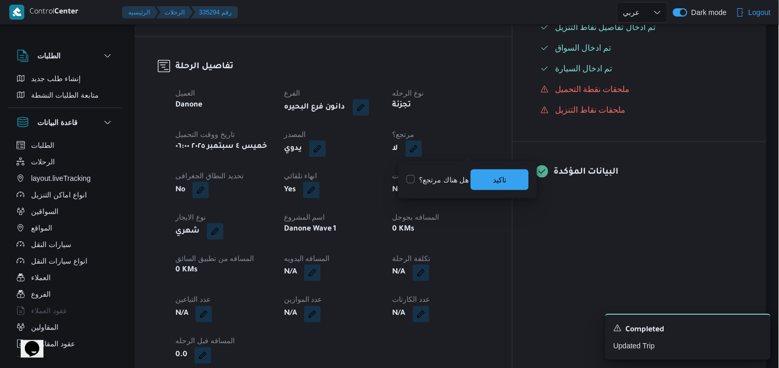
click at [456, 179] on label "هل هناك مرتجع؟" at bounding box center [437, 180] width 62 height 12
checkbox input "true"
click at [485, 175] on span "تاكيد" at bounding box center [500, 179] width 58 height 21
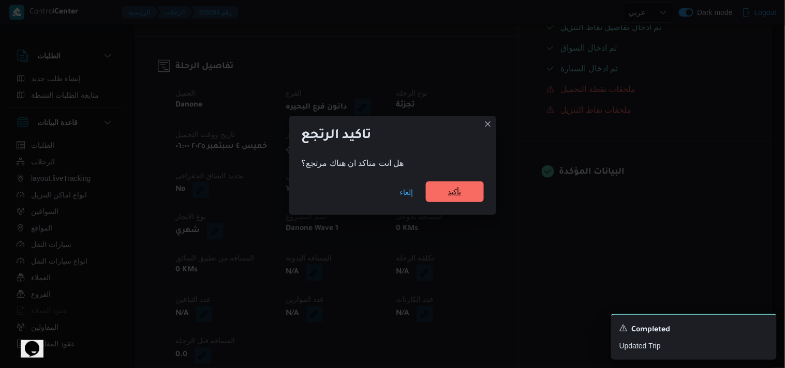
click at [444, 188] on span "تأكيد" at bounding box center [455, 192] width 58 height 21
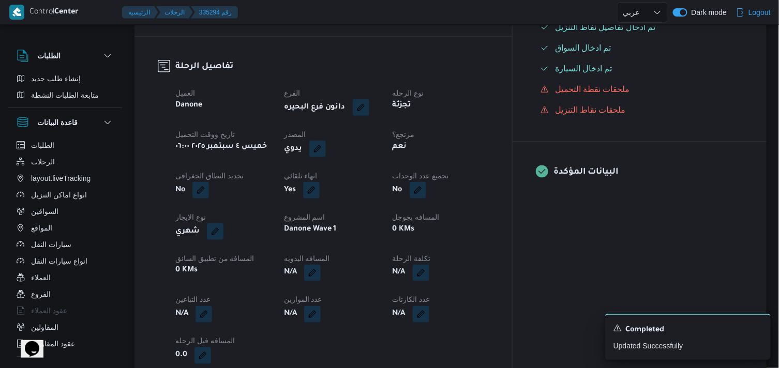
select select "ar"
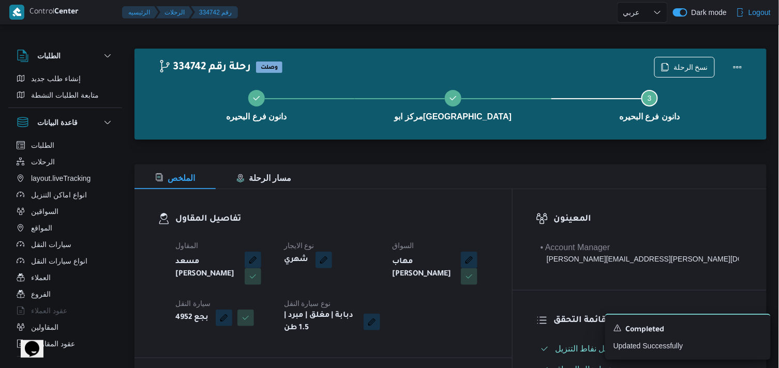
select select "ar"
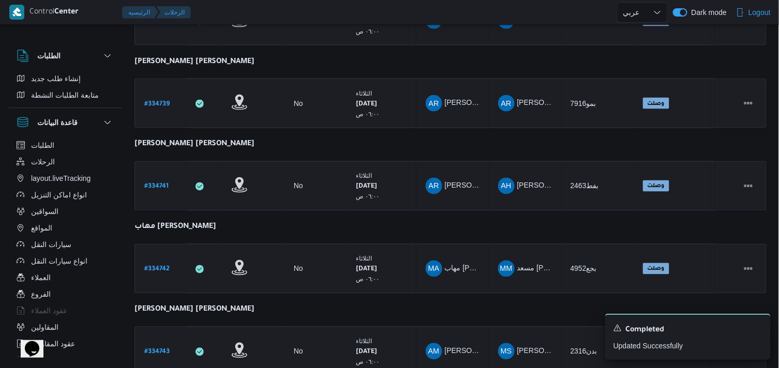
scroll to position [575, 0]
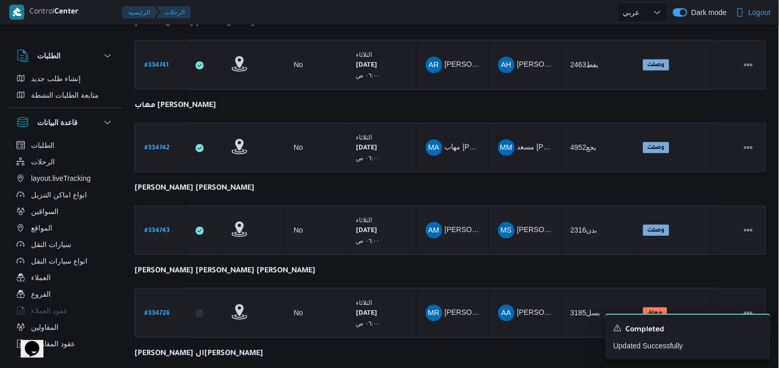
click at [162, 228] on b "# 334743" at bounding box center [156, 231] width 25 height 7
select select "ar"
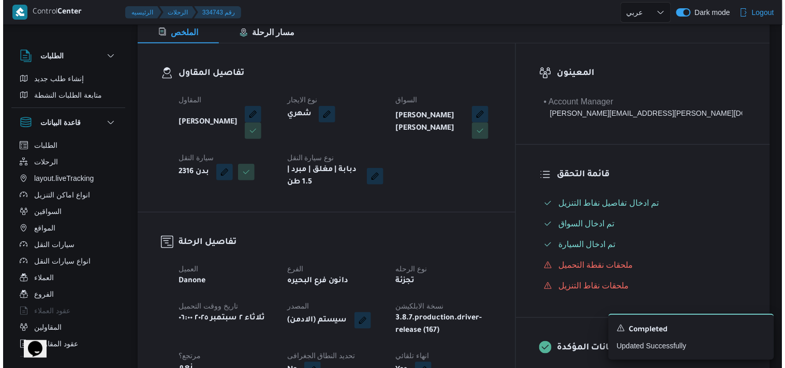
scroll to position [4, 0]
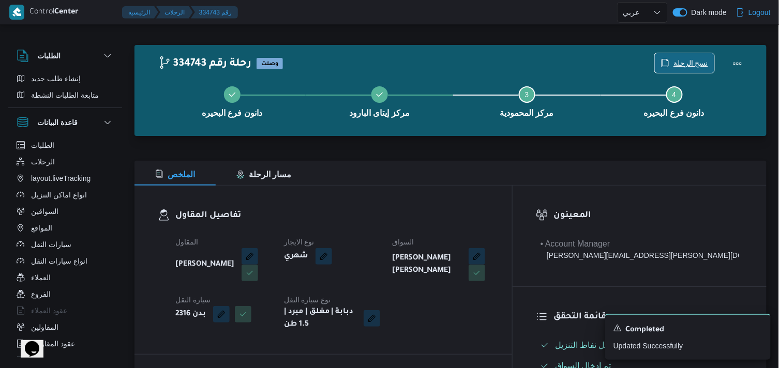
click at [685, 60] on span "نسخ الرحلة" at bounding box center [690, 63] width 35 height 12
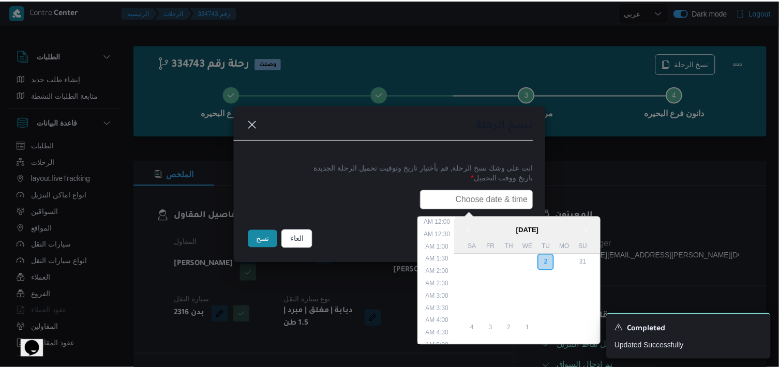
scroll to position [240, 0]
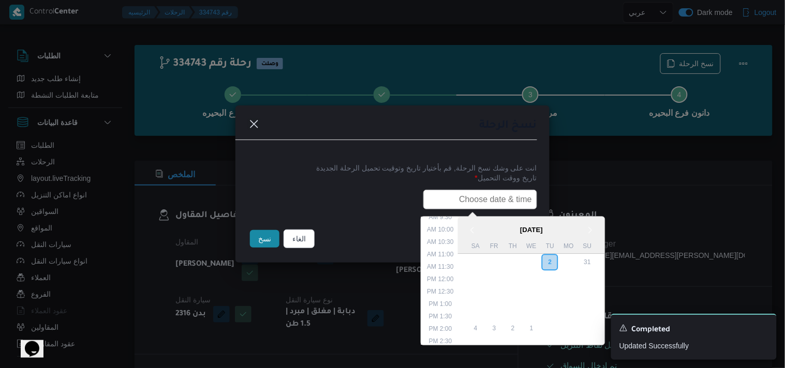
click at [444, 194] on input "text" at bounding box center [480, 200] width 114 height 20
type input "04/09/2025 6:00AM"
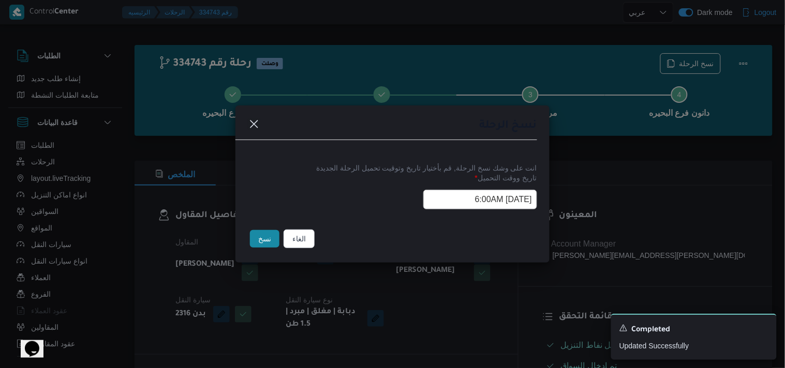
click at [269, 245] on button "نسخ" at bounding box center [264, 239] width 29 height 18
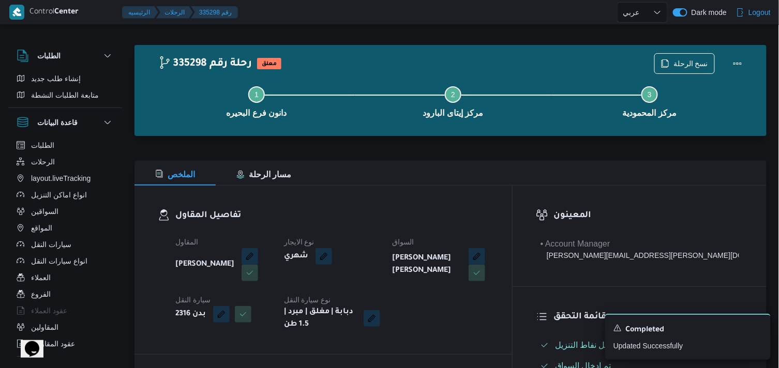
drag, startPoint x: 778, startPoint y: 73, endPoint x: 784, endPoint y: 73, distance: 6.2
click at [779, 73] on html "Control Center الرئيسيه الرحلات 335298 رقم English عربي Dark mode Logout الطلبا…" at bounding box center [389, 180] width 779 height 368
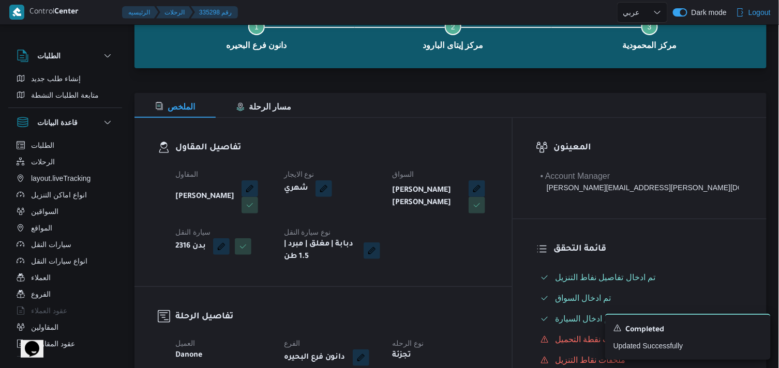
scroll to position [225, 0]
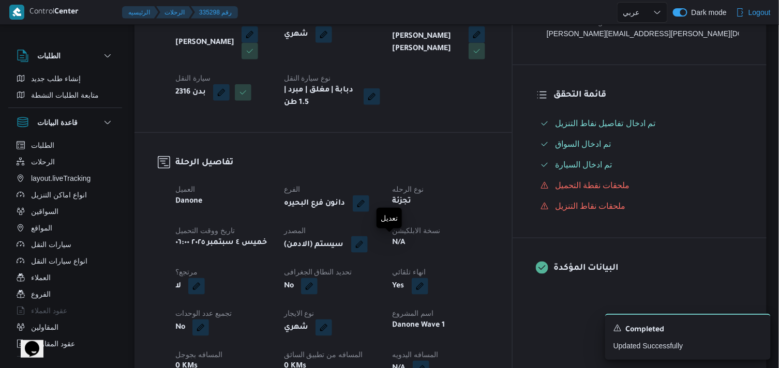
click at [368, 242] on button "button" at bounding box center [359, 244] width 17 height 17
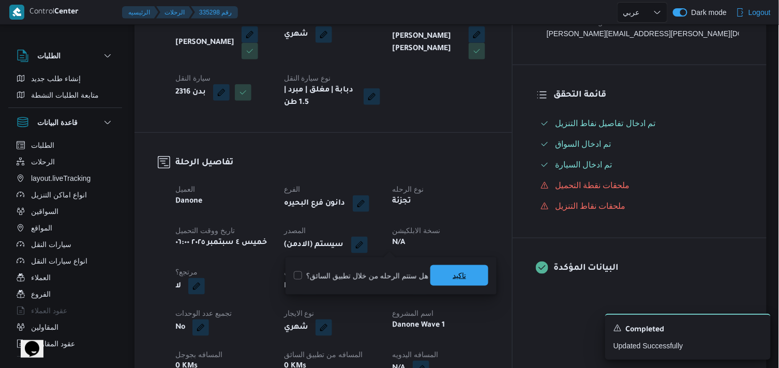
click at [453, 273] on span "تاكيد" at bounding box center [459, 275] width 13 height 12
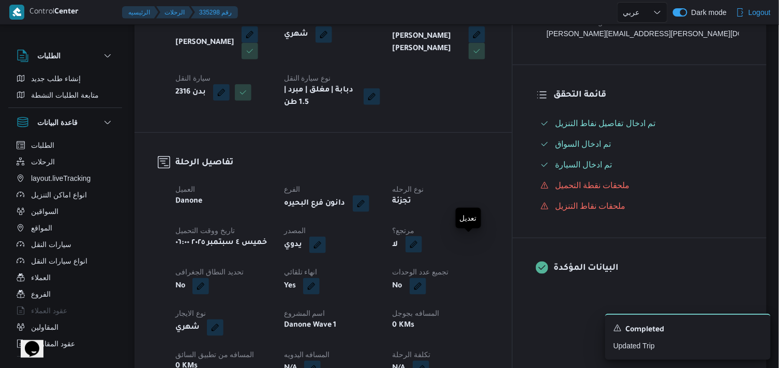
click at [422, 252] on button "button" at bounding box center [413, 244] width 17 height 17
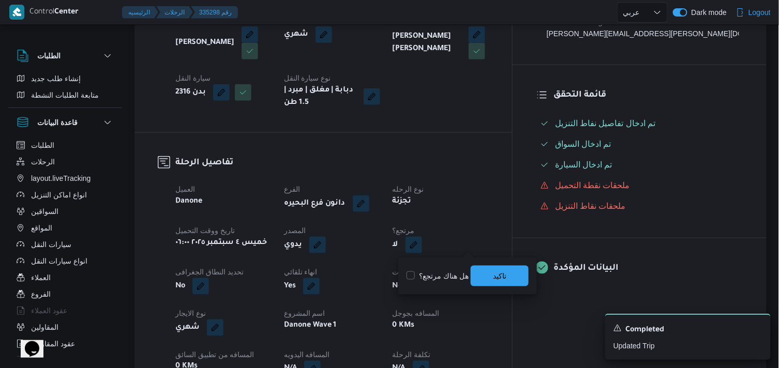
click at [445, 278] on label "هل هناك مرتجع؟" at bounding box center [437, 276] width 62 height 12
checkbox input "true"
click at [491, 283] on span "تاكيد" at bounding box center [500, 275] width 58 height 21
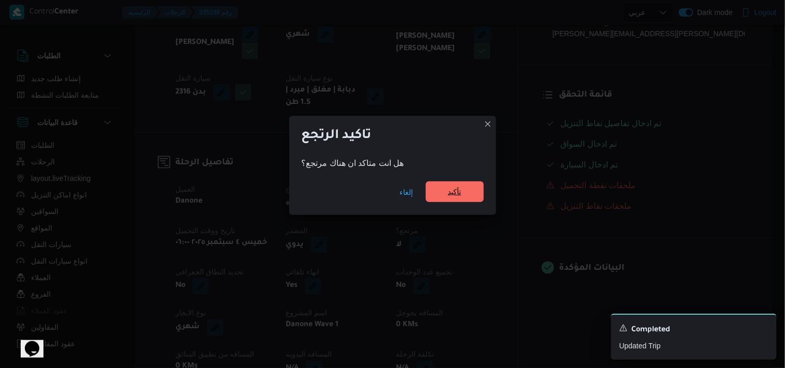
click at [454, 194] on span "تأكيد" at bounding box center [454, 192] width 13 height 12
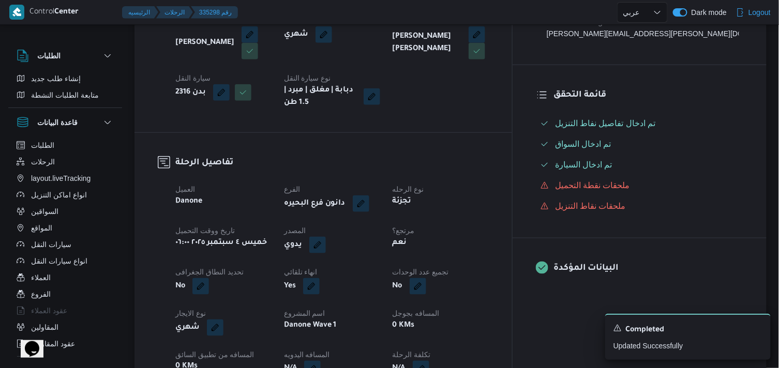
select select "ar"
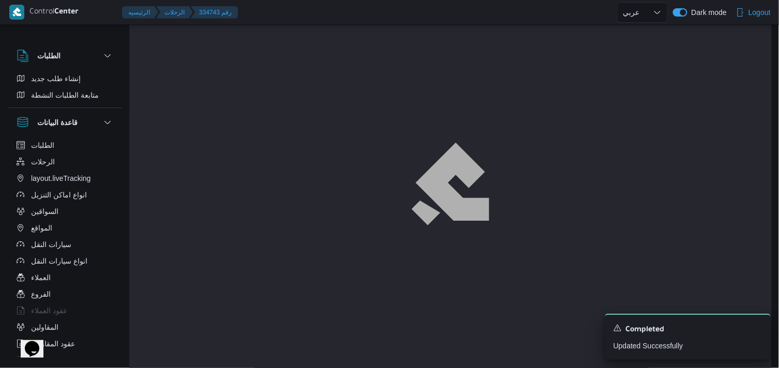
scroll to position [4, 0]
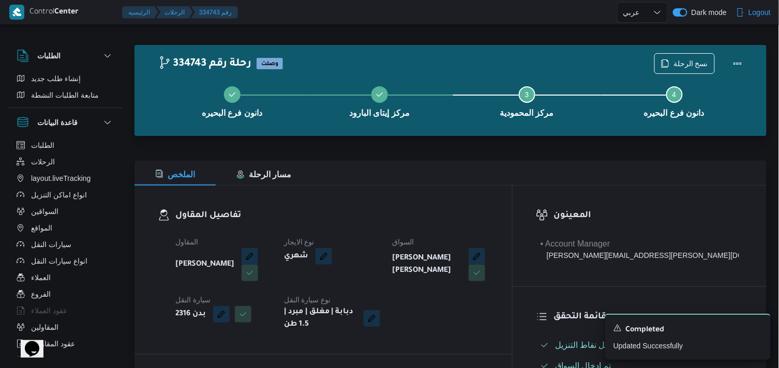
select select "ar"
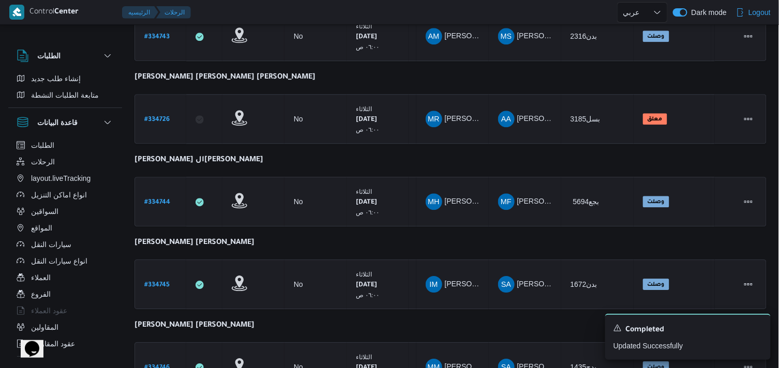
scroll to position [712, 0]
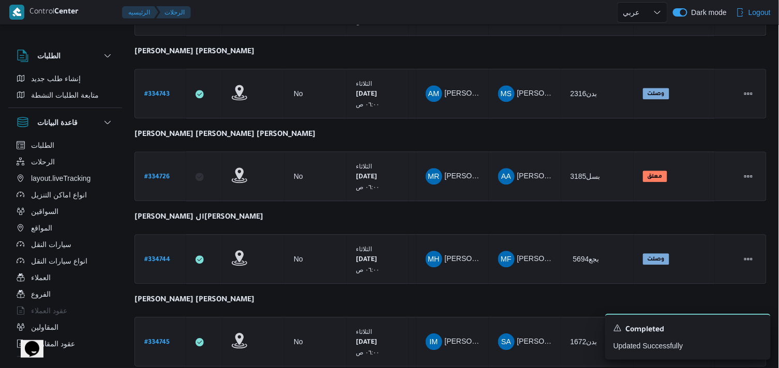
click at [166, 174] on b "# 334726" at bounding box center [156, 177] width 25 height 7
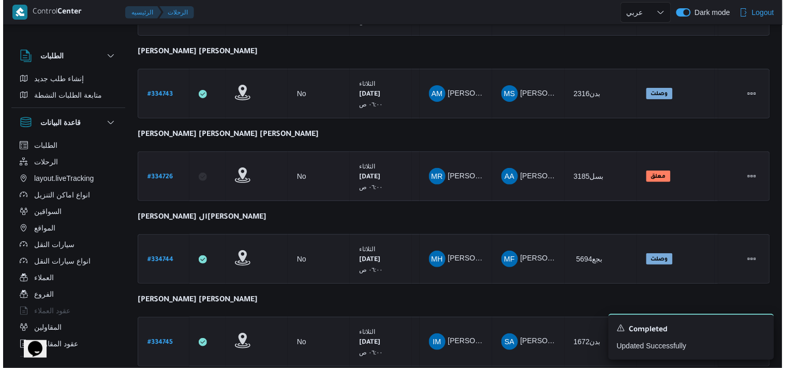
scroll to position [28, 0]
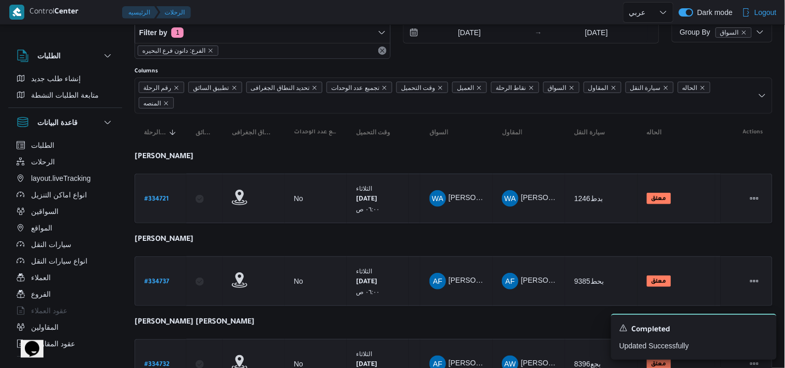
select select "ar"
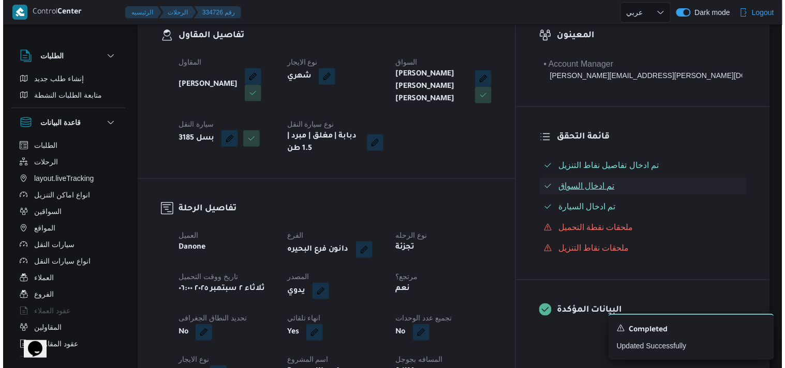
scroll to position [0, 0]
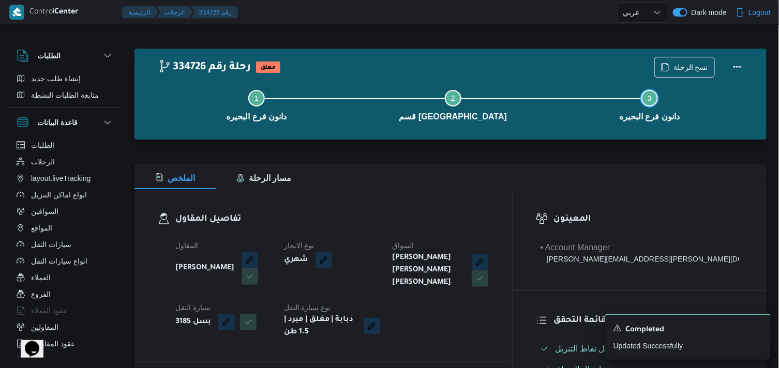
click at [670, 78] on button "Step 3 is incomplete 3 دانون فرع البحيره" at bounding box center [649, 105] width 197 height 54
click at [669, 71] on icon "button" at bounding box center [665, 67] width 8 height 8
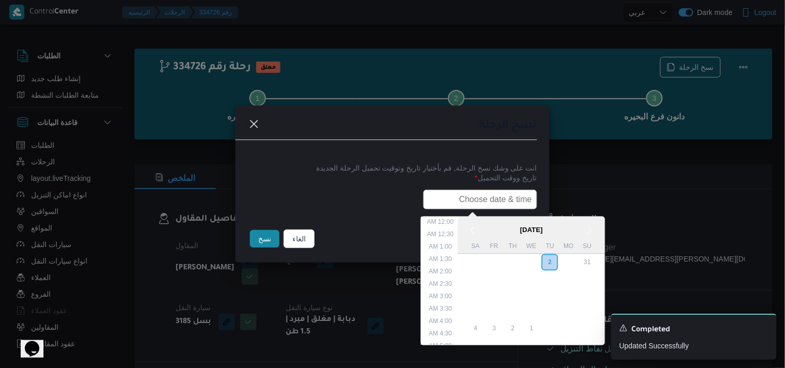
drag, startPoint x: 520, startPoint y: 190, endPoint x: 507, endPoint y: 202, distance: 16.8
click at [520, 190] on input "text" at bounding box center [480, 200] width 114 height 20
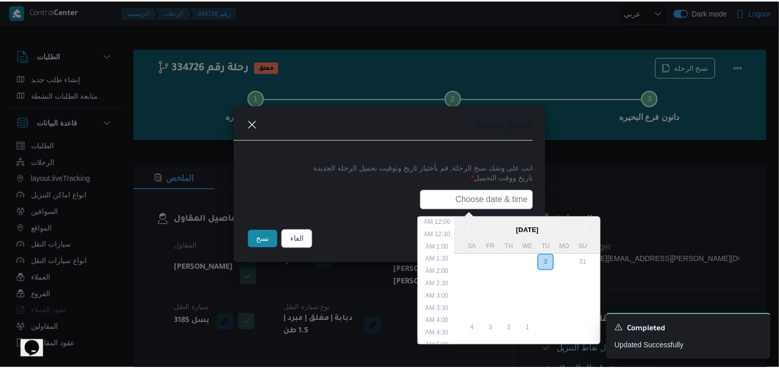
scroll to position [240, 0]
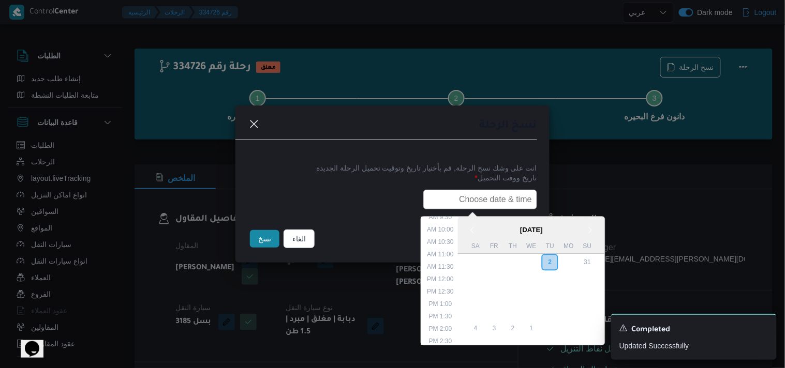
type input "04/09/2025 6:00AM"
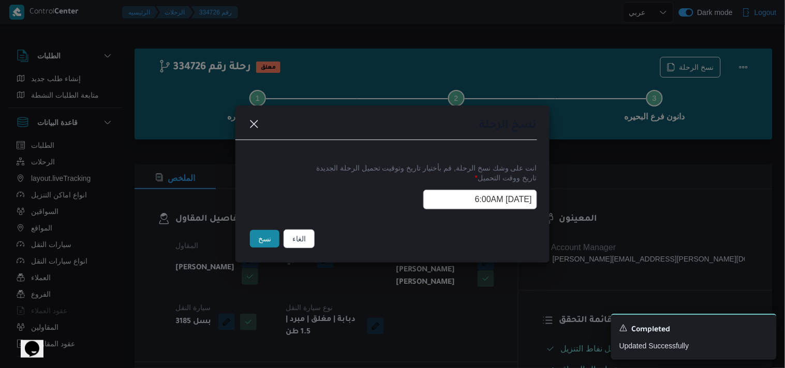
click at [253, 242] on button "نسخ" at bounding box center [264, 239] width 29 height 18
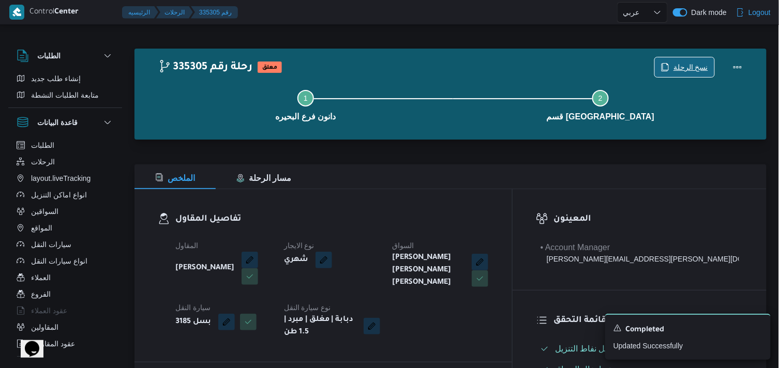
scroll to position [322, 0]
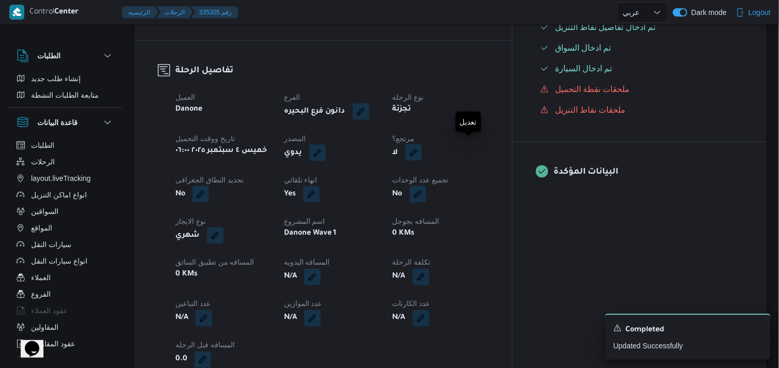
click at [422, 148] on button "button" at bounding box center [413, 152] width 17 height 17
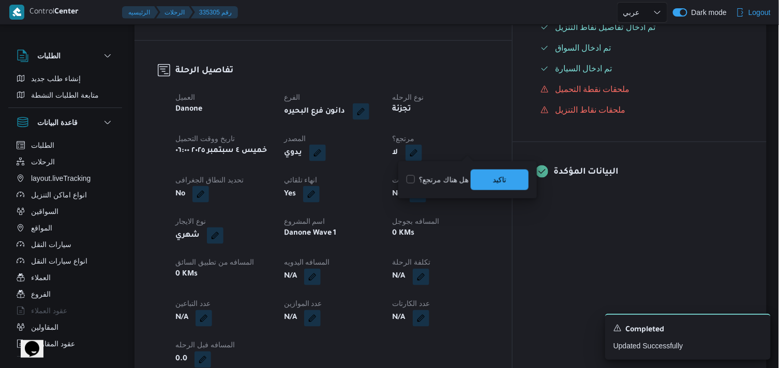
click at [434, 183] on label "هل هناك مرتجع؟" at bounding box center [437, 180] width 62 height 12
checkbox input "true"
click at [487, 173] on span "تاكيد" at bounding box center [500, 179] width 58 height 21
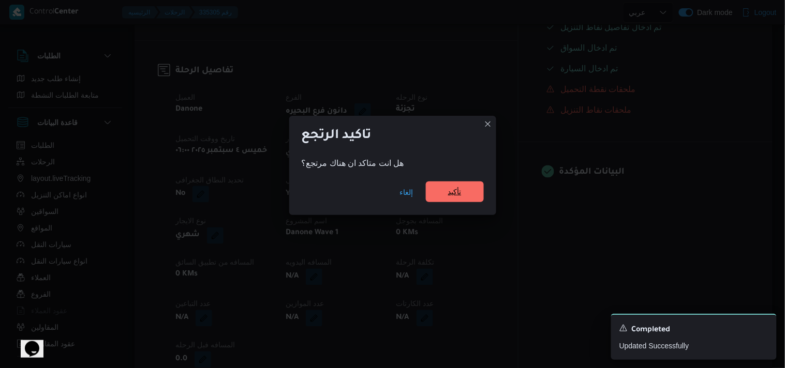
drag, startPoint x: 449, startPoint y: 182, endPoint x: 449, endPoint y: 188, distance: 6.2
click at [449, 183] on div "إلغاء تأكيد" at bounding box center [392, 194] width 207 height 41
click at [449, 188] on span "تأكيد" at bounding box center [454, 192] width 13 height 12
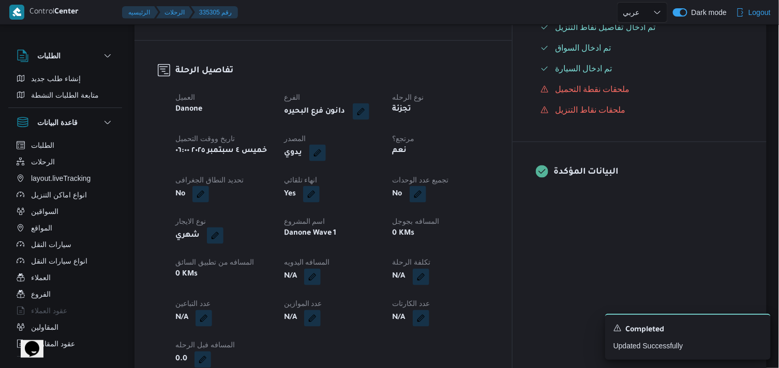
select select "ar"
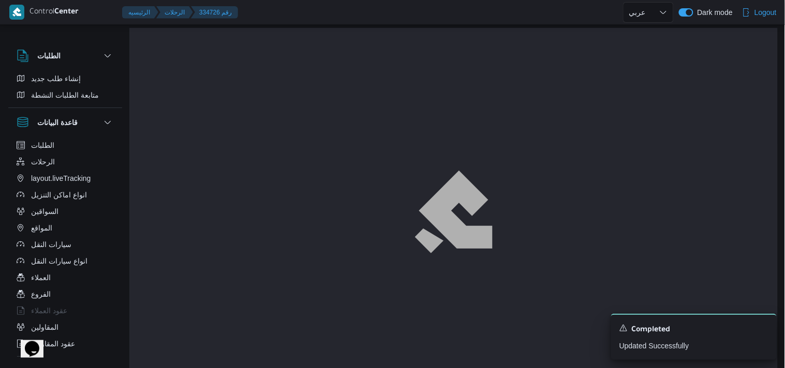
select select "ar"
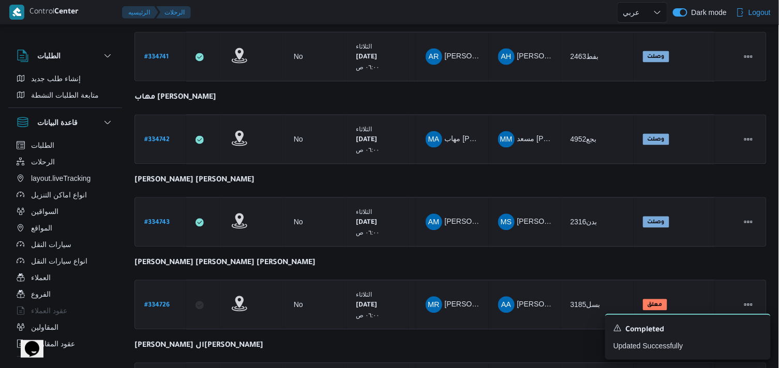
scroll to position [776, 0]
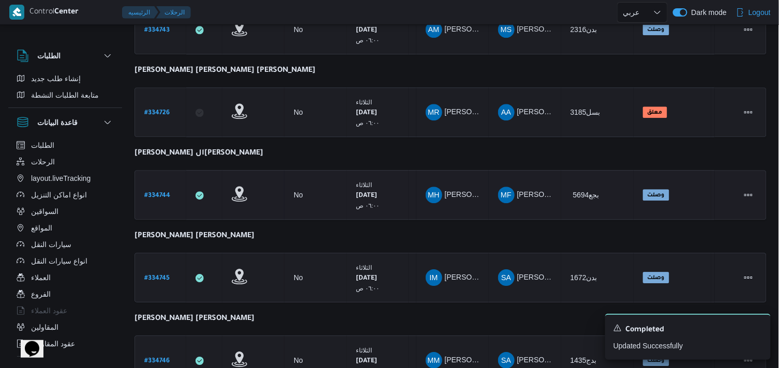
click at [155, 195] on div "# 334744" at bounding box center [160, 195] width 41 height 22
click at [157, 192] on b "# 334744" at bounding box center [157, 195] width 26 height 7
select select "ar"
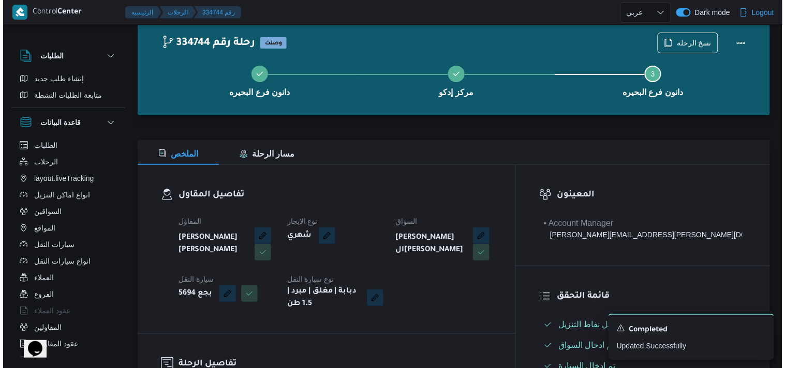
scroll to position [12, 0]
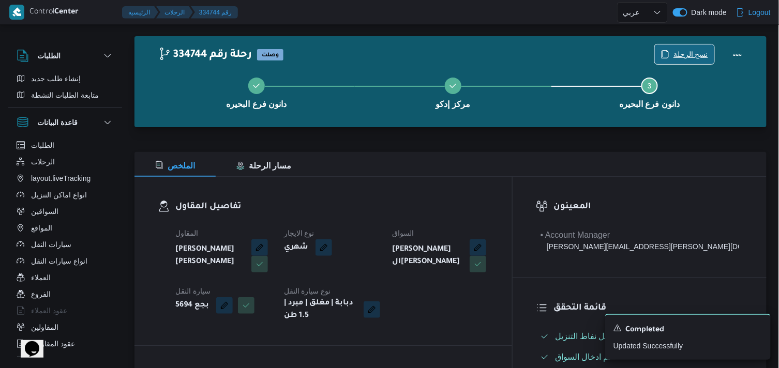
click at [687, 53] on span "نسخ الرحلة" at bounding box center [690, 54] width 35 height 12
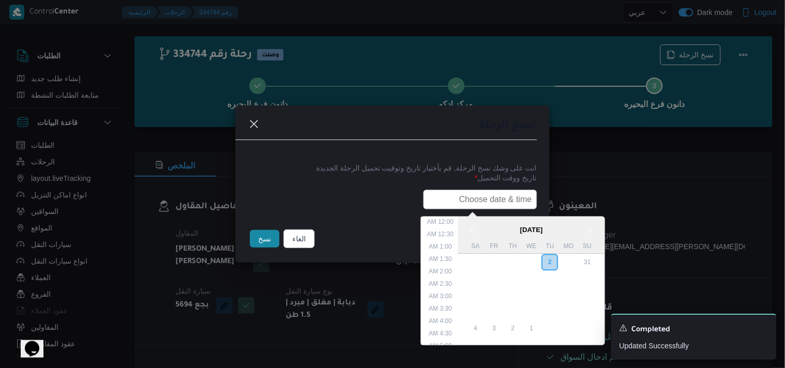
click at [508, 197] on input "text" at bounding box center [480, 200] width 114 height 20
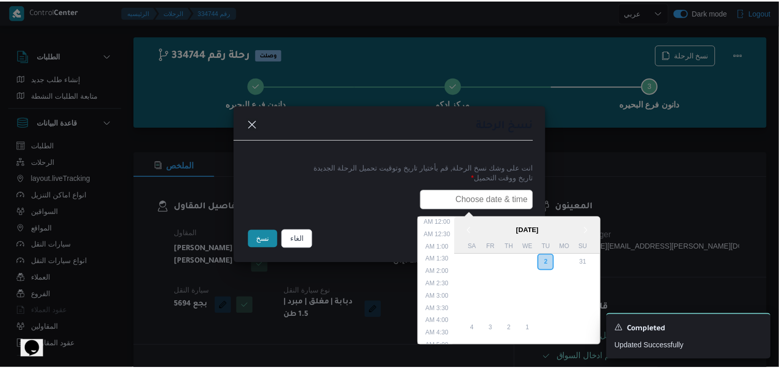
scroll to position [240, 0]
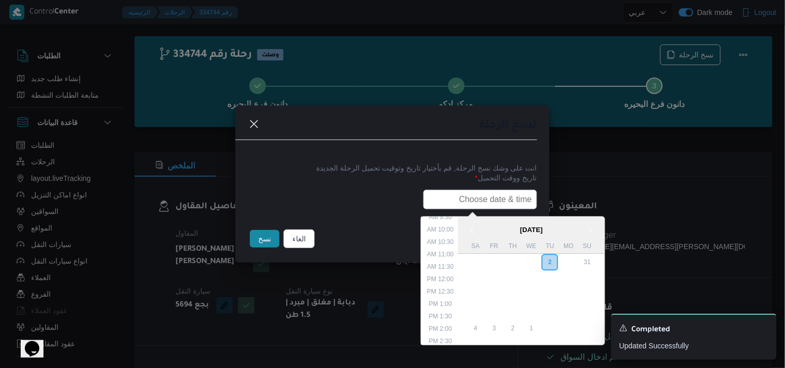
type input "04/09/2025 6:00AM"
click at [264, 245] on button "نسخ" at bounding box center [264, 239] width 29 height 18
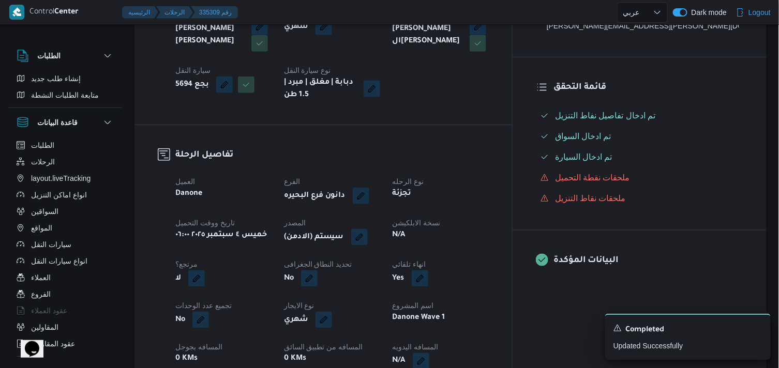
scroll to position [276, 0]
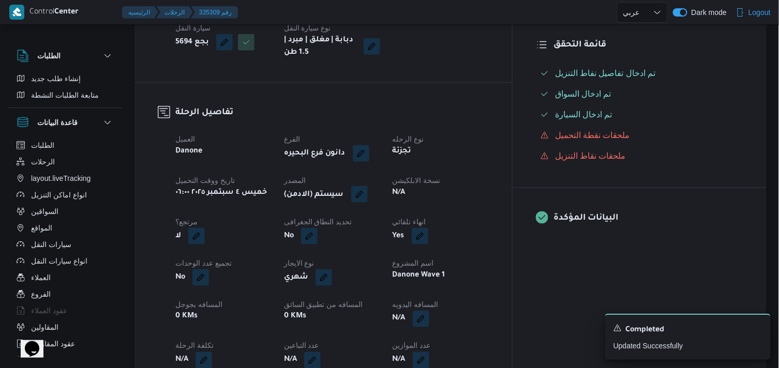
click at [368, 194] on button "button" at bounding box center [359, 194] width 17 height 17
click at [453, 223] on span "تاكيد" at bounding box center [459, 225] width 13 height 12
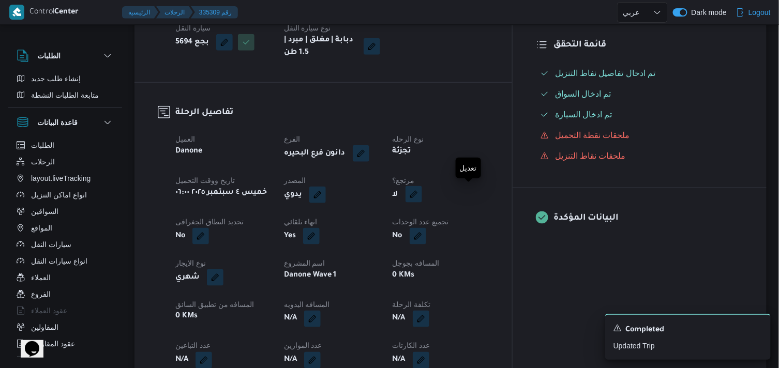
click at [422, 197] on button "button" at bounding box center [413, 194] width 17 height 17
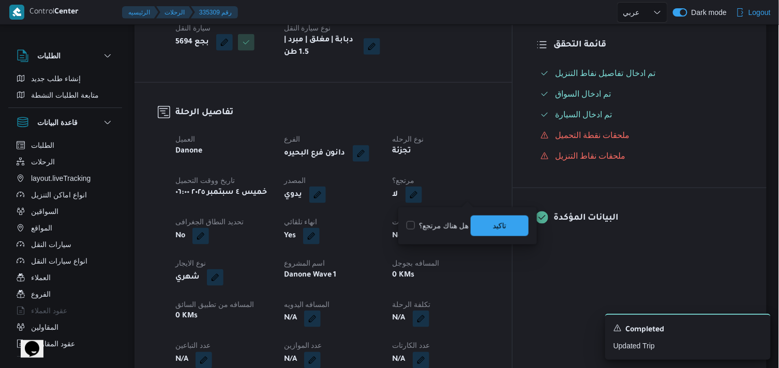
click at [457, 225] on label "هل هناك مرتجع؟" at bounding box center [437, 226] width 62 height 12
checkbox input "true"
click at [490, 221] on span "تاكيد" at bounding box center [500, 225] width 58 height 21
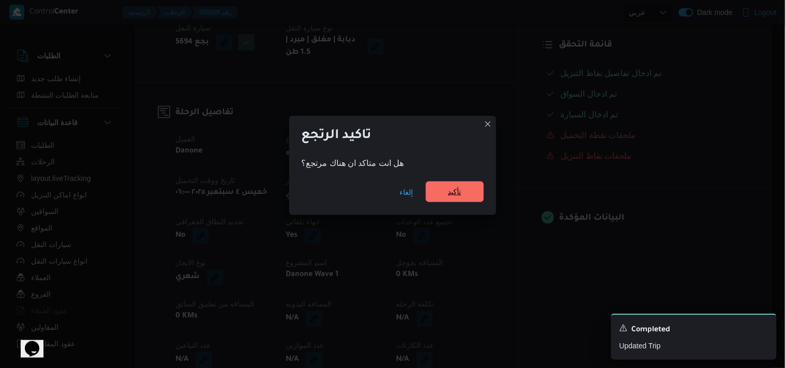
click at [461, 198] on span "تأكيد" at bounding box center [454, 192] width 13 height 12
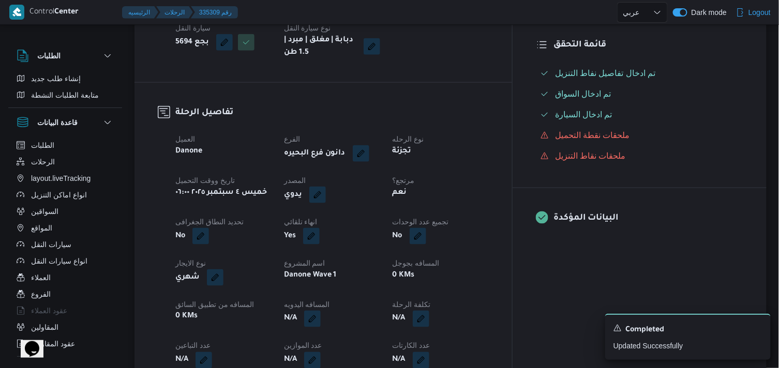
select select "ar"
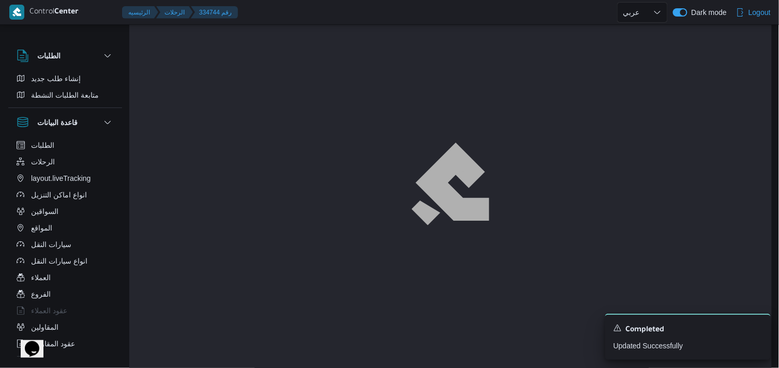
scroll to position [12, 0]
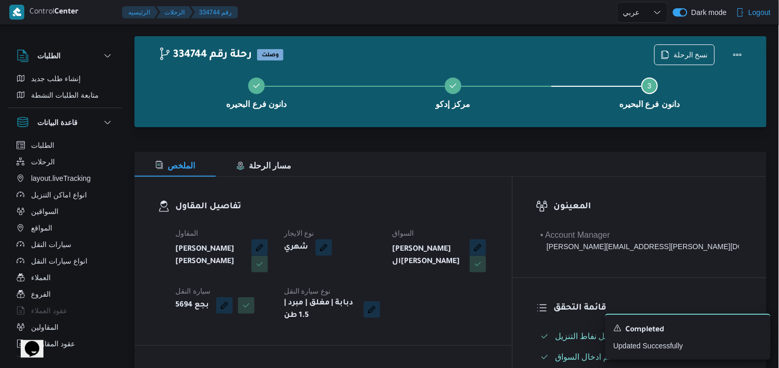
select select "ar"
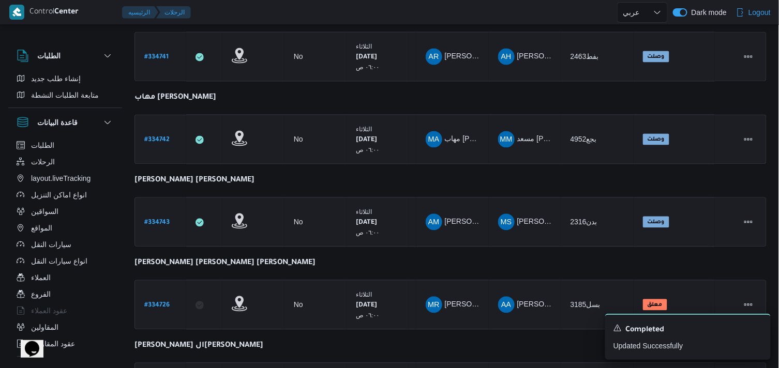
scroll to position [776, 0]
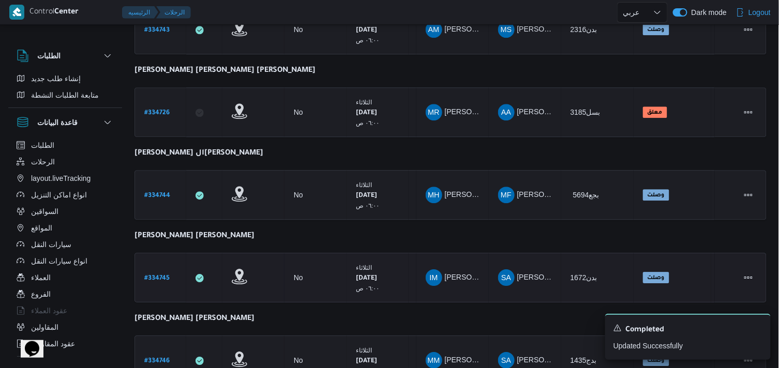
click at [165, 275] on b "# 334745" at bounding box center [156, 278] width 25 height 7
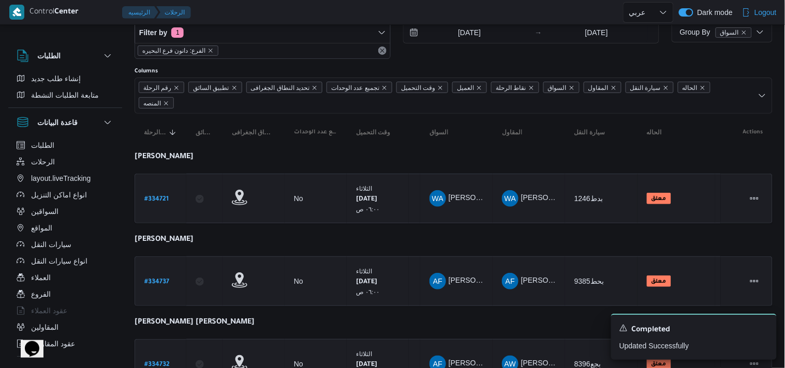
select select "ar"
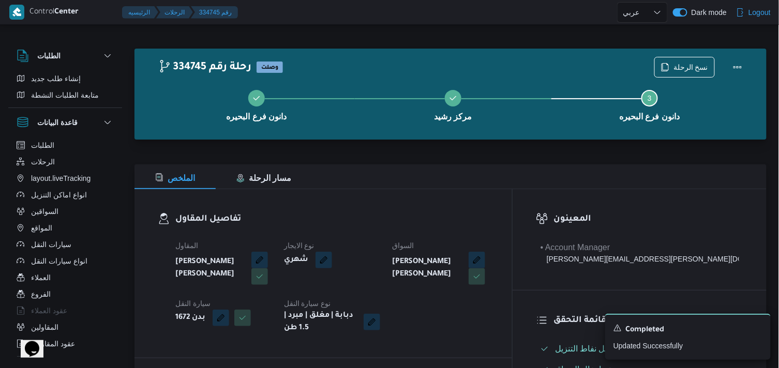
click at [687, 71] on div "دانون فرع البحيره مركز رشيد Step 3 is incomplete 3 دانون فرع البحيره" at bounding box center [453, 104] width 602 height 66
click at [687, 69] on span "نسخ الرحلة" at bounding box center [690, 67] width 35 height 12
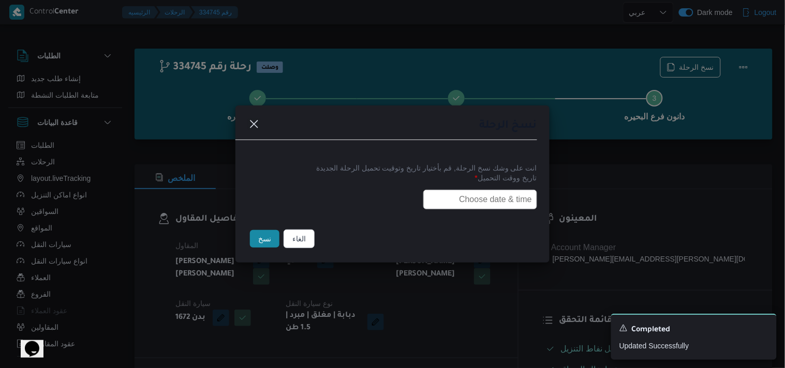
click at [505, 200] on input "text" at bounding box center [480, 200] width 114 height 20
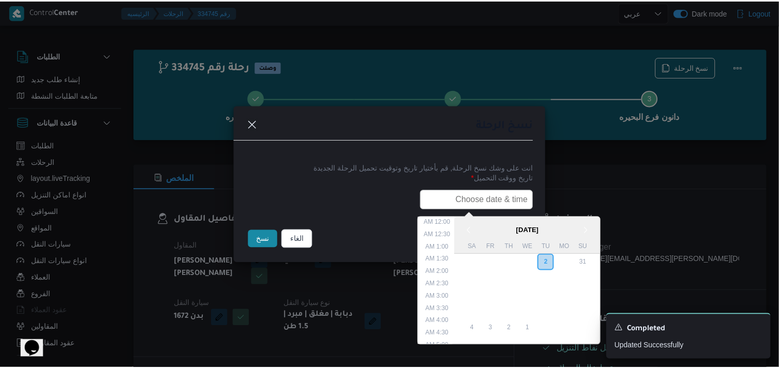
scroll to position [240, 0]
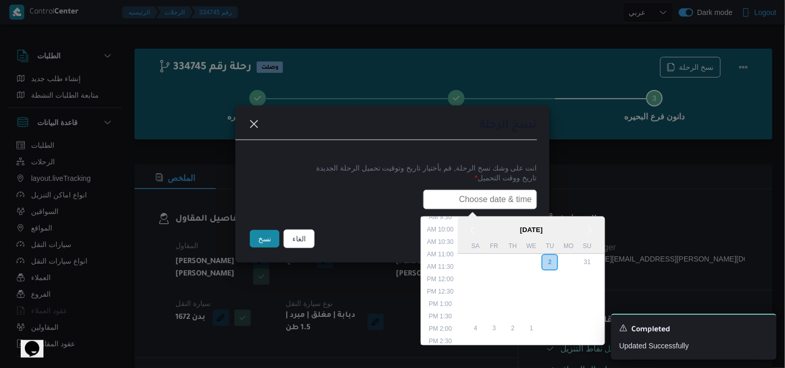
type input "04/09/2025 6:00AM"
click at [270, 241] on button "نسخ" at bounding box center [264, 239] width 29 height 18
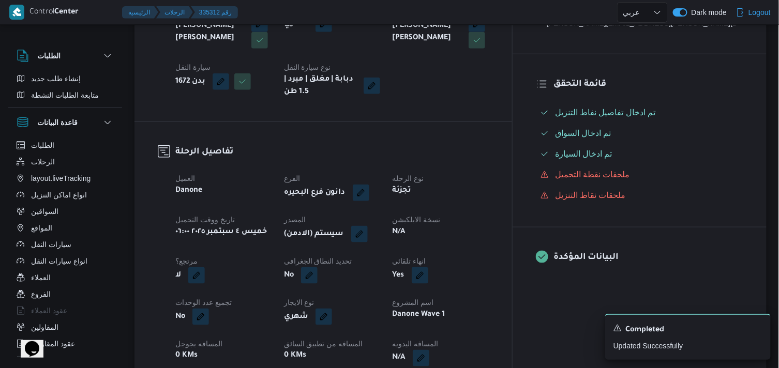
scroll to position [234, 0]
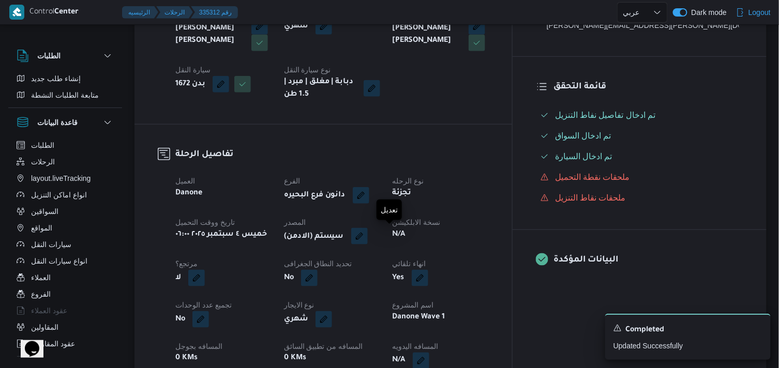
click at [368, 233] on button "button" at bounding box center [359, 236] width 17 height 17
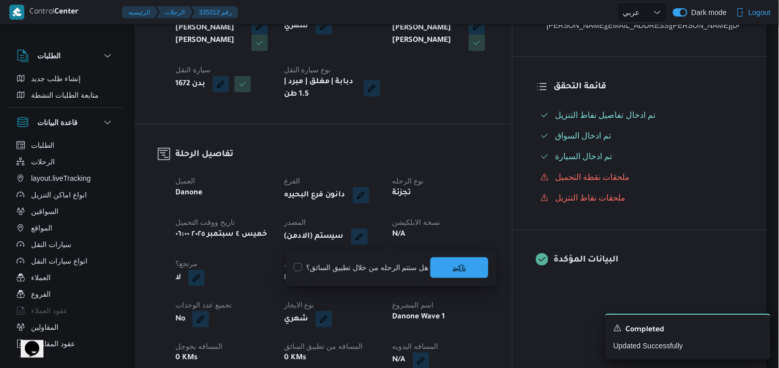
click at [465, 269] on span "تاكيد" at bounding box center [459, 268] width 58 height 21
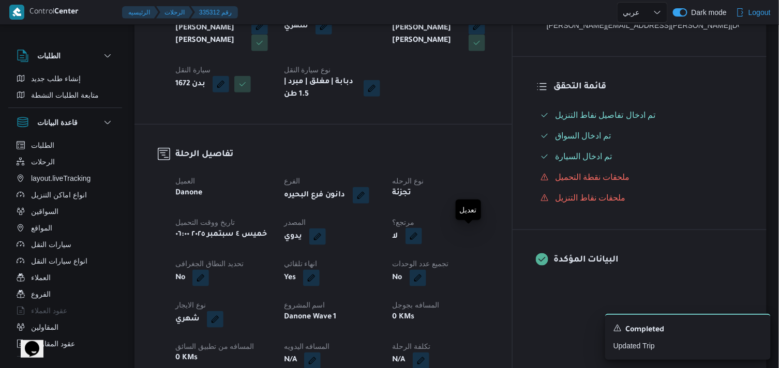
click at [422, 238] on button "button" at bounding box center [413, 236] width 17 height 17
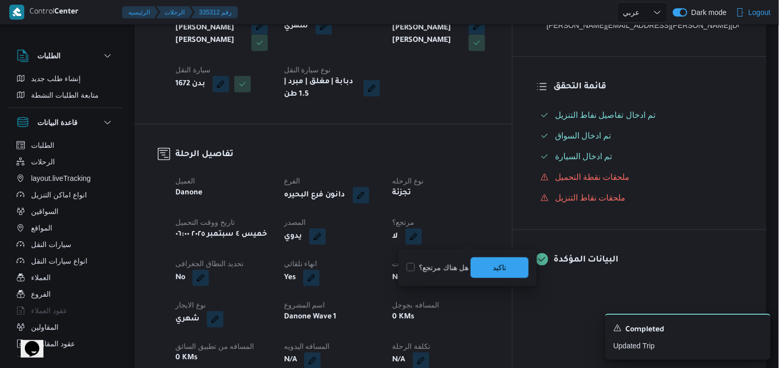
click at [440, 269] on label "هل هناك مرتجع؟" at bounding box center [437, 268] width 62 height 12
checkbox input "true"
click at [482, 262] on span "تاكيد" at bounding box center [500, 267] width 58 height 21
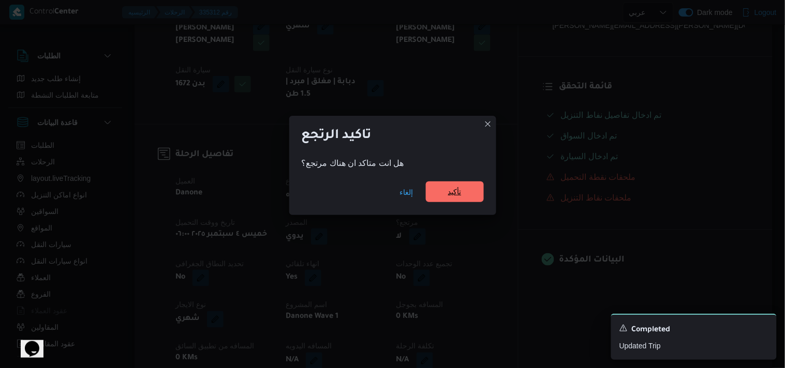
click at [448, 197] on span "تأكيد" at bounding box center [454, 192] width 13 height 12
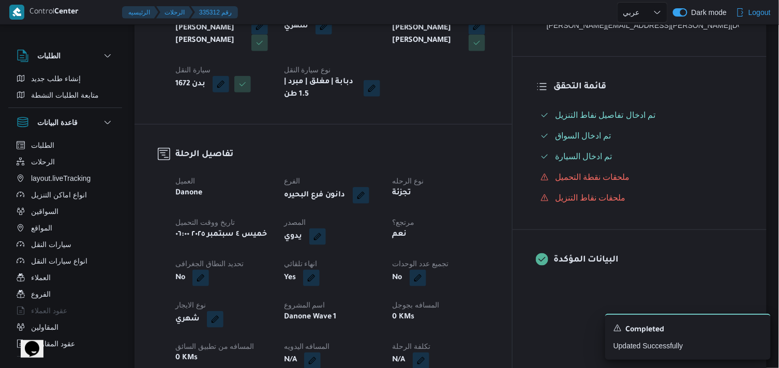
select select "ar"
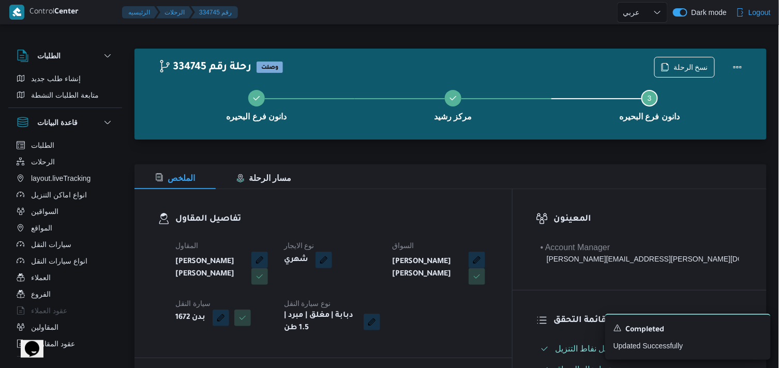
select select "ar"
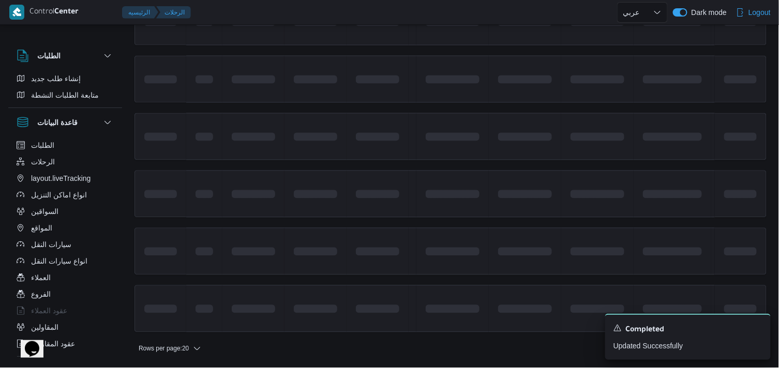
scroll to position [776, 0]
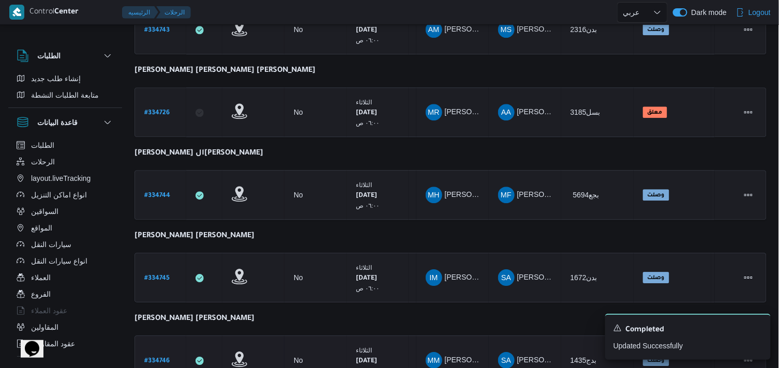
click at [164, 358] on b "# 334746" at bounding box center [156, 361] width 25 height 7
select select "ar"
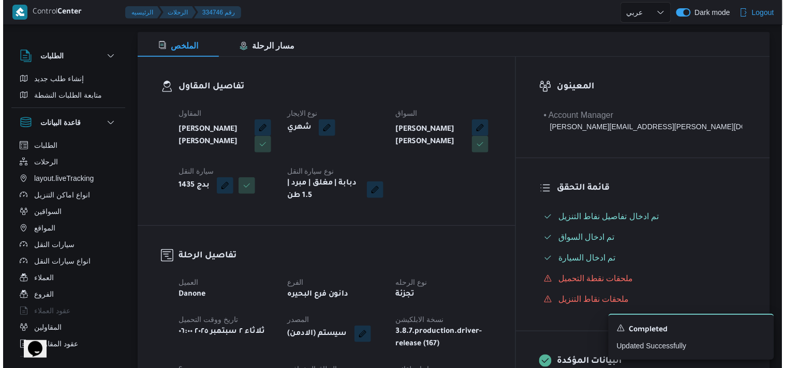
scroll to position [1, 0]
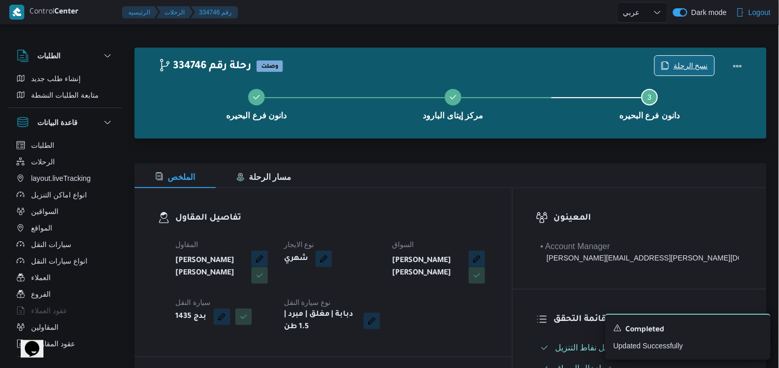
click at [701, 63] on span "نسخ الرحلة" at bounding box center [690, 65] width 35 height 12
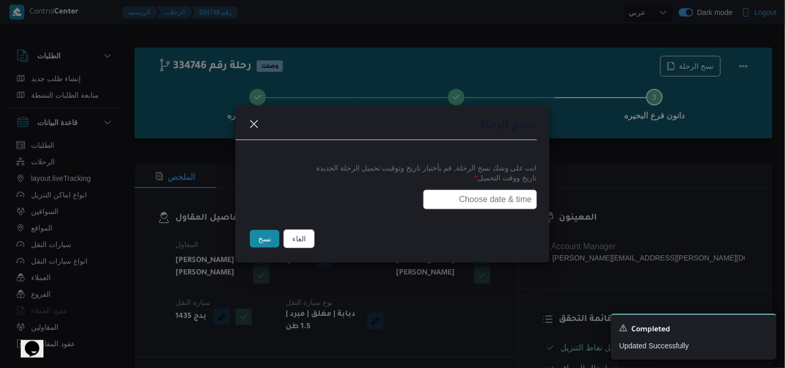
click at [487, 195] on input "text" at bounding box center [480, 200] width 114 height 20
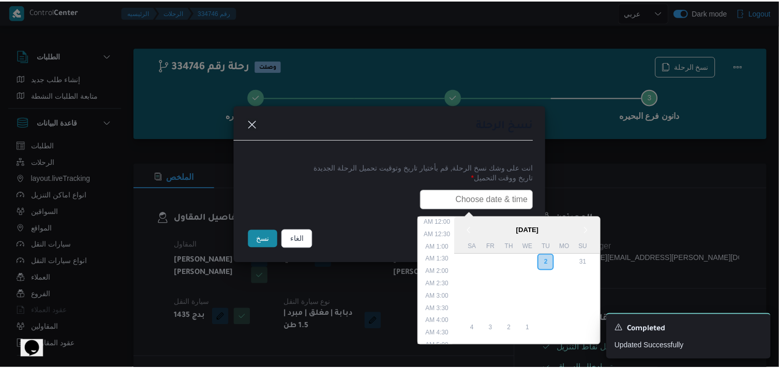
scroll to position [240, 0]
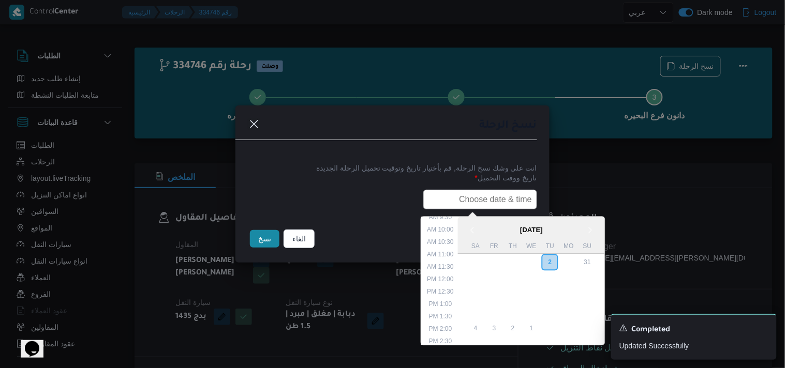
type input "04/09/2025 6:00AM"
click at [271, 241] on button "نسخ" at bounding box center [264, 239] width 29 height 18
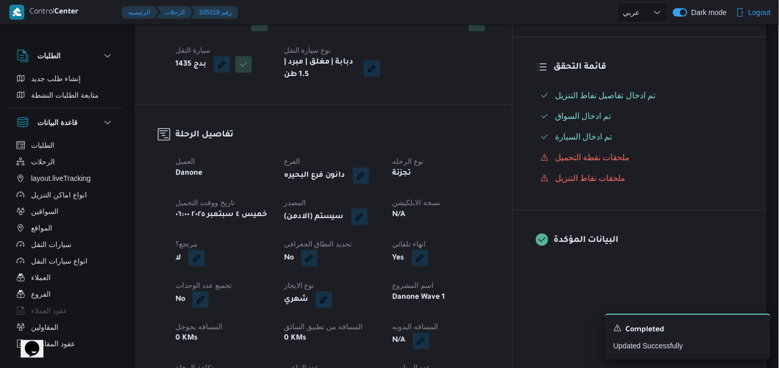
scroll to position [379, 0]
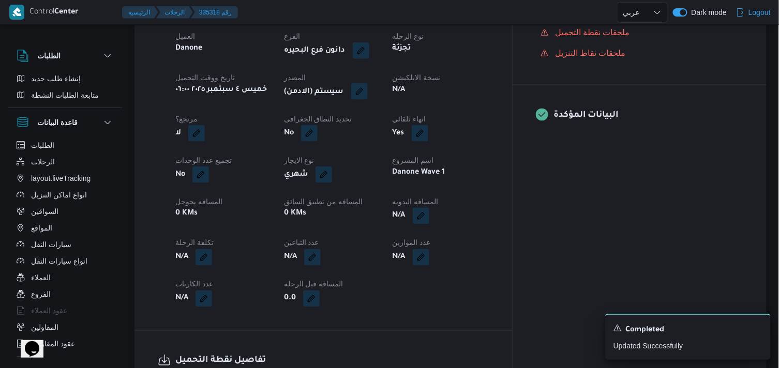
click at [368, 85] on button "button" at bounding box center [359, 91] width 17 height 17
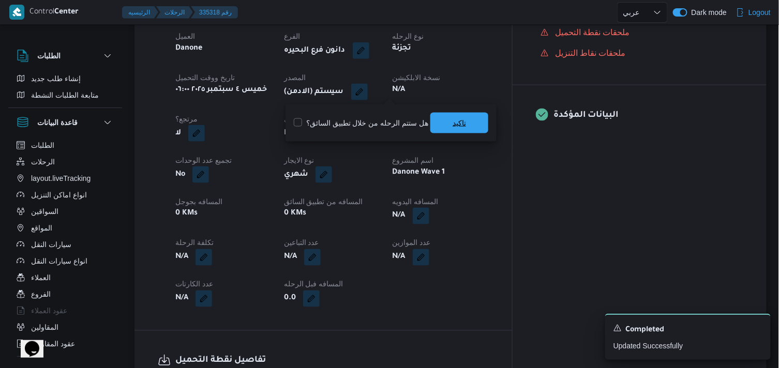
click at [435, 123] on span "تاكيد" at bounding box center [459, 123] width 58 height 21
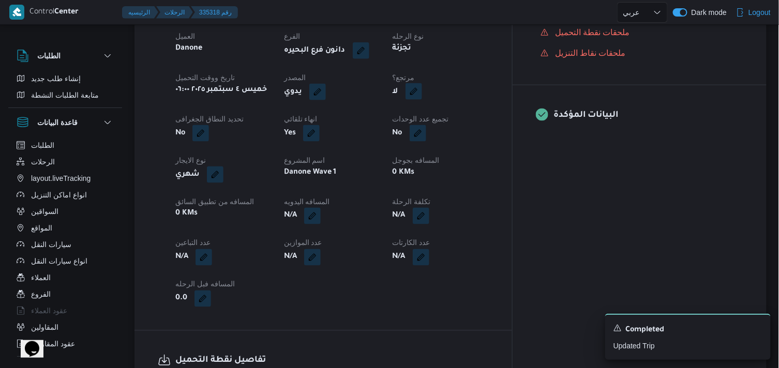
click at [422, 94] on button "button" at bounding box center [413, 91] width 17 height 17
click at [427, 118] on label "هل هناك مرتجع؟" at bounding box center [437, 123] width 62 height 12
checkbox input "true"
click at [497, 132] on span "تاكيد" at bounding box center [500, 122] width 58 height 21
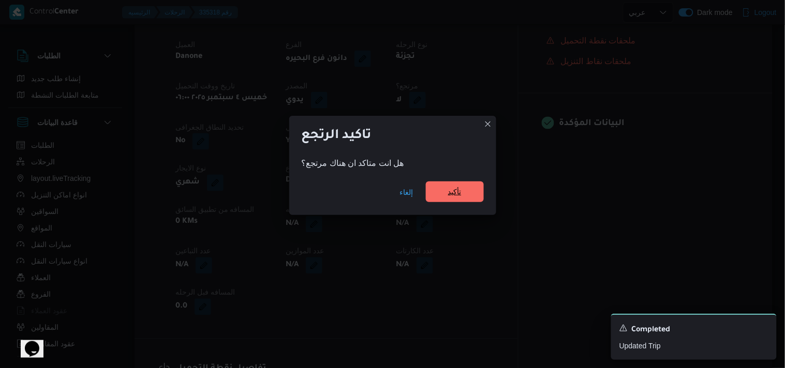
click at [472, 191] on span "تأكيد" at bounding box center [455, 192] width 58 height 21
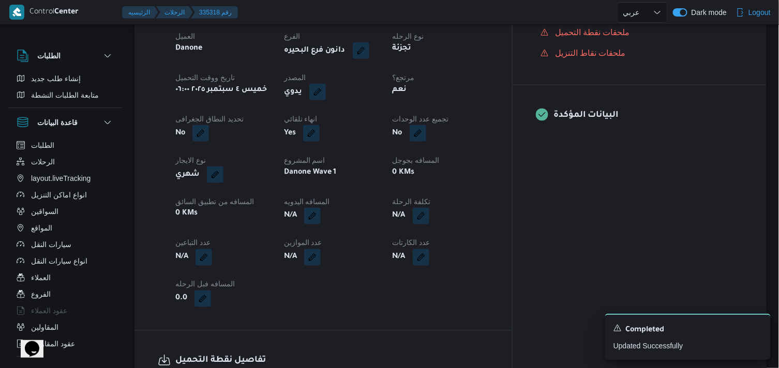
scroll to position [1, 0]
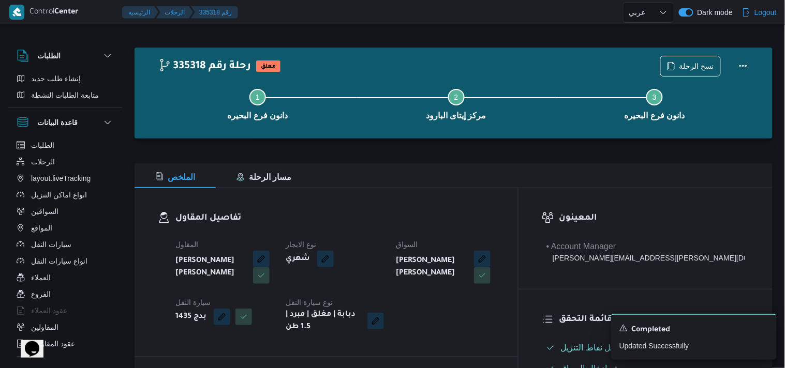
select select "ar"
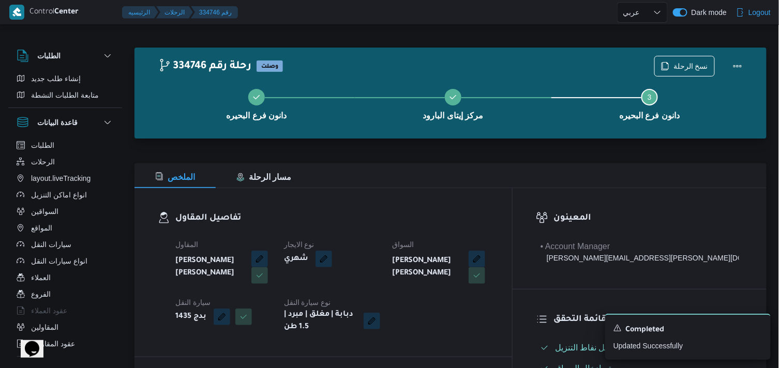
select select "ar"
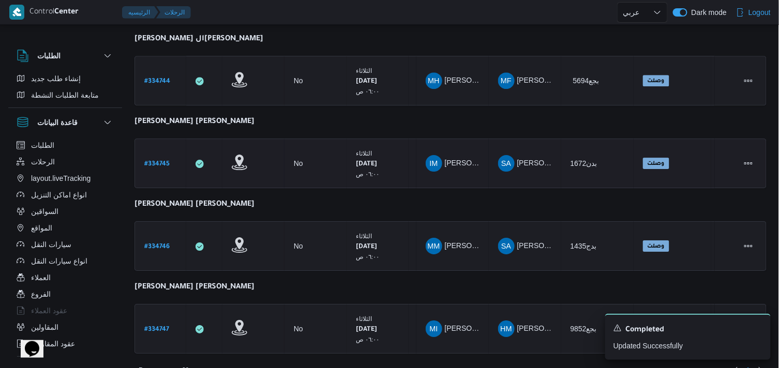
scroll to position [891, 0]
click at [160, 326] on b "# 334747" at bounding box center [156, 329] width 25 height 7
select select "ar"
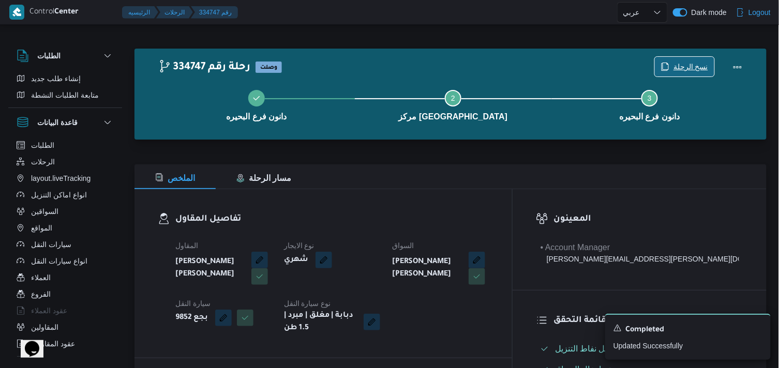
click at [696, 66] on span "نسخ الرحلة" at bounding box center [690, 67] width 35 height 12
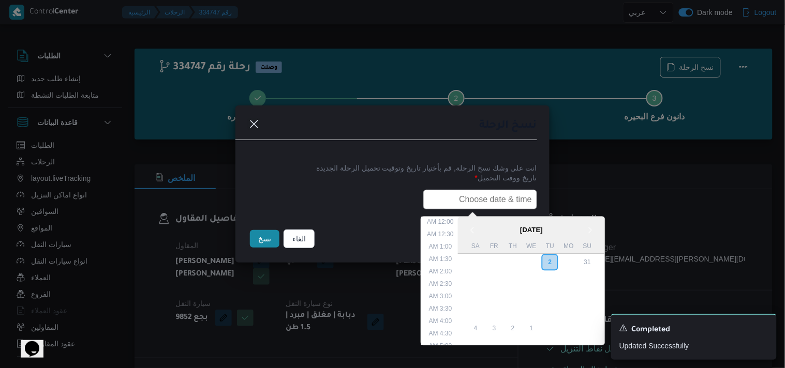
click at [518, 193] on input "text" at bounding box center [480, 200] width 114 height 20
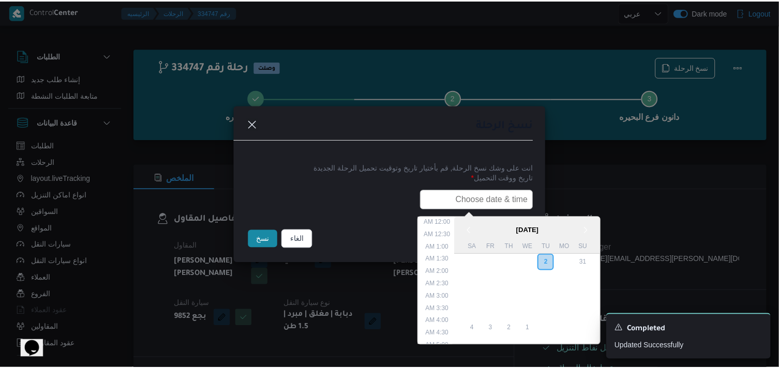
scroll to position [240, 0]
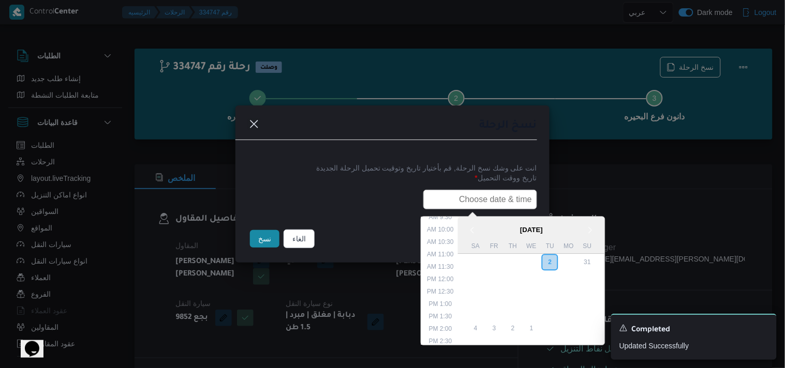
type input "04/09/2025 6:00AM"
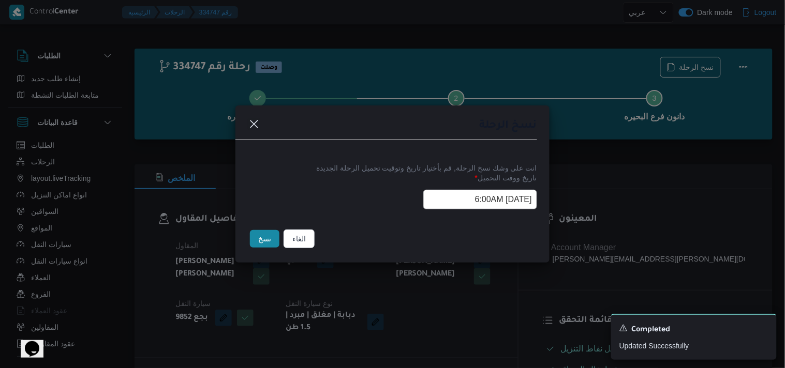
click at [267, 240] on button "نسخ" at bounding box center [264, 239] width 29 height 18
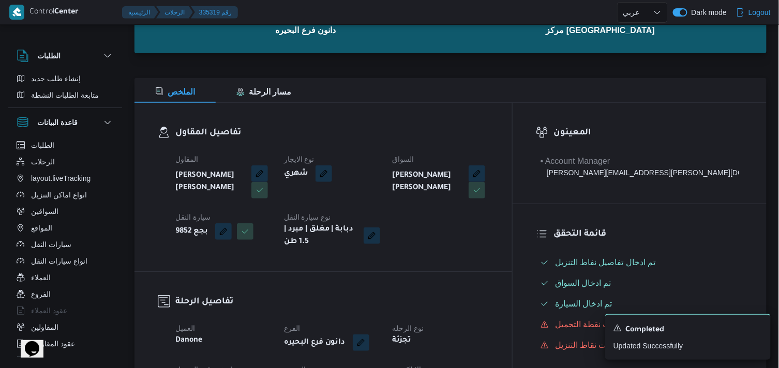
scroll to position [115, 0]
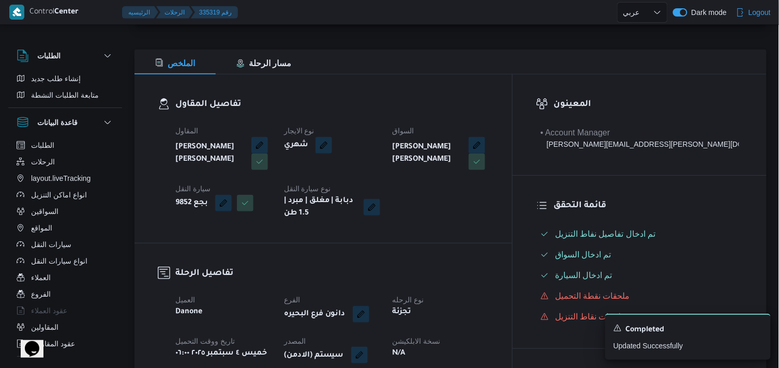
click at [368, 348] on button "button" at bounding box center [359, 355] width 17 height 17
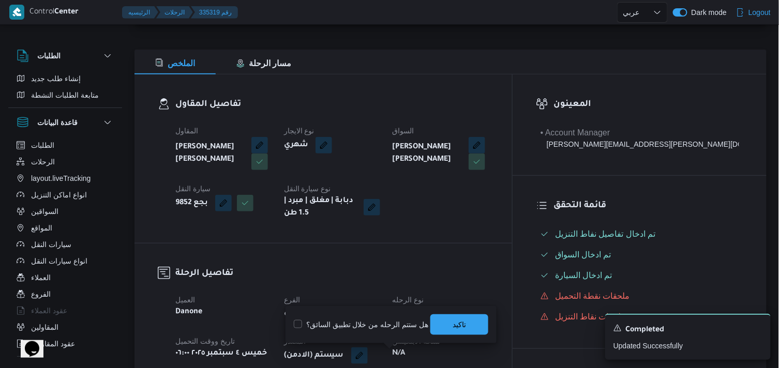
click at [421, 328] on label "هل ستتم الرحله من خلال تطبيق السائق؟" at bounding box center [361, 325] width 134 height 12
checkbox input "true"
click at [436, 324] on span "تاكيد" at bounding box center [459, 324] width 58 height 21
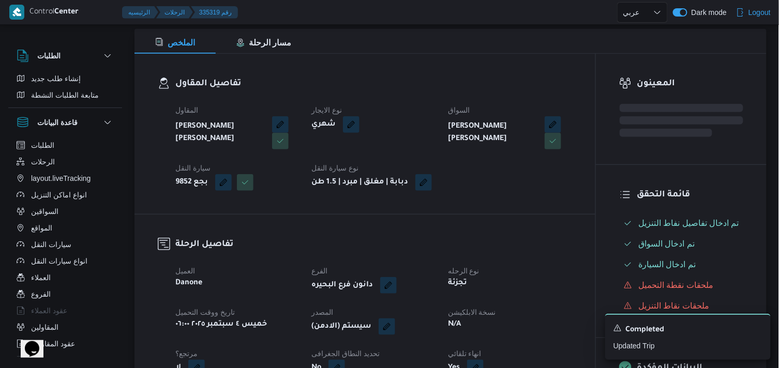
scroll to position [172, 0]
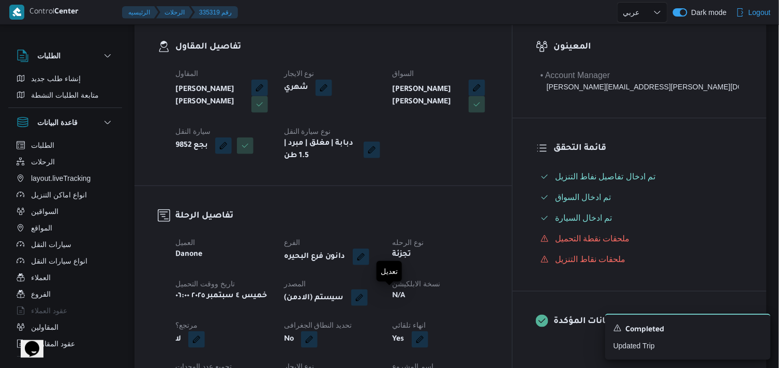
click at [368, 304] on button "button" at bounding box center [359, 298] width 17 height 17
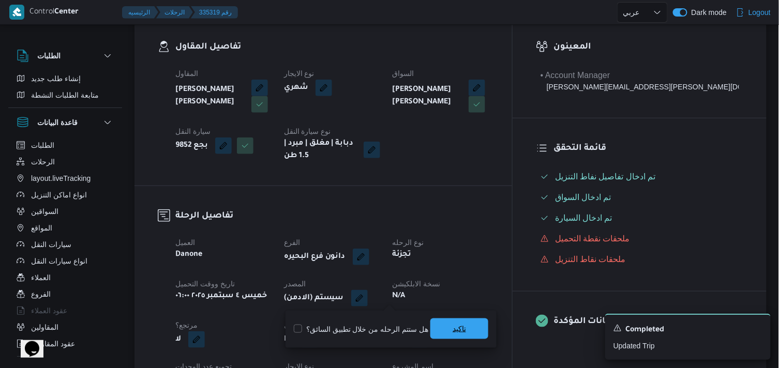
click at [446, 330] on span "تاكيد" at bounding box center [459, 329] width 58 height 21
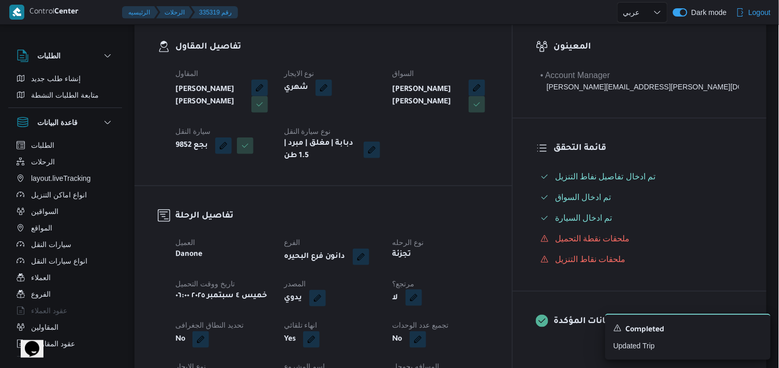
click at [422, 296] on button "button" at bounding box center [413, 298] width 17 height 17
click at [438, 324] on label "هل هناك مرتجع؟" at bounding box center [437, 329] width 62 height 12
checkbox input "true"
click at [476, 331] on span "تاكيد" at bounding box center [500, 329] width 58 height 21
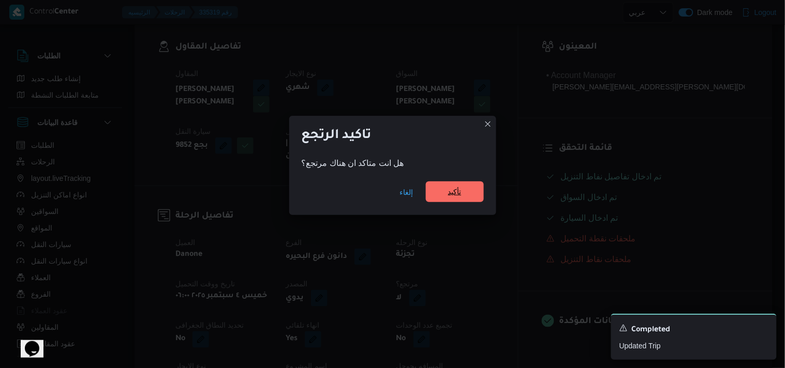
click at [448, 200] on span "تأكيد" at bounding box center [455, 192] width 58 height 21
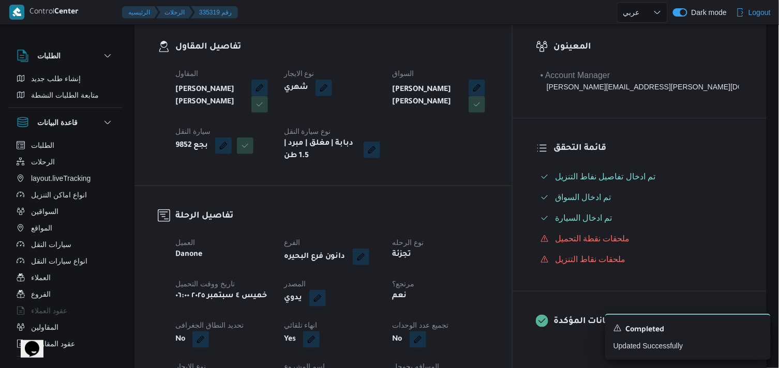
select select "ar"
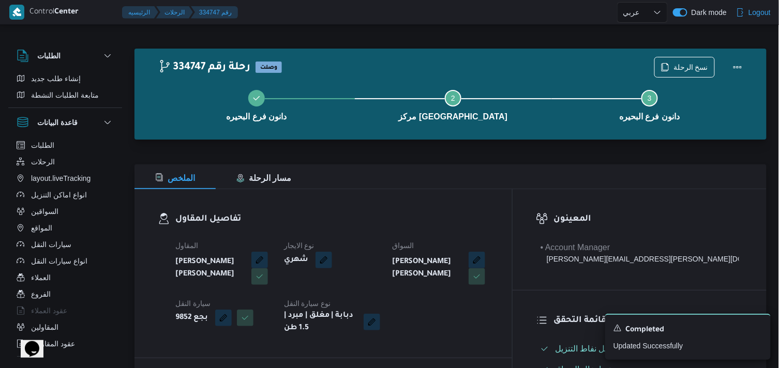
select select "ar"
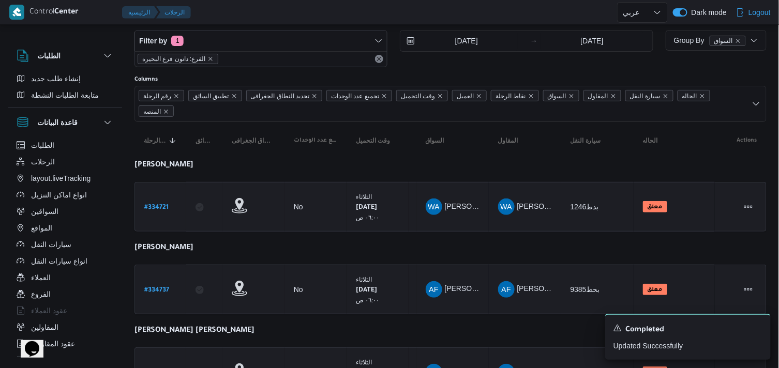
scroll to position [22, 0]
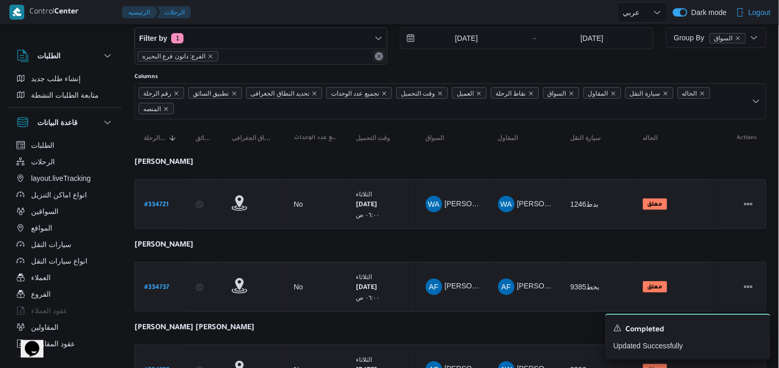
click at [381, 55] on button "Remove" at bounding box center [379, 56] width 12 height 12
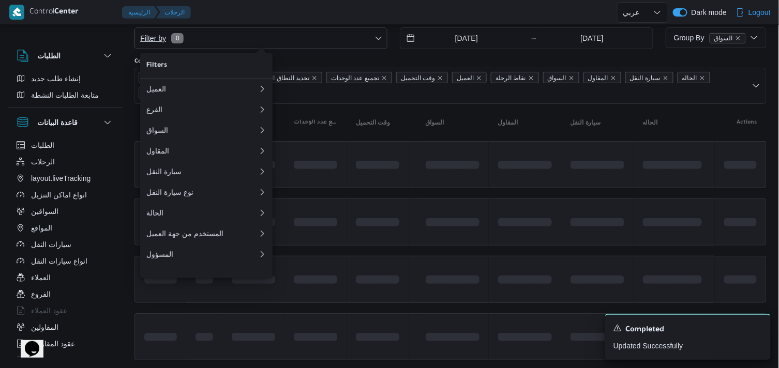
click at [373, 41] on span "Filter by 0" at bounding box center [261, 38] width 252 height 21
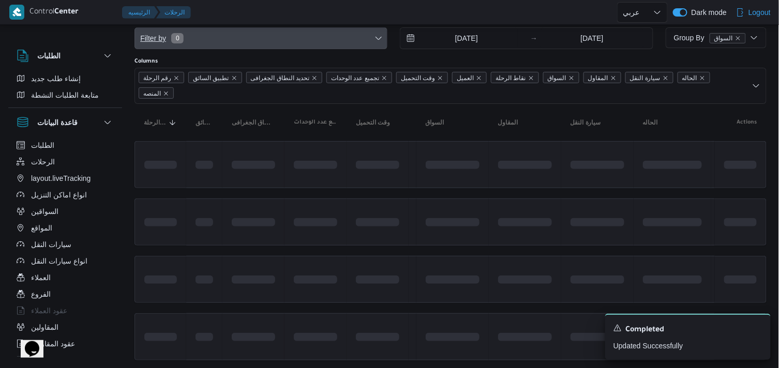
click at [373, 41] on span "Filter by 0" at bounding box center [261, 38] width 252 height 21
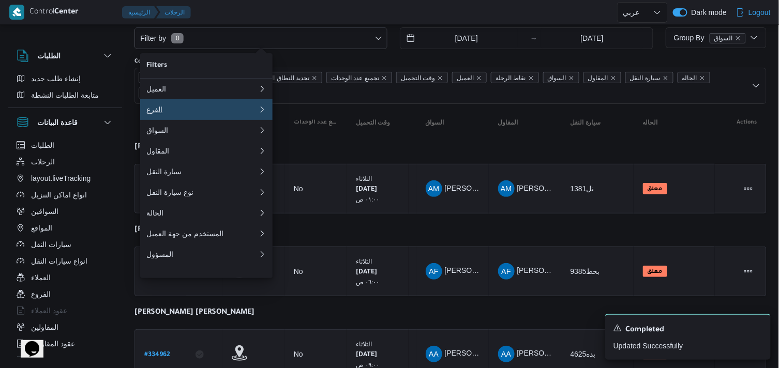
click at [239, 119] on button "الفرع 0" at bounding box center [206, 109] width 132 height 21
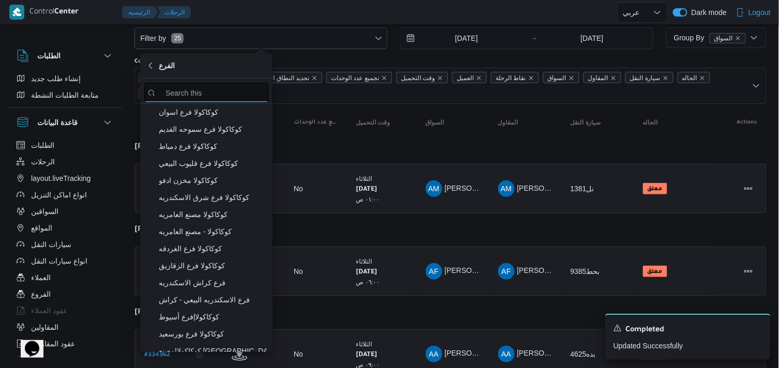
click at [245, 97] on input "search filters" at bounding box center [206, 93] width 124 height 20
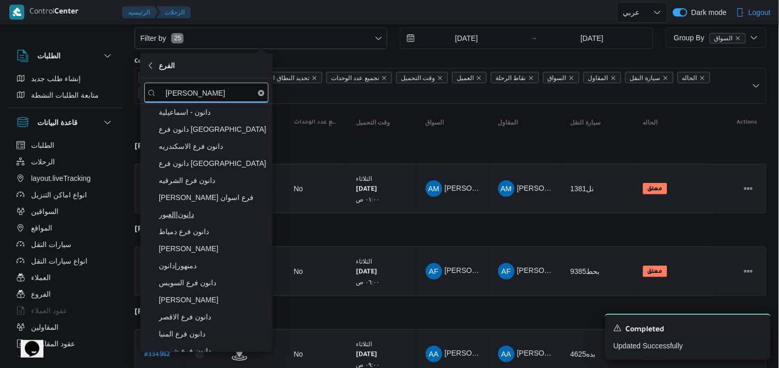
type input "دانون"
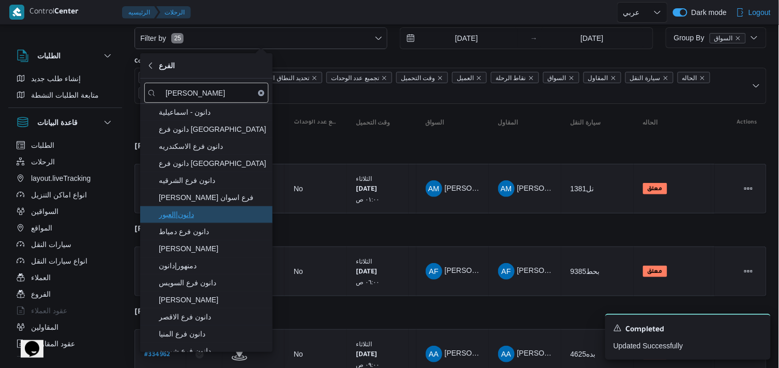
click at [252, 213] on span "دانون|العبور" at bounding box center [213, 214] width 108 height 12
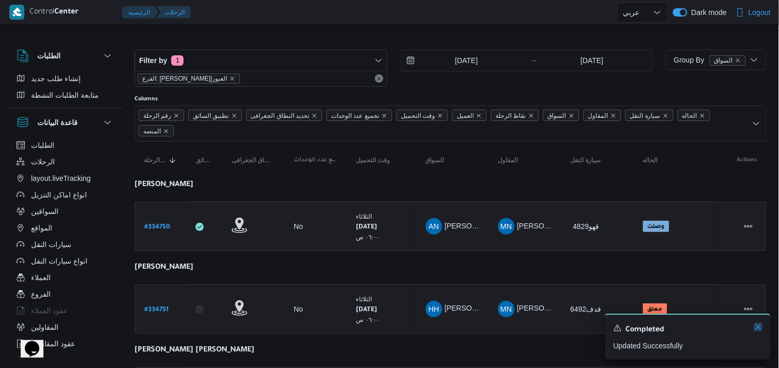
click at [754, 326] on icon "Dismiss toast" at bounding box center [758, 327] width 8 height 8
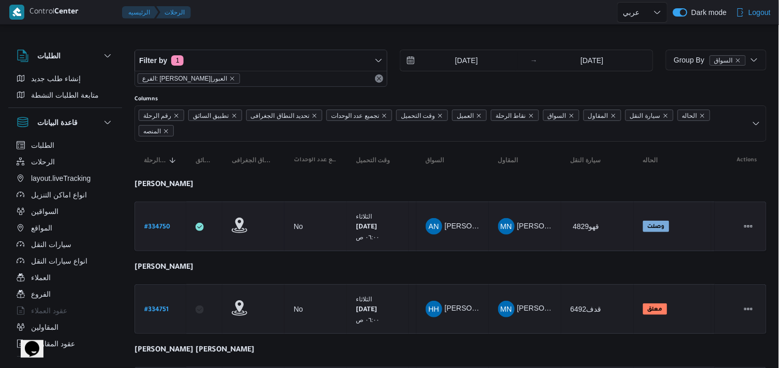
click at [159, 225] on b "# 334750" at bounding box center [157, 227] width 26 height 7
select select "ar"
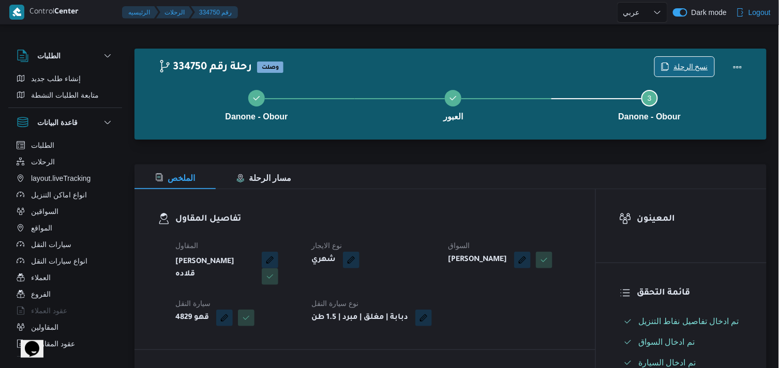
click at [680, 68] on span "نسخ الرحلة" at bounding box center [690, 67] width 35 height 12
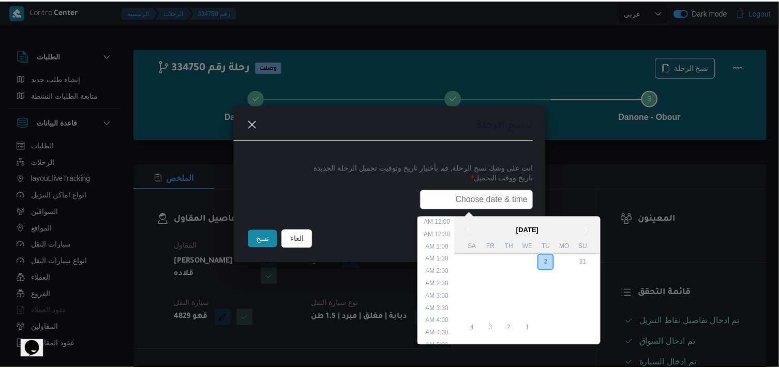
scroll to position [240, 0]
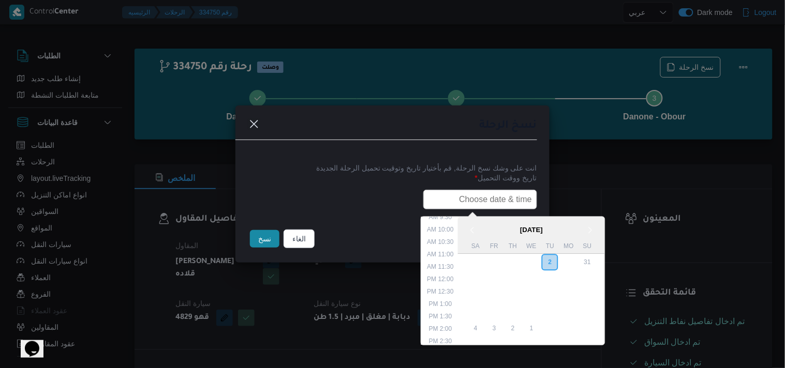
click at [459, 190] on input "text" at bounding box center [480, 200] width 114 height 20
type input "04/09/2025 6:00AM"
click at [256, 245] on button "نسخ" at bounding box center [264, 239] width 29 height 18
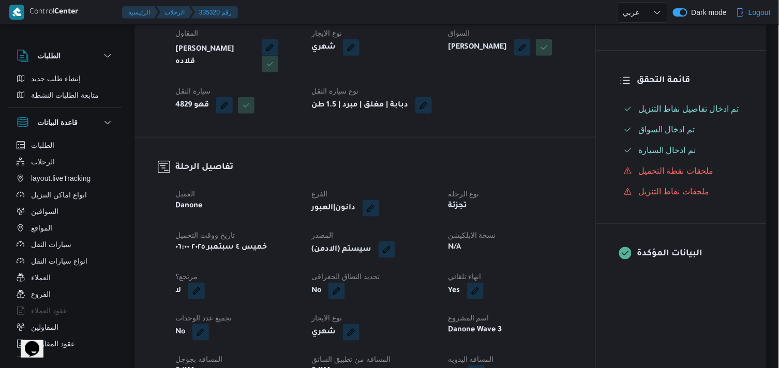
scroll to position [225, 0]
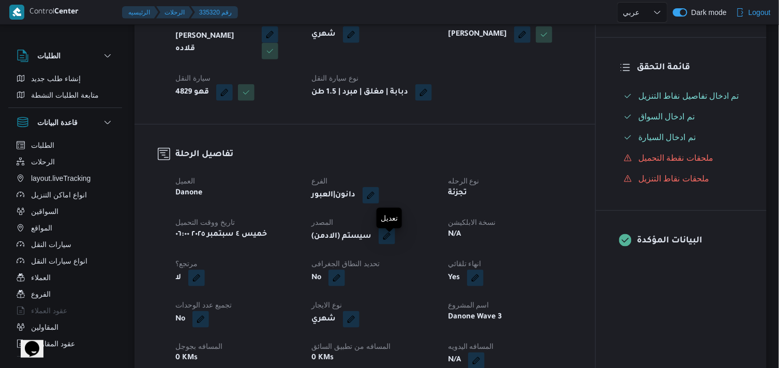
click at [384, 245] on button "button" at bounding box center [387, 236] width 17 height 17
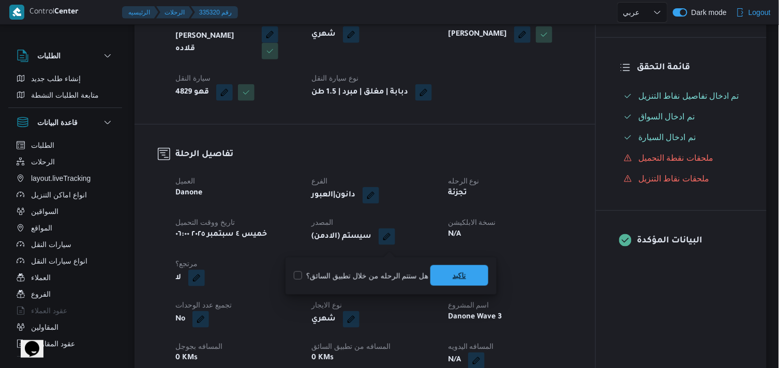
click at [432, 270] on span "تاكيد" at bounding box center [459, 275] width 58 height 21
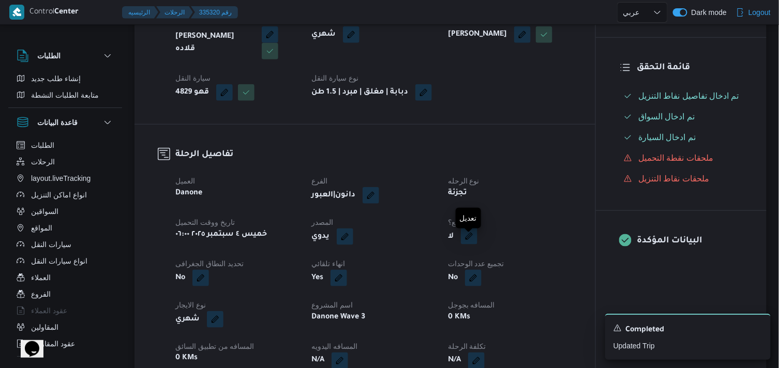
click at [467, 245] on button "button" at bounding box center [469, 236] width 17 height 17
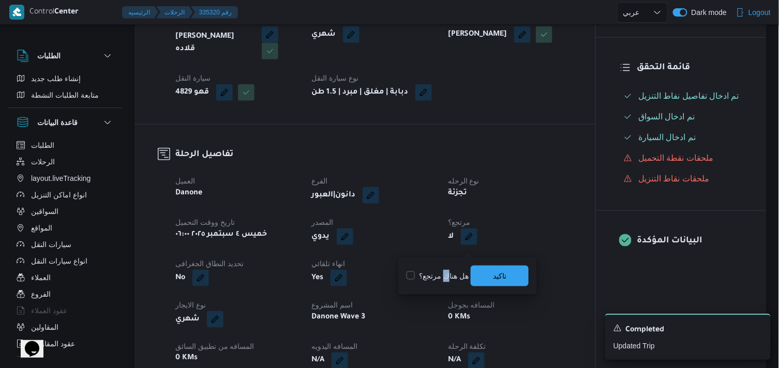
drag, startPoint x: 446, startPoint y: 280, endPoint x: 440, endPoint y: 277, distance: 6.5
click at [440, 277] on label "هل هناك مرتجع؟" at bounding box center [437, 276] width 62 height 12
checkbox input "true"
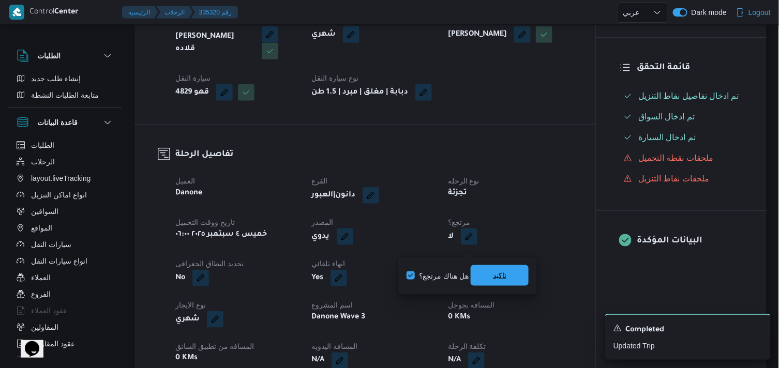
click at [478, 272] on span "تاكيد" at bounding box center [500, 275] width 58 height 21
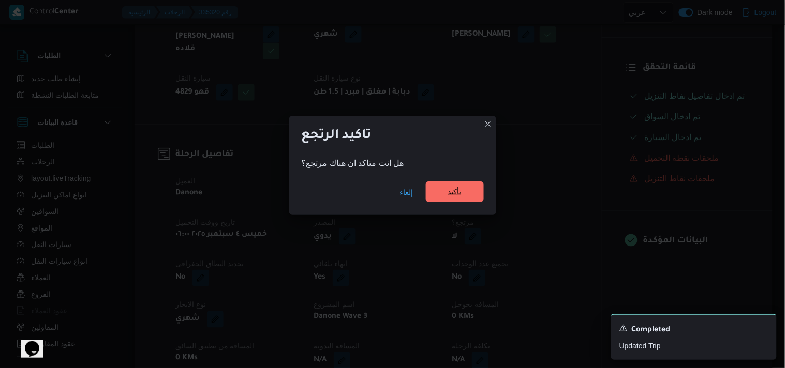
click at [453, 199] on span "تأكيد" at bounding box center [455, 192] width 58 height 21
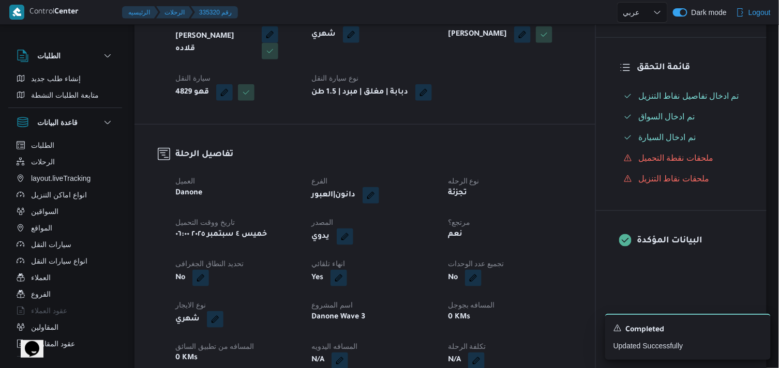
select select "ar"
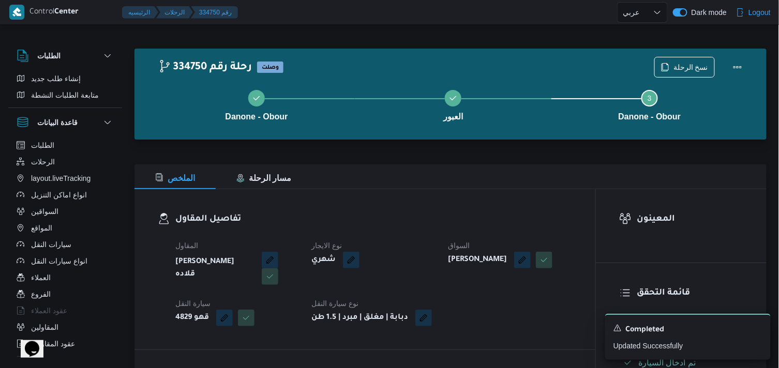
select select "ar"
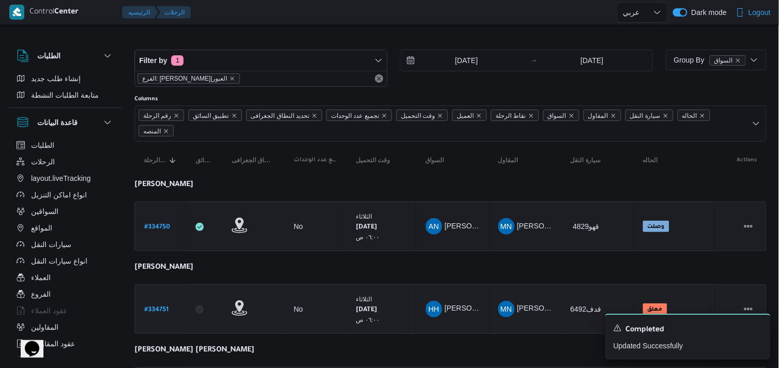
click at [162, 303] on link "# 334751" at bounding box center [156, 310] width 24 height 14
select select "ar"
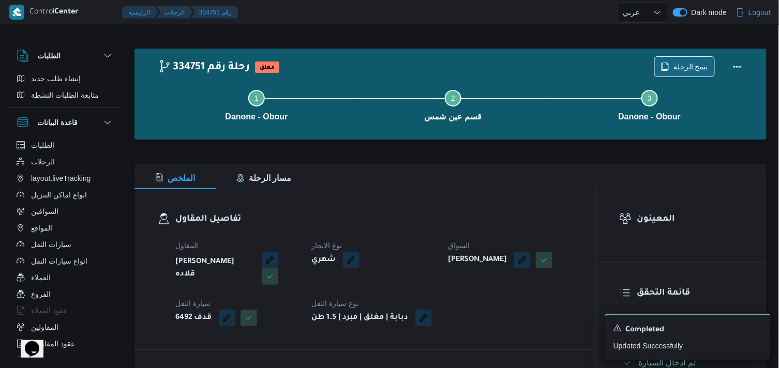
click at [673, 66] on span "نسخ الرحلة" at bounding box center [684, 67] width 59 height 20
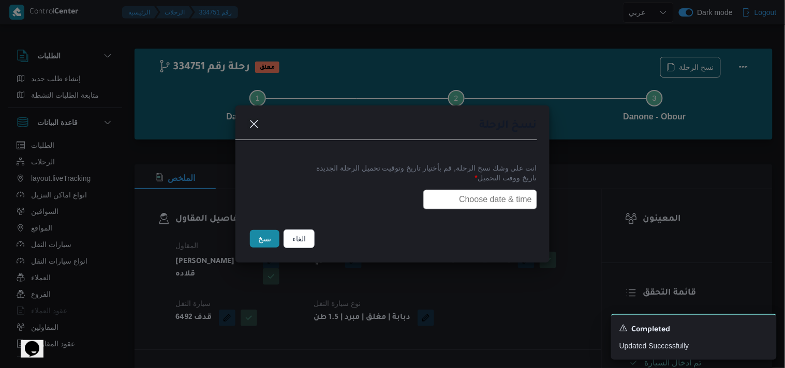
click at [452, 190] on input "text" at bounding box center [480, 200] width 114 height 20
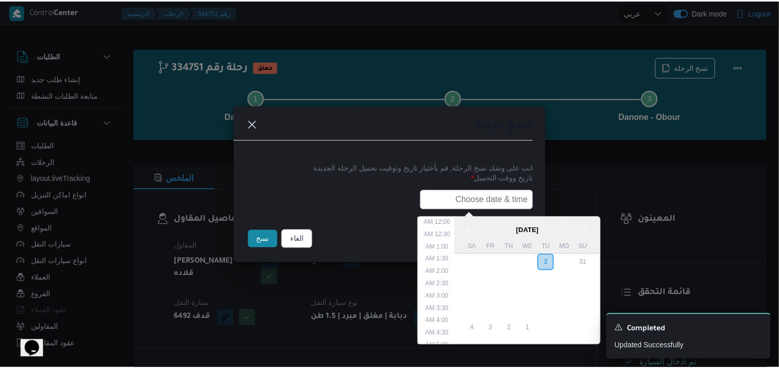
scroll to position [240, 0]
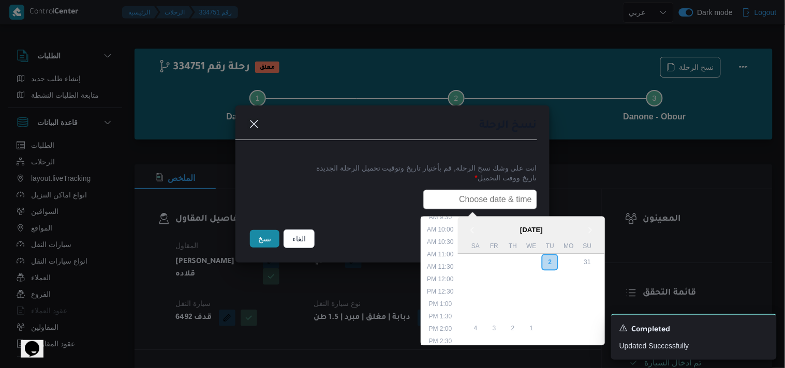
type input "04/09/2025 6:00AM"
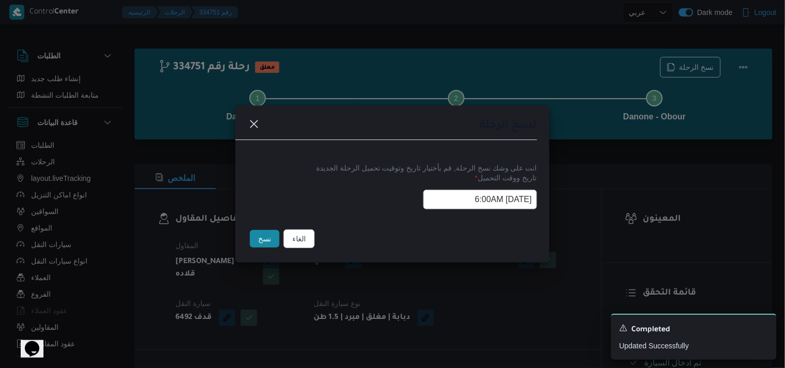
click at [267, 235] on button "نسخ" at bounding box center [264, 239] width 29 height 18
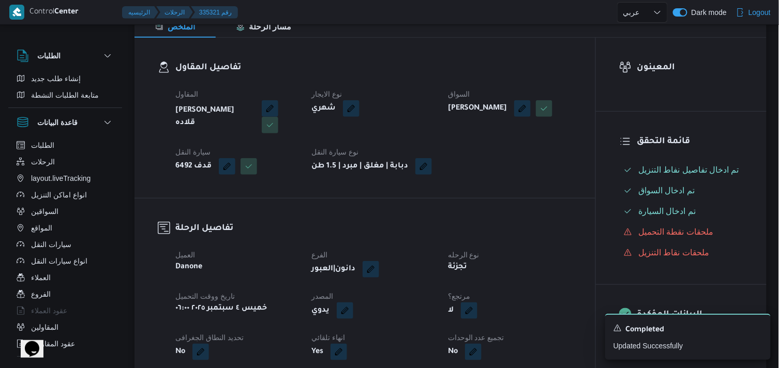
scroll to position [172, 0]
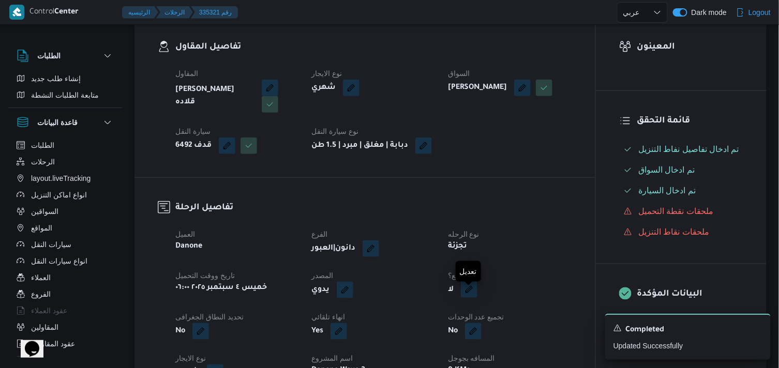
click at [463, 296] on button "button" at bounding box center [469, 289] width 17 height 17
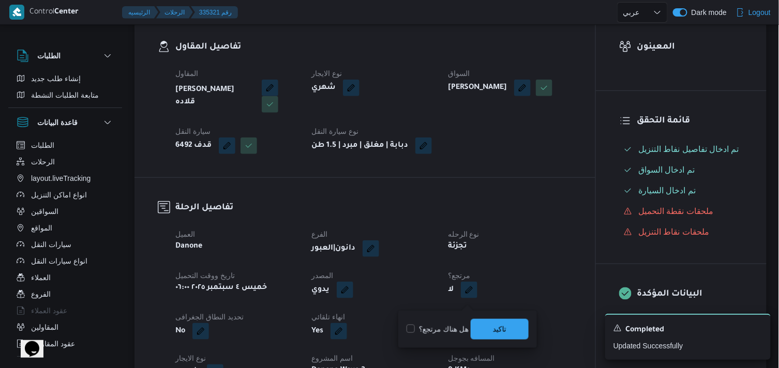
click at [457, 325] on label "هل هناك مرتجع؟" at bounding box center [437, 329] width 62 height 12
checkbox input "true"
click at [502, 327] on span "تاكيد" at bounding box center [499, 329] width 13 height 12
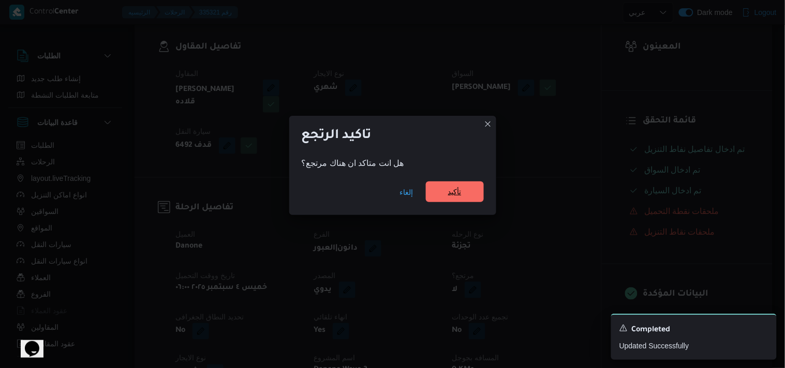
click at [455, 183] on span "تأكيد" at bounding box center [455, 192] width 58 height 21
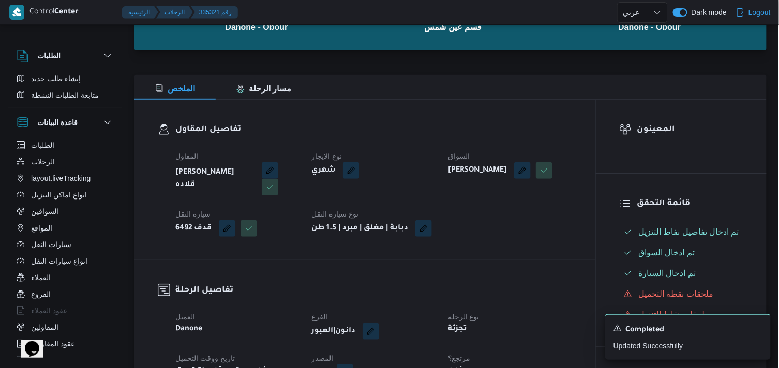
scroll to position [0, 0]
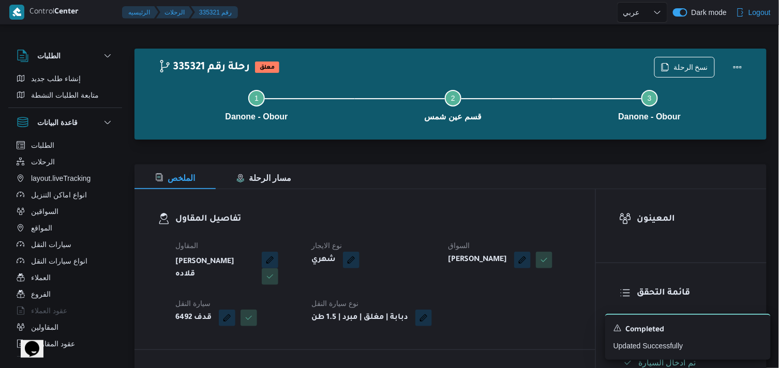
select select "ar"
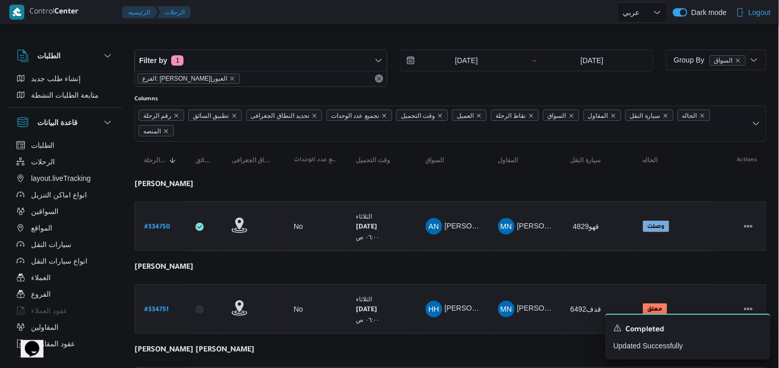
scroll to position [58, 0]
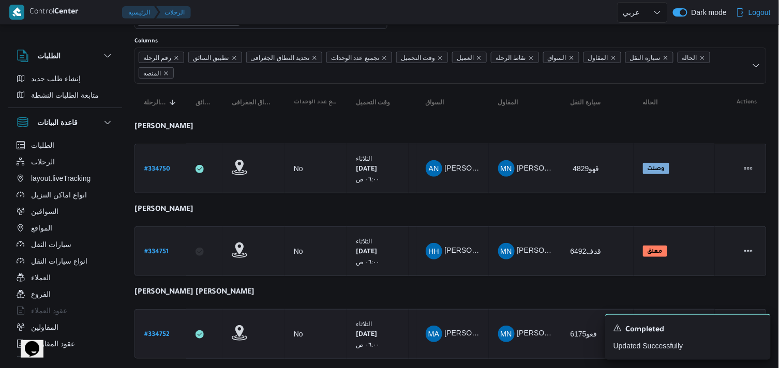
click at [157, 333] on b "# 334752" at bounding box center [156, 335] width 25 height 7
select select "ar"
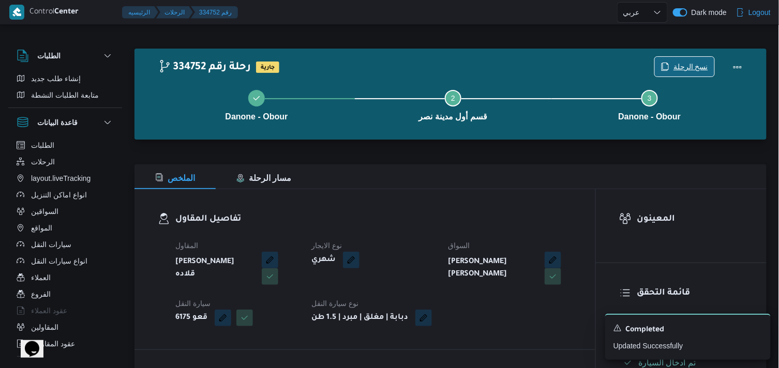
click at [688, 69] on span "نسخ الرحلة" at bounding box center [690, 67] width 35 height 12
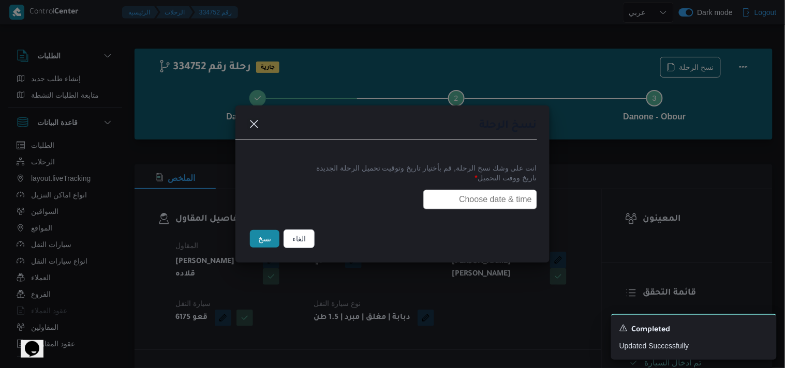
click at [469, 202] on input "text" at bounding box center [480, 200] width 114 height 20
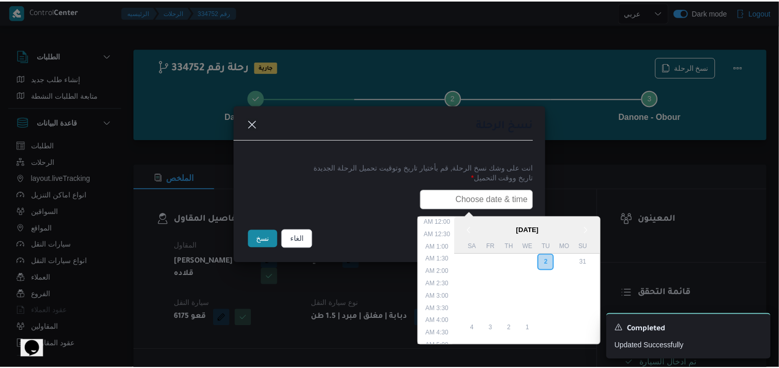
scroll to position [240, 0]
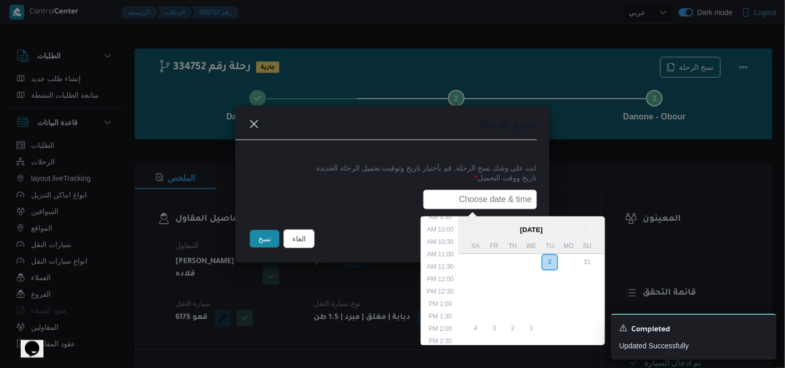
type input "04/09/2025 6:00AM"
click at [272, 244] on button "نسخ" at bounding box center [264, 239] width 29 height 18
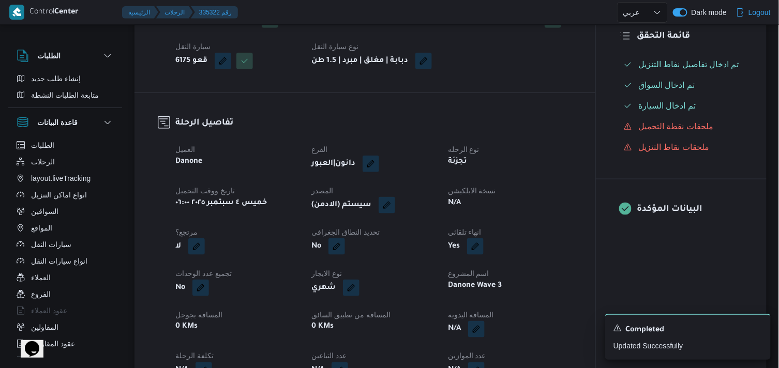
scroll to position [287, 0]
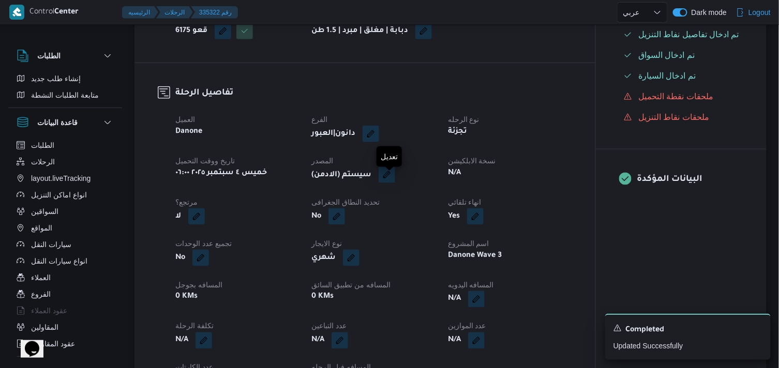
click at [395, 182] on button "button" at bounding box center [387, 175] width 17 height 17
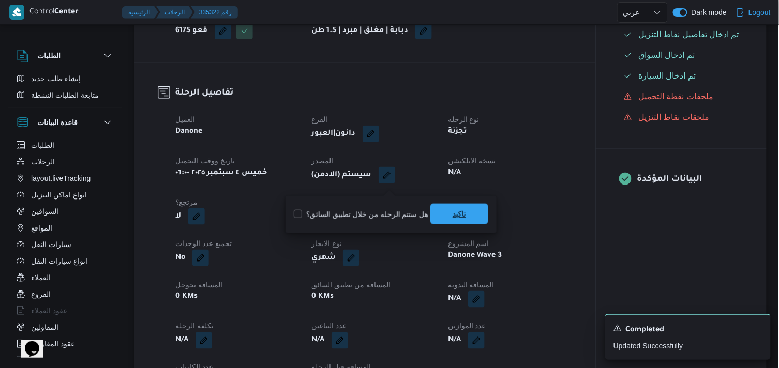
click at [453, 216] on span "تاكيد" at bounding box center [459, 214] width 13 height 12
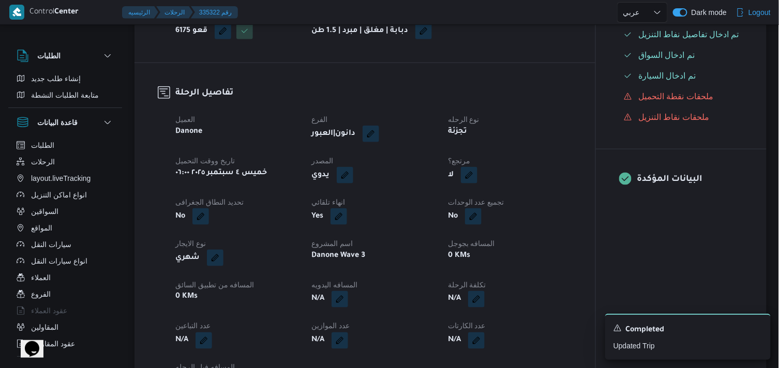
click at [472, 184] on button "button" at bounding box center [469, 175] width 17 height 17
click at [446, 207] on div "هل هناك مرتجع؟ تاكيد" at bounding box center [467, 214] width 124 height 23
click at [446, 216] on label "هل هناك مرتجع؟" at bounding box center [437, 214] width 62 height 12
checkbox input "true"
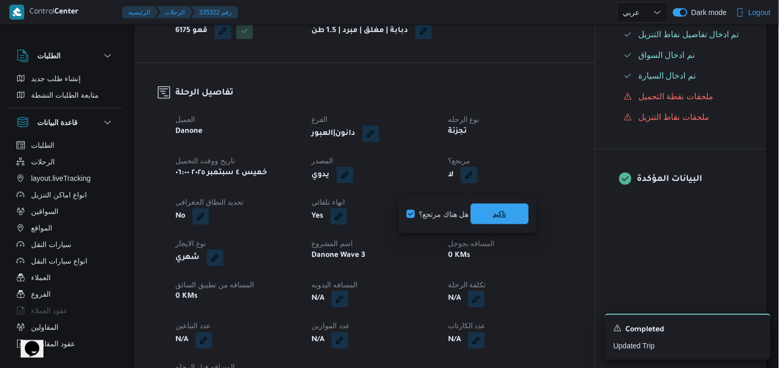
click at [503, 217] on span "تاكيد" at bounding box center [499, 214] width 13 height 12
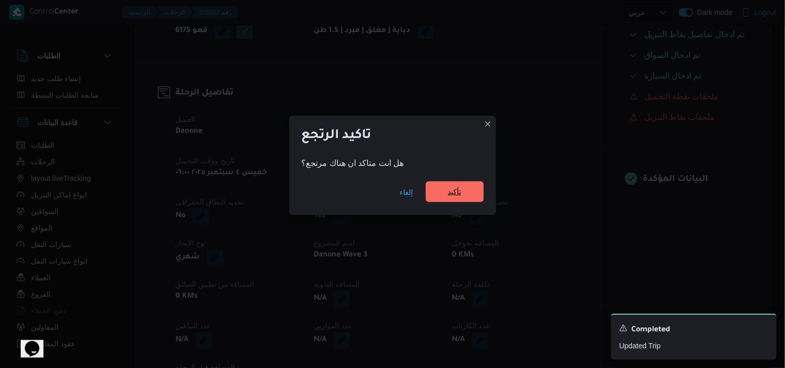
click at [452, 190] on span "تأكيد" at bounding box center [454, 192] width 13 height 12
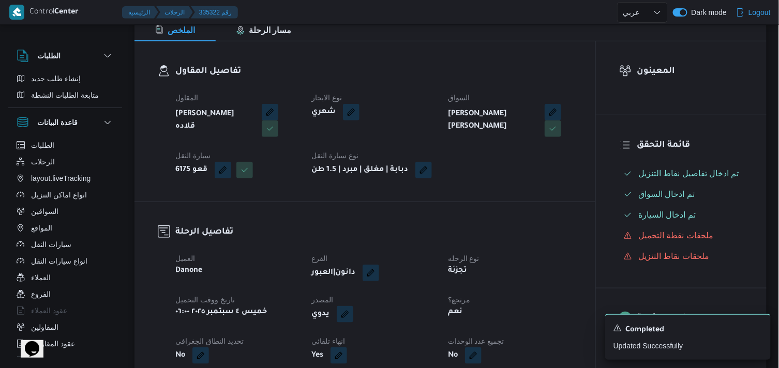
scroll to position [0, 0]
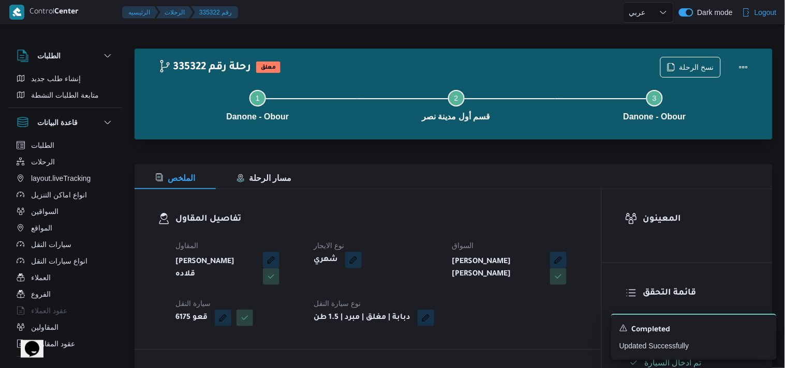
select select "ar"
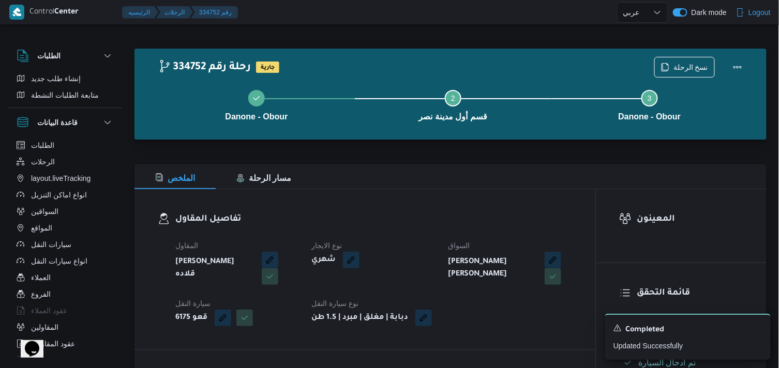
select select "ar"
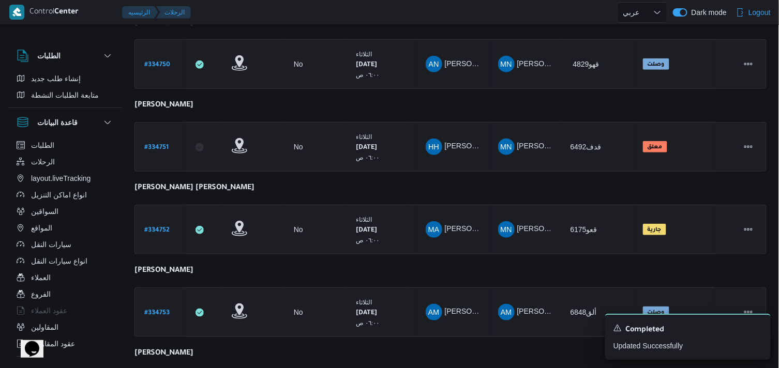
scroll to position [173, 0]
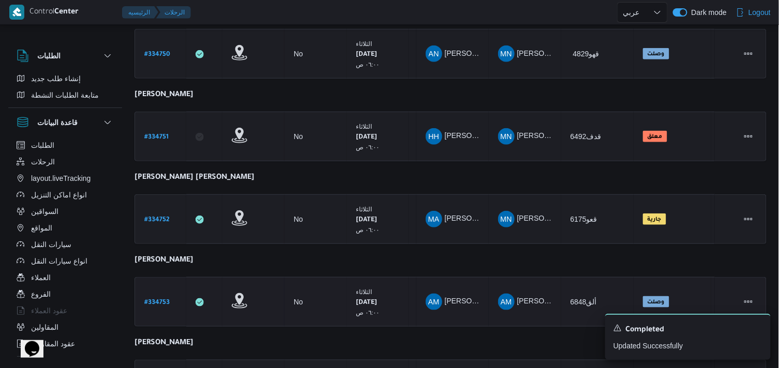
click at [166, 305] on link "# 334753" at bounding box center [156, 302] width 25 height 14
select select "ar"
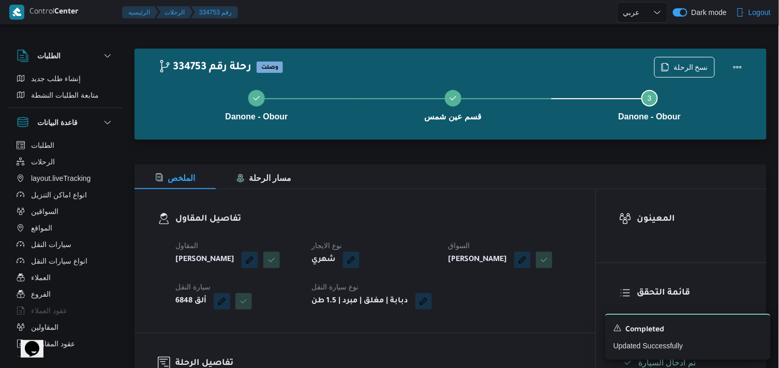
click at [685, 71] on div "Danone - Obour قسم عين شمس Step 3 is incomplete 3 Danone - Obour" at bounding box center [453, 104] width 602 height 66
click at [682, 68] on span "نسخ الرحلة" at bounding box center [690, 67] width 35 height 12
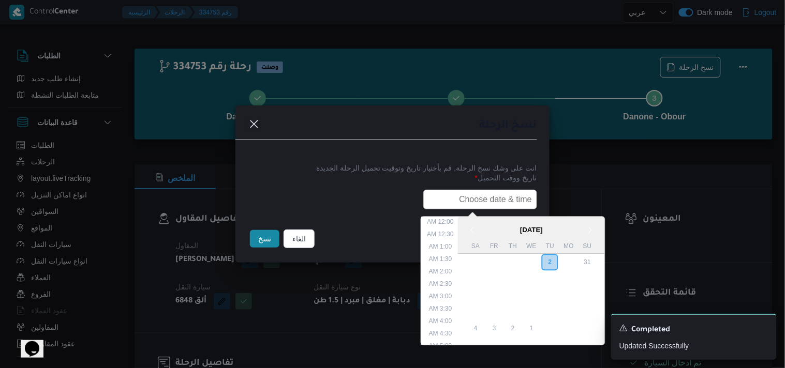
click at [497, 199] on input "text" at bounding box center [480, 200] width 114 height 20
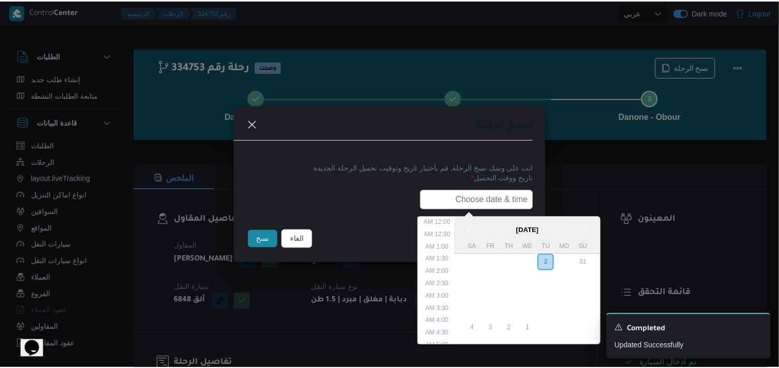
scroll to position [240, 0]
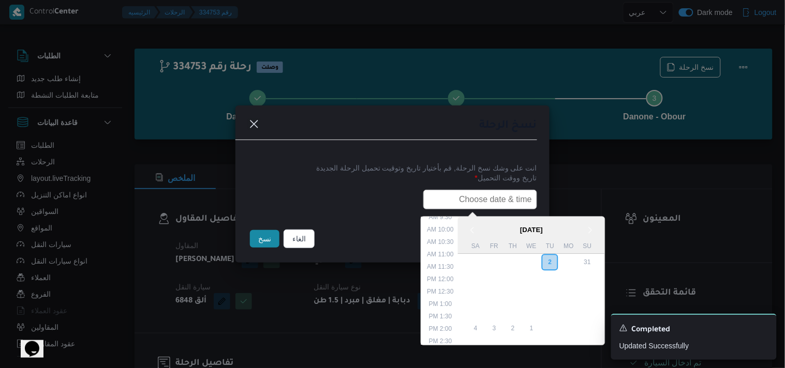
type input "04/09/2025 6:00AM"
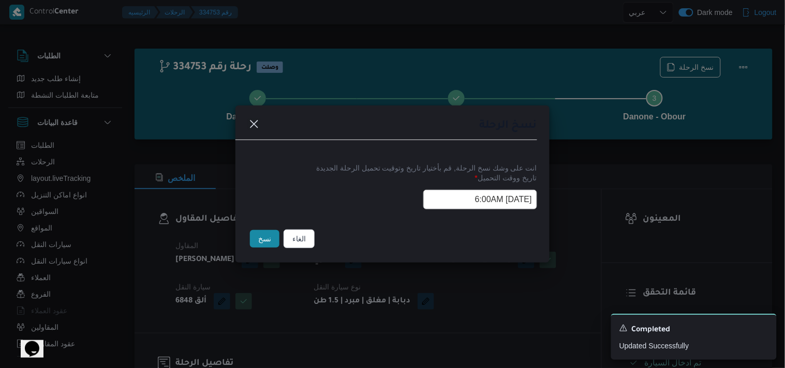
click at [267, 238] on button "نسخ" at bounding box center [264, 239] width 29 height 18
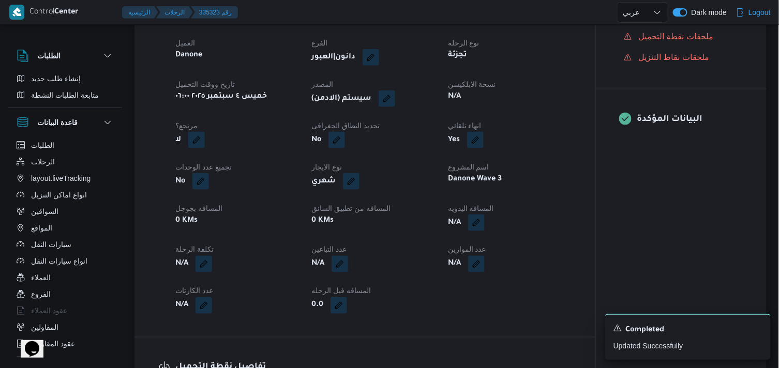
scroll to position [344, 0]
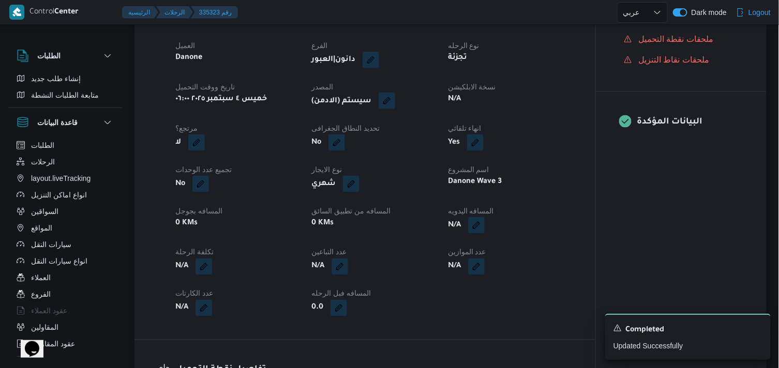
click at [390, 109] on button "button" at bounding box center [387, 101] width 17 height 17
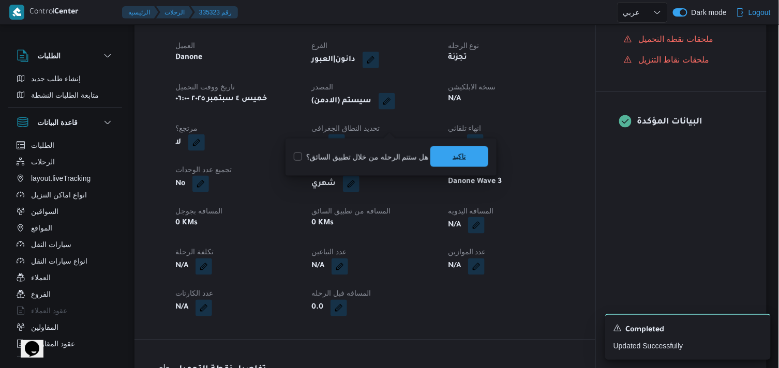
click at [440, 154] on span "تاكيد" at bounding box center [459, 156] width 58 height 21
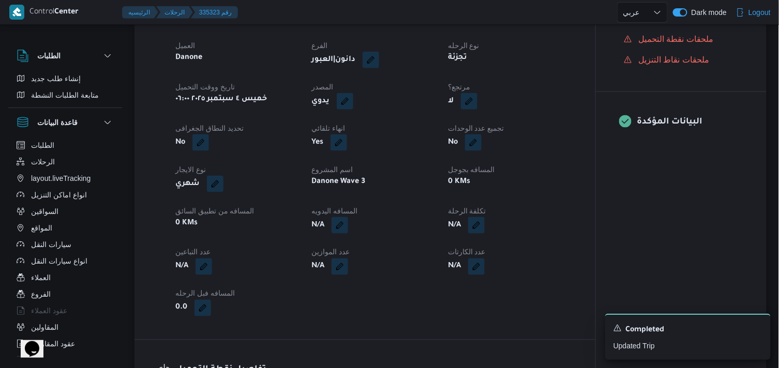
click at [475, 110] on button "button" at bounding box center [469, 101] width 17 height 17
click at [439, 153] on label "هل هناك مرتجع؟" at bounding box center [437, 157] width 62 height 12
checkbox input "true"
click at [492, 159] on span "تاكيد" at bounding box center [500, 156] width 58 height 21
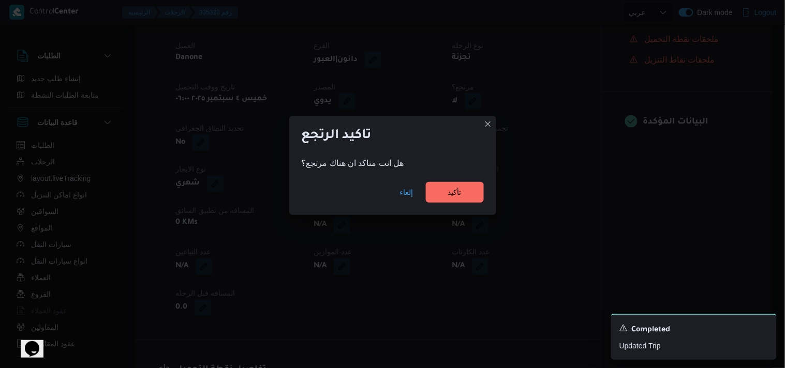
click at [449, 181] on div "إلغاء تأكيد" at bounding box center [392, 194] width 207 height 41
click at [448, 187] on span "تأكيد" at bounding box center [454, 192] width 13 height 12
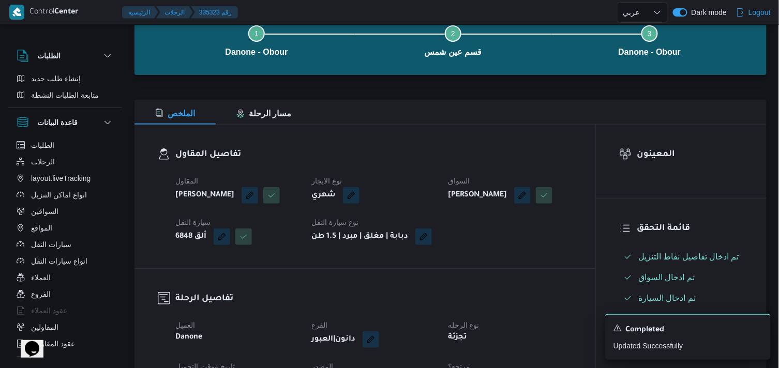
scroll to position [0, 0]
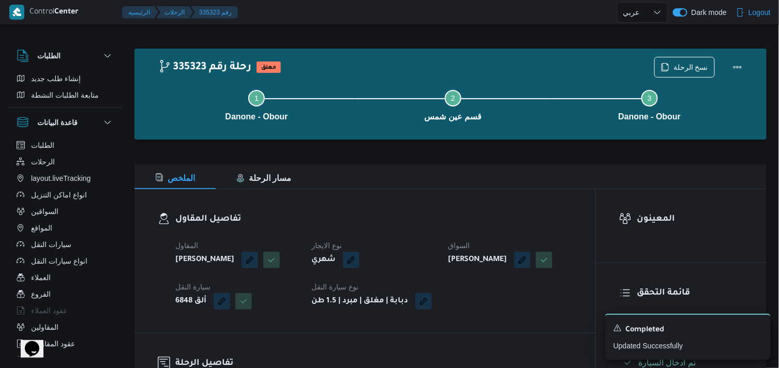
select select "ar"
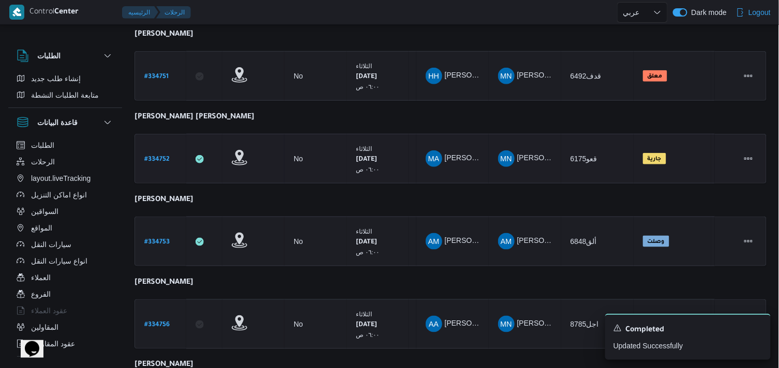
scroll to position [252, 0]
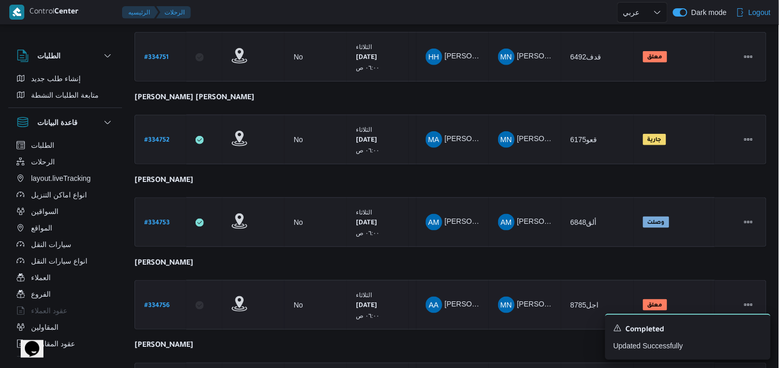
click at [153, 305] on b "# 334756" at bounding box center [156, 306] width 25 height 7
select select "ar"
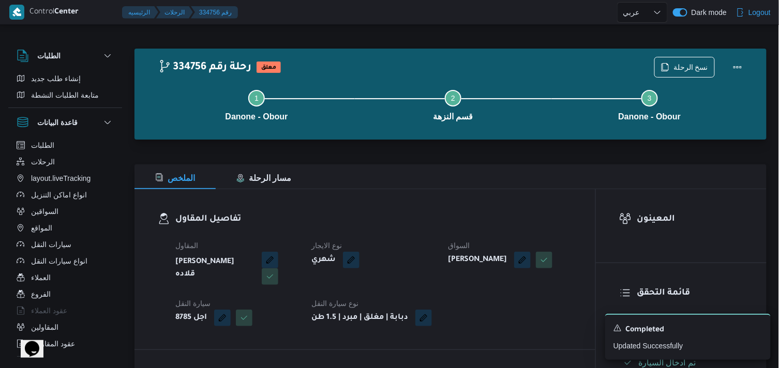
click at [697, 72] on div "Step 1 is incomplete 1 Danone - Obour Step 2 is incomplete 2 قسم النزهة Step 3 …" at bounding box center [453, 104] width 602 height 66
click at [690, 68] on span "نسخ الرحلة" at bounding box center [690, 67] width 35 height 12
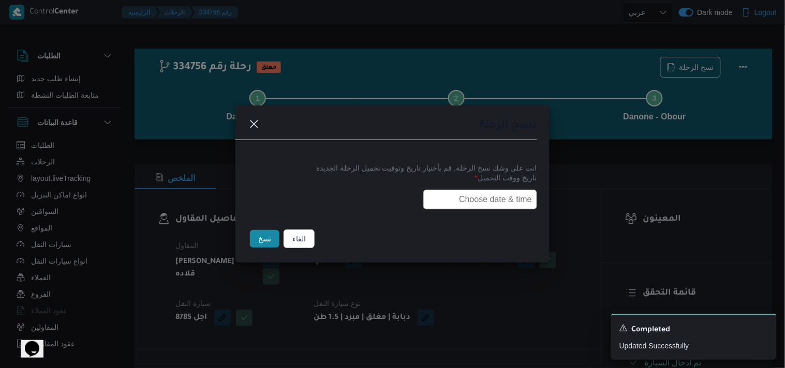
click at [473, 203] on input "text" at bounding box center [480, 200] width 114 height 20
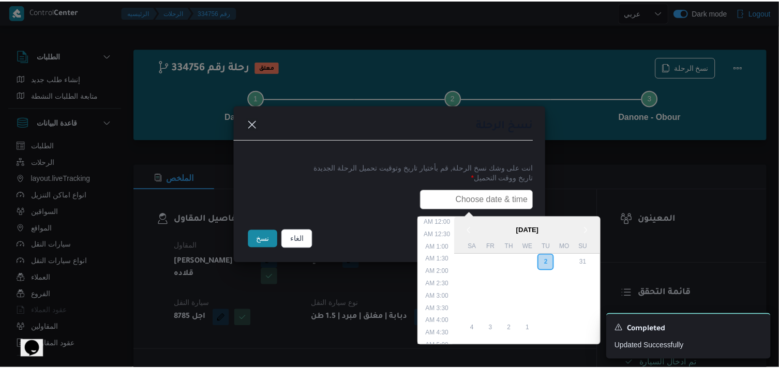
scroll to position [240, 0]
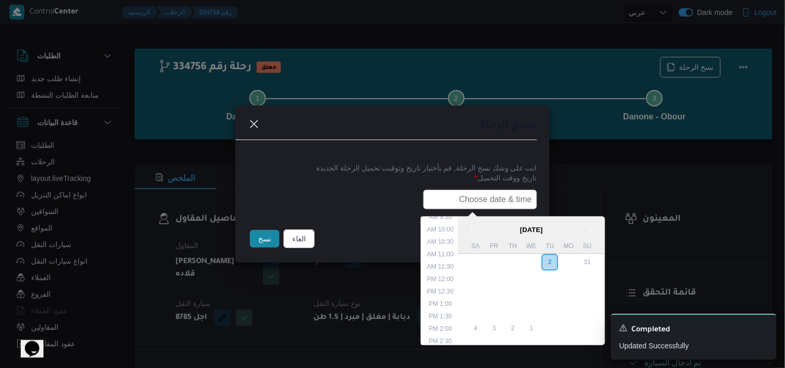
type input "04/09/2025 6:00AM"
click at [258, 234] on button "نسخ" at bounding box center [264, 239] width 29 height 18
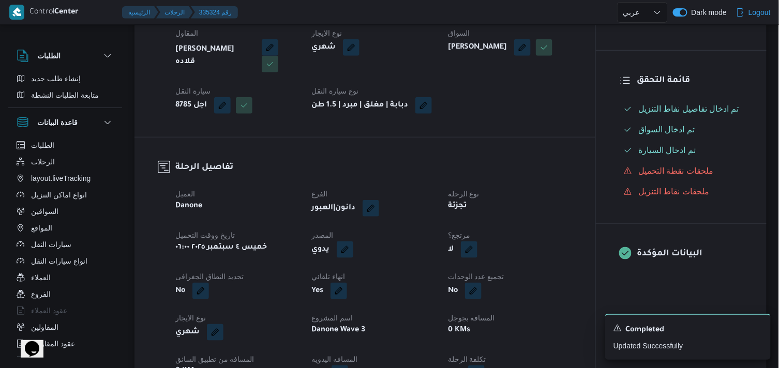
scroll to position [230, 0]
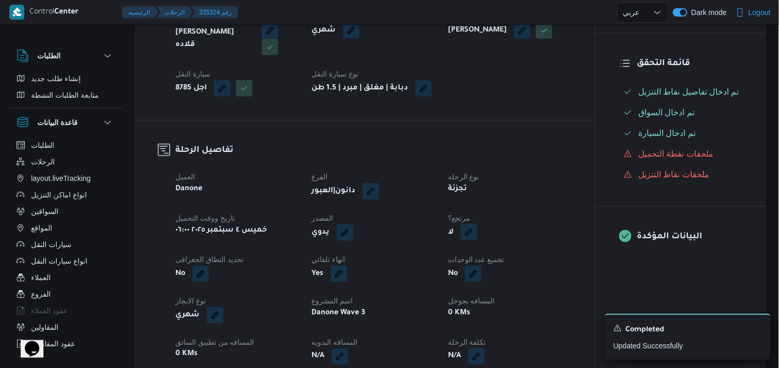
click at [475, 240] on button "button" at bounding box center [469, 232] width 17 height 17
click at [447, 269] on label "هل هناك مرتجع؟" at bounding box center [437, 272] width 62 height 12
checkbox input "true"
click at [483, 269] on span "تاكيد" at bounding box center [500, 271] width 58 height 21
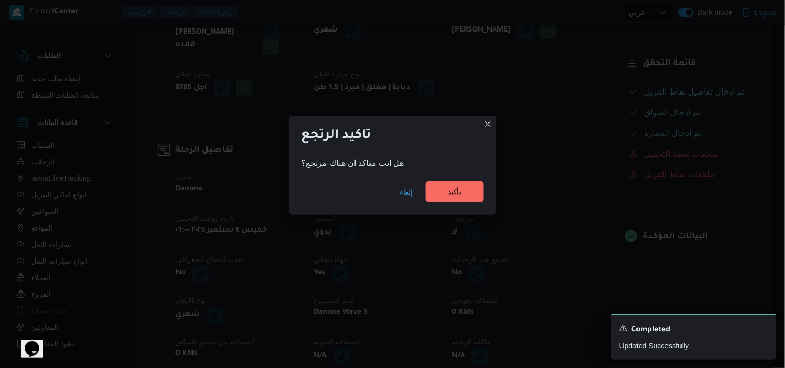
click at [457, 194] on span "تأكيد" at bounding box center [454, 192] width 13 height 12
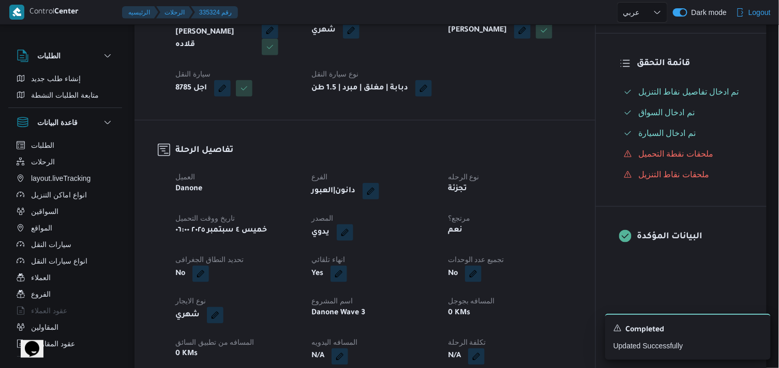
select select "ar"
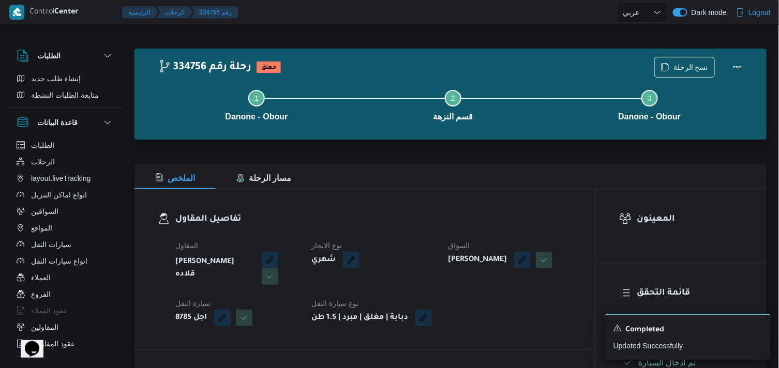
select select "ar"
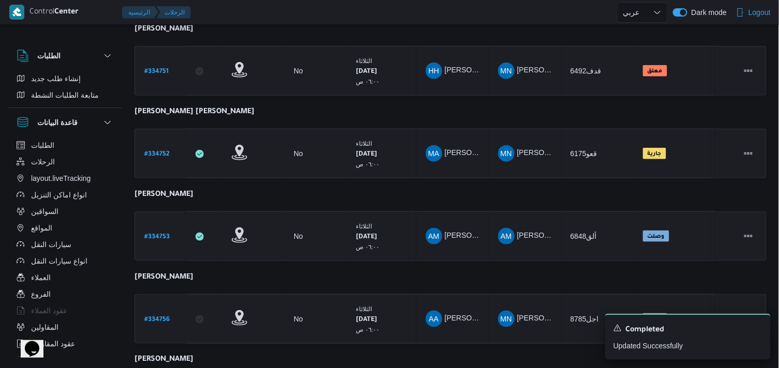
scroll to position [284, 0]
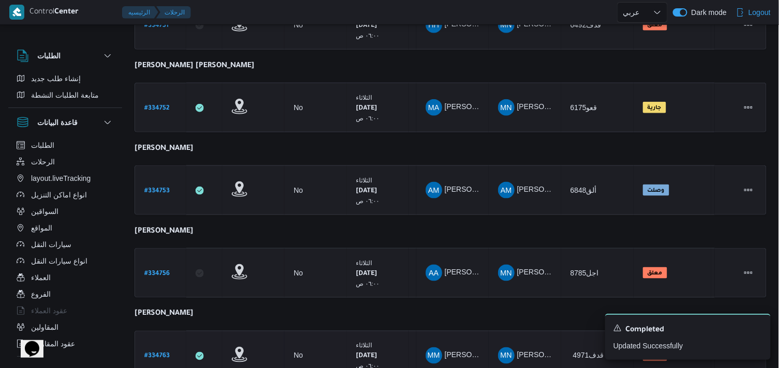
click at [163, 353] on b "# 334763" at bounding box center [156, 356] width 25 height 7
select select "ar"
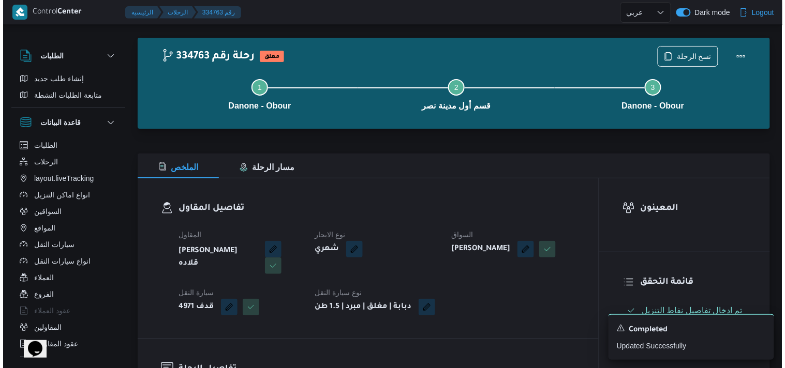
scroll to position [8, 0]
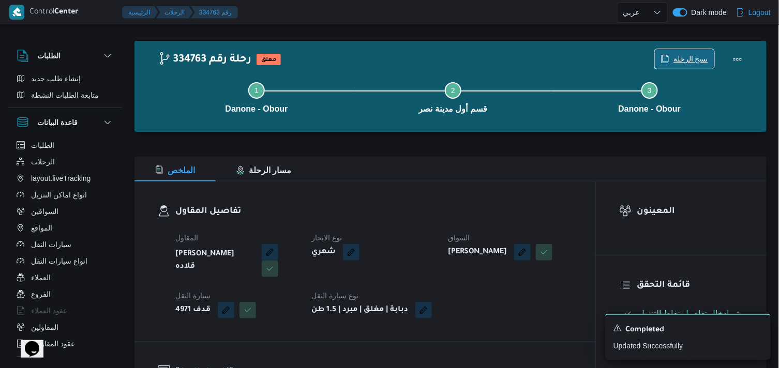
click at [674, 54] on span "نسخ الرحلة" at bounding box center [684, 59] width 59 height 20
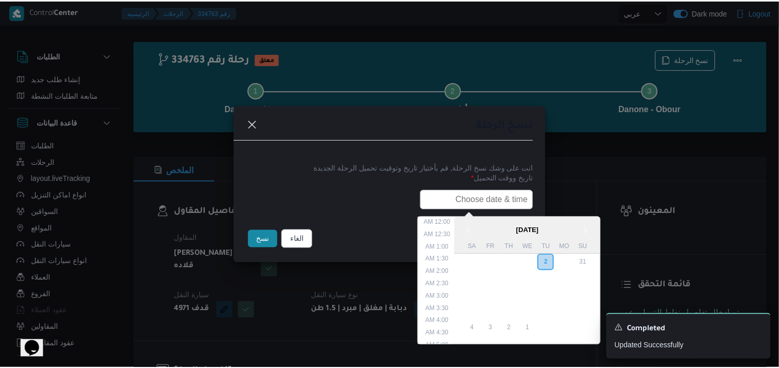
scroll to position [240, 0]
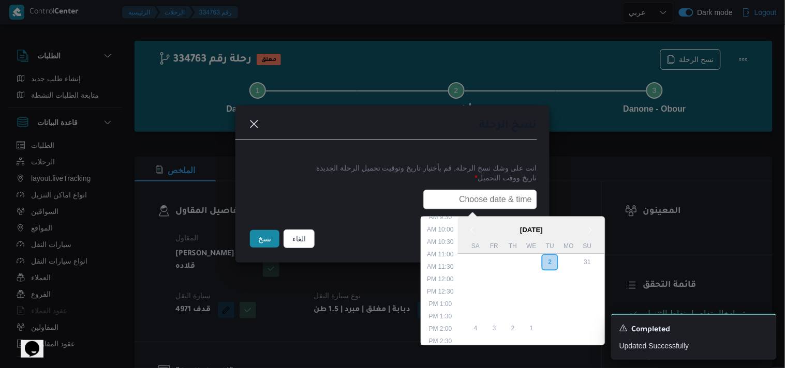
click at [486, 200] on input "text" at bounding box center [480, 200] width 114 height 20
type input "04/09/2025 6:00AM"
click at [267, 248] on button "نسخ" at bounding box center [264, 239] width 29 height 18
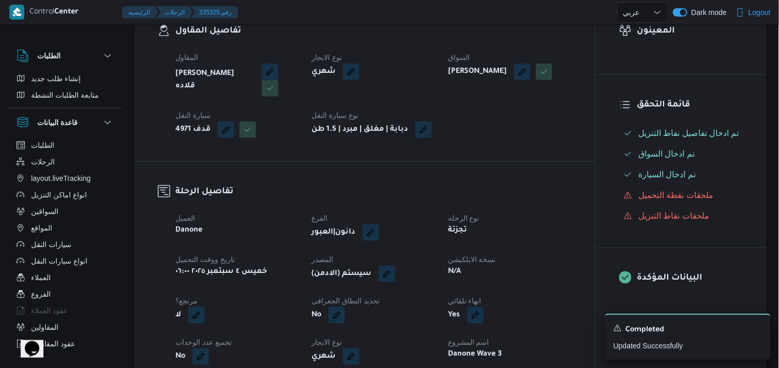
scroll to position [197, 0]
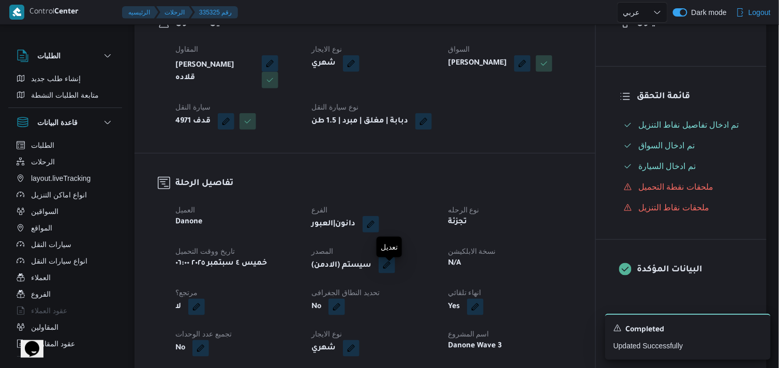
click at [391, 270] on button "button" at bounding box center [387, 265] width 17 height 17
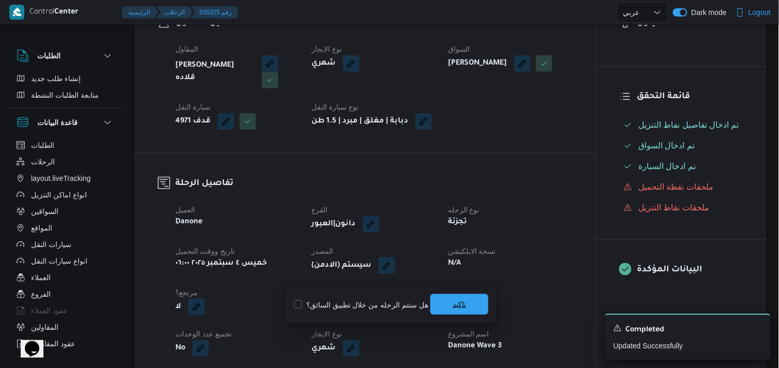
click at [445, 298] on span "تاكيد" at bounding box center [459, 304] width 58 height 21
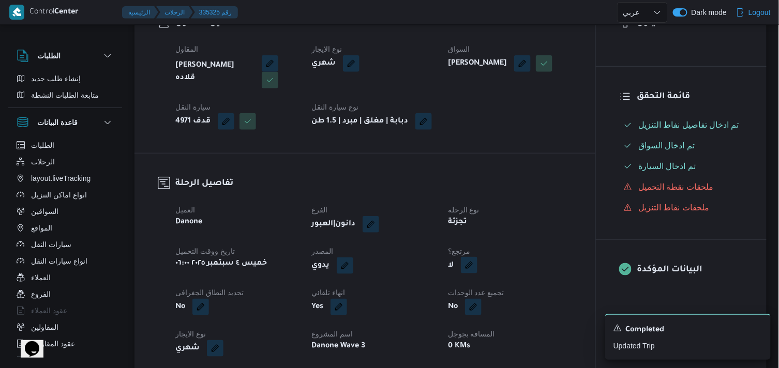
click at [468, 273] on button "button" at bounding box center [469, 265] width 17 height 17
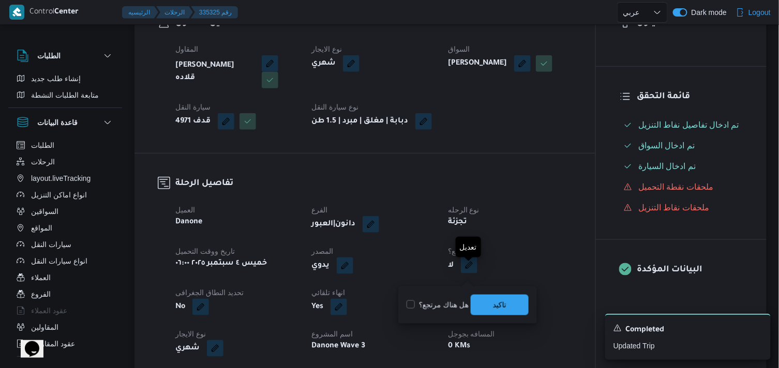
click at [468, 273] on button "button" at bounding box center [469, 265] width 17 height 17
click at [450, 304] on label "هل هناك مرتجع؟" at bounding box center [437, 305] width 62 height 12
checkbox input "true"
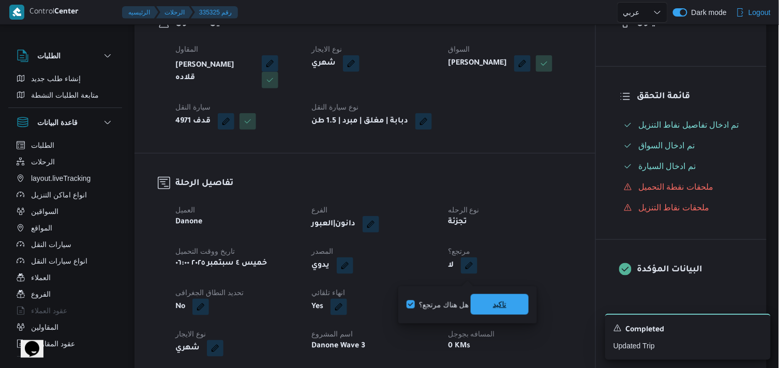
click at [492, 298] on span "تاكيد" at bounding box center [500, 304] width 58 height 21
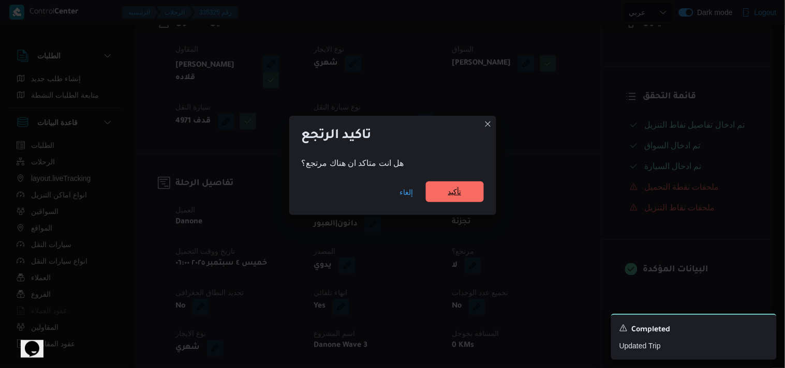
click at [453, 188] on span "تأكيد" at bounding box center [454, 192] width 13 height 12
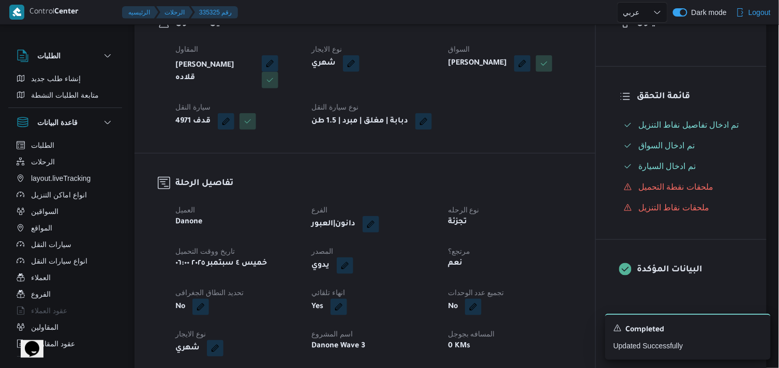
select select "ar"
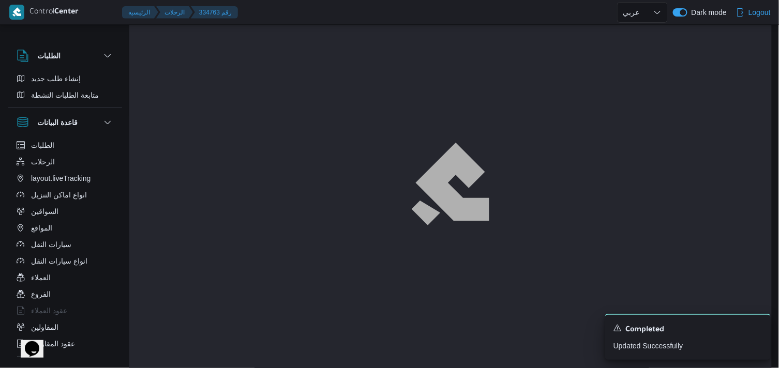
scroll to position [8, 0]
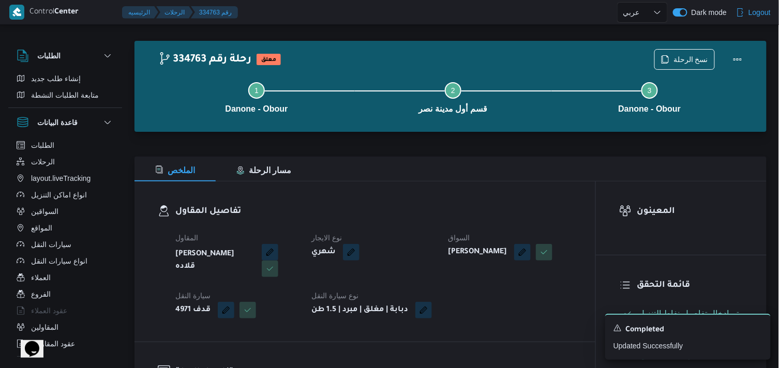
select select "ar"
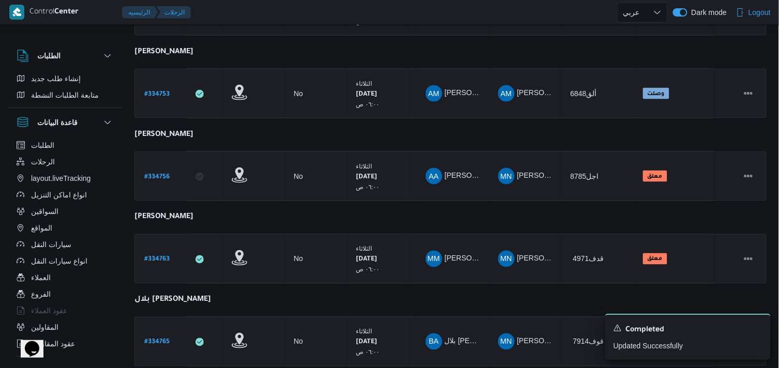
scroll to position [410, 0]
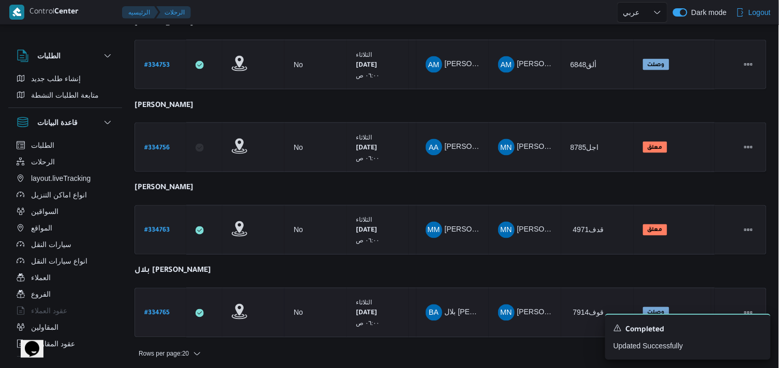
click at [160, 310] on b "# 334765" at bounding box center [156, 313] width 25 height 7
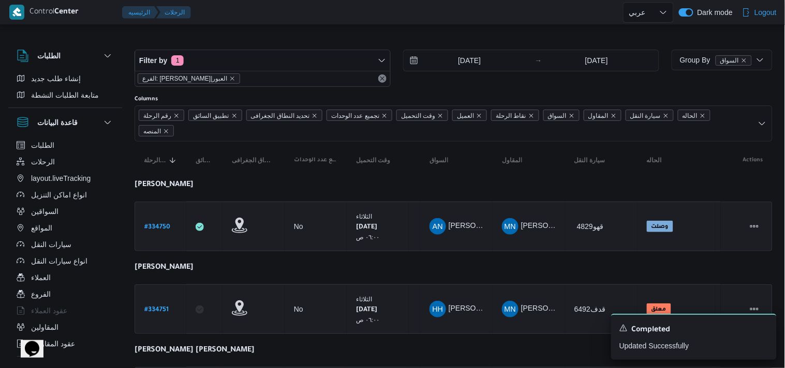
select select "ar"
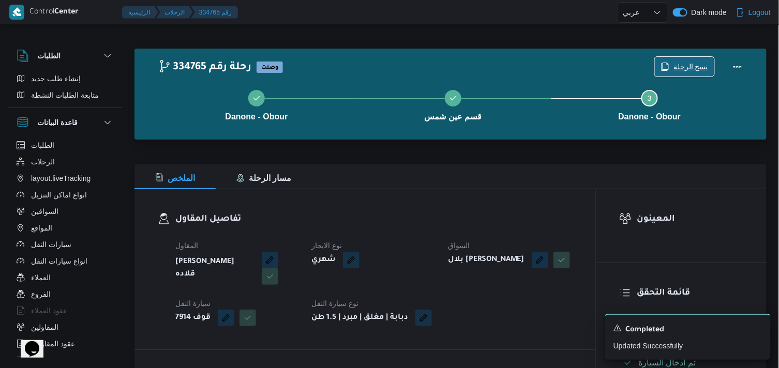
click at [686, 69] on span "نسخ الرحلة" at bounding box center [690, 67] width 35 height 12
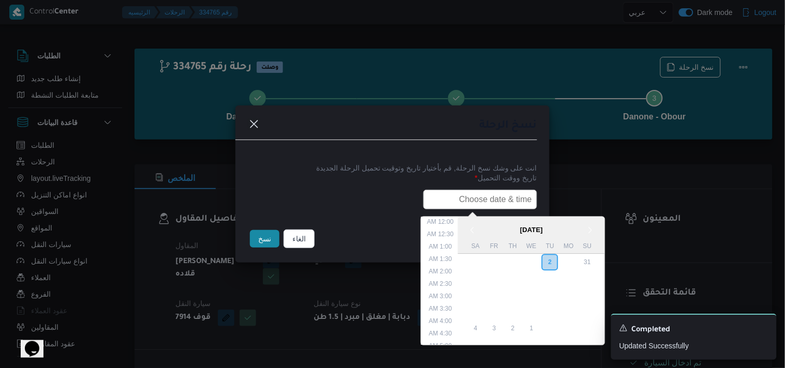
click at [503, 202] on input "text" at bounding box center [480, 200] width 114 height 20
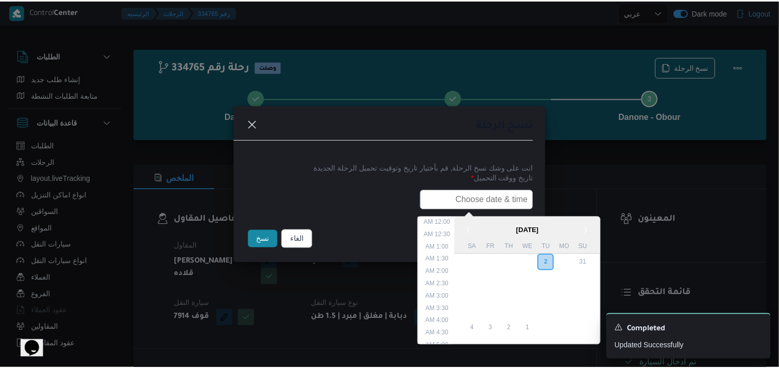
scroll to position [240, 0]
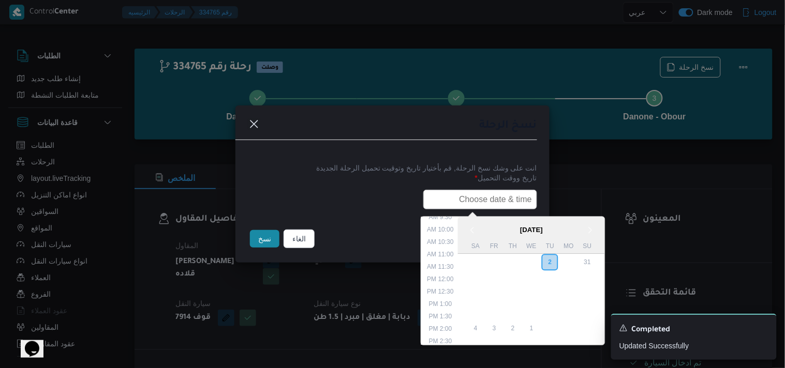
type input "04/09/2025 6:00AM"
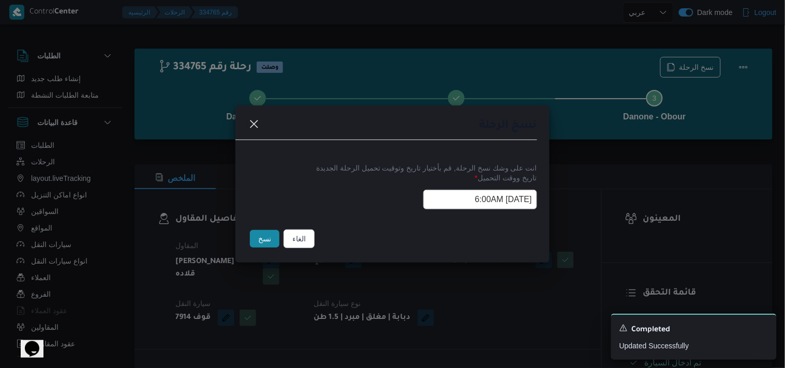
click at [264, 239] on button "نسخ" at bounding box center [264, 239] width 29 height 18
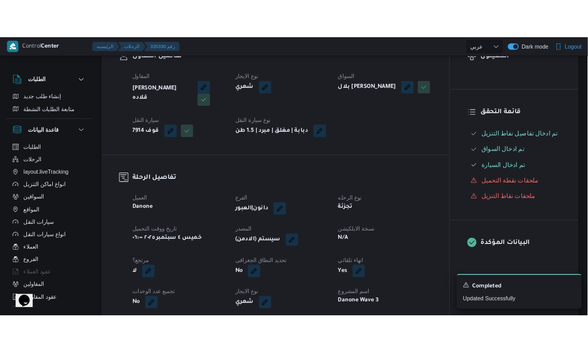
scroll to position [229, 0]
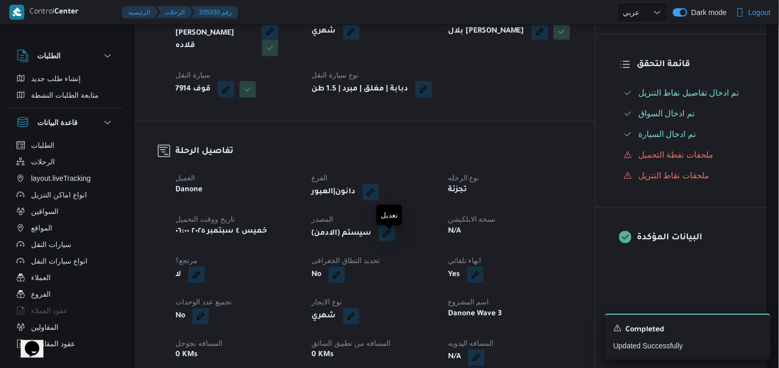
click at [395, 242] on button "button" at bounding box center [387, 233] width 17 height 17
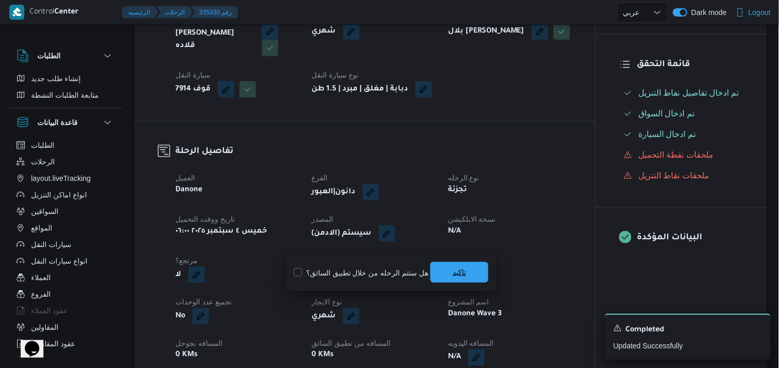
click at [443, 266] on span "تاكيد" at bounding box center [459, 272] width 58 height 21
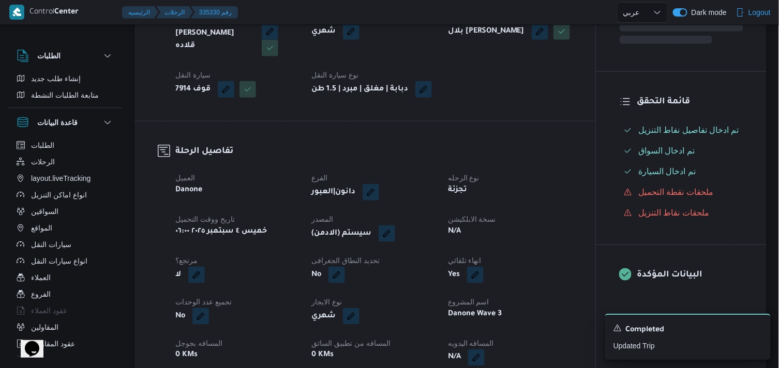
click at [470, 238] on div "N/A" at bounding box center [510, 231] width 126 height 14
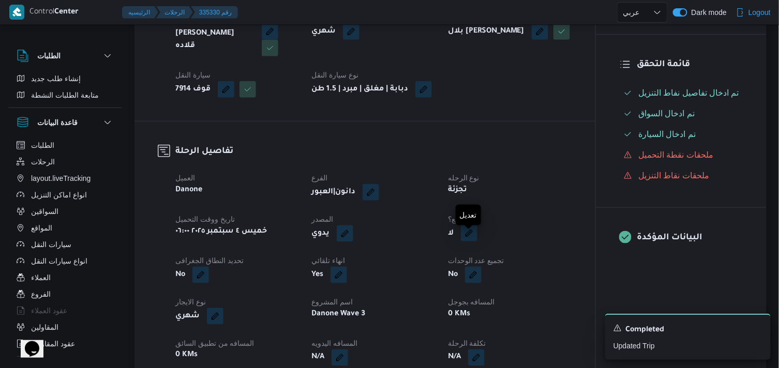
click at [465, 242] on button "button" at bounding box center [469, 233] width 17 height 17
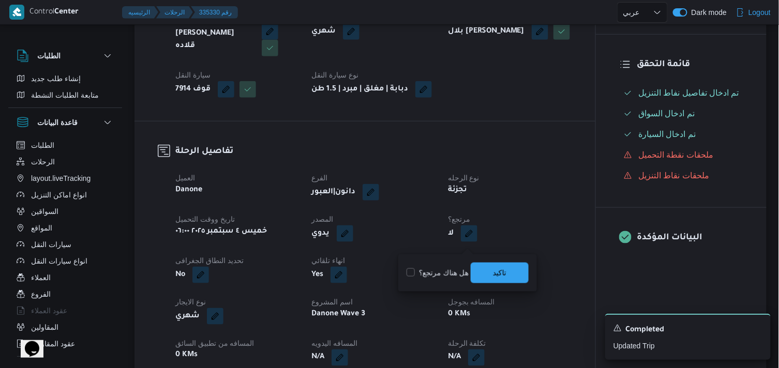
click at [443, 270] on label "هل هناك مرتجع؟" at bounding box center [437, 273] width 62 height 12
checkbox input "true"
click at [489, 265] on span "تاكيد" at bounding box center [500, 272] width 58 height 21
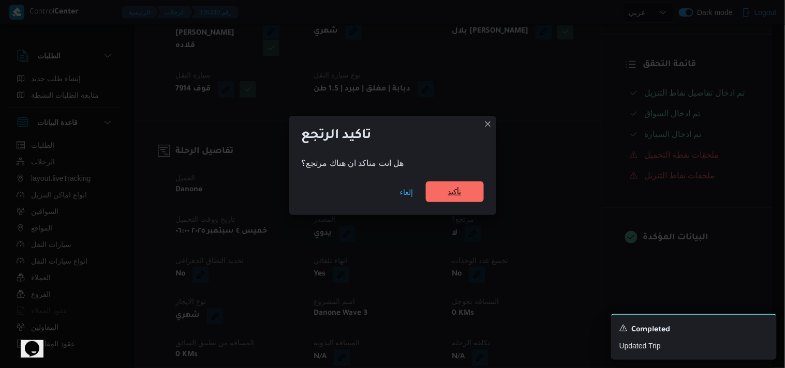
click at [459, 194] on span "تأكيد" at bounding box center [454, 192] width 13 height 12
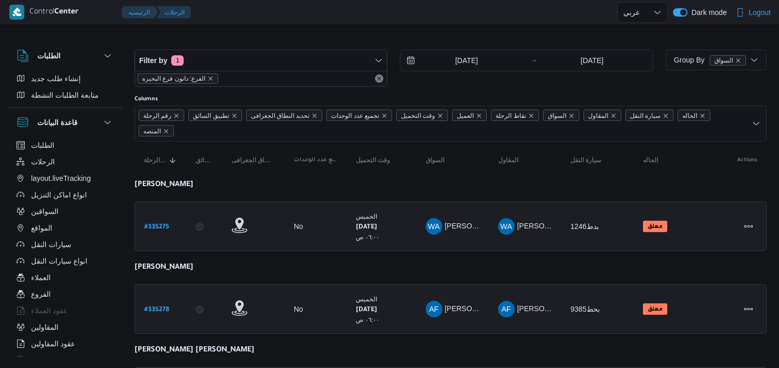
select select "ar"
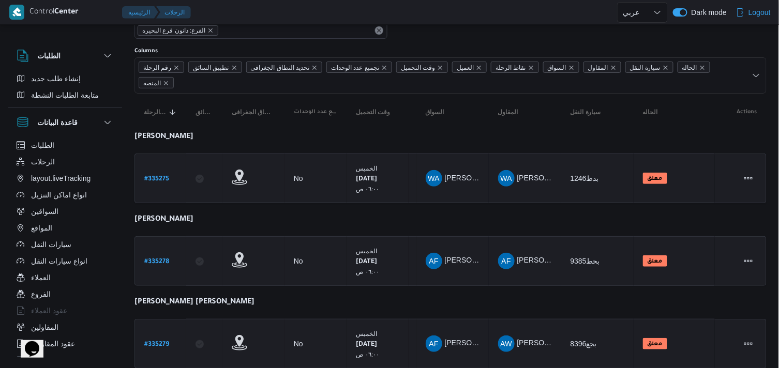
scroll to position [82, 0]
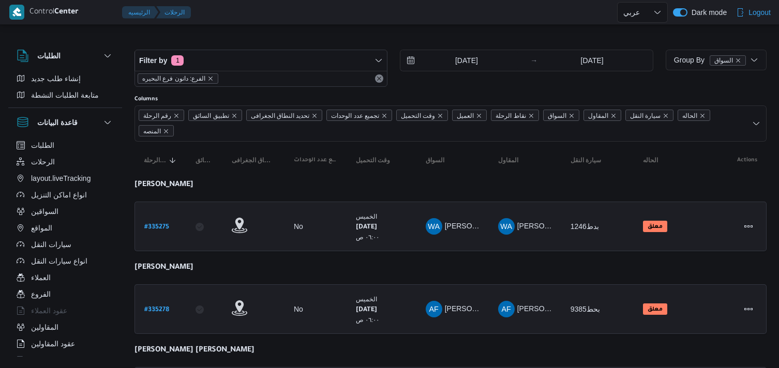
select select "ar"
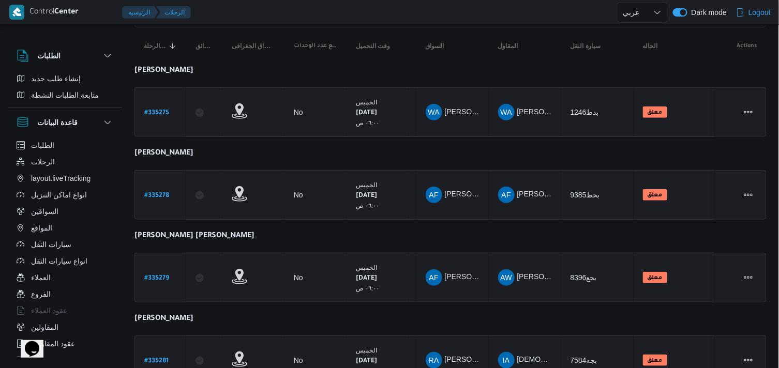
scroll to position [164, 0]
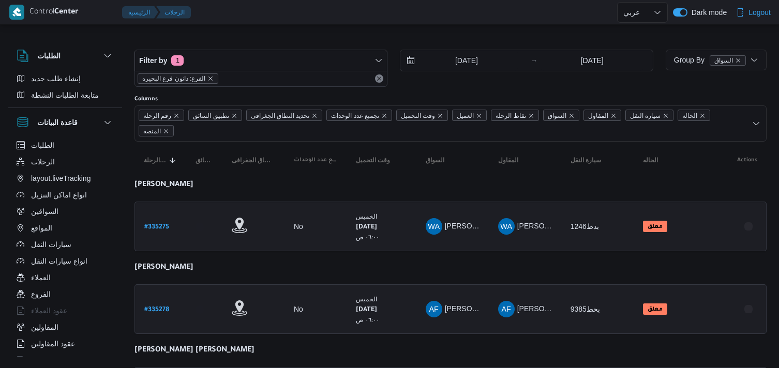
select select "ar"
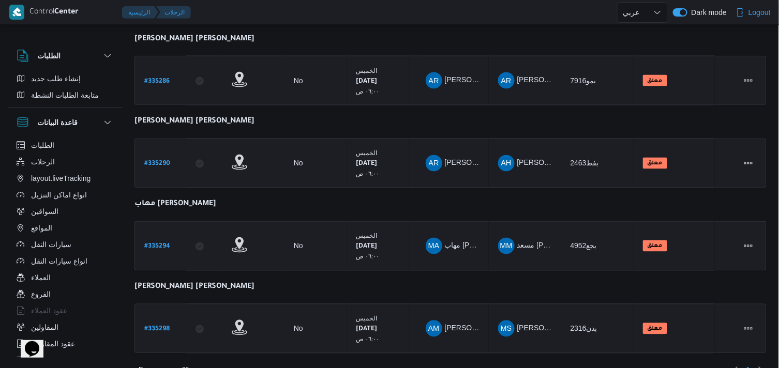
scroll to position [492, 0]
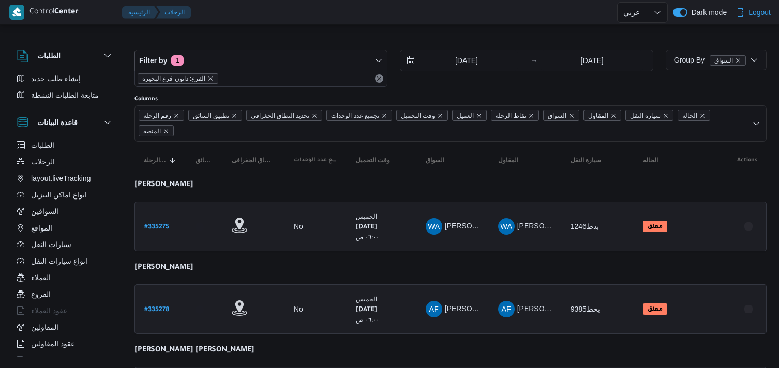
select select "ar"
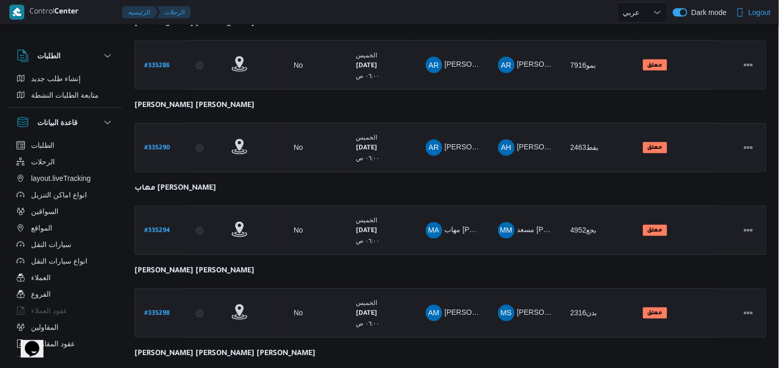
scroll to position [575, 0]
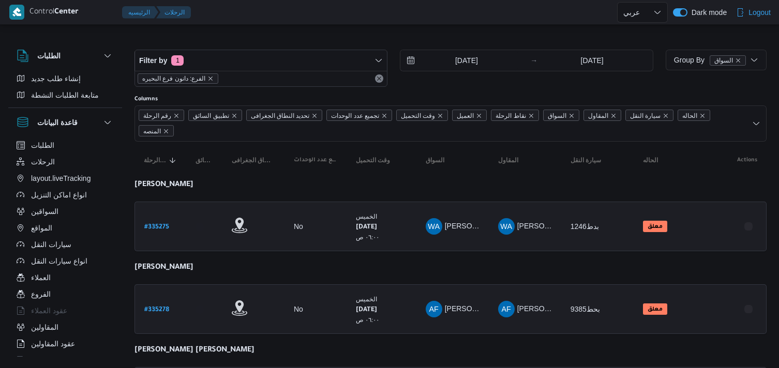
select select "ar"
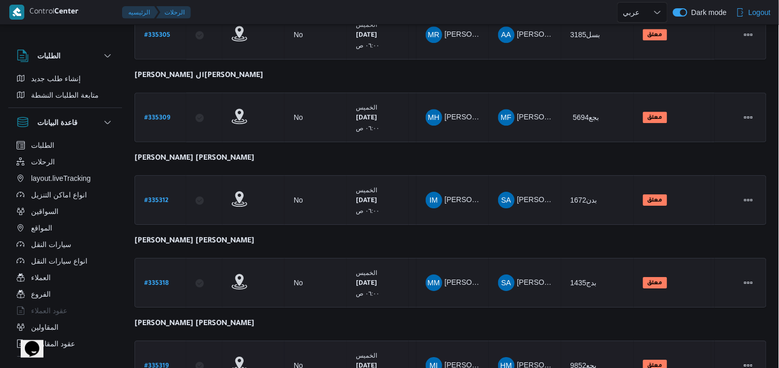
scroll to position [902, 0]
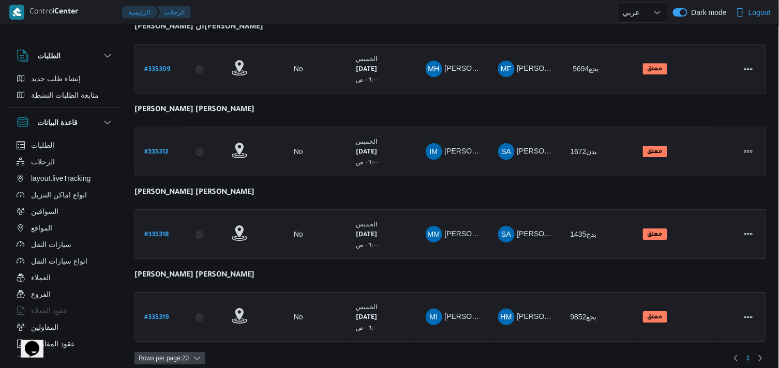
click at [199, 354] on icon "button" at bounding box center [197, 358] width 8 height 8
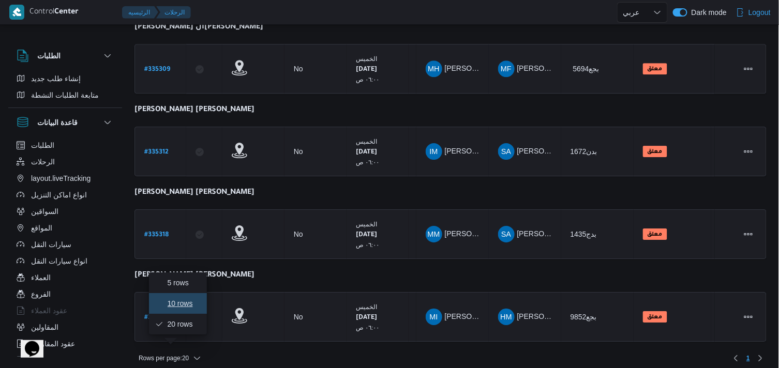
click at [188, 308] on span "10 rows" at bounding box center [184, 303] width 33 height 8
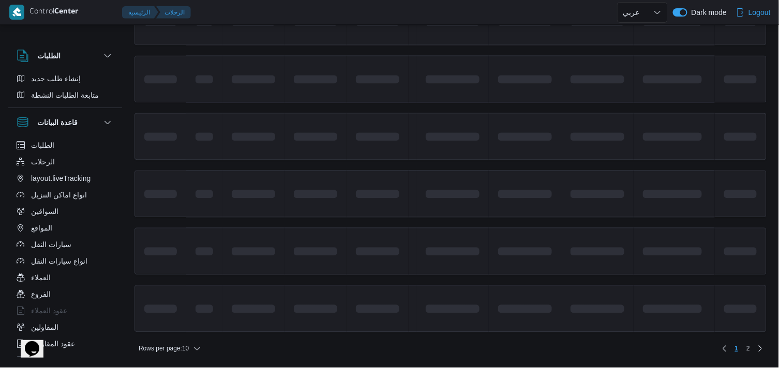
scroll to position [583, 0]
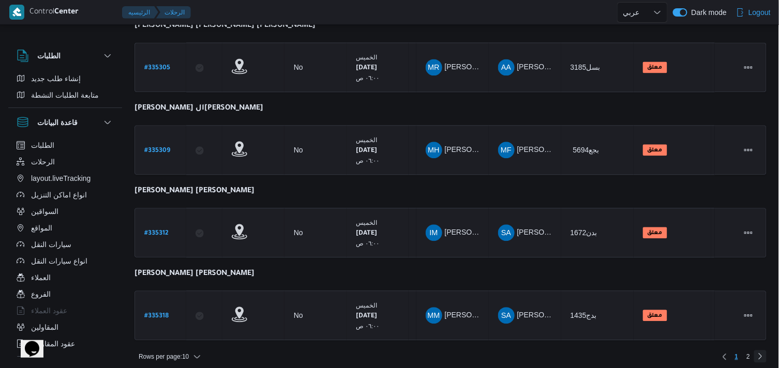
click at [756, 352] on link "Next page, 2" at bounding box center [760, 356] width 12 height 12
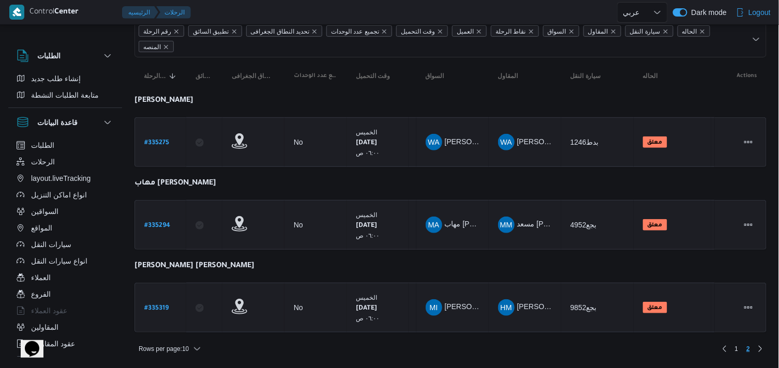
scroll to position [82, 0]
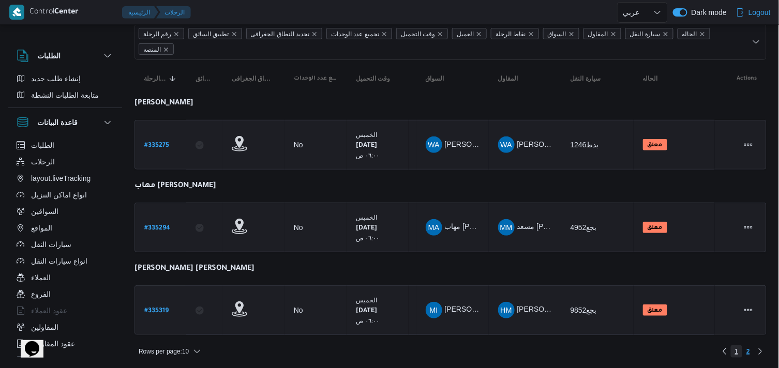
click at [741, 354] on span "1" at bounding box center [737, 351] width 12 height 12
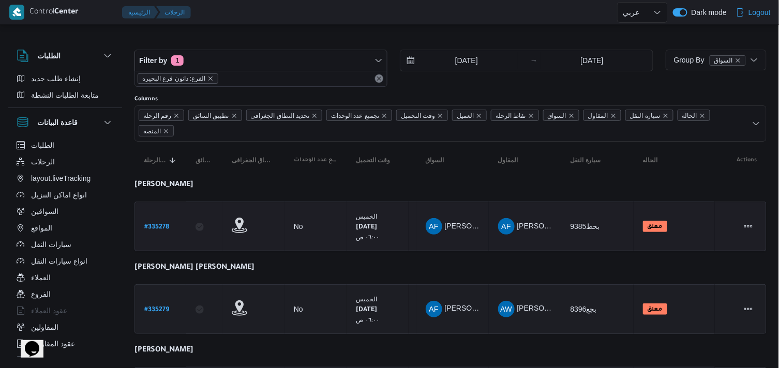
select select "ar"
click at [207, 78] on icon "remove selected entity" at bounding box center [210, 79] width 6 height 6
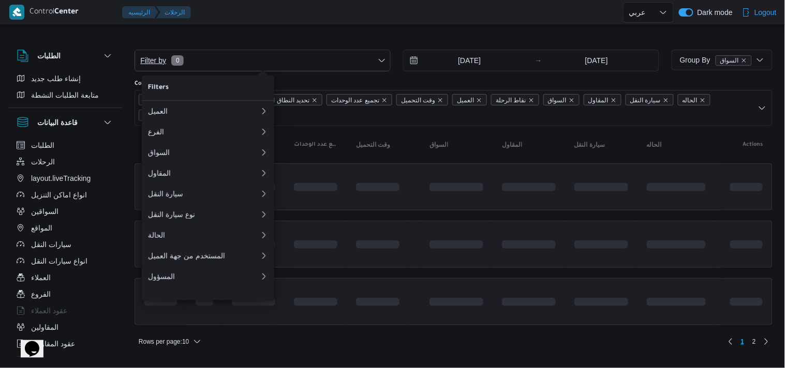
click at [224, 61] on span "Filter by 0" at bounding box center [262, 60] width 255 height 21
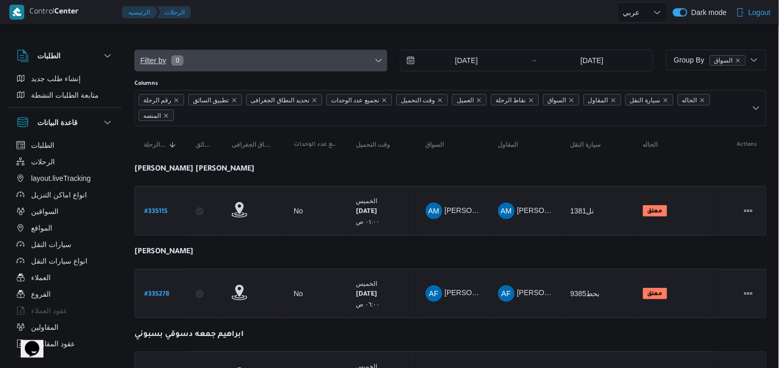
click at [233, 65] on span "Filter by 0" at bounding box center [261, 60] width 252 height 21
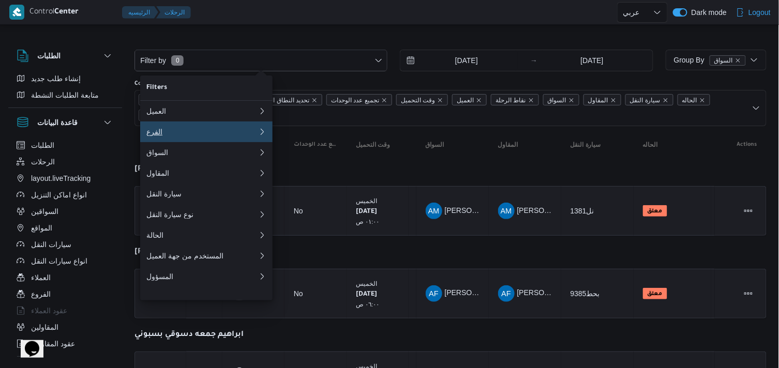
click at [203, 141] on button "الفرع 0" at bounding box center [206, 132] width 132 height 21
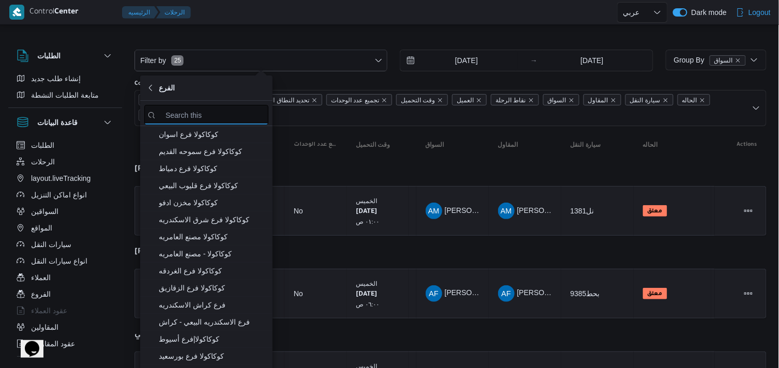
click at [225, 116] on input "search filters" at bounding box center [206, 115] width 124 height 20
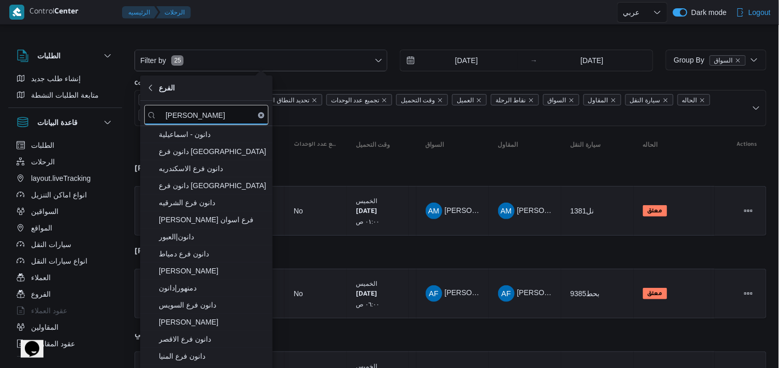
type input "دانون"
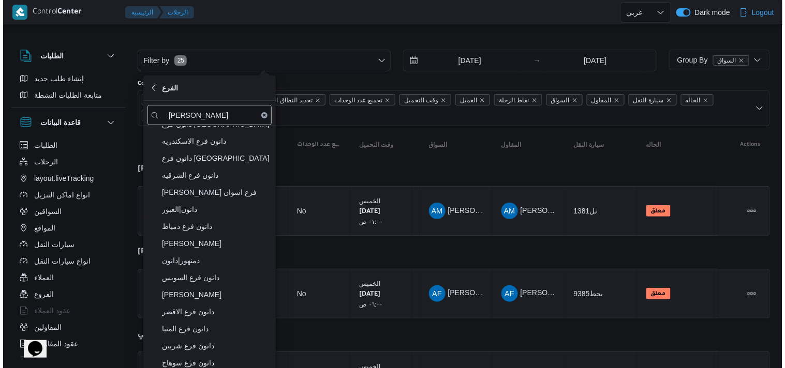
scroll to position [32, 0]
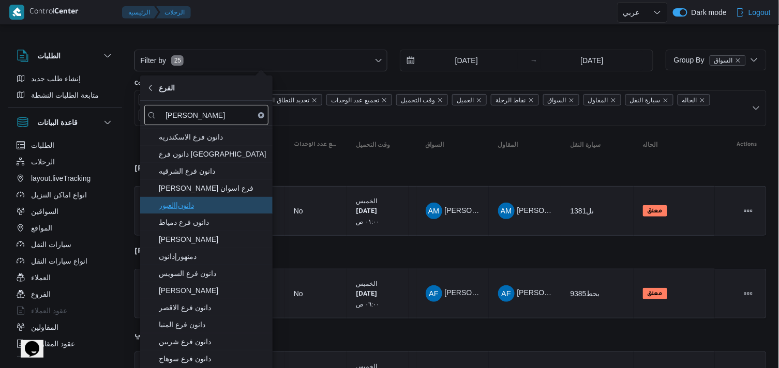
click at [238, 208] on span "دانون|العبور" at bounding box center [213, 205] width 108 height 12
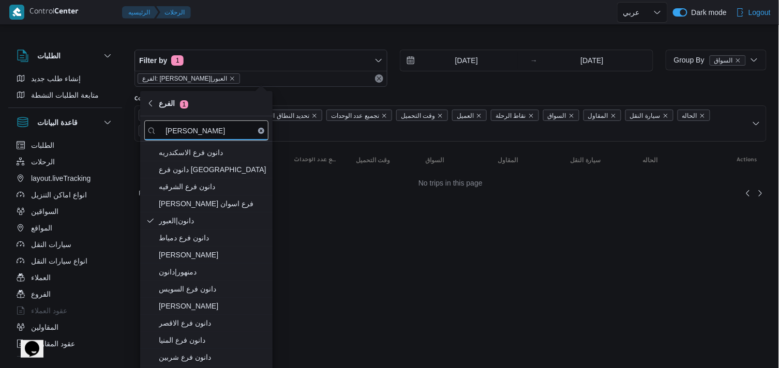
click at [238, 34] on div at bounding box center [450, 41] width 632 height 17
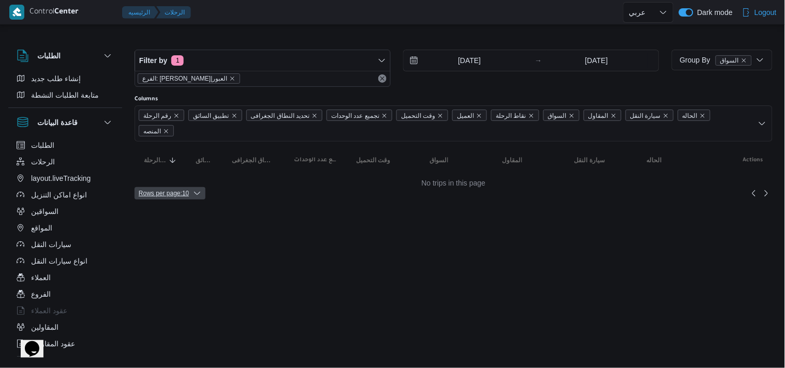
click at [190, 187] on span "Rows per page : 10" at bounding box center [169, 193] width 71 height 12
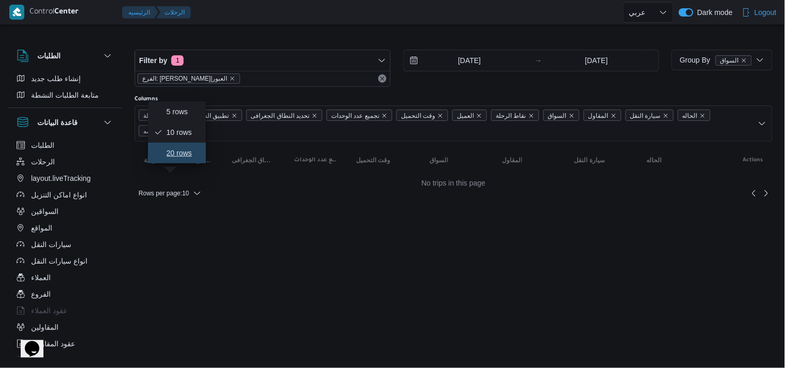
click at [186, 157] on span "20 rows" at bounding box center [183, 153] width 33 height 8
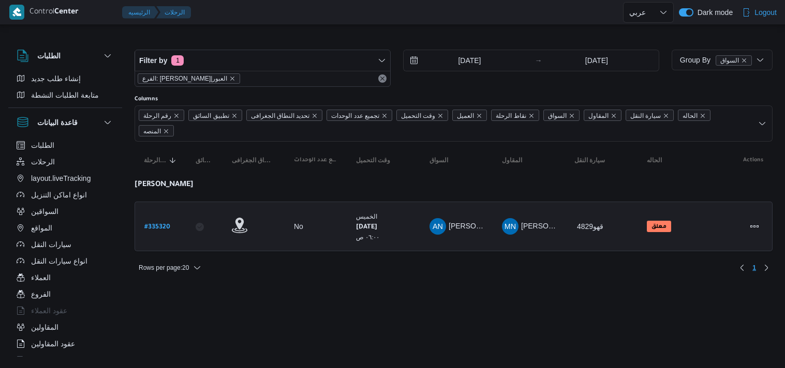
select select "ar"
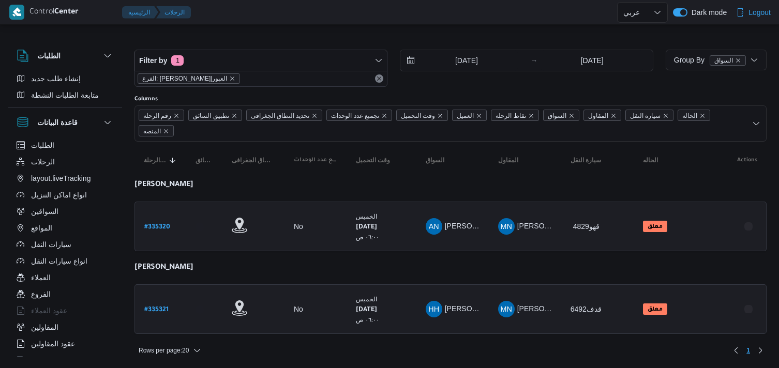
select select "ar"
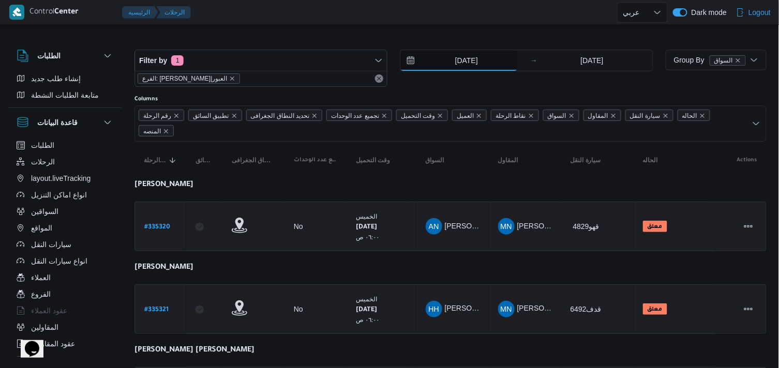
click at [488, 63] on input "[DATE]" at bounding box center [458, 60] width 117 height 21
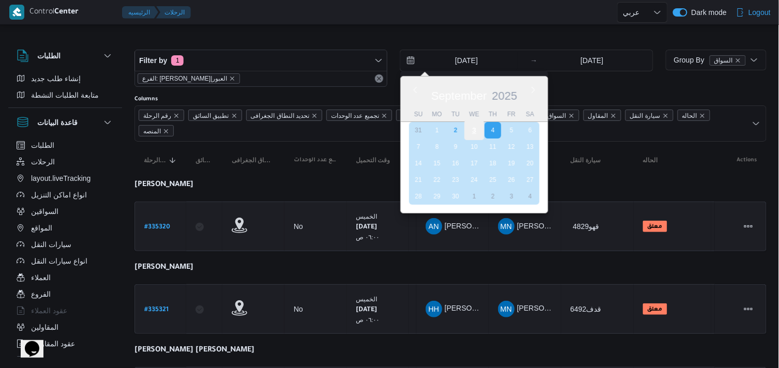
click at [467, 127] on div "3" at bounding box center [474, 130] width 20 height 20
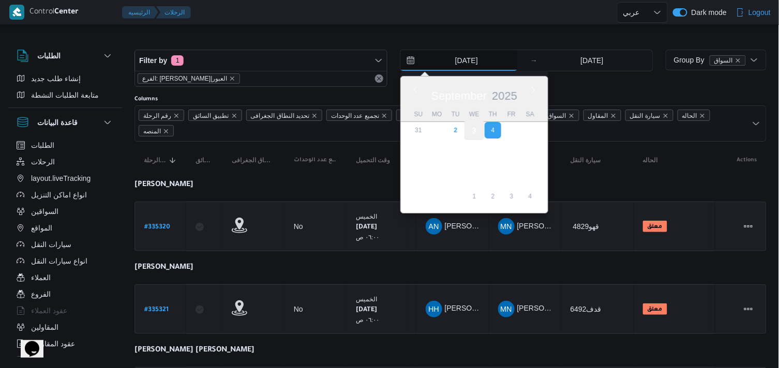
type input "[DATE]"
